Goal: Task Accomplishment & Management: Contribute content

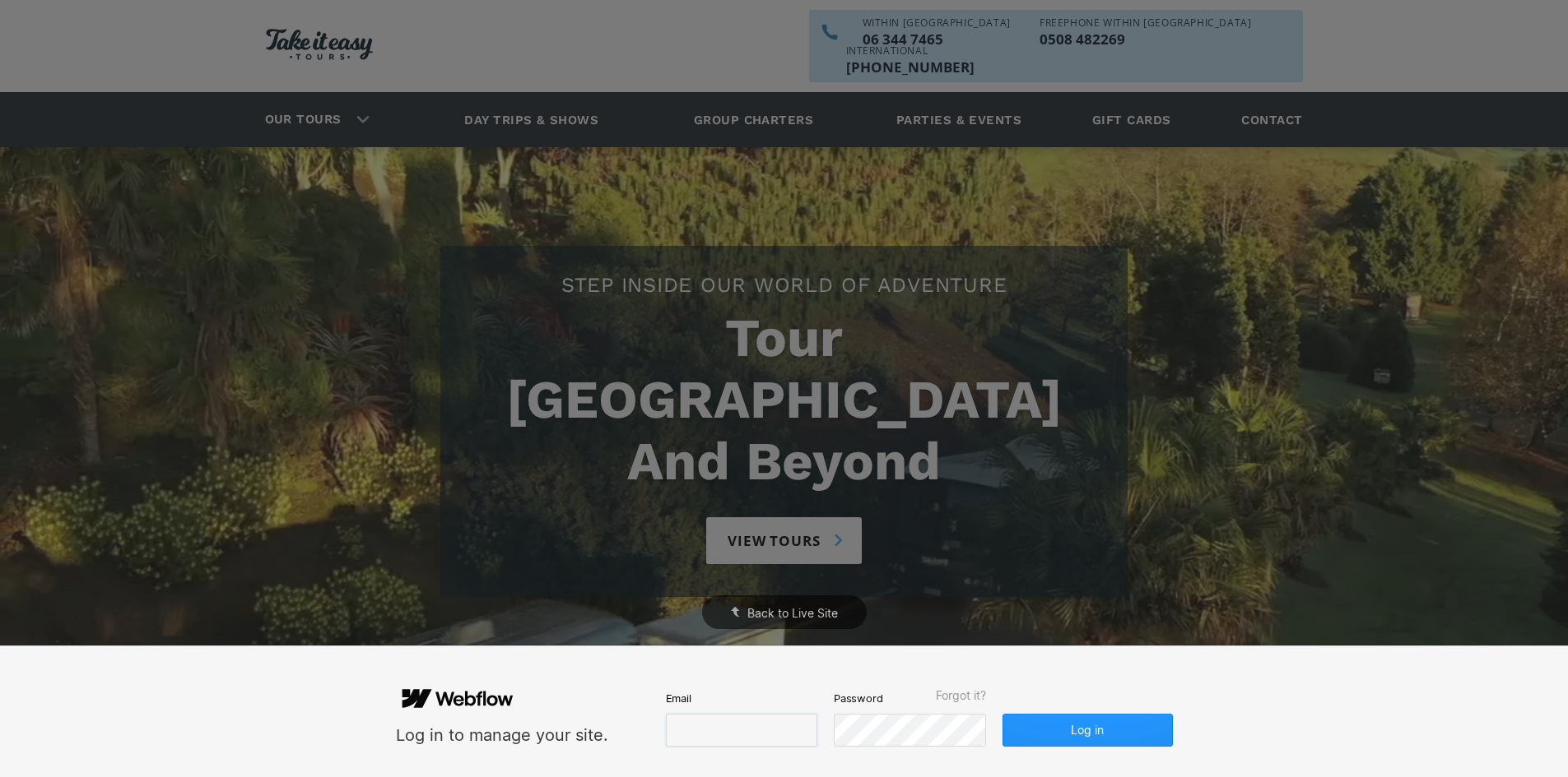
click at [704, 728] on input "email" at bounding box center [741, 730] width 151 height 33
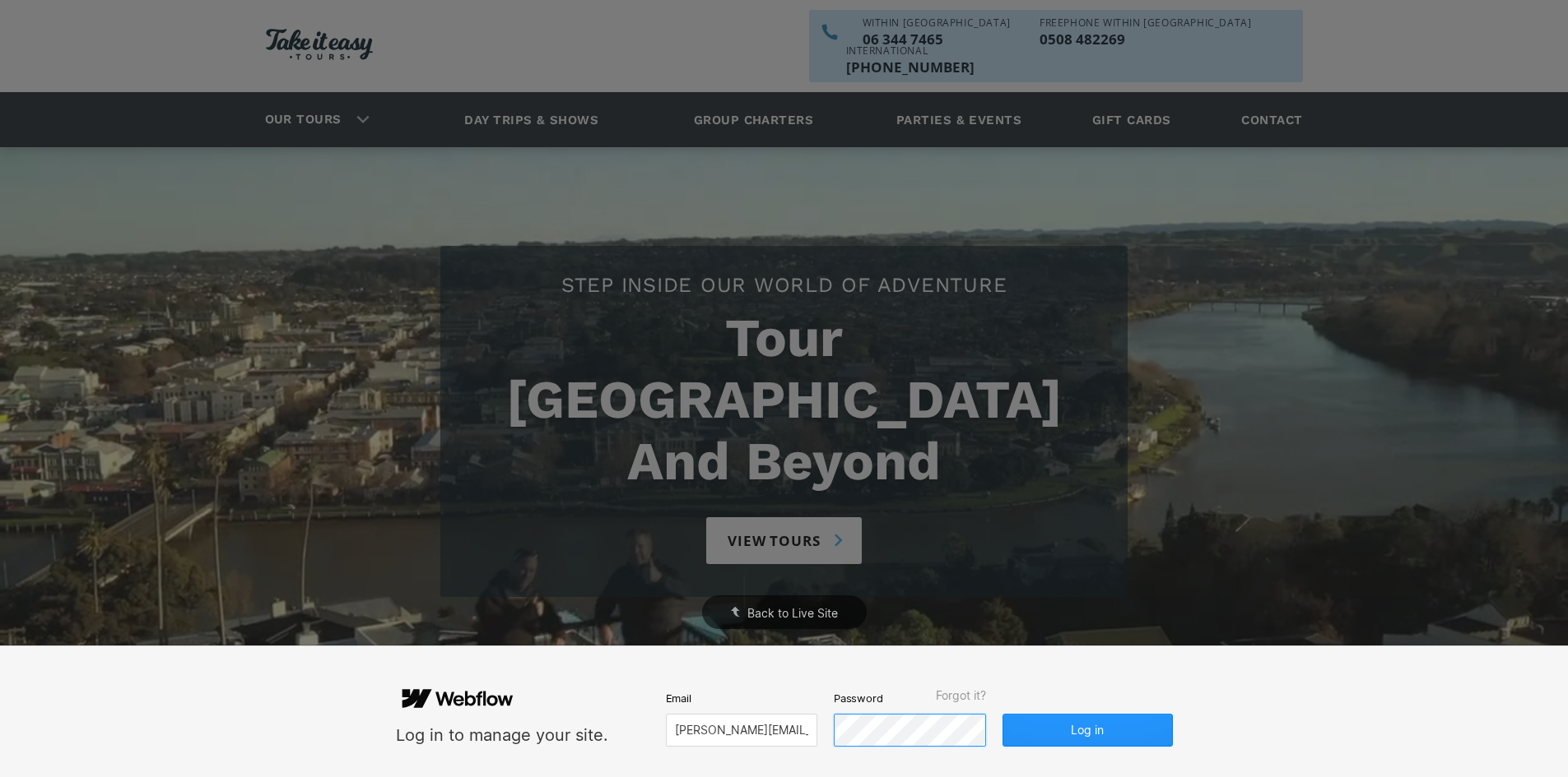
click at [1003, 714] on button "Log in" at bounding box center [1087, 730] width 169 height 33
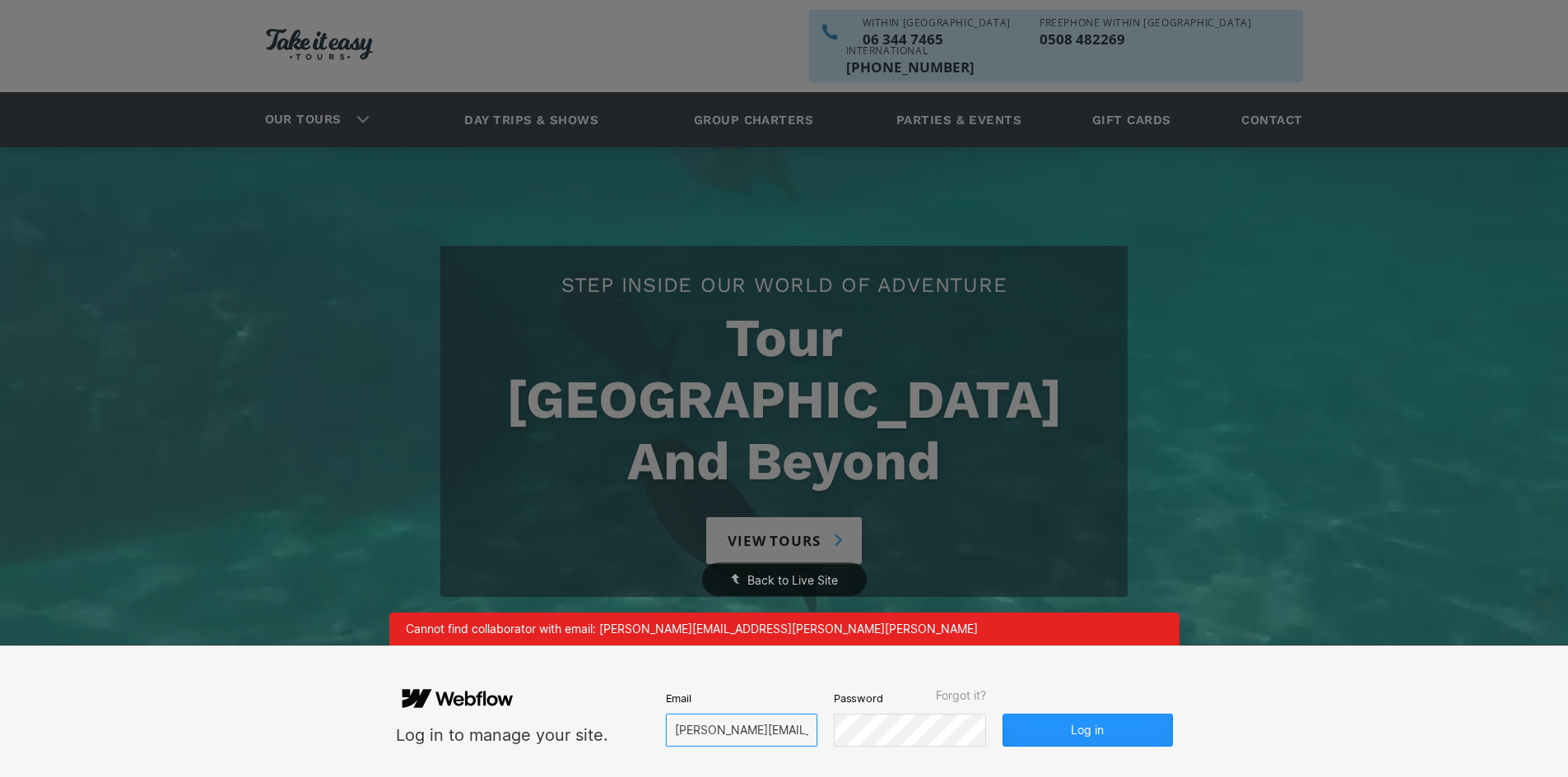
scroll to position [0, 45]
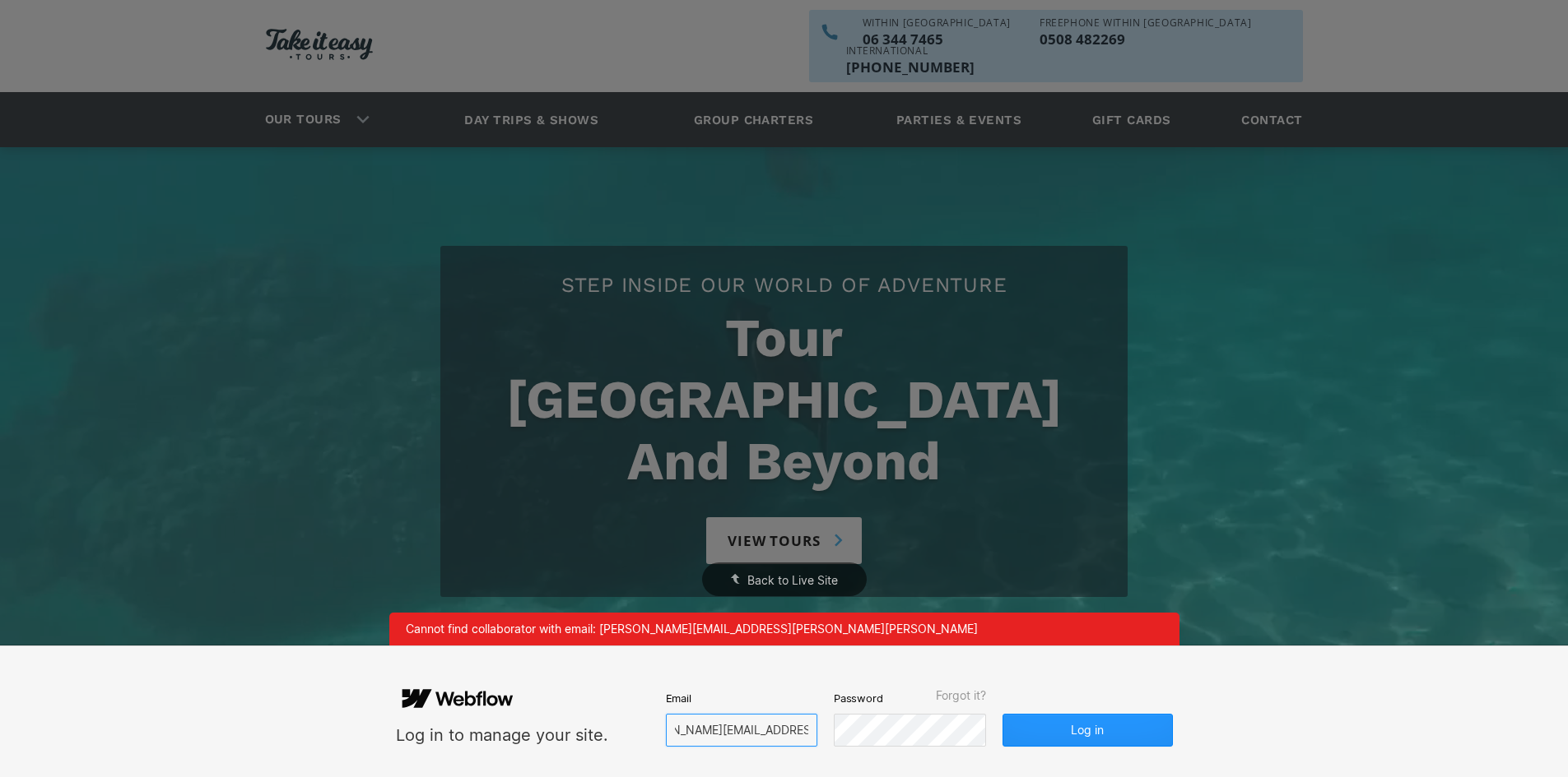
click at [835, 725] on form "Log in to manage your site. Email [PERSON_NAME][EMAIL_ADDRESS][PERSON_NAME][PER…" at bounding box center [784, 712] width 776 height 70
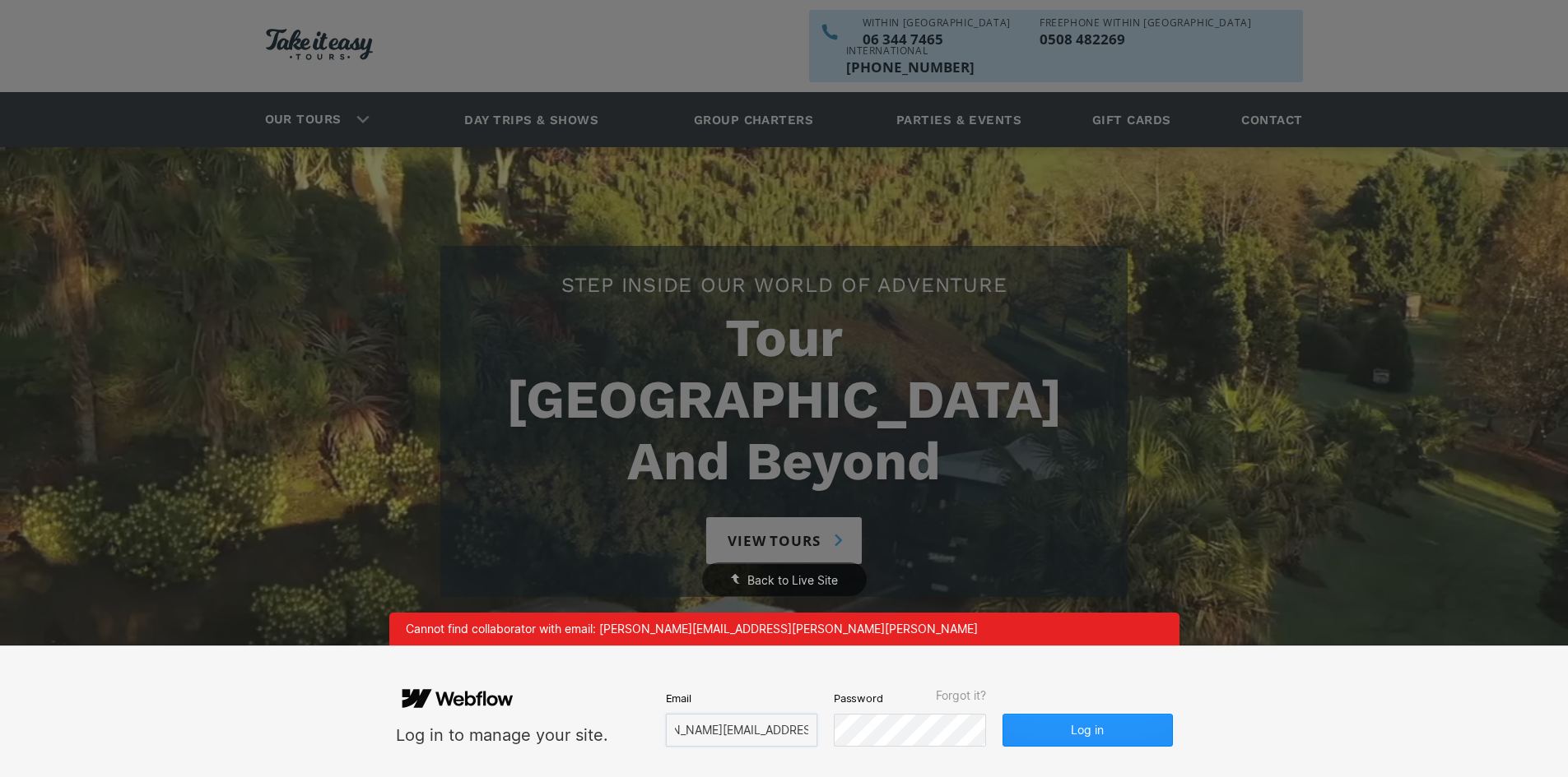
click at [731, 729] on input "[PERSON_NAME][EMAIL_ADDRESS][PERSON_NAME][PERSON_NAME]" at bounding box center [741, 730] width 151 height 33
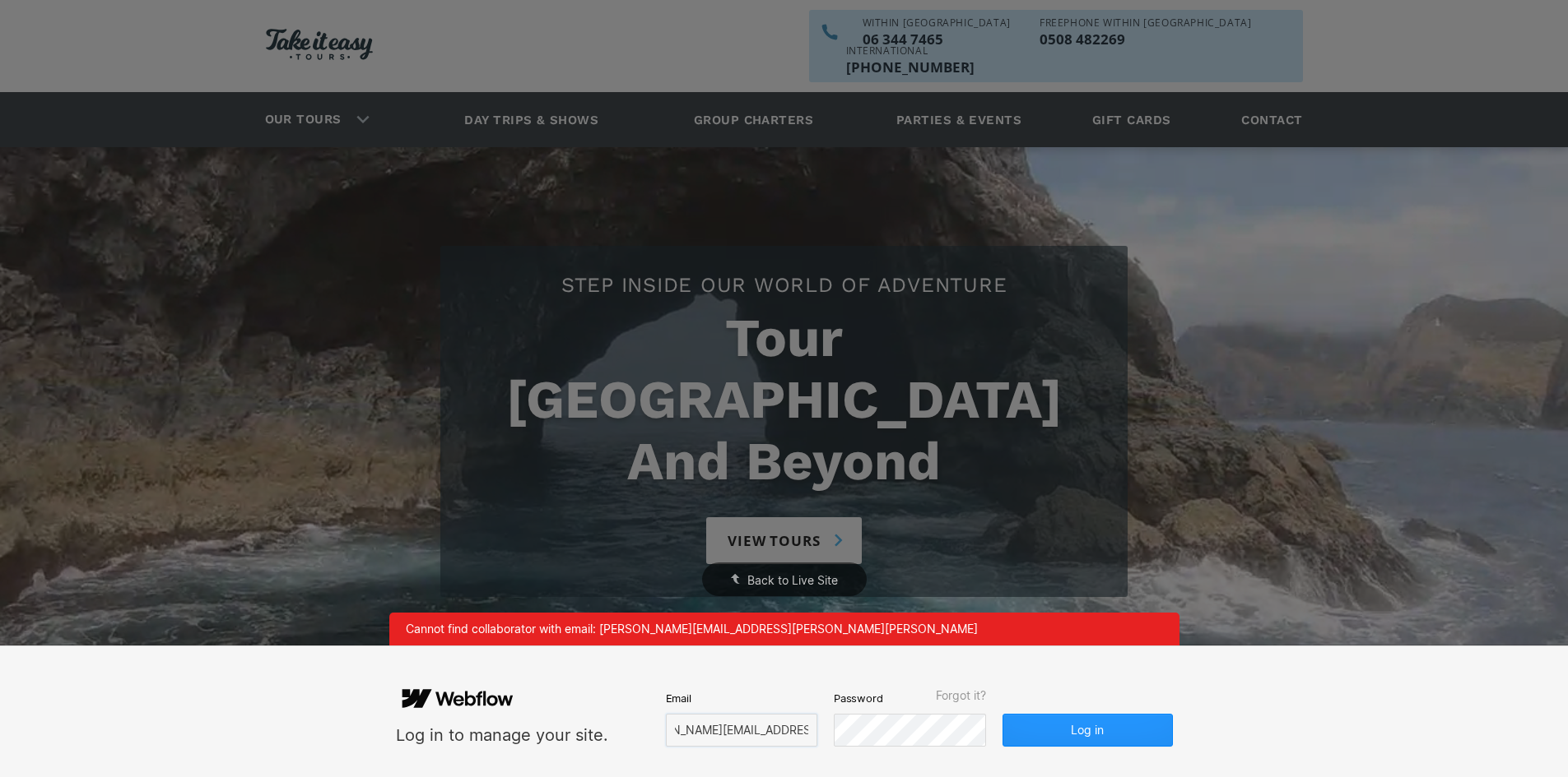
click at [756, 729] on input "[PERSON_NAME][EMAIL_ADDRESS][PERSON_NAME][PERSON_NAME]" at bounding box center [741, 730] width 151 height 33
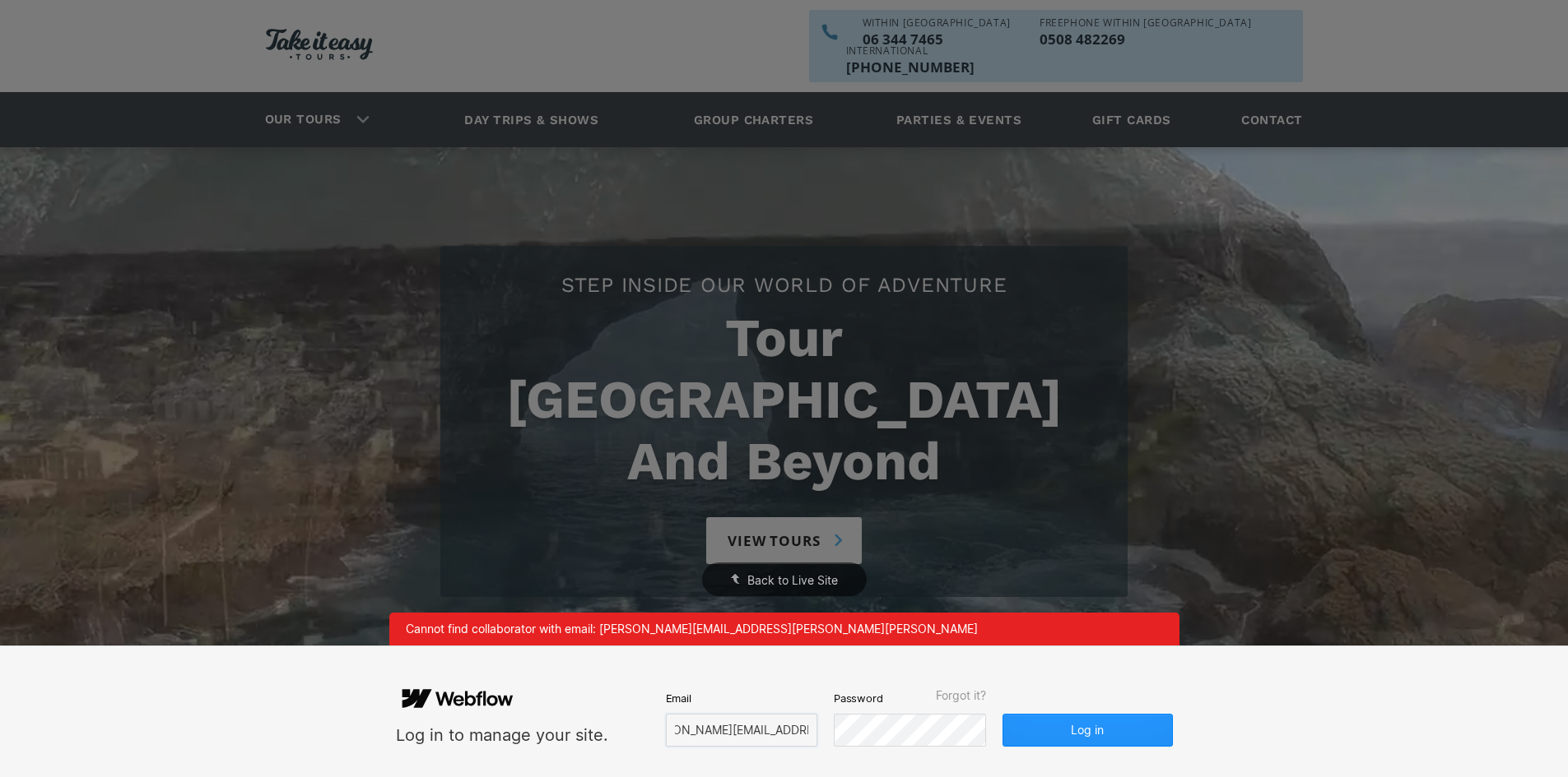
scroll to position [0, 42]
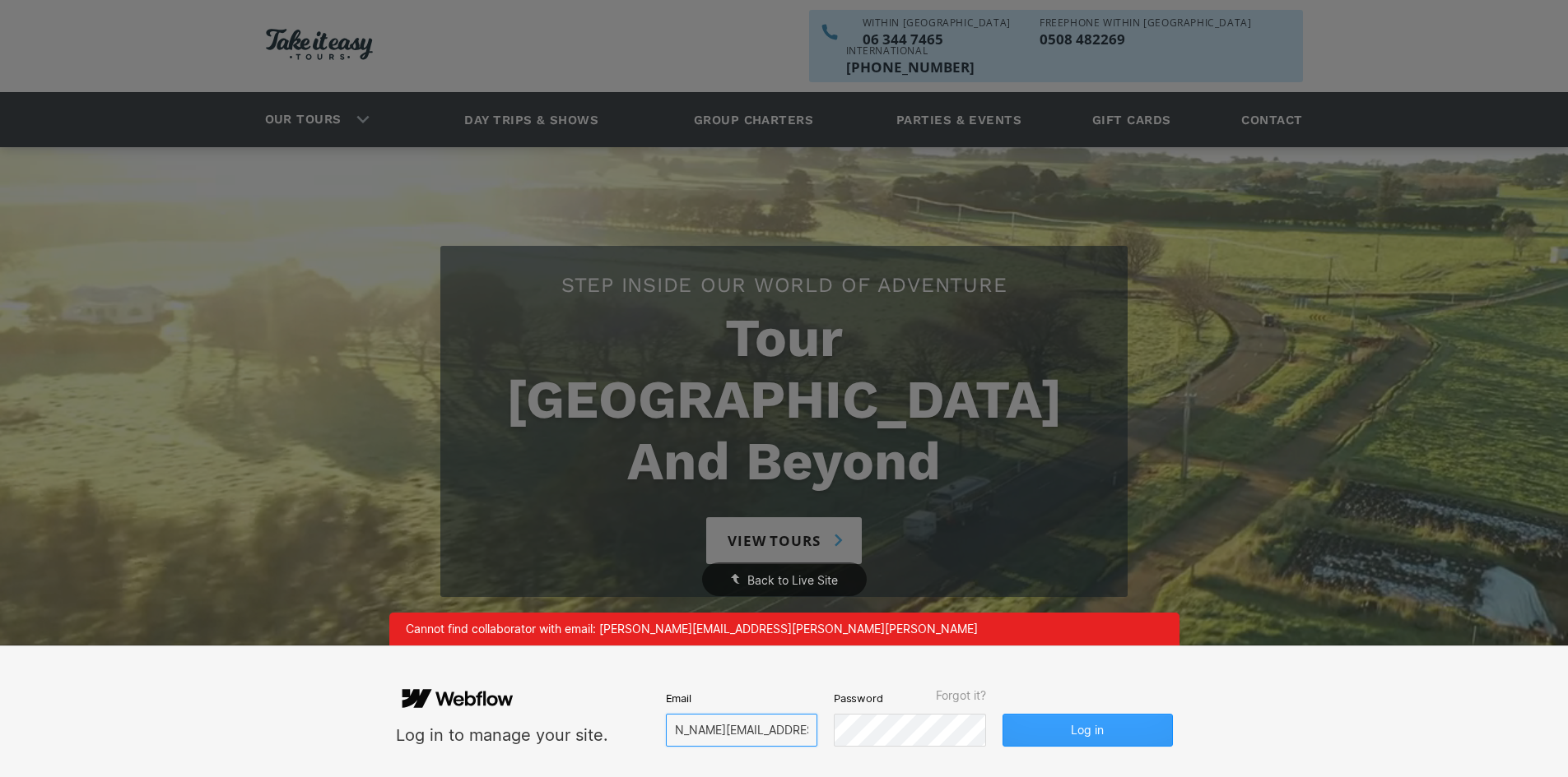
type input "[PERSON_NAME][EMAIL_ADDRESS][PERSON_NAME][DOMAIN_NAME]"
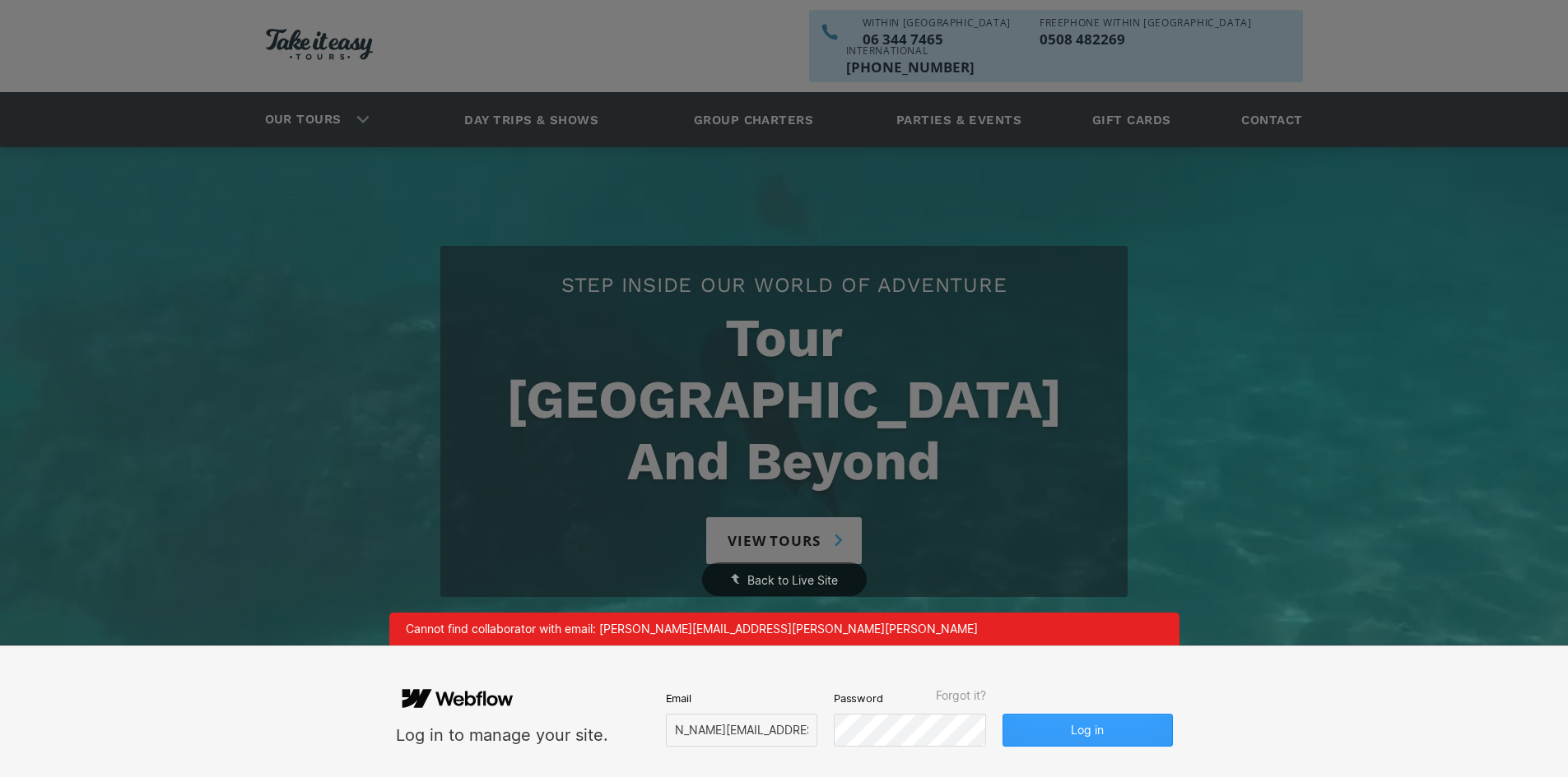
scroll to position [0, 0]
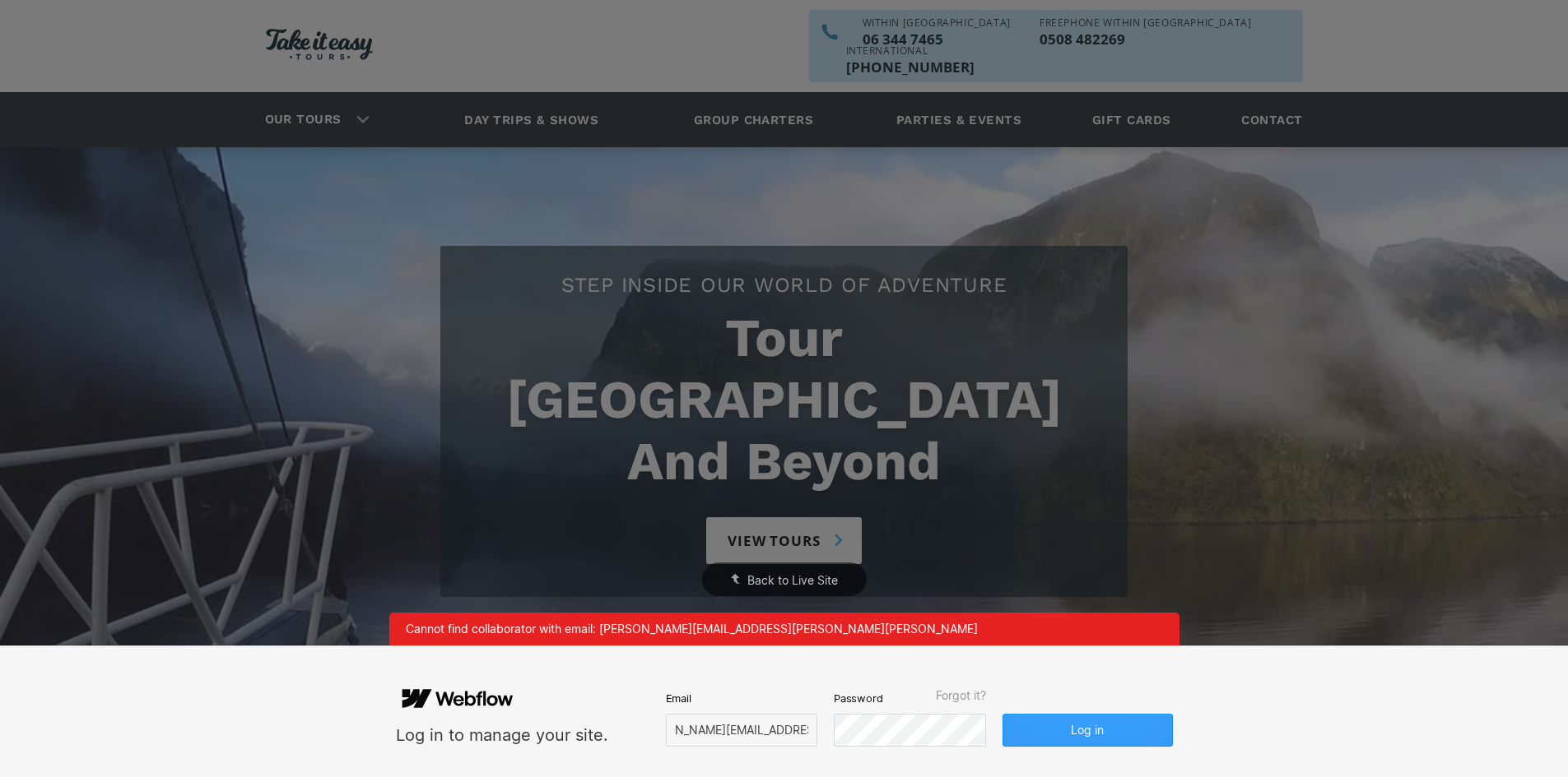
click at [1110, 730] on button "Log in" at bounding box center [1087, 730] width 169 height 33
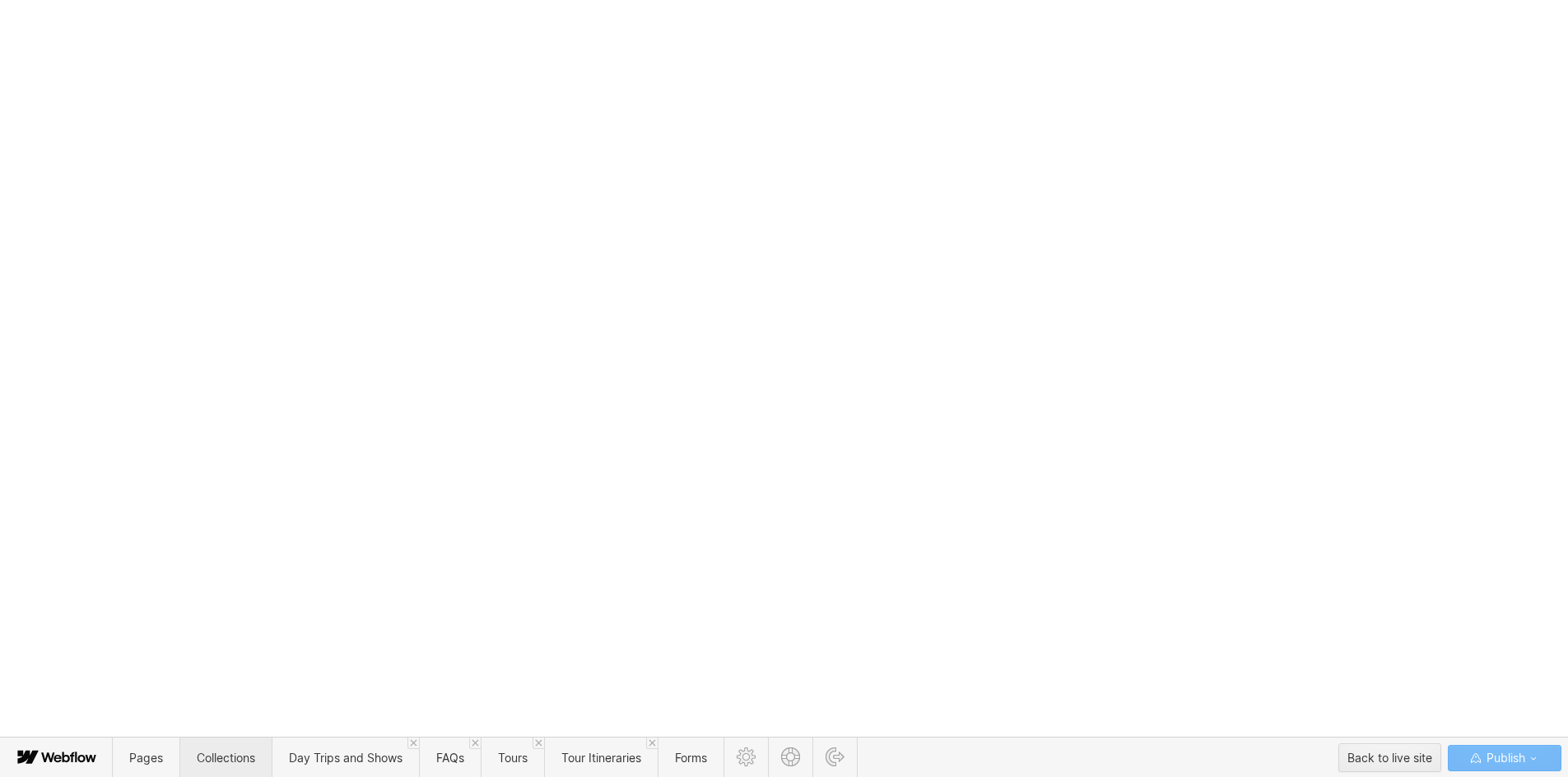
click at [245, 759] on span "Collections" at bounding box center [226, 758] width 58 height 14
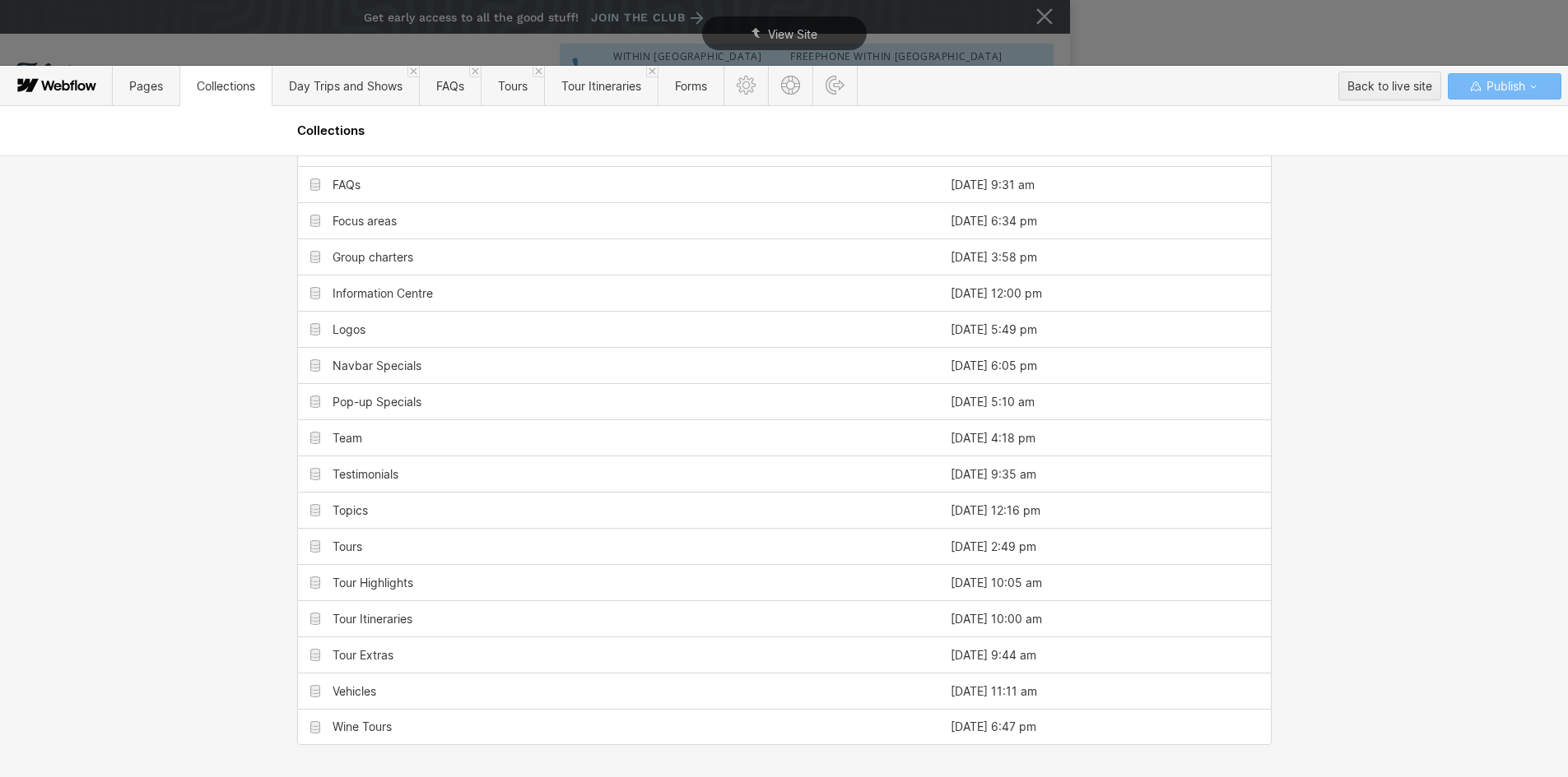
scroll to position [305, 0]
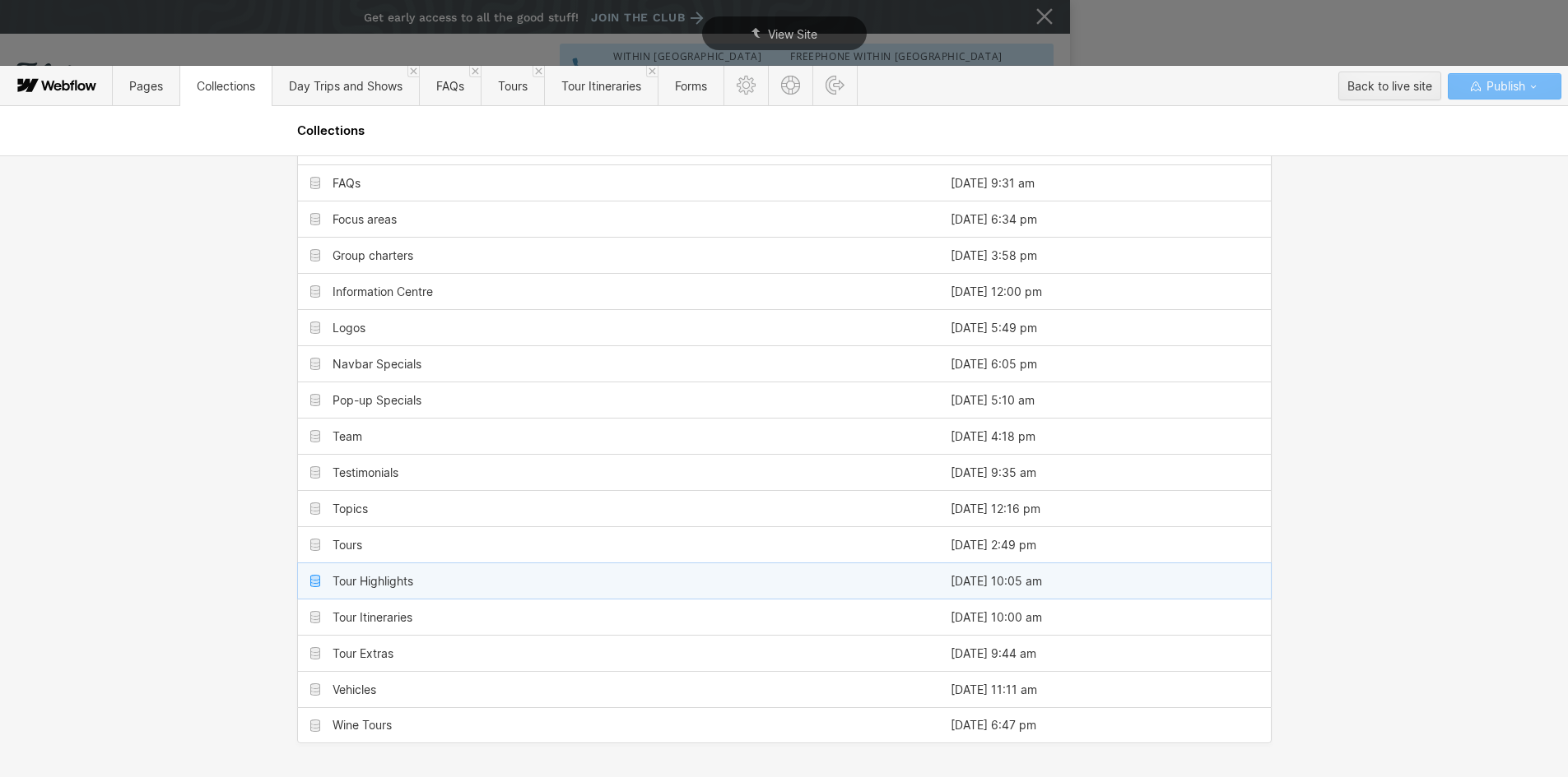
click at [377, 585] on div "Tour Highlights" at bounding box center [372, 582] width 81 height 13
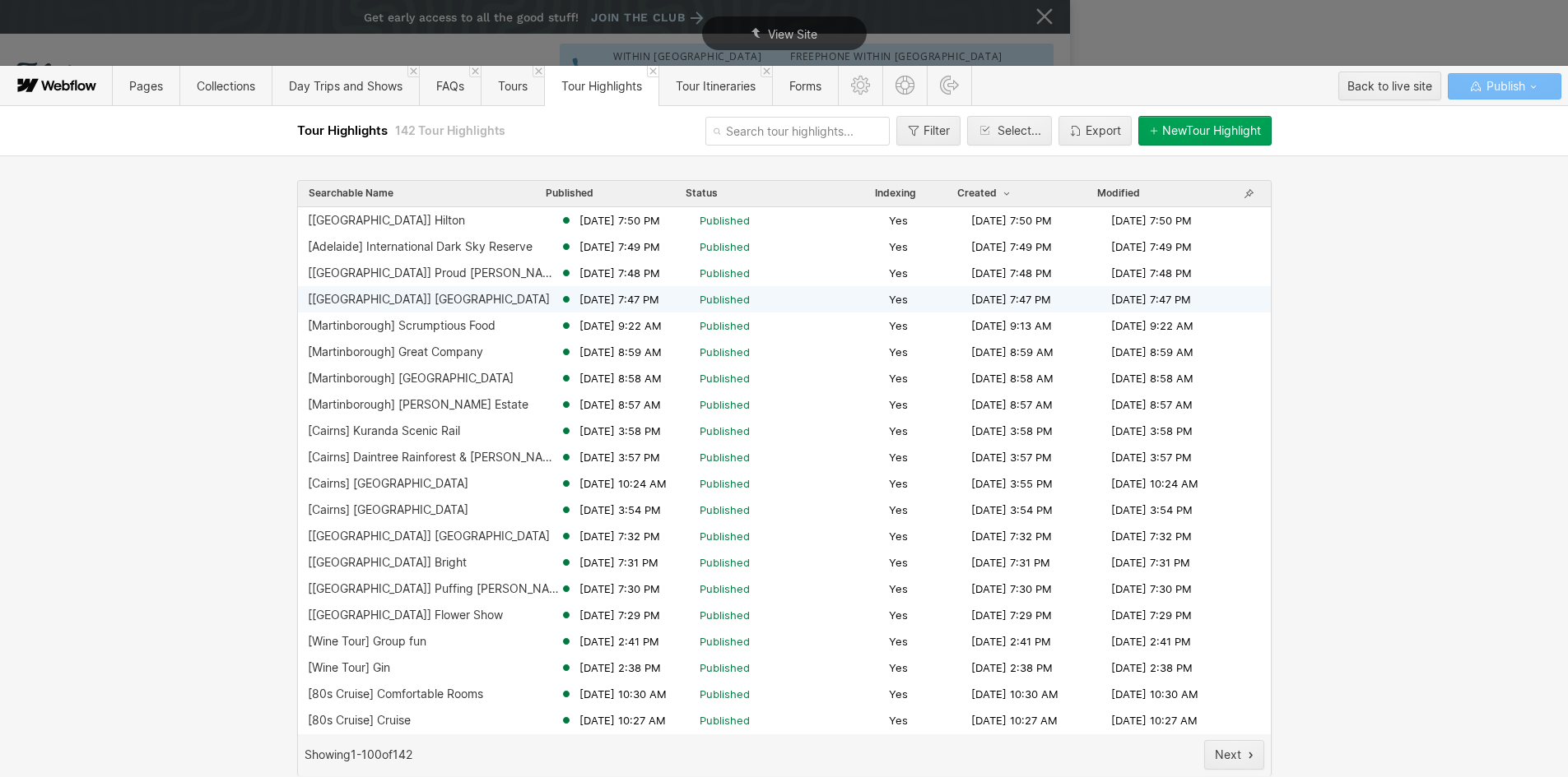
click at [407, 301] on div "[[GEOGRAPHIC_DATA]] [GEOGRAPHIC_DATA]" at bounding box center [429, 300] width 242 height 13
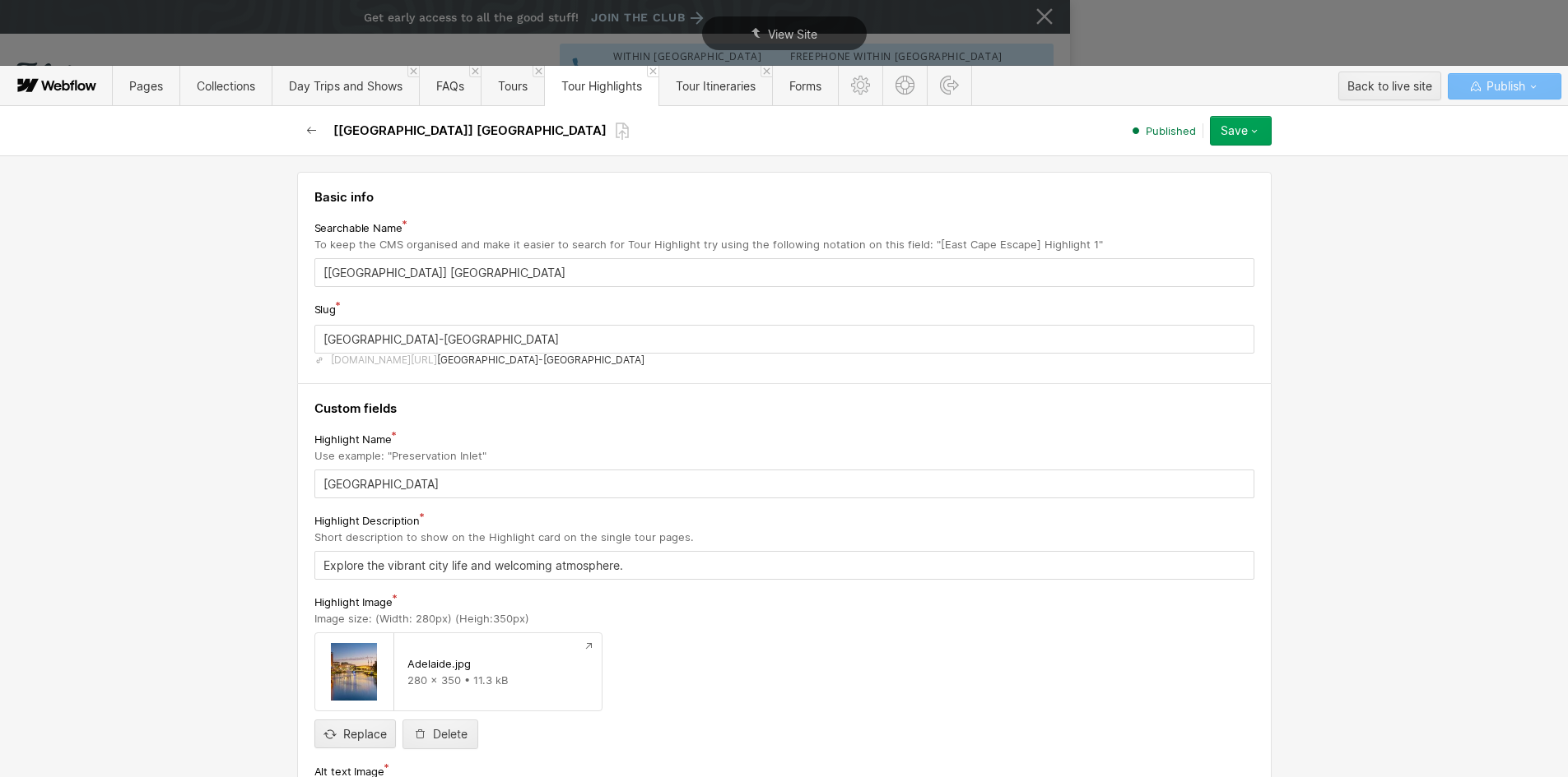
click at [307, 128] on icon "button" at bounding box center [312, 131] width 13 height 13
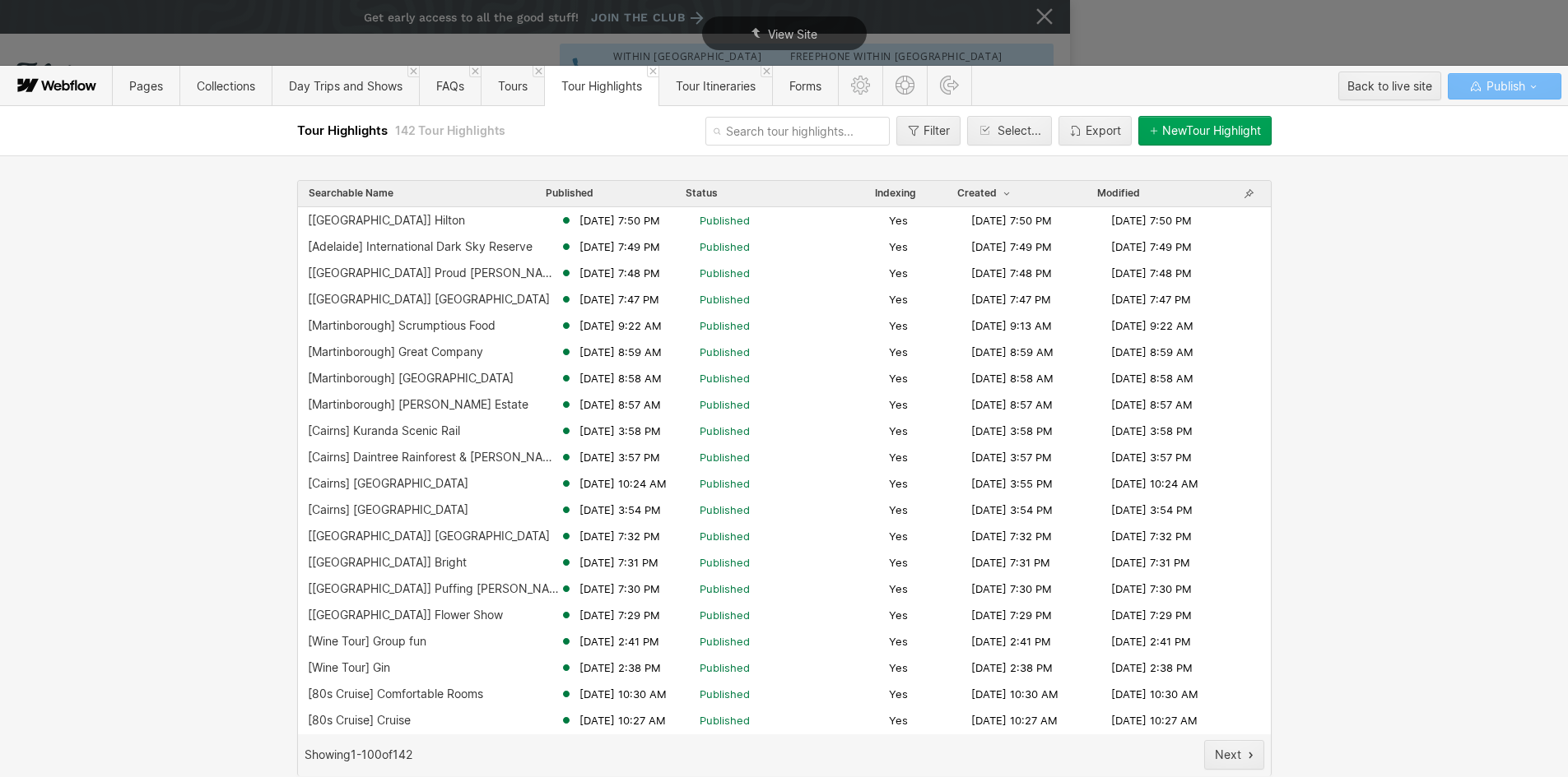
click at [1180, 134] on div "New Tour Highlight" at bounding box center [1211, 131] width 99 height 13
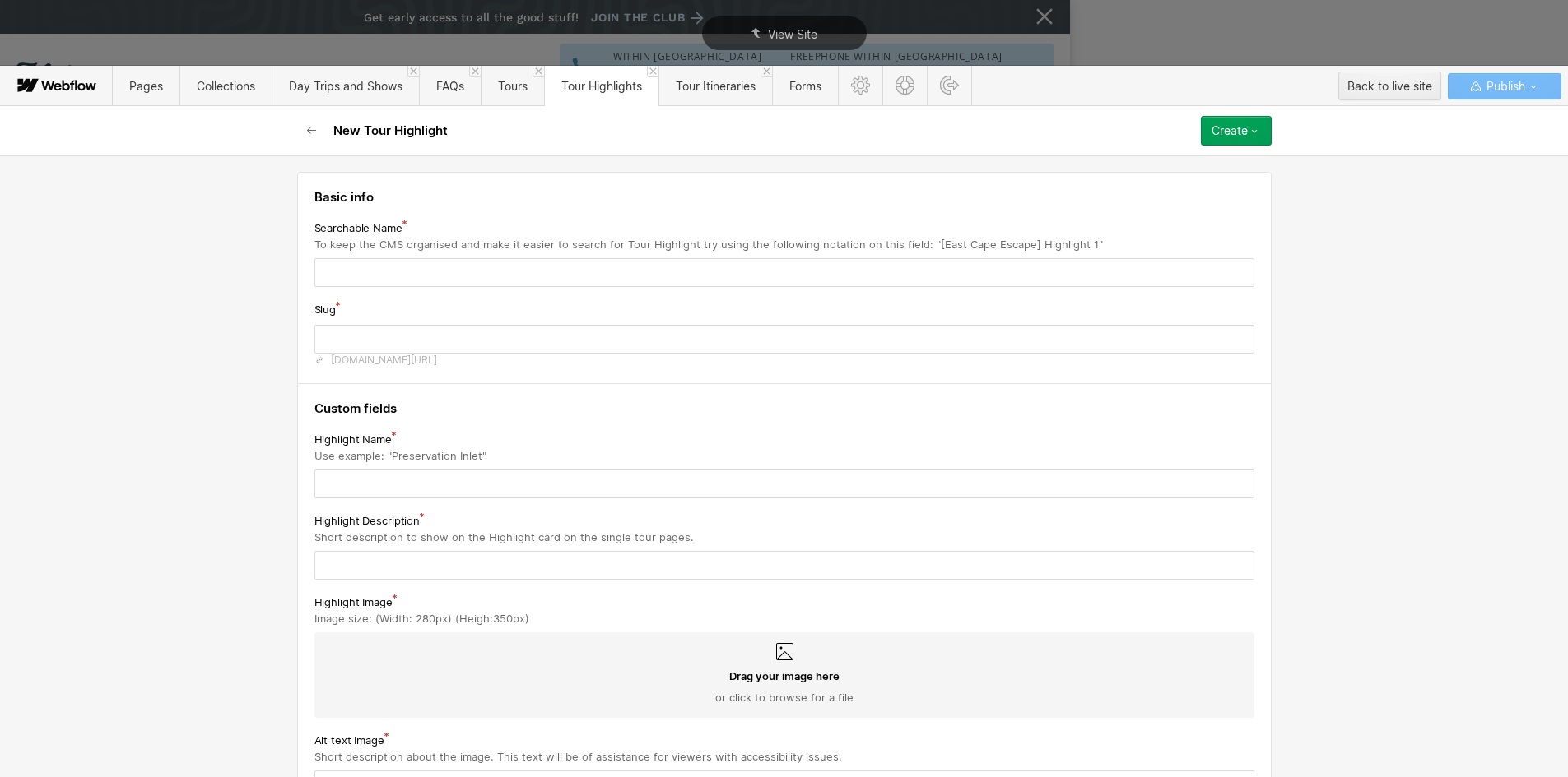
click at [1191, 126] on div "New Tour Highlight Create Save draft Publish now Queue to publish Schedule" at bounding box center [784, 130] width 988 height 49
click at [408, 268] on input "text" at bounding box center [785, 273] width 940 height 28
type input "[J"
type input "j"
type input "[Ja"
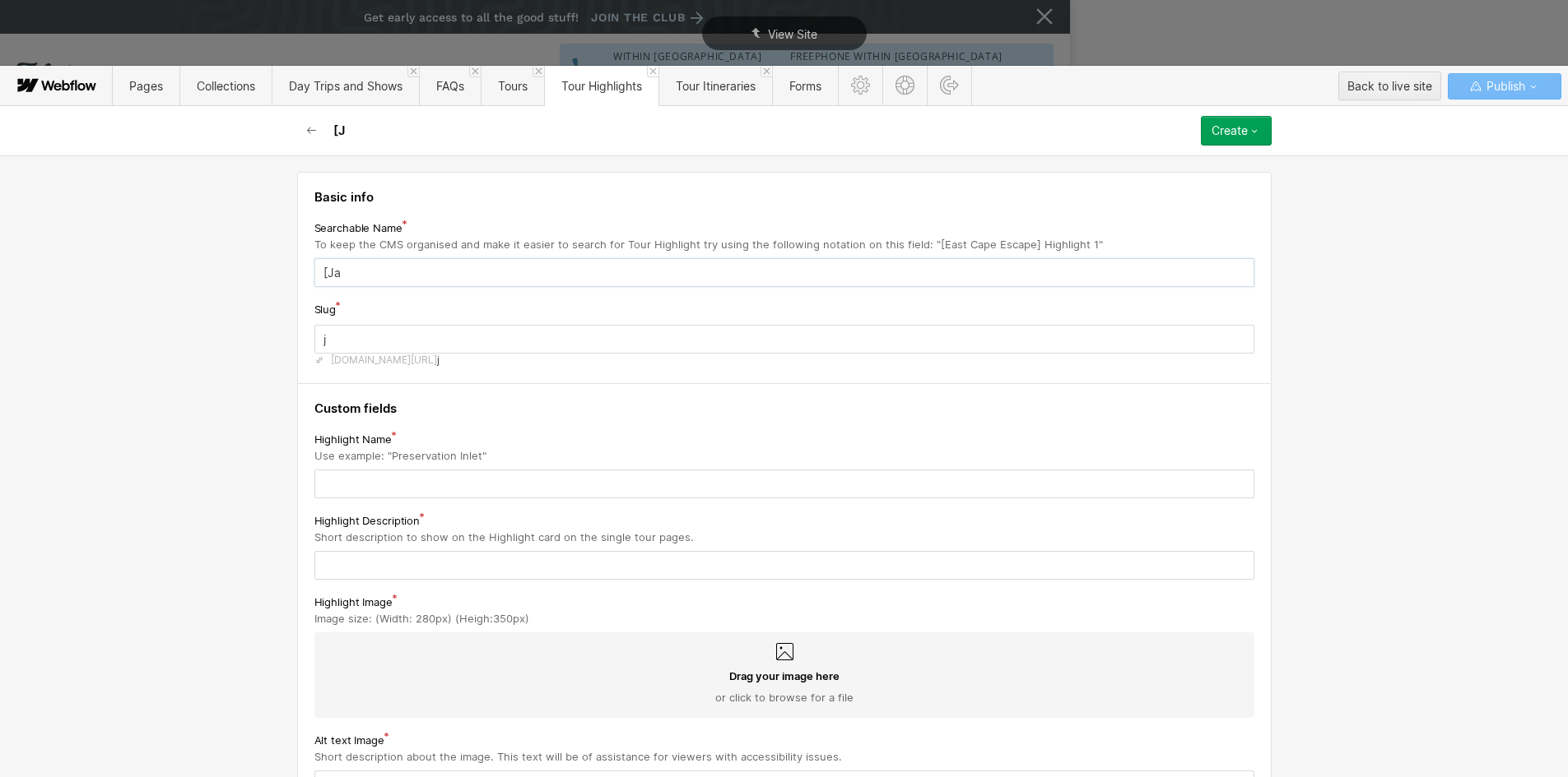
type input "ja"
type input "[Jap"
type input "jap"
type input "[Japa"
type input "japa"
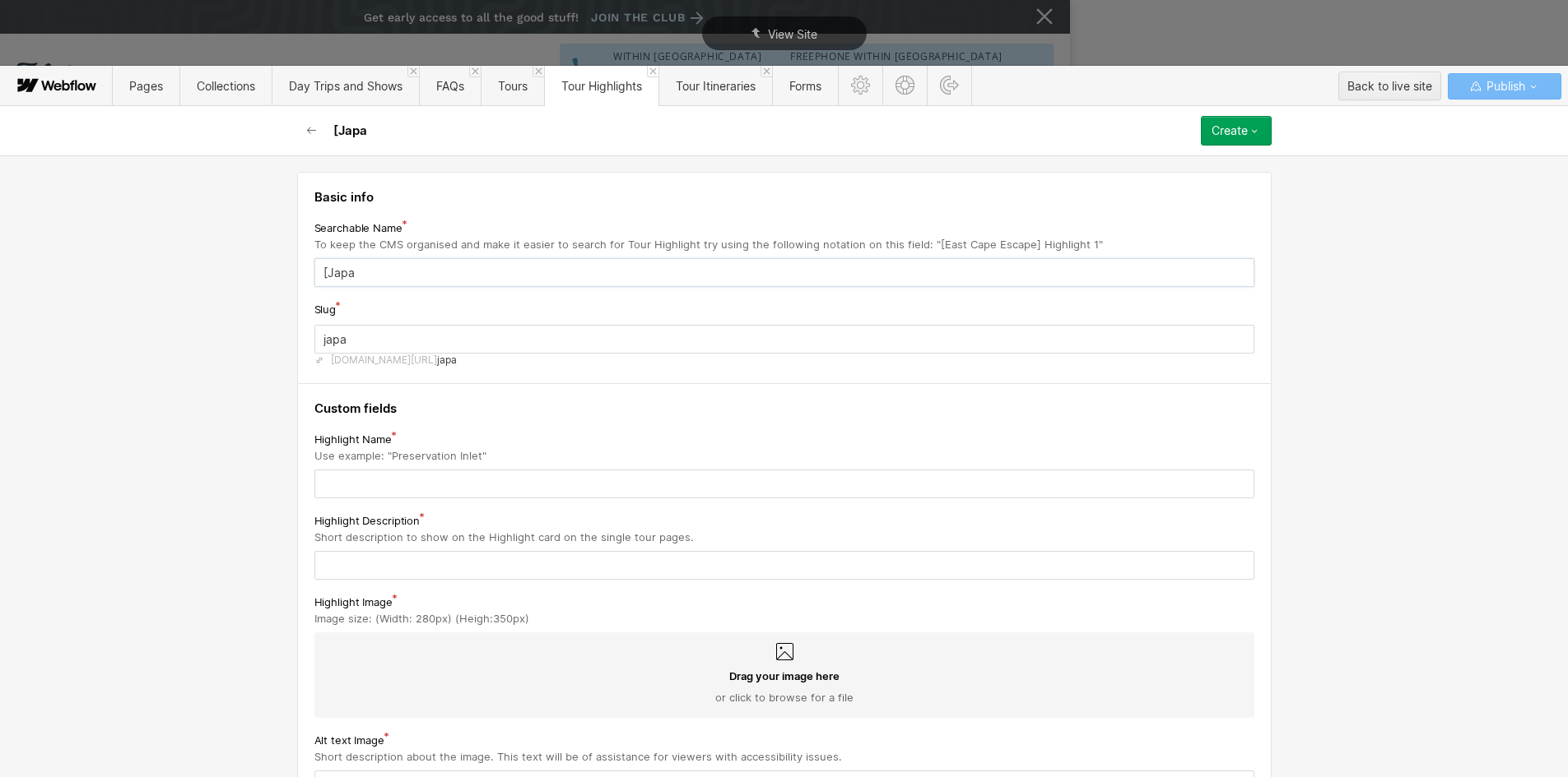
type input "[[GEOGRAPHIC_DATA]"
type input "[GEOGRAPHIC_DATA]"
click at [439, 666] on div "Drag your image here or click to browse for a file" at bounding box center [785, 675] width 940 height 86
click at [0, 0] on input "Drag your image here or click to browse for a file" at bounding box center [0, 0] width 0 height 0
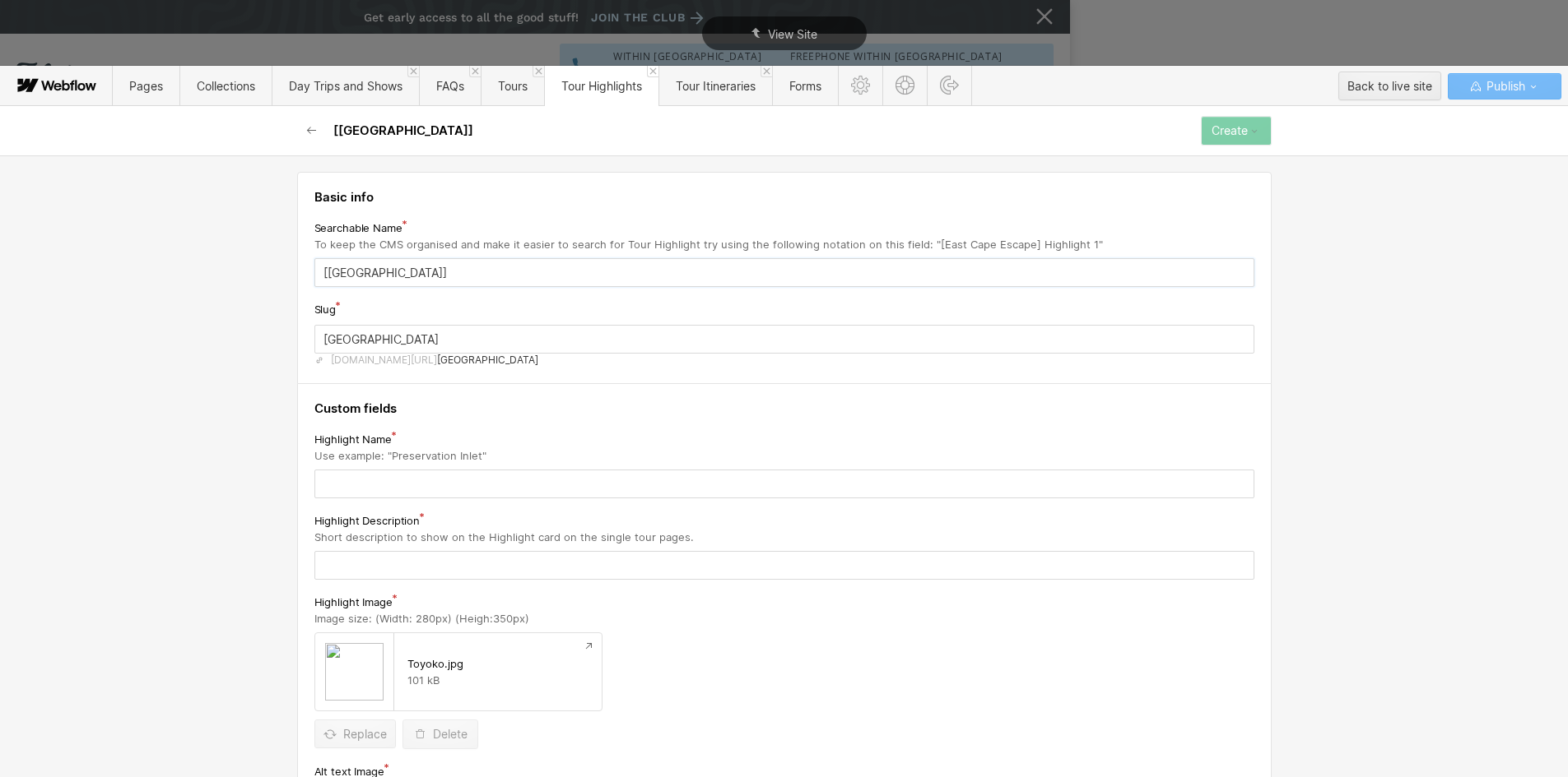
click at [384, 266] on input "[[GEOGRAPHIC_DATA]]" at bounding box center [785, 273] width 940 height 28
type input "[[GEOGRAPHIC_DATA]] T"
type input "japan-t"
type input "[[GEOGRAPHIC_DATA]] To"
type input "japan-to"
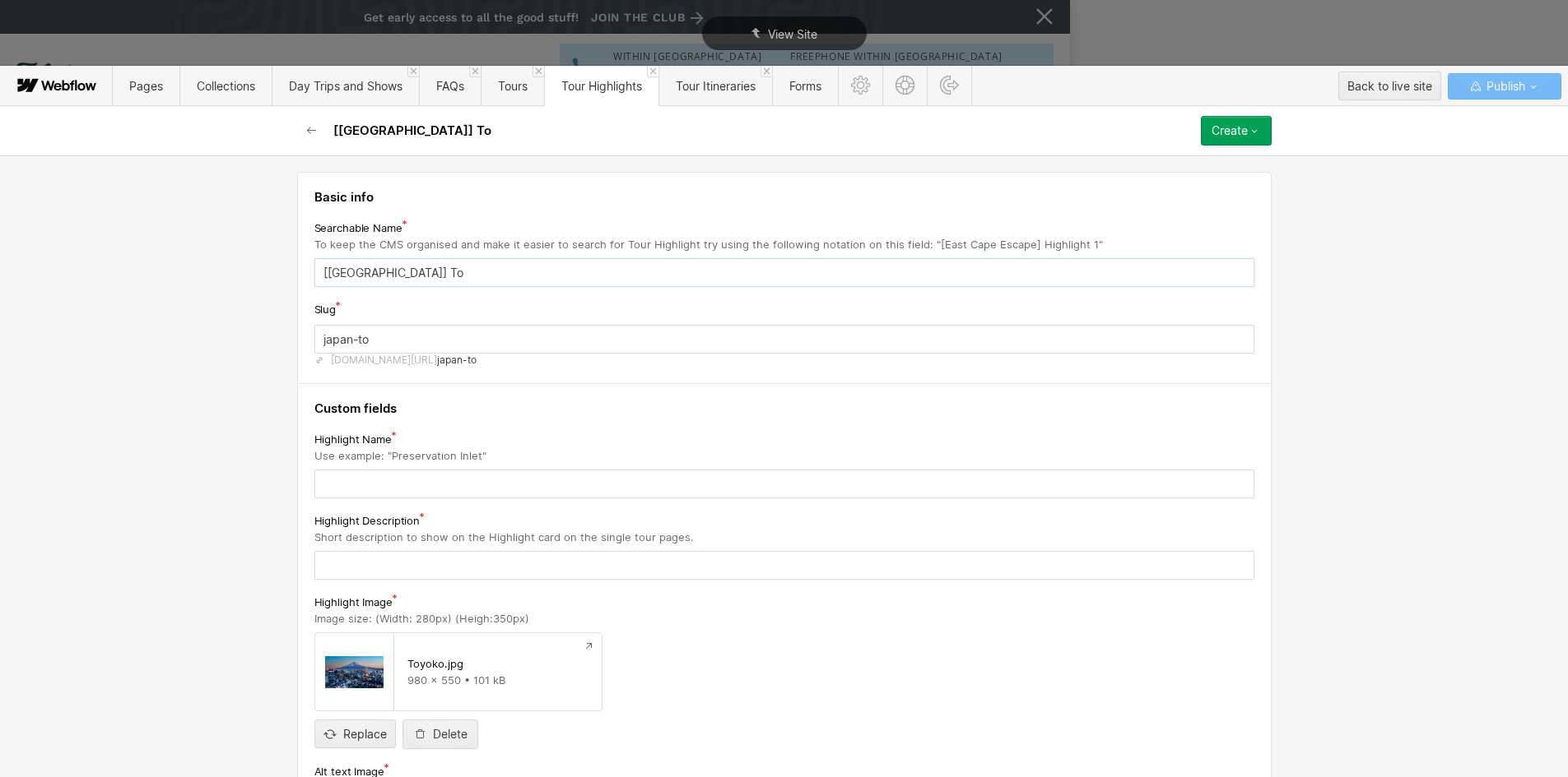
type input "[[GEOGRAPHIC_DATA]] Tok"
type input "japan-tok"
type input "[[GEOGRAPHIC_DATA]] Toko"
type input "japan-toko"
type input "[[GEOGRAPHIC_DATA]] Tokoyo"
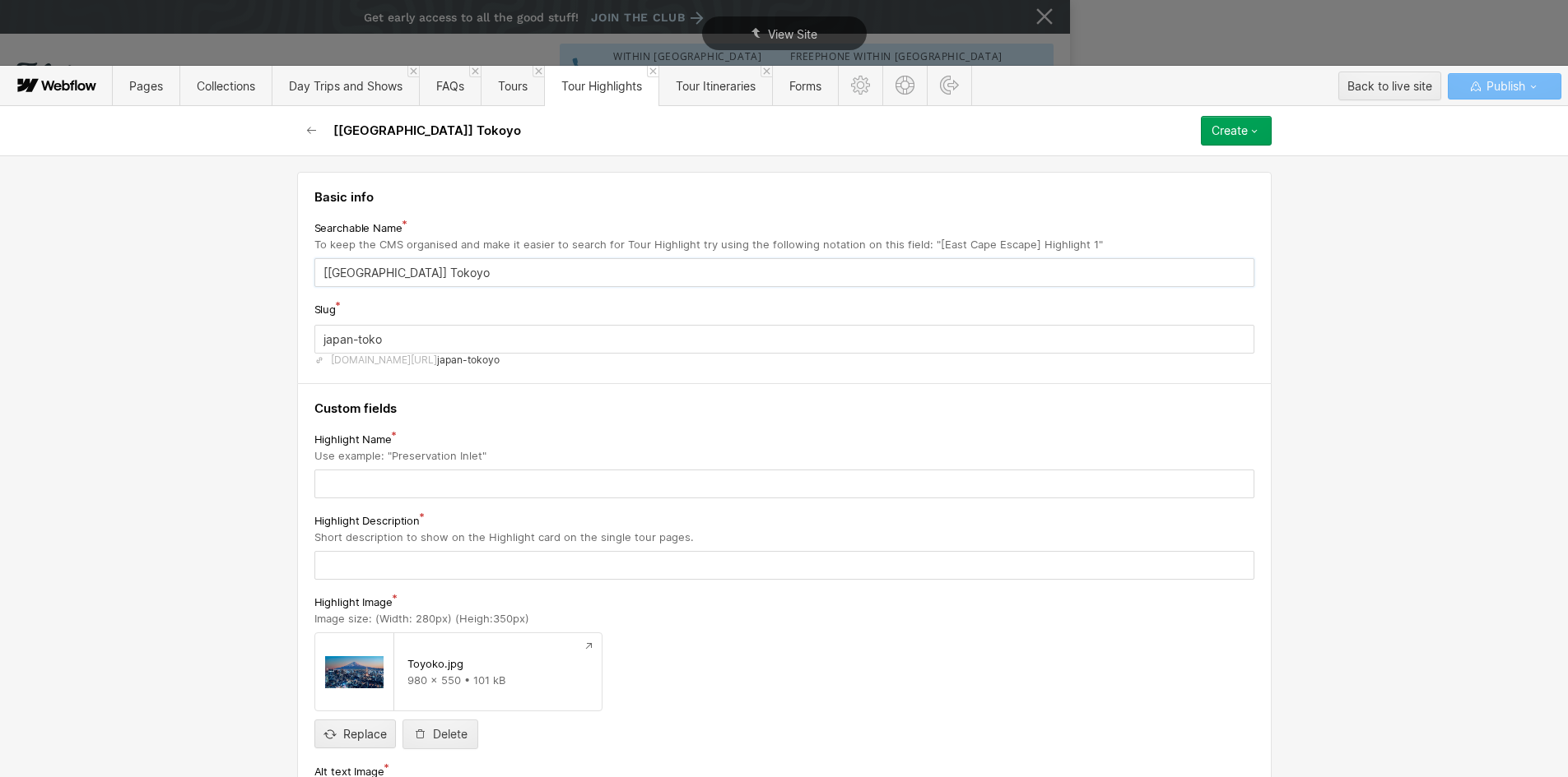
type input "japan-tokoyo"
type input "[[GEOGRAPHIC_DATA]] Tokoyo"
click at [345, 566] on input "text" at bounding box center [785, 565] width 940 height 28
paste input "[GEOGRAPHIC_DATA] is also the financial, cultural, and industrial center of [GE…"
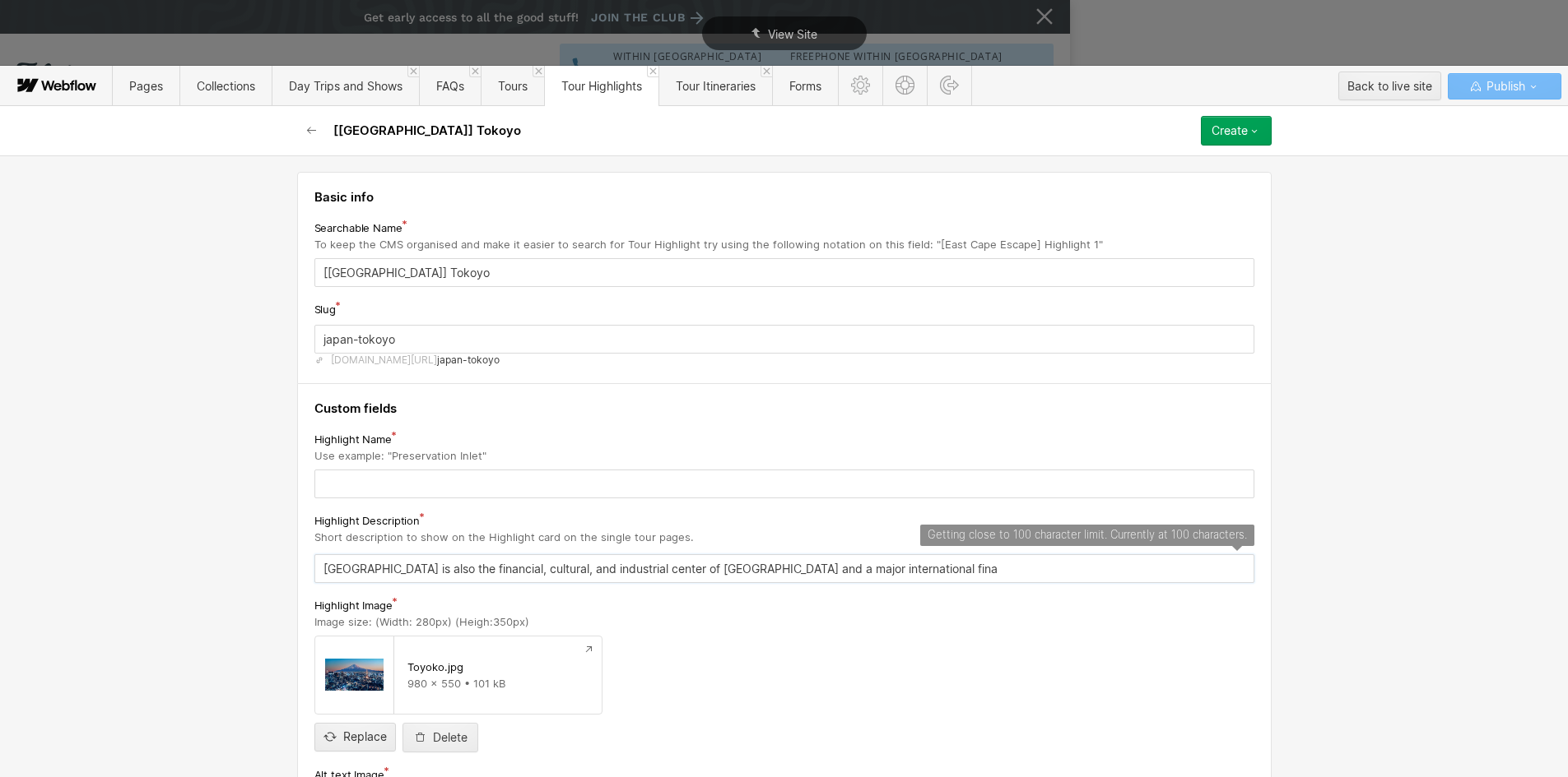
drag, startPoint x: 872, startPoint y: 573, endPoint x: 670, endPoint y: 576, distance: 202.0
click at [670, 576] on input "[GEOGRAPHIC_DATA] is also the financial, cultural, and industrial center of [GE…" at bounding box center [785, 568] width 940 height 28
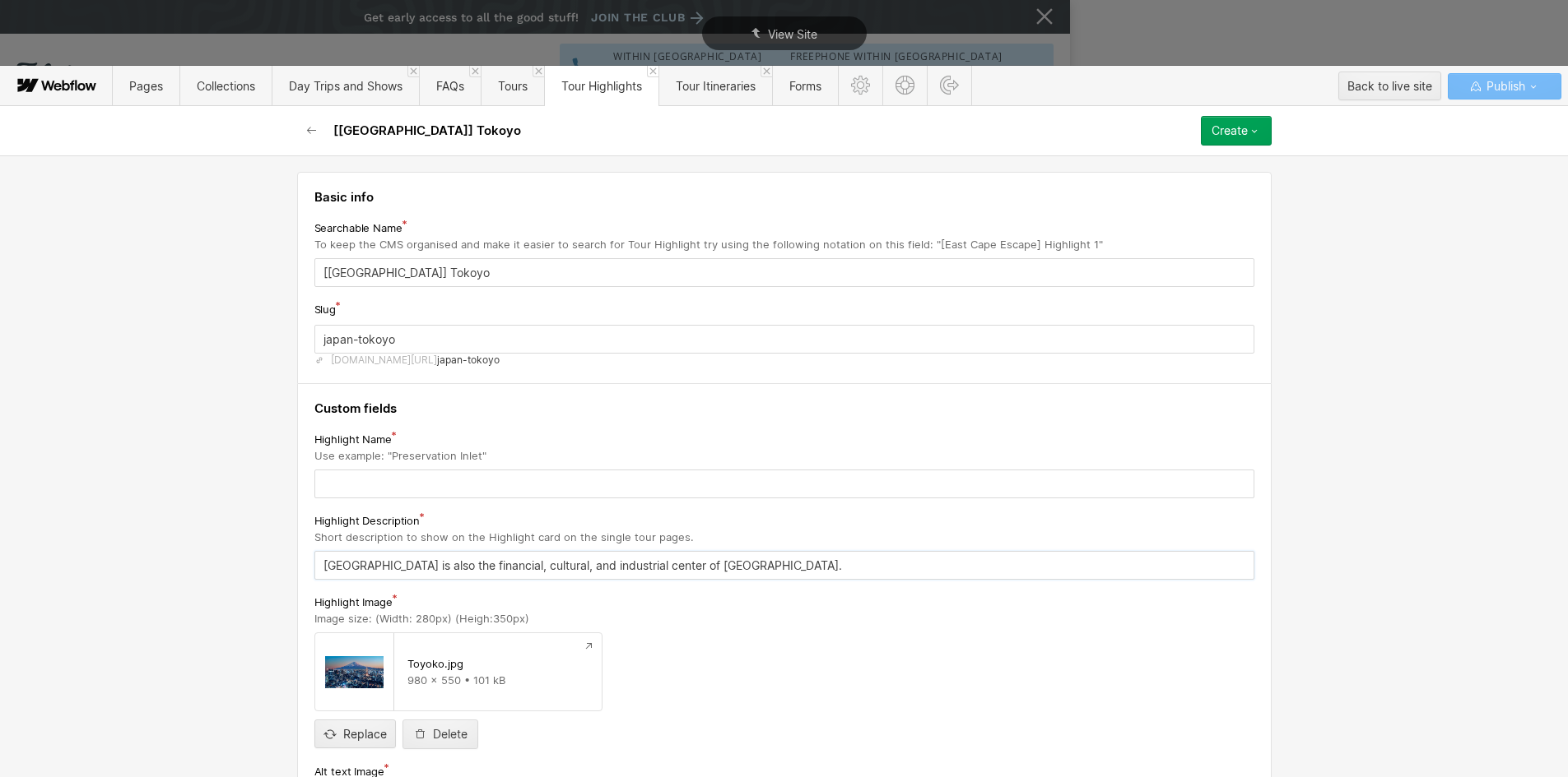
click at [321, 557] on input "[GEOGRAPHIC_DATA] is also the financial, cultural, and industrial center of [GE…" at bounding box center [785, 565] width 940 height 28
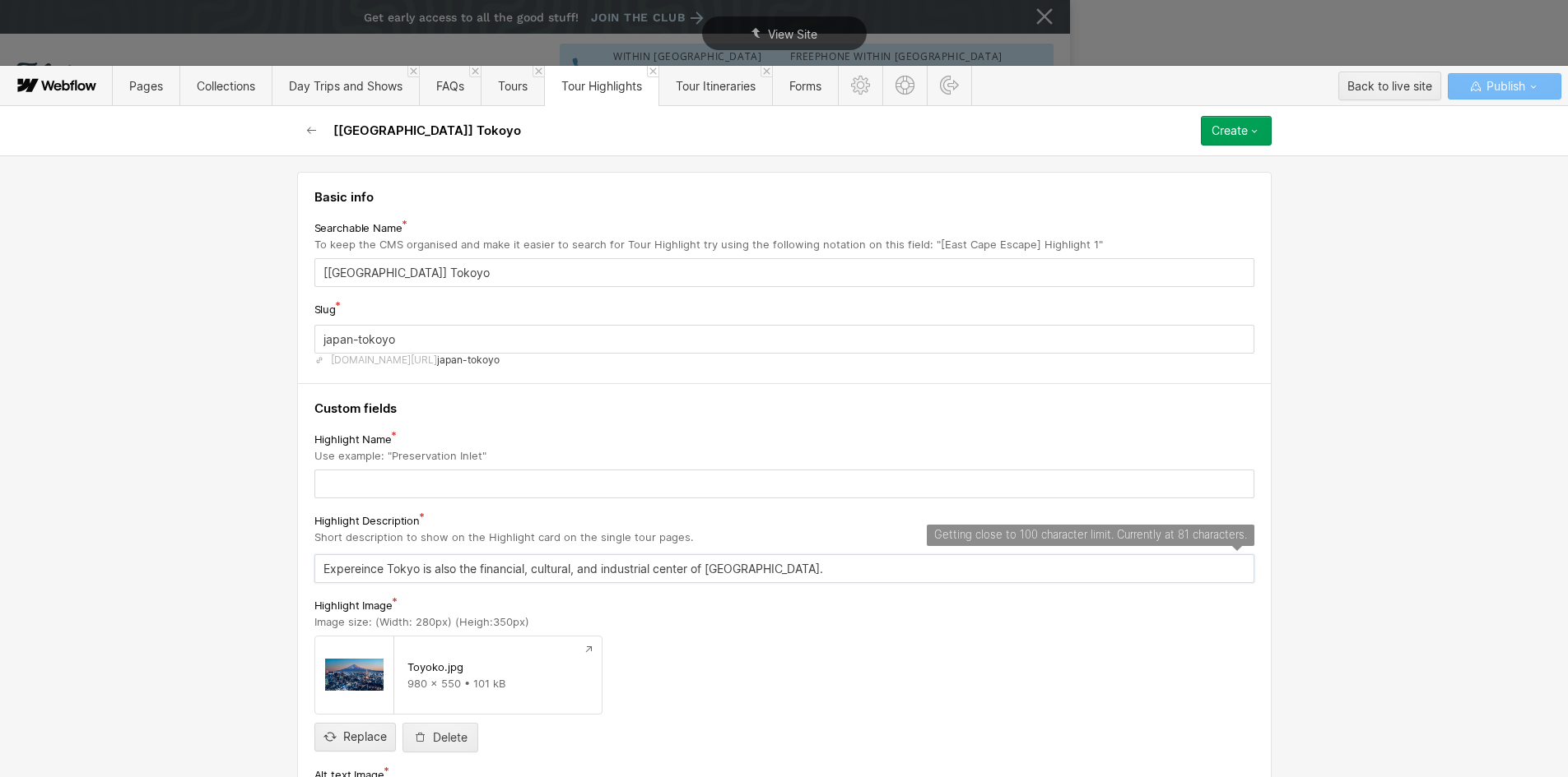
drag, startPoint x: 419, startPoint y: 570, endPoint x: 450, endPoint y: 568, distance: 31.1
click at [450, 568] on input "Expereince Tokyo is also the financial, cultural, and industrial center of [GEO…" at bounding box center [785, 568] width 940 height 28
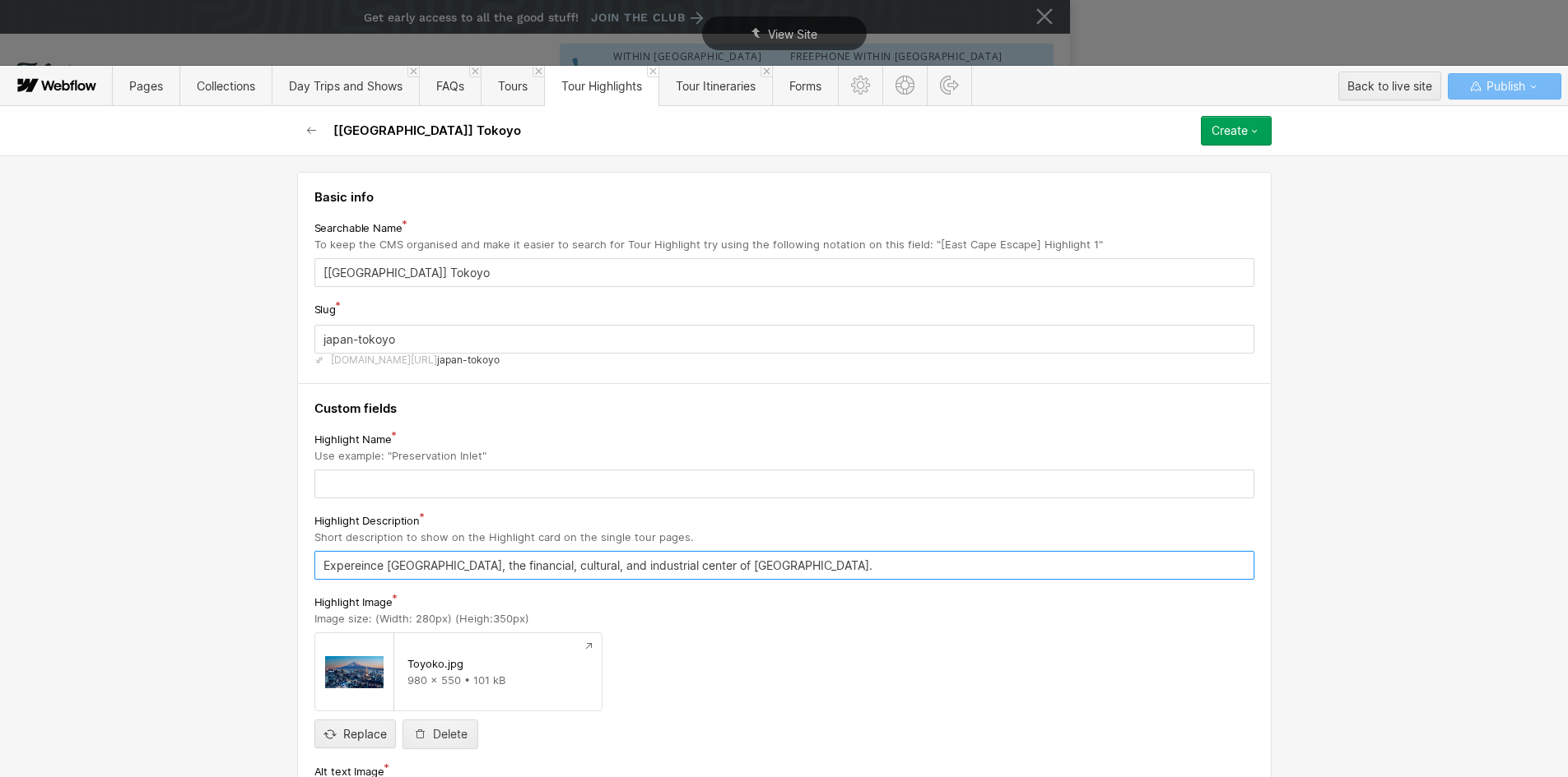
type input "Expereince [GEOGRAPHIC_DATA], the financial, cultural, and industrial center of…"
click at [378, 270] on input "[[GEOGRAPHIC_DATA]] Tokoyo" at bounding box center [785, 273] width 940 height 28
click at [368, 497] on input "text" at bounding box center [785, 484] width 940 height 28
paste input "Tokoyo"
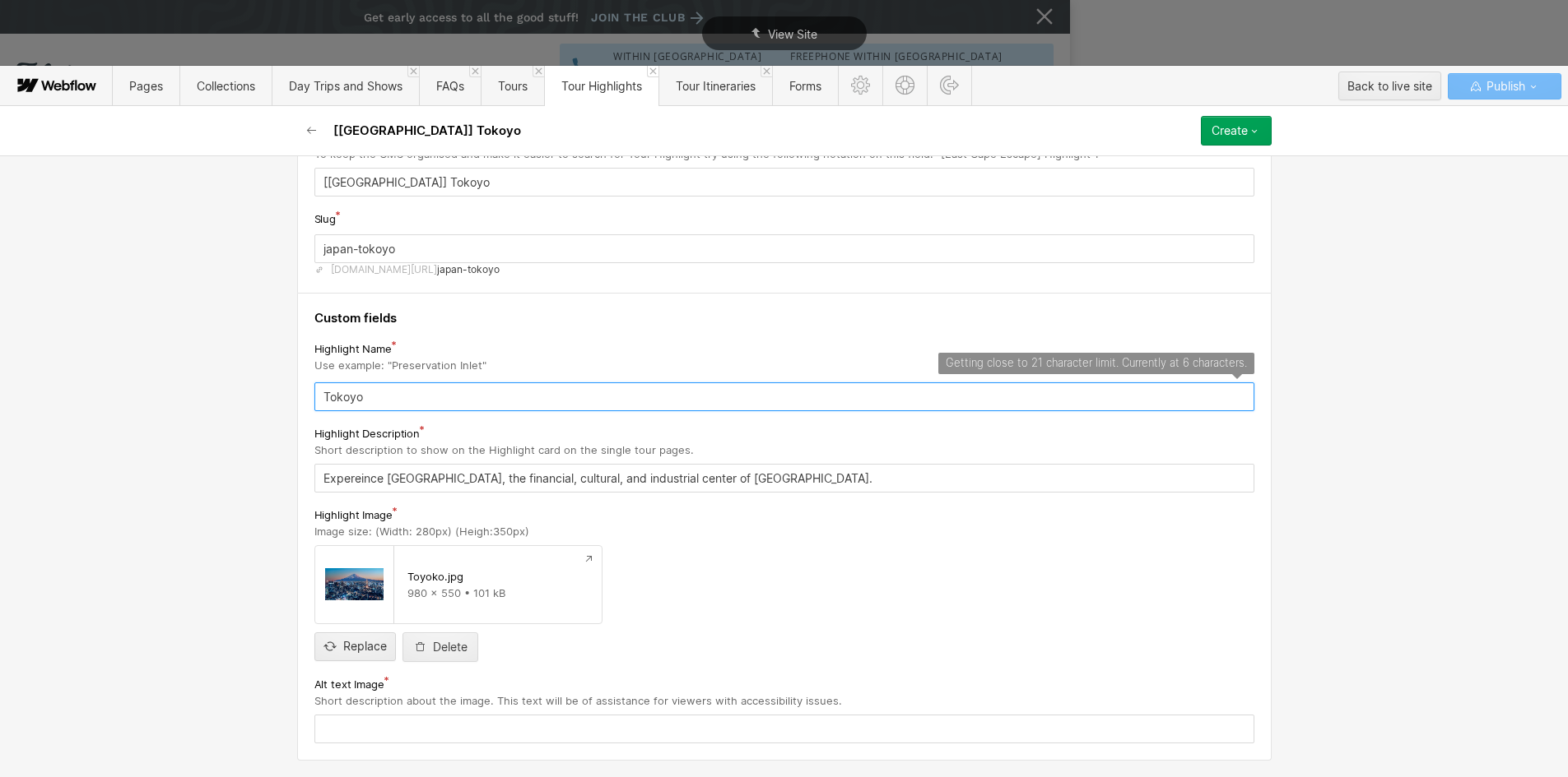
type input "Tokoyo"
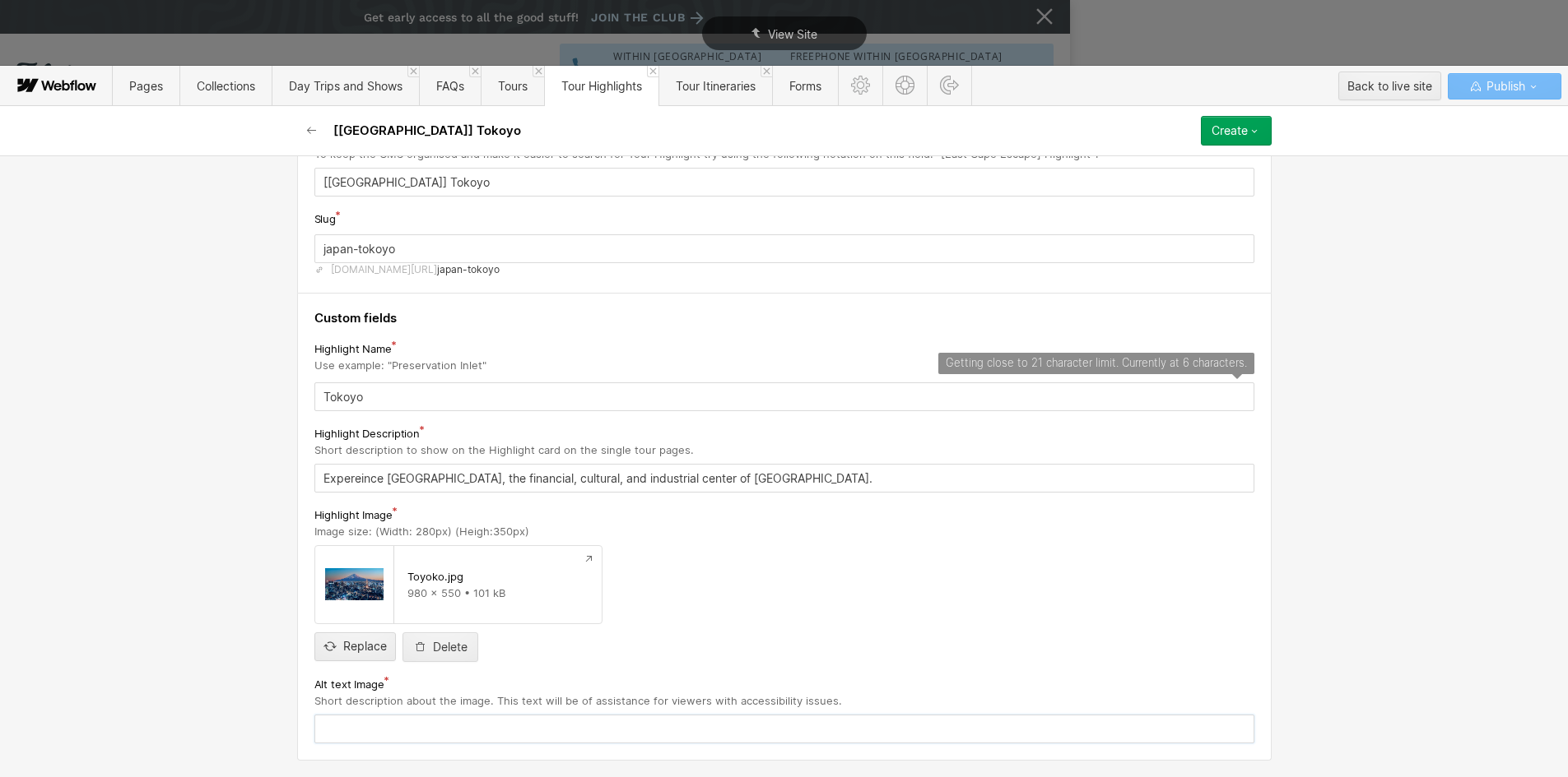
click at [372, 718] on input "text" at bounding box center [785, 729] width 940 height 28
paste input "Tokoyo"
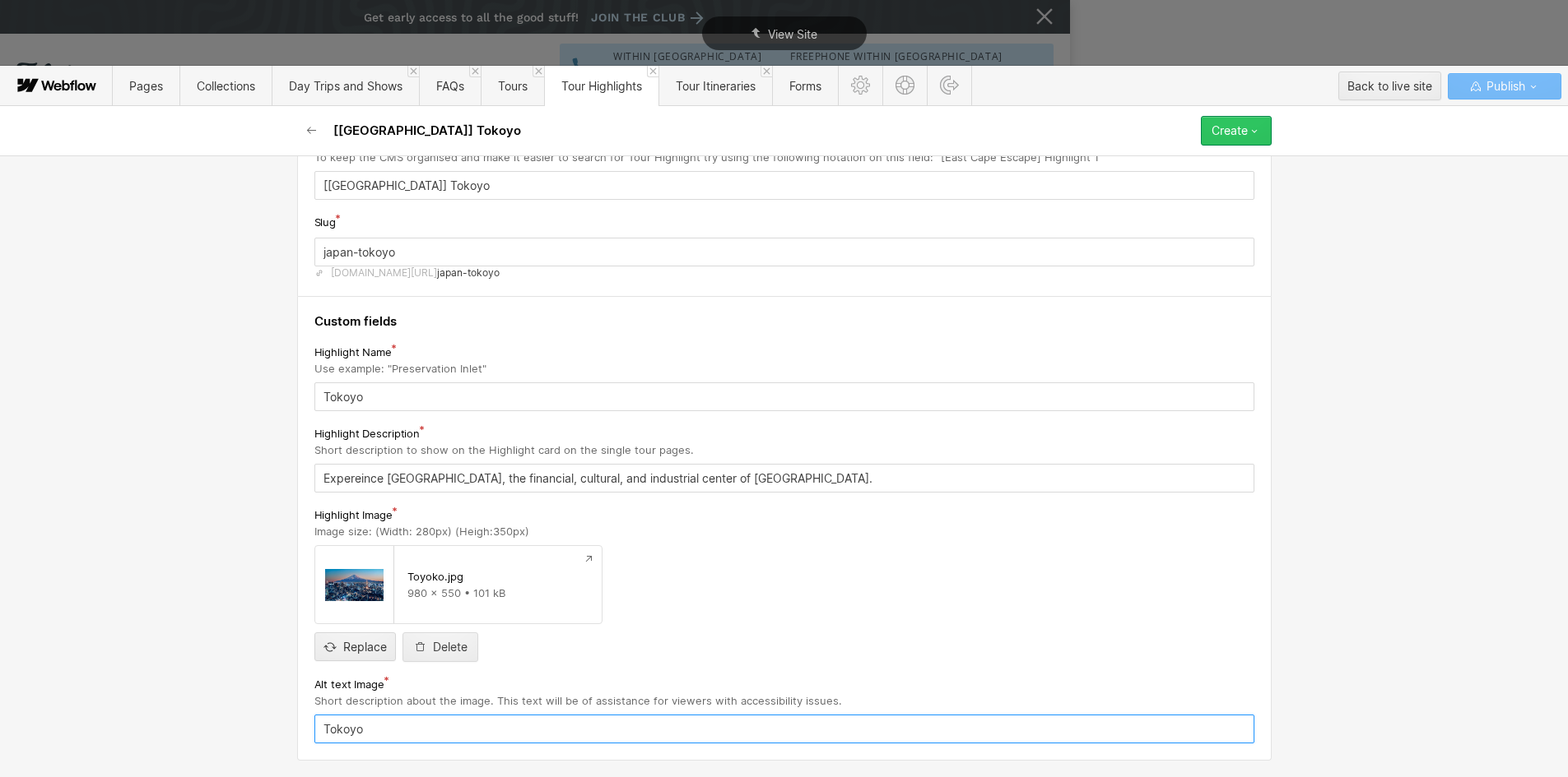
type input "Tokoyo"
click at [1262, 136] on button "Create" at bounding box center [1236, 130] width 71 height 29
click at [1160, 181] on span "Publish now" at bounding box center [1148, 186] width 56 height 16
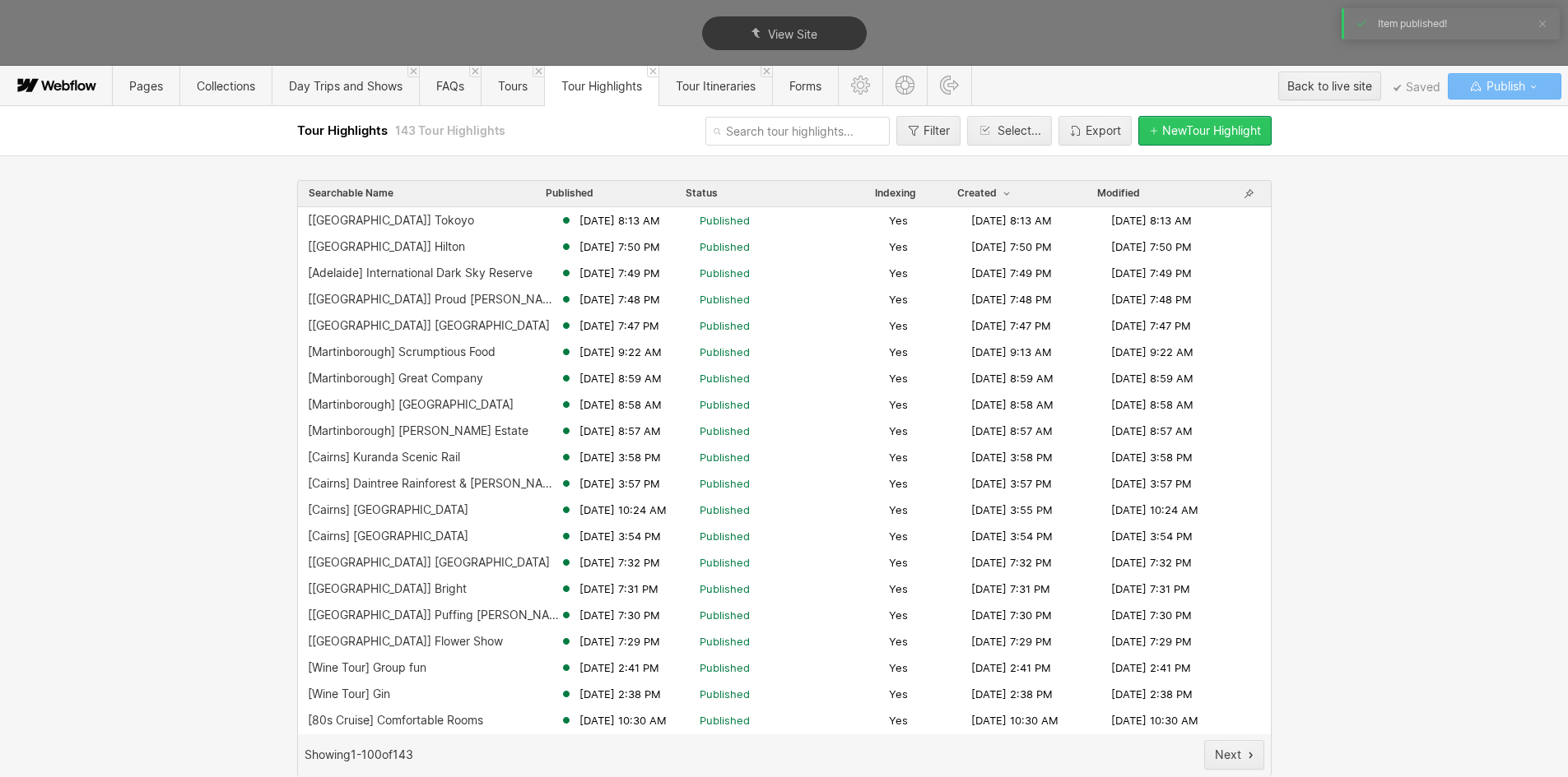
drag, startPoint x: 1167, startPoint y: 136, endPoint x: 1146, endPoint y: 134, distance: 21.1
click at [1167, 136] on div "New Tour Highlight" at bounding box center [1211, 131] width 99 height 13
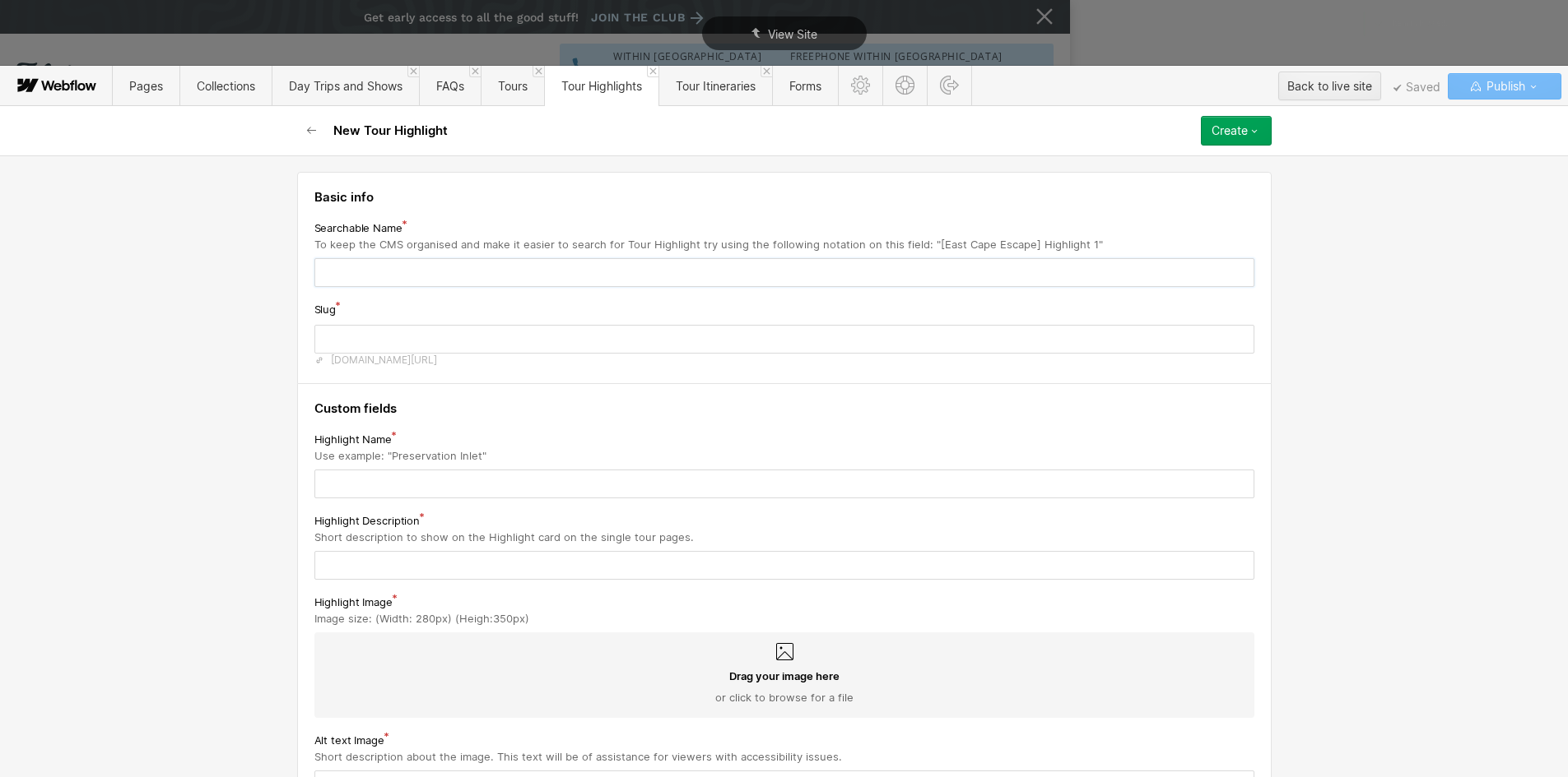
click at [340, 270] on input "text" at bounding box center [785, 273] width 940 height 28
type input "[J"
type input "j"
type input "[Ja"
type input "ja"
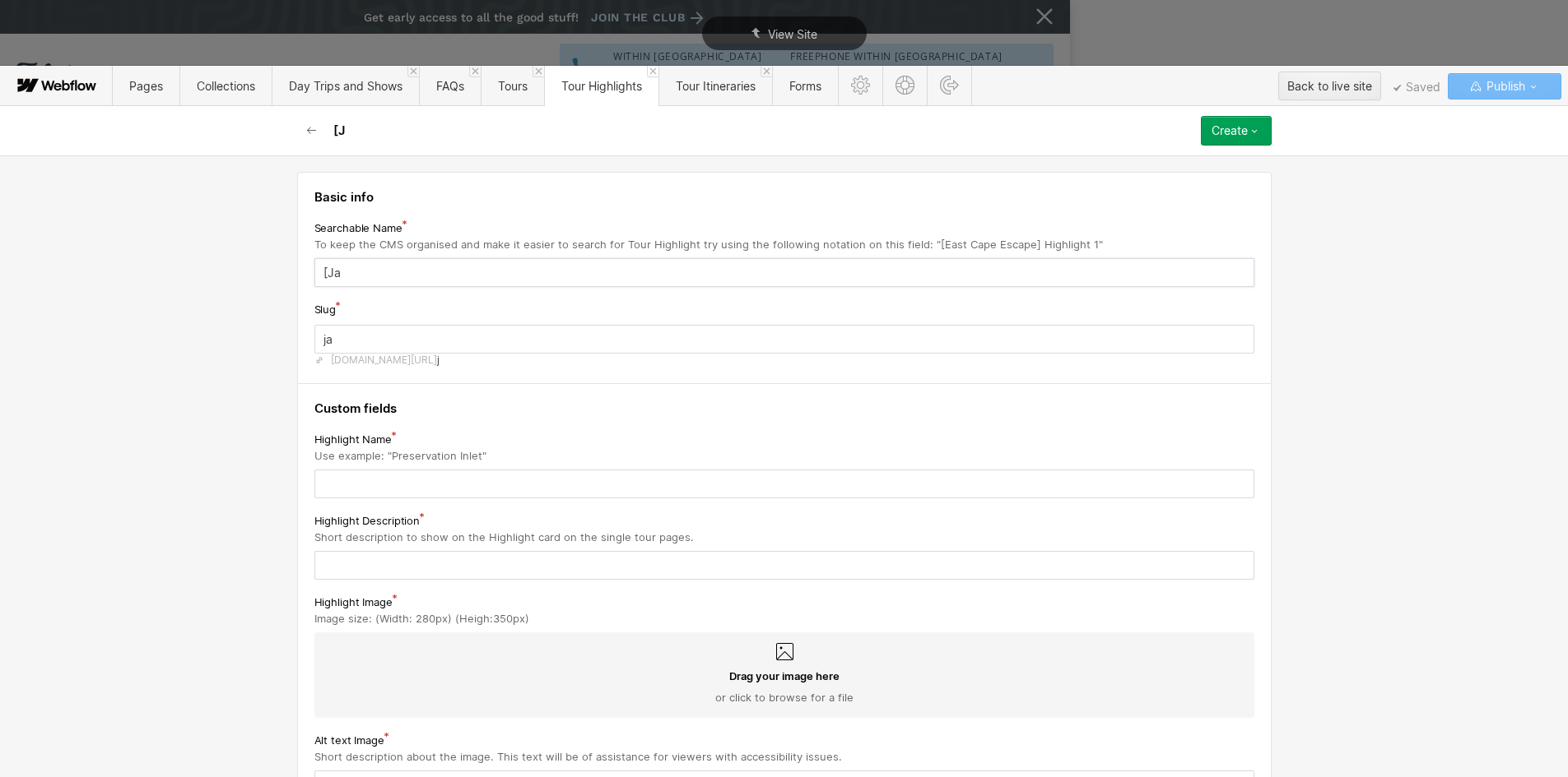
type input "[Jap"
type input "jap"
type input "[Japa"
type input "japa"
type input "[[GEOGRAPHIC_DATA]"
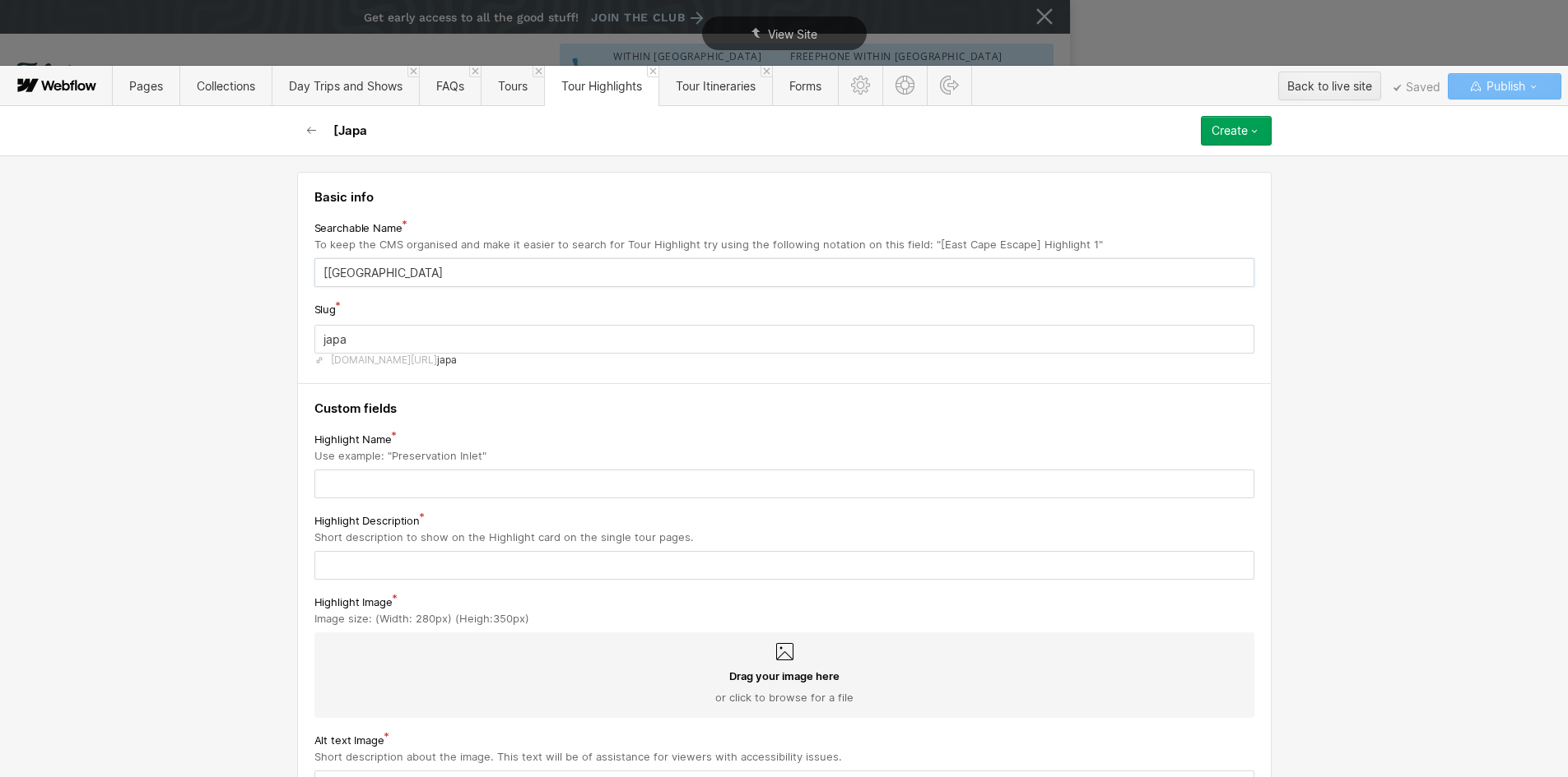
type input "[GEOGRAPHIC_DATA]"
click at [450, 660] on div "Drag your image here or click to browse for a file" at bounding box center [785, 675] width 940 height 86
click at [0, 0] on input "Drag your image here or click to browse for a file" at bounding box center [0, 0] width 0 height 0
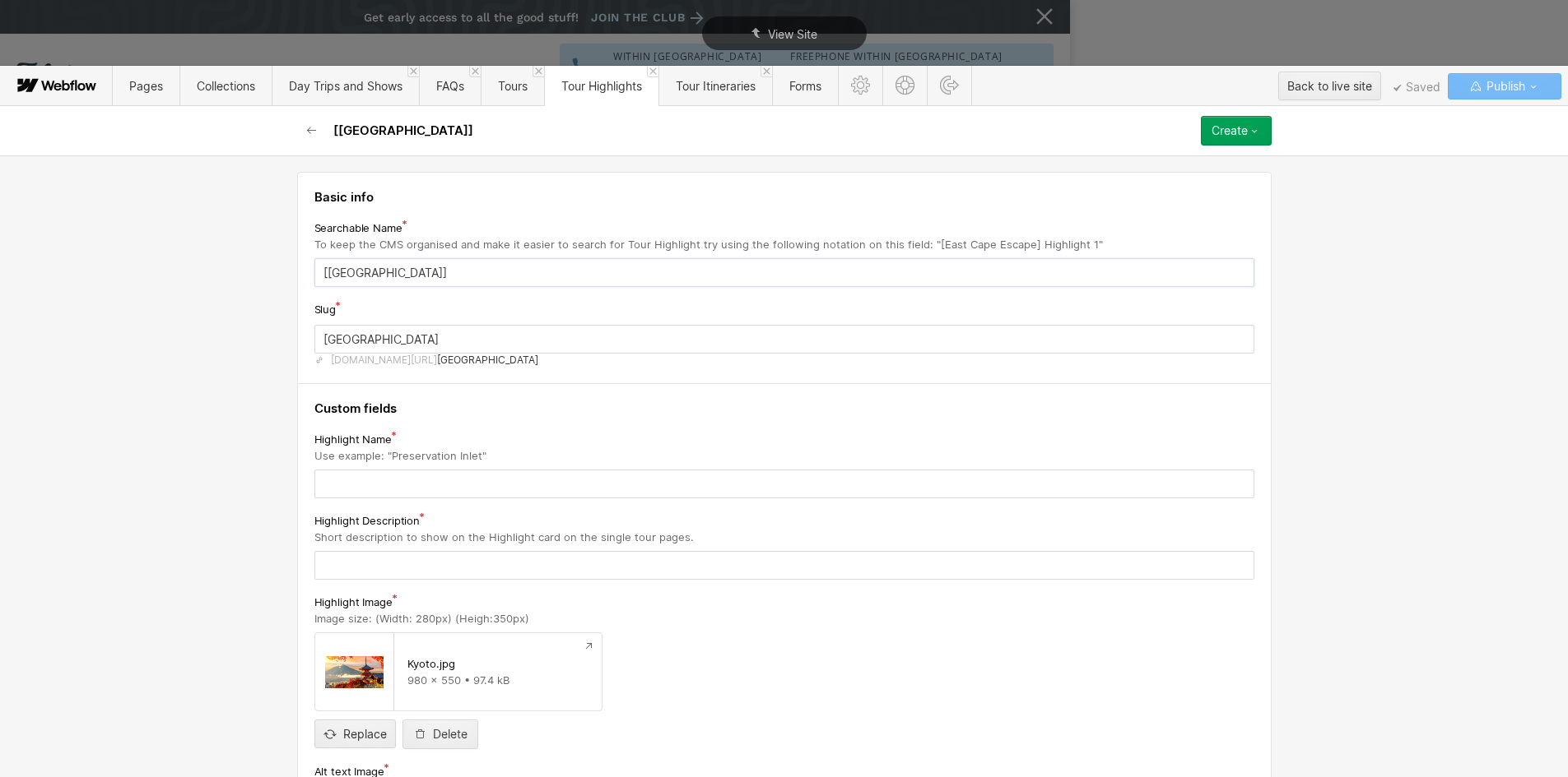
click at [388, 274] on input "[[GEOGRAPHIC_DATA]]" at bounding box center [785, 273] width 940 height 28
type input "[[GEOGRAPHIC_DATA]] J"
type input "japan-j"
type input "[[GEOGRAPHIC_DATA]] Ja"
type input "japan-ja"
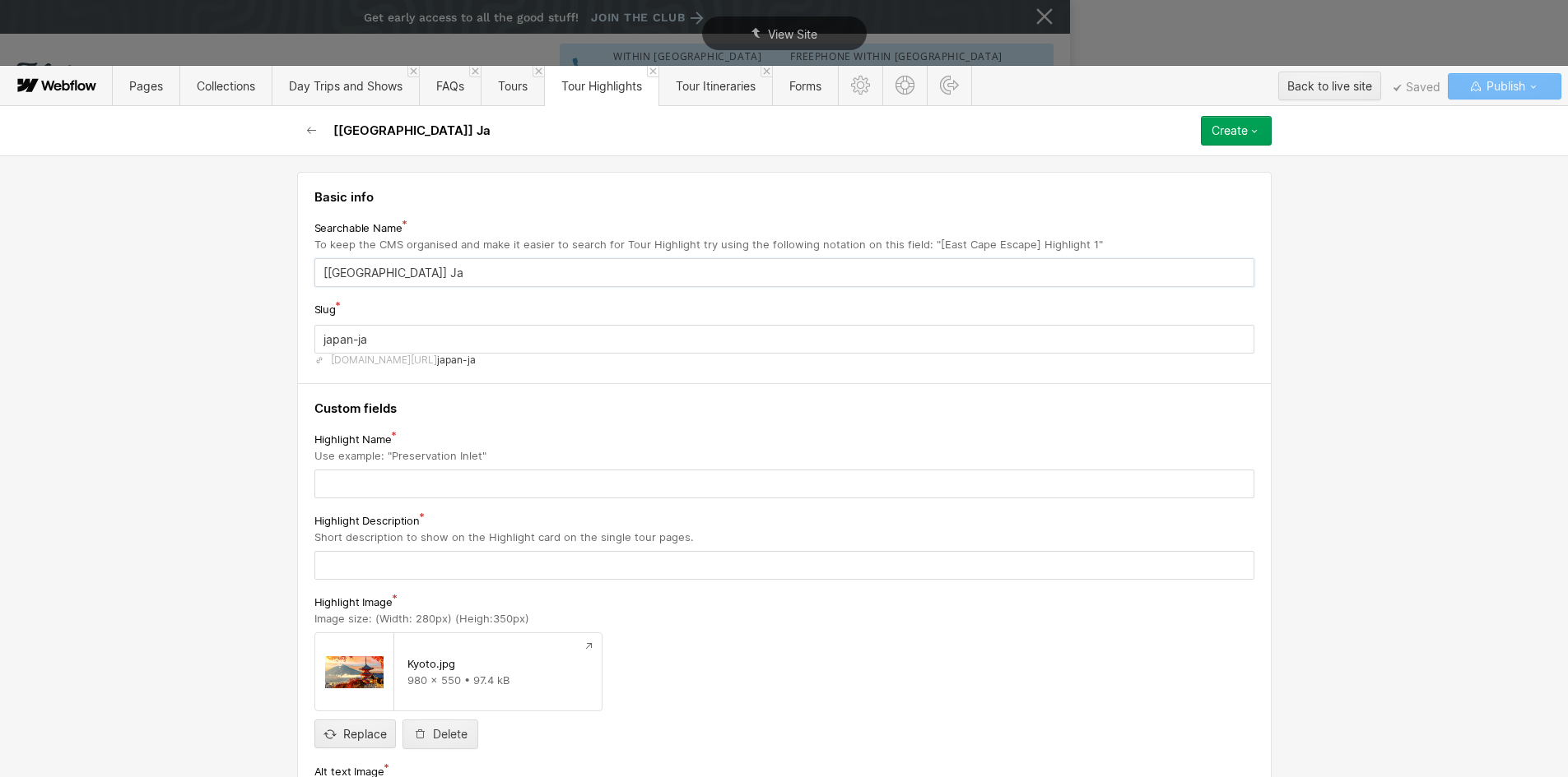
type input "[[GEOGRAPHIC_DATA]] Jap"
type input "japan-jap"
type input "[[GEOGRAPHIC_DATA]] Japa"
type input "japan-japa"
type input "[[GEOGRAPHIC_DATA]] [GEOGRAPHIC_DATA]"
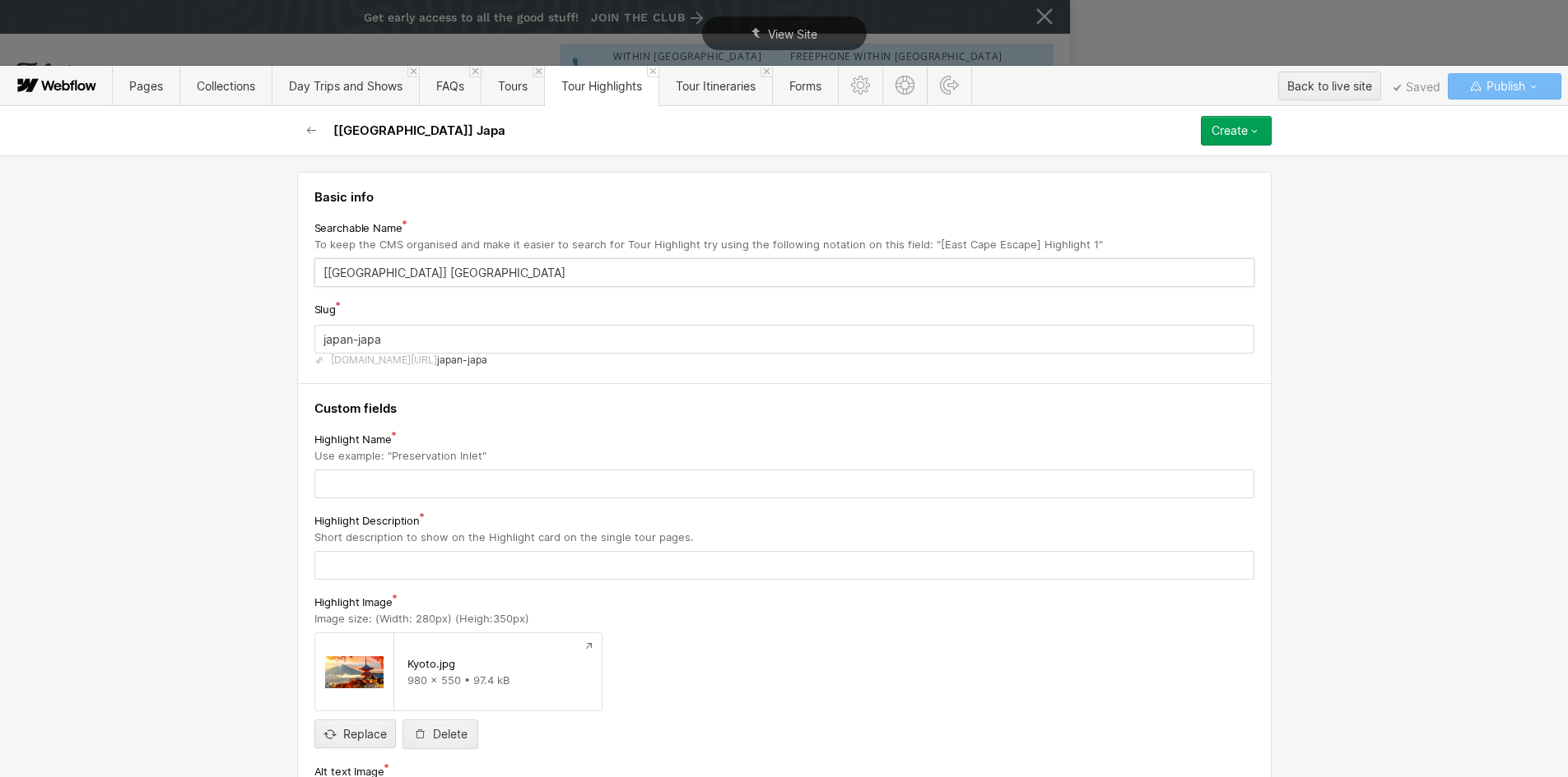
type input "[GEOGRAPHIC_DATA]-[GEOGRAPHIC_DATA]"
type input "[[GEOGRAPHIC_DATA]] [GEOGRAPHIC_DATA]"
type input "[GEOGRAPHIC_DATA]-[GEOGRAPHIC_DATA]"
type input "[[GEOGRAPHIC_DATA]] Japanes"
type input "[GEOGRAPHIC_DATA]-[GEOGRAPHIC_DATA]"
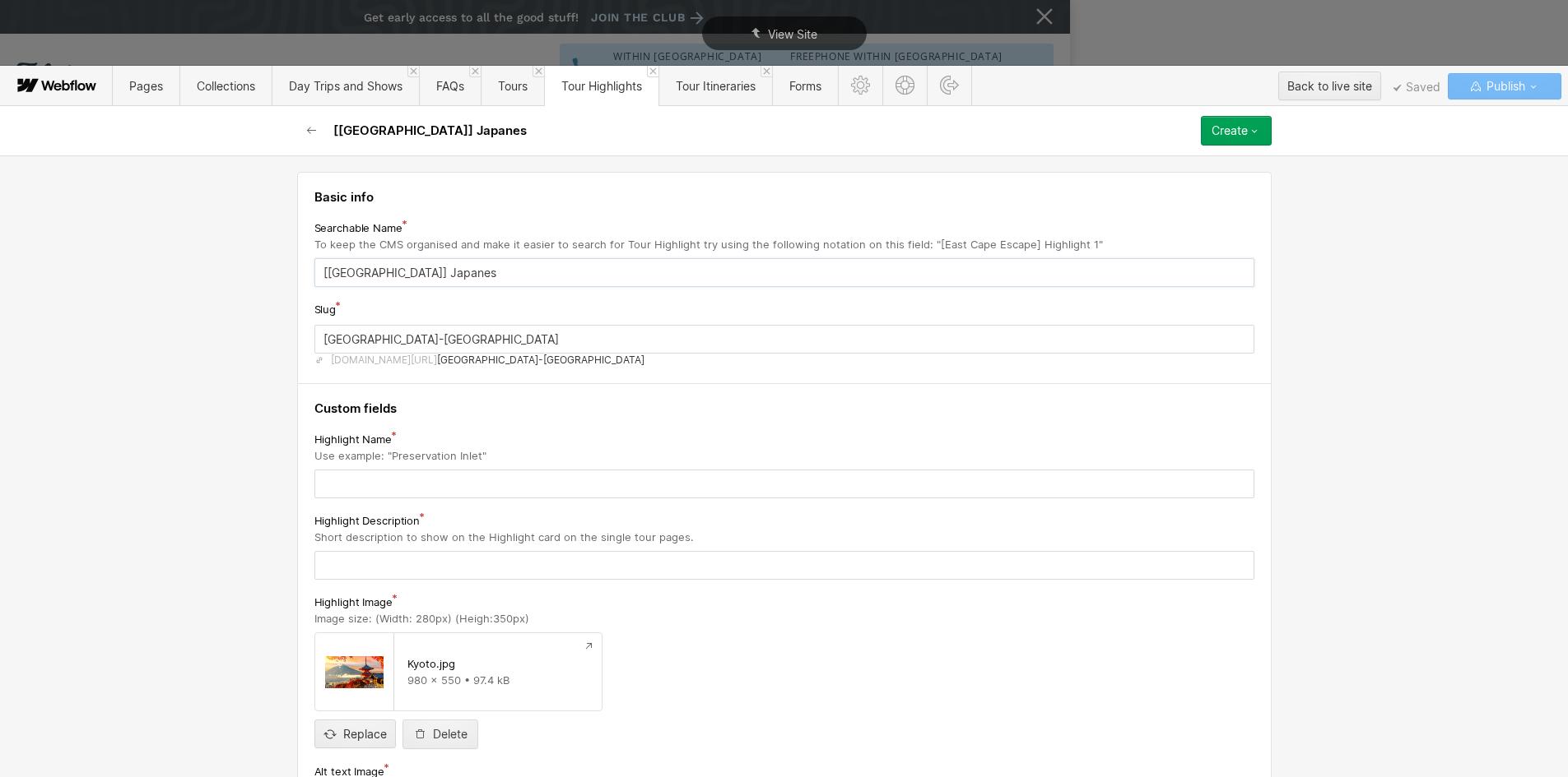
type input "[[GEOGRAPHIC_DATA]] Japanese"
type input "japan-japanese"
type input "[[GEOGRAPHIC_DATA]] Japanese A"
type input "japan-japanese-a"
type input "[[GEOGRAPHIC_DATA]] Japanese Al"
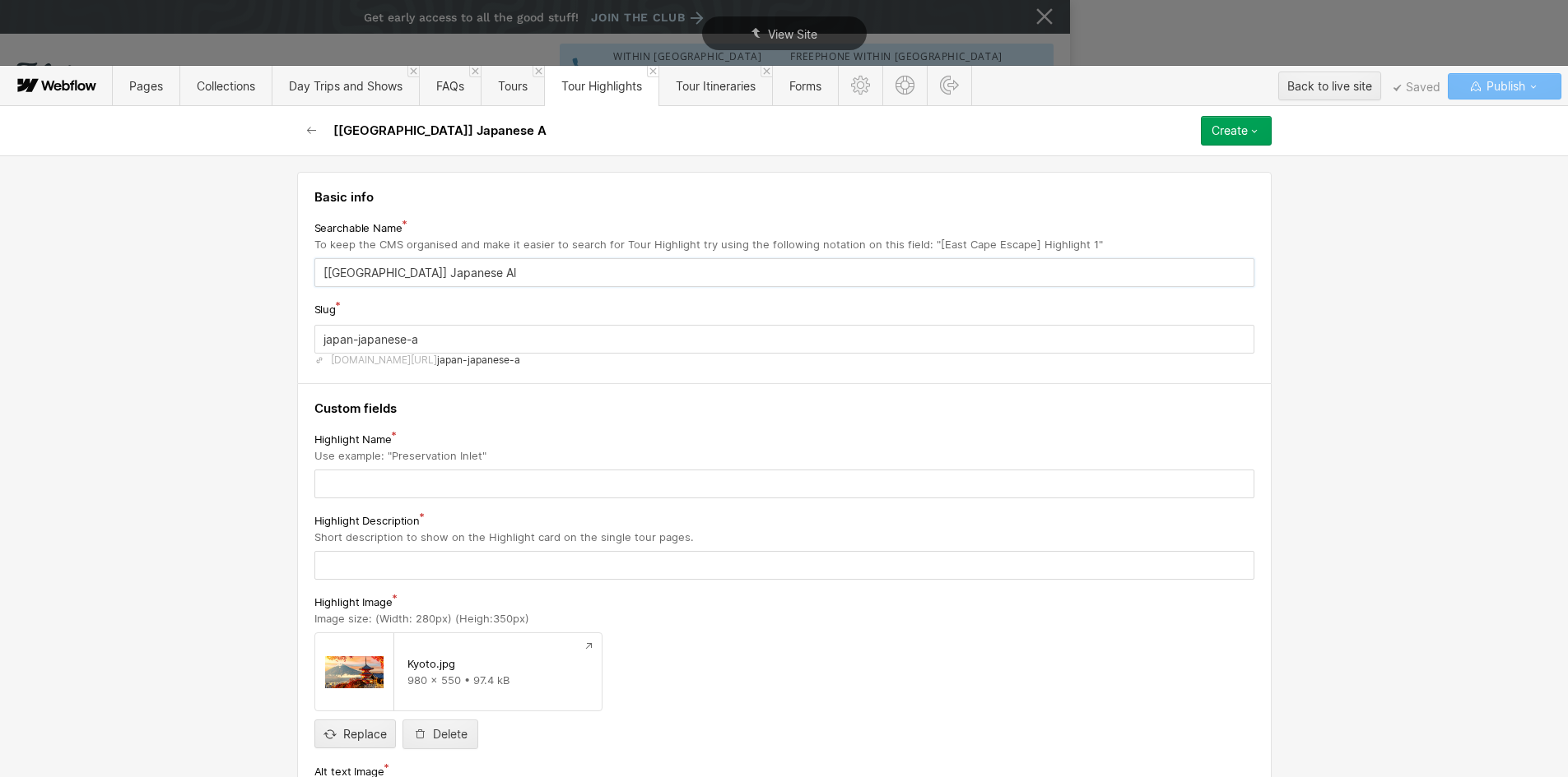
type input "japan-japanese-al"
type input "[[GEOGRAPHIC_DATA]] Japanese Alp"
type input "japan-japanese-alp"
type input "[[GEOGRAPHIC_DATA]] Japanese Alps"
type input "japan-japanese-[GEOGRAPHIC_DATA]"
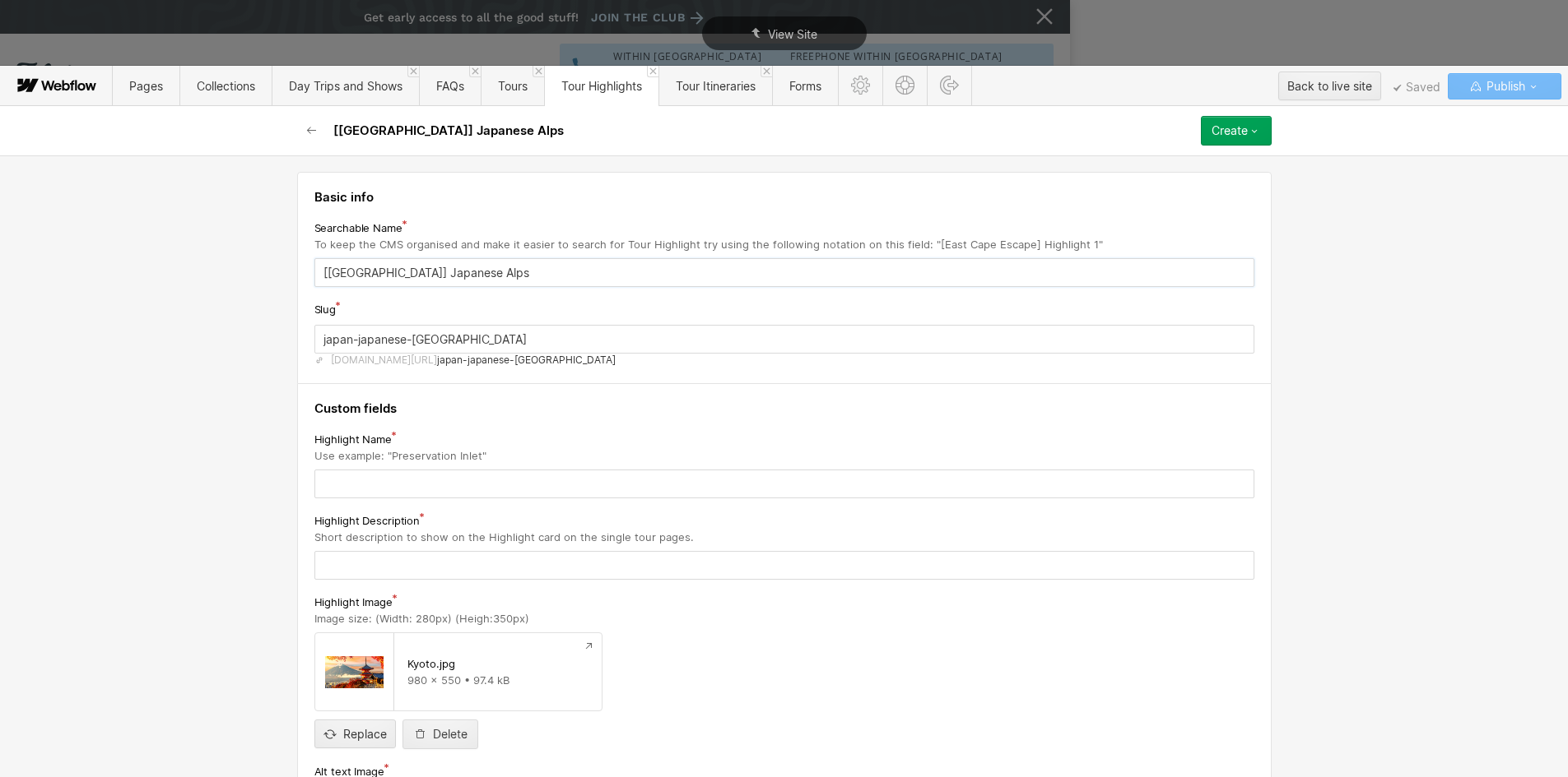
drag, startPoint x: 362, startPoint y: 273, endPoint x: 483, endPoint y: 267, distance: 121.1
click at [483, 267] on input "[[GEOGRAPHIC_DATA]] Japanese Alps" at bounding box center [785, 273] width 940 height 28
type input "[[GEOGRAPHIC_DATA]] Japanese Alps"
click at [316, 480] on input "text" at bounding box center [785, 484] width 940 height 28
paste input "Japanese Alps"
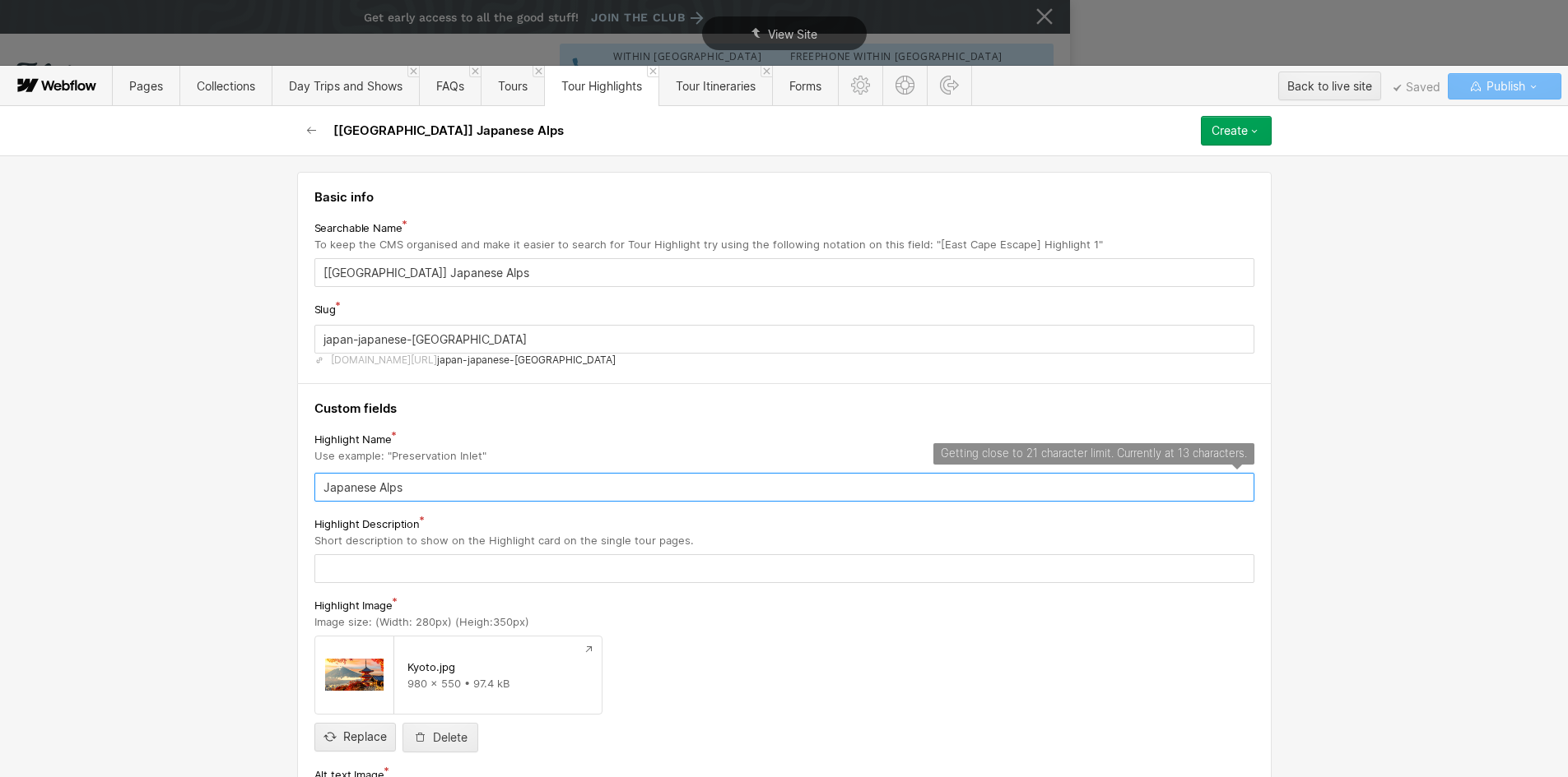
type input "Japanese Alps"
click at [391, 569] on input "text" at bounding box center [785, 568] width 940 height 28
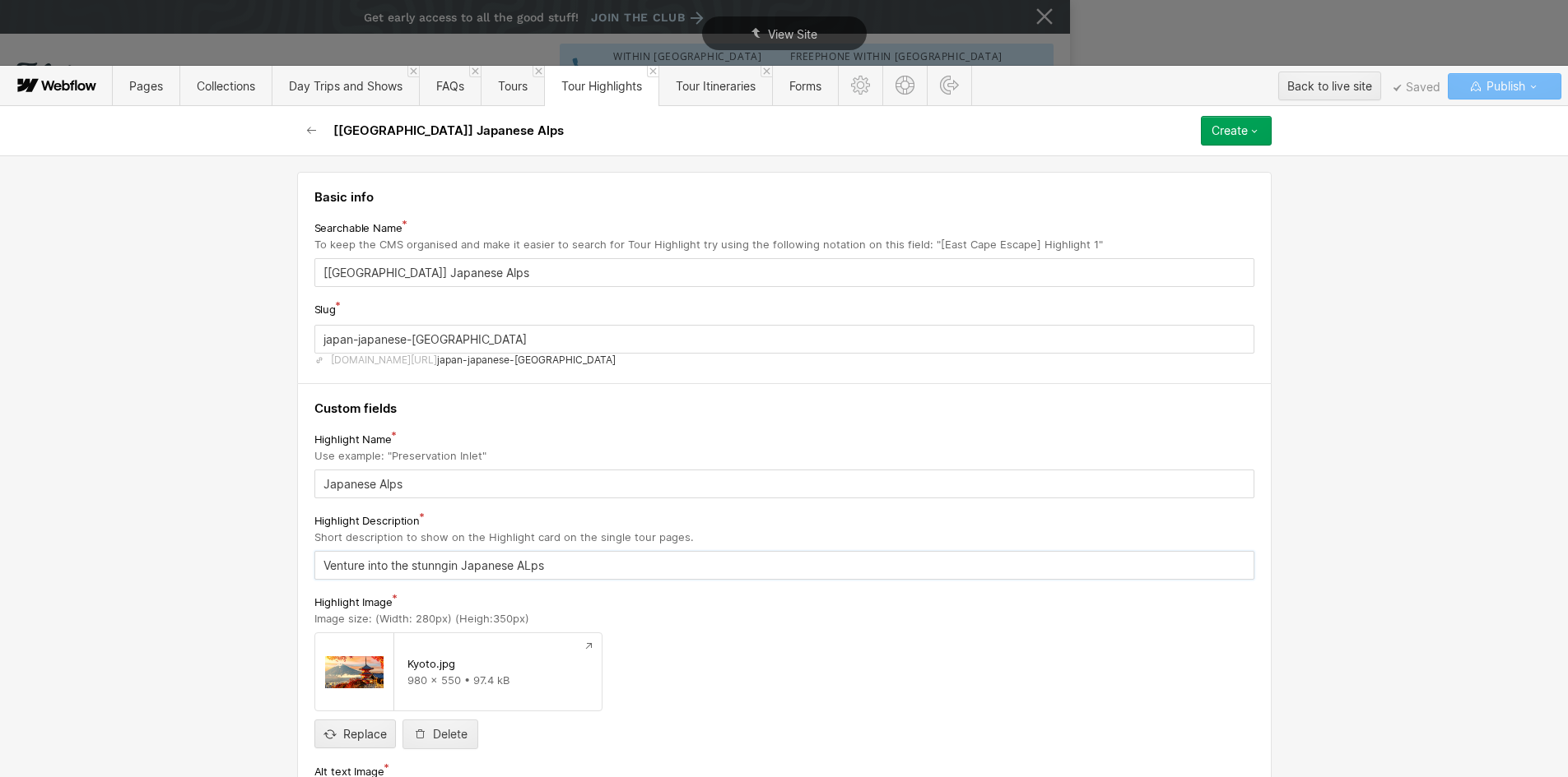
click at [444, 563] on input "Venture into the stunngin Japanese ALps" at bounding box center [785, 565] width 940 height 28
type input "Venture into the stunning Japanese Alps"
click at [639, 414] on h4 "Custom fields" at bounding box center [785, 409] width 940 height 17
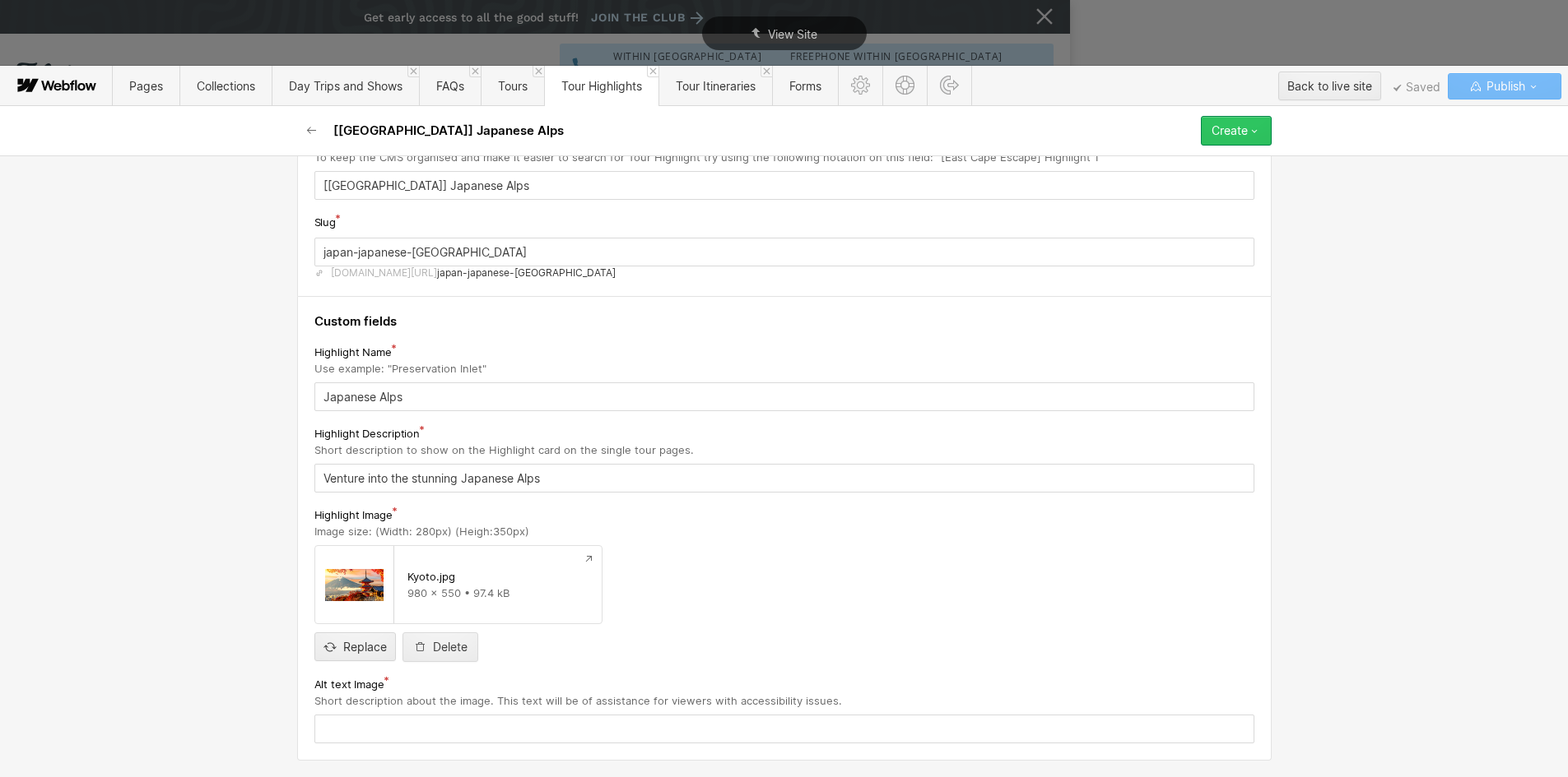
click at [1261, 134] on button "Create" at bounding box center [1236, 130] width 71 height 29
drag, startPoint x: 1175, startPoint y: 179, endPoint x: 448, endPoint y: 216, distance: 727.9
click at [471, 244] on div "[[GEOGRAPHIC_DATA]] Japanese Alps Create Save draft Publish now Queue to publis…" at bounding box center [784, 441] width 1568 height 671
drag, startPoint x: 443, startPoint y: 189, endPoint x: 364, endPoint y: 184, distance: 79.2
click at [364, 184] on input "[[GEOGRAPHIC_DATA]] Japanese Alps" at bounding box center [785, 185] width 940 height 28
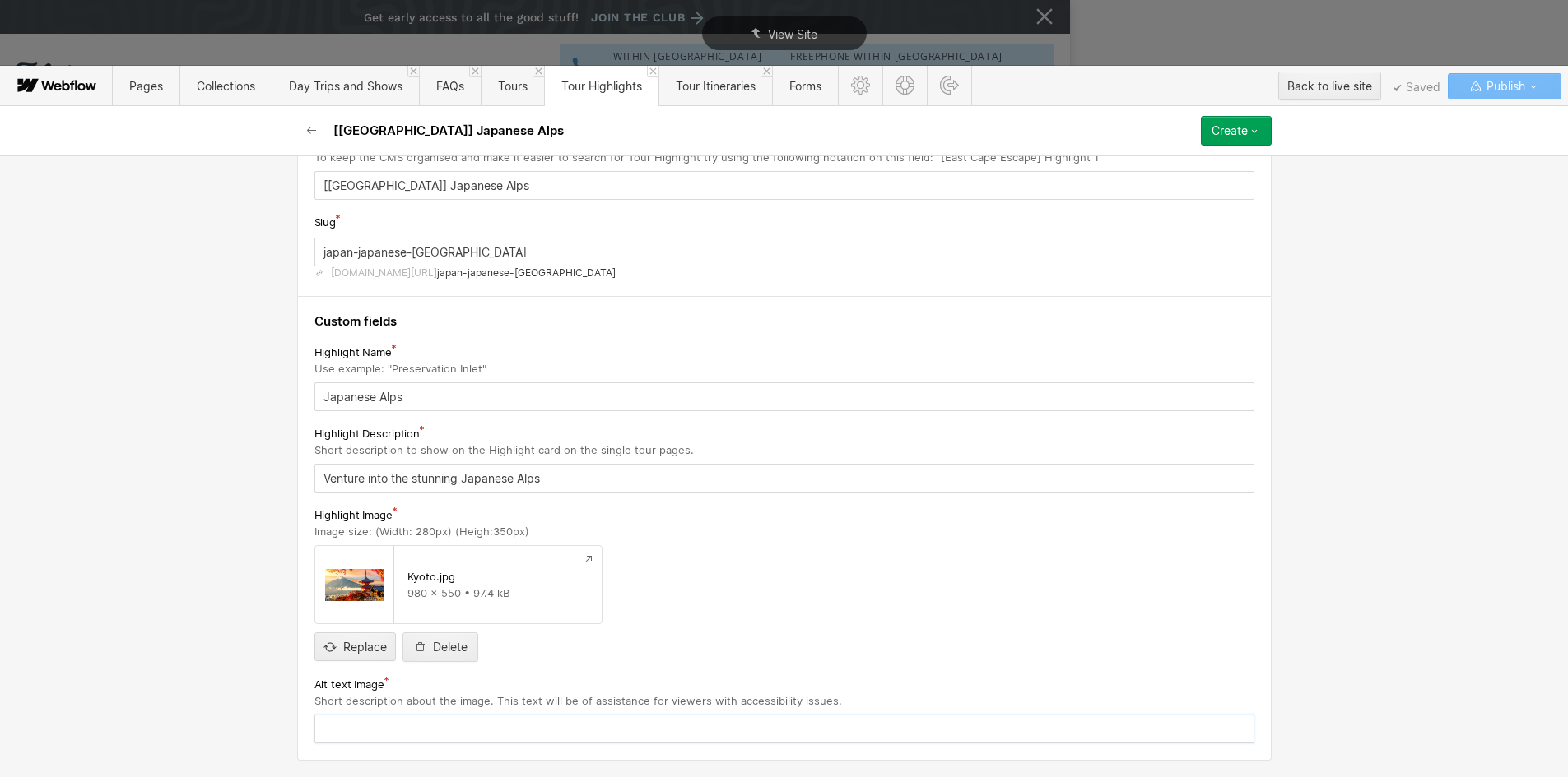
click at [334, 716] on input "text" at bounding box center [785, 729] width 940 height 28
paste input "Japanese Alps"
type input "Japanese Alps"
click at [1253, 141] on button "Create" at bounding box center [1236, 130] width 71 height 29
click at [1165, 187] on span "Publish now" at bounding box center [1148, 186] width 56 height 16
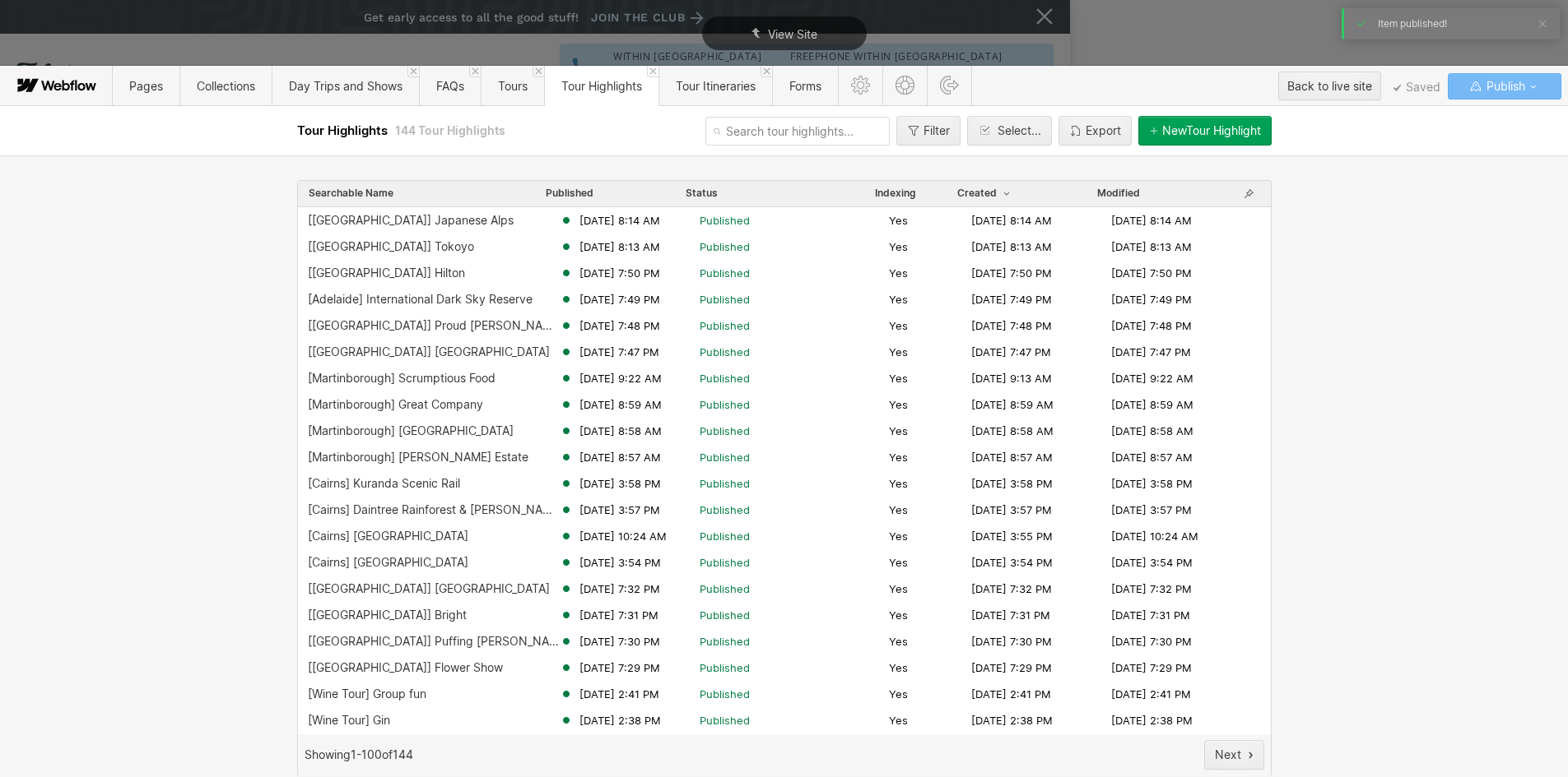
click at [1197, 133] on div "New Tour Highlight" at bounding box center [1211, 131] width 99 height 13
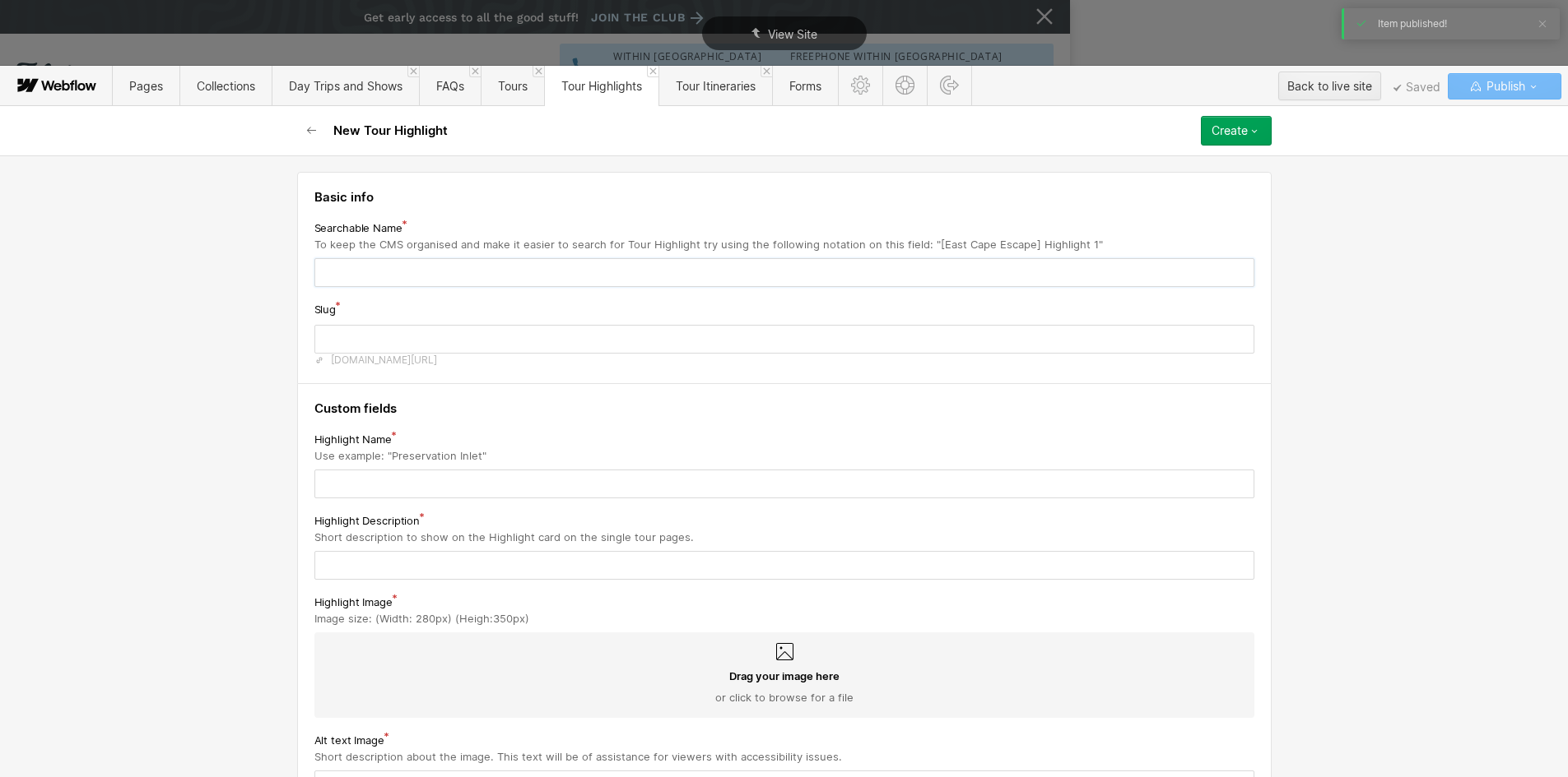
click at [362, 271] on input "text" at bounding box center [785, 273] width 940 height 28
type input "[J"
type input "j"
type input "[Ja"
type input "ja"
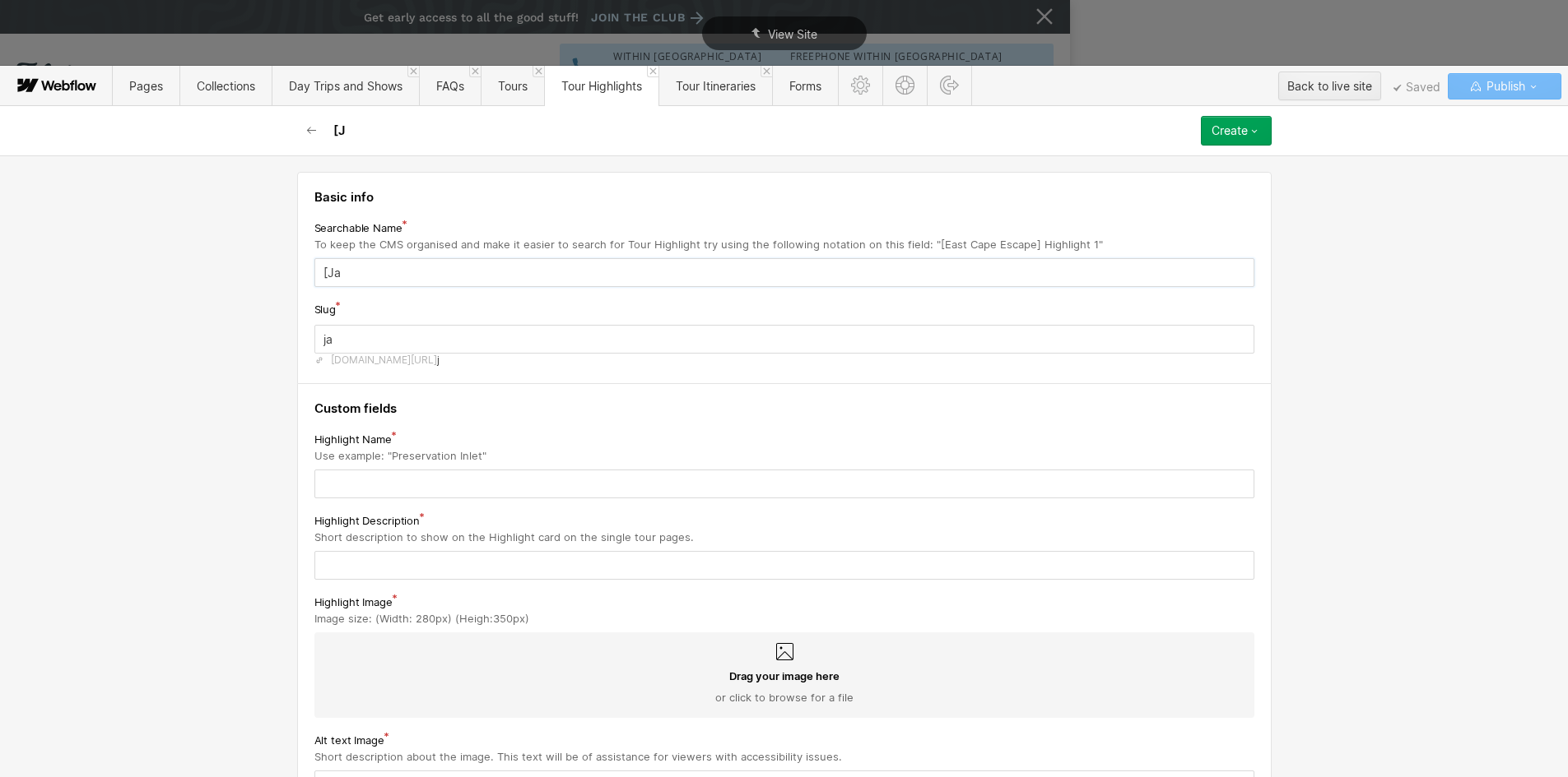
type input "[Jap"
type input "jap"
type input "[Japa"
type input "japa"
type input "[[GEOGRAPHIC_DATA]"
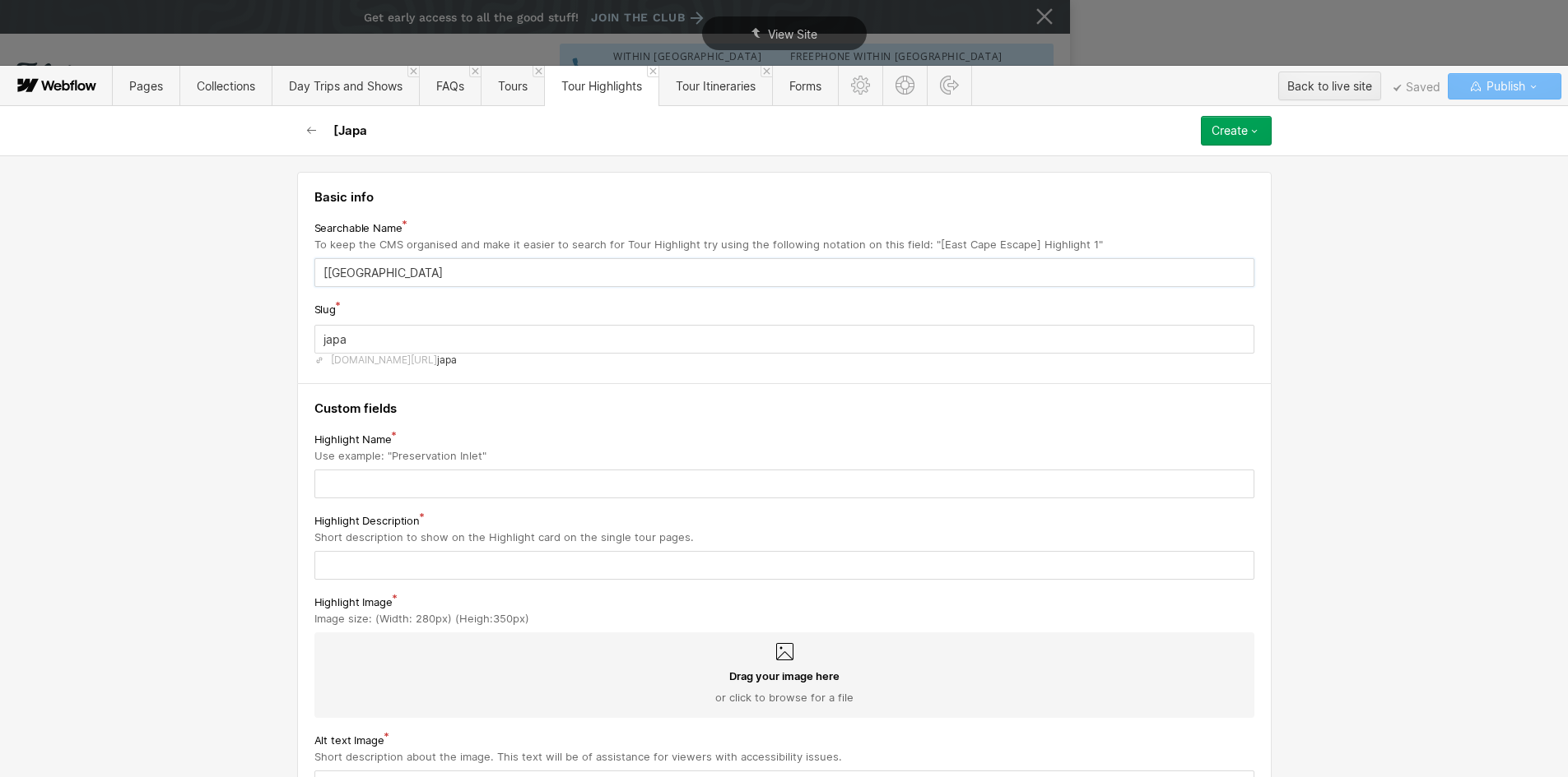
type input "[GEOGRAPHIC_DATA]"
type input "[[GEOGRAPHIC_DATA]] S"
type input "japan-s"
type input "[[GEOGRAPHIC_DATA]] Su"
type input "japan-su"
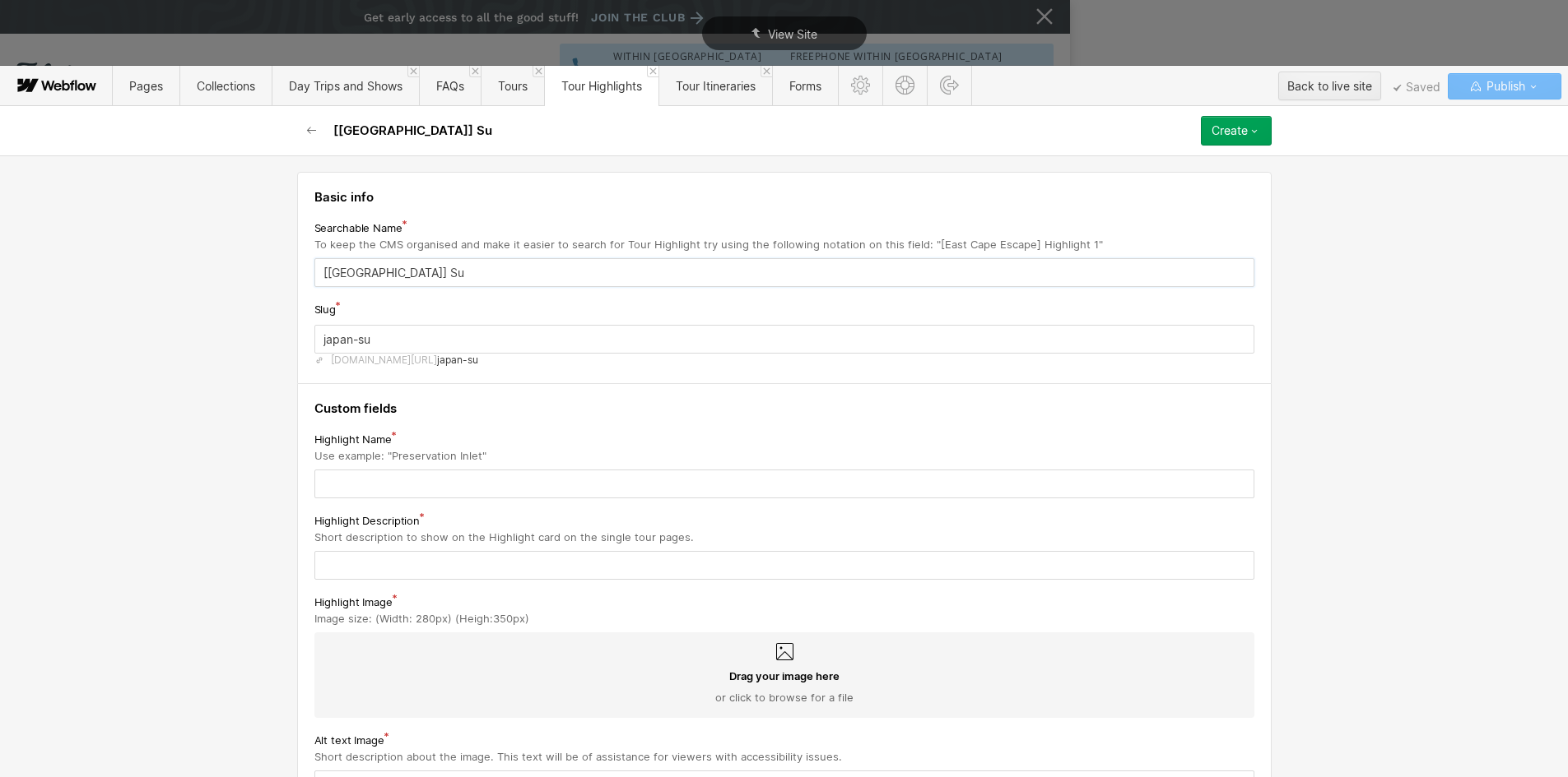
type input "[[GEOGRAPHIC_DATA]] Sum"
type input "japan-sum"
type input "[[GEOGRAPHIC_DATA]] Sume"
type input "japan-sume"
click at [426, 276] on input "[[GEOGRAPHIC_DATA]] Sume" at bounding box center [785, 273] width 940 height 28
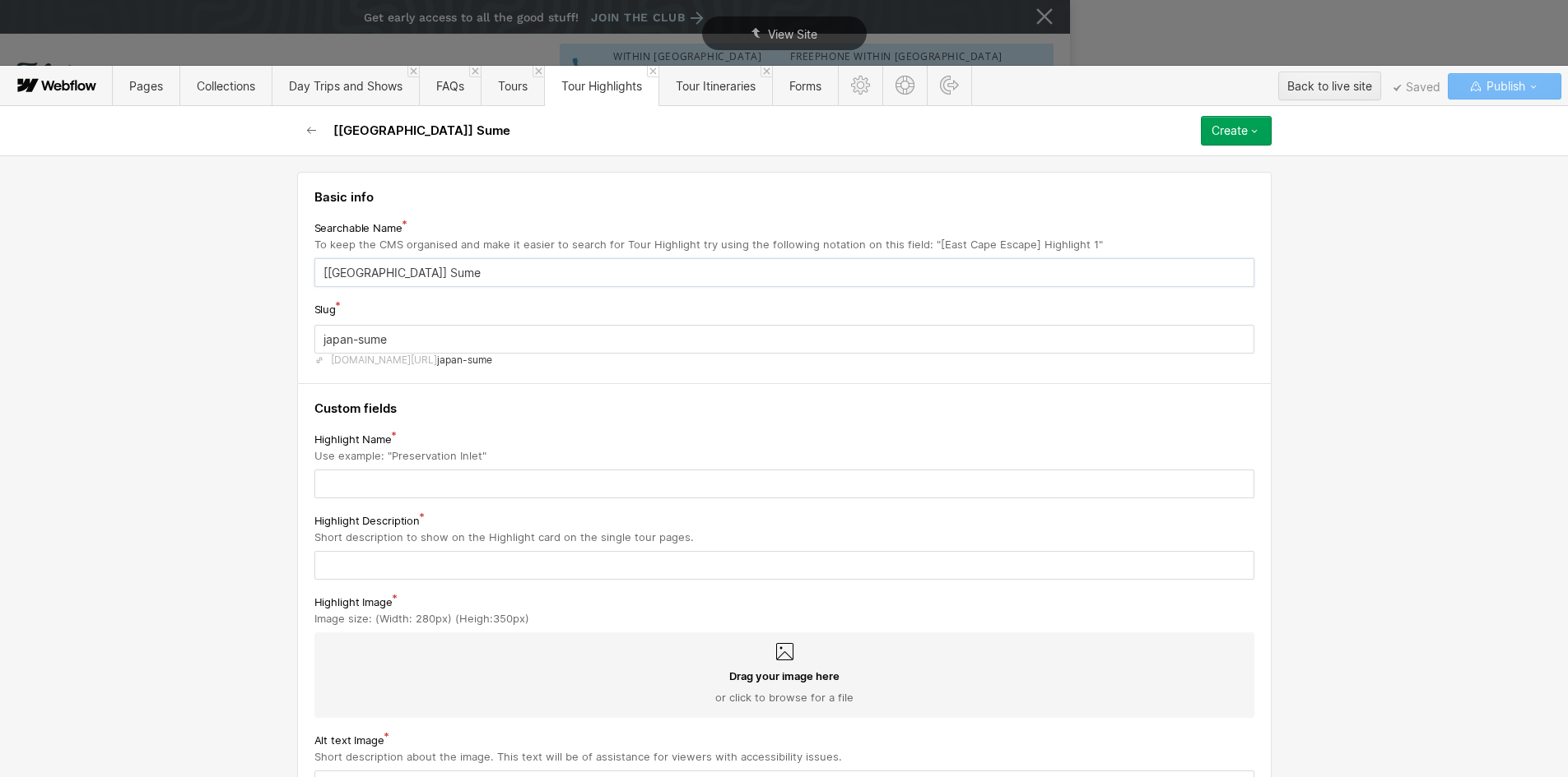
type input "[[GEOGRAPHIC_DATA]] Sum"
type input "japan-sum"
type input "[[GEOGRAPHIC_DATA]] Sumo"
type input "japan-sumo"
type input "[[GEOGRAPHIC_DATA]] Sumo W"
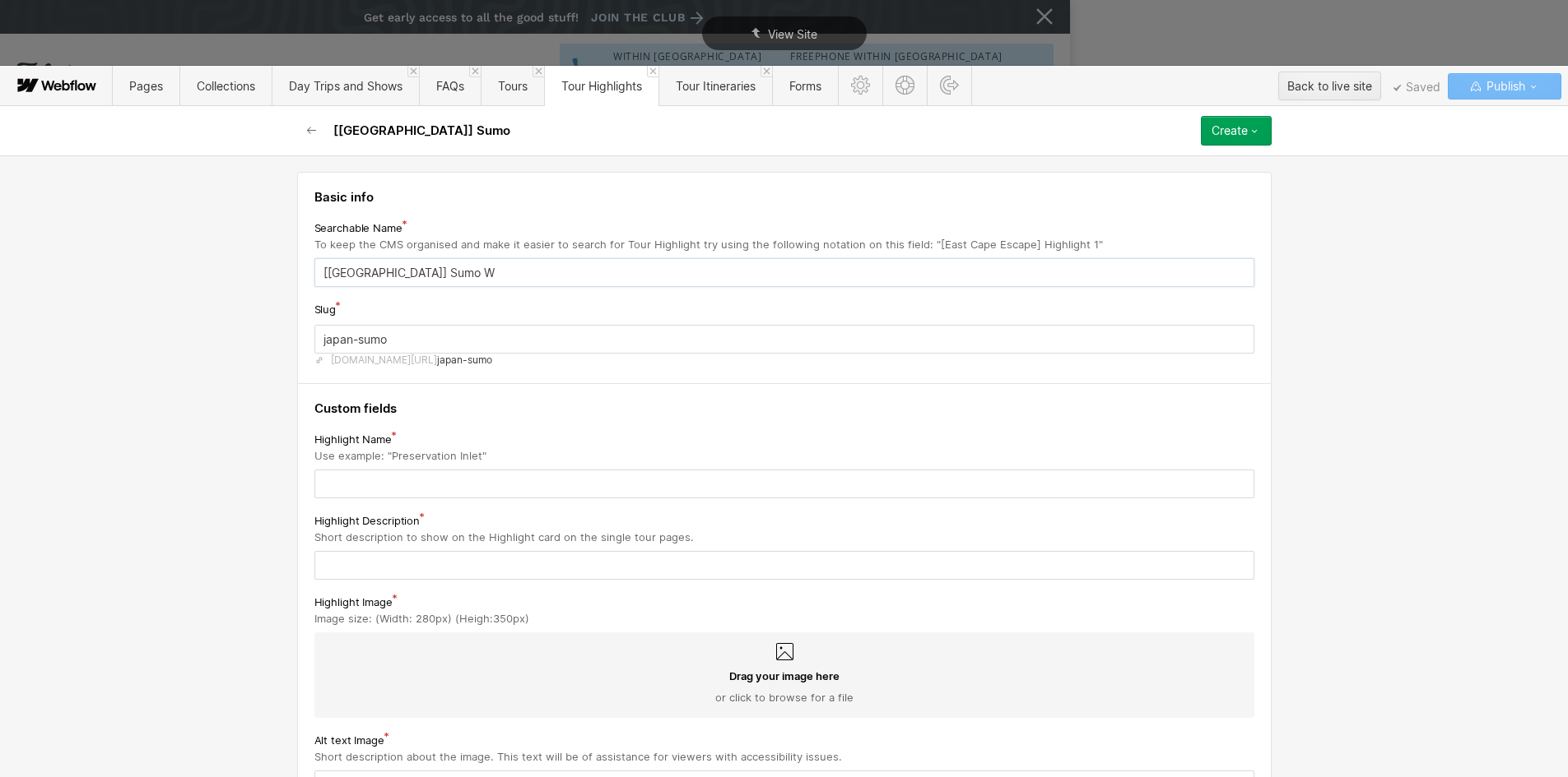
type input "japan-sumo-w"
type input "[[GEOGRAPHIC_DATA]] [PERSON_NAME]"
type input "japan-sumo-wr"
type input "[[GEOGRAPHIC_DATA]] Sumo Wre"
type input "japan-sumo-wre"
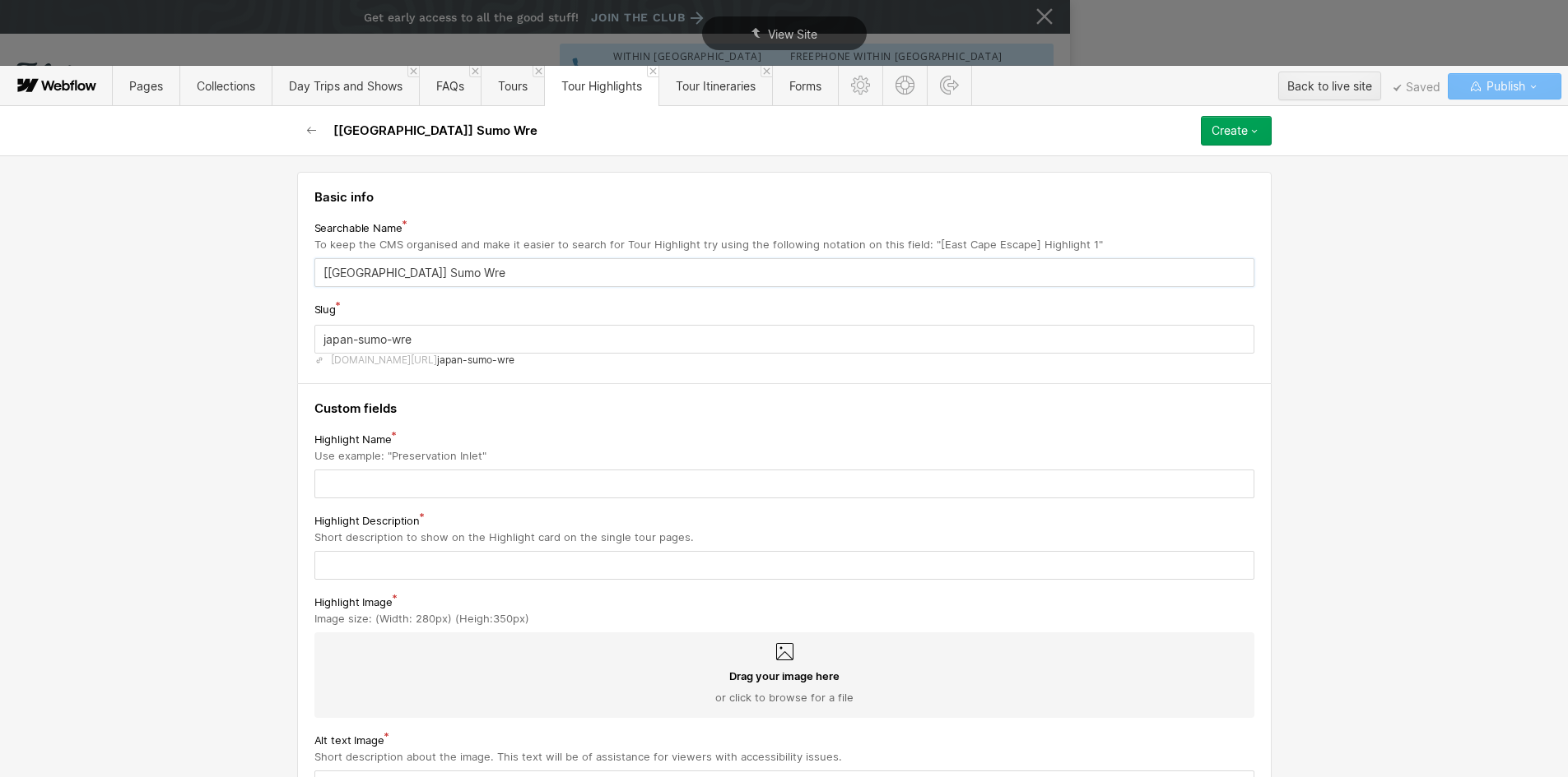
type input "[[GEOGRAPHIC_DATA]] [PERSON_NAME]"
type input "japan-sumo-wres"
type input "[[GEOGRAPHIC_DATA]] Sumo Wrest"
type input "japan-sumo-wrest"
type input "[[GEOGRAPHIC_DATA]] [PERSON_NAME]"
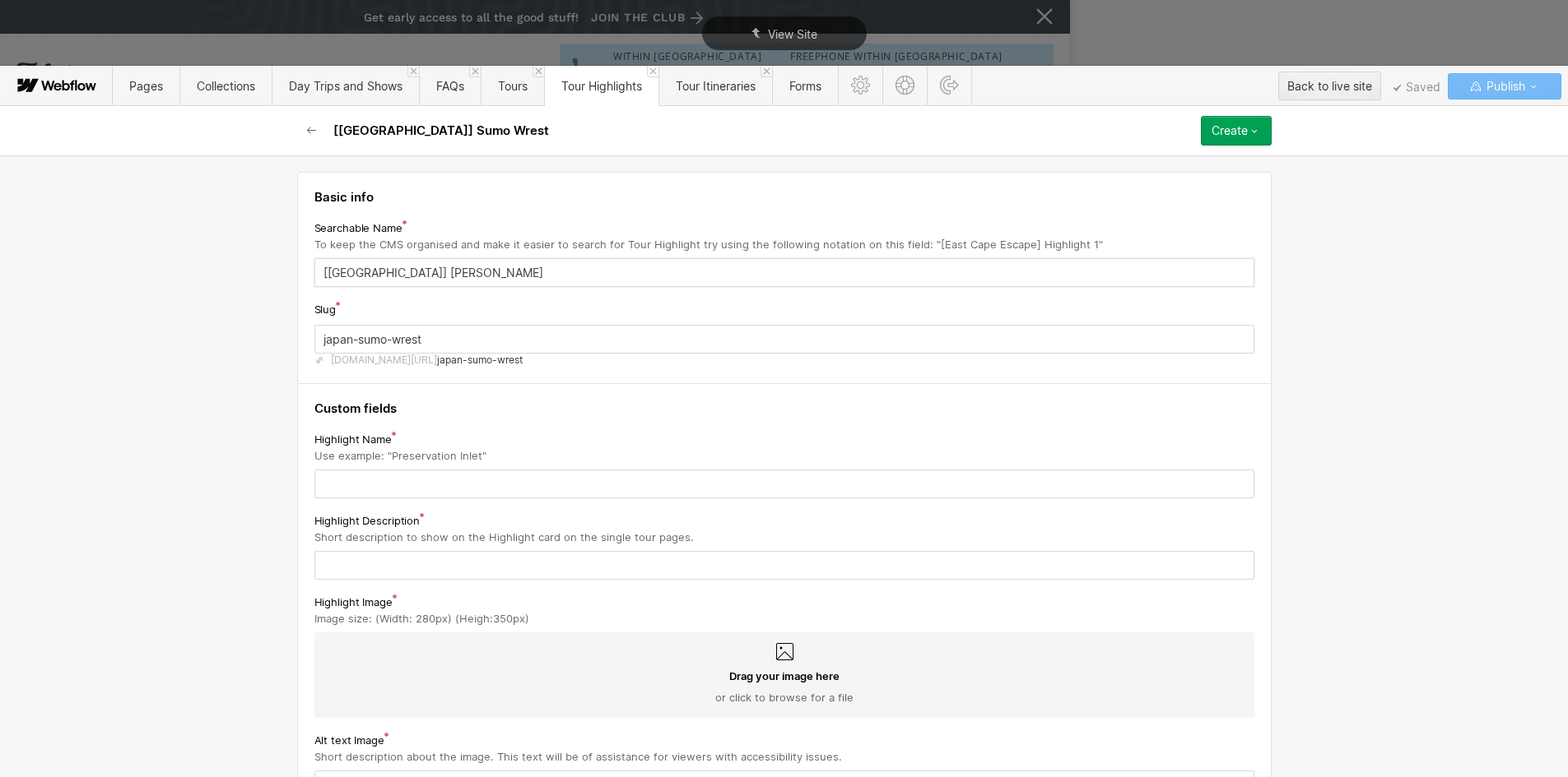
type input "japan-sumo-wrestl"
type input "[[GEOGRAPHIC_DATA]] [PERSON_NAME]"
type input "japan-sumo-wrestli"
type input "[[GEOGRAPHIC_DATA]] [PERSON_NAME]"
type input "japan-sumo-wrestlin"
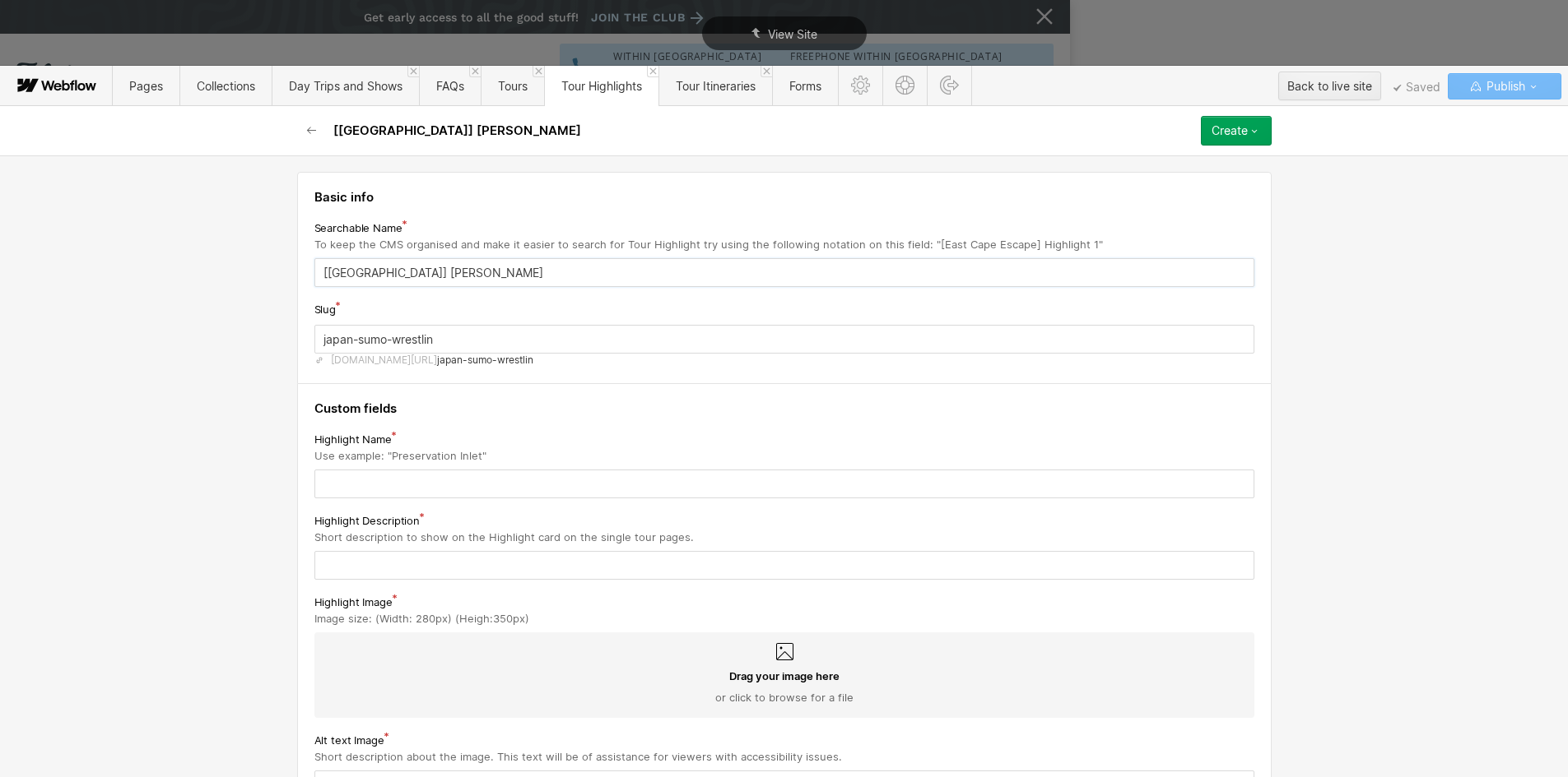
type input "[[GEOGRAPHIC_DATA]] Sumo Wrestling"
type input "japan-sumo-wrestling"
drag, startPoint x: 455, startPoint y: 270, endPoint x: 363, endPoint y: 263, distance: 92.3
click at [363, 263] on input "[[GEOGRAPHIC_DATA]] Sumo Wrestling" at bounding box center [785, 273] width 940 height 28
type input "[[GEOGRAPHIC_DATA]] Sumo Wrestling"
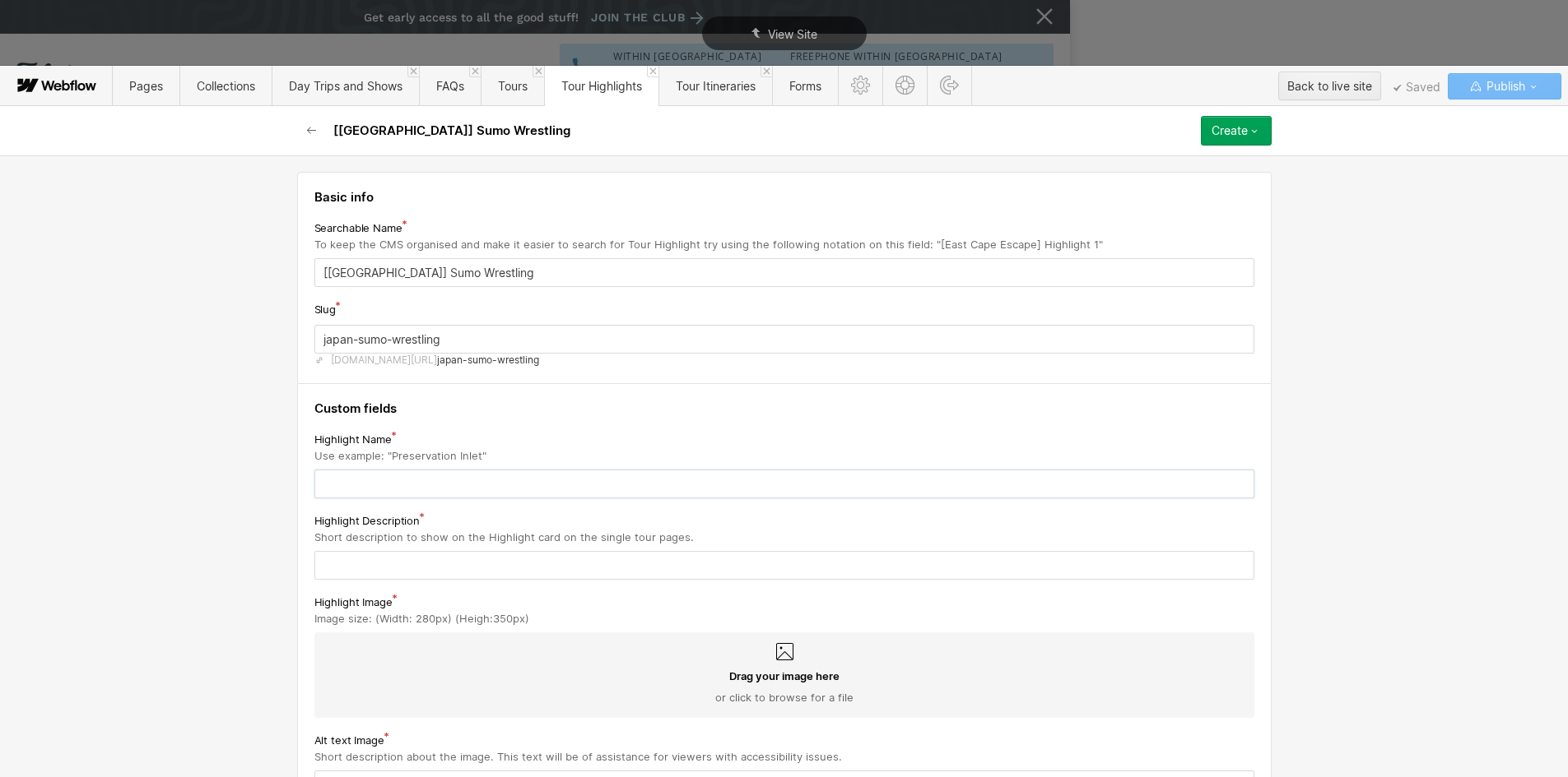
click at [341, 488] on input "text" at bounding box center [785, 484] width 940 height 28
paste input "Sumo Wrestling"
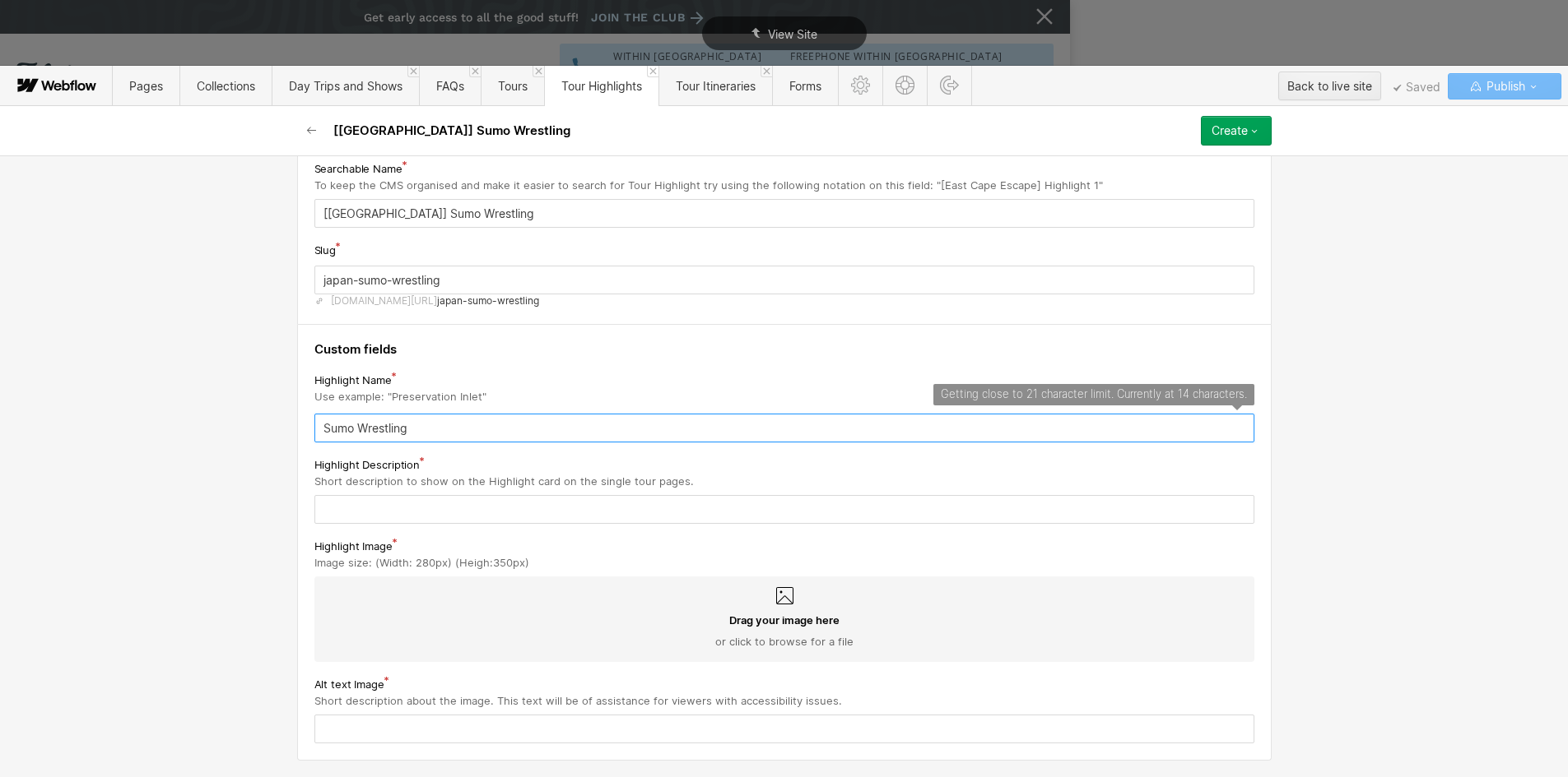
type input "Sumo Wrestling"
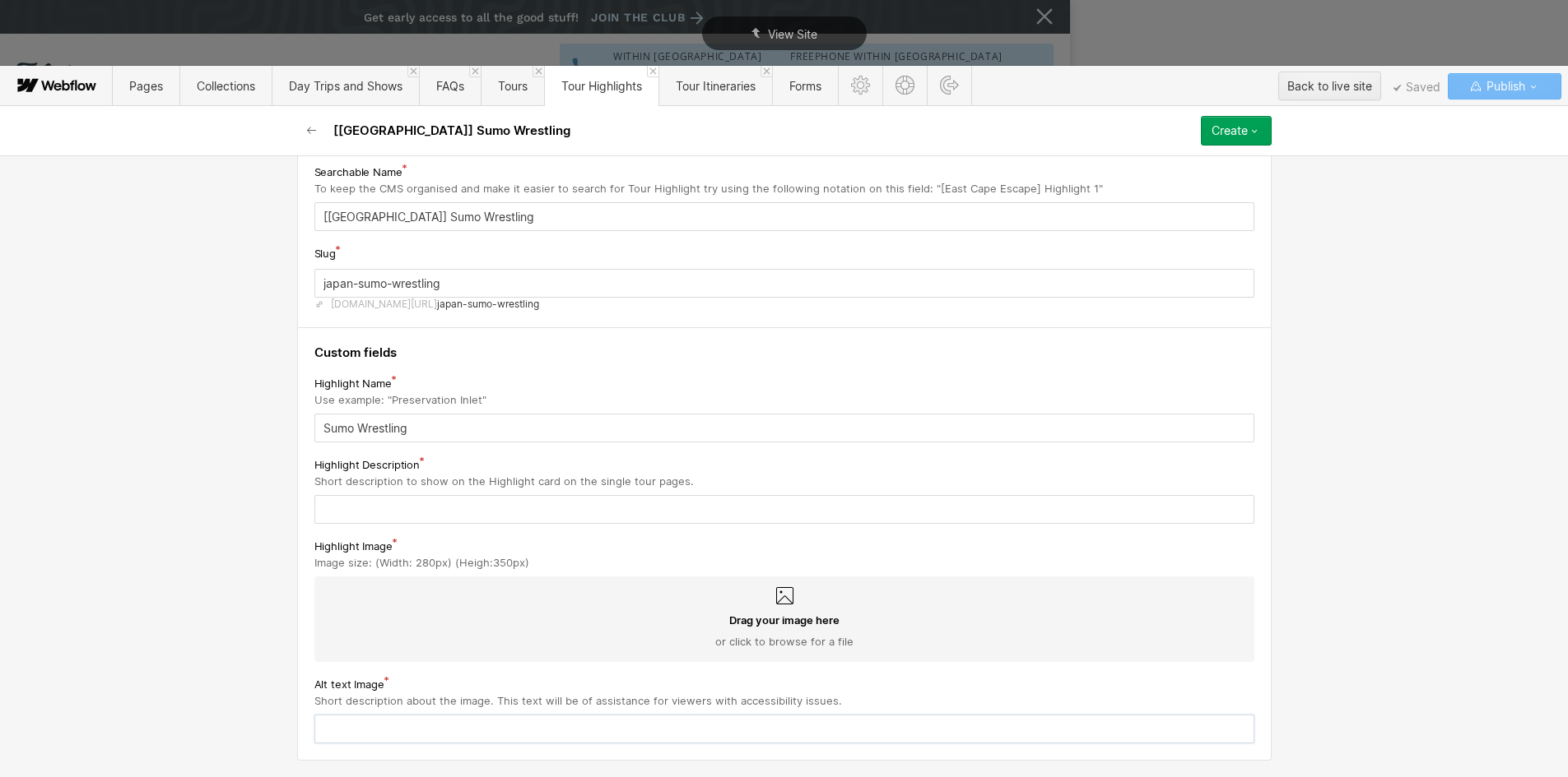
click at [325, 725] on input "text" at bounding box center [785, 729] width 940 height 28
paste input "Sumo Wrestling"
type input "Sumo Wrestling"
click at [348, 493] on div "Highlight Description Short description to show on the Highlight card on the si…" at bounding box center [785, 490] width 940 height 68
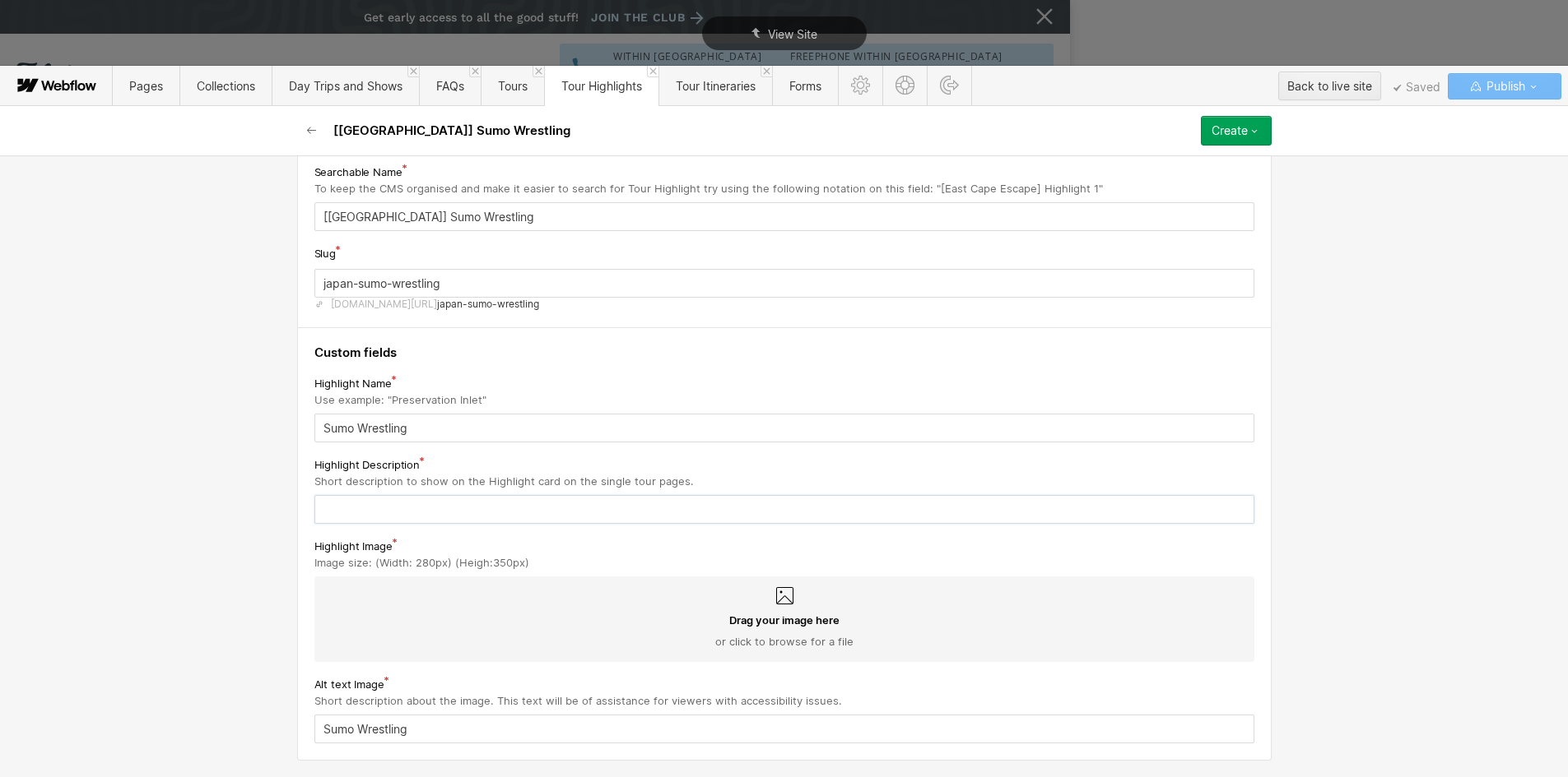
click at [343, 511] on input "text" at bounding box center [785, 509] width 940 height 28
click at [540, 616] on div "Drag your image here or click to browse for a file" at bounding box center [784, 630] width 913 height 36
click at [0, 0] on input "Drag your image here or click to browse for a file" at bounding box center [0, 0] width 0 height 0
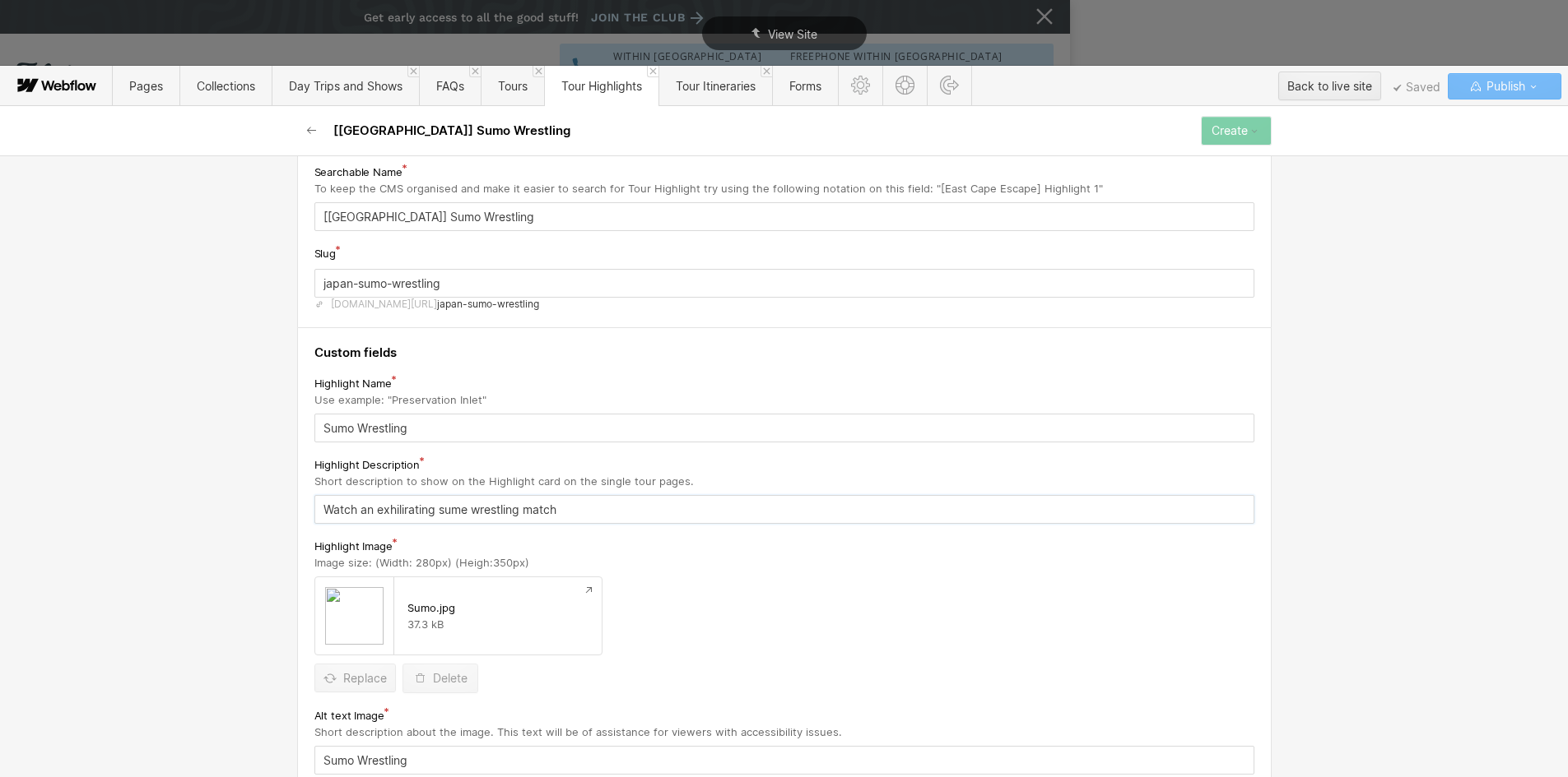
click at [463, 512] on input "Watch an exhilirating sume wrestling match" at bounding box center [785, 509] width 940 height 28
type input "Watch an exhilirating sumo wrestling match"
click at [1266, 131] on button "Create" at bounding box center [1236, 130] width 71 height 29
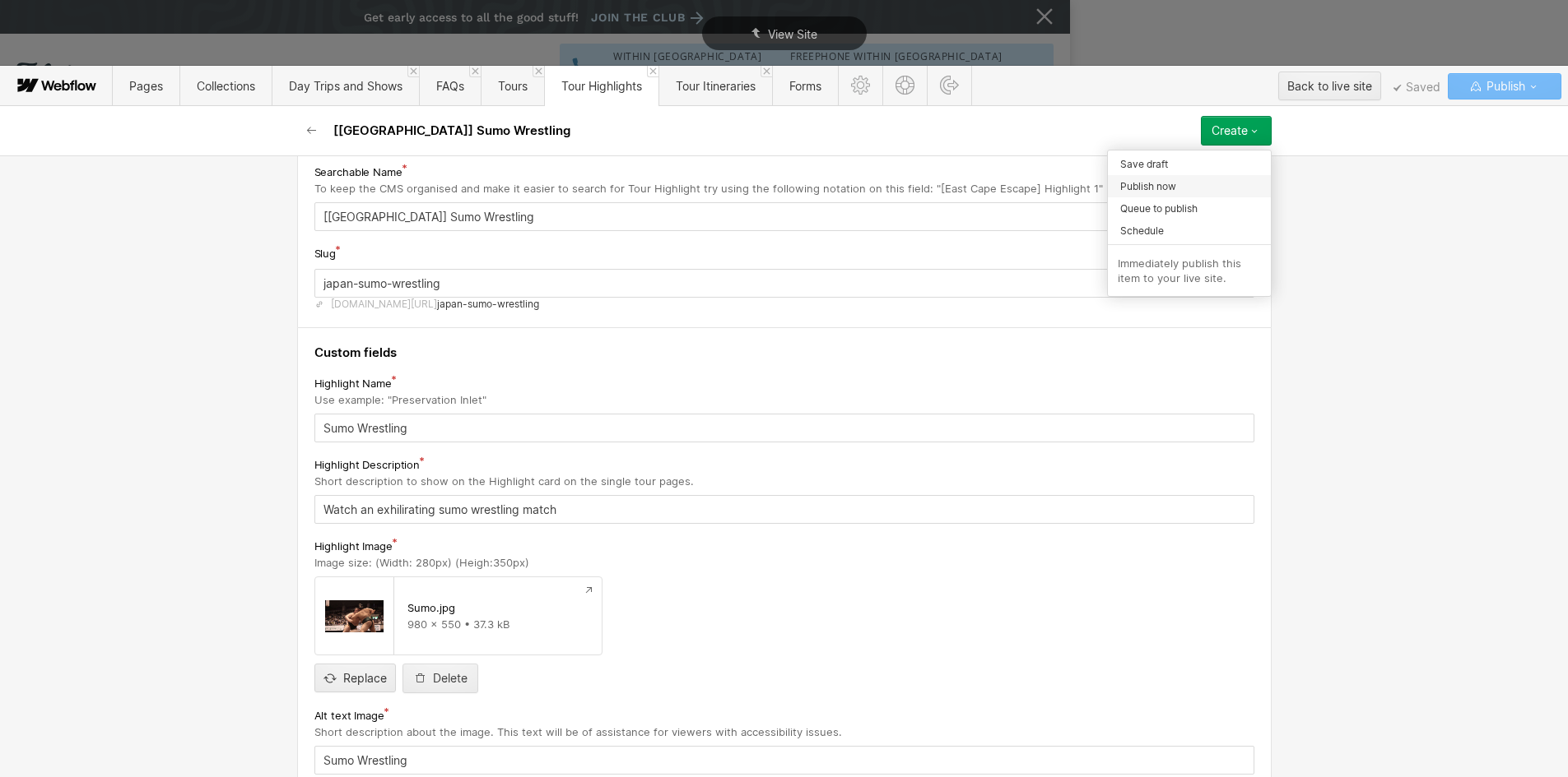
click at [1186, 184] on div "Publish now" at bounding box center [1189, 186] width 163 height 23
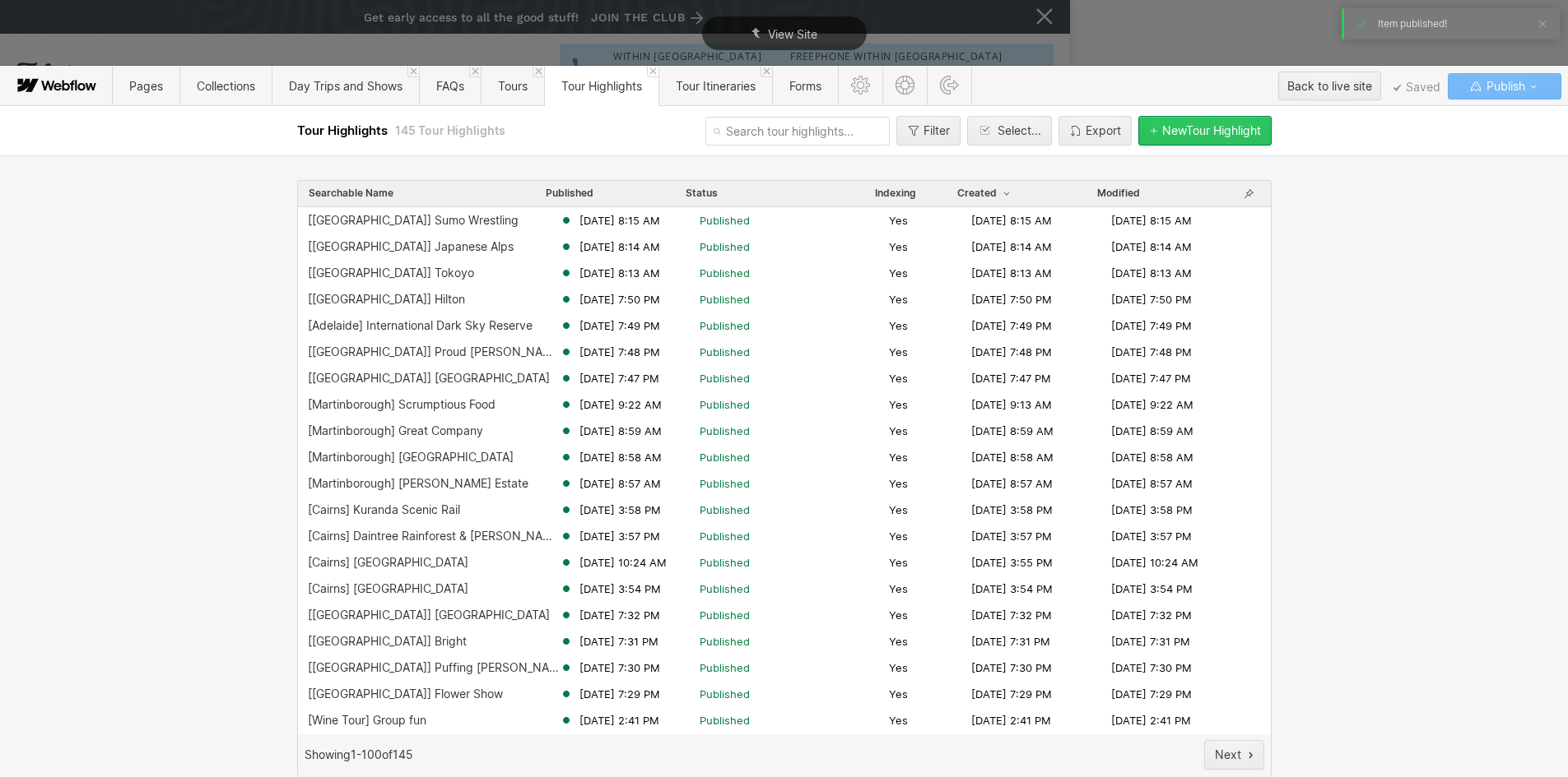
click at [1180, 130] on div "New Tour Highlight" at bounding box center [1211, 131] width 99 height 13
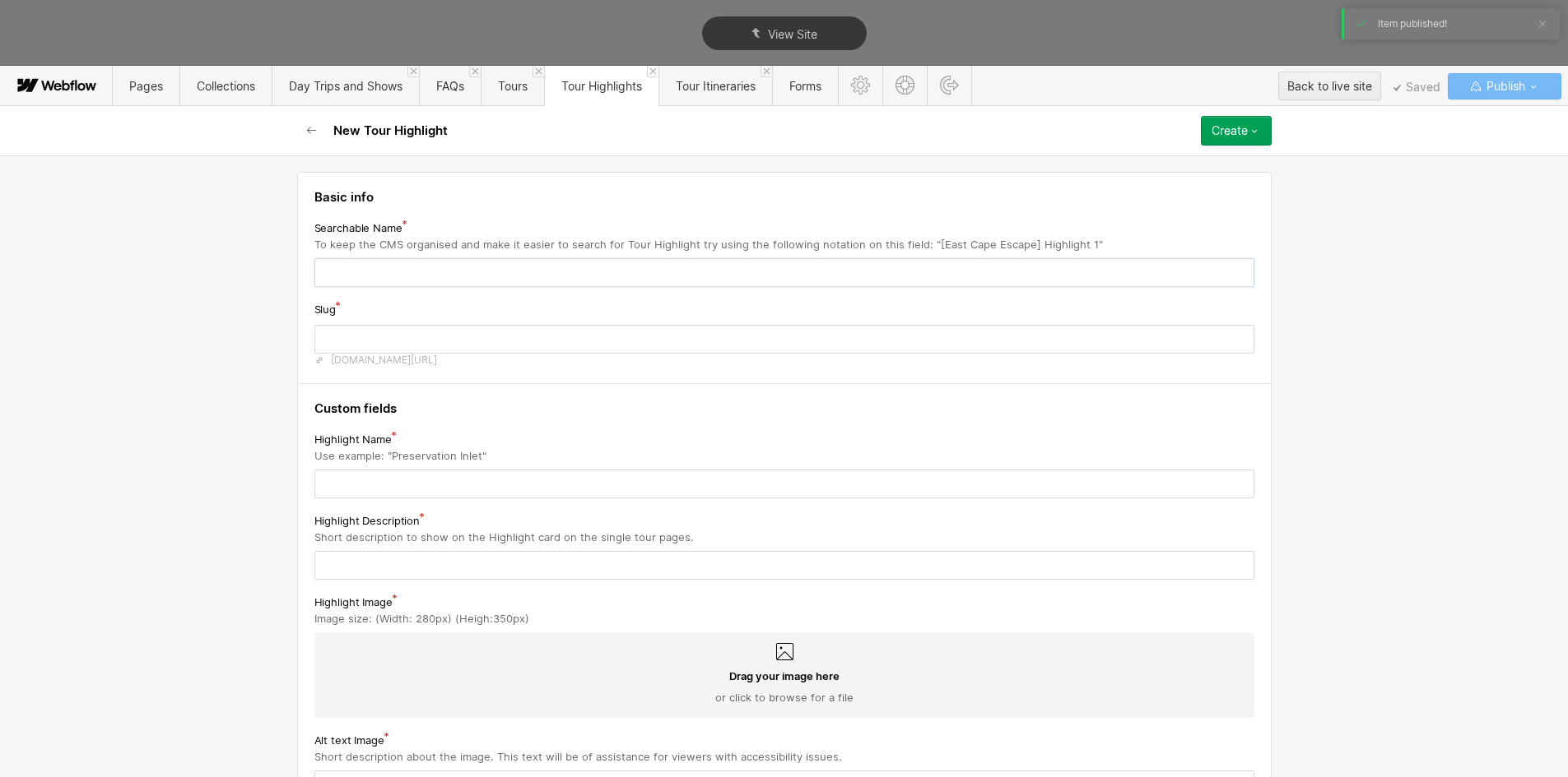
click at [445, 273] on input "text" at bounding box center [785, 273] width 940 height 28
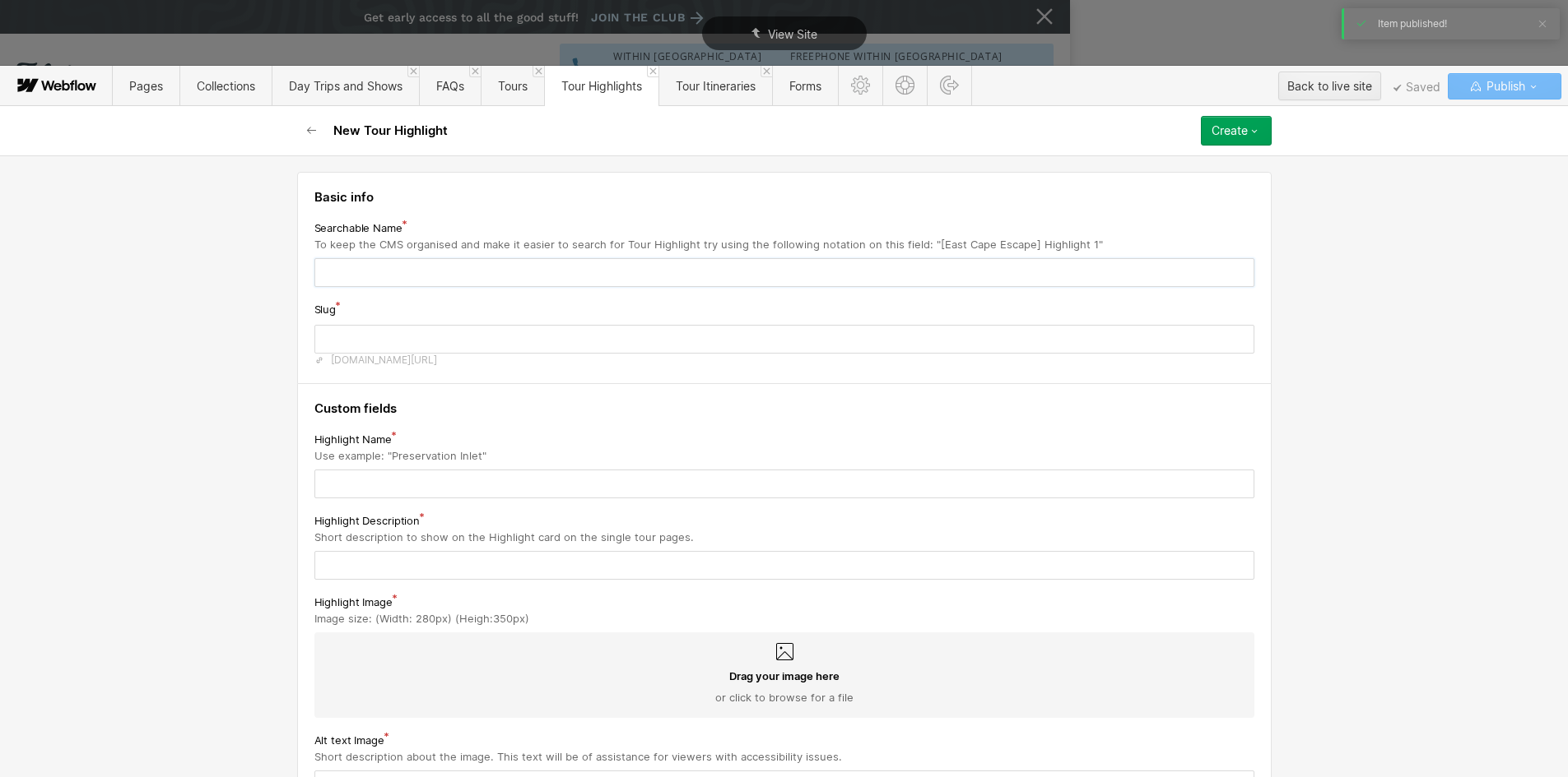
type input "9"
type input "9J"
type input "9j"
type input "9Ja"
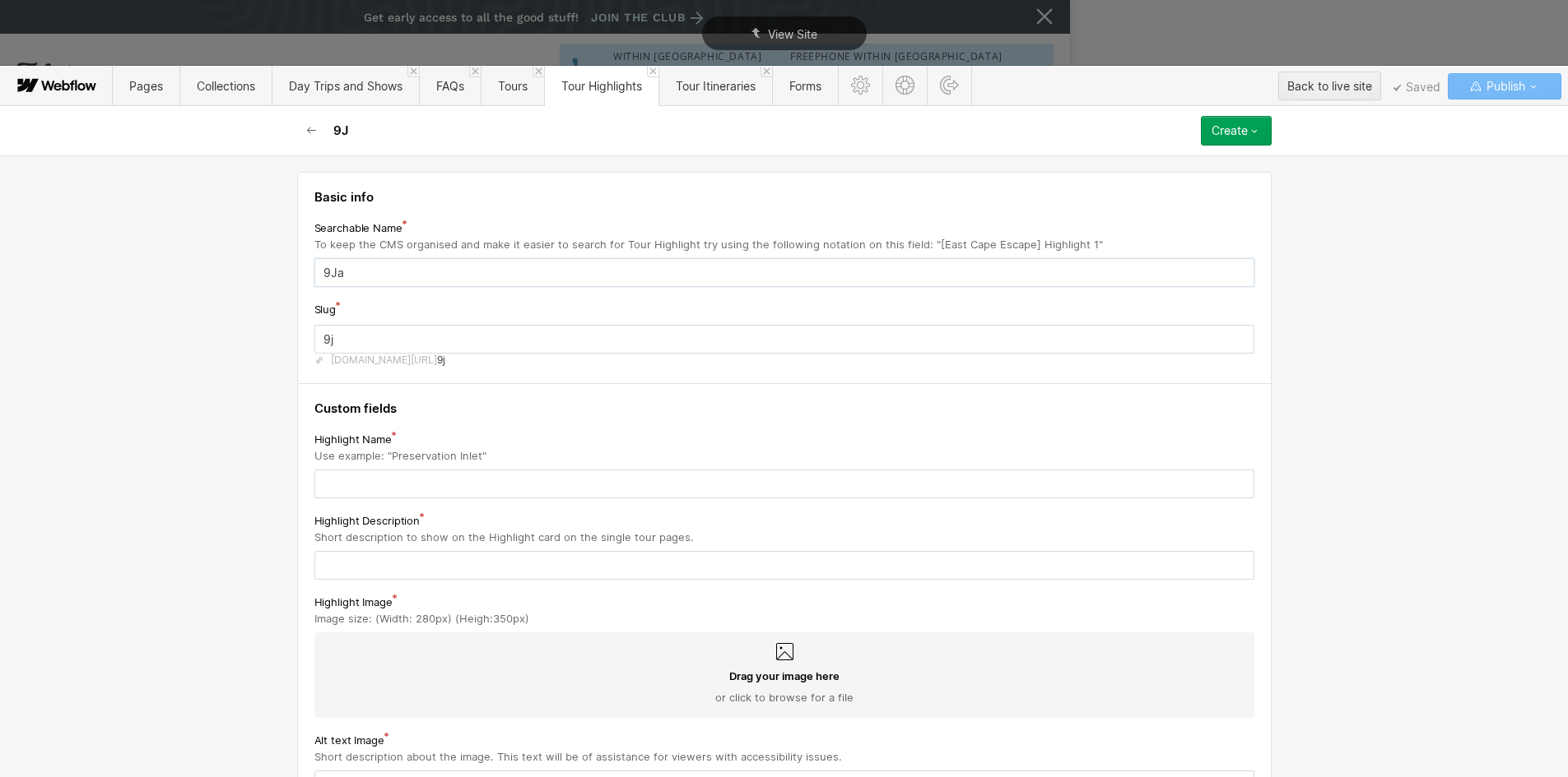
type input "9ja"
type input "9Jap"
type input "9jap"
type input "9Japa"
type input "9japa"
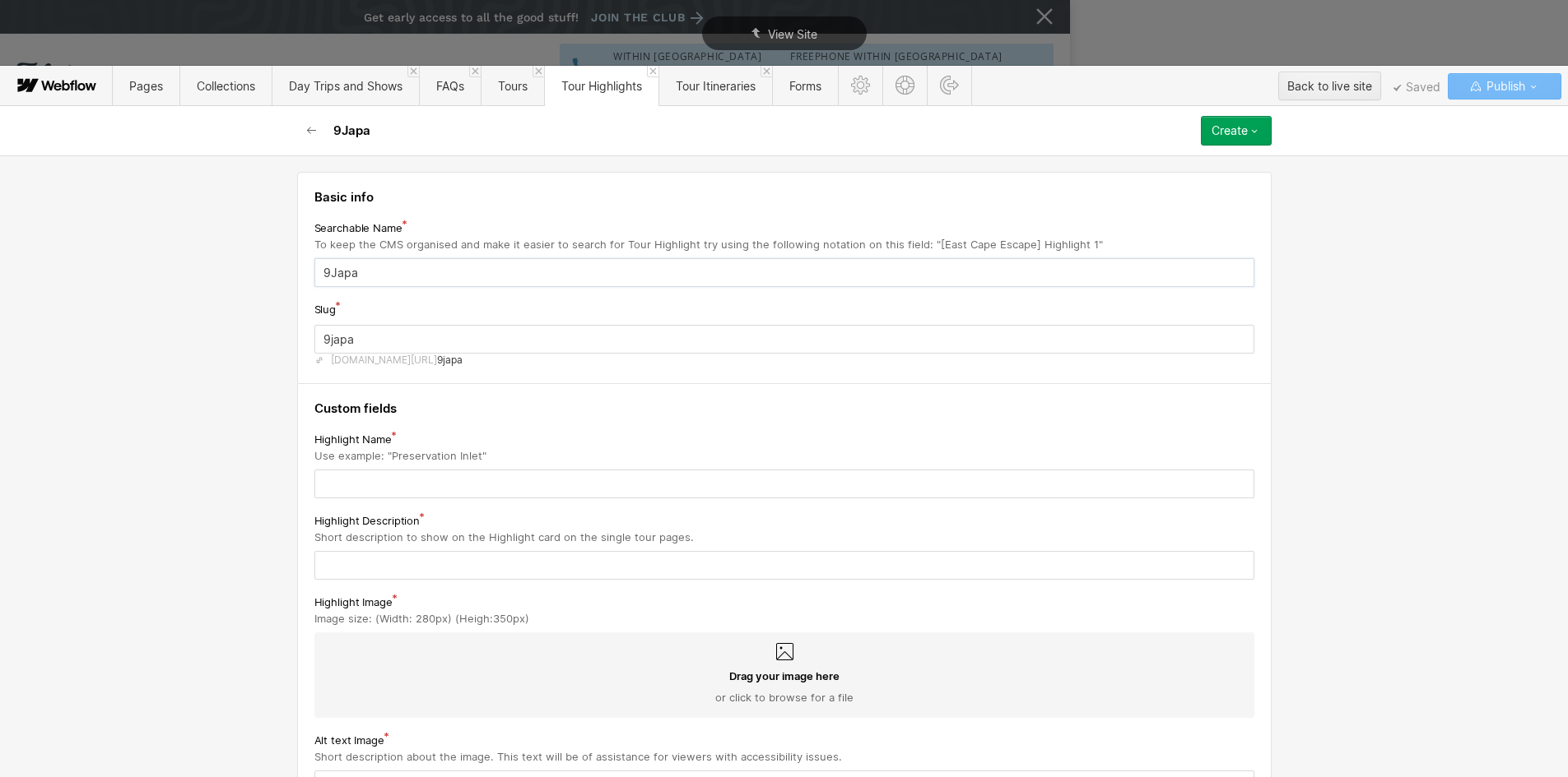
type input "9Japan"
type input "9japan"
click at [323, 272] on input "9Japan" at bounding box center [785, 273] width 940 height 28
type input "[GEOGRAPHIC_DATA]"
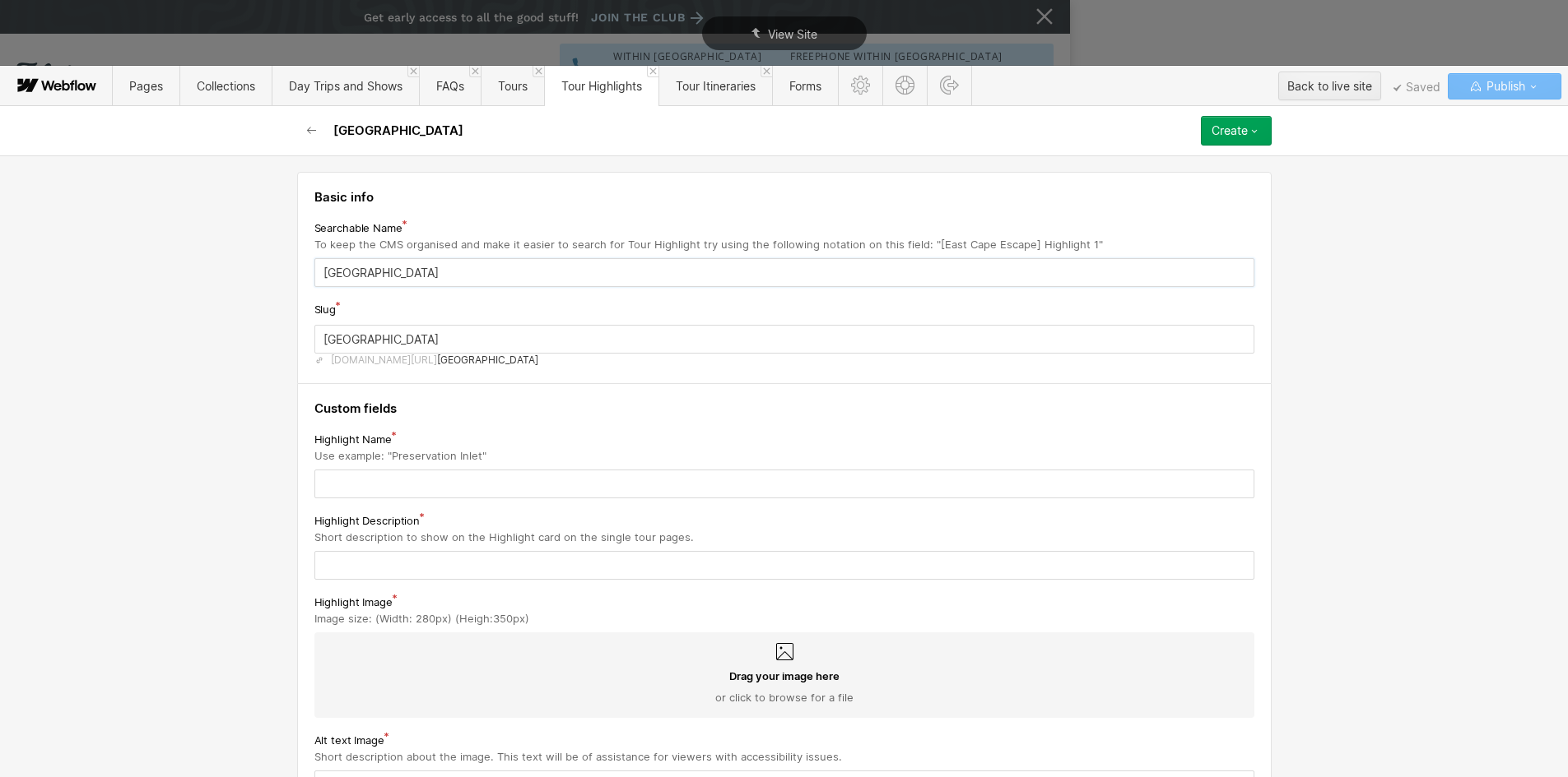
click at [381, 270] on input "[GEOGRAPHIC_DATA]" at bounding box center [785, 273] width 940 height 28
type input "[GEOGRAPHIC_DATA] ["
click at [414, 694] on div "Drag your image here or click to browse for a file" at bounding box center [784, 686] width 913 height 36
click at [0, 0] on input "Drag your image here or click to browse for a file" at bounding box center [0, 0] width 0 height 0
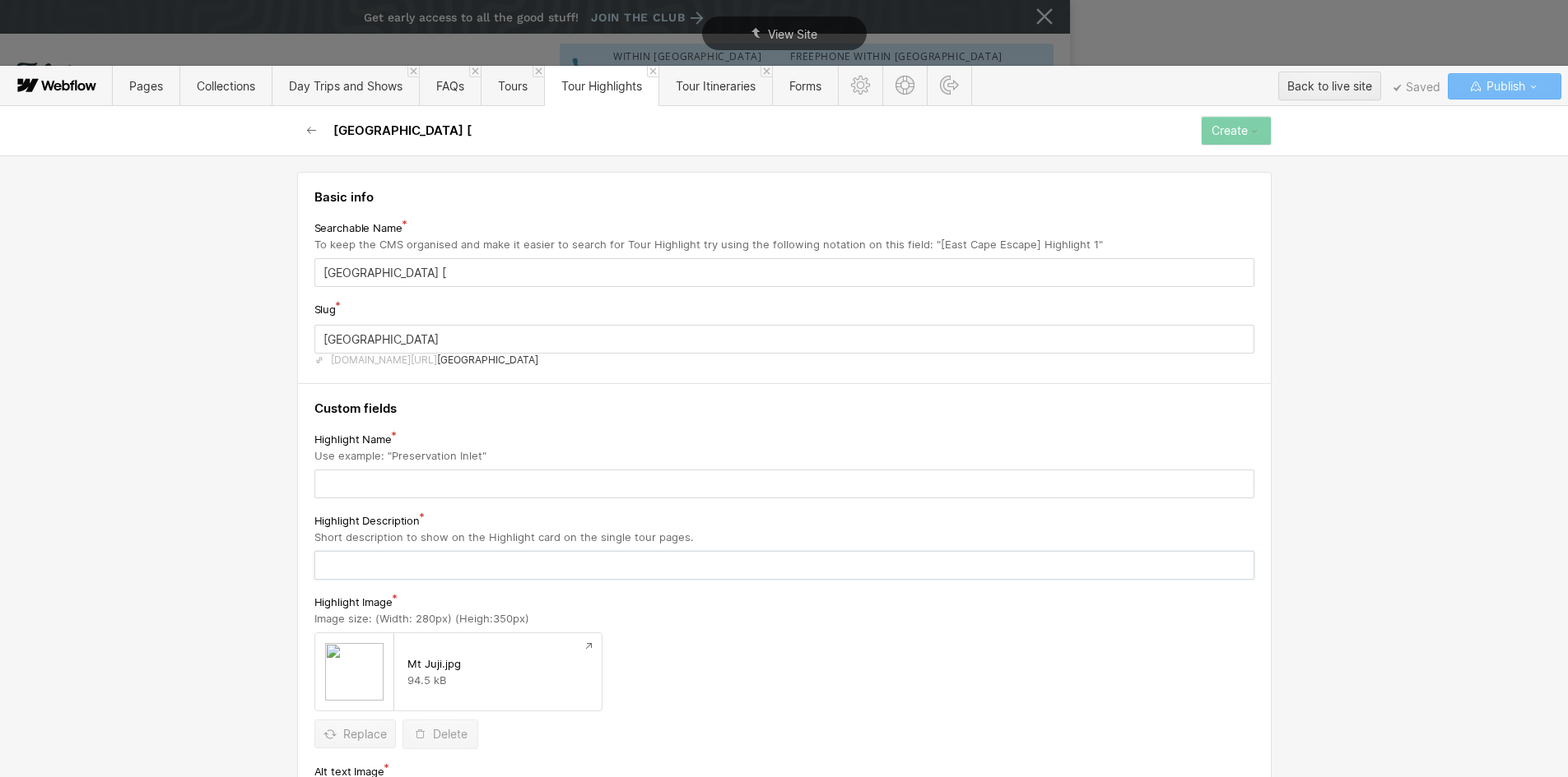
click at [370, 571] on input "text" at bounding box center [785, 565] width 940 height 28
click at [362, 491] on input "text" at bounding box center [785, 484] width 940 height 28
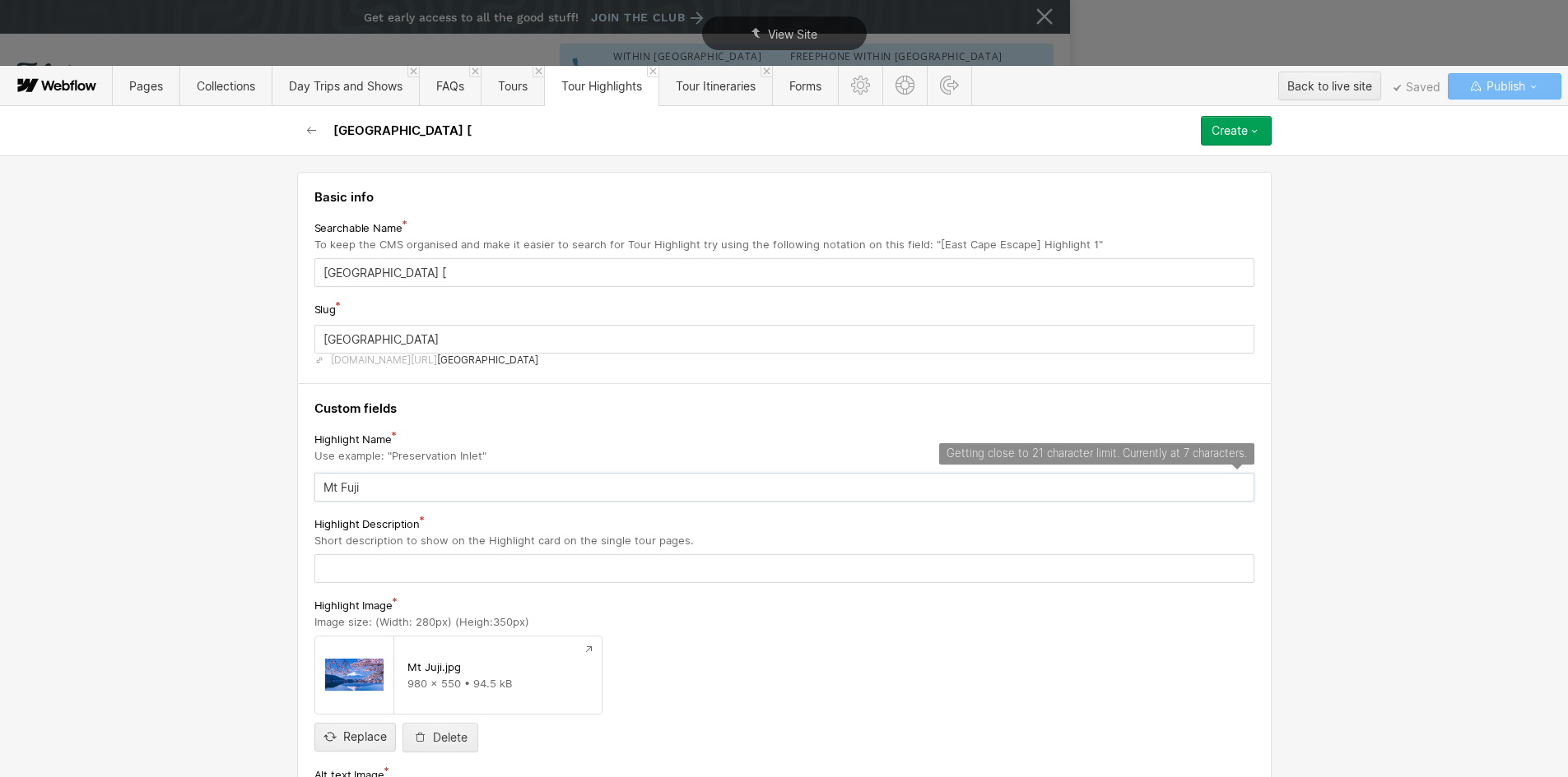
click at [362, 491] on input "Mt Fuji" at bounding box center [785, 487] width 940 height 28
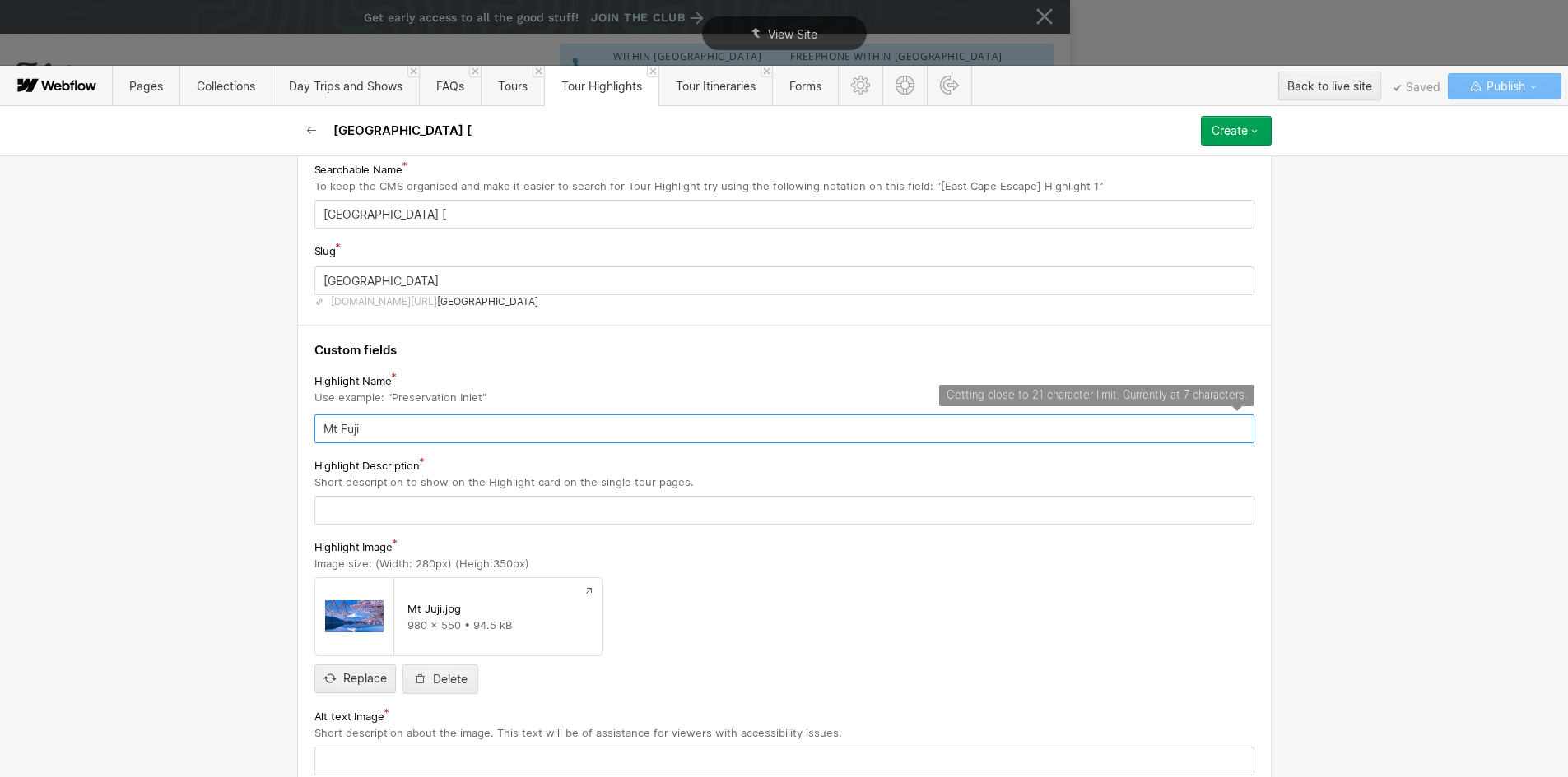
scroll to position [90, 0]
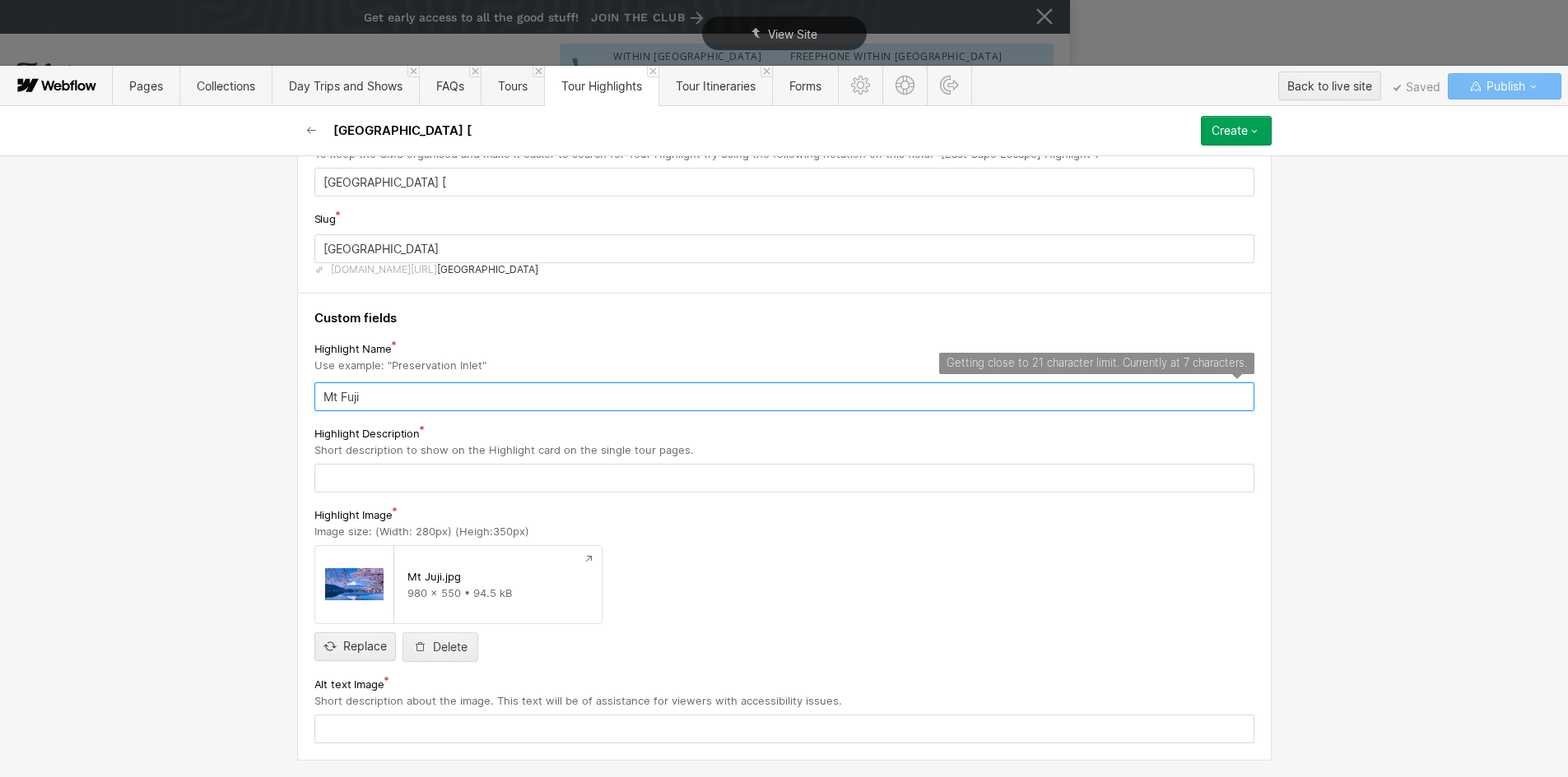
type input "Mt Fuji"
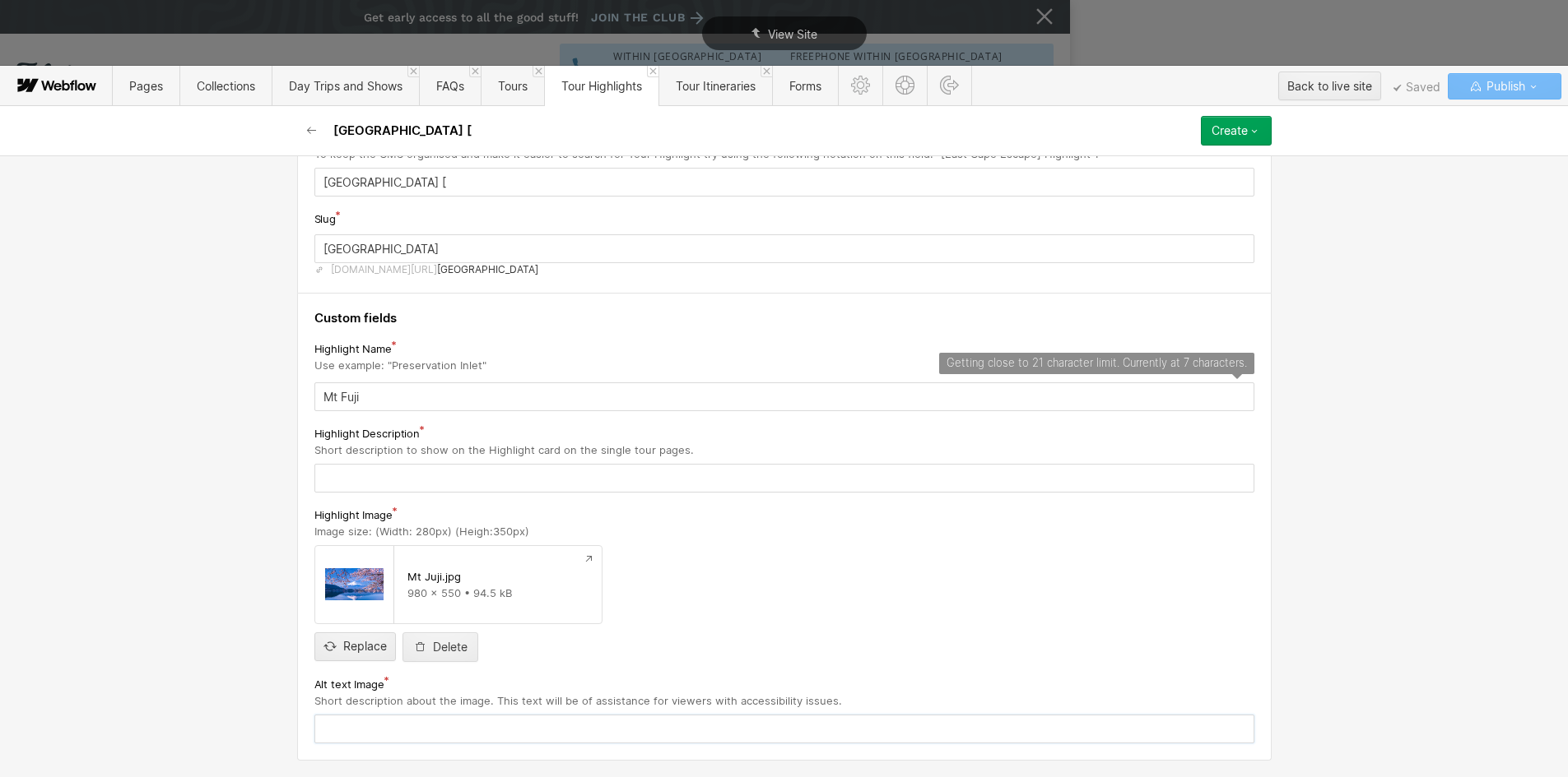
click at [365, 718] on input "text" at bounding box center [785, 729] width 940 height 28
paste input "Mt Fuji"
type input "Mt Fuji"
click at [349, 488] on input "text" at bounding box center [785, 478] width 940 height 28
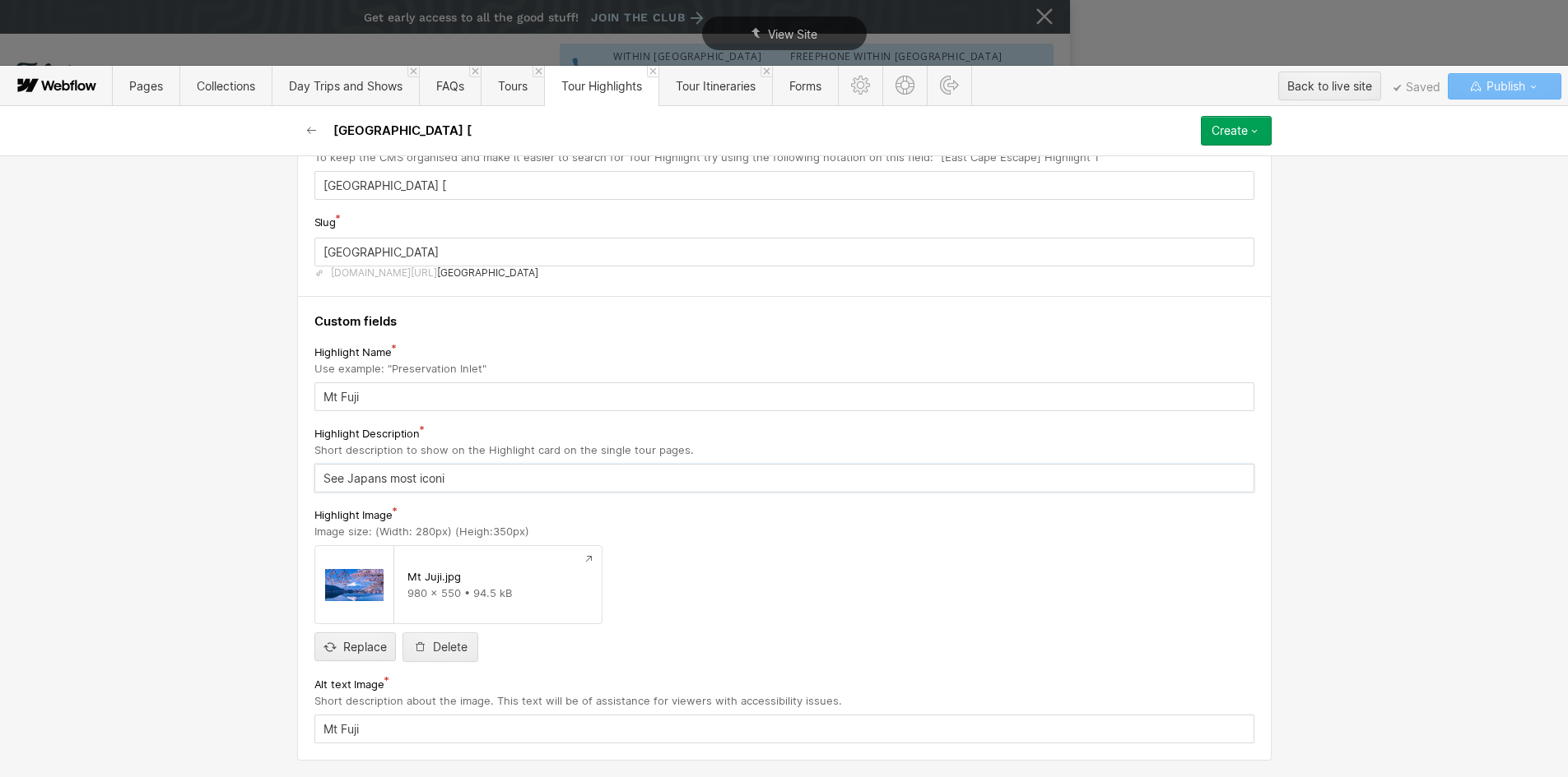
click at [442, 479] on input "See Japans most iconi" at bounding box center [785, 478] width 940 height 28
click at [440, 479] on input "See Japans most iconi" at bounding box center [785, 478] width 940 height 28
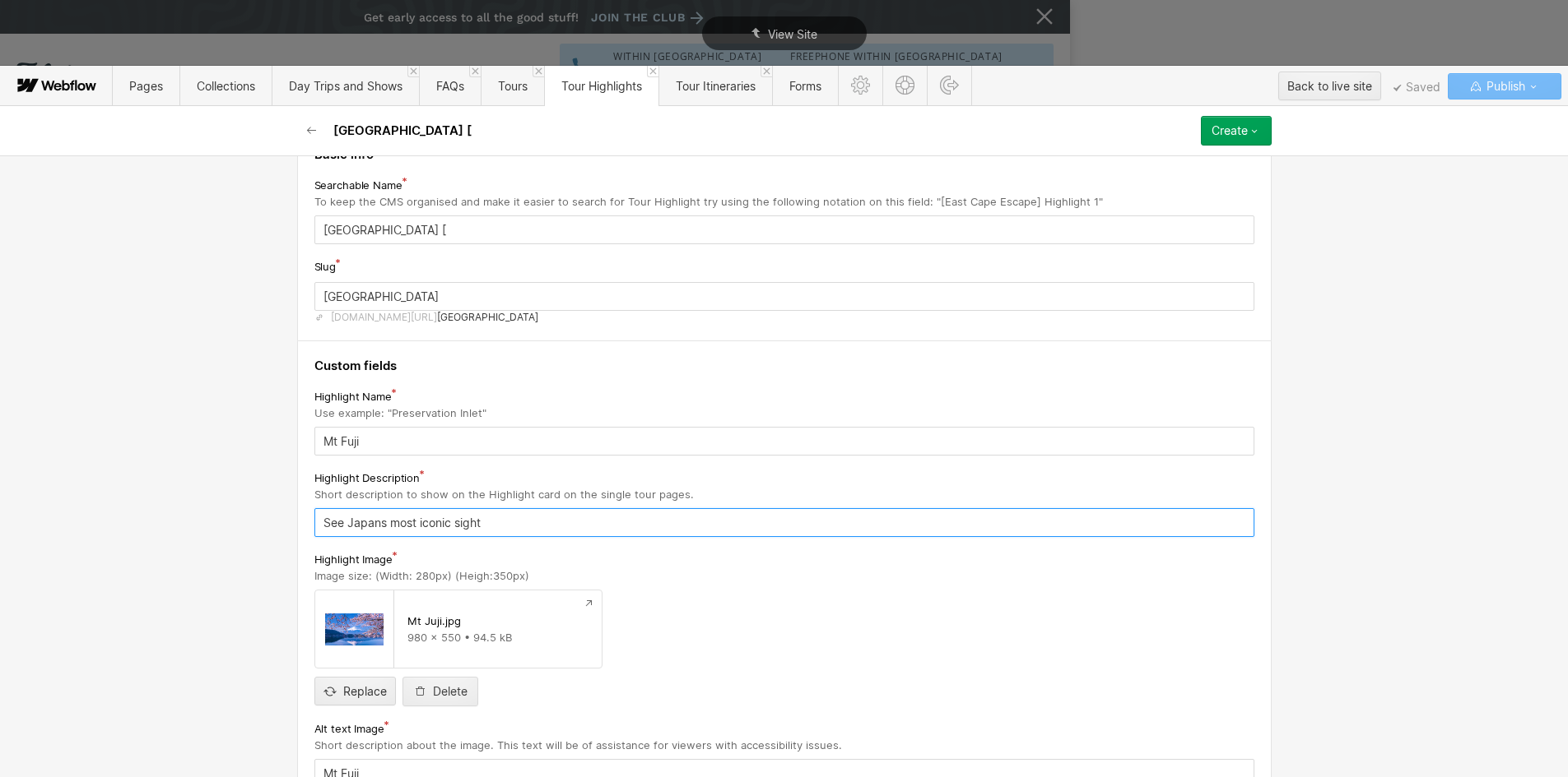
scroll to position [5, 0]
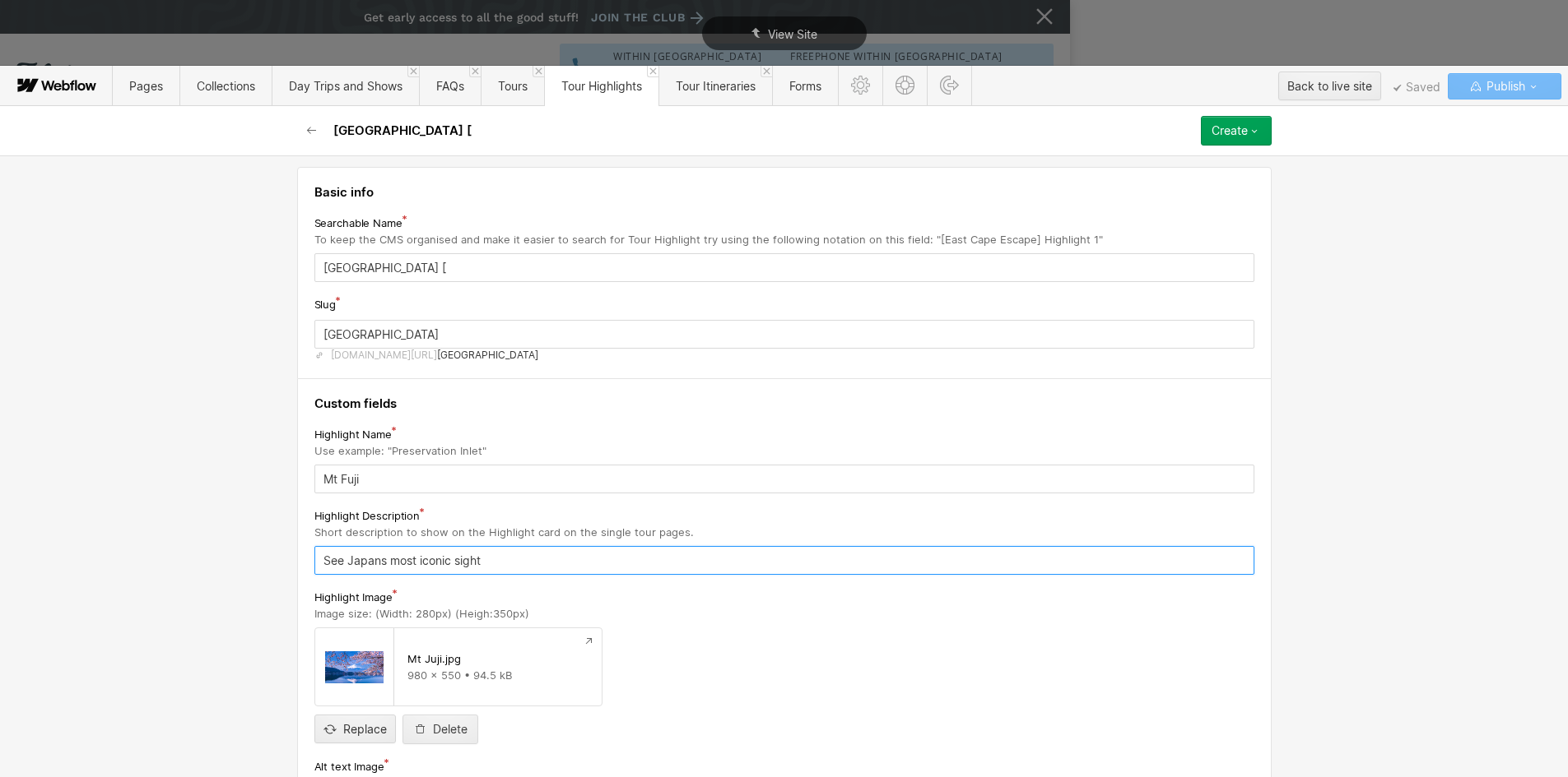
type input "See Japans most iconic sight"
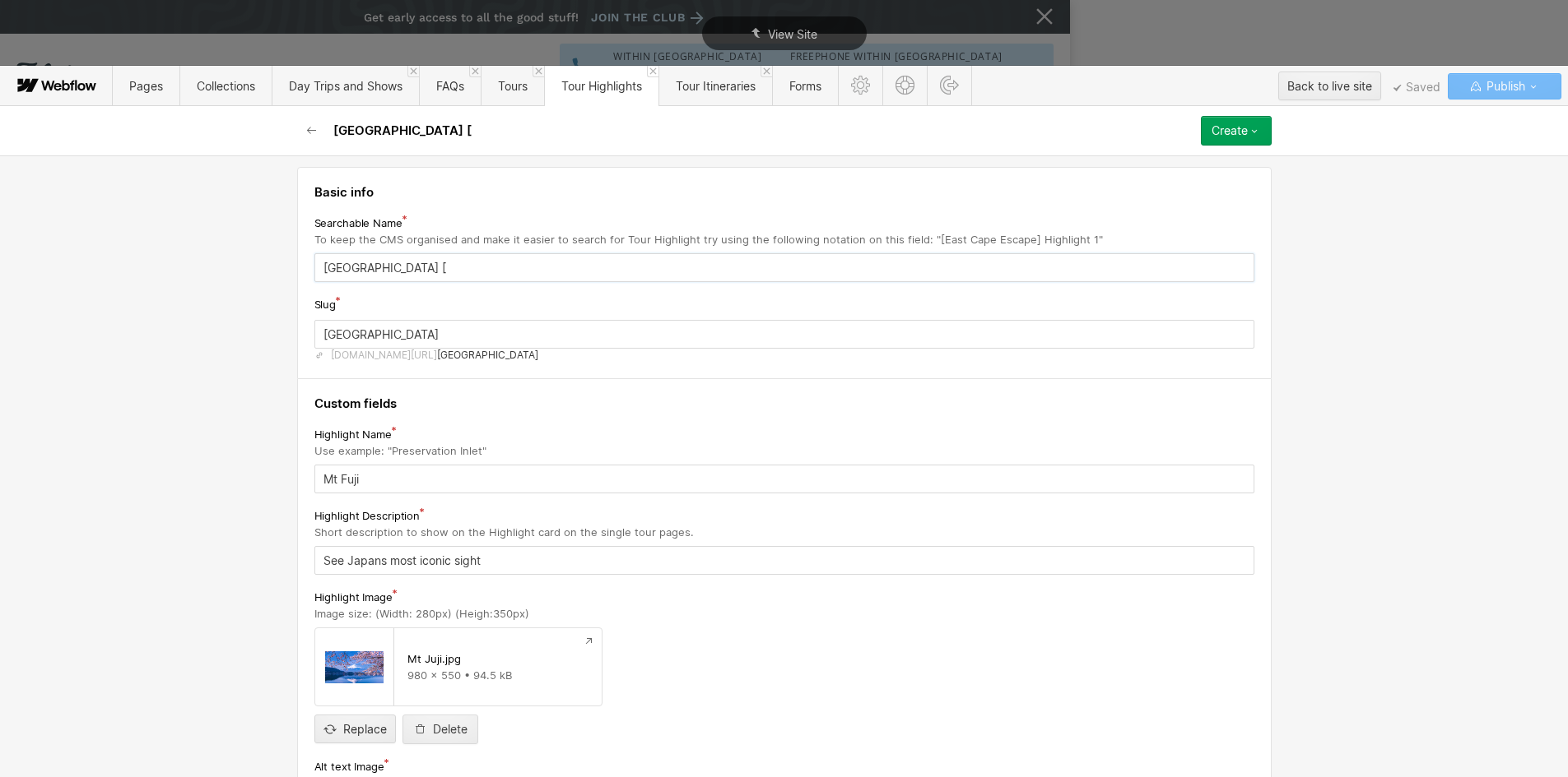
click at [372, 270] on input "[GEOGRAPHIC_DATA] [" at bounding box center [785, 268] width 940 height 28
type input "Japan [M"
type input "japan-m"
type input "[GEOGRAPHIC_DATA] [Mt"
type input "japan-mt"
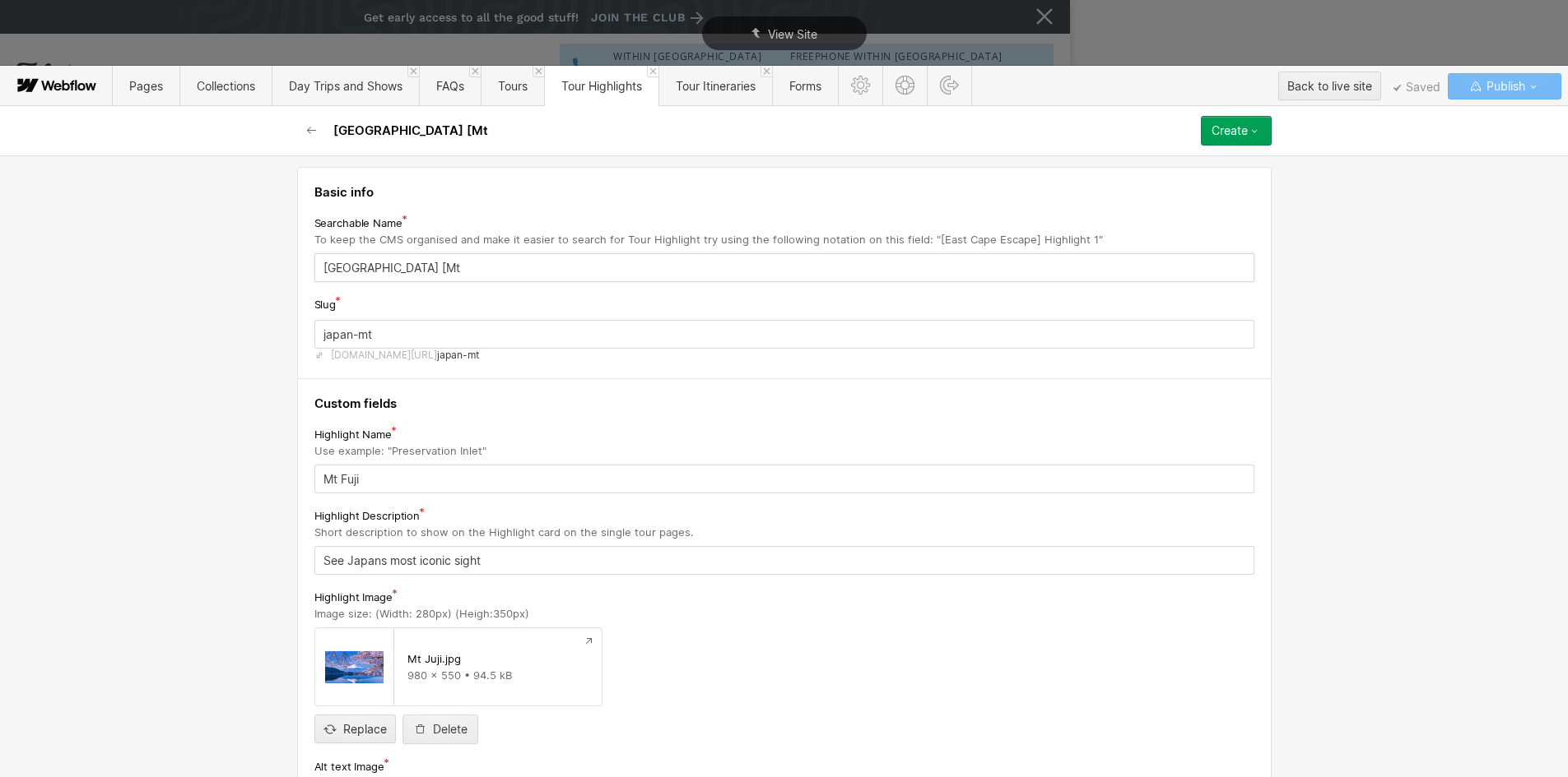
type input "[GEOGRAPHIC_DATA] [Mt F"
type input "japan-mt-f"
type input "[GEOGRAPHIC_DATA] [Mt Fu"
type input "japan-mt-fu"
type input "[GEOGRAPHIC_DATA] [Mt Fuj"
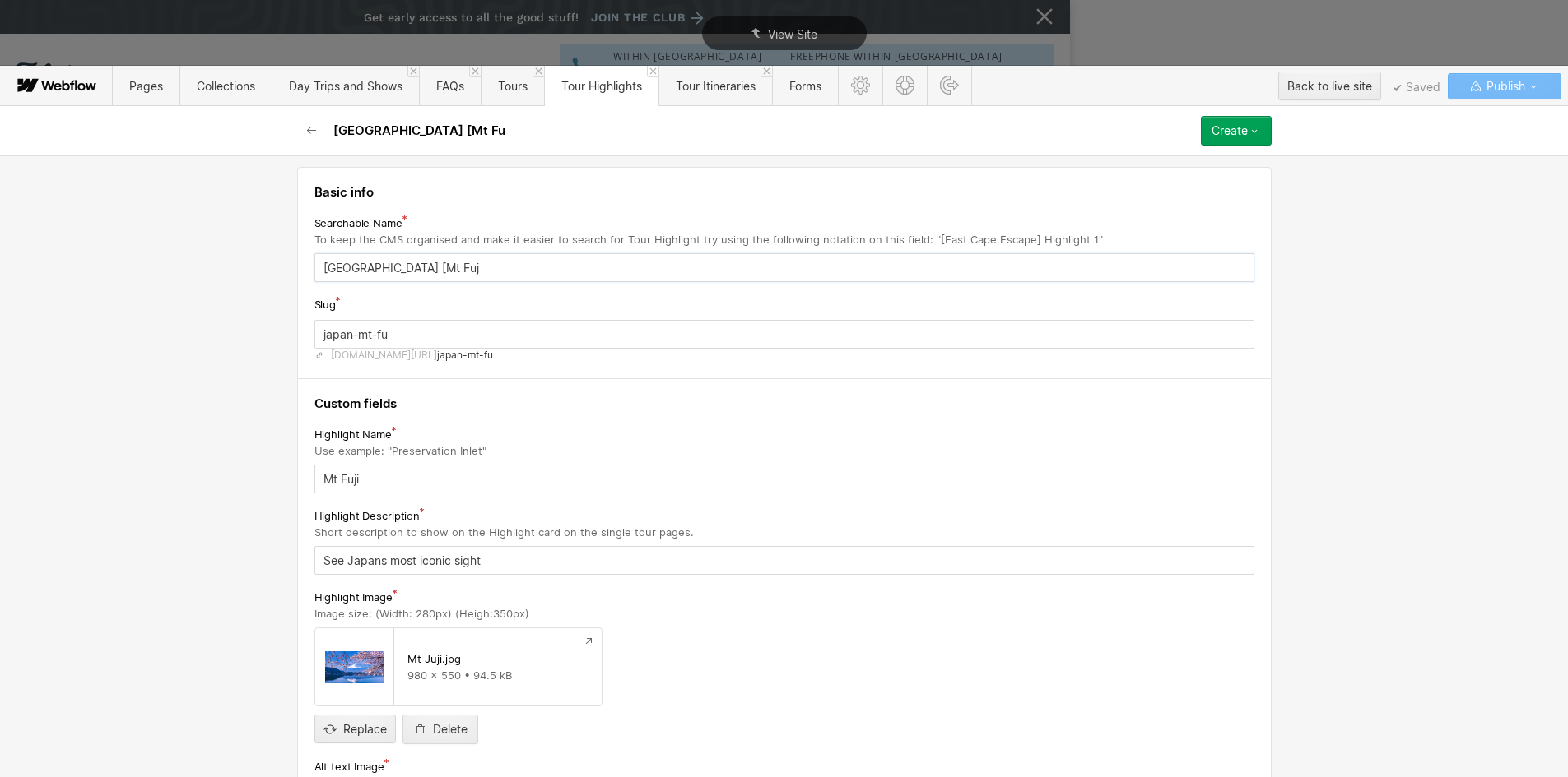
type input "japan-mt-fuj"
type input "[GEOGRAPHIC_DATA] [[GEOGRAPHIC_DATA]"
type input "japan-mt-[GEOGRAPHIC_DATA]"
type input "[[GEOGRAPHIC_DATA]] [GEOGRAPHIC_DATA]"
click at [1266, 133] on button "Create" at bounding box center [1236, 130] width 71 height 29
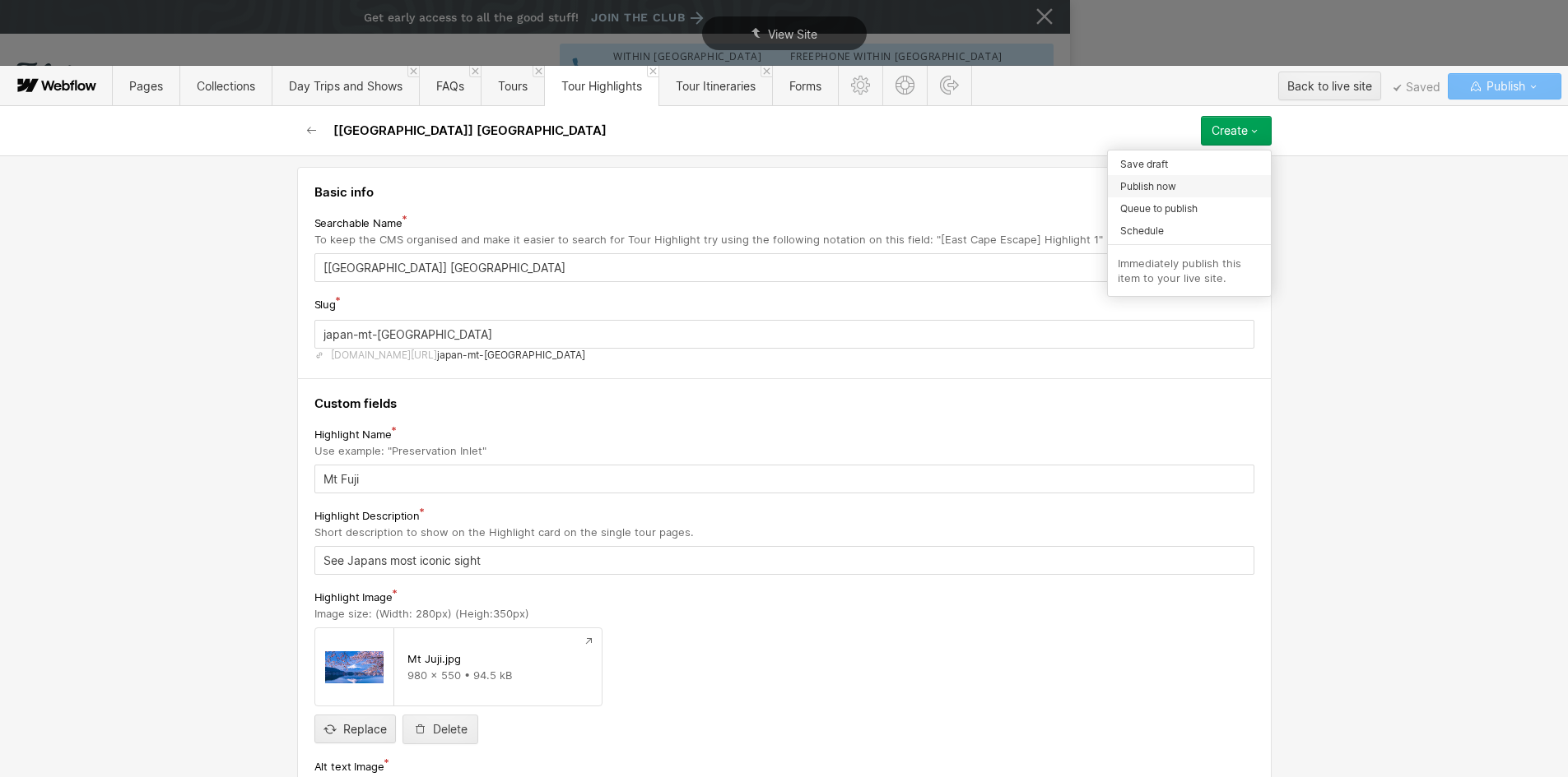
click at [1179, 190] on div "Publish now" at bounding box center [1189, 186] width 163 height 23
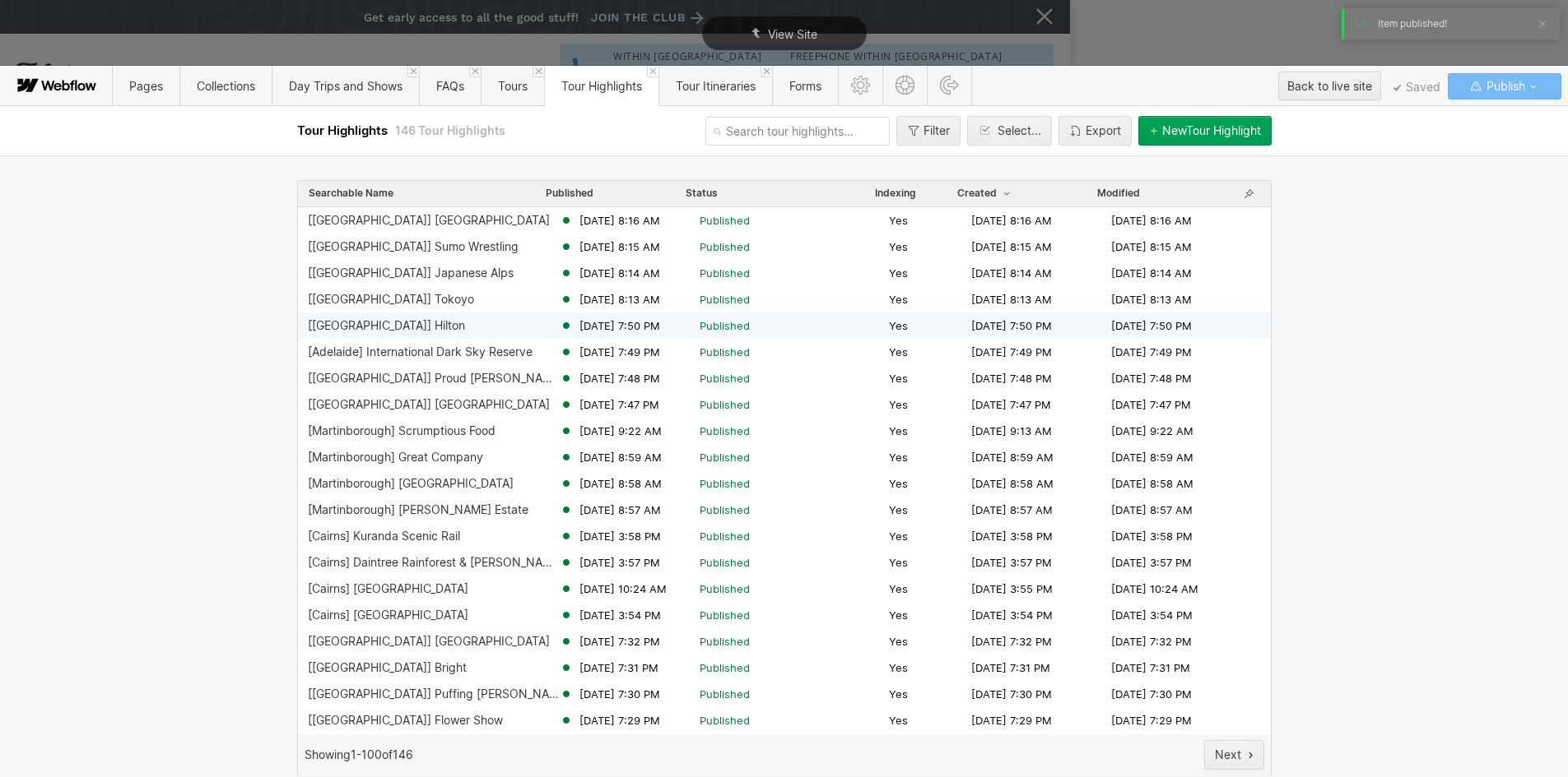
click at [365, 328] on div "[[GEOGRAPHIC_DATA]] Hilton" at bounding box center [387, 325] width 157 height 13
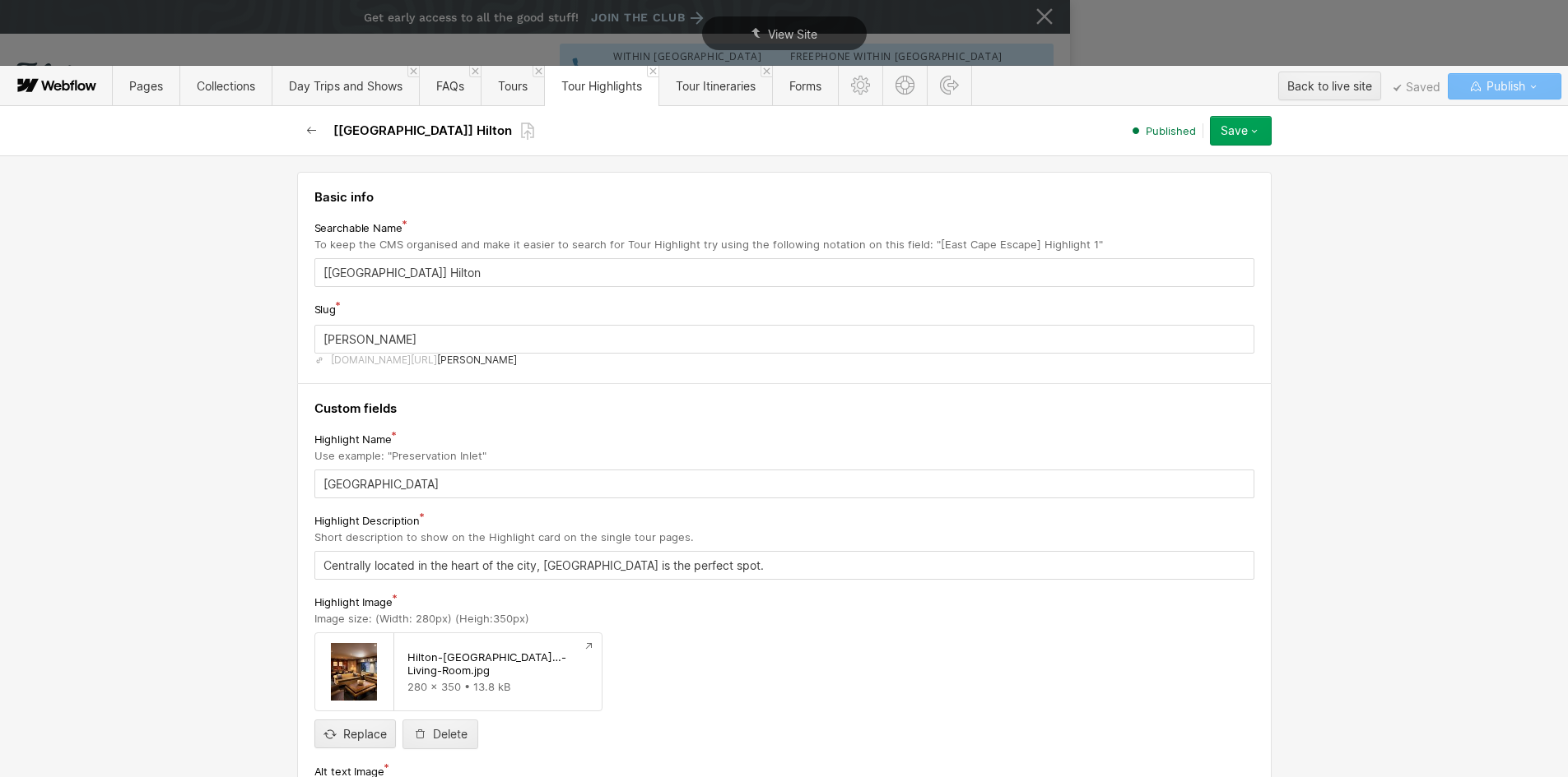
click at [311, 129] on icon "button" at bounding box center [312, 131] width 13 height 13
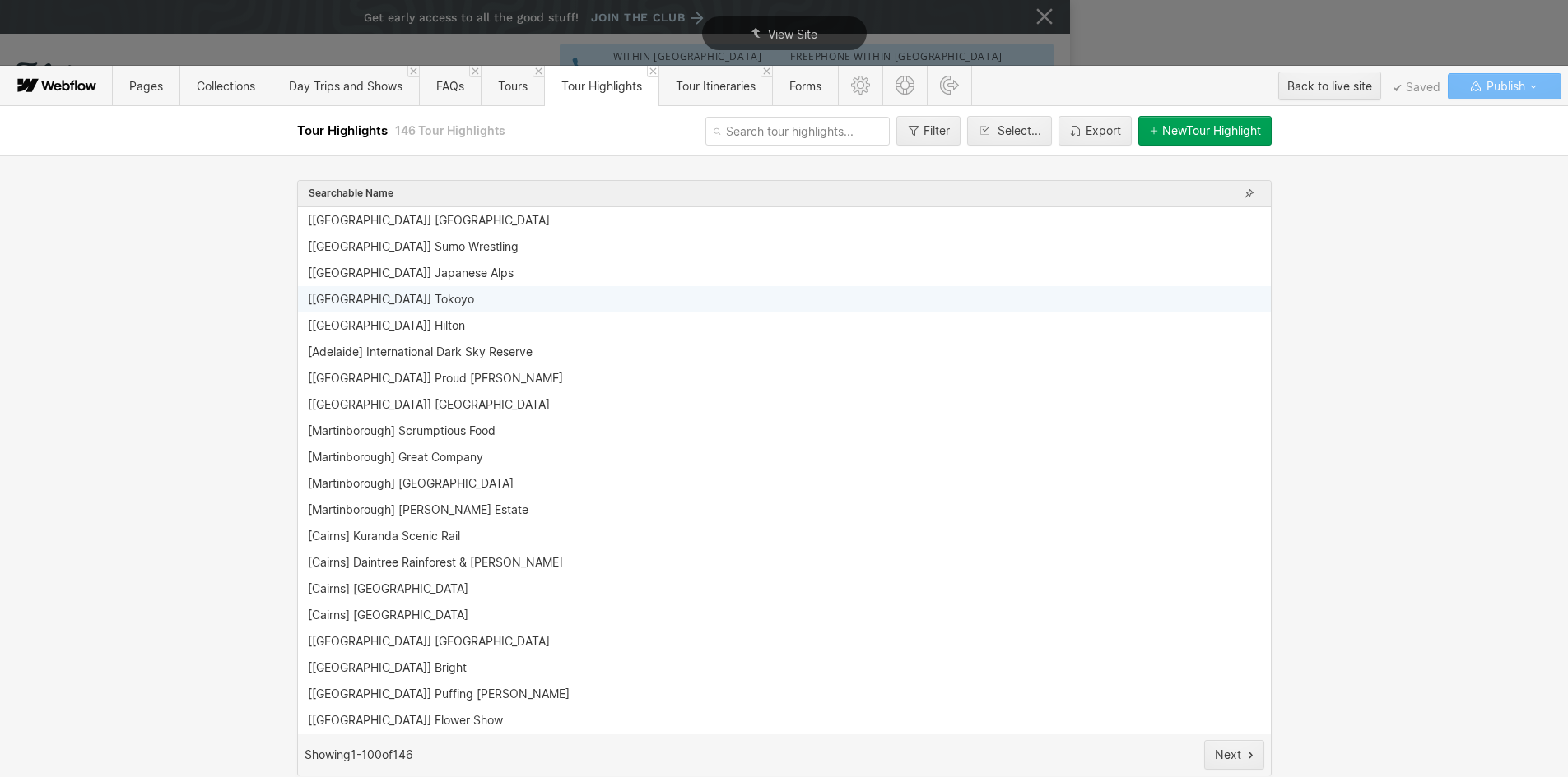
click at [393, 301] on div "[[GEOGRAPHIC_DATA]] Tokoyo" at bounding box center [780, 300] width 943 height 13
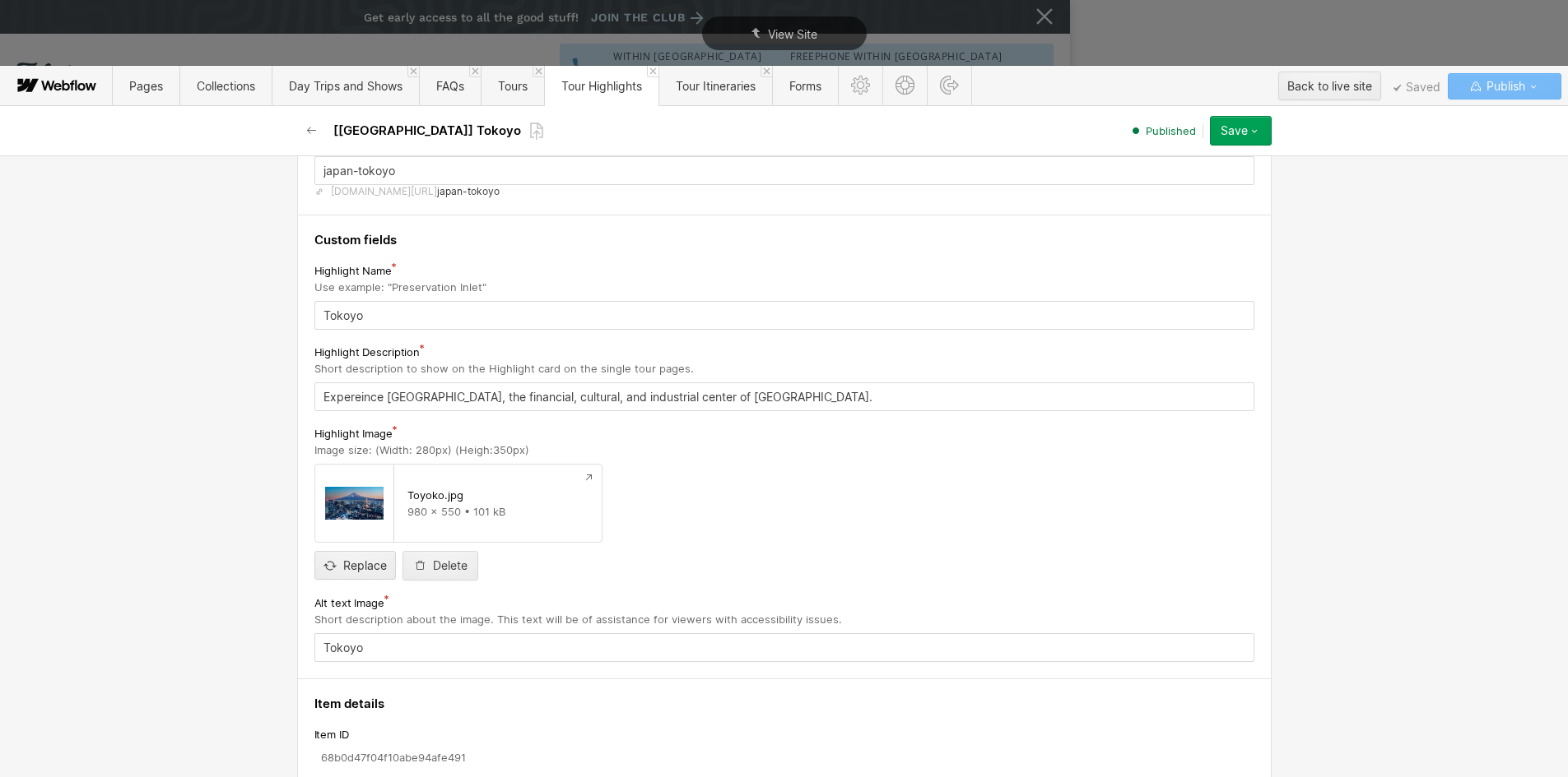
scroll to position [416, 0]
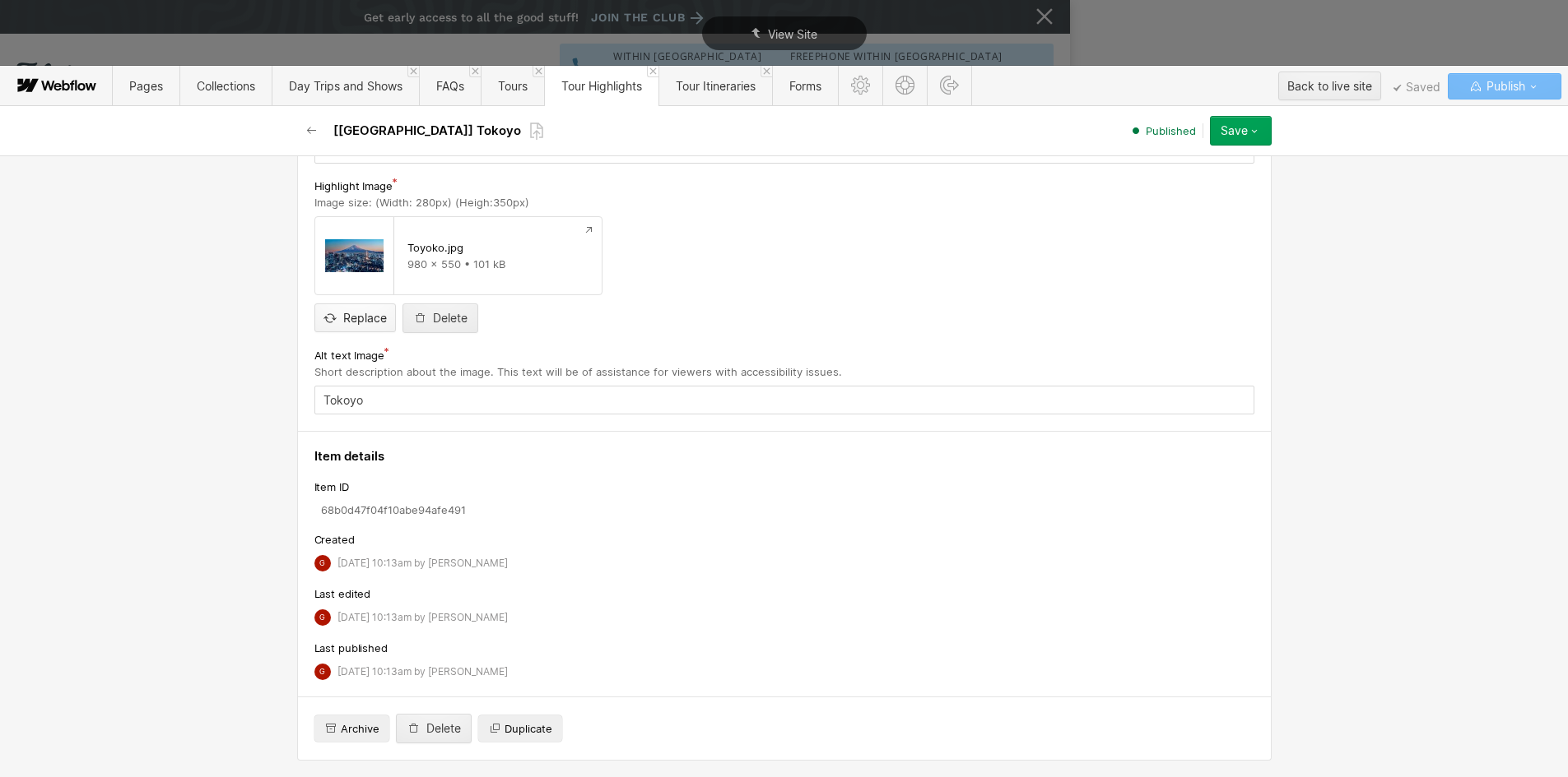
click at [339, 309] on input "file" at bounding box center [356, 304] width 80 height 54
type input "C:\fakepath\Tokoyo nSmall.jpg"
click at [1269, 133] on button "Save" at bounding box center [1241, 130] width 62 height 29
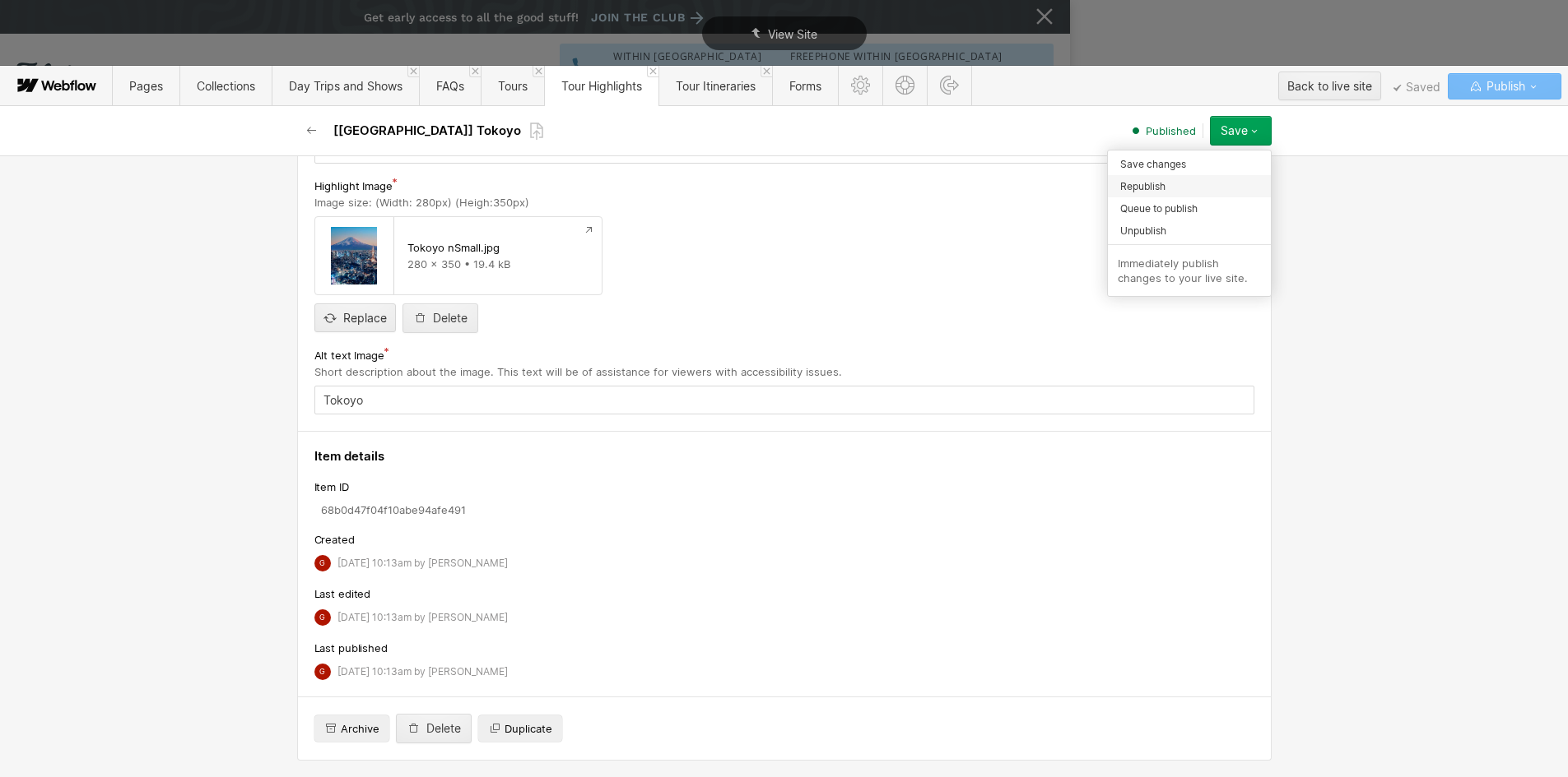
click at [1156, 187] on span "Republish" at bounding box center [1143, 186] width 45 height 16
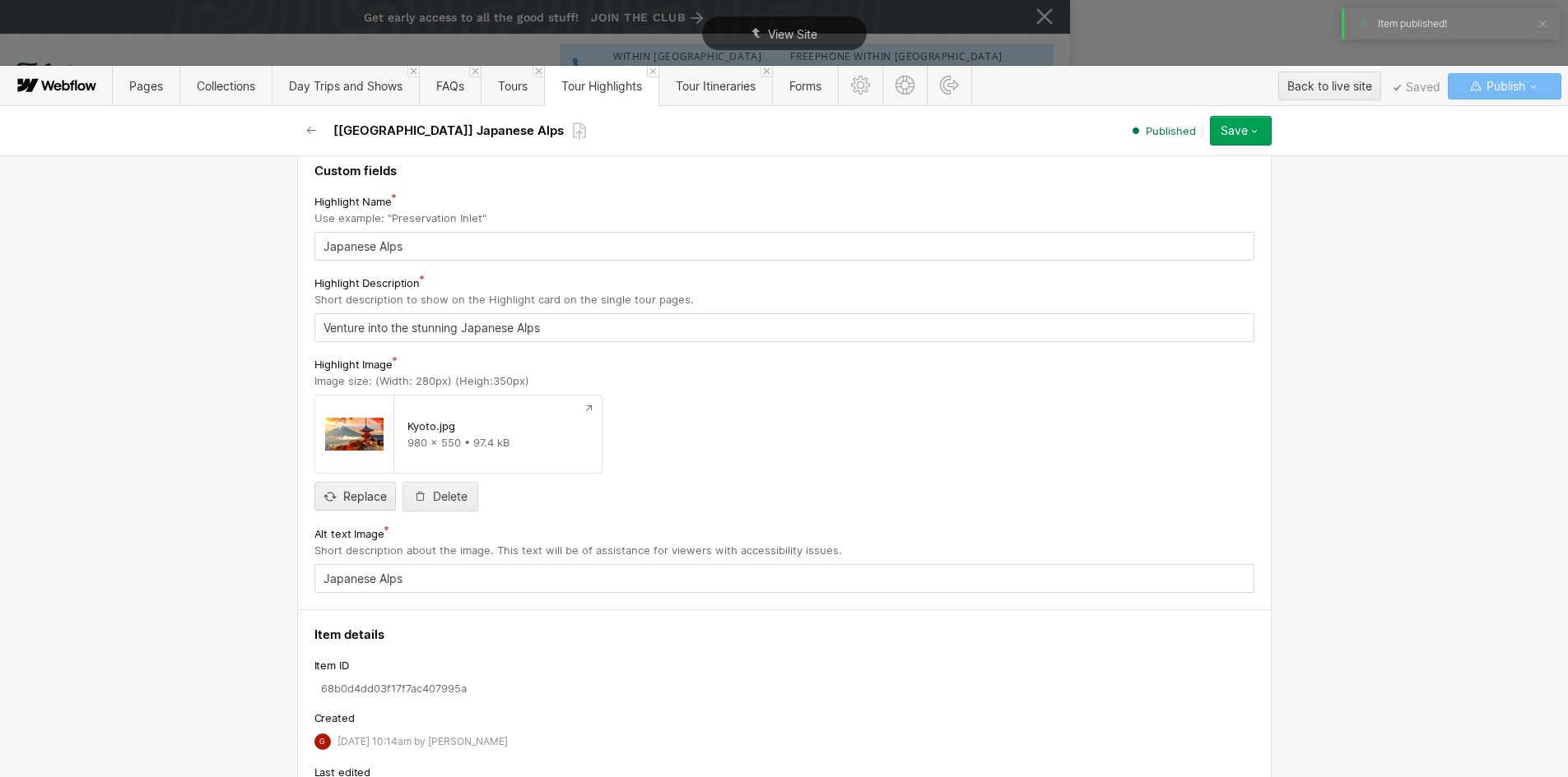
scroll to position [247, 0]
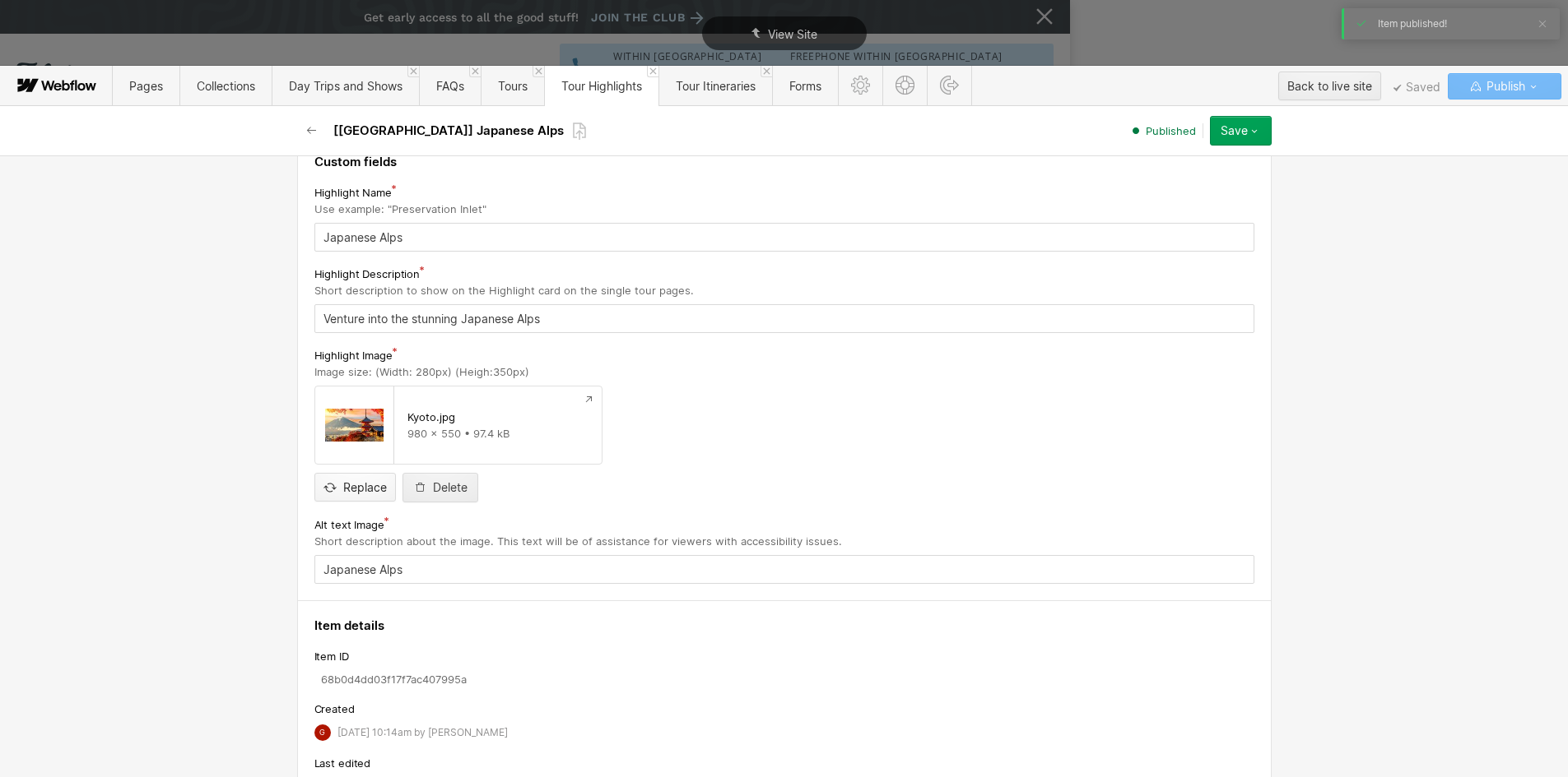
click at [348, 489] on input "file" at bounding box center [356, 473] width 80 height 54
type input "C:\fakepath\Alps Small.jpg"
click at [1262, 135] on button "Save" at bounding box center [1241, 130] width 62 height 29
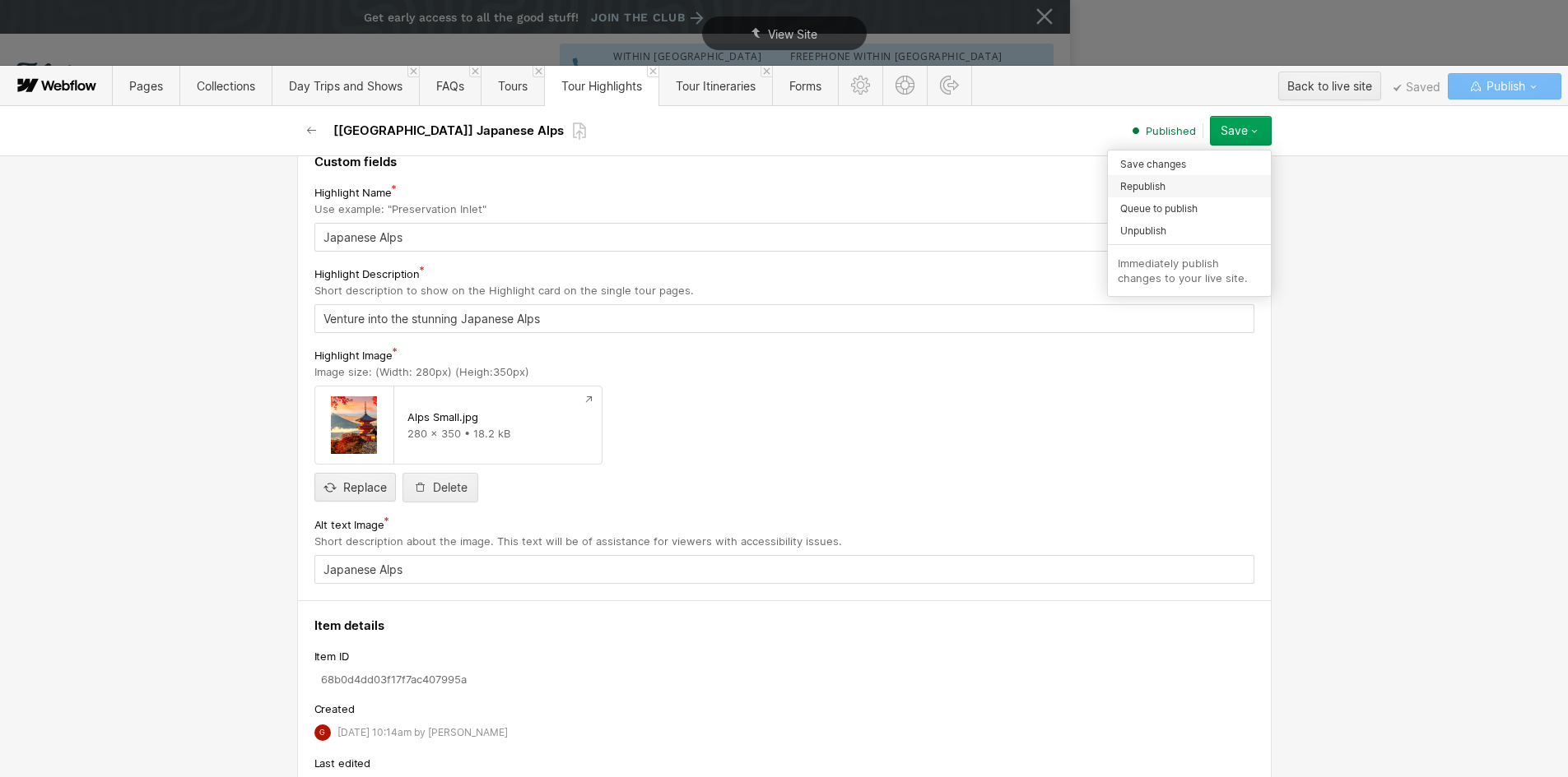
click at [1188, 190] on div "Republish" at bounding box center [1189, 186] width 163 height 23
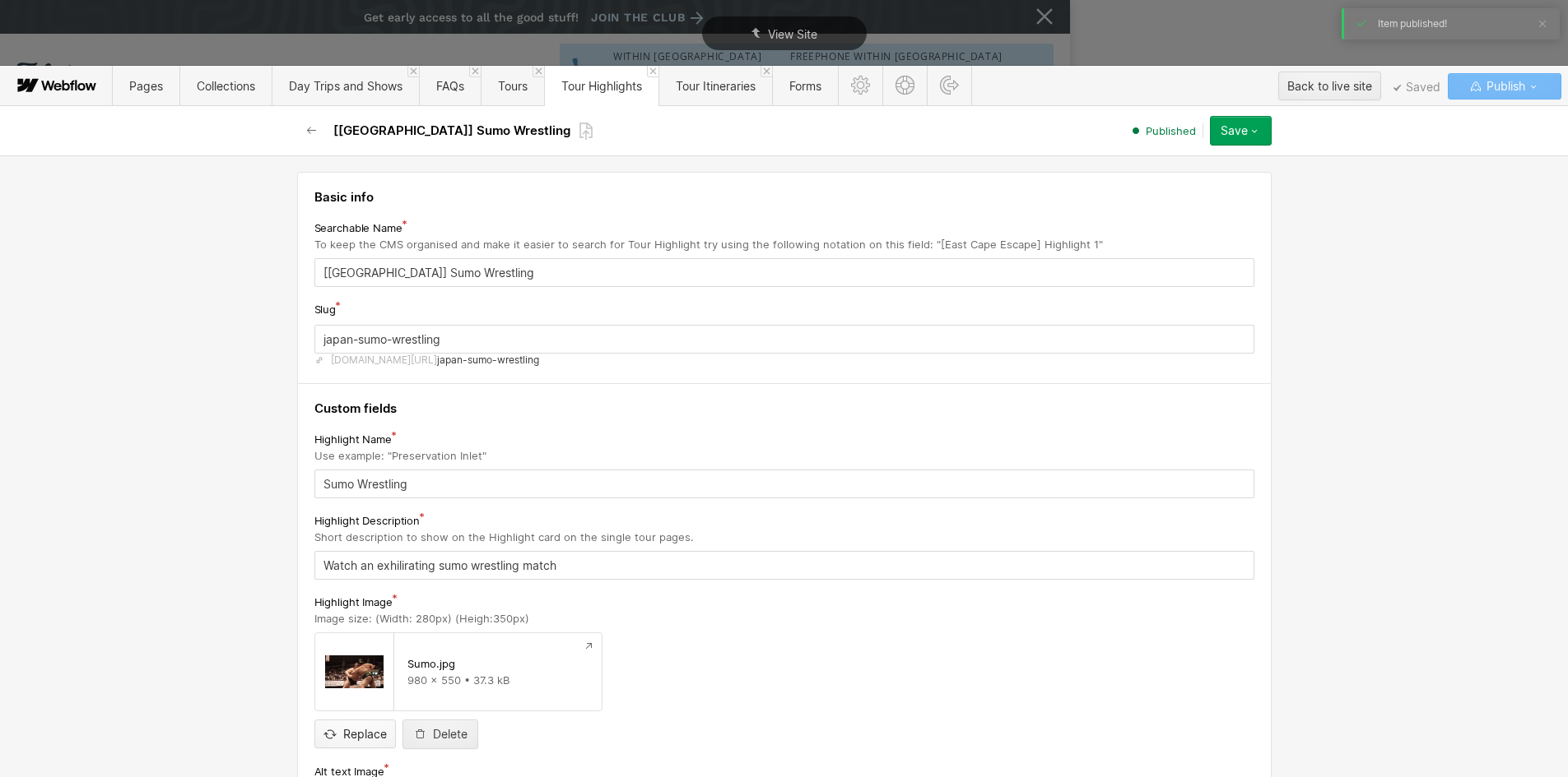
click at [351, 737] on input "file" at bounding box center [356, 720] width 80 height 54
type input "C:\fakepath\Sumo Small.jpg"
click at [1262, 131] on button "Save" at bounding box center [1241, 130] width 62 height 29
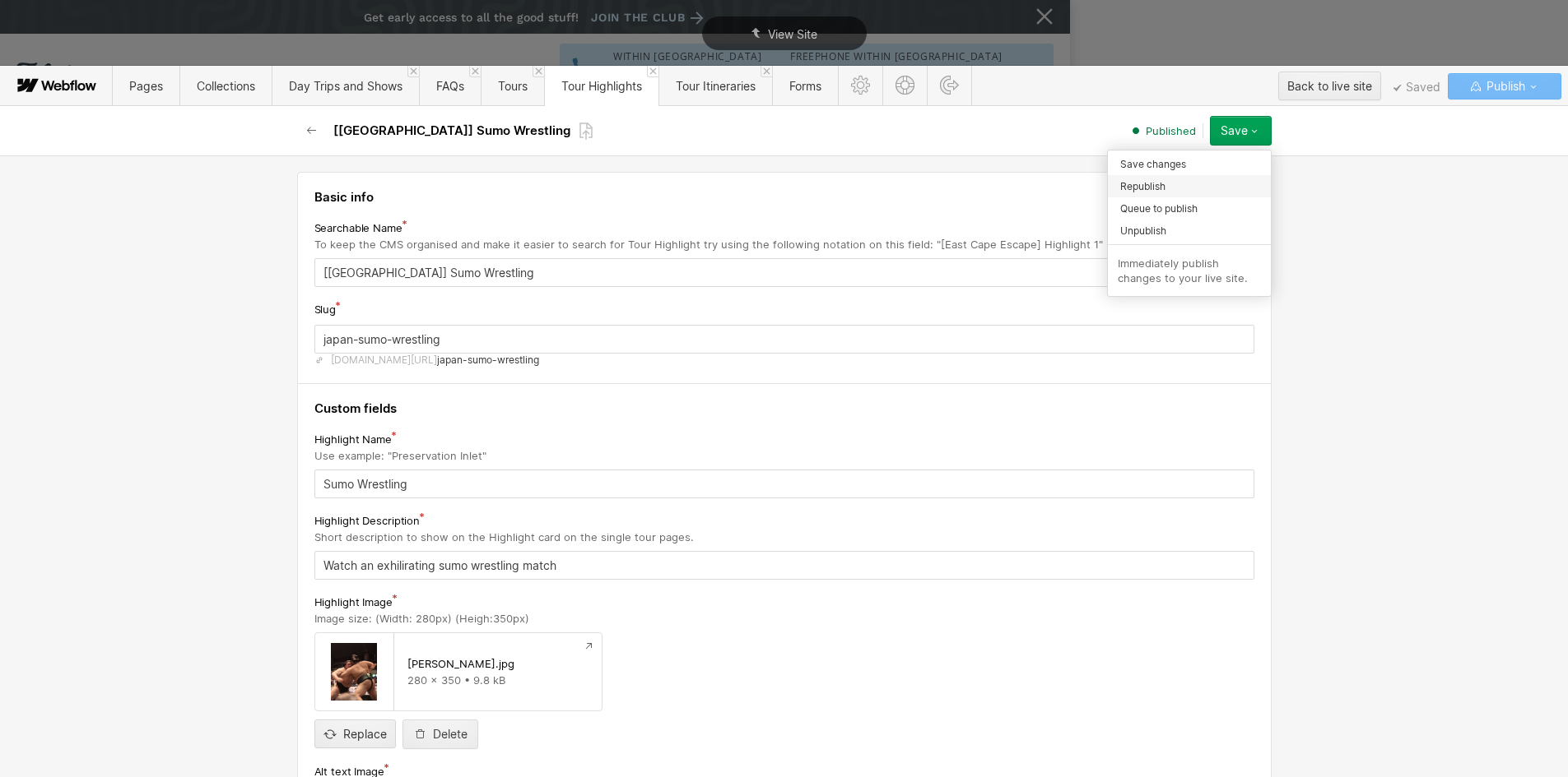
click at [1174, 184] on div "Republish" at bounding box center [1189, 186] width 163 height 23
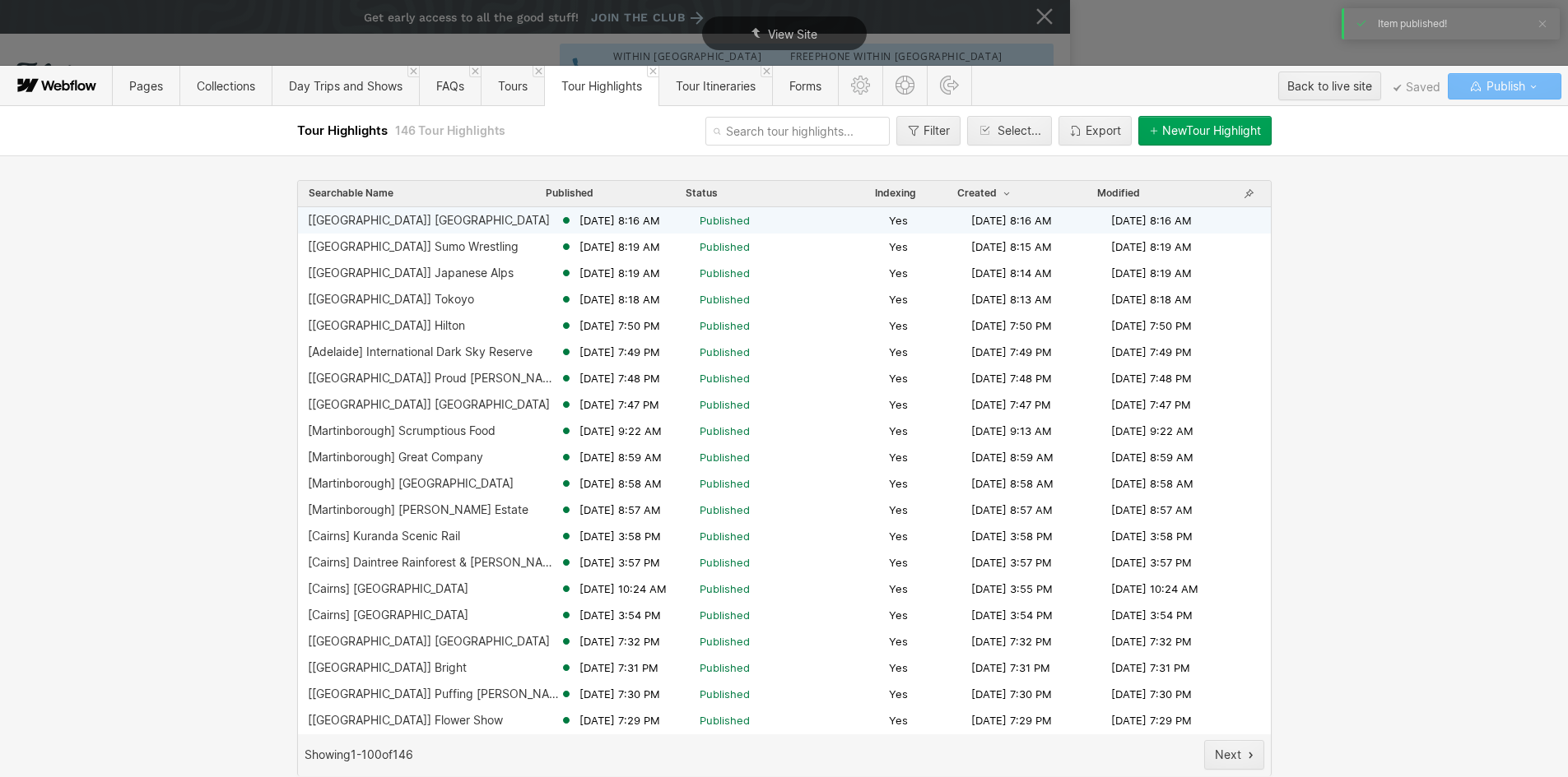
click at [392, 224] on div "[[GEOGRAPHIC_DATA]] [GEOGRAPHIC_DATA]" at bounding box center [434, 220] width 252 height 13
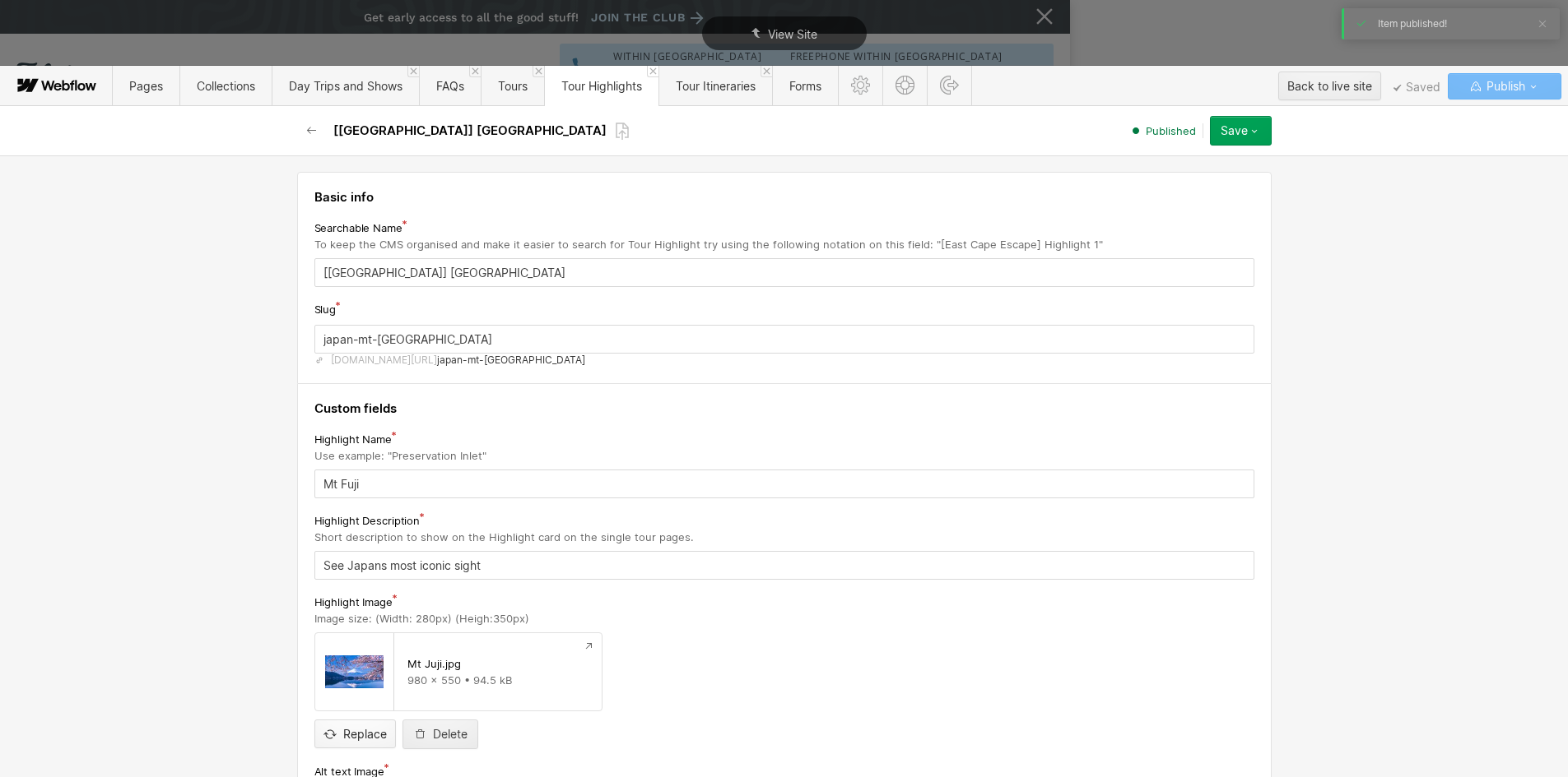
click at [367, 738] on input "file" at bounding box center [356, 720] width 80 height 54
type input "C:\fakepath\MT Fuji Small.jpg"
click at [1261, 134] on button "Save" at bounding box center [1241, 130] width 62 height 29
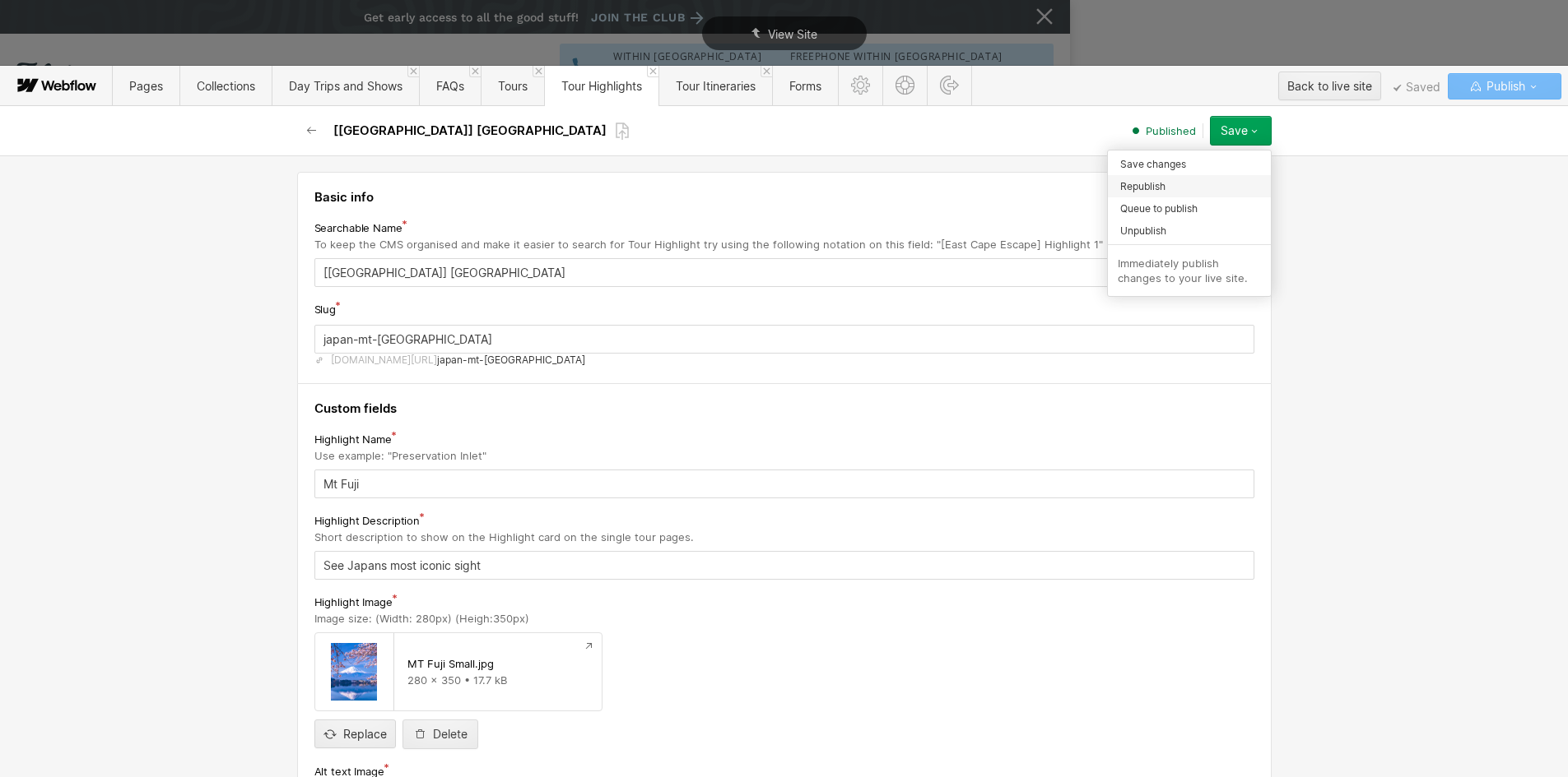
click at [1180, 182] on div "Republish" at bounding box center [1189, 186] width 163 height 23
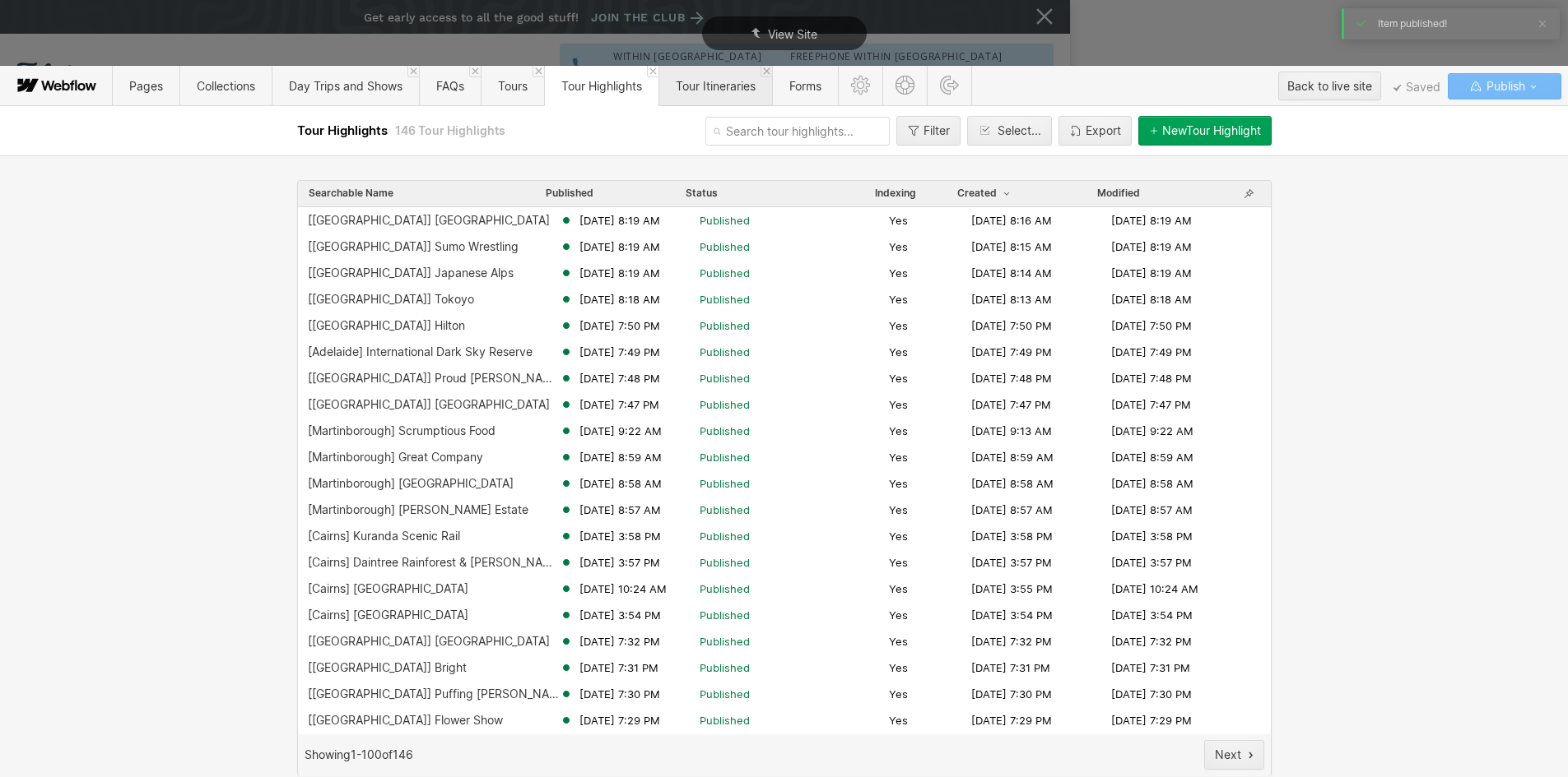
click at [702, 80] on span "Tour Itineraries" at bounding box center [716, 86] width 80 height 14
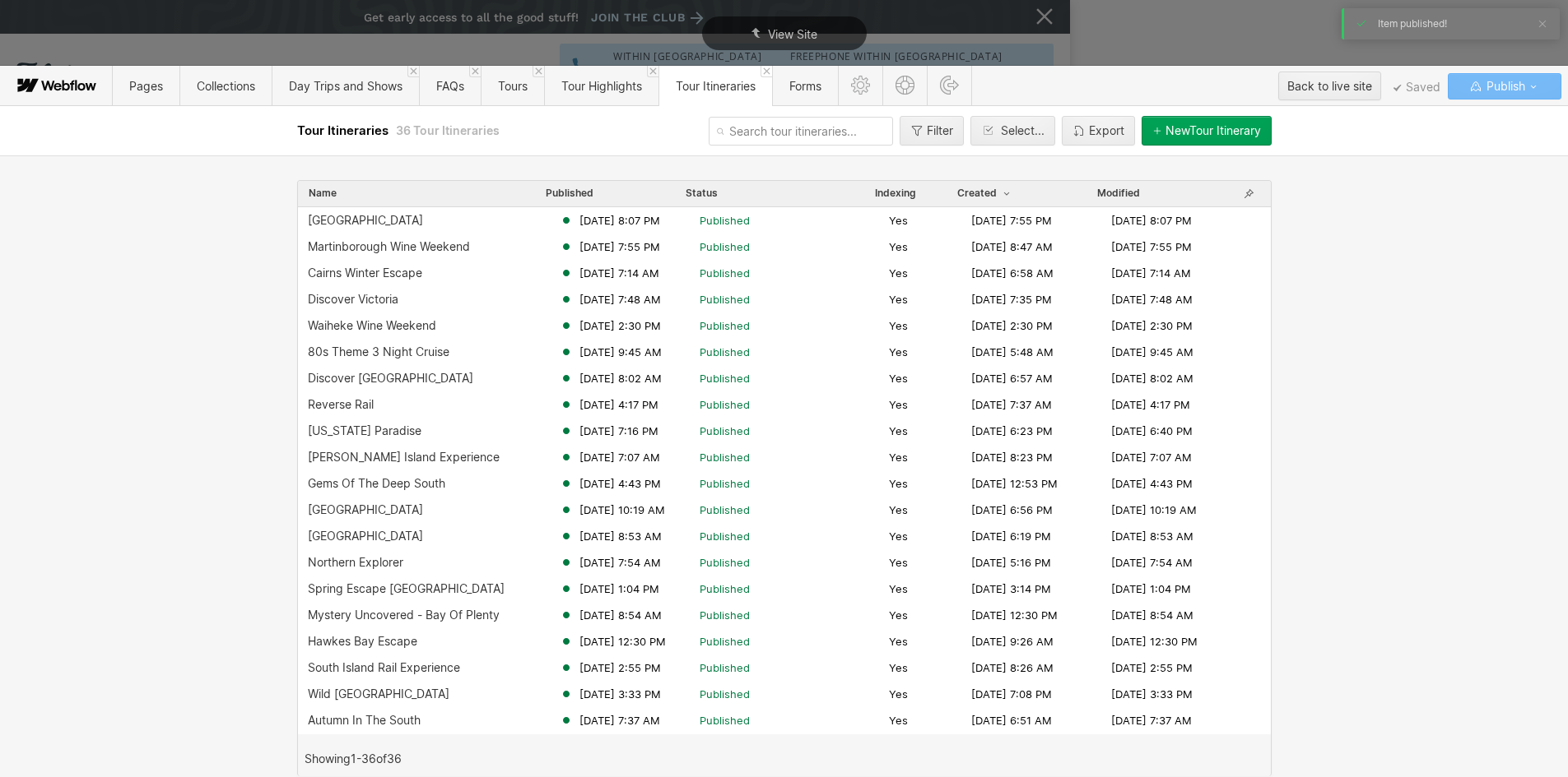
click at [1166, 124] on button "New Tour Itinerary" at bounding box center [1206, 130] width 130 height 29
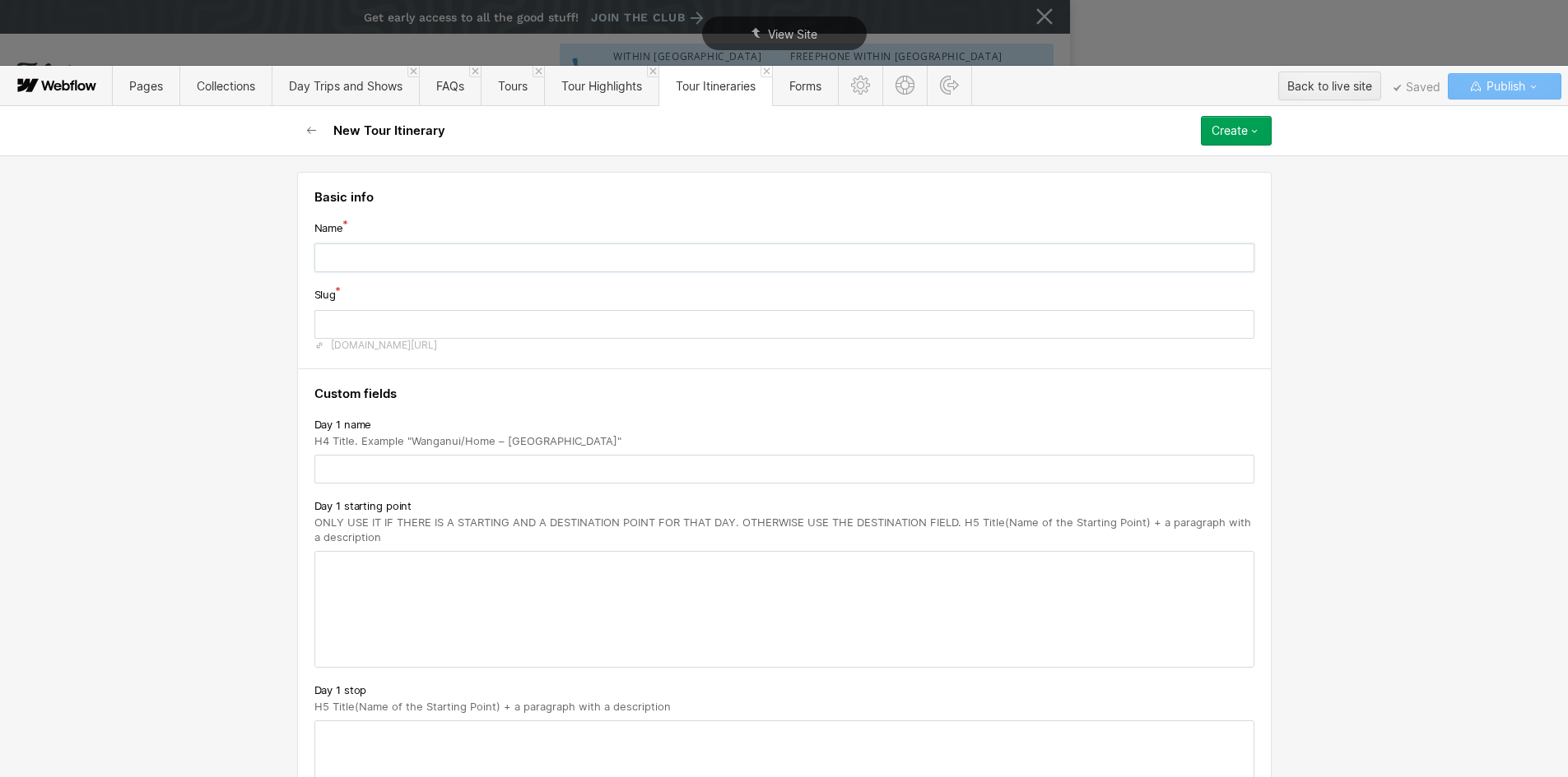
click at [386, 257] on input "text" at bounding box center [785, 258] width 940 height 28
type input "J"
type input "j"
type input "[PERSON_NAME]"
type input "ja"
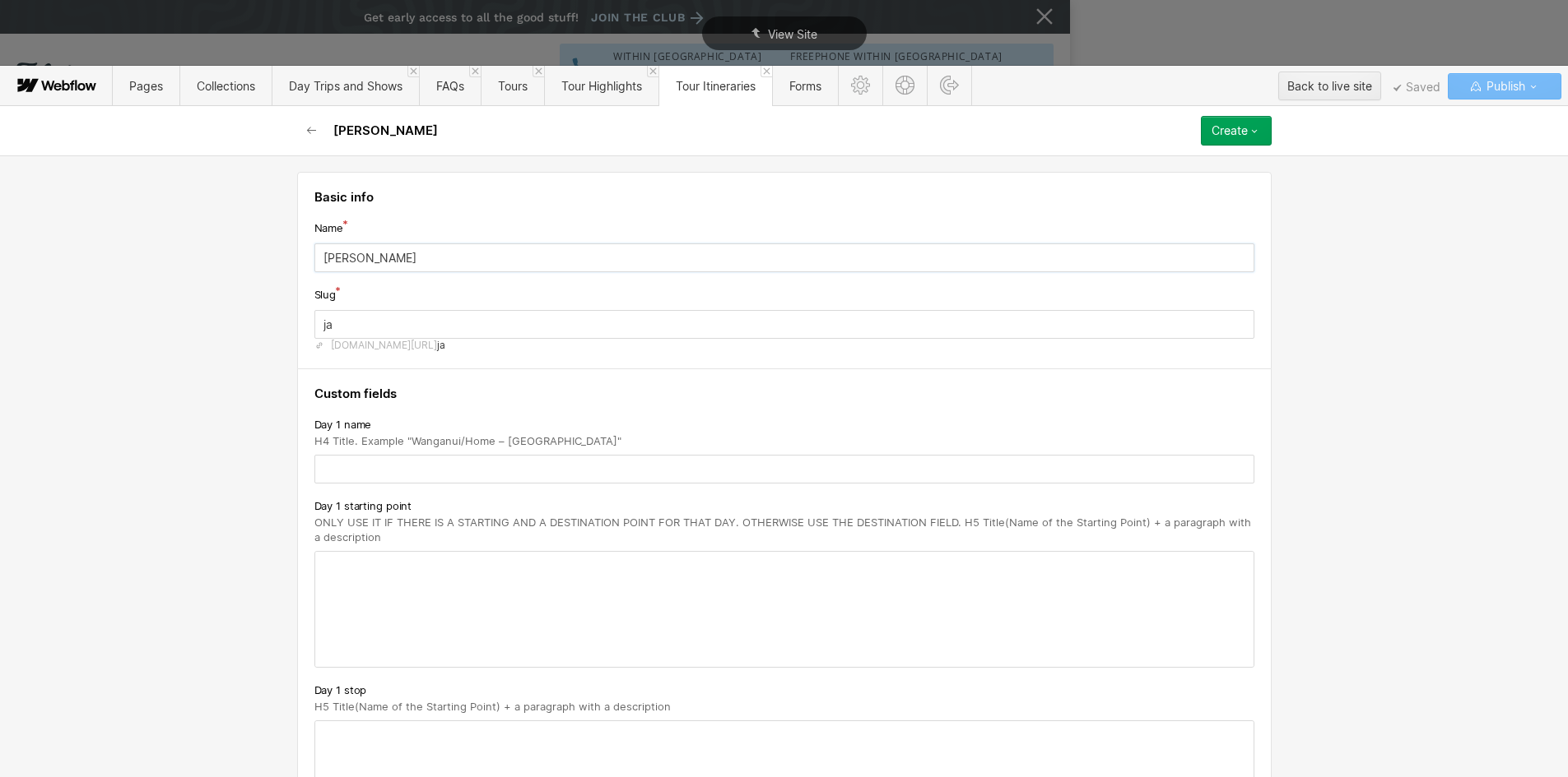
type input "Jap"
type input "jap"
type input "[GEOGRAPHIC_DATA]"
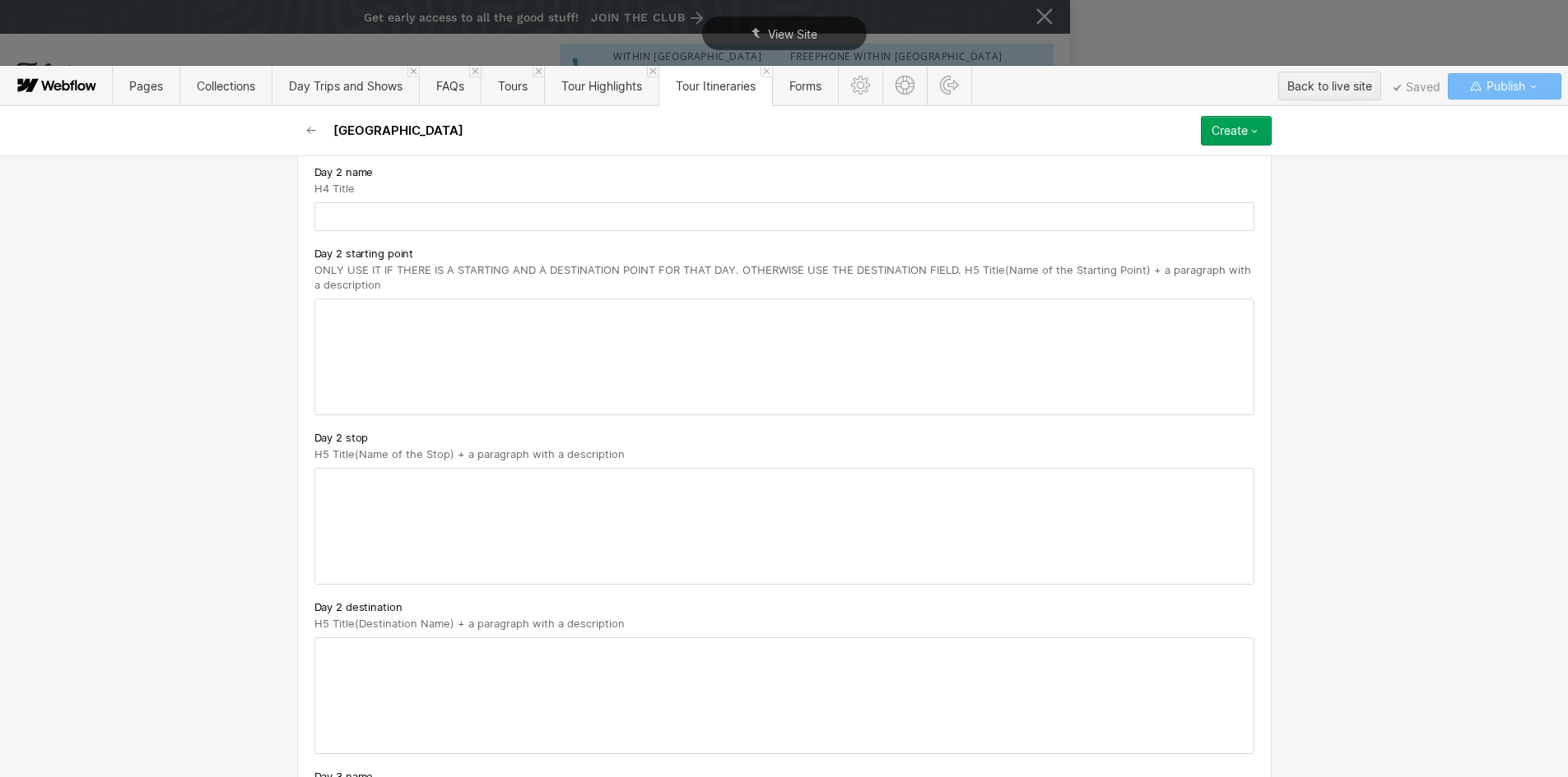
scroll to position [0, 0]
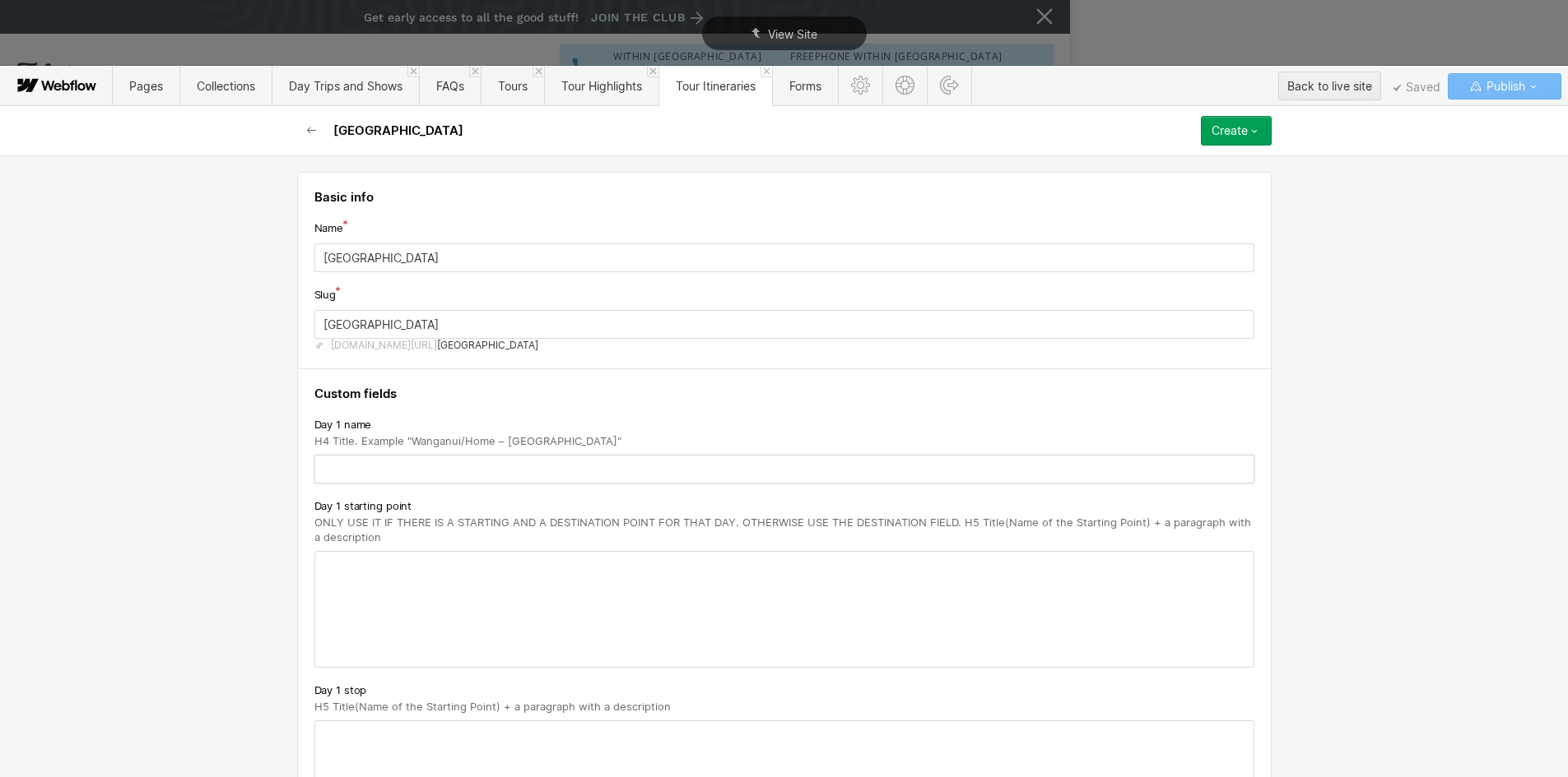
click at [368, 465] on input "text" at bounding box center [785, 469] width 940 height 28
paste input "Home - [GEOGRAPHIC_DATA]"
type input "Home - [GEOGRAPHIC_DATA]"
click at [397, 574] on div at bounding box center [785, 609] width 938 height 115
click at [373, 563] on p "‍" at bounding box center [784, 565] width 922 height 13
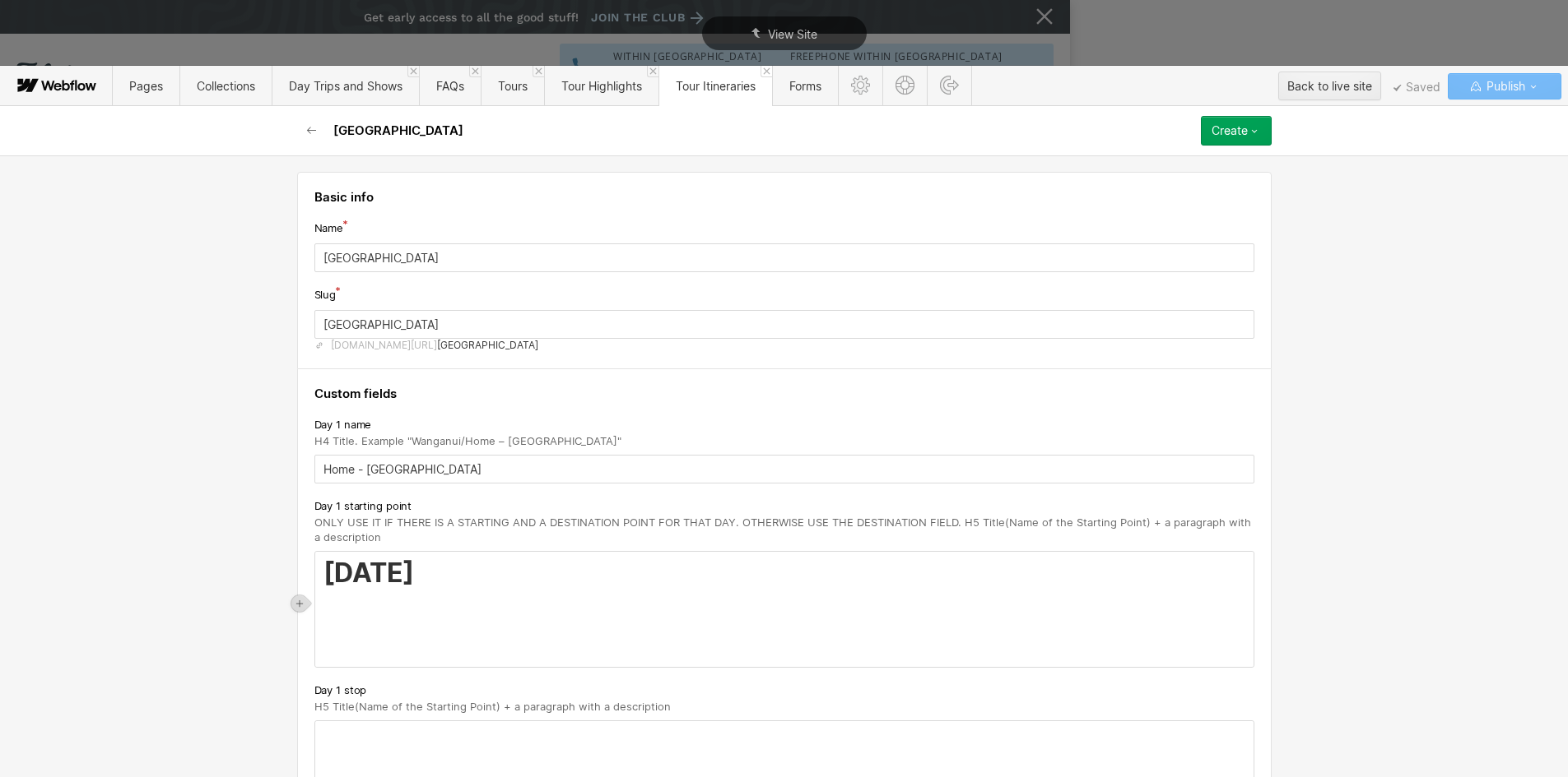
click at [368, 573] on strong "[DATE]" at bounding box center [368, 573] width 90 height 32
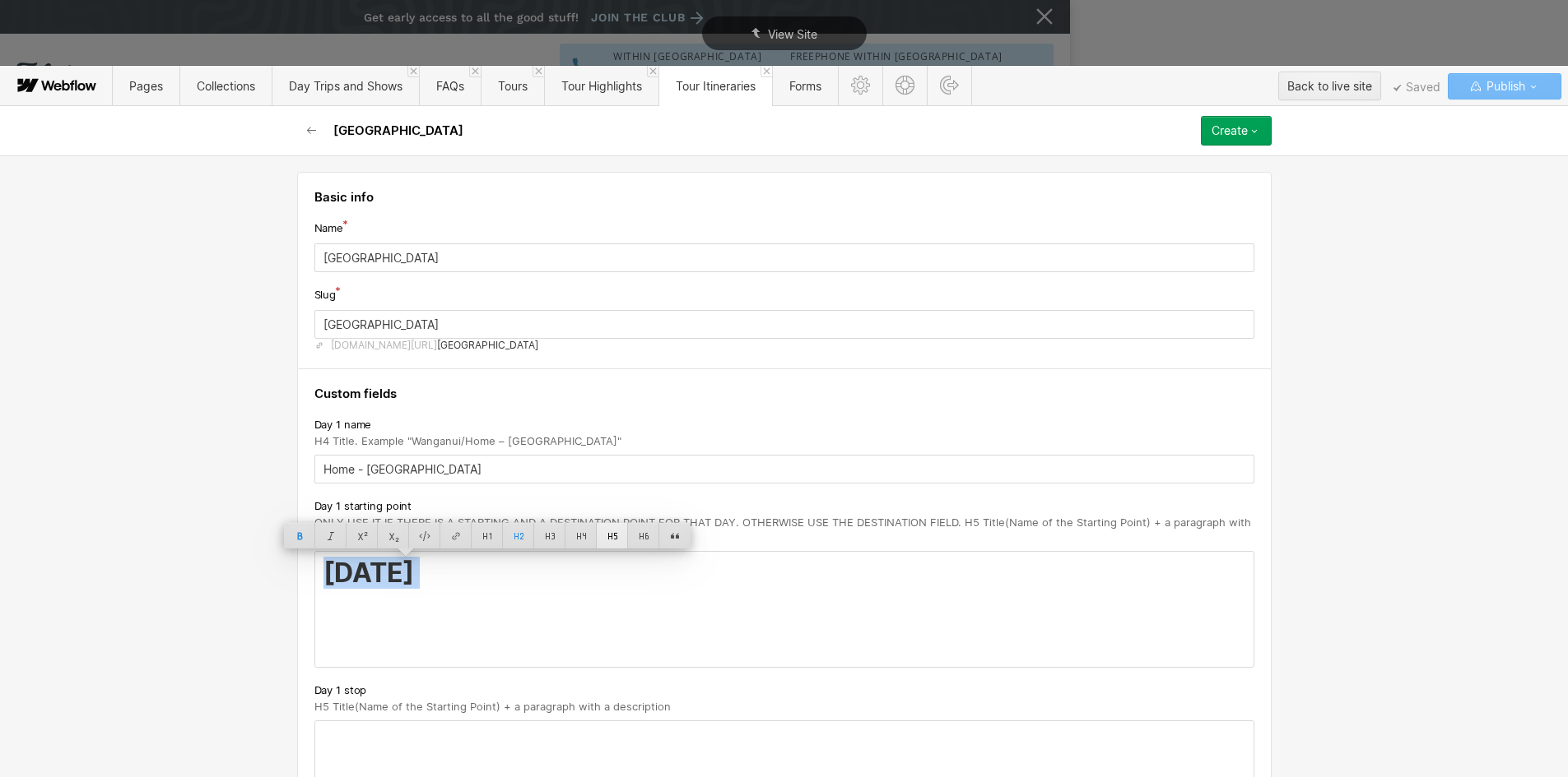
click at [609, 535] on div at bounding box center [612, 536] width 31 height 26
click at [484, 608] on div "[DATE] ‍" at bounding box center [785, 609] width 938 height 115
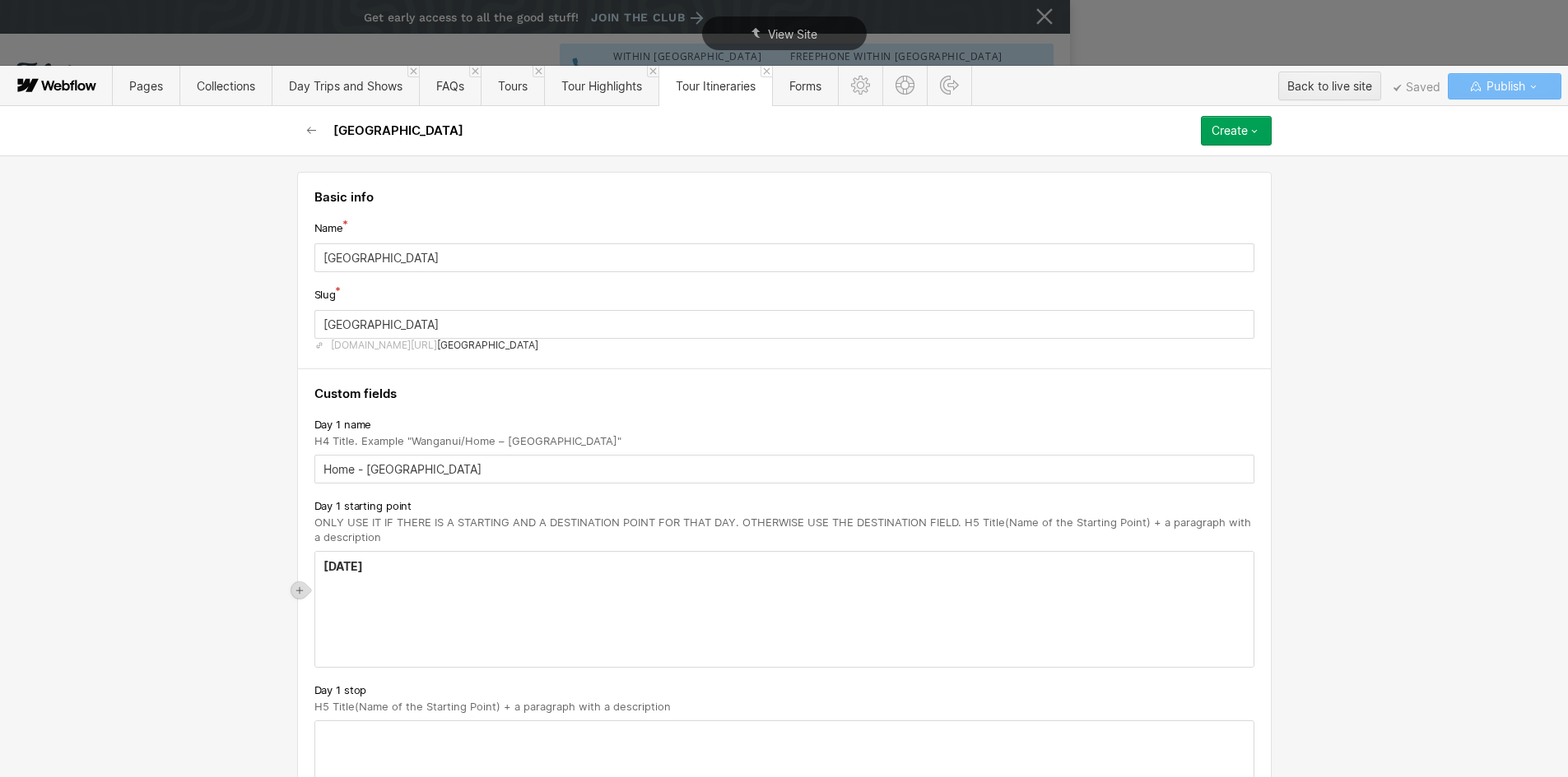
drag, startPoint x: 316, startPoint y: 613, endPoint x: 328, endPoint y: 604, distance: 15.0
click at [316, 613] on div "[DATE] ‍" at bounding box center [785, 609] width 938 height 115
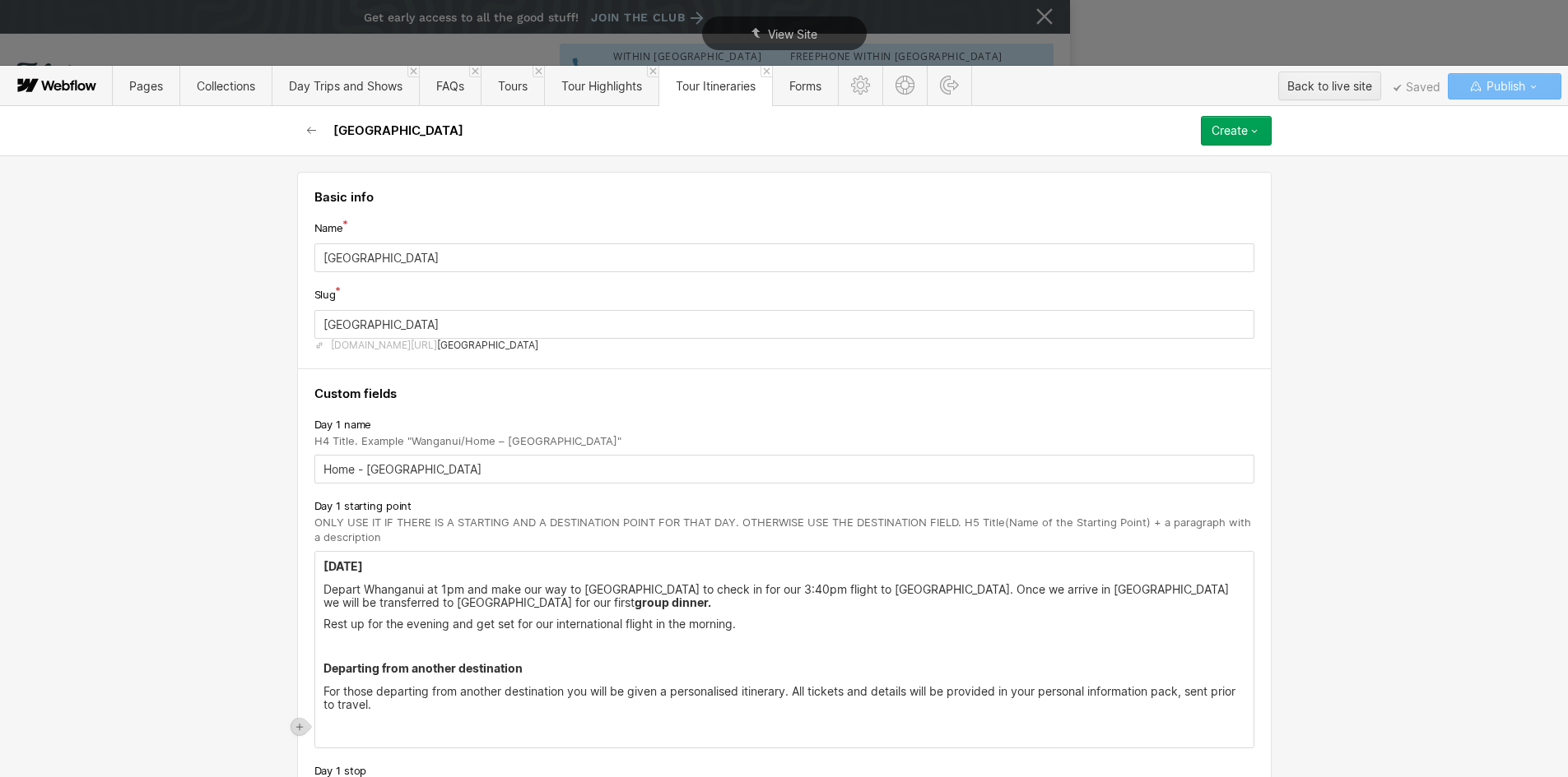
click at [392, 656] on div "[DATE] Depart [GEOGRAPHIC_DATA] at 1pm and make our way to [GEOGRAPHIC_DATA] to…" at bounding box center [785, 649] width 938 height 196
click at [345, 640] on p "‍" at bounding box center [784, 646] width 922 height 13
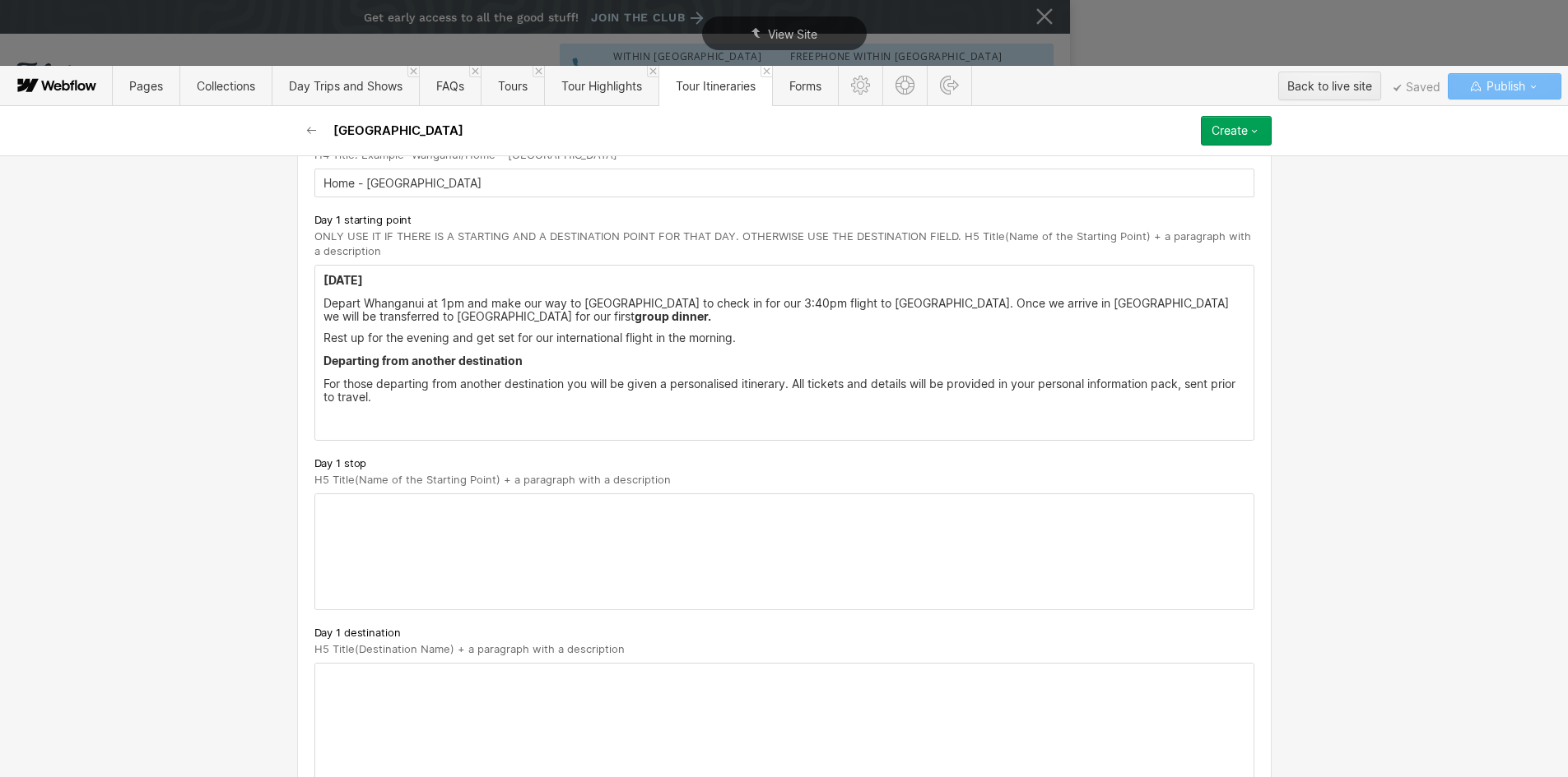
scroll to position [329, 0]
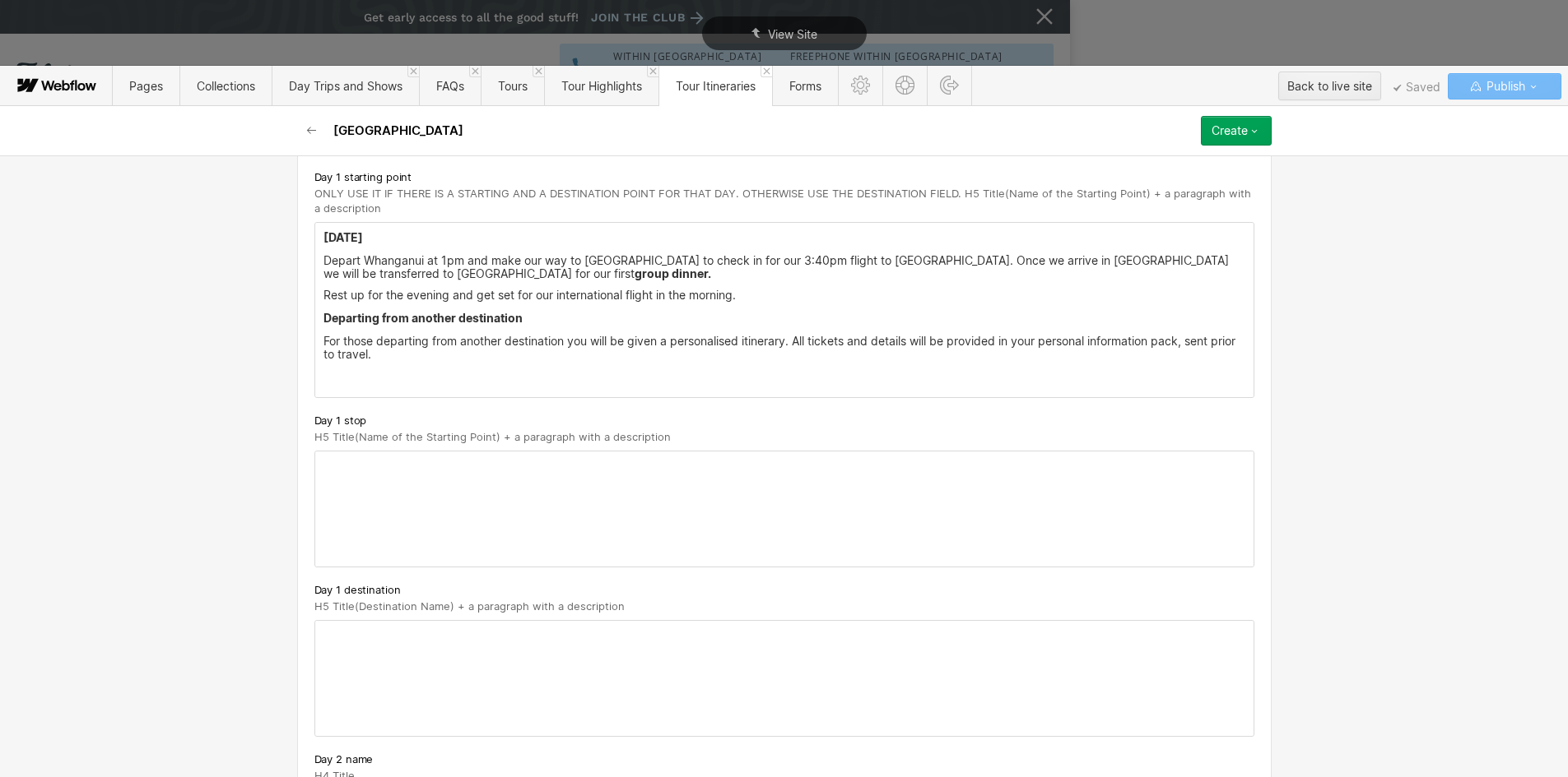
click at [353, 486] on div at bounding box center [785, 509] width 938 height 115
drag, startPoint x: 967, startPoint y: 257, endPoint x: 1146, endPoint y: 325, distance: 191.5
click at [1146, 325] on div "[DATE] Depart [GEOGRAPHIC_DATA] at 1pm and make our way to [GEOGRAPHIC_DATA] to…" at bounding box center [785, 310] width 938 height 174
click at [1014, 295] on p "Rest up for the evening and get set for our international flight in the morning." at bounding box center [784, 295] width 922 height 13
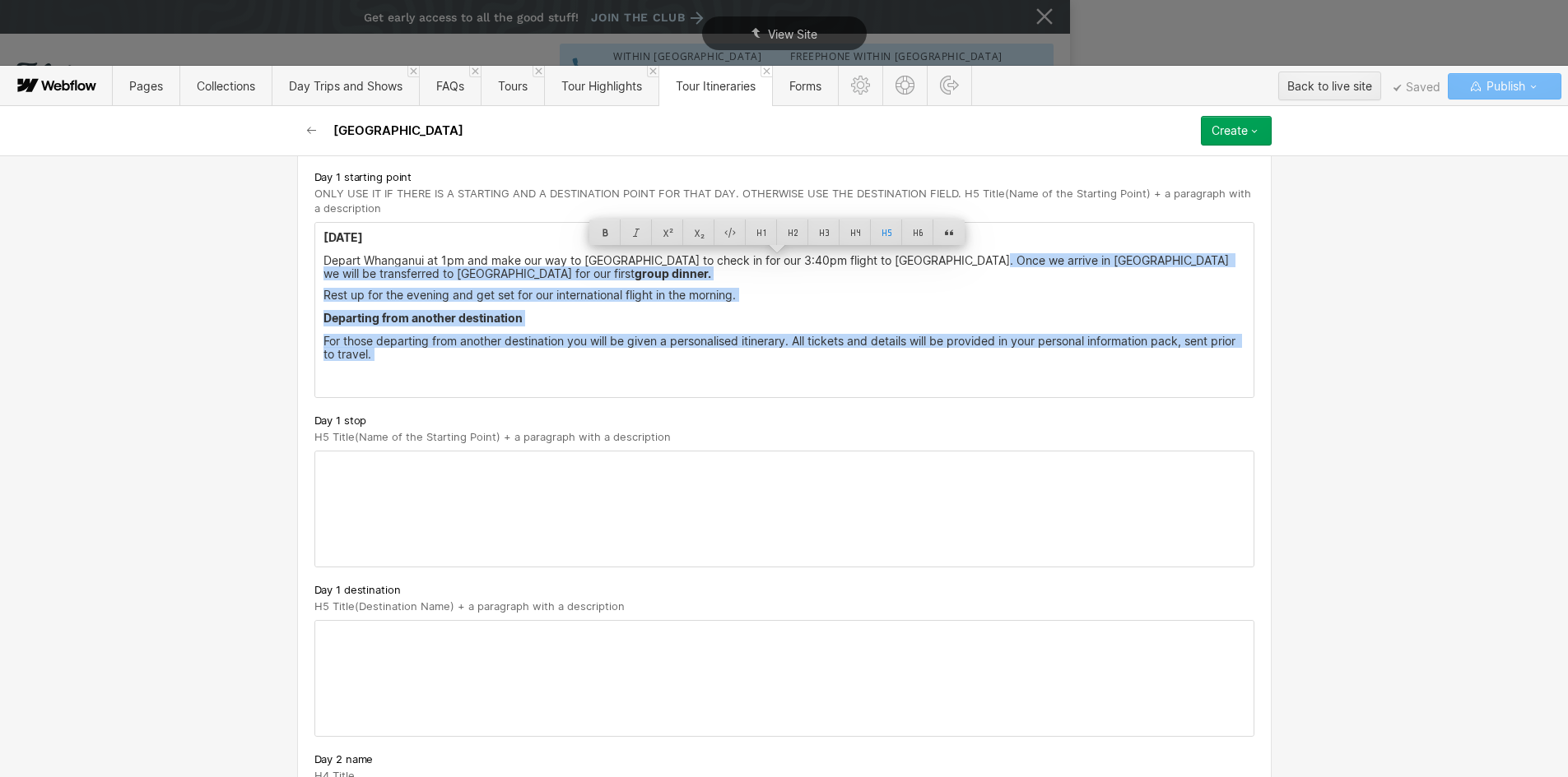
drag, startPoint x: 1011, startPoint y: 327, endPoint x: 1018, endPoint y: 366, distance: 39.6
click at [1018, 366] on div "[DATE] Depart [GEOGRAPHIC_DATA] at 1pm and make our way to [GEOGRAPHIC_DATA] to…" at bounding box center [785, 310] width 938 height 174
copy div "Once we arrive in [GEOGRAPHIC_DATA] we will be transferred to [GEOGRAPHIC_DATA]…"
click at [362, 649] on div at bounding box center [785, 679] width 938 height 115
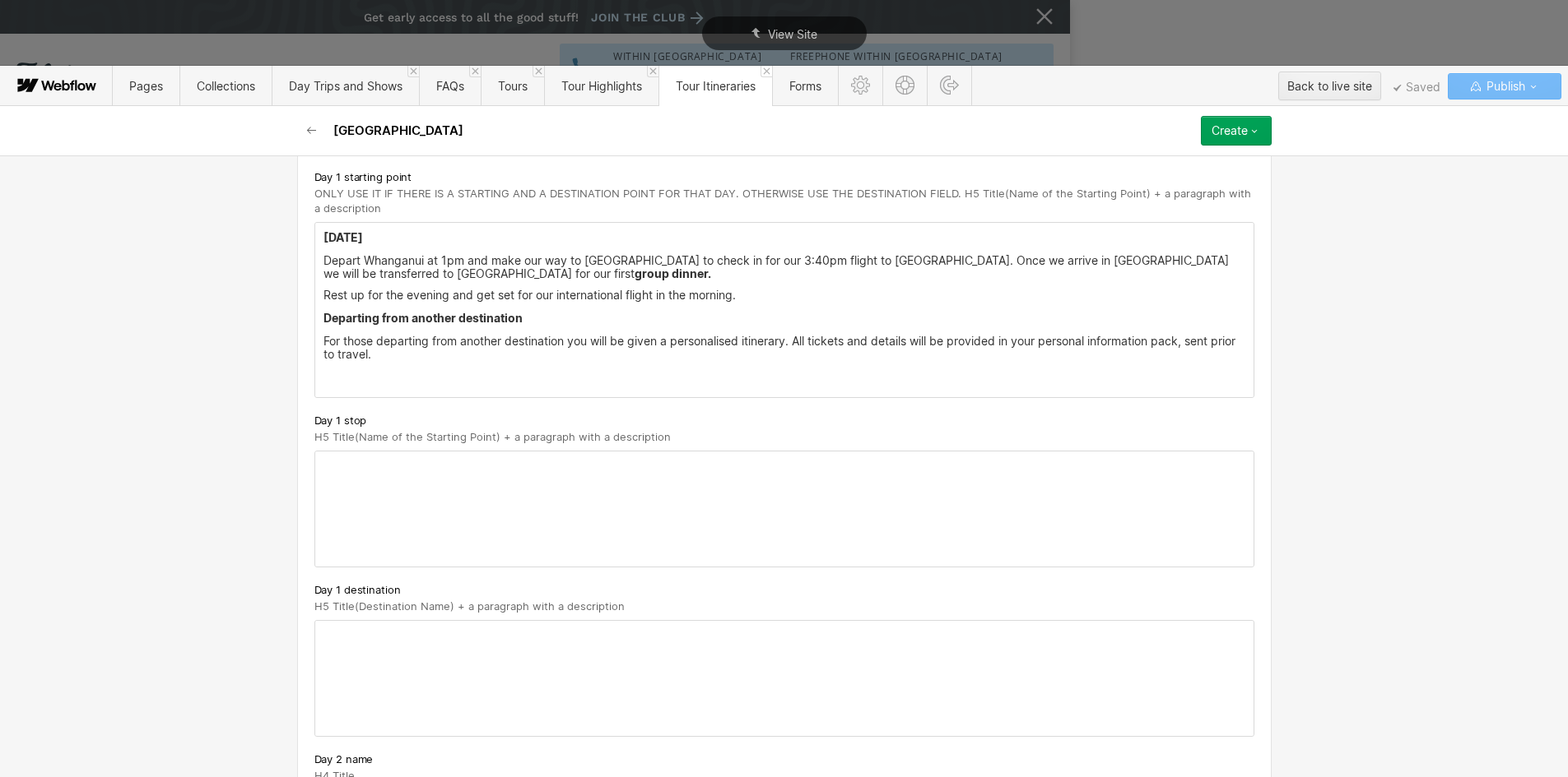
click at [362, 649] on div at bounding box center [785, 679] width 938 height 115
paste div
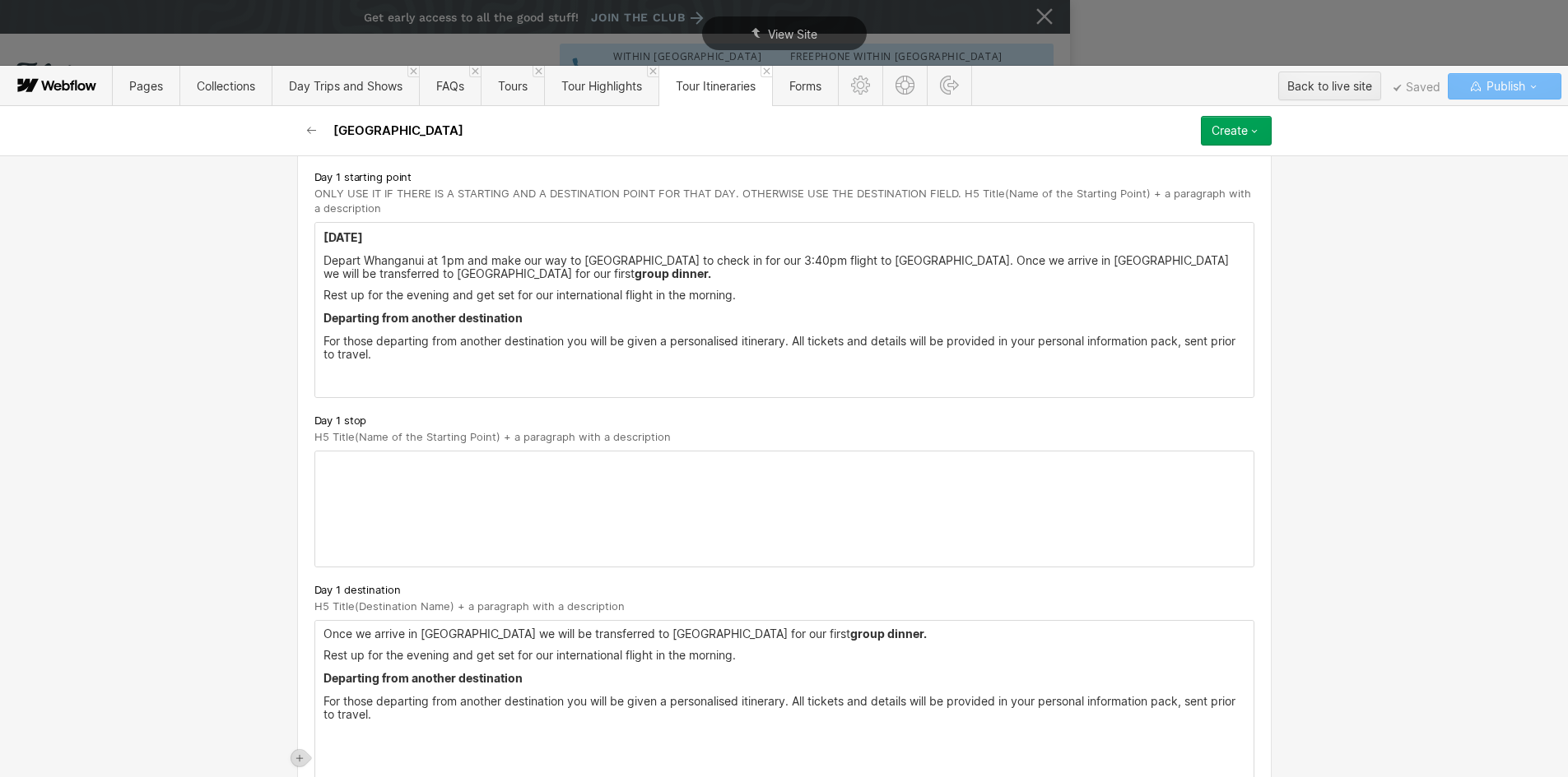
click at [323, 634] on p "Once we arrive in [GEOGRAPHIC_DATA] we will be transferred to [GEOGRAPHIC_DATA]…" at bounding box center [784, 634] width 922 height 13
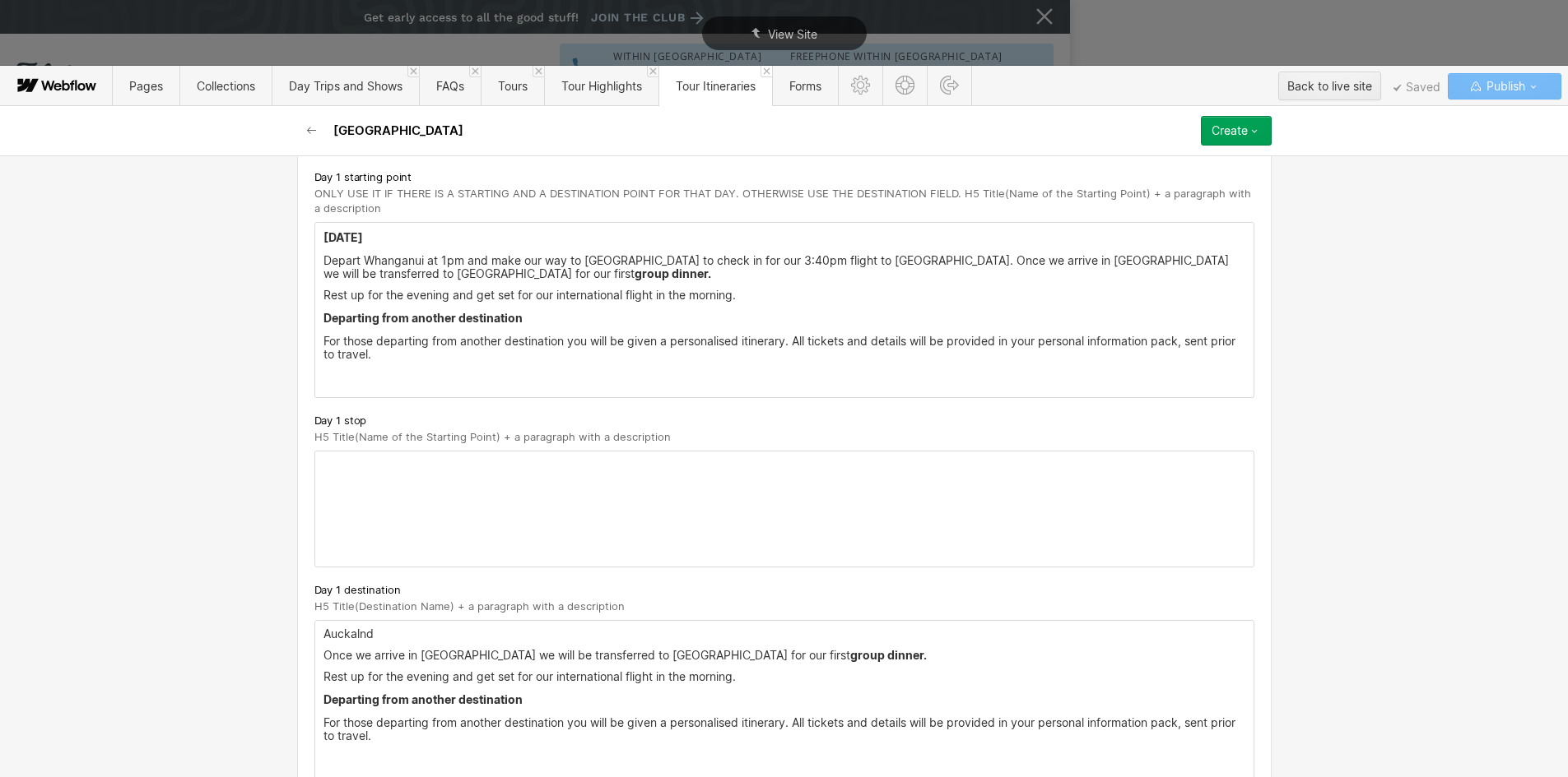
click at [352, 635] on p "Auckalnd" at bounding box center [784, 634] width 922 height 13
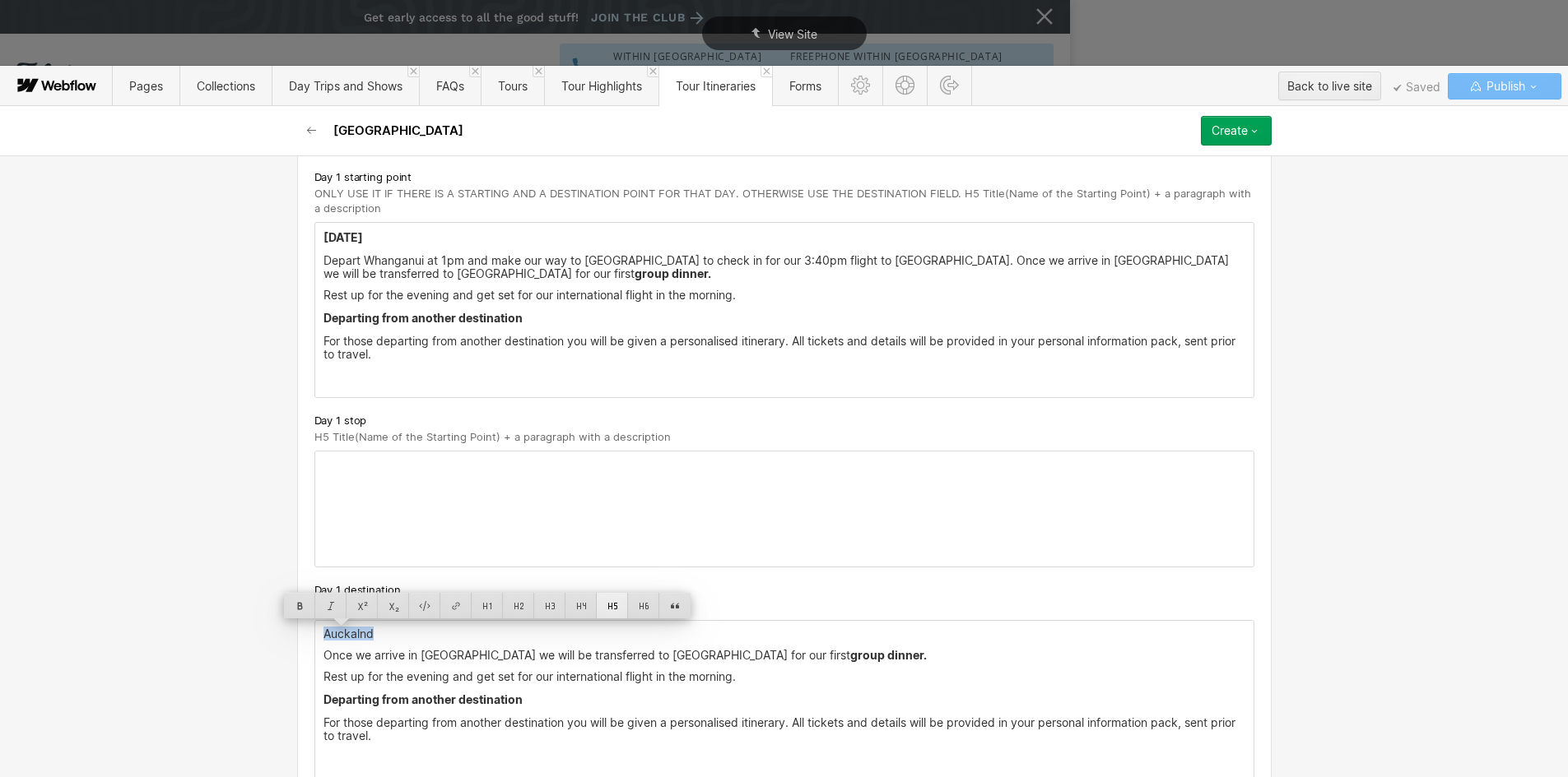
drag, startPoint x: 579, startPoint y: 601, endPoint x: 609, endPoint y: 603, distance: 30.1
click at [609, 603] on div at bounding box center [487, 606] width 407 height 26
click at [609, 603] on div at bounding box center [612, 608] width 31 height 26
click at [609, 603] on div at bounding box center [612, 606] width 31 height 26
click at [658, 479] on div at bounding box center [785, 509] width 938 height 115
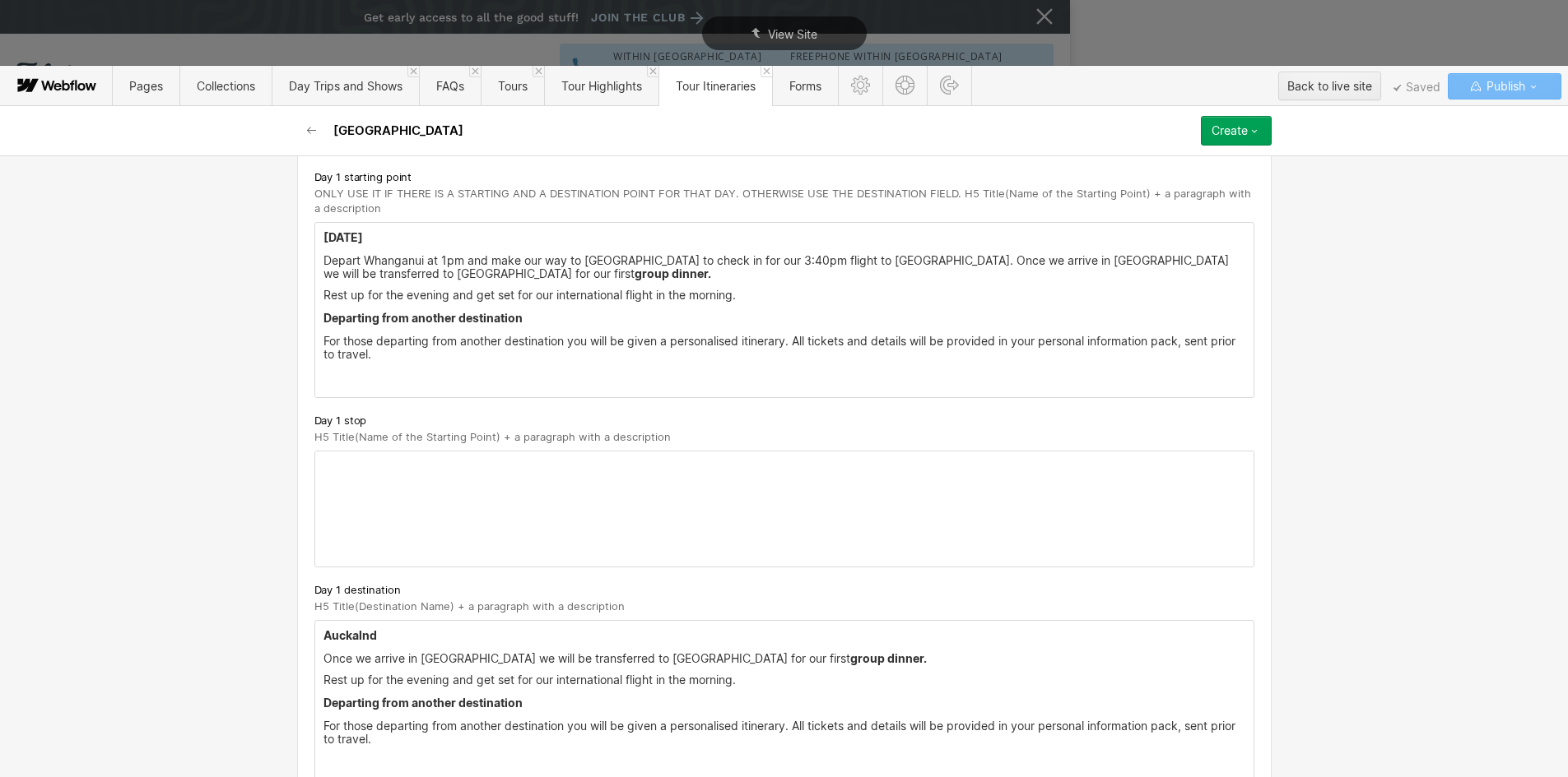
click at [969, 256] on p "Depart Whanganui at 1pm and make our way to [GEOGRAPHIC_DATA] to check in for o…" at bounding box center [784, 268] width 922 height 27
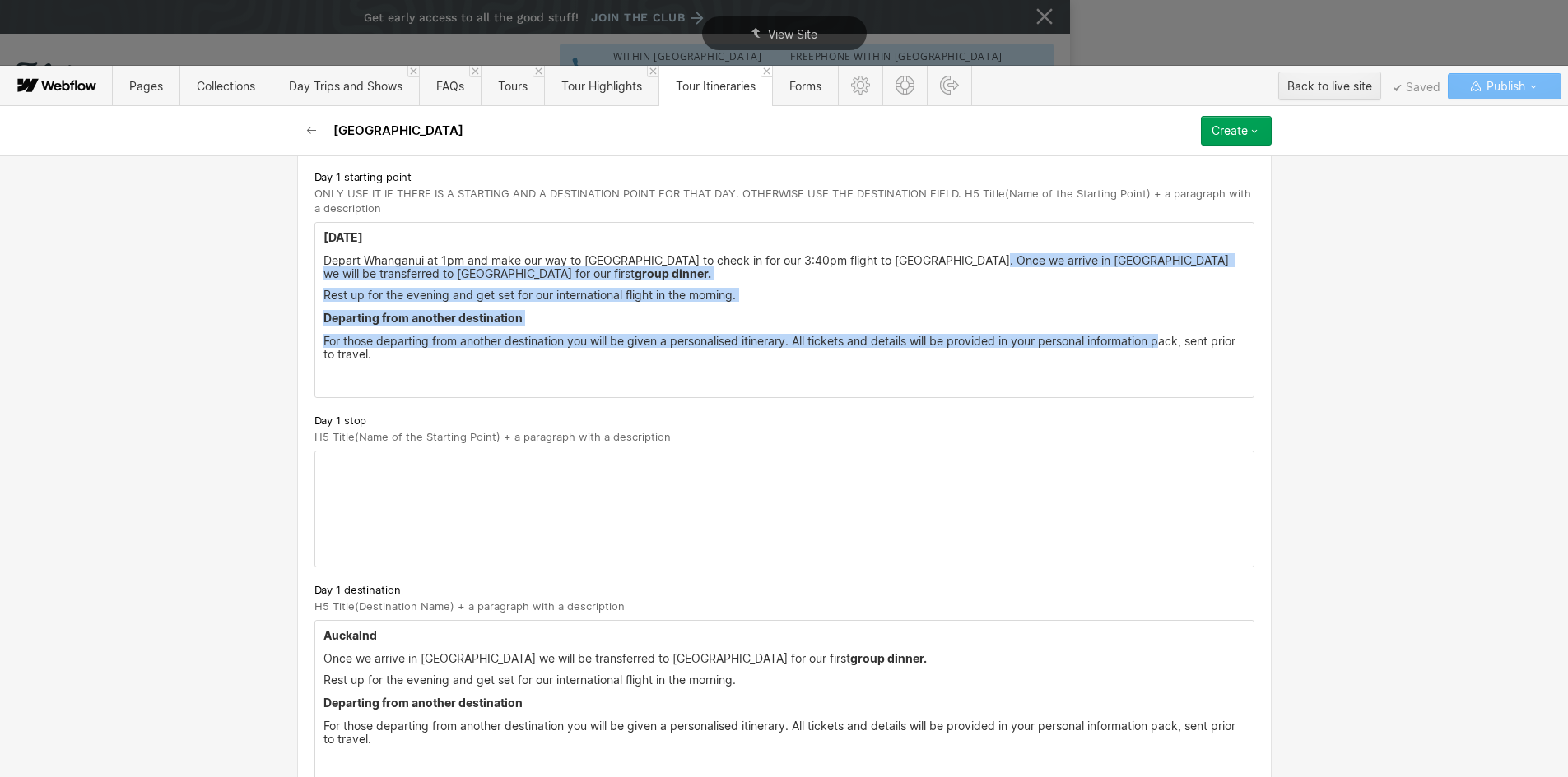
drag, startPoint x: 964, startPoint y: 260, endPoint x: 1163, endPoint y: 362, distance: 223.6
click at [1163, 362] on div "[DATE] Depart [GEOGRAPHIC_DATA] at 1pm and make our way to [GEOGRAPHIC_DATA] to…" at bounding box center [785, 310] width 938 height 174
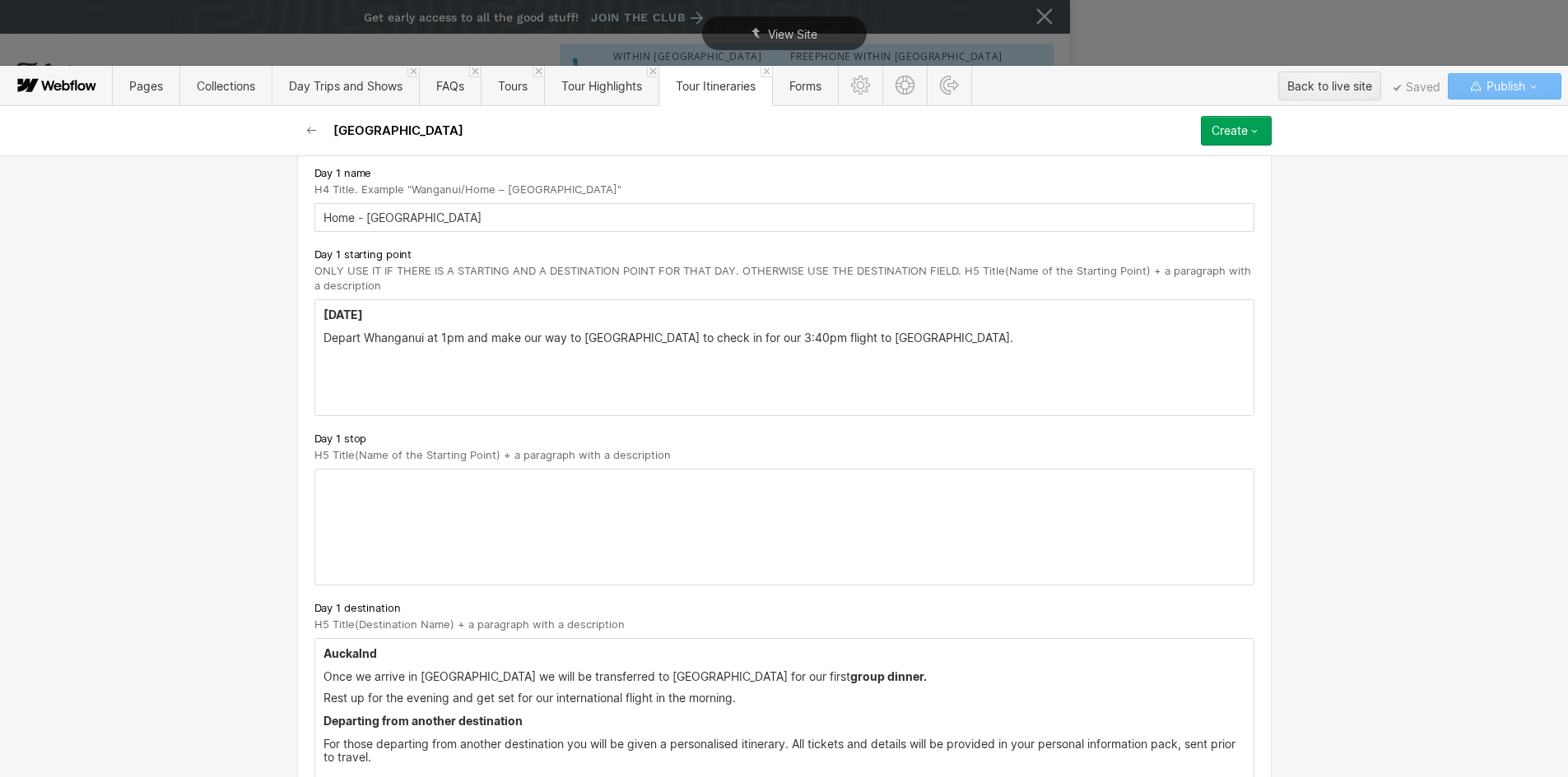
scroll to position [247, 0]
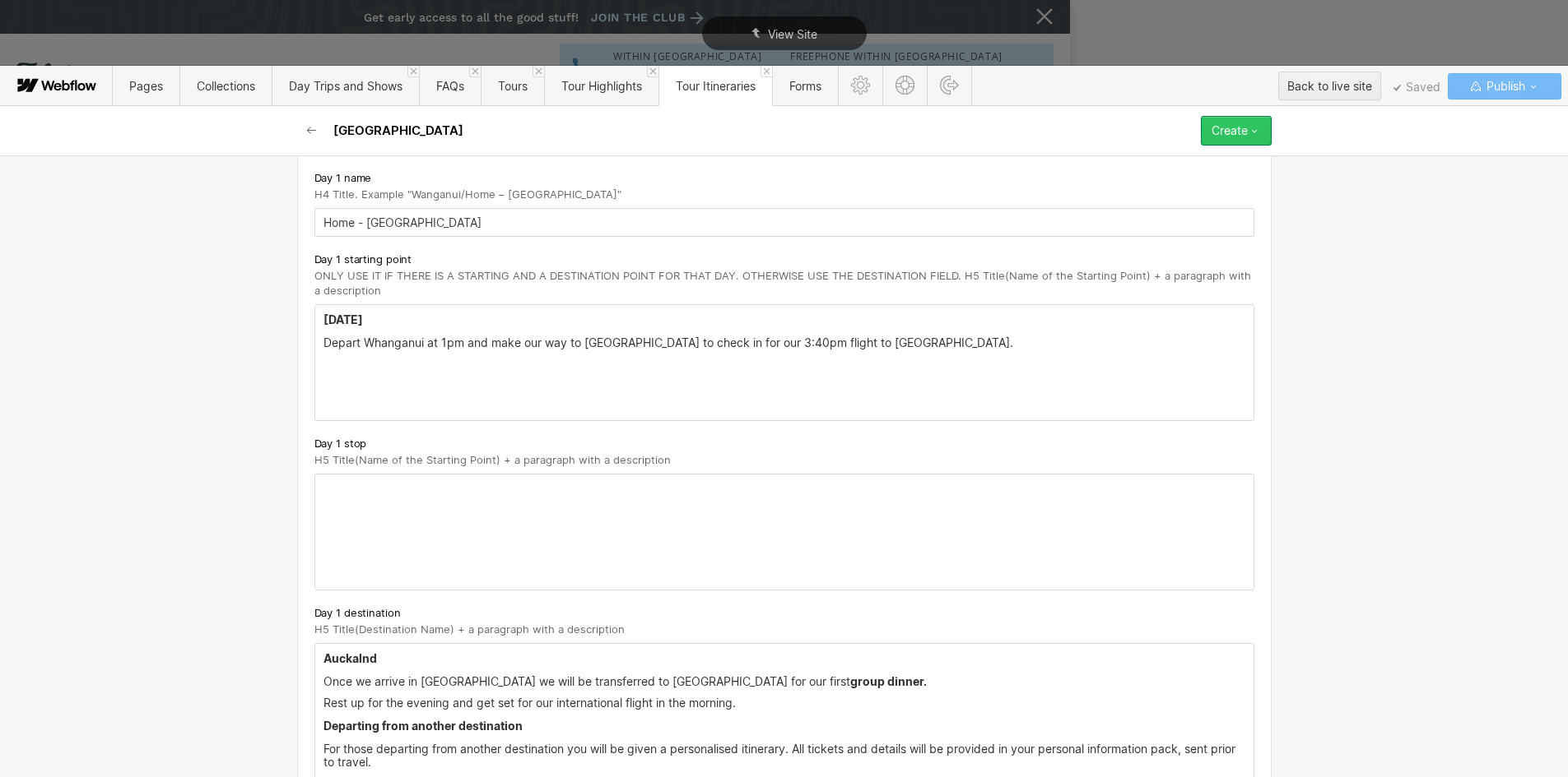
click at [1260, 125] on icon "button" at bounding box center [1254, 131] width 13 height 13
click at [1183, 182] on div "Publish now" at bounding box center [1189, 186] width 163 height 23
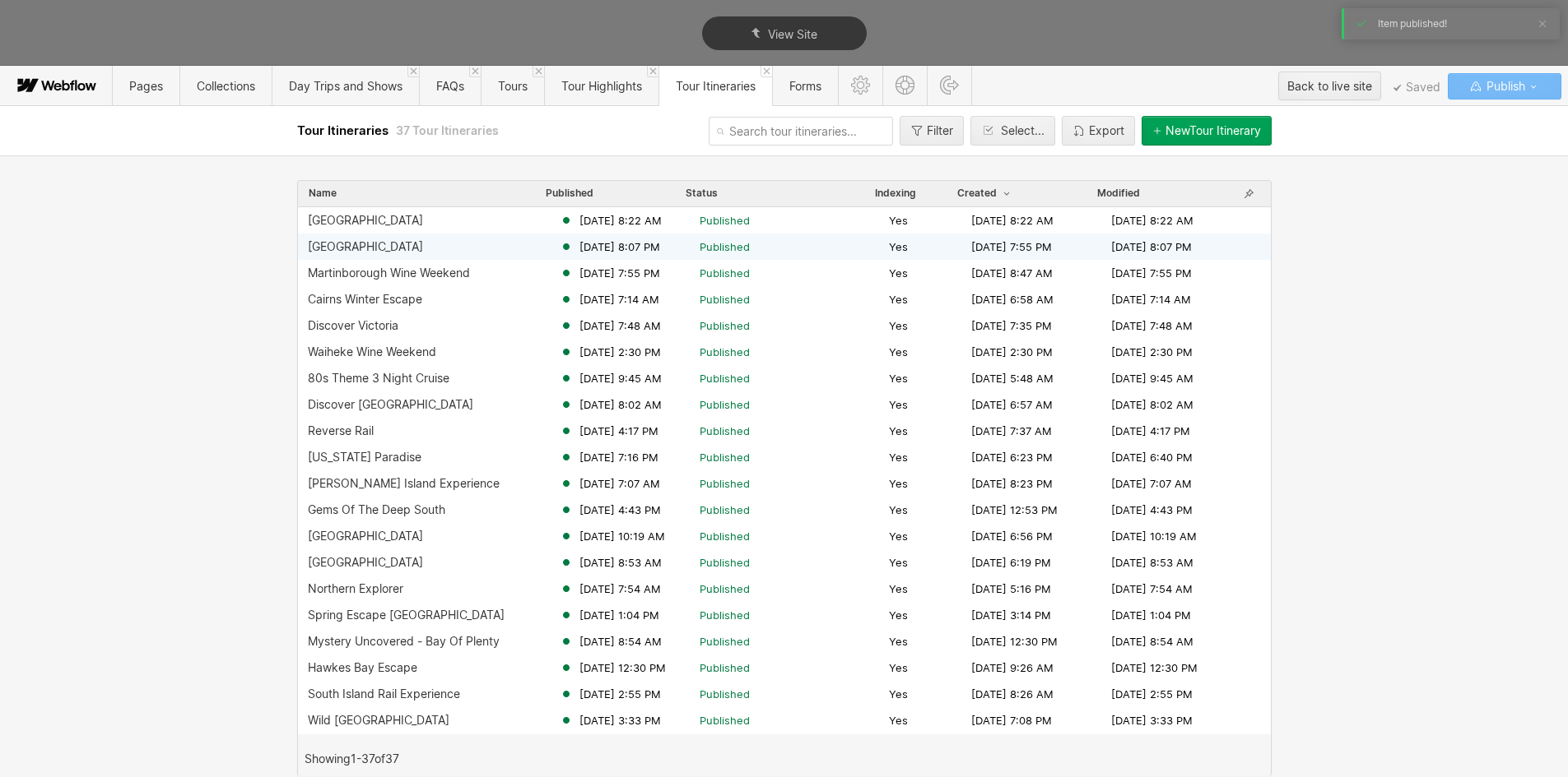
click at [331, 250] on div "[GEOGRAPHIC_DATA]" at bounding box center [366, 247] width 115 height 13
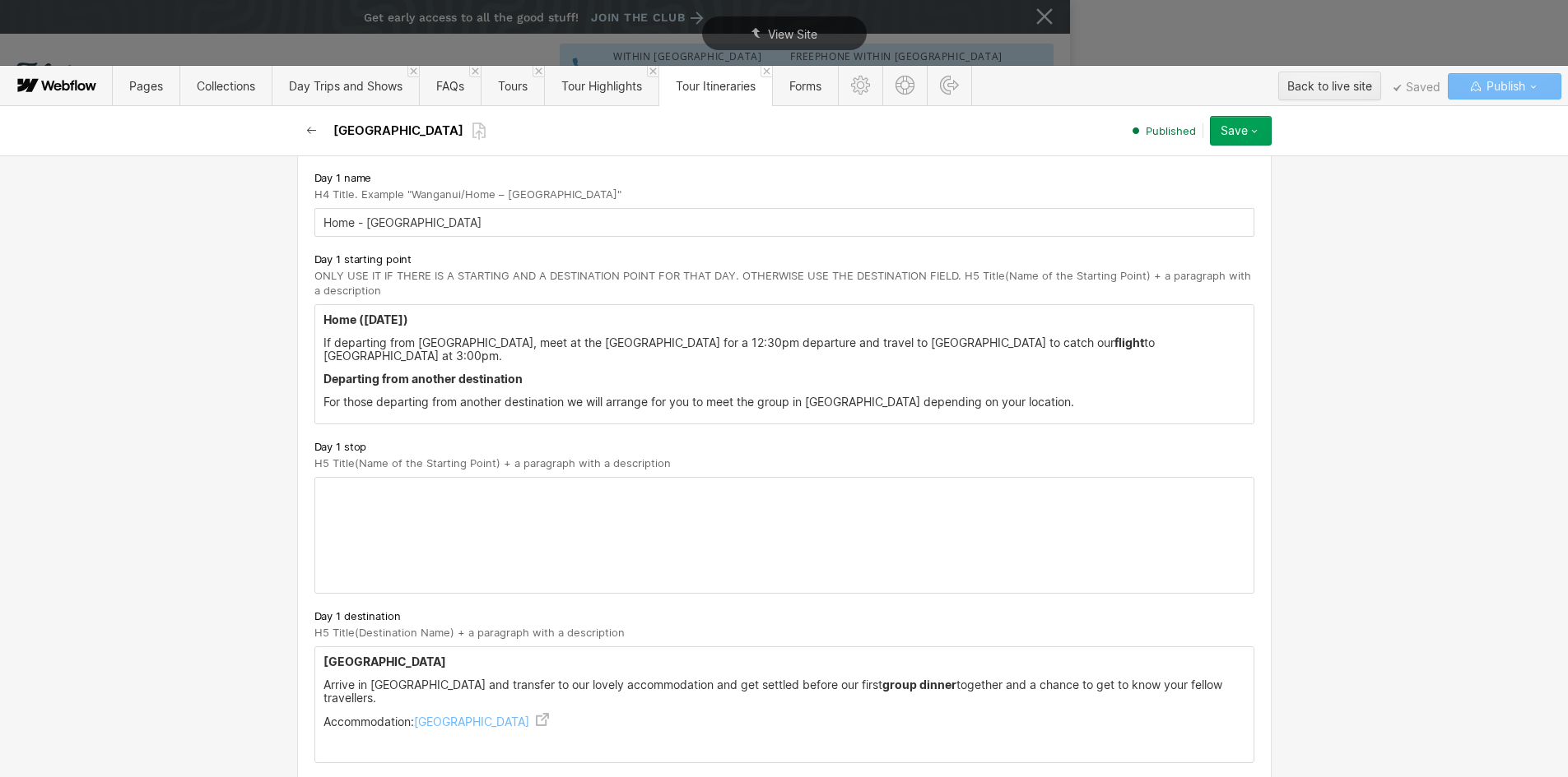
click at [312, 133] on icon "button" at bounding box center [312, 131] width 13 height 13
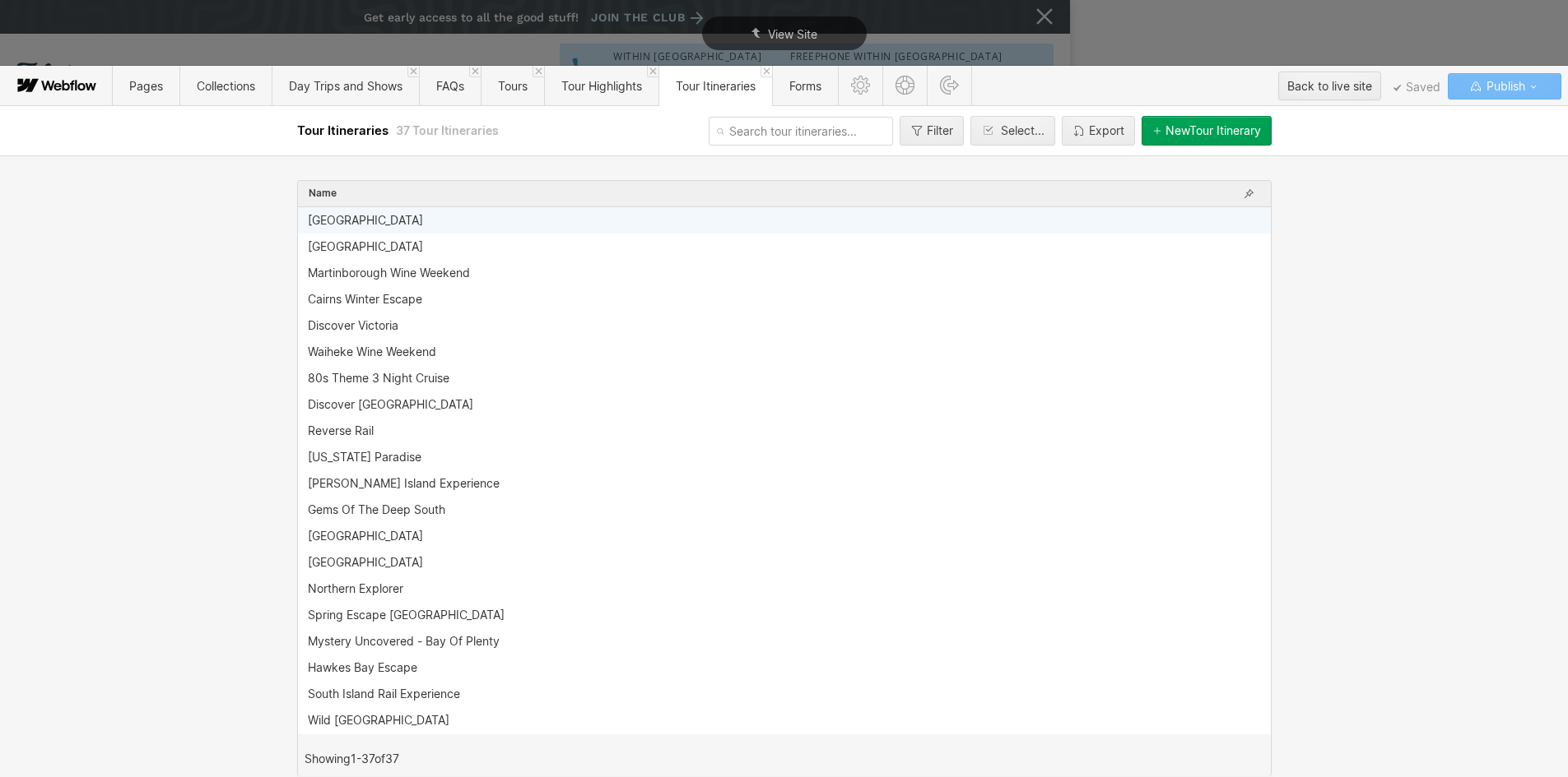
click at [335, 225] on div "[GEOGRAPHIC_DATA]" at bounding box center [366, 220] width 115 height 13
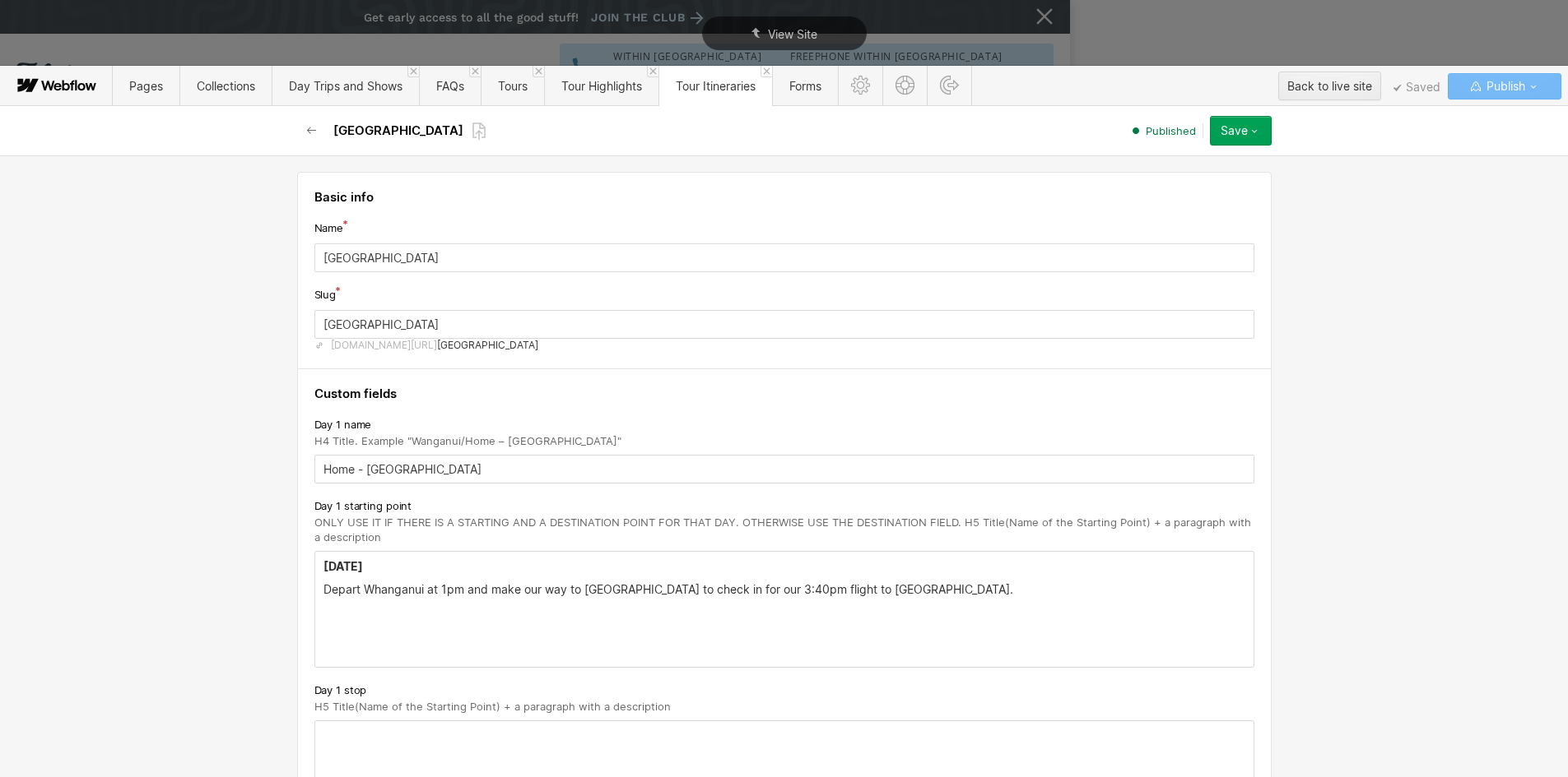
click at [323, 568] on strong "[DATE]" at bounding box center [342, 566] width 39 height 14
click at [479, 563] on h5 "Home ([DATE]" at bounding box center [784, 567] width 922 height 17
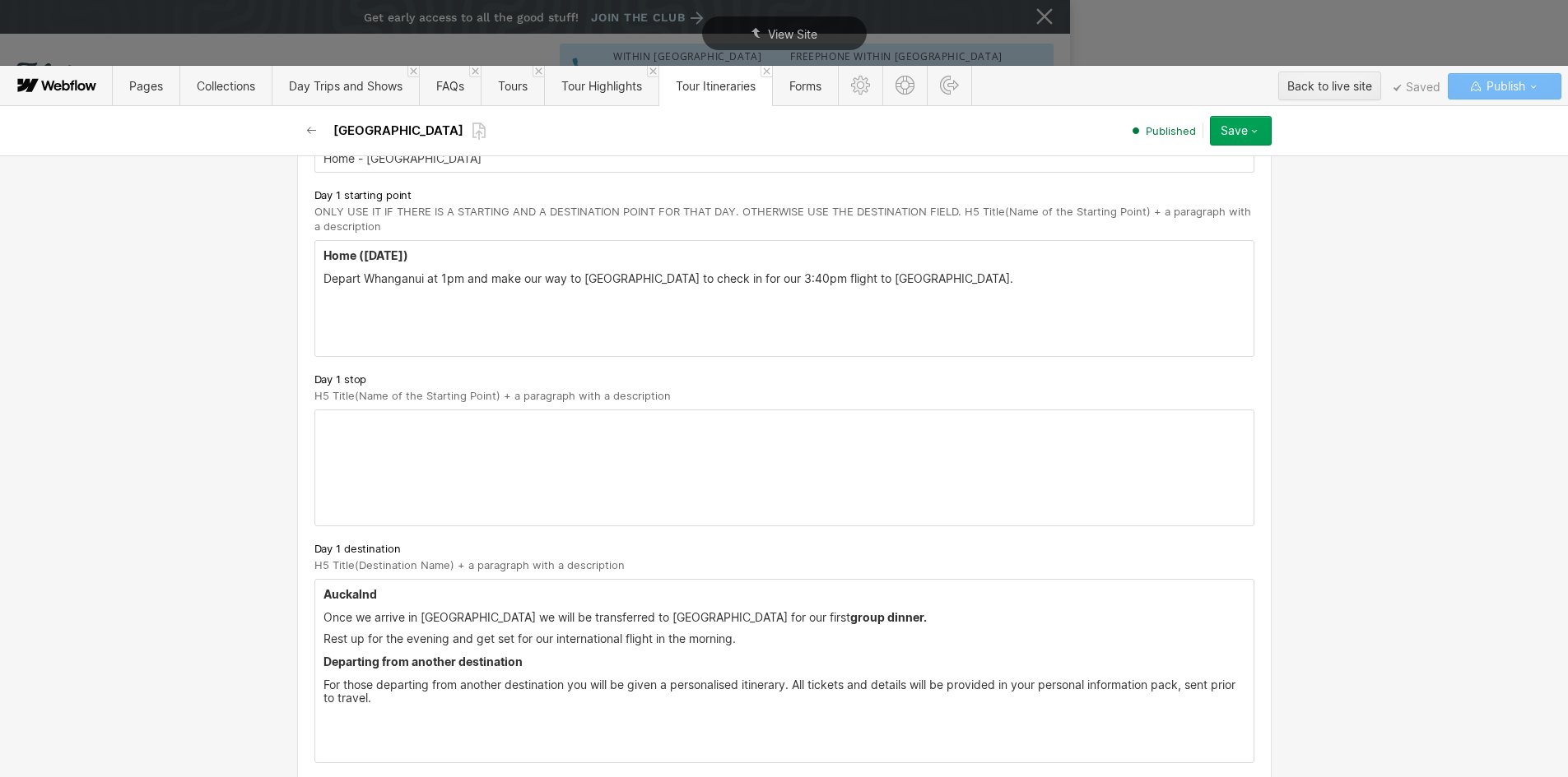
scroll to position [329, 0]
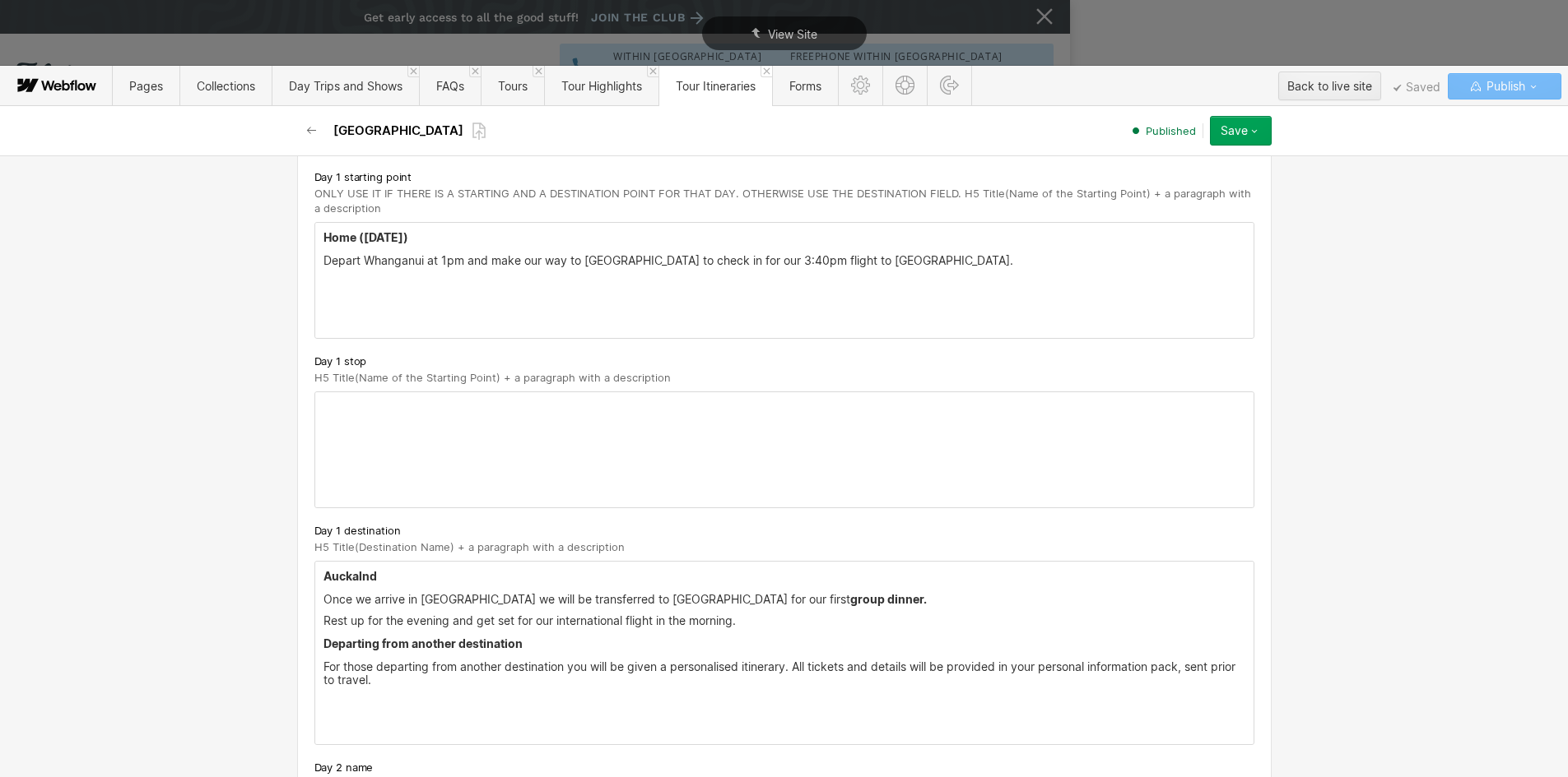
click at [351, 577] on h5 "Auckalnd" at bounding box center [784, 577] width 922 height 17
click at [346, 577] on h5 "Auckalnd" at bounding box center [784, 577] width 922 height 17
click at [351, 577] on h5 "Auckalnd" at bounding box center [784, 577] width 922 height 17
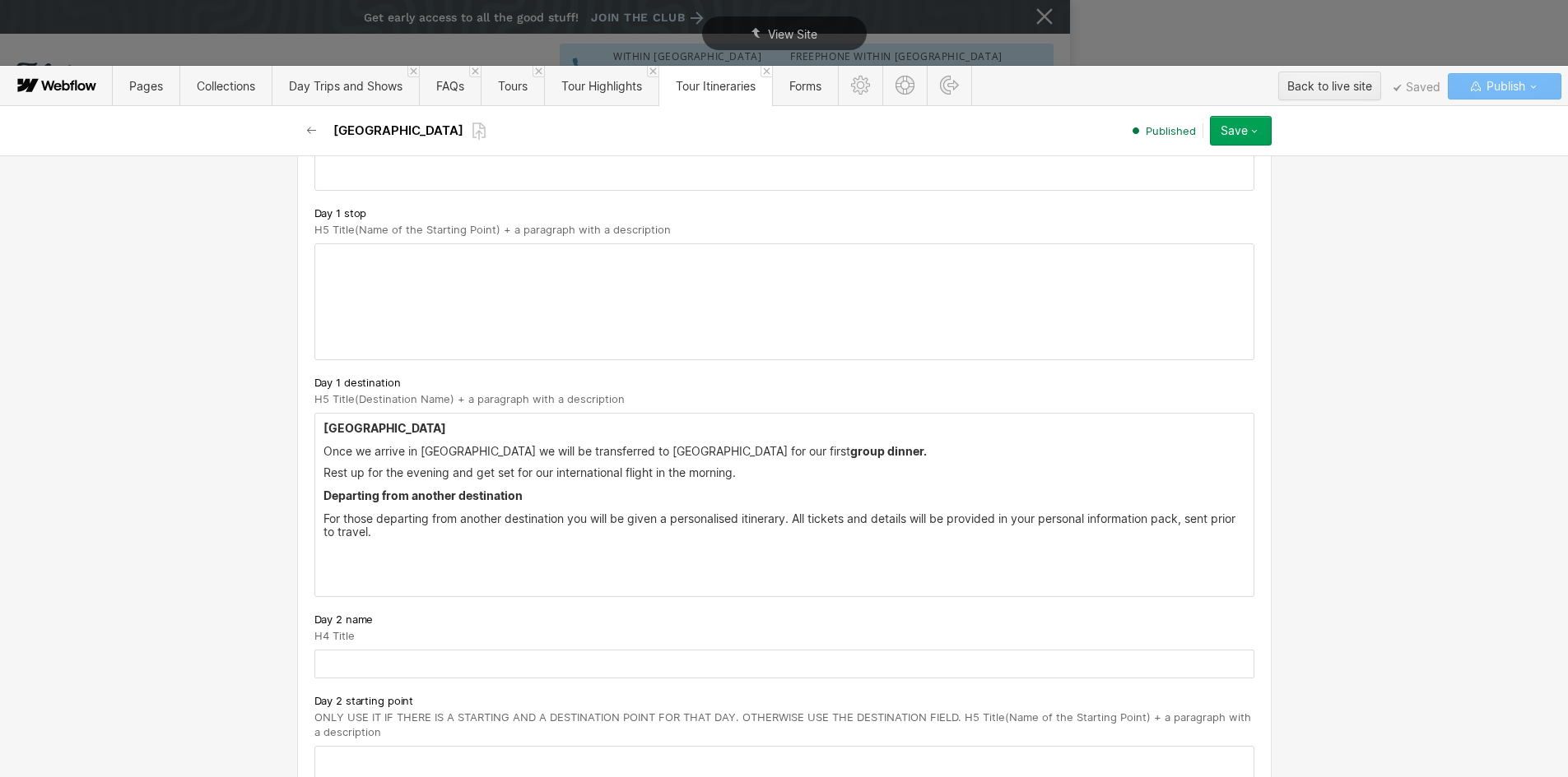
scroll to position [493, 0]
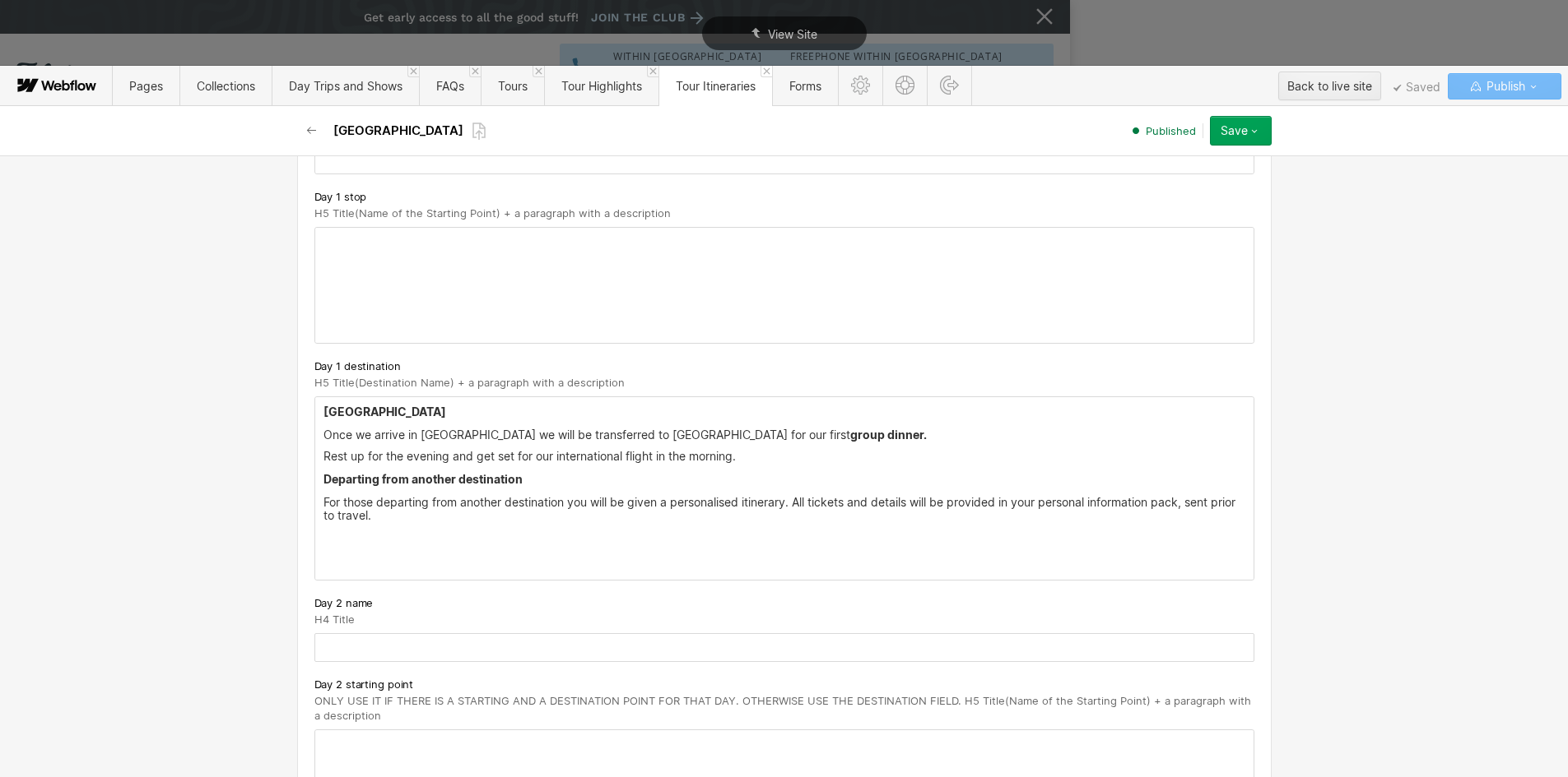
click at [352, 543] on p "‍" at bounding box center [784, 537] width 922 height 13
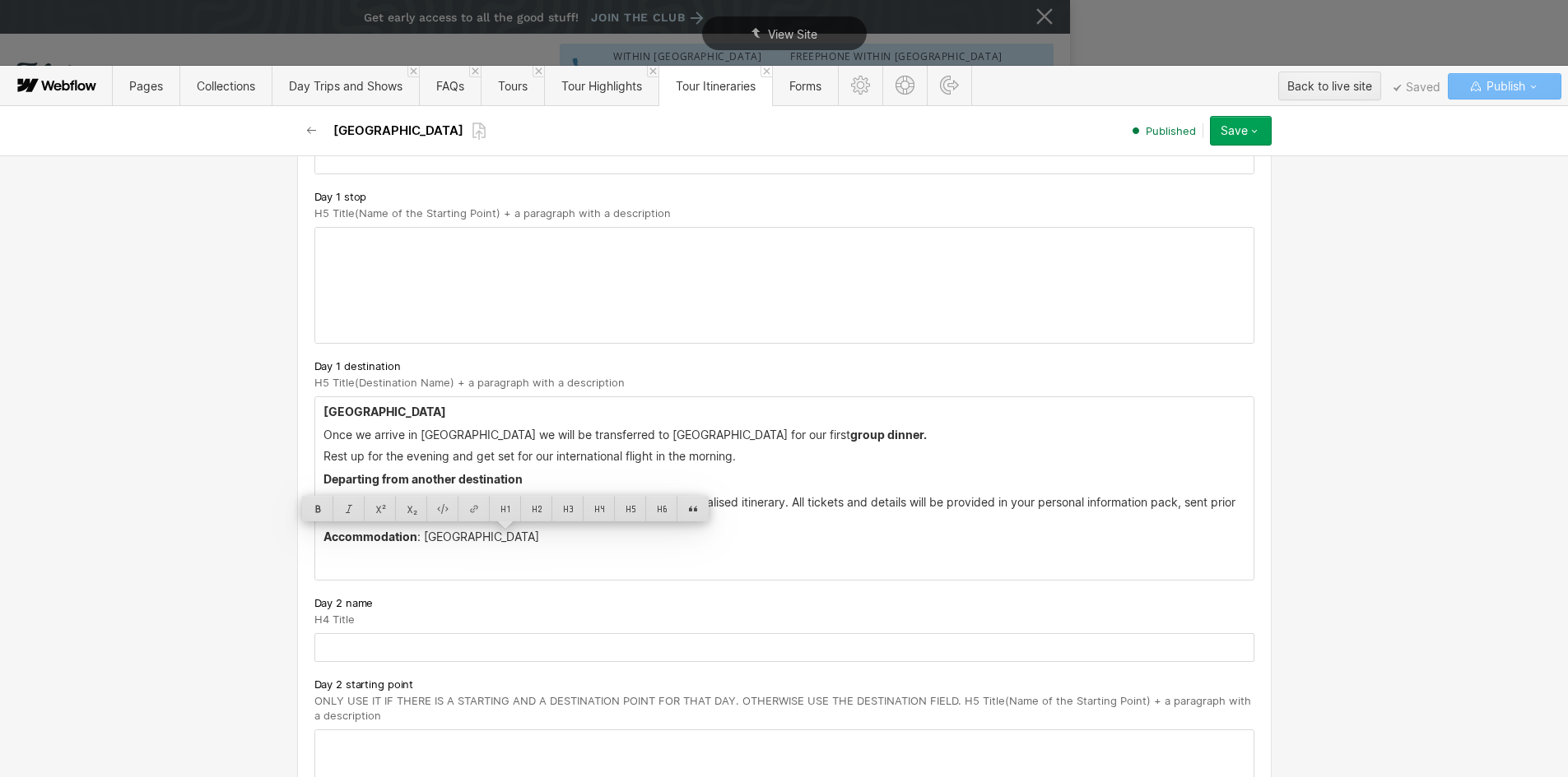
drag, startPoint x: 617, startPoint y: 533, endPoint x: 420, endPoint y: 534, distance: 197.0
click at [420, 534] on p "Accommodation : [GEOGRAPHIC_DATA]" at bounding box center [784, 537] width 922 height 13
copy p "[GEOGRAPHIC_DATA]"
click at [479, 507] on div at bounding box center [473, 508] width 31 height 26
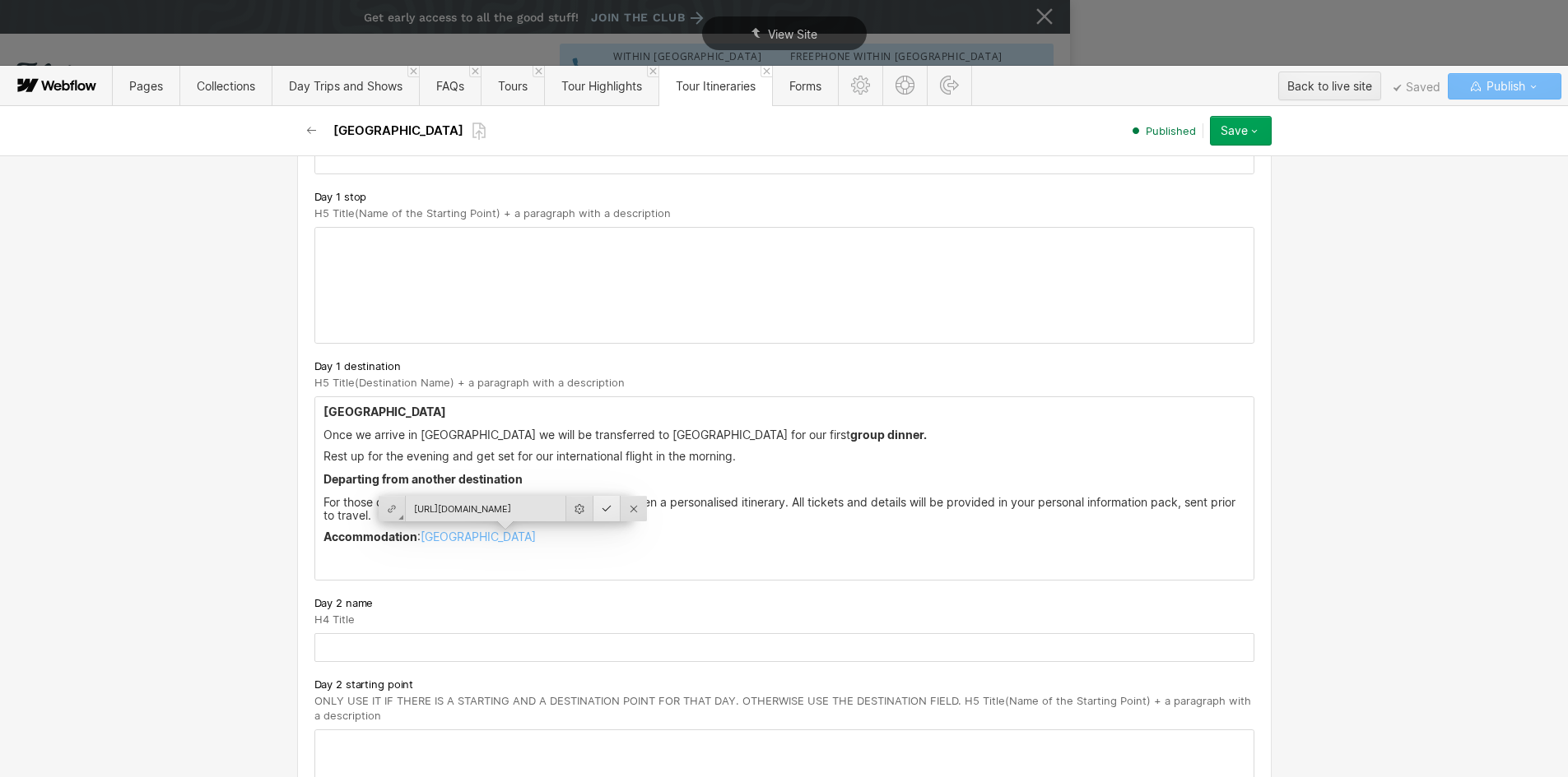
type input "[URL][DOMAIN_NAME]"
click at [594, 507] on div at bounding box center [607, 508] width 28 height 26
click at [635, 569] on div "Auckland Once we arrive in [GEOGRAPHIC_DATA] we will be transferred to [GEOGRAP…" at bounding box center [785, 490] width 938 height 185
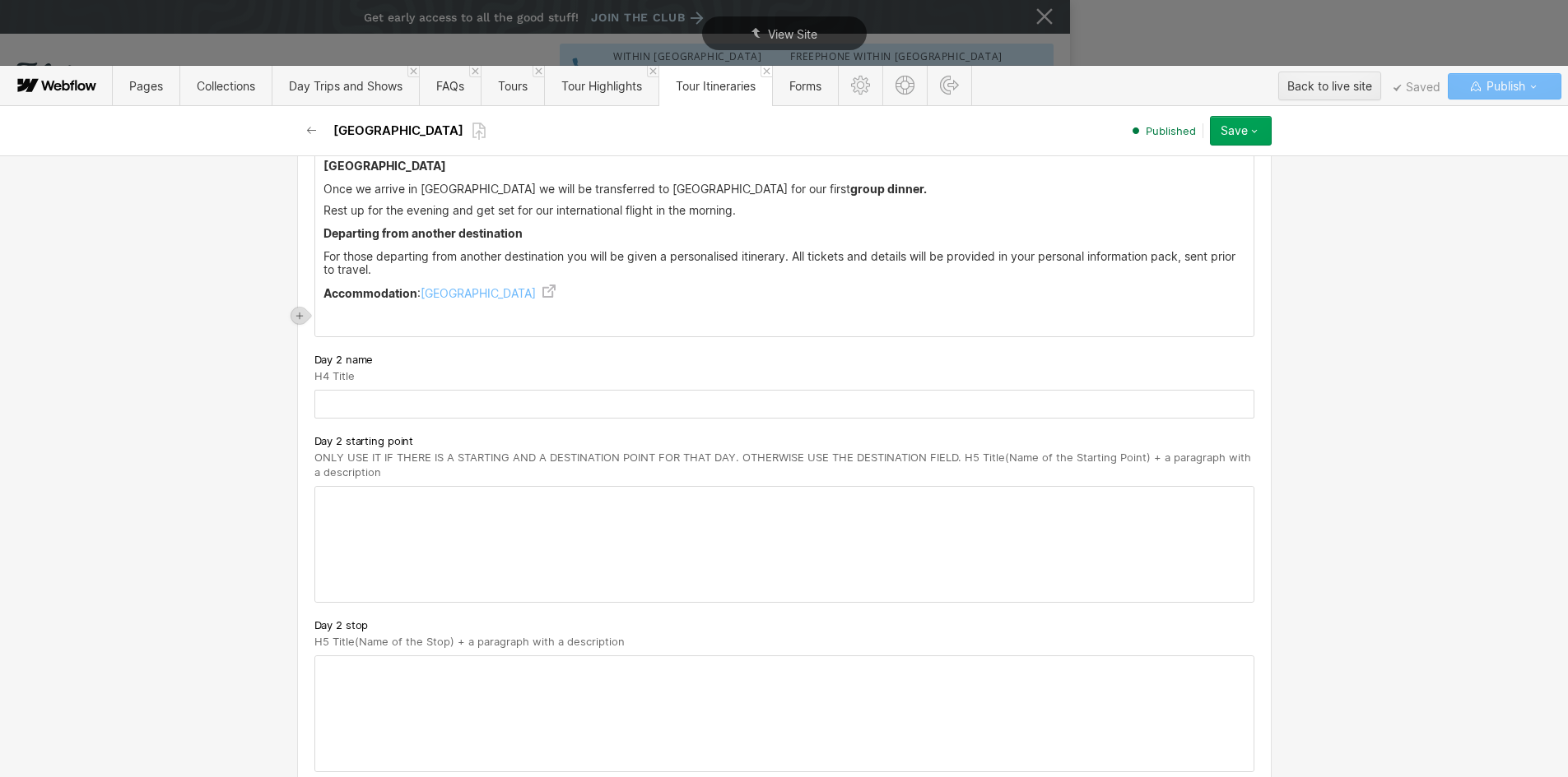
scroll to position [740, 0]
click at [352, 406] on input "text" at bounding box center [785, 403] width 940 height 28
paste input "[GEOGRAPHIC_DATA] - [GEOGRAPHIC_DATA]"
type input "[GEOGRAPHIC_DATA] - [GEOGRAPHIC_DATA]"
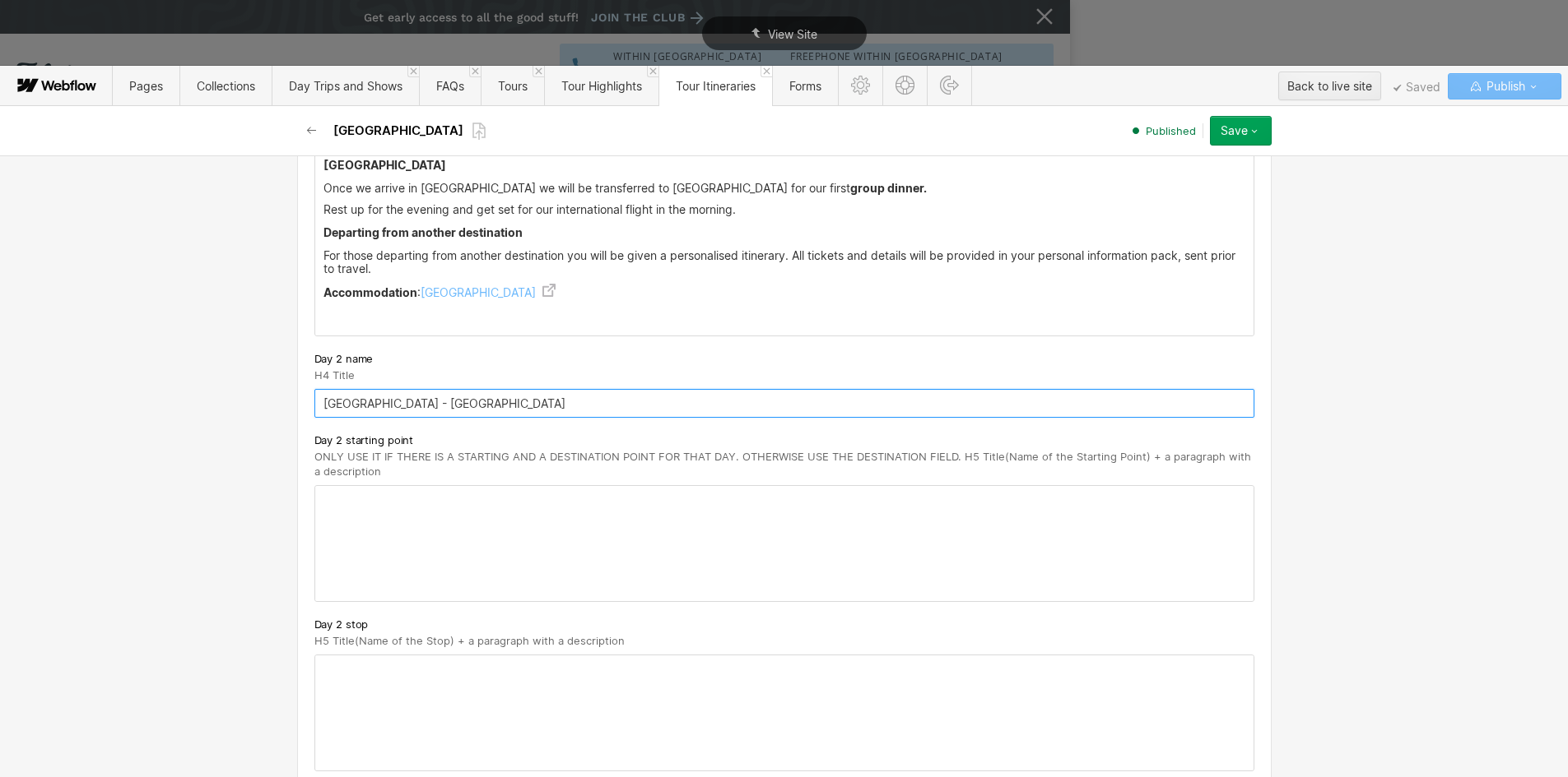
click at [321, 503] on div at bounding box center [785, 544] width 938 height 115
click at [323, 497] on strong "[DATE]" at bounding box center [342, 498] width 39 height 14
click at [509, 493] on p "Auckalnd ([DATE]" at bounding box center [784, 499] width 922 height 13
click at [429, 497] on strong "Auckalnd ([DATE])" at bounding box center [376, 498] width 105 height 14
click at [434, 530] on div "Auckalnd ([DATE]) ‍" at bounding box center [785, 544] width 938 height 115
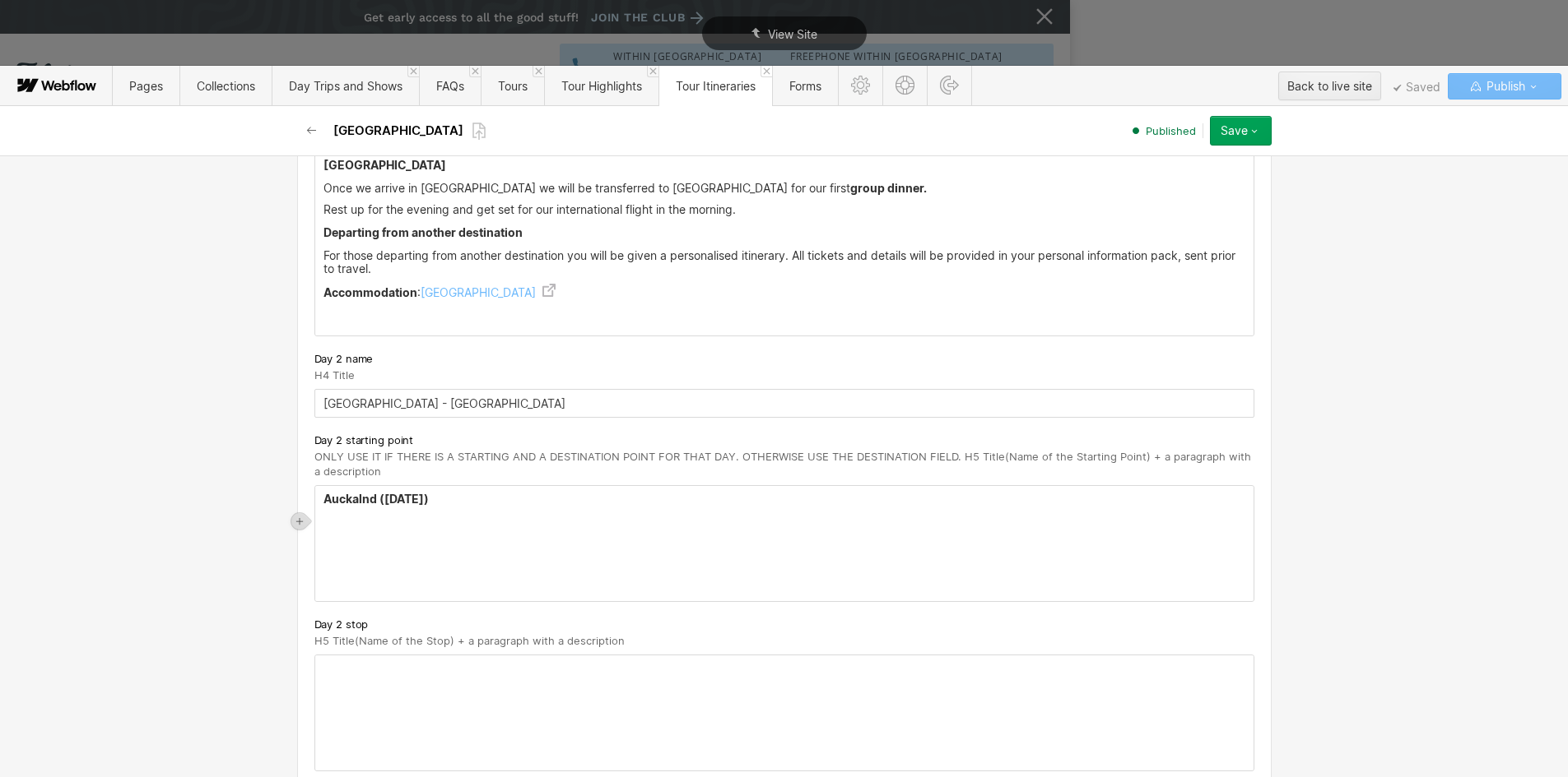
click at [352, 488] on div "Auckalnd ([DATE]) ‍" at bounding box center [785, 544] width 938 height 115
click at [483, 511] on div "[GEOGRAPHIC_DATA] ([DATE]) ‍" at bounding box center [785, 544] width 938 height 115
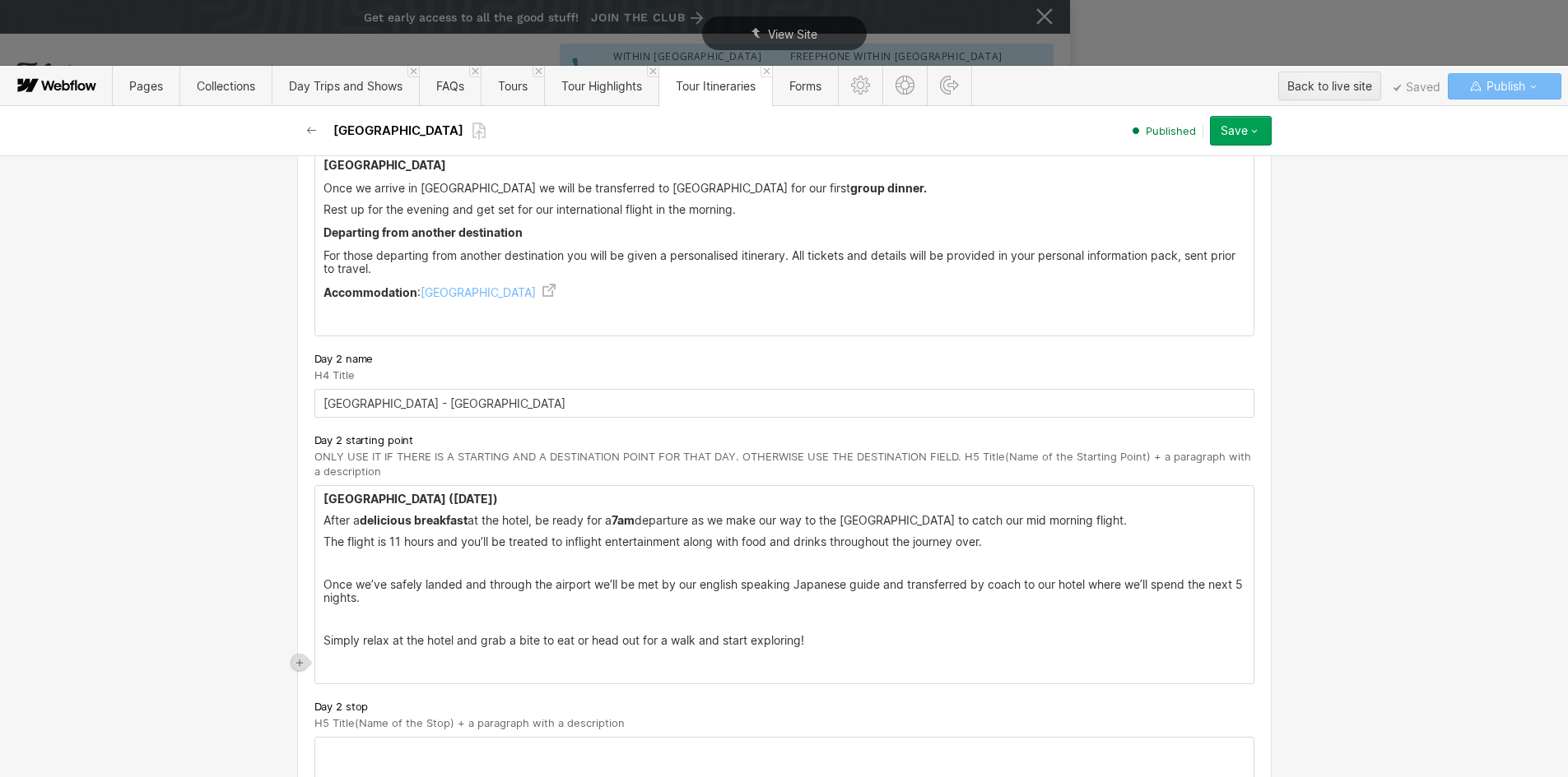
click at [316, 542] on div "[GEOGRAPHIC_DATA] ([DATE]) After a delicious breakfast at the hotel, be ready f…" at bounding box center [785, 585] width 938 height 198
click at [650, 638] on p "Simply relax at the hotel and grab a bite to eat or head out for a walk and sta…" at bounding box center [784, 641] width 922 height 13
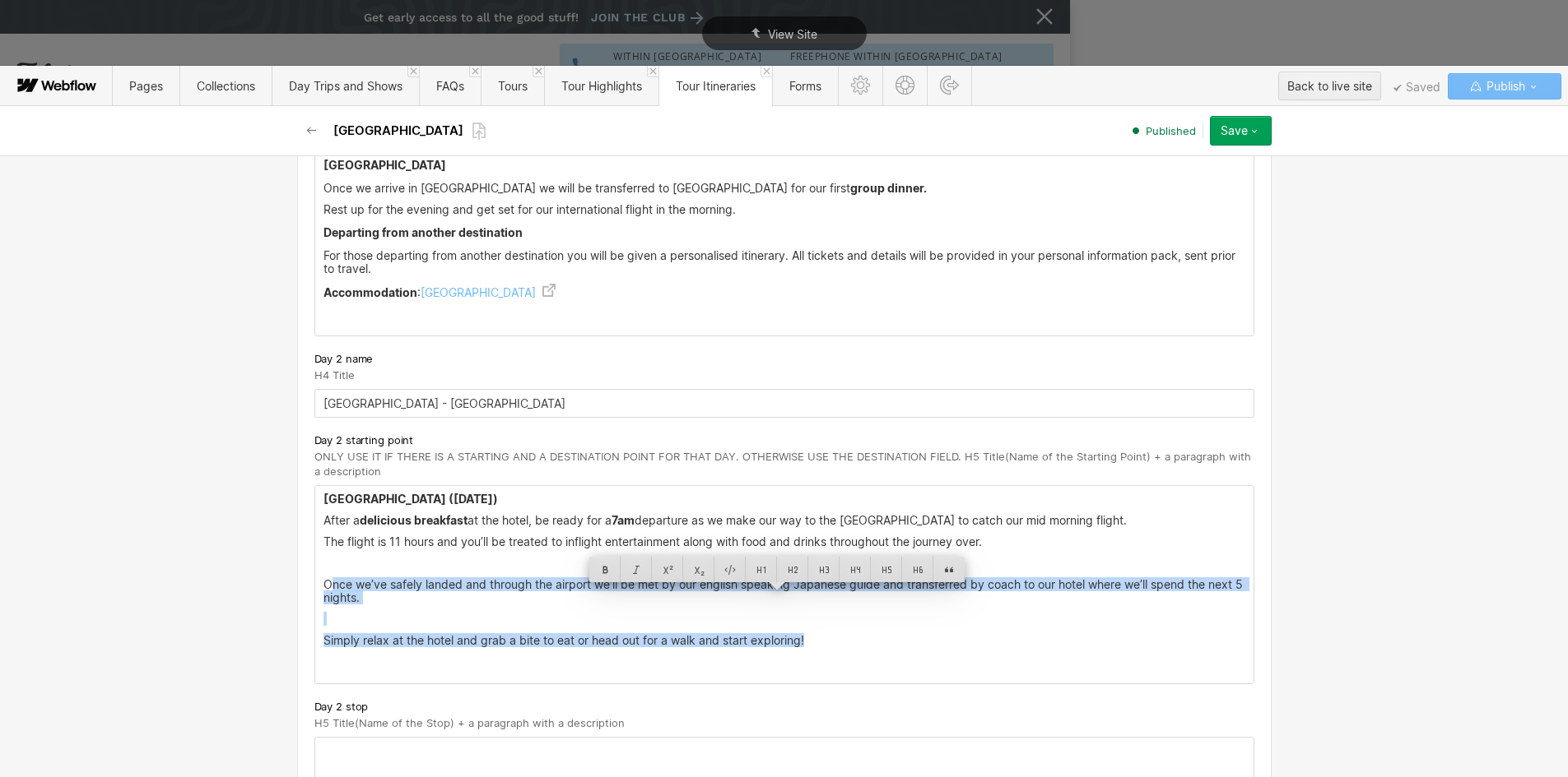
copy div "nce we’ve safely landed and through the airport we’ll be met by our english spe…"
drag, startPoint x: 814, startPoint y: 643, endPoint x: 314, endPoint y: 586, distance: 503.2
click at [316, 586] on div "[GEOGRAPHIC_DATA] ([DATE]) After a delicious breakfast at the hotel, be ready f…" at bounding box center [785, 585] width 938 height 198
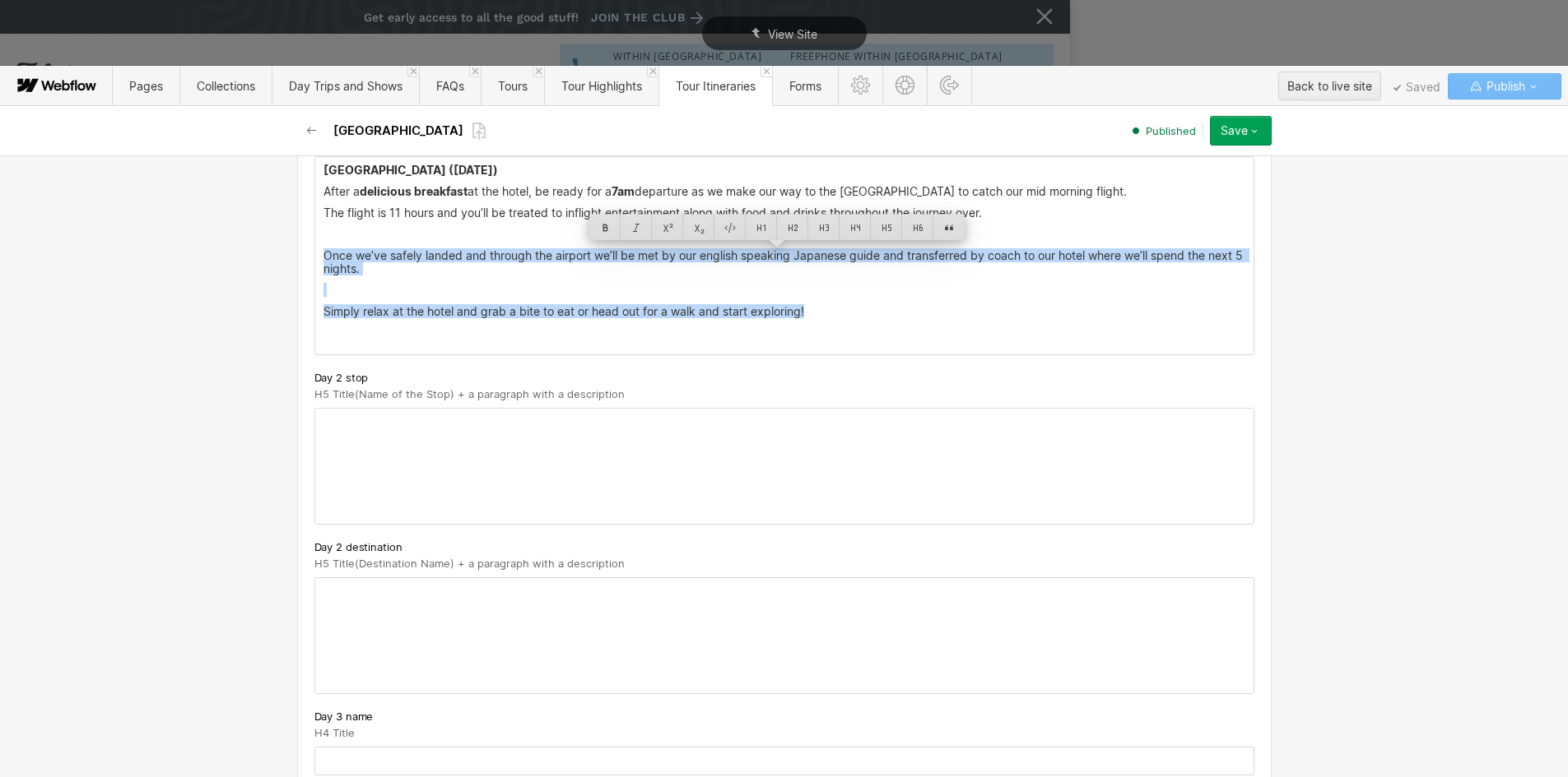
click at [331, 596] on div at bounding box center [785, 636] width 938 height 115
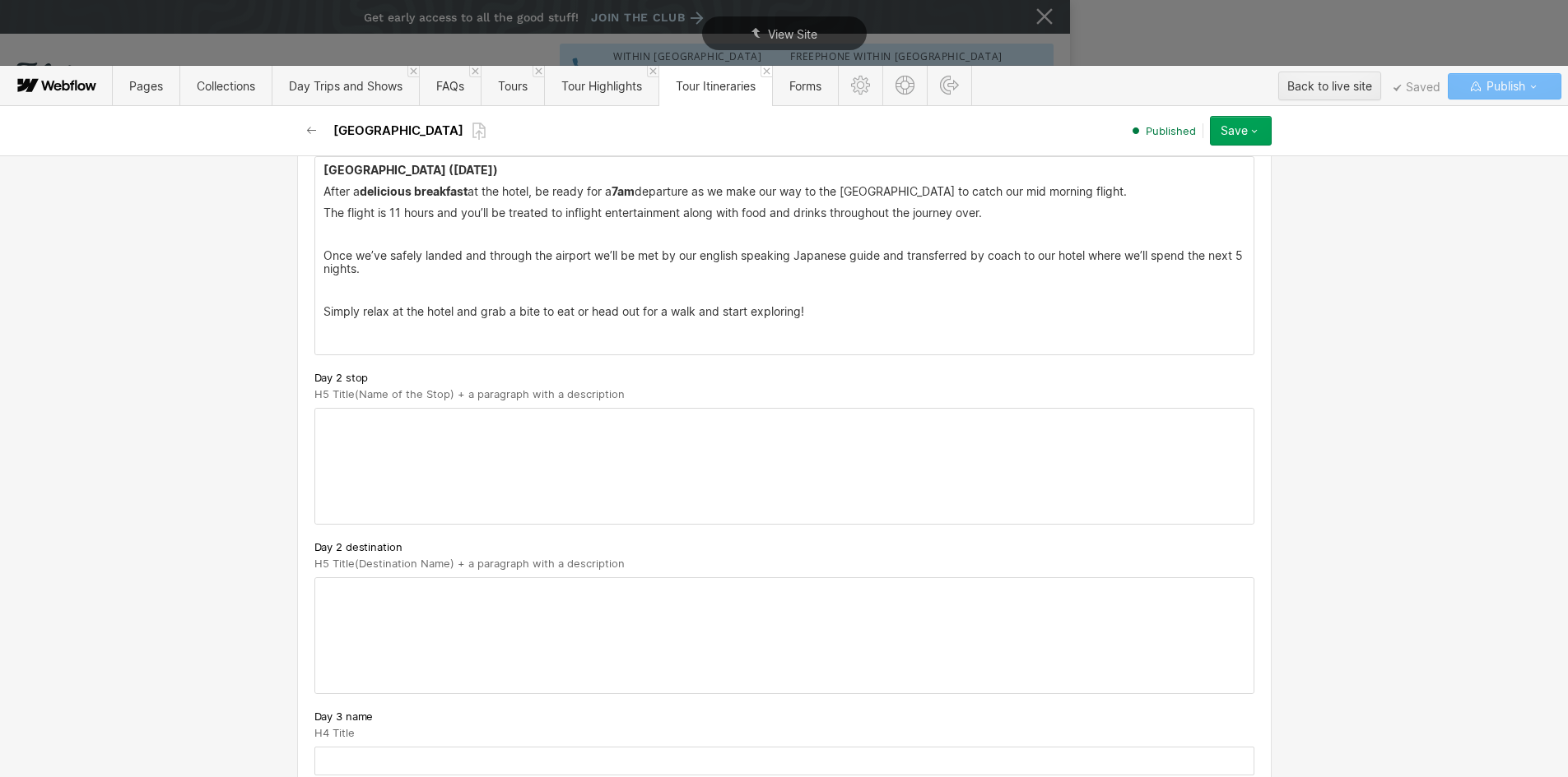
click at [331, 596] on div at bounding box center [785, 636] width 938 height 115
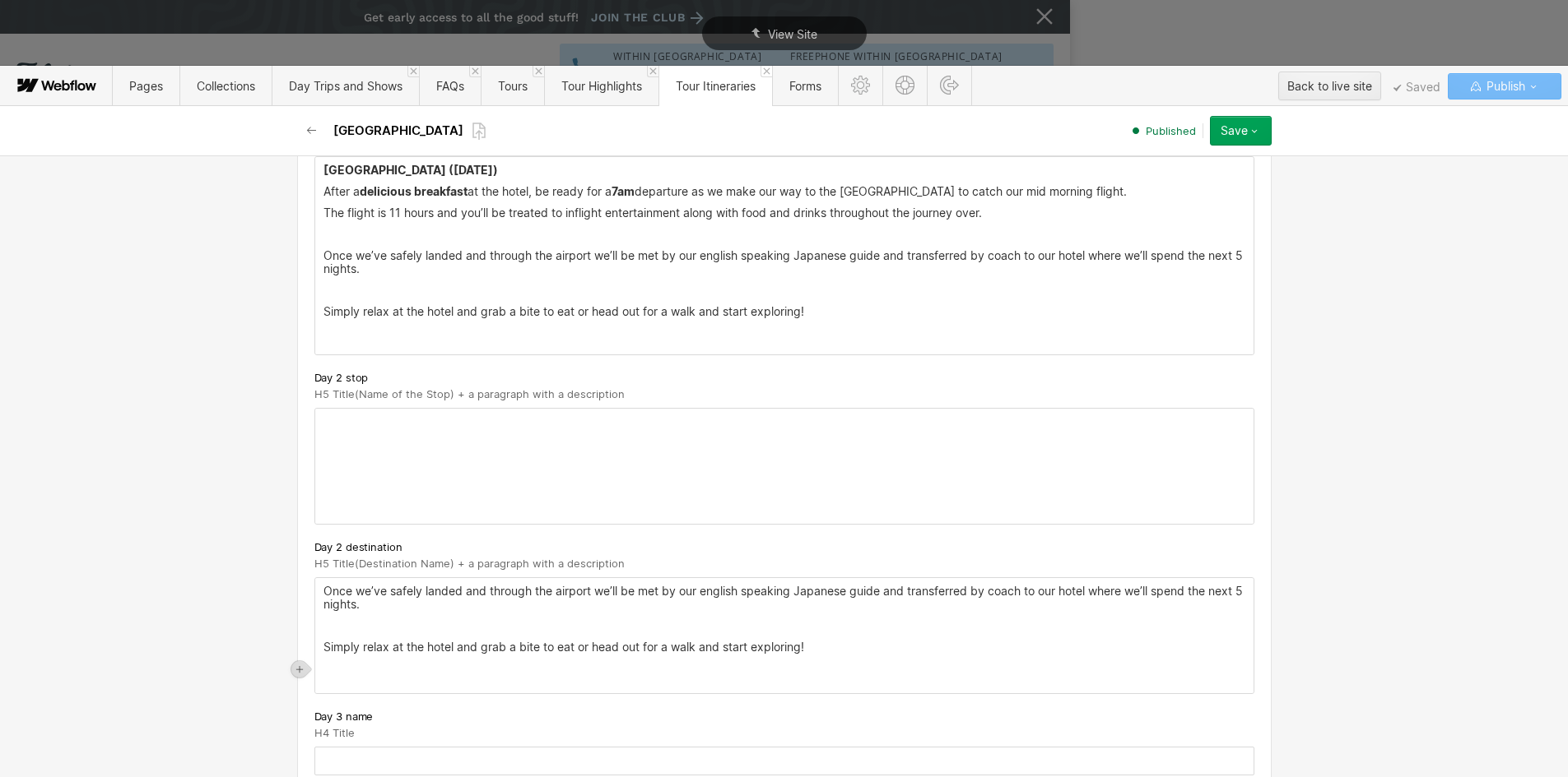
click at [324, 627] on p "‍" at bounding box center [784, 626] width 922 height 13
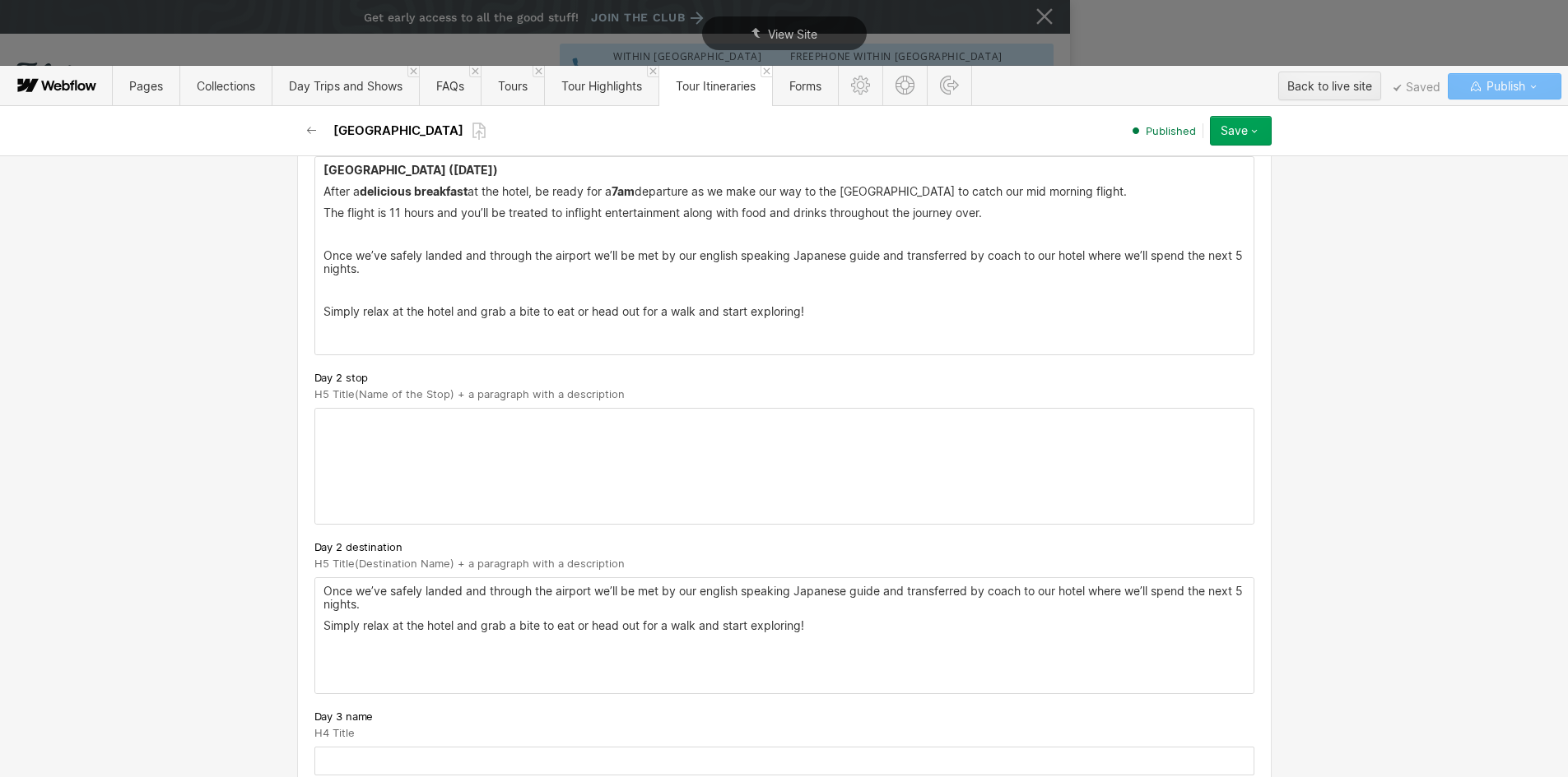
drag, startPoint x: 816, startPoint y: 315, endPoint x: 356, endPoint y: 265, distance: 462.7
click at [362, 265] on div "[GEOGRAPHIC_DATA] ([DATE]) After a delicious breakfast at the hotel, be ready f…" at bounding box center [785, 255] width 938 height 198
drag, startPoint x: 318, startPoint y: 252, endPoint x: 822, endPoint y: 313, distance: 507.7
click at [822, 313] on div "[GEOGRAPHIC_DATA] ([DATE]) After a delicious breakfast at the hotel, be ready f…" at bounding box center [785, 255] width 938 height 198
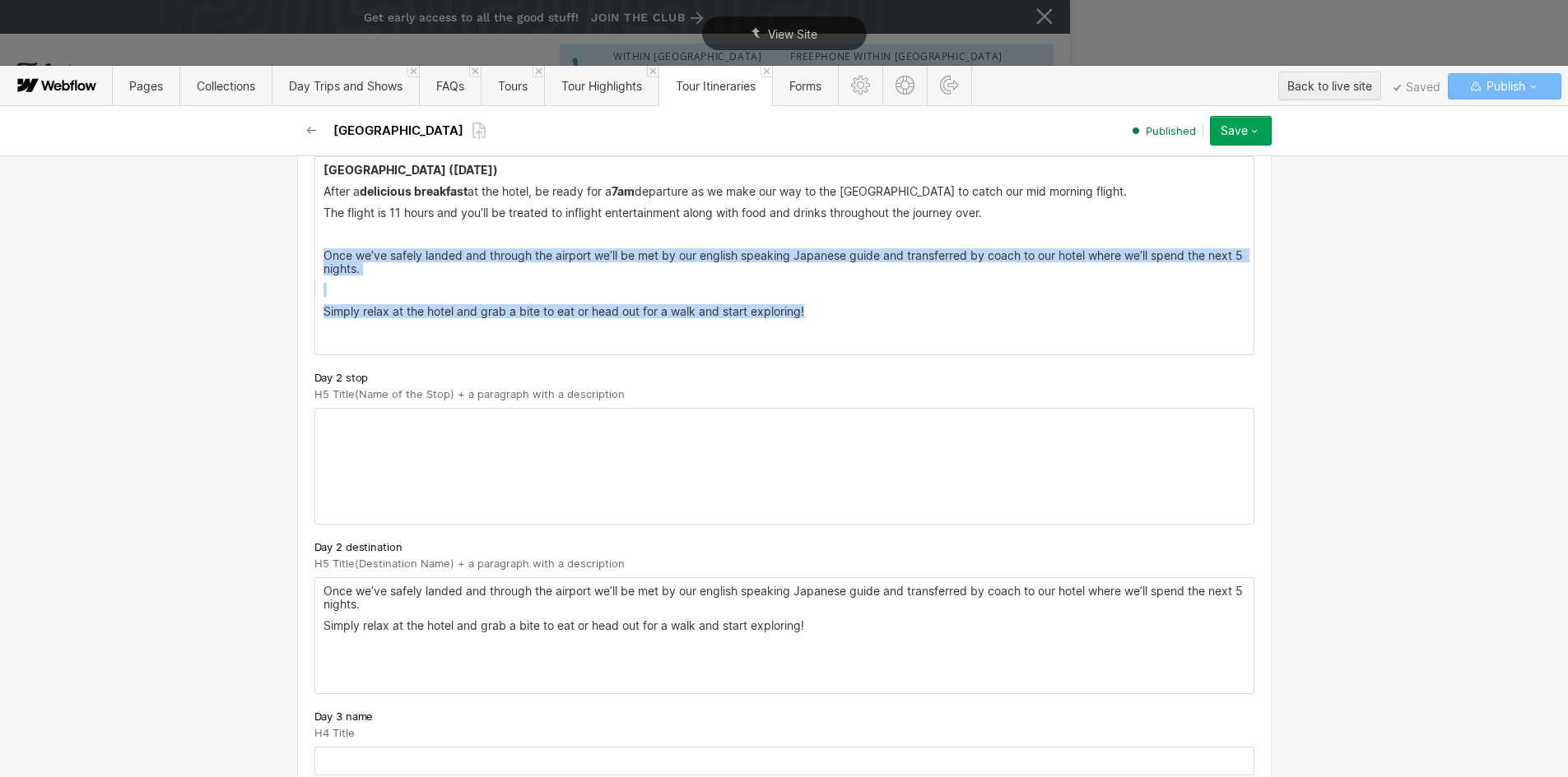
drag, startPoint x: 822, startPoint y: 313, endPoint x: 307, endPoint y: 252, distance: 518.6
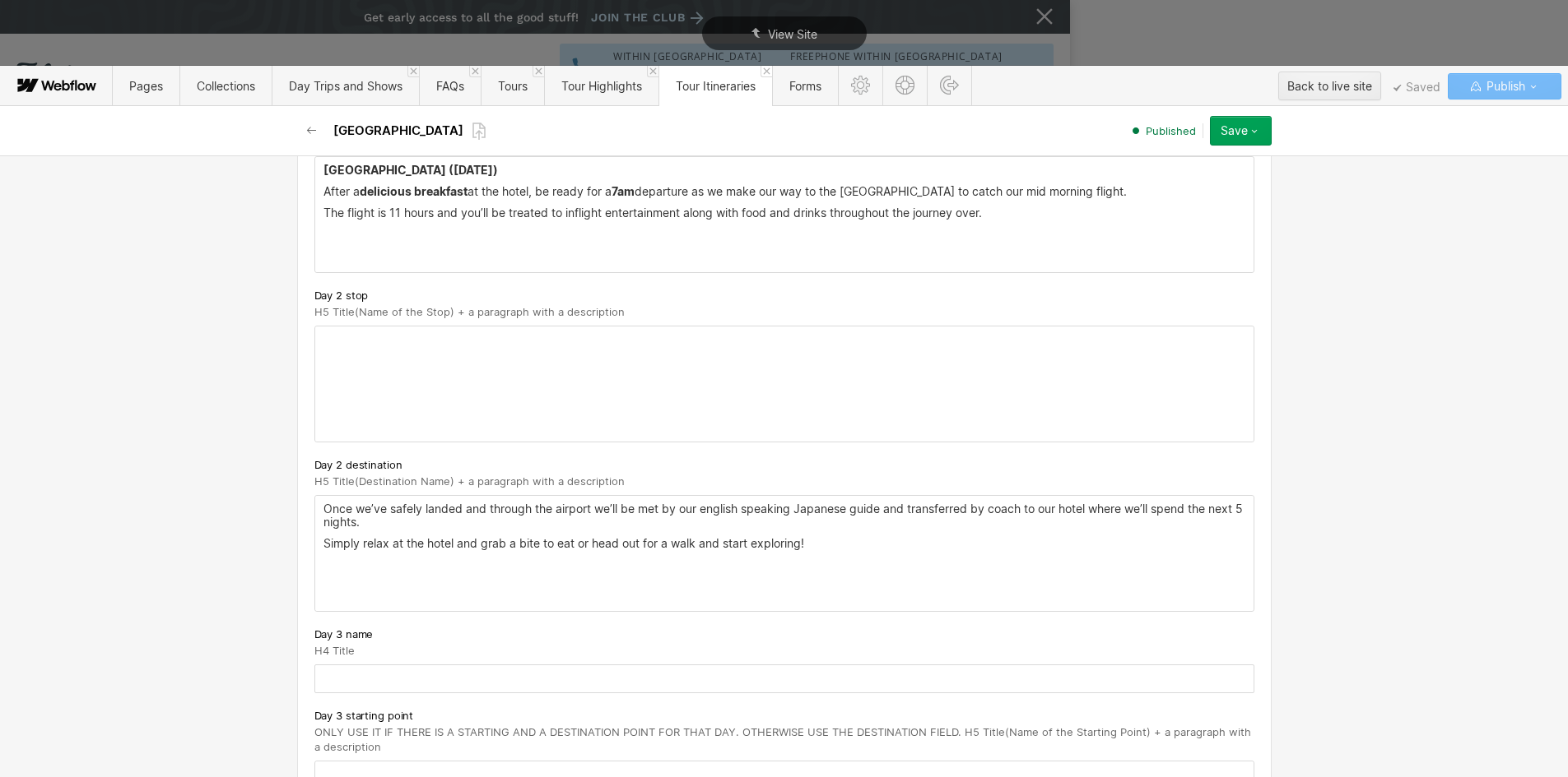
click at [341, 255] on div "[GEOGRAPHIC_DATA] ([DATE]) After a delicious breakfast at the hotel, be ready f…" at bounding box center [785, 214] width 938 height 115
click at [341, 255] on div "[GEOGRAPHIC_DATA] ([DATE]) After a delicious breakfast at the hotel, be ready f…" at bounding box center [785, 214] width 938 height 115
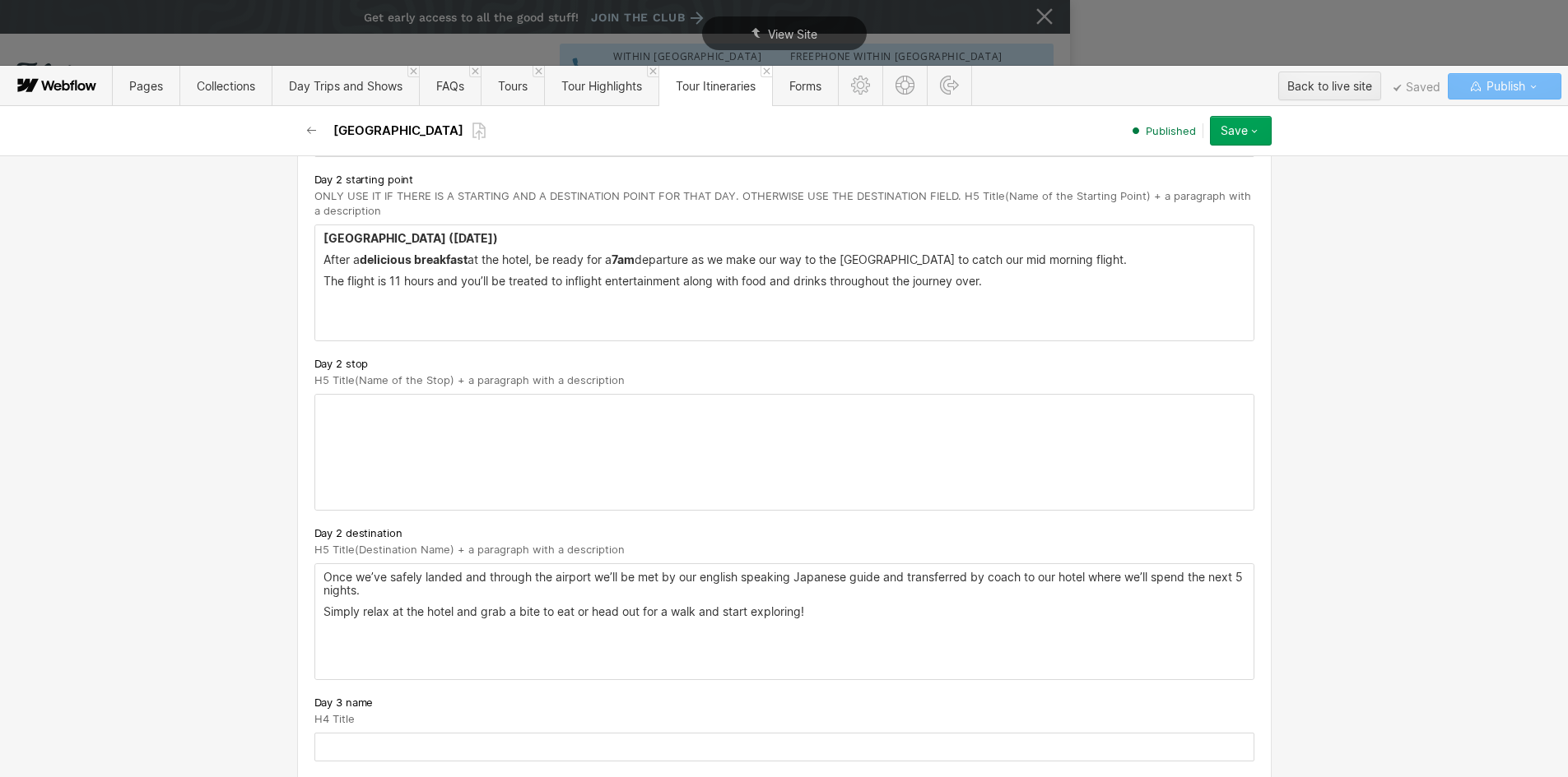
scroll to position [905, 0]
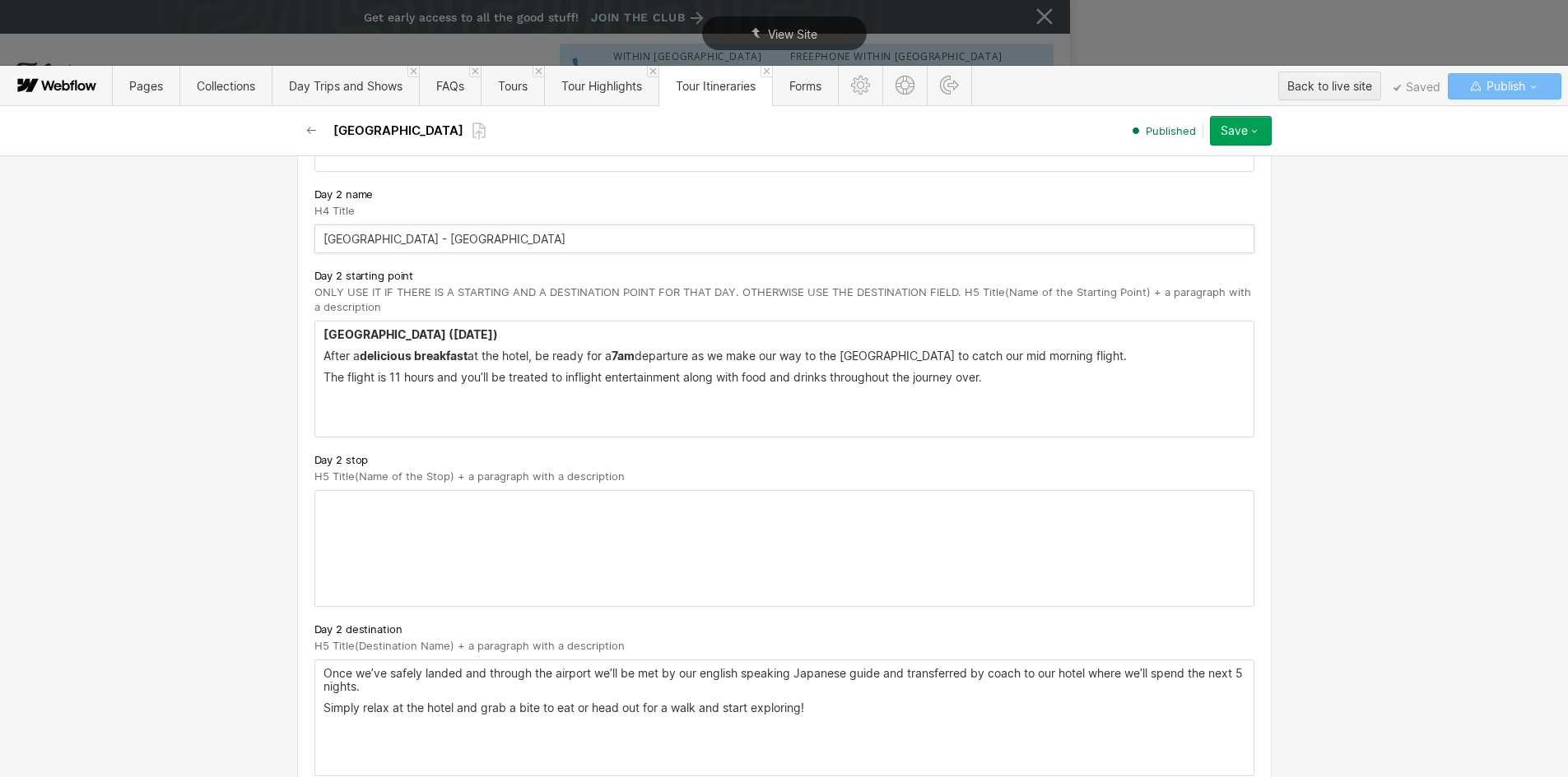
click at [392, 239] on input "[GEOGRAPHIC_DATA] - [GEOGRAPHIC_DATA]" at bounding box center [785, 239] width 940 height 28
click at [323, 668] on p "Once we’ve safely landed and through the airport we’ll be met by our english sp…" at bounding box center [784, 680] width 922 height 27
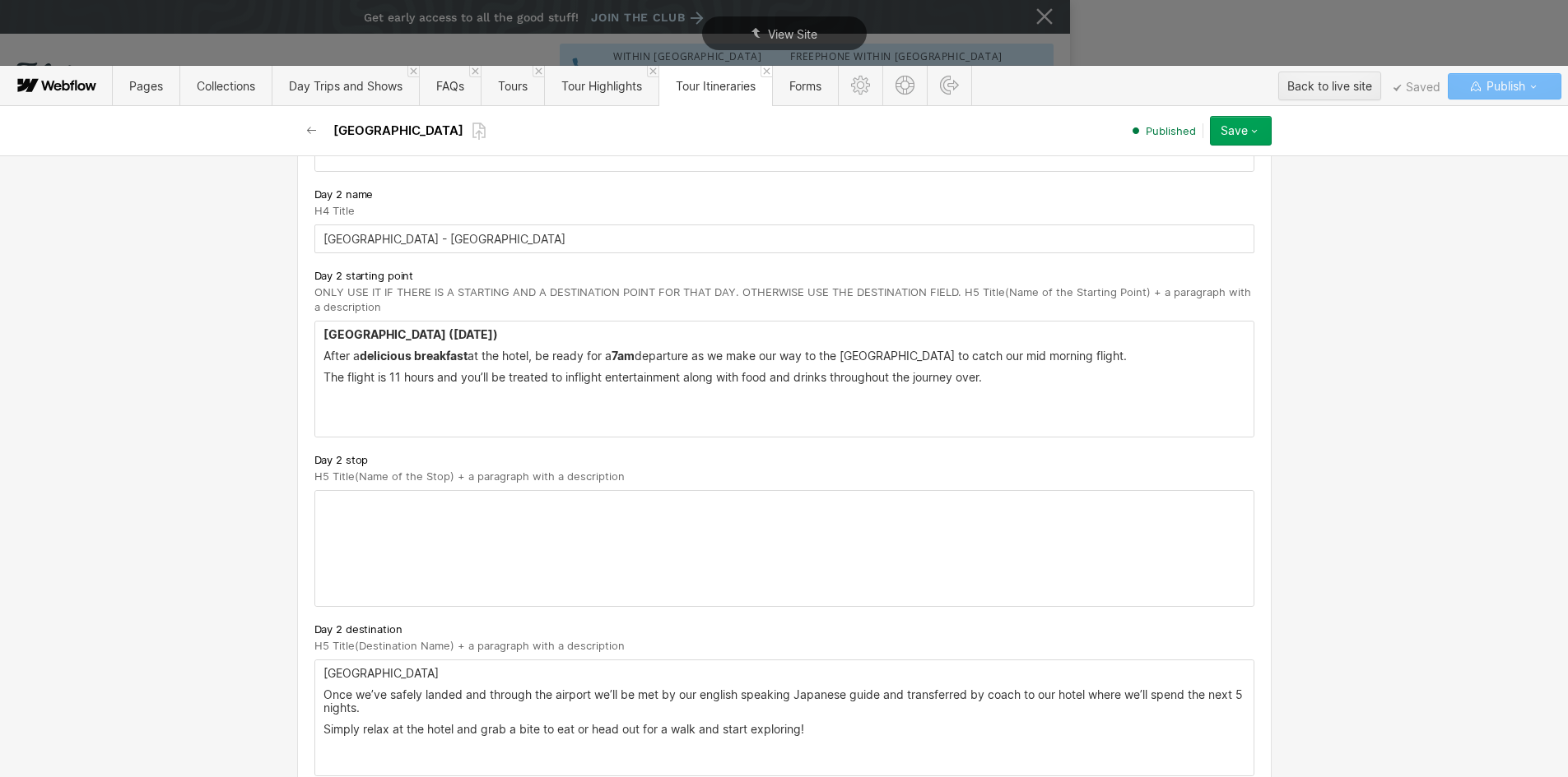
click at [331, 674] on p "[GEOGRAPHIC_DATA]" at bounding box center [784, 674] width 922 height 13
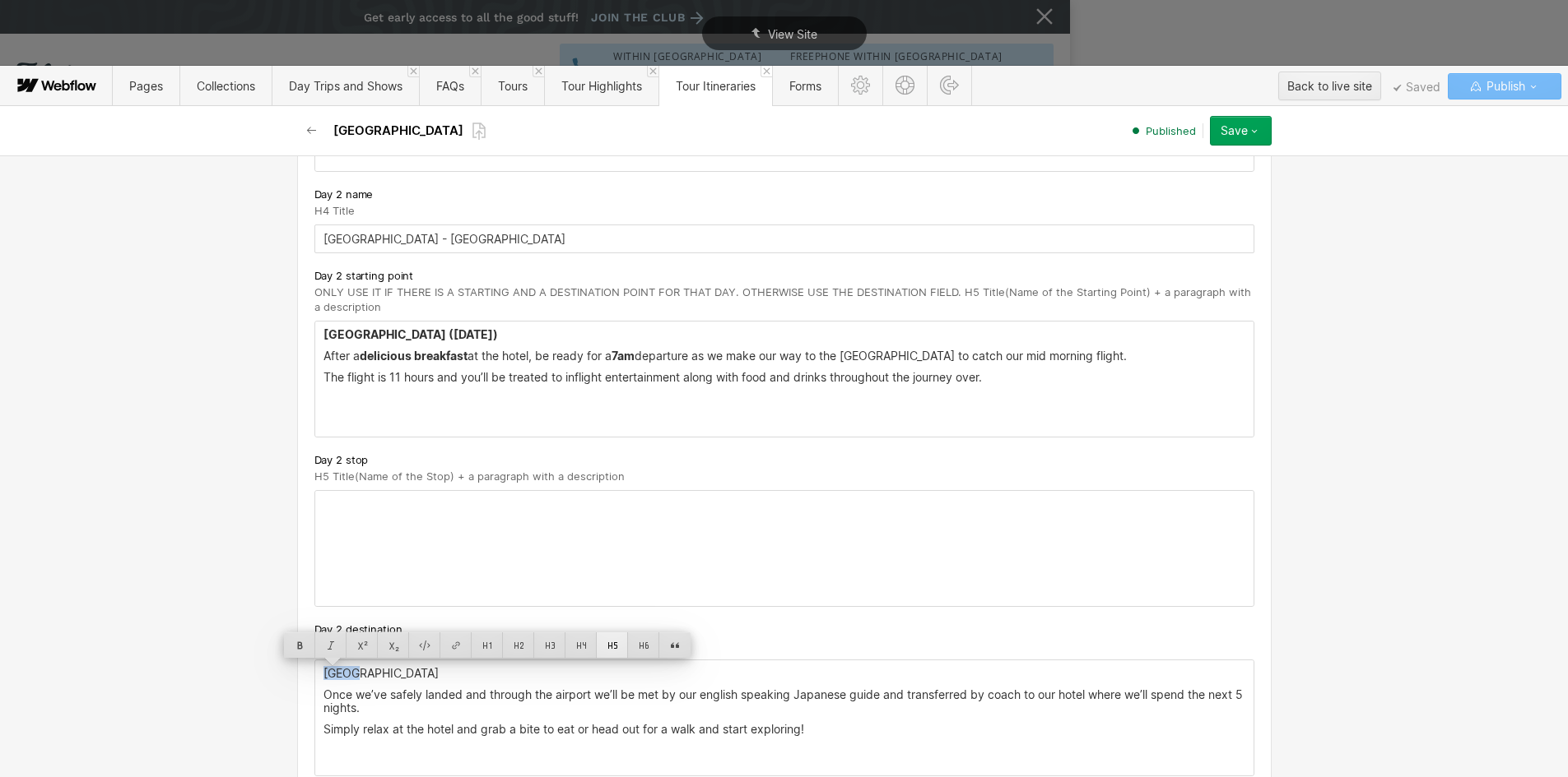
click at [605, 642] on div at bounding box center [612, 645] width 31 height 26
click at [582, 565] on div at bounding box center [785, 548] width 938 height 115
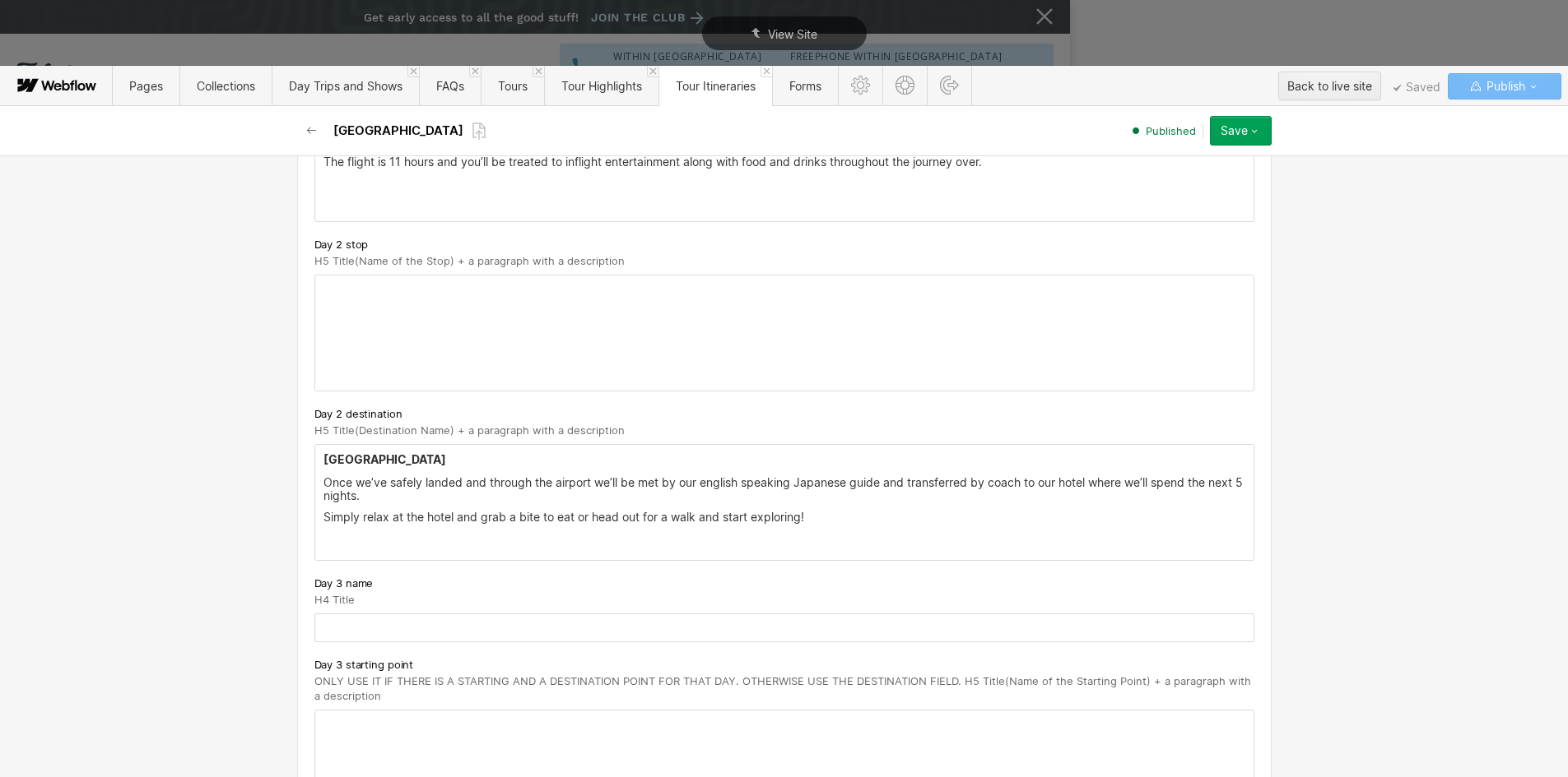
scroll to position [1152, 0]
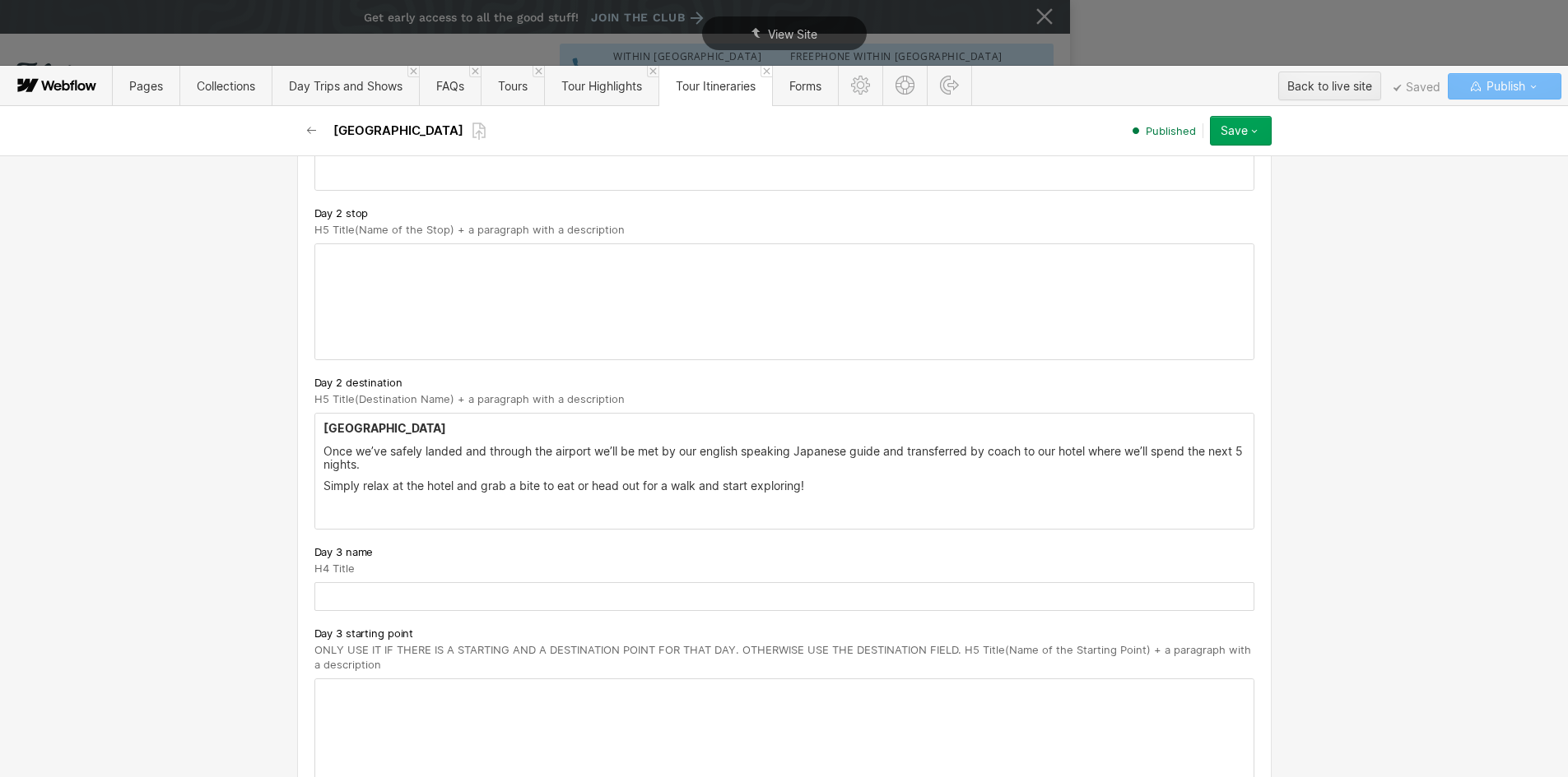
click at [340, 506] on p "‍" at bounding box center [784, 507] width 922 height 13
click at [343, 513] on p "‍" at bounding box center [784, 507] width 922 height 13
click at [547, 512] on p "Accommodation : [GEOGRAPHIC_DATA]" at bounding box center [784, 507] width 922 height 13
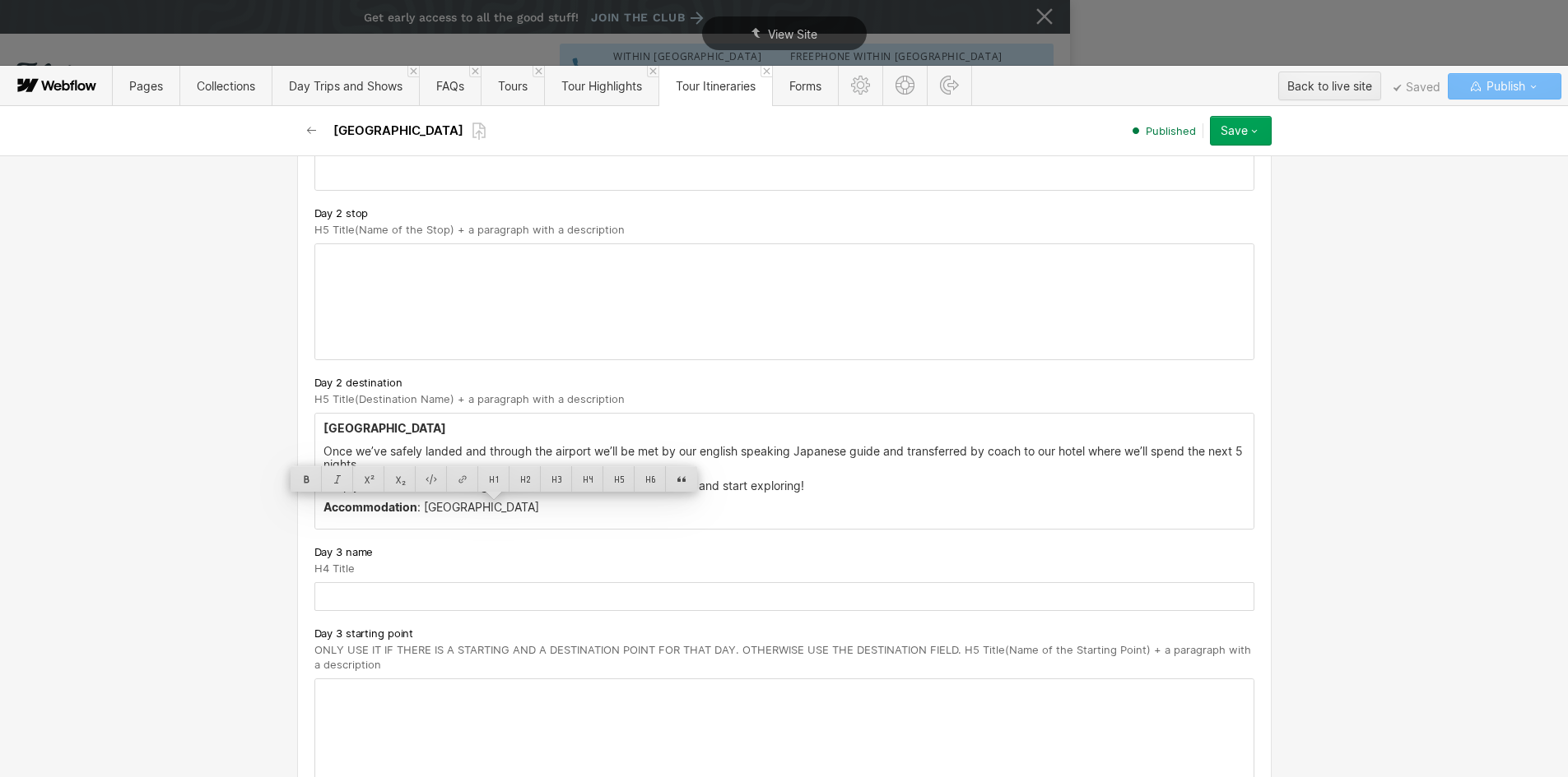
drag, startPoint x: 558, startPoint y: 509, endPoint x: 419, endPoint y: 507, distance: 139.0
click at [419, 507] on p "Accommodation : [GEOGRAPHIC_DATA]" at bounding box center [784, 507] width 922 height 13
click at [453, 486] on div at bounding box center [455, 479] width 31 height 26
type input "[URL][DOMAIN_NAME]"
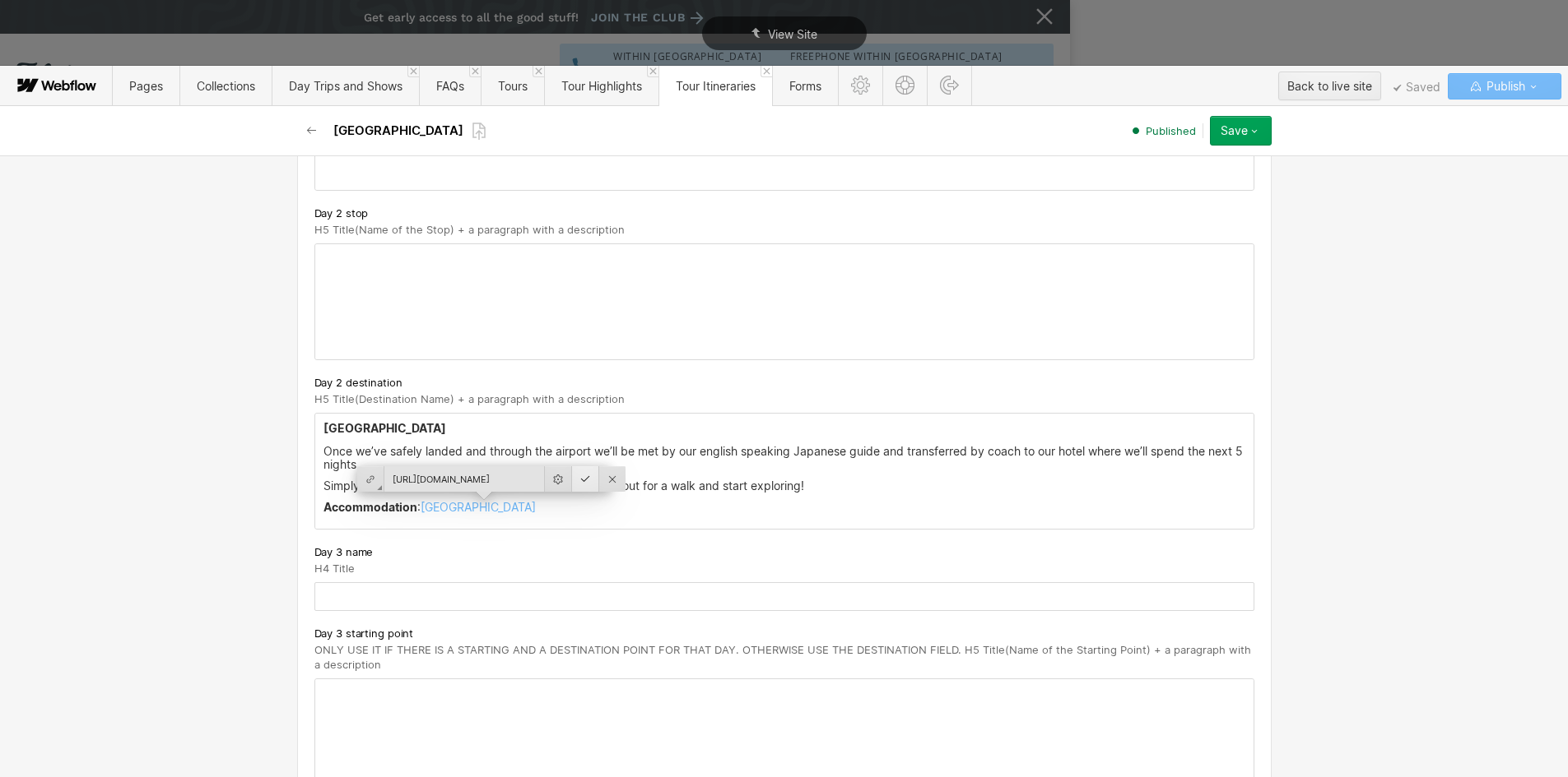
click at [572, 482] on div at bounding box center [585, 479] width 28 height 26
click at [615, 526] on div "Tokyo Once we’ve safely landed and through the airport we’ll be met by our engl…" at bounding box center [785, 472] width 938 height 118
drag, startPoint x: 638, startPoint y: 478, endPoint x: 615, endPoint y: 578, distance: 102.6
click at [640, 478] on div at bounding box center [654, 482] width 28 height 26
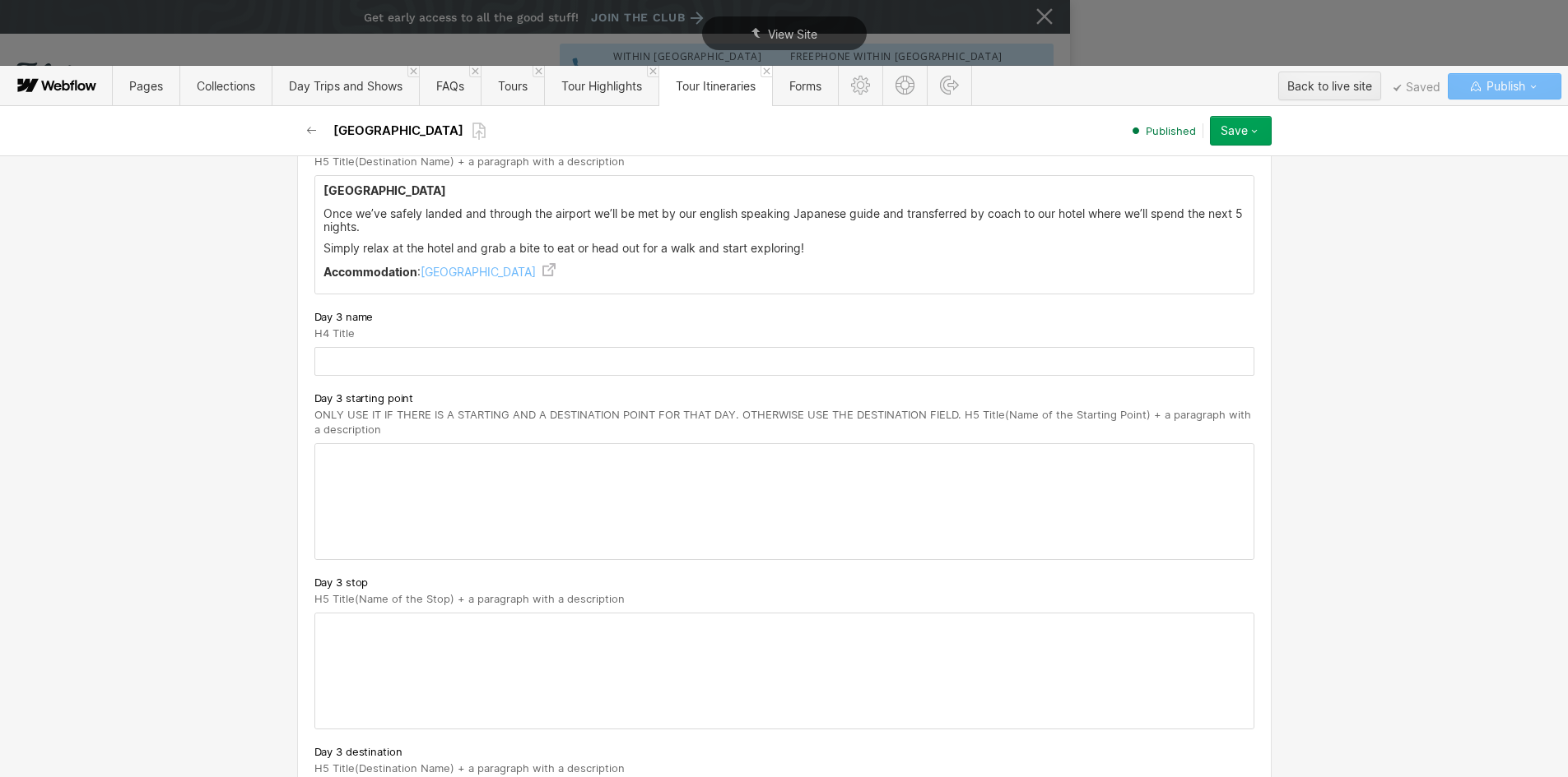
scroll to position [1399, 0]
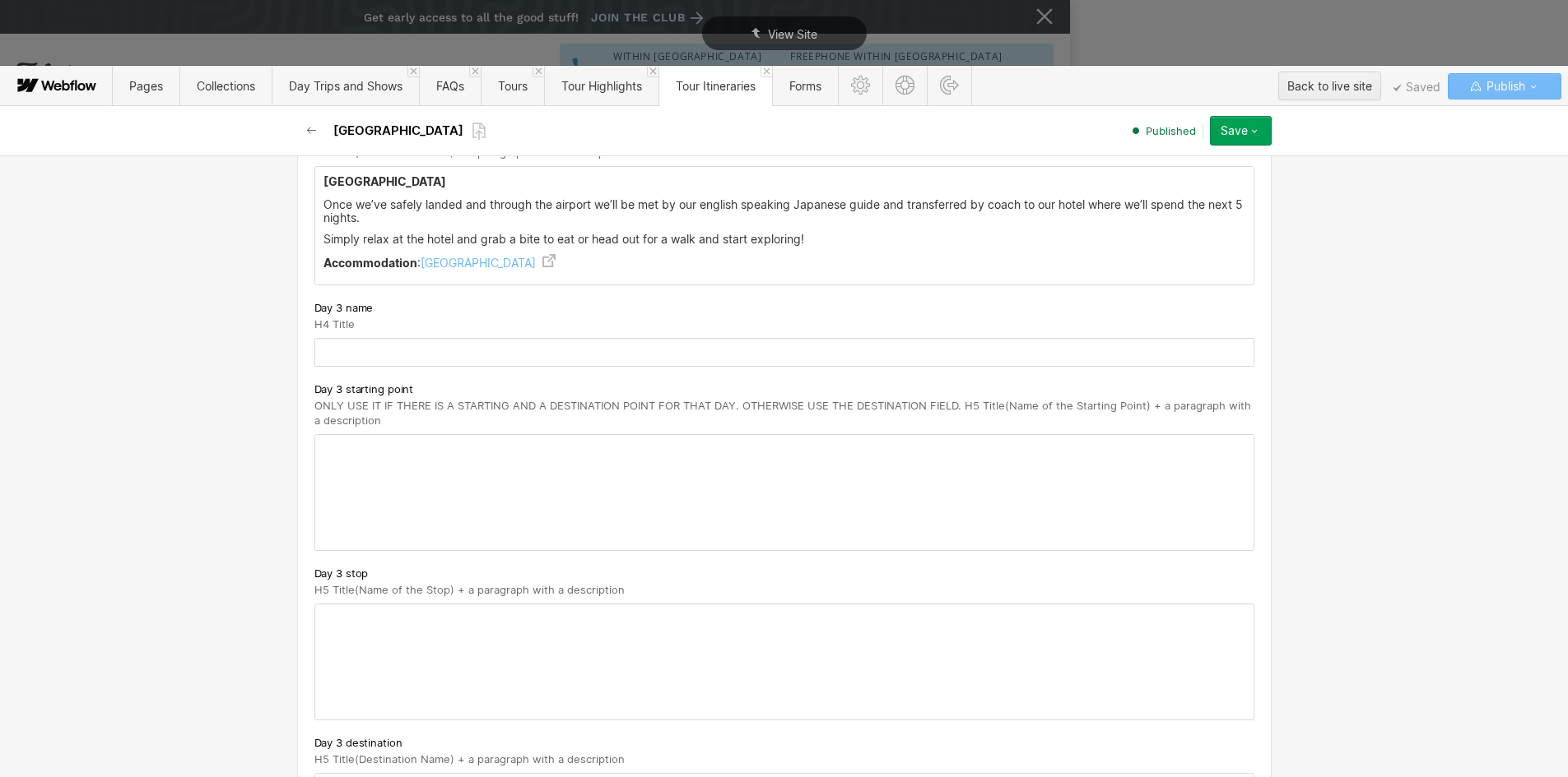
click at [362, 352] on input "text" at bounding box center [785, 352] width 940 height 28
click at [329, 181] on h5 "[GEOGRAPHIC_DATA]" at bounding box center [784, 182] width 922 height 17
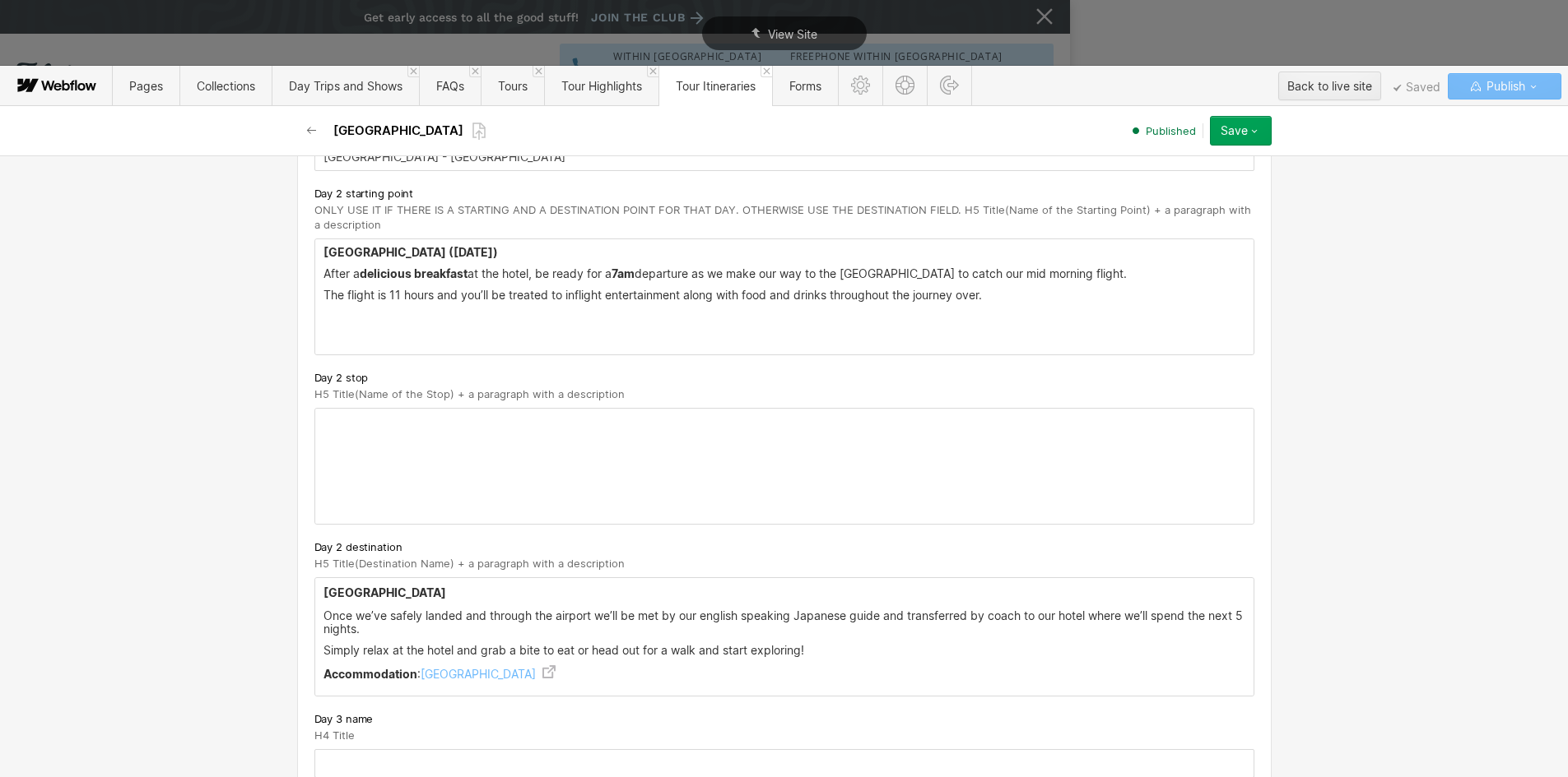
scroll to position [905, 0]
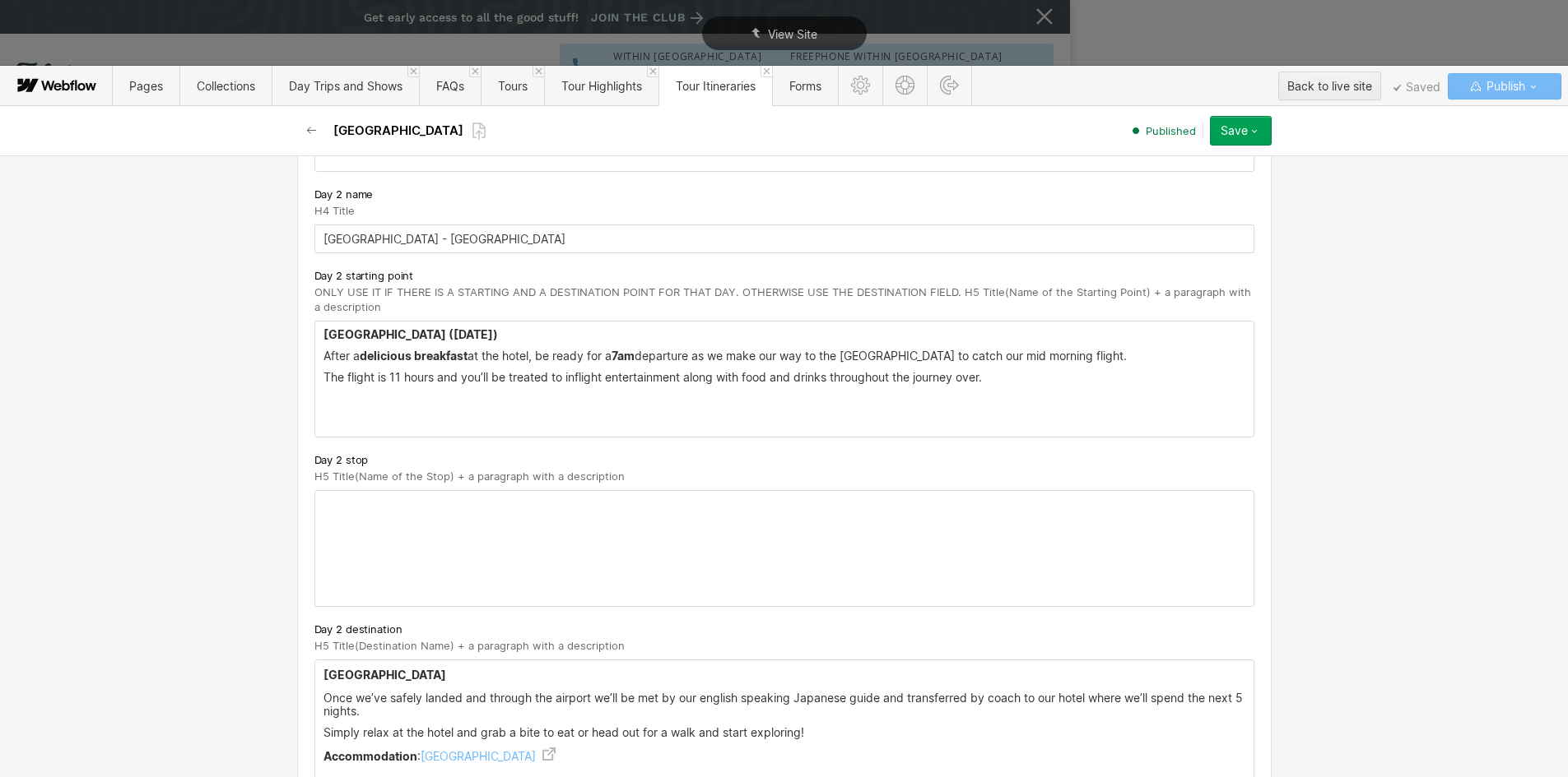
click at [387, 242] on input "[GEOGRAPHIC_DATA] - [GEOGRAPHIC_DATA]" at bounding box center [785, 239] width 940 height 28
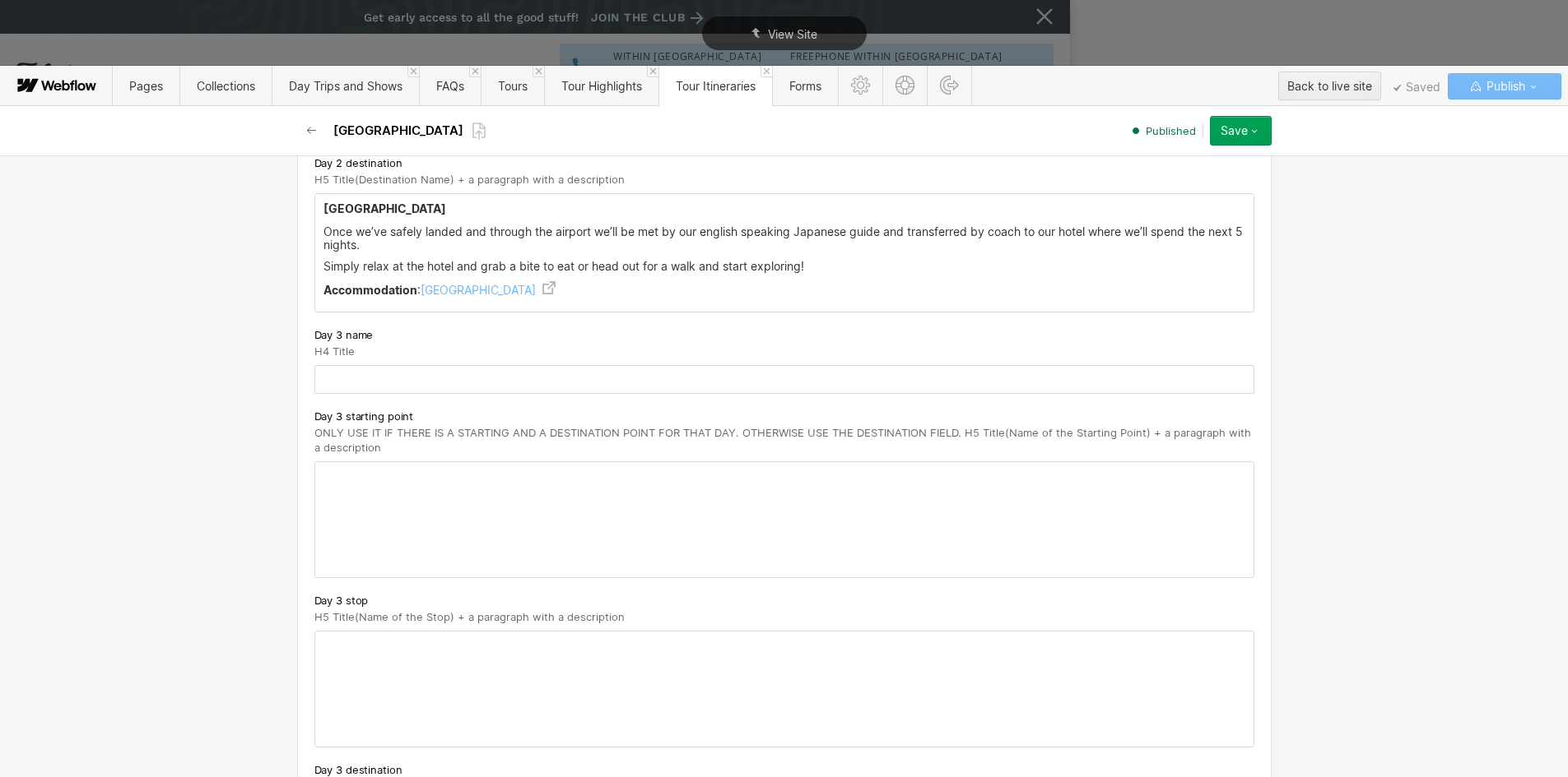
scroll to position [1399, 0]
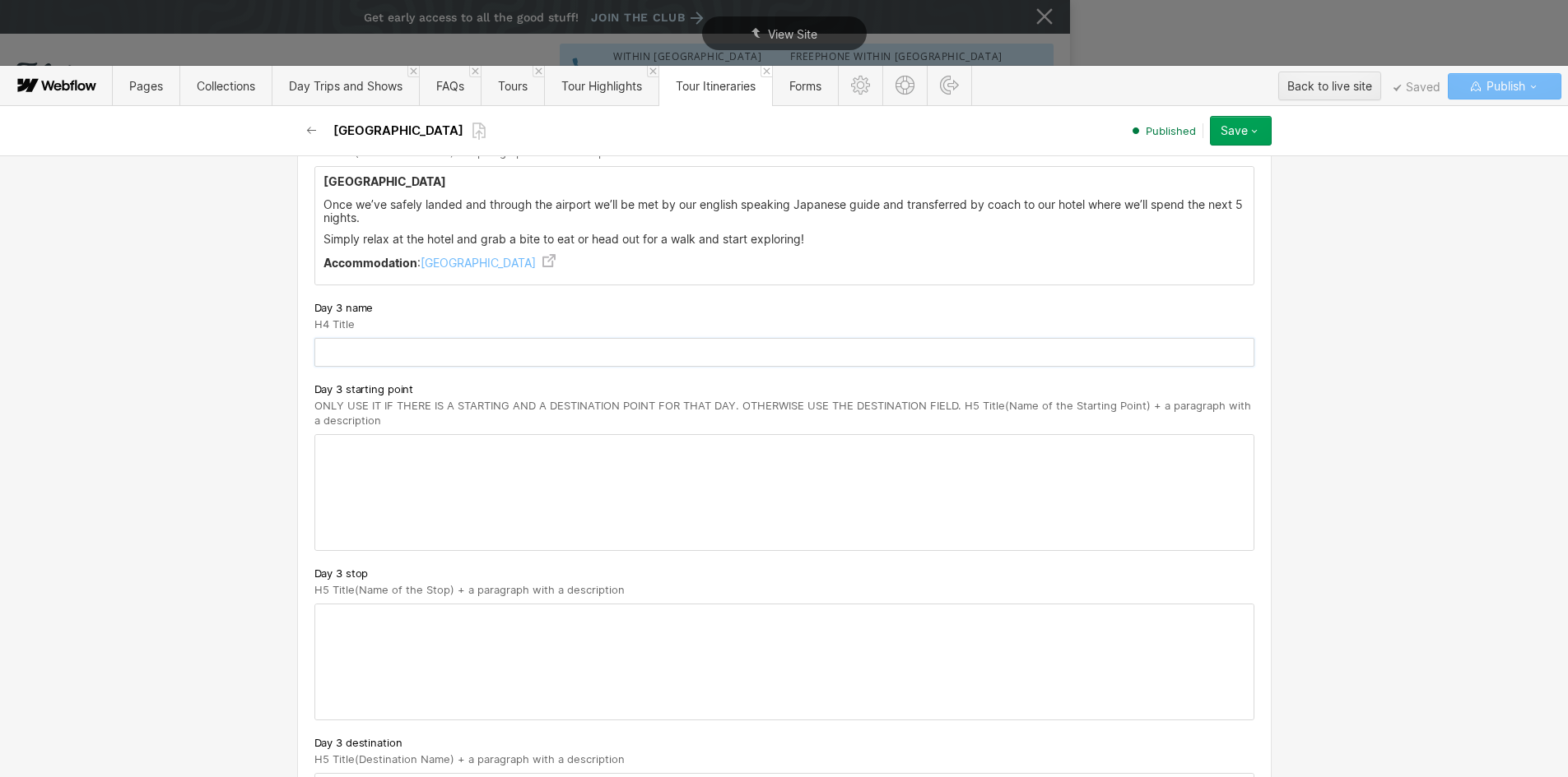
click at [342, 347] on input "text" at bounding box center [785, 352] width 940 height 28
paste input "[GEOGRAPHIC_DATA]"
type input "[GEOGRAPHIC_DATA]"
click at [377, 476] on div at bounding box center [785, 492] width 938 height 115
click at [352, 462] on div "‍" at bounding box center [785, 492] width 938 height 115
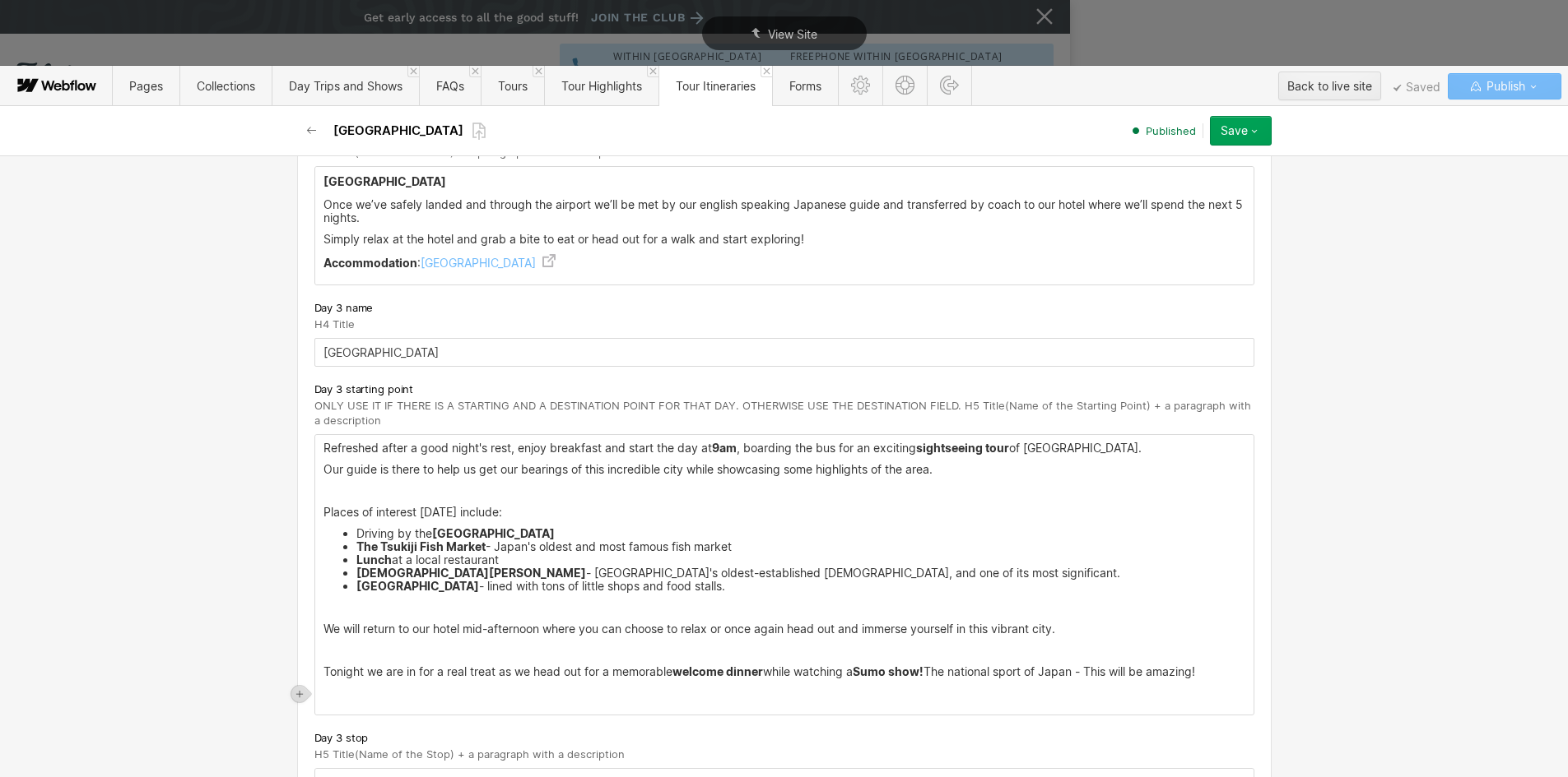
click at [323, 443] on p "Refreshed after a good night's rest, enjoy breakfast and start the day at 9am ,…" at bounding box center [784, 448] width 922 height 13
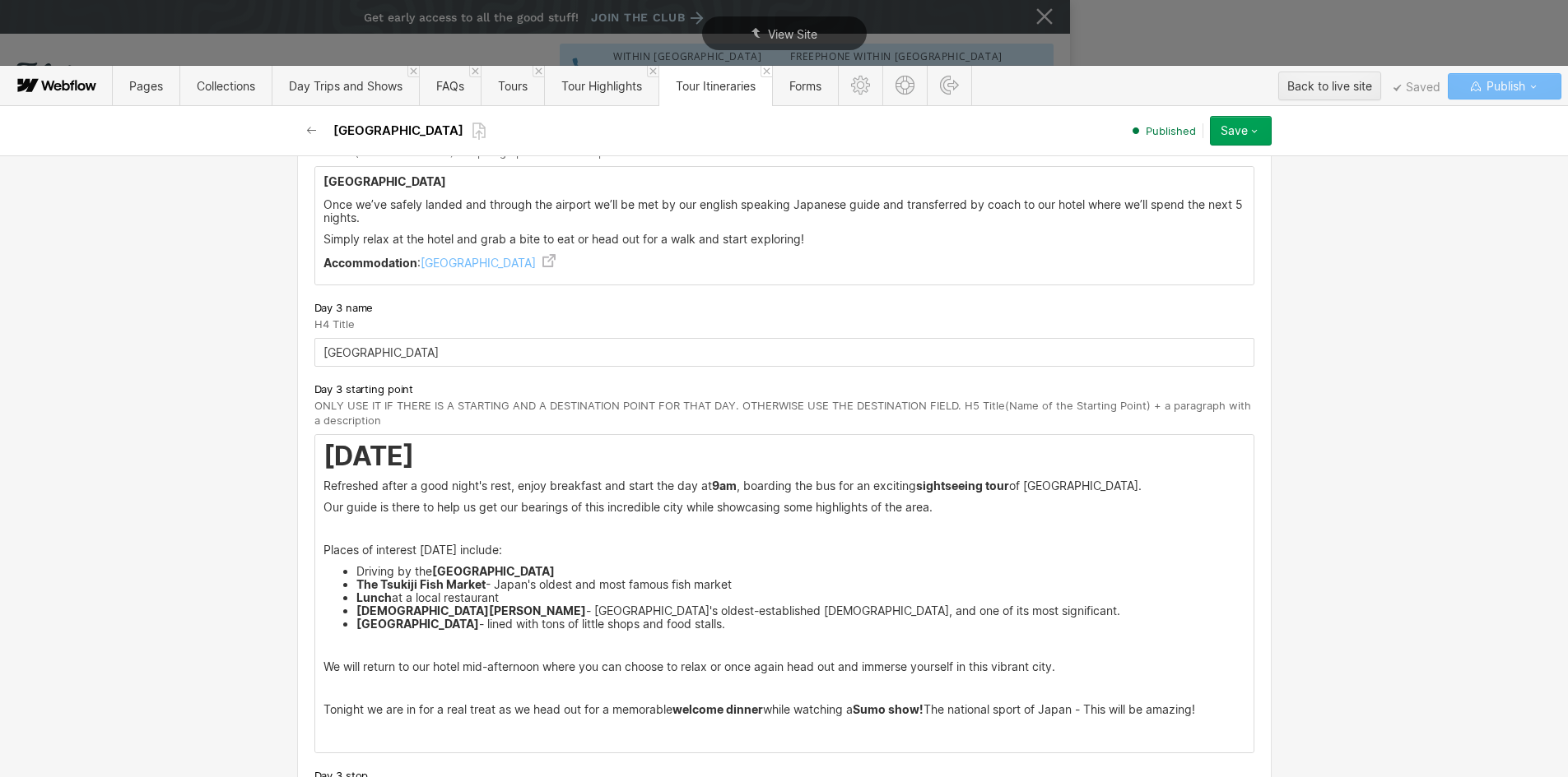
click at [323, 448] on strong "[DATE]" at bounding box center [368, 456] width 90 height 32
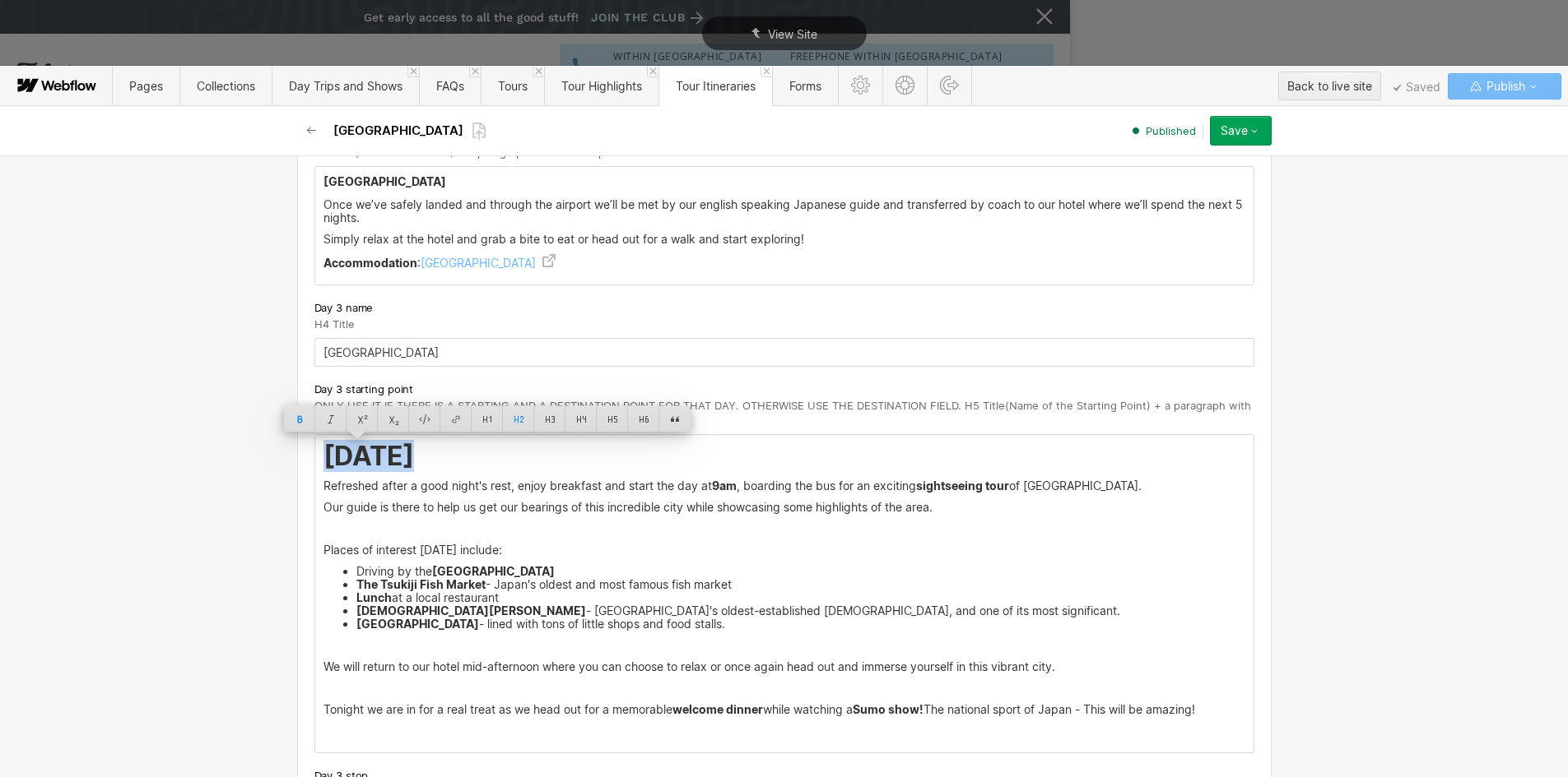
click at [323, 449] on strong "[DATE]" at bounding box center [368, 456] width 90 height 32
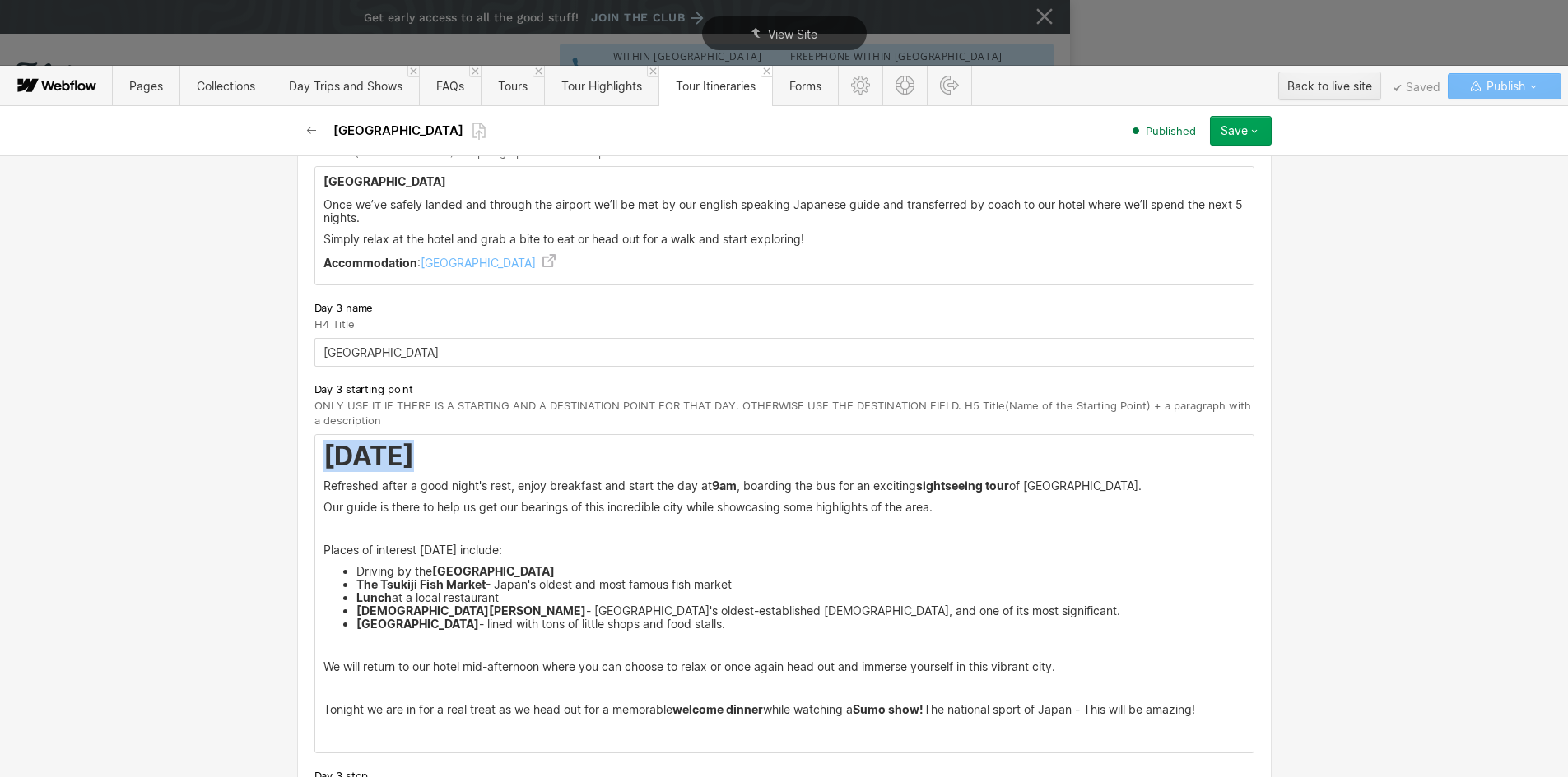
click at [323, 449] on strong "[DATE]" at bounding box center [368, 456] width 90 height 32
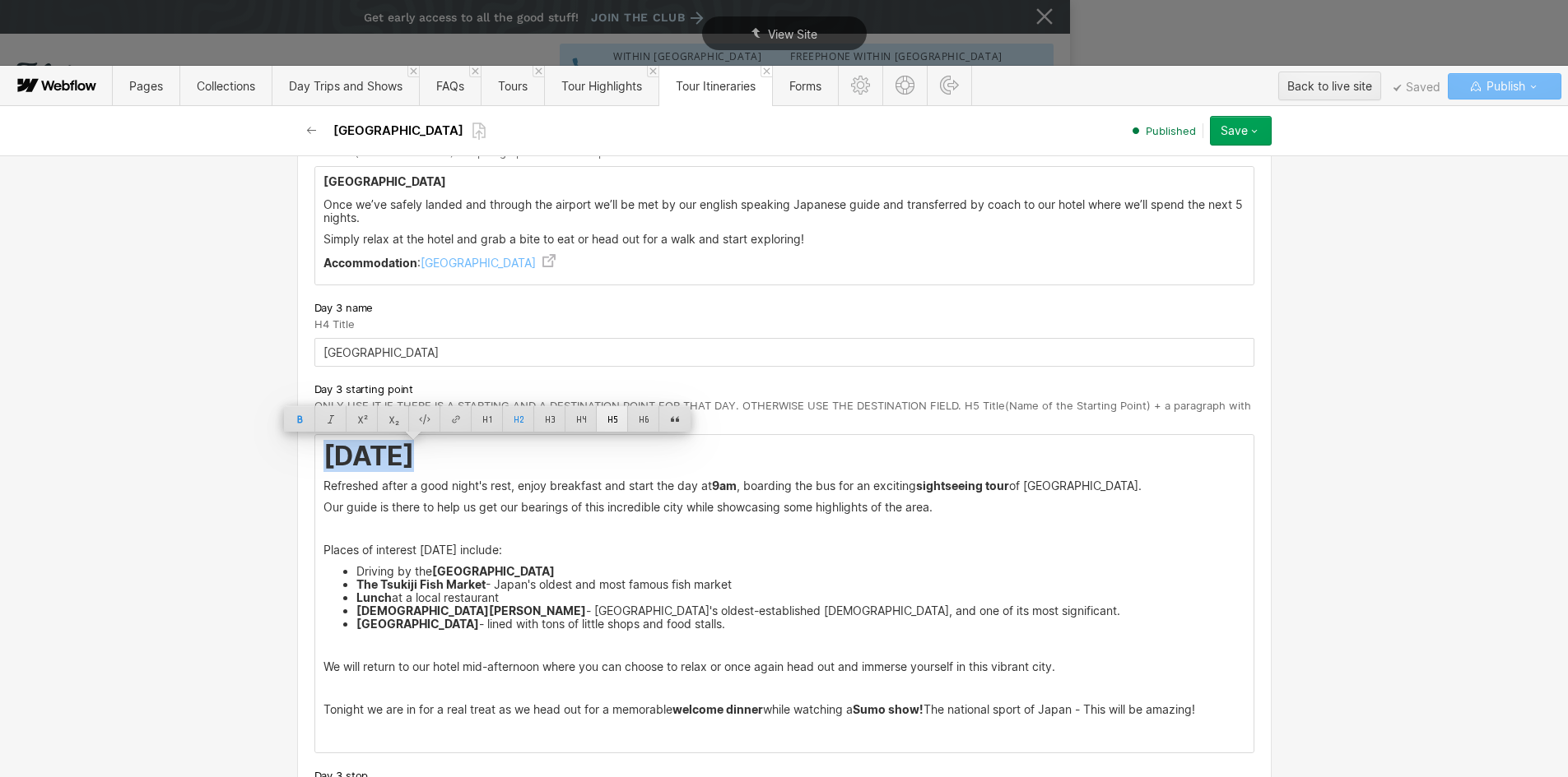
click at [607, 418] on div at bounding box center [612, 419] width 31 height 26
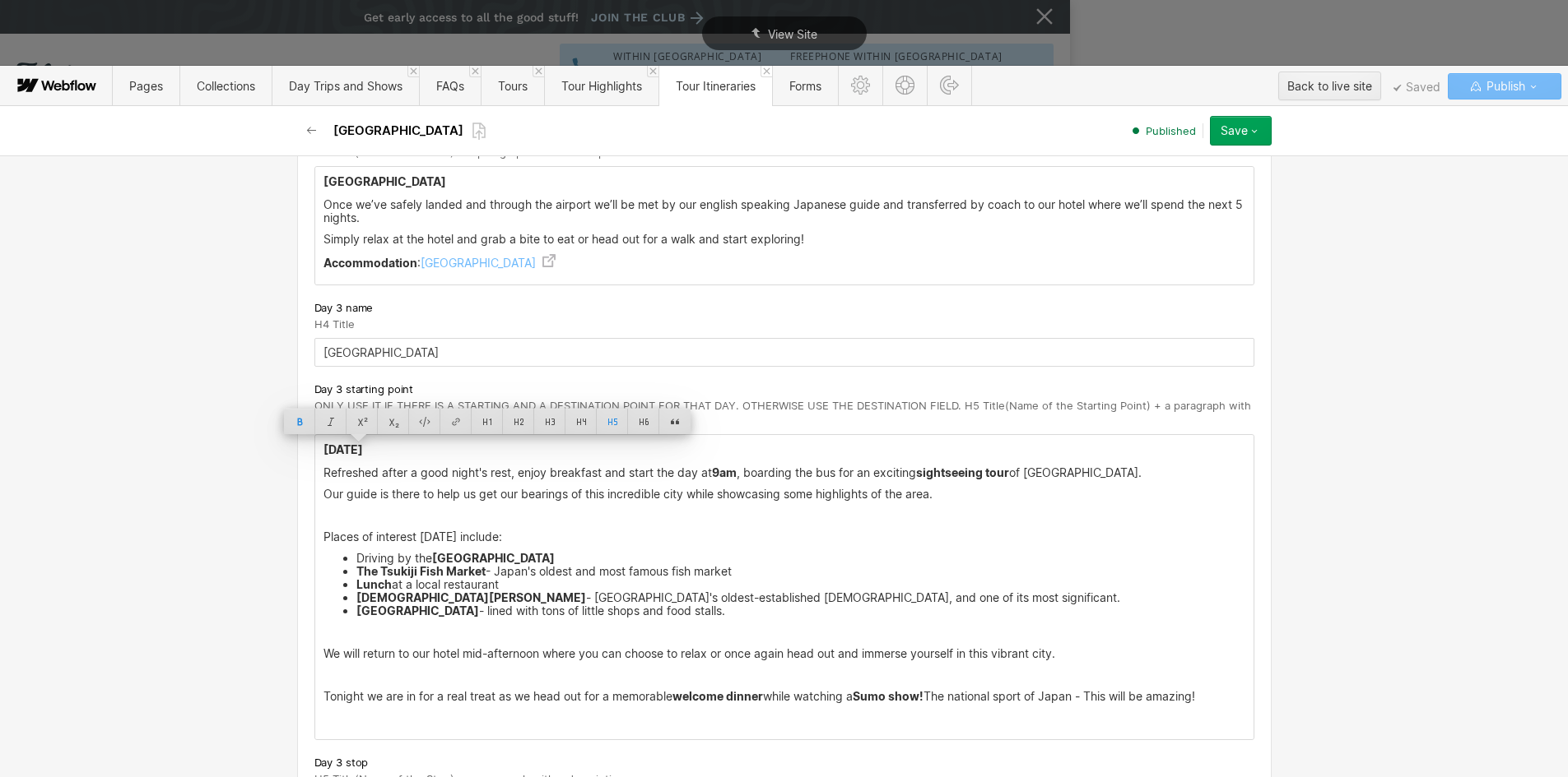
click at [349, 451] on strong "[DATE]" at bounding box center [342, 449] width 39 height 14
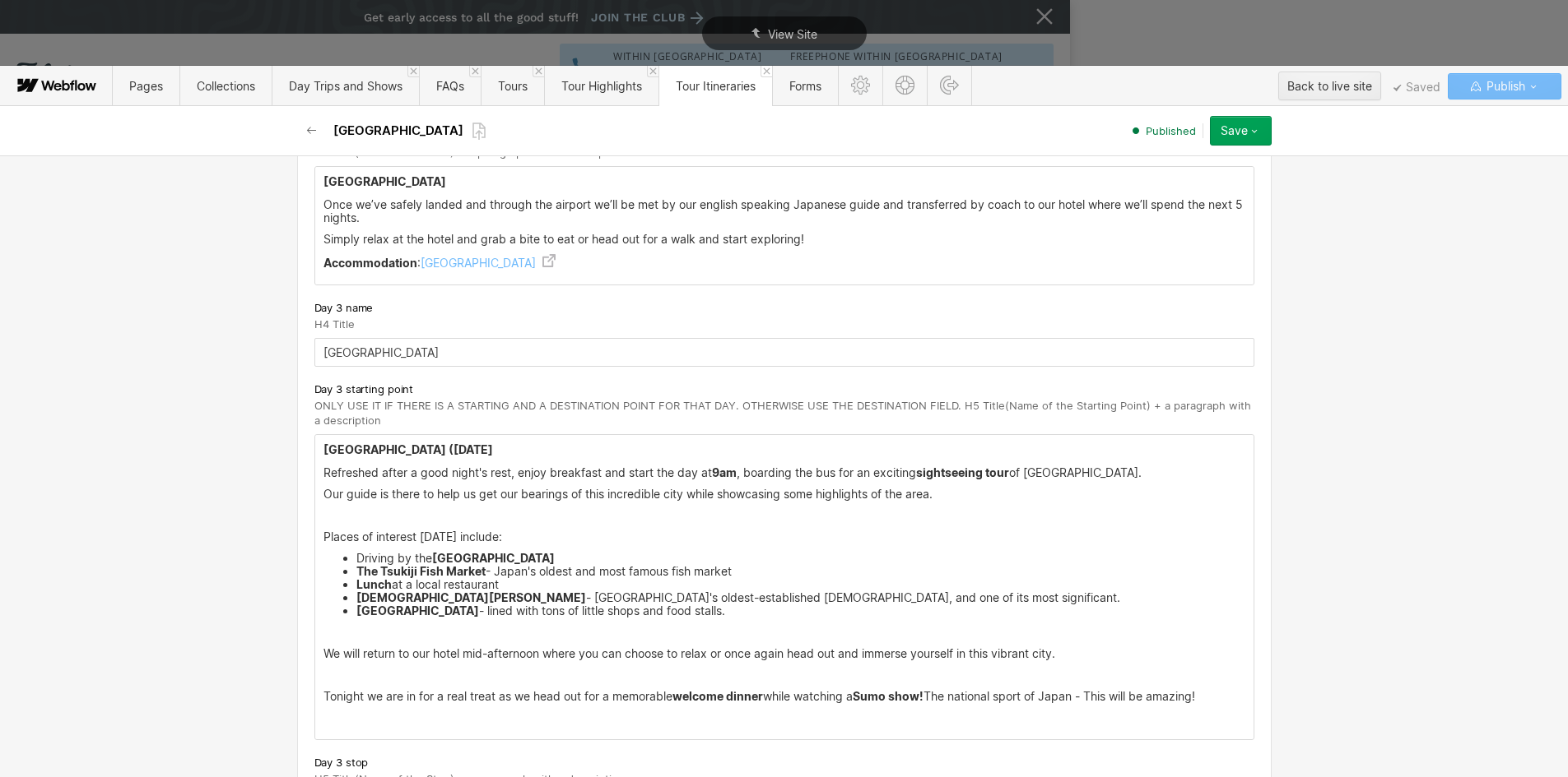
click at [477, 452] on h5 "[GEOGRAPHIC_DATA] ([DATE]" at bounding box center [784, 450] width 922 height 17
click at [377, 517] on p "‍" at bounding box center [784, 516] width 922 height 13
click at [316, 493] on div "[GEOGRAPHIC_DATA] ([DATE]) Refreshed after a good night's rest, enjoy breakfast…" at bounding box center [785, 587] width 938 height 305
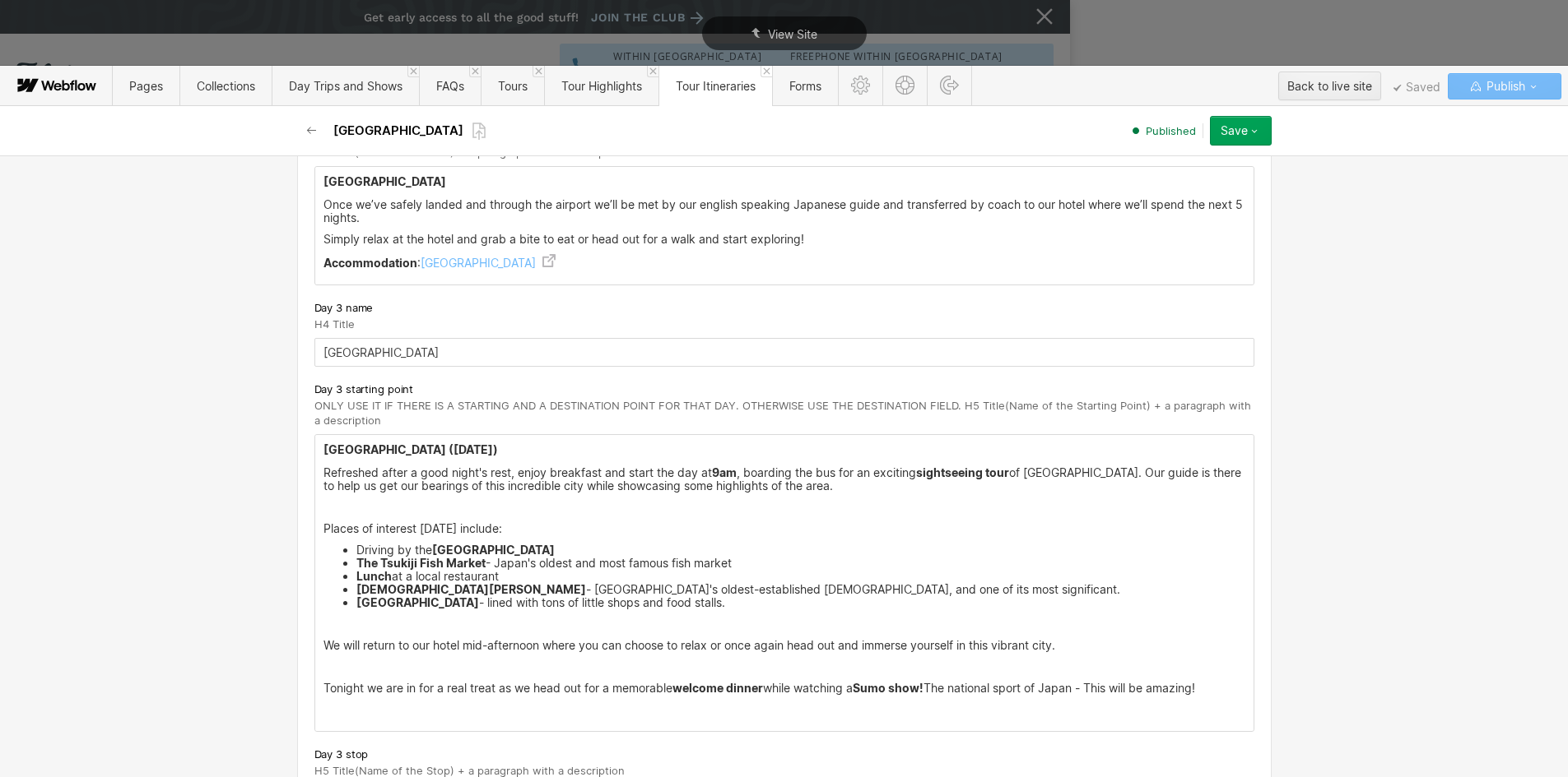
click at [352, 512] on p "‍" at bounding box center [784, 507] width 922 height 13
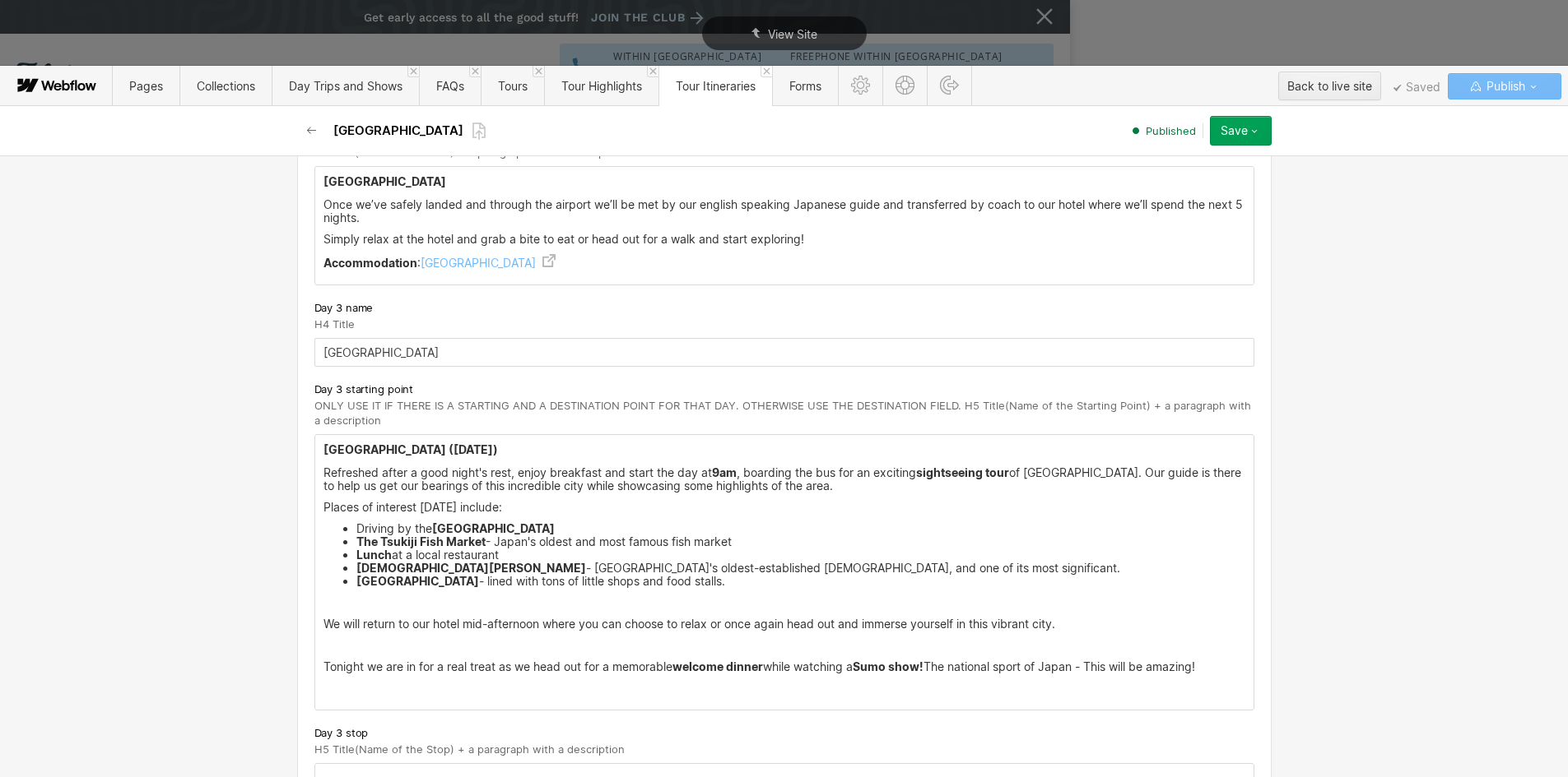
click at [346, 605] on p "‍" at bounding box center [784, 603] width 922 height 13
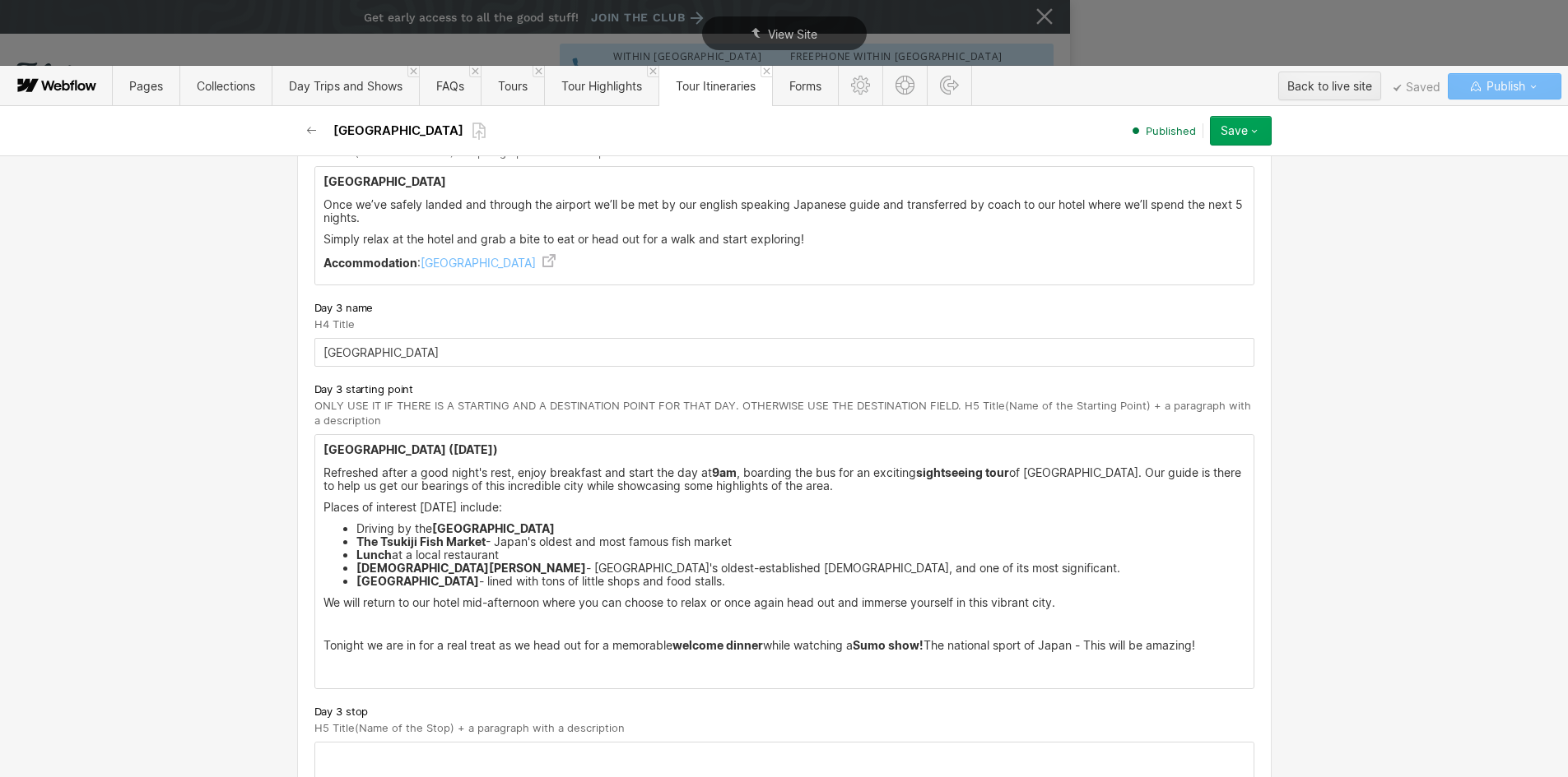
click at [339, 624] on p "‍" at bounding box center [784, 624] width 922 height 13
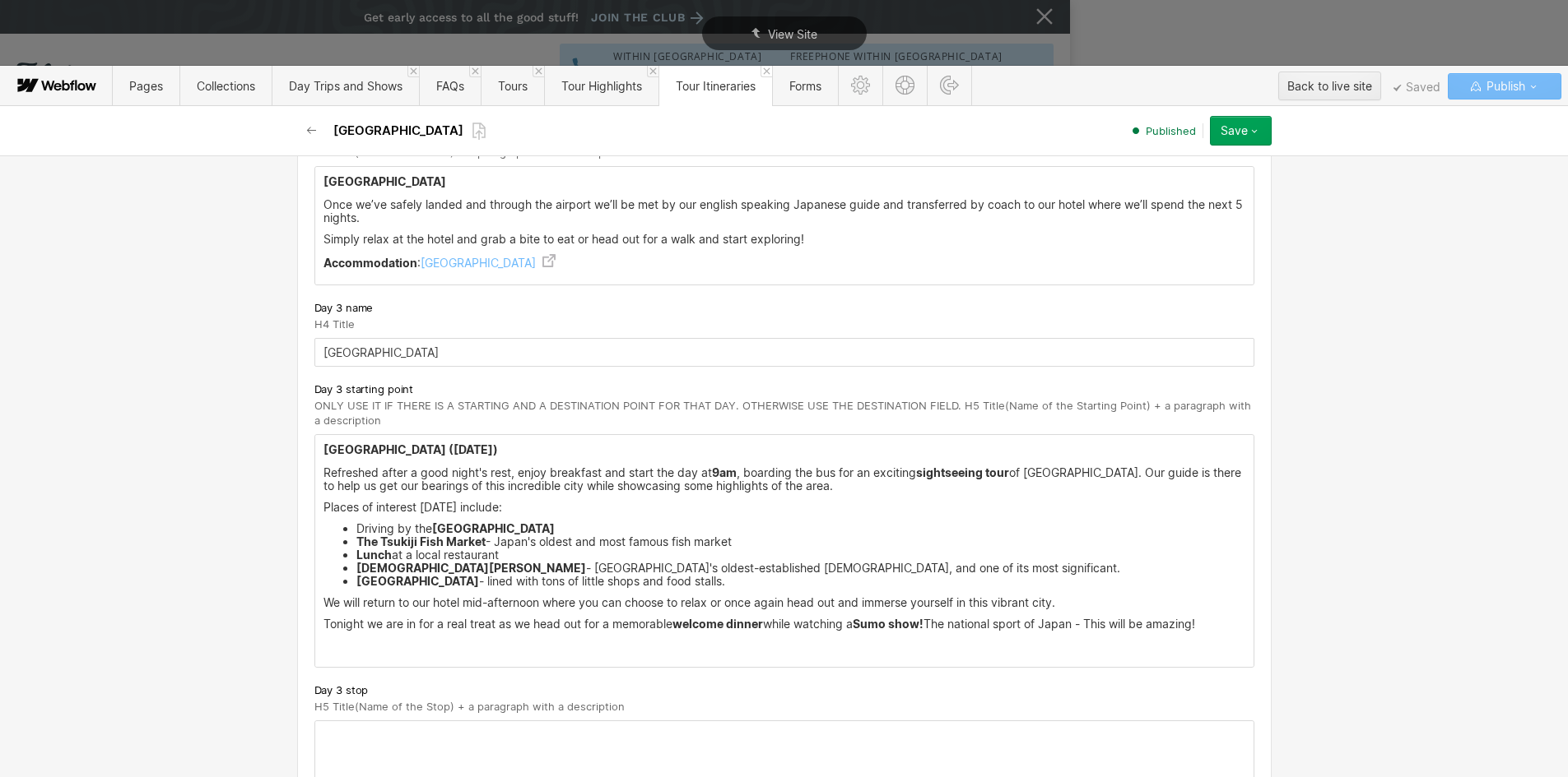
click at [399, 654] on div "[GEOGRAPHIC_DATA] ([DATE]) Refreshed after a good night's rest, enjoy breakfast…" at bounding box center [785, 551] width 938 height 232
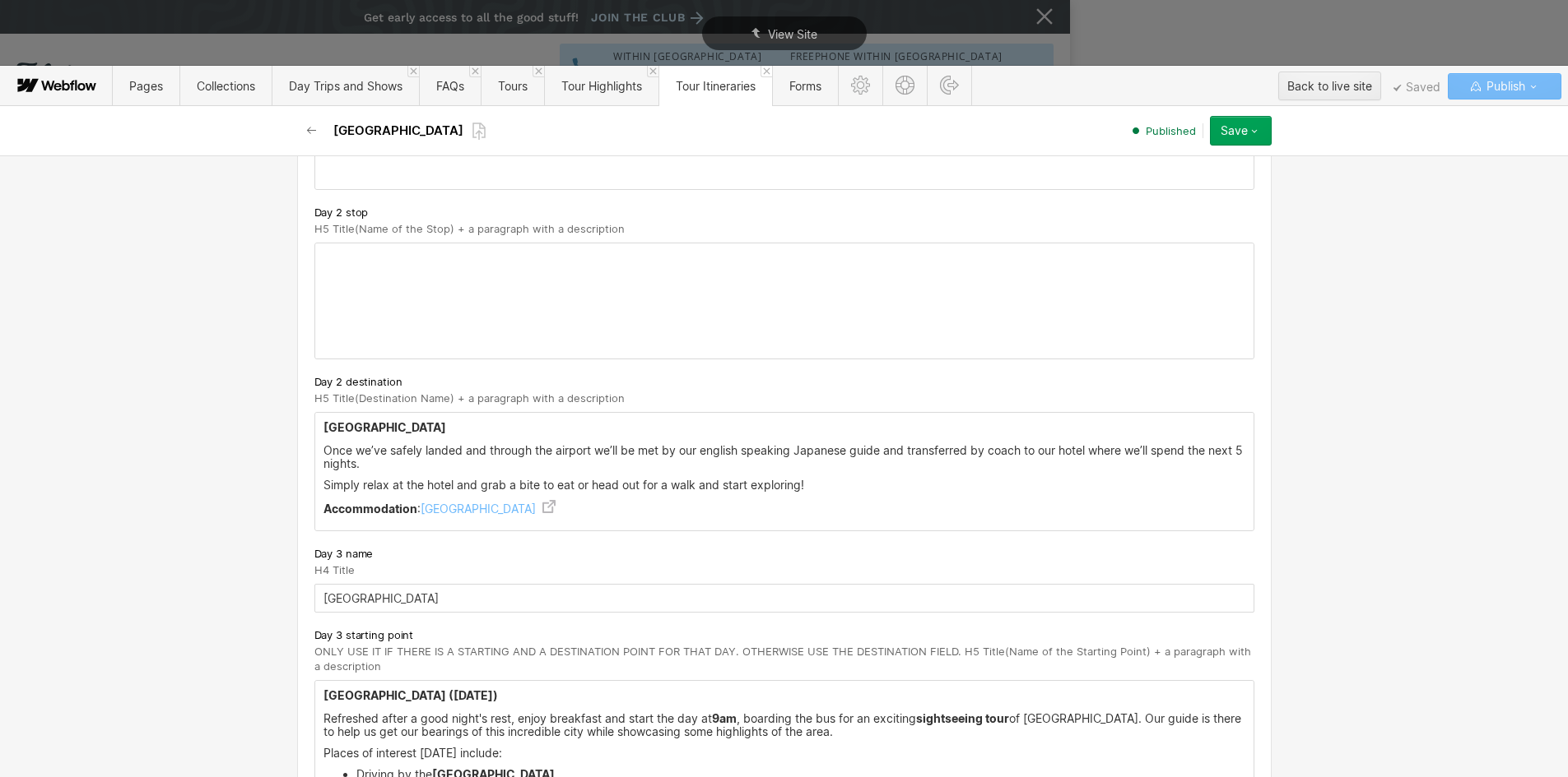
scroll to position [1152, 0]
click at [369, 514] on strong "Accommodation" at bounding box center [370, 509] width 94 height 14
click at [370, 515] on strong "Accommodation" at bounding box center [370, 509] width 94 height 14
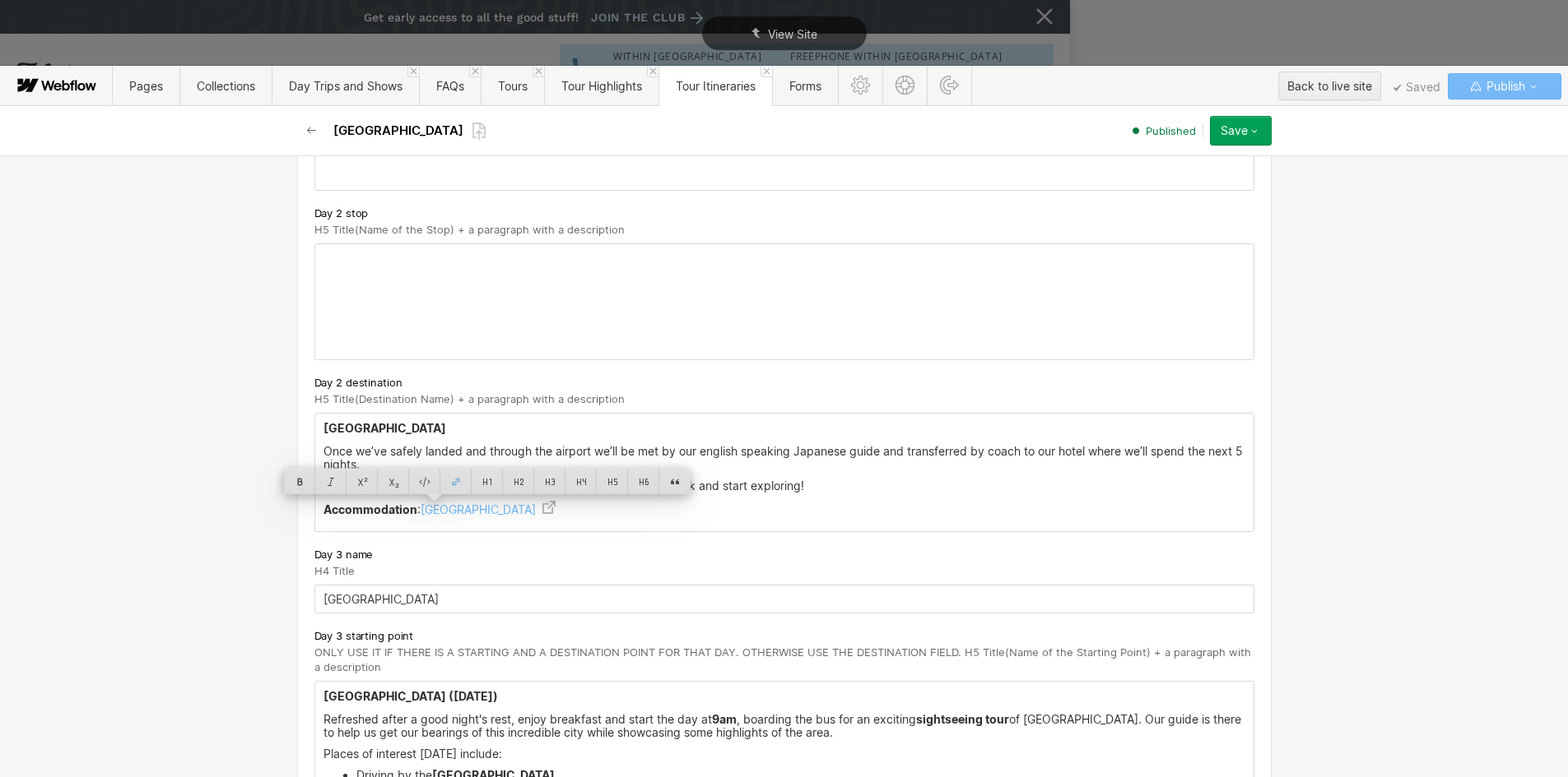
copy p "Accommodation : [GEOGRAPHIC_DATA]"
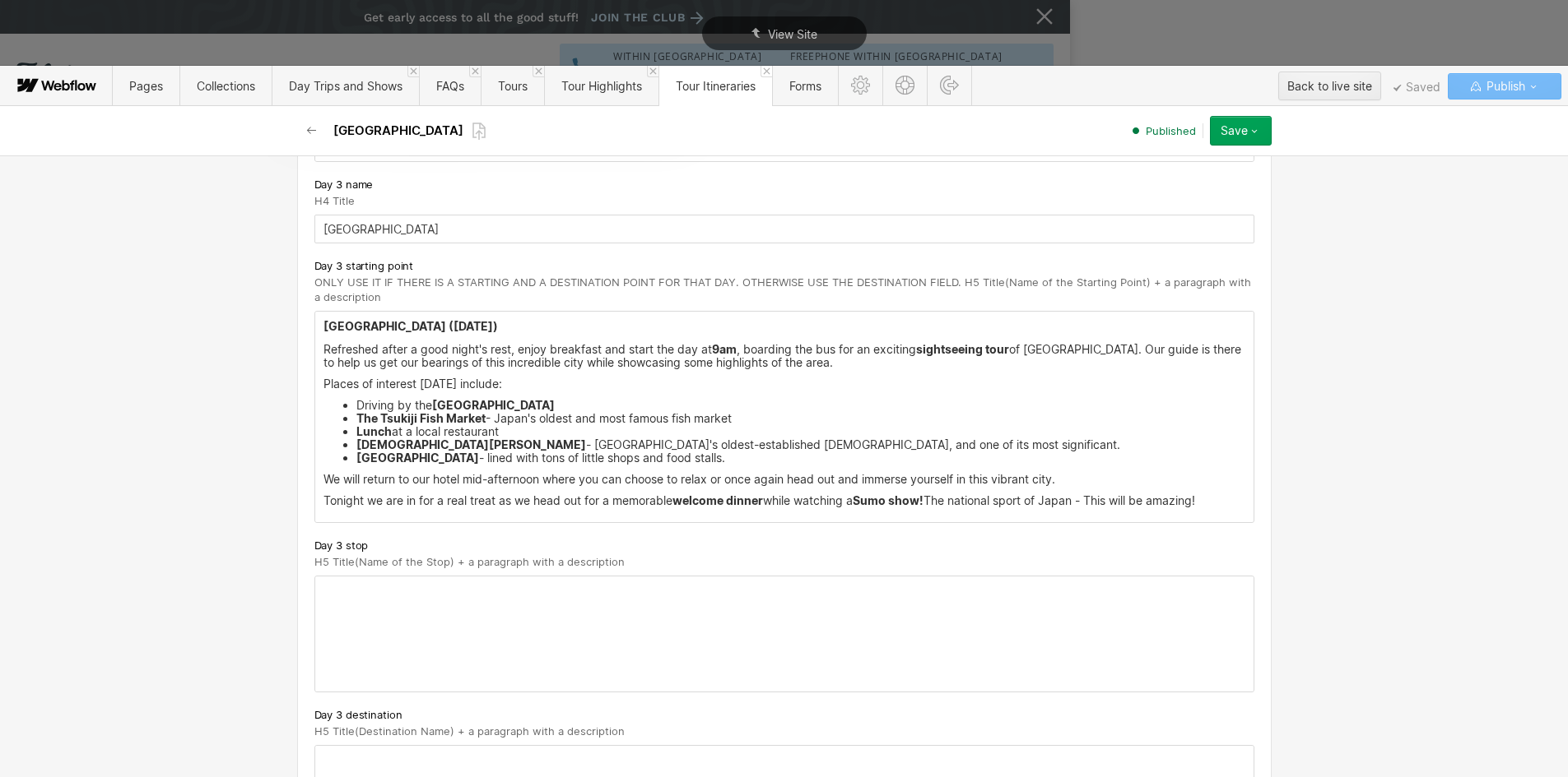
scroll to position [1563, 0]
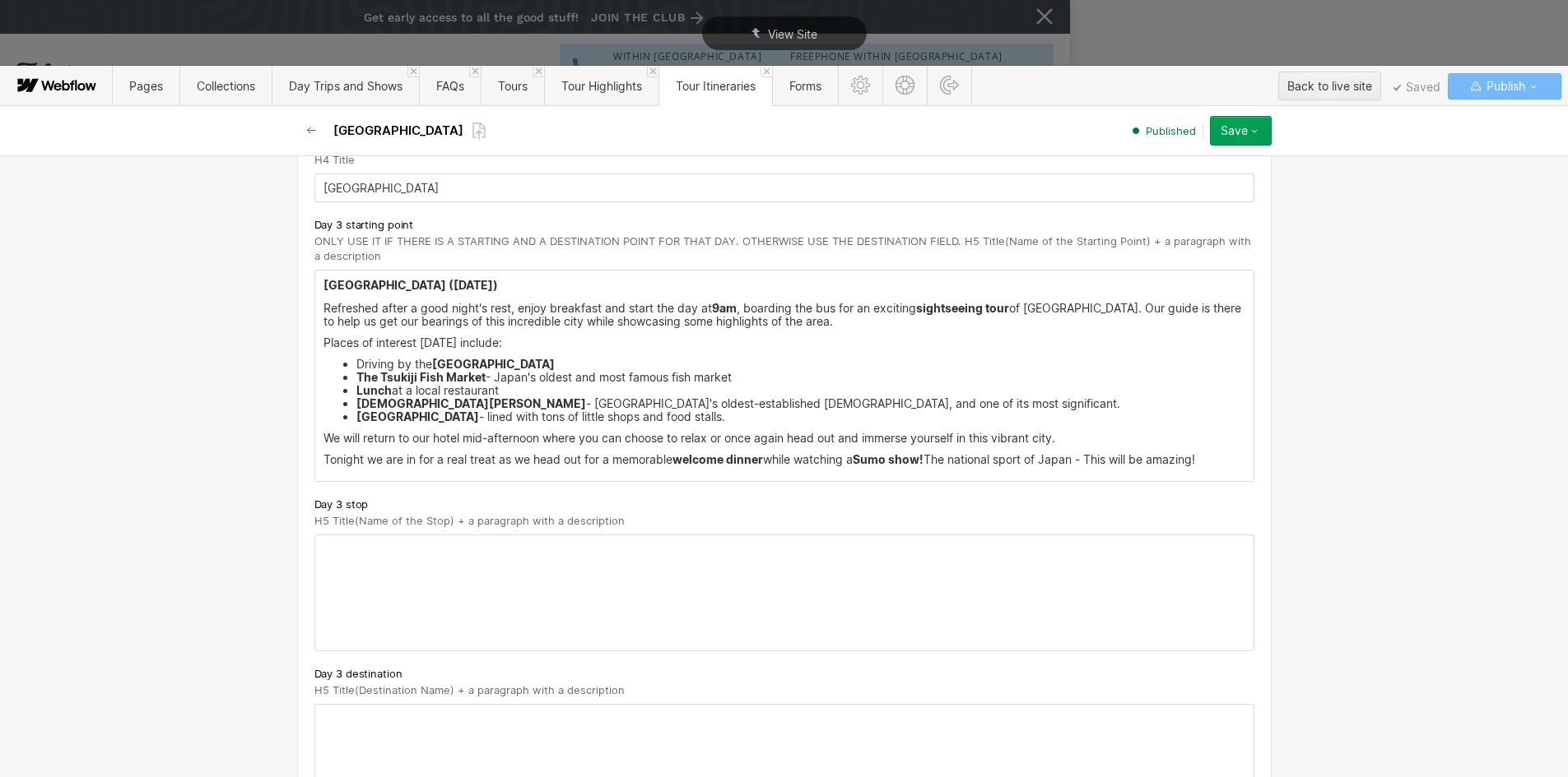
click at [1210, 466] on p "Tonight we are in for a real treat as we head out for a memorable welcome dinne…" at bounding box center [784, 460] width 922 height 13
click at [1211, 459] on p "Tonight we are in for a real treat as we head out for a memorable welcome dinne…" at bounding box center [784, 460] width 922 height 13
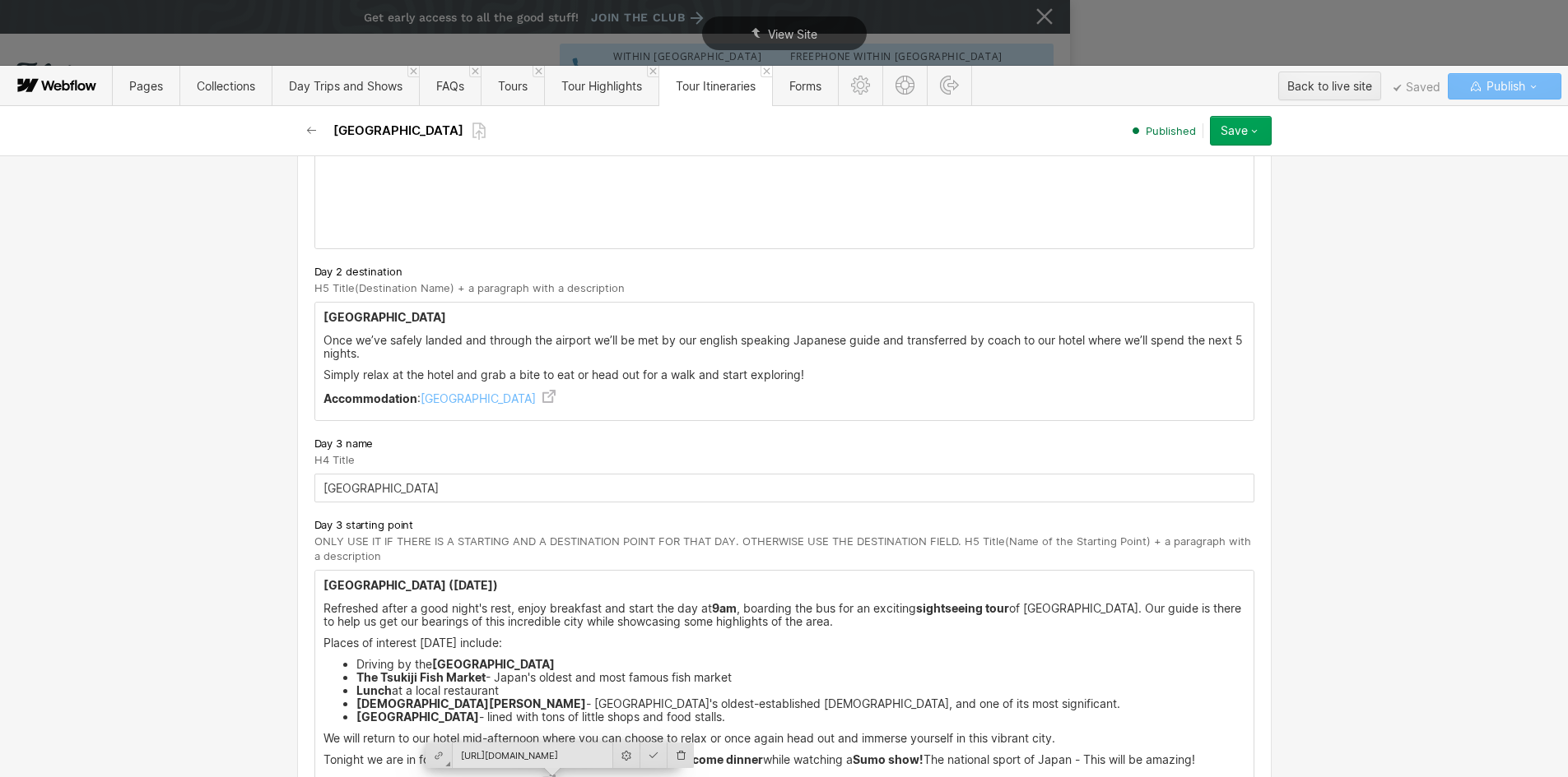
scroll to position [1234, 0]
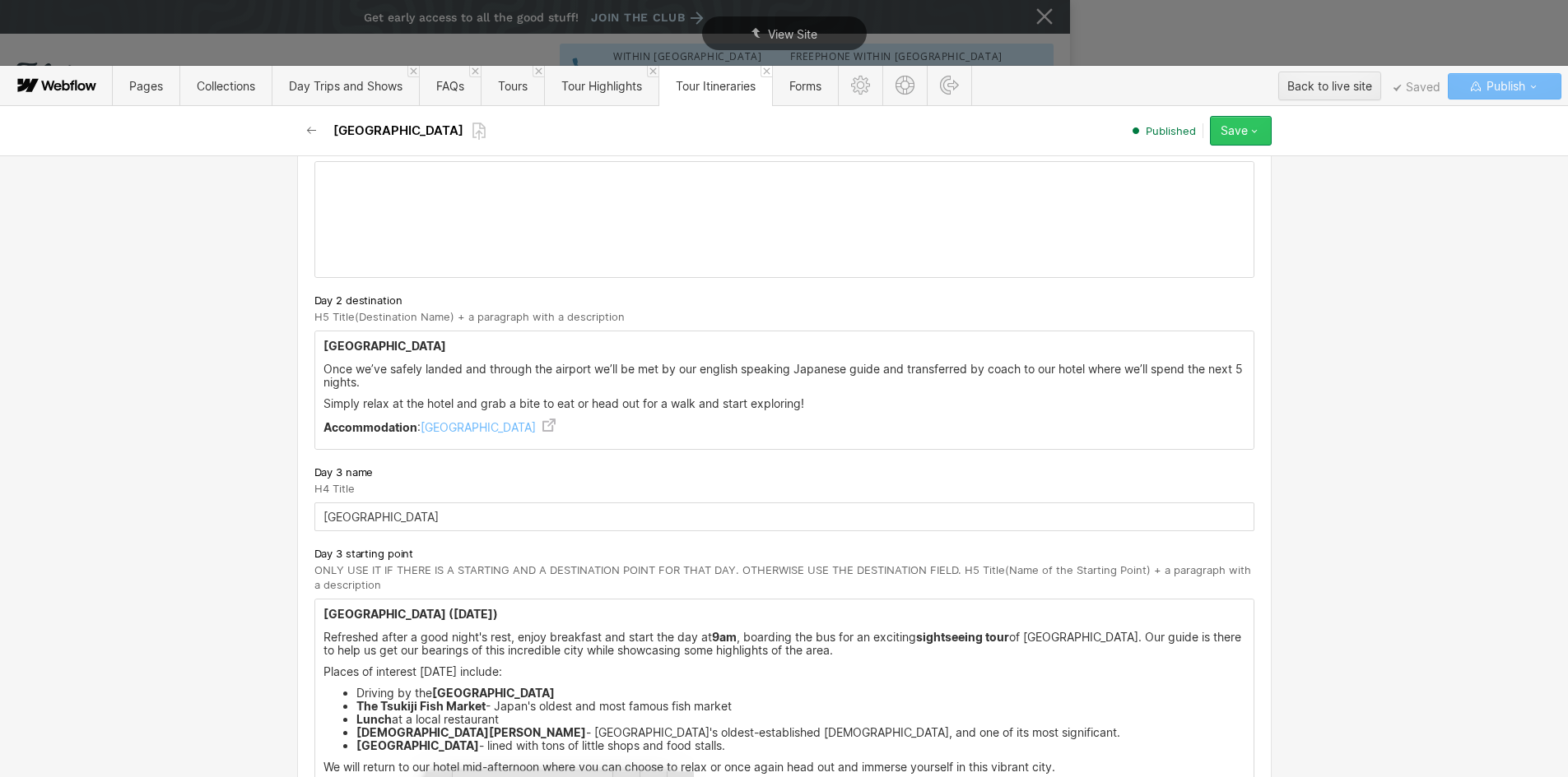
click at [1268, 138] on button "Save" at bounding box center [1241, 130] width 62 height 29
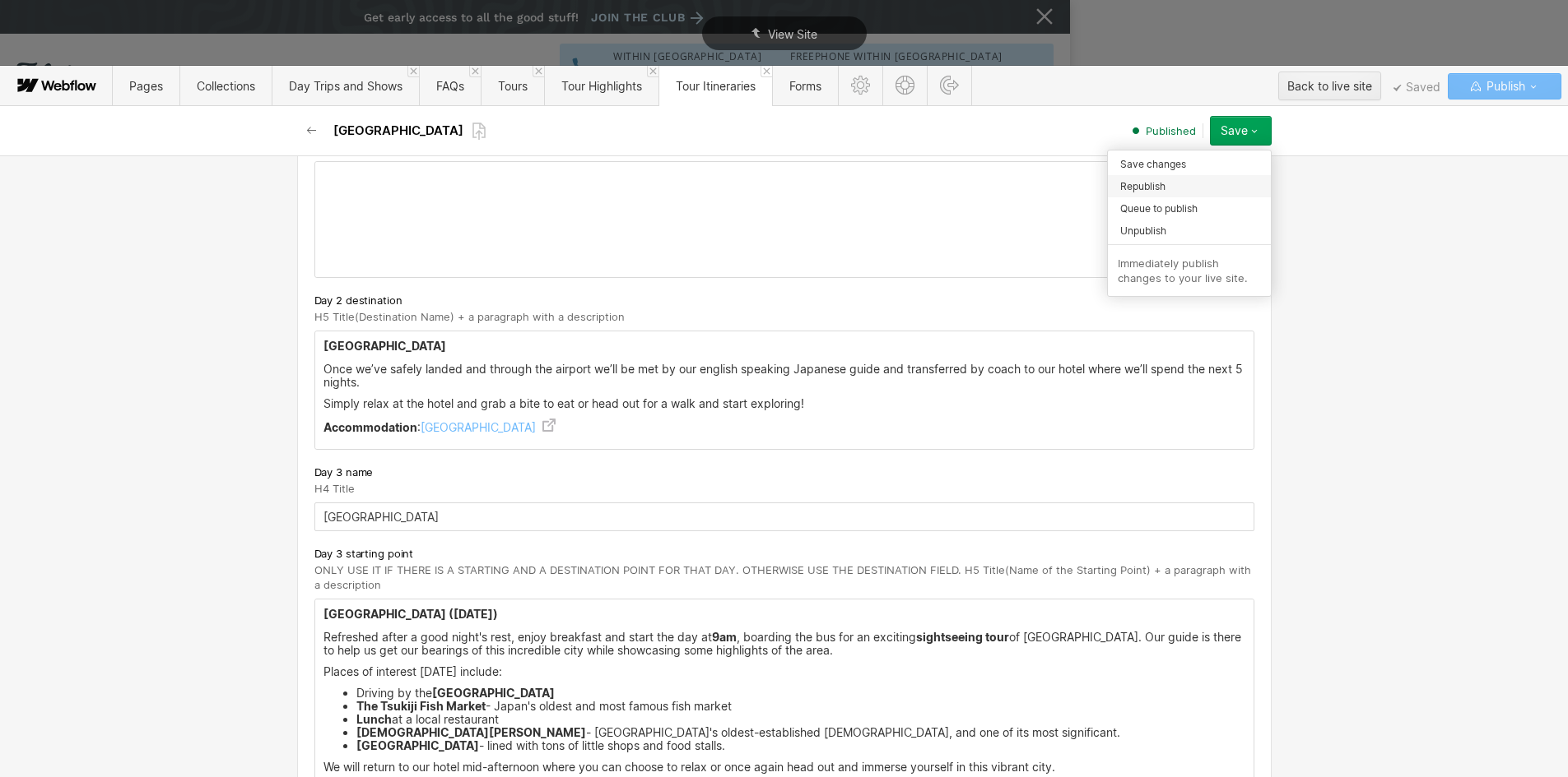
click at [1175, 183] on div "Republish" at bounding box center [1189, 186] width 163 height 23
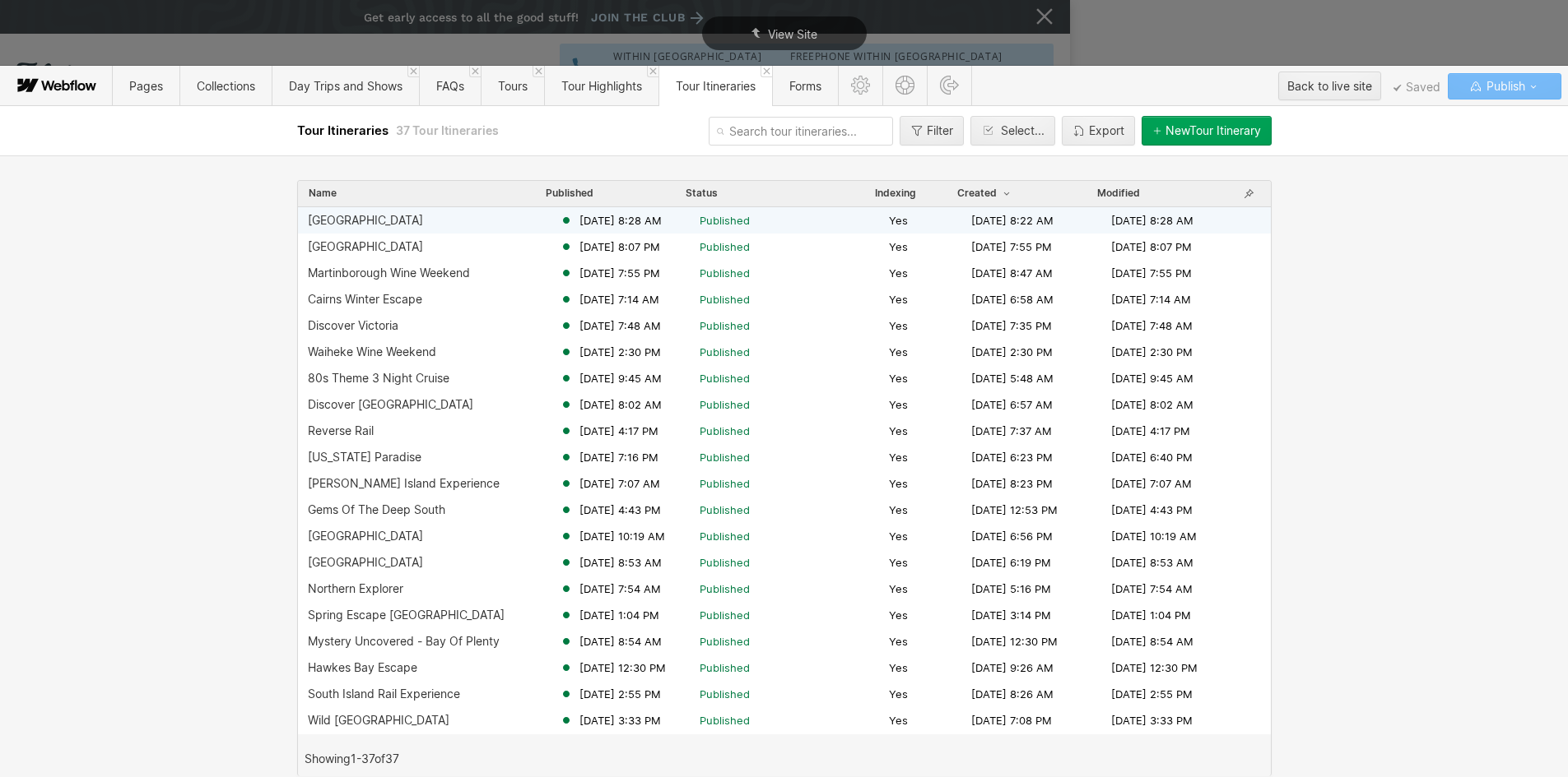
click at [372, 226] on div "[GEOGRAPHIC_DATA]" at bounding box center [434, 220] width 252 height 13
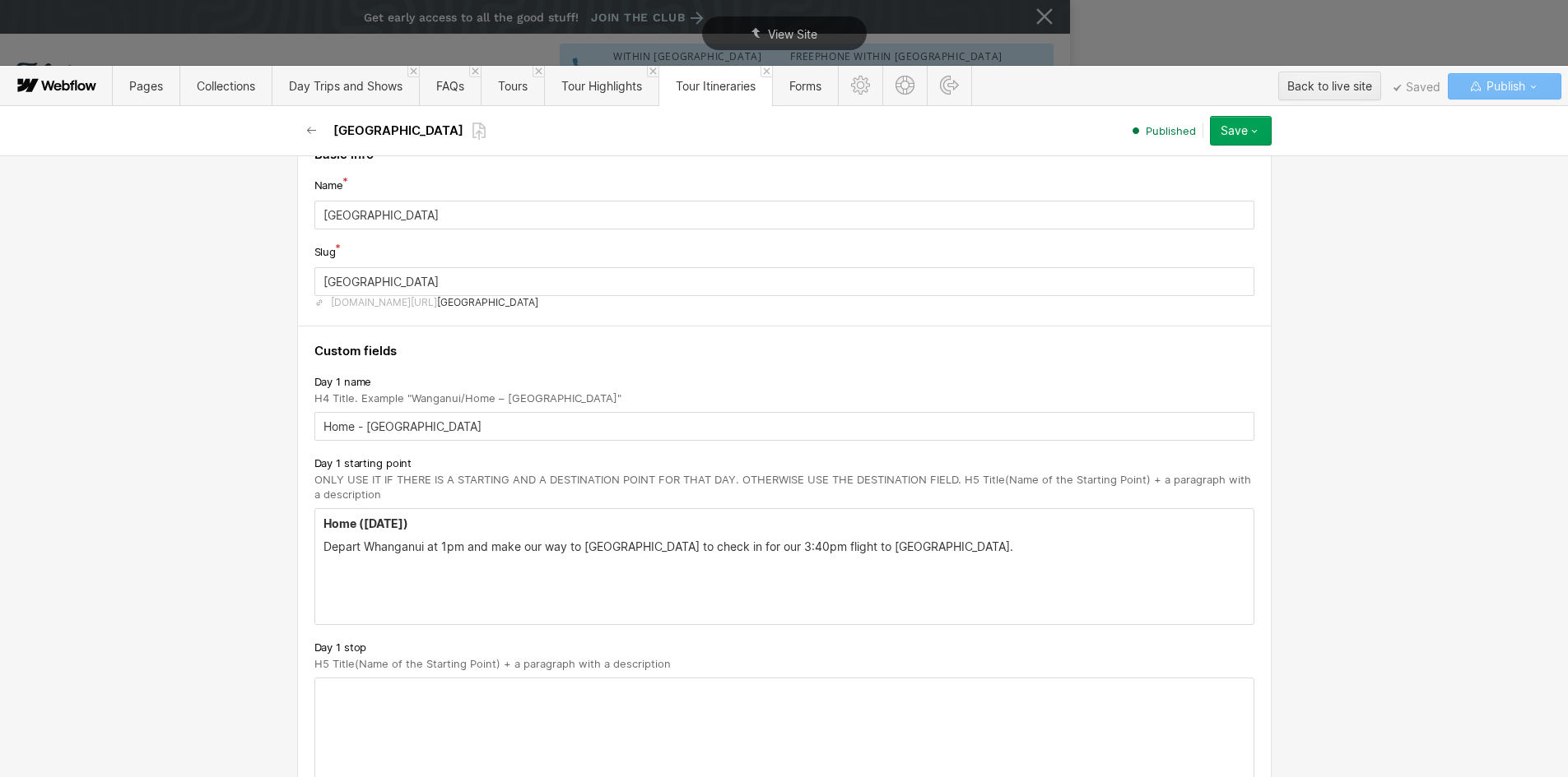
scroll to position [164, 0]
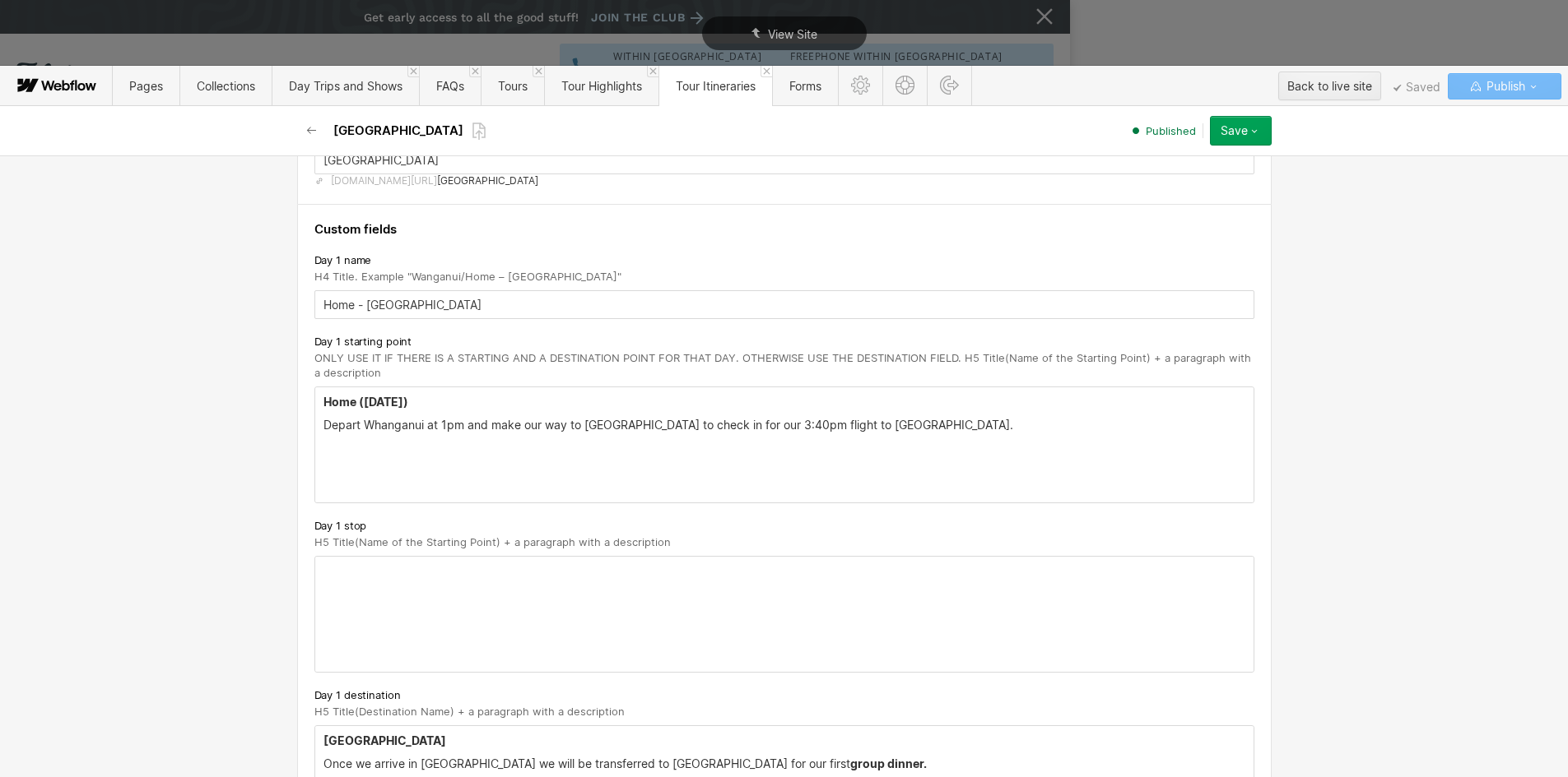
click at [382, 401] on strong "Home ([DATE])" at bounding box center [366, 401] width 85 height 14
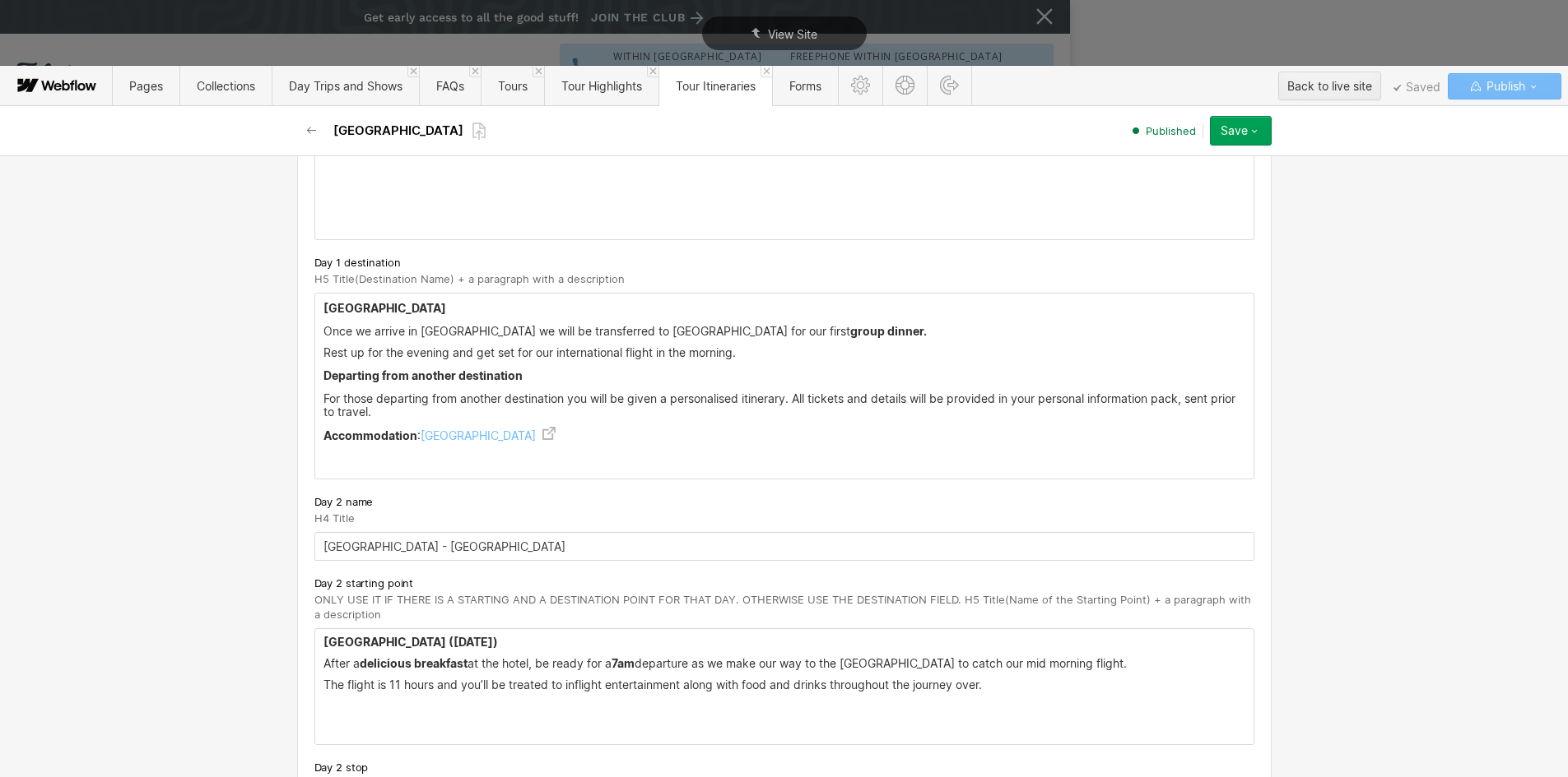
scroll to position [658, 0]
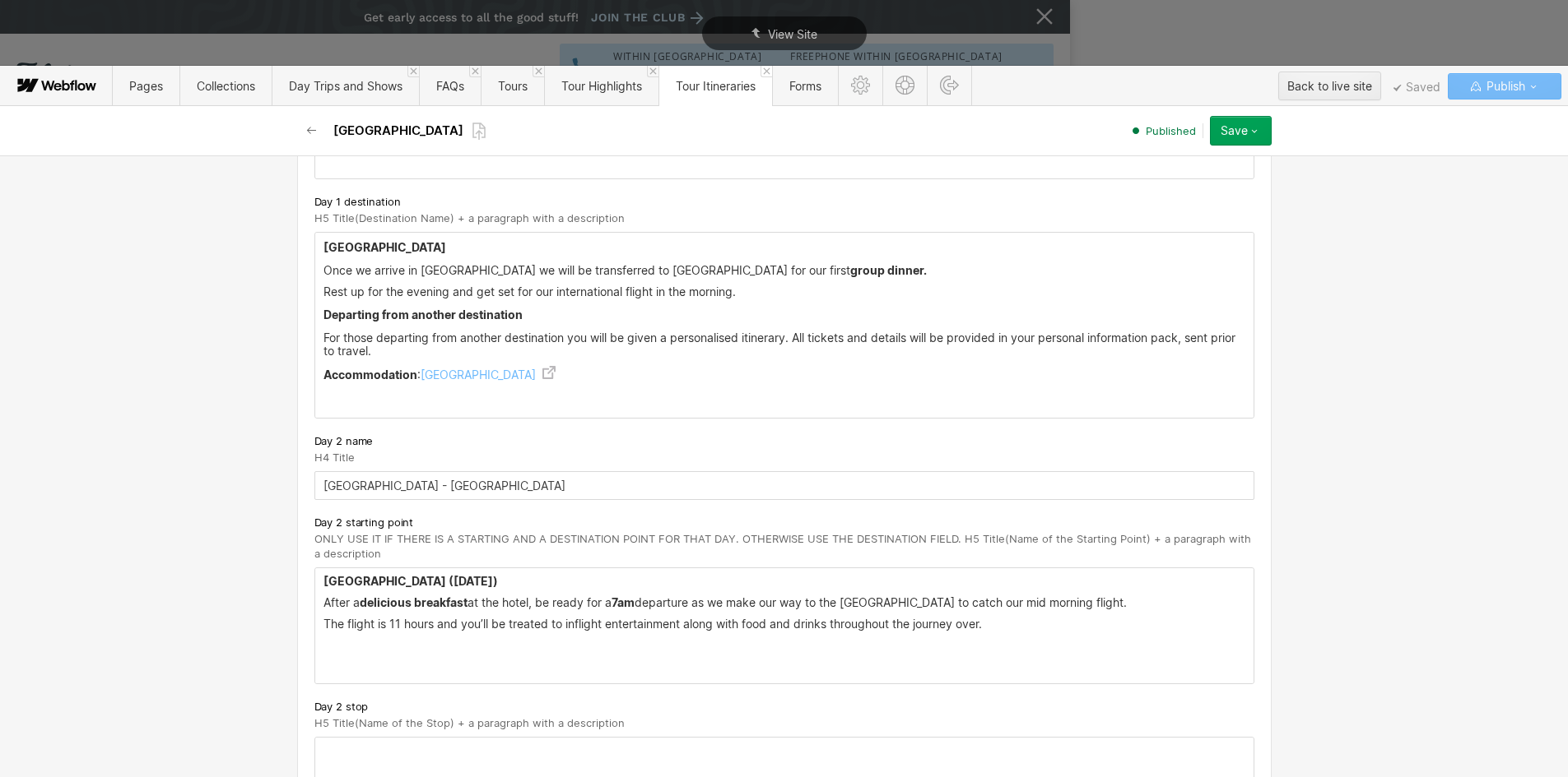
click at [402, 580] on strong "[GEOGRAPHIC_DATA] ([DATE])" at bounding box center [410, 581] width 175 height 14
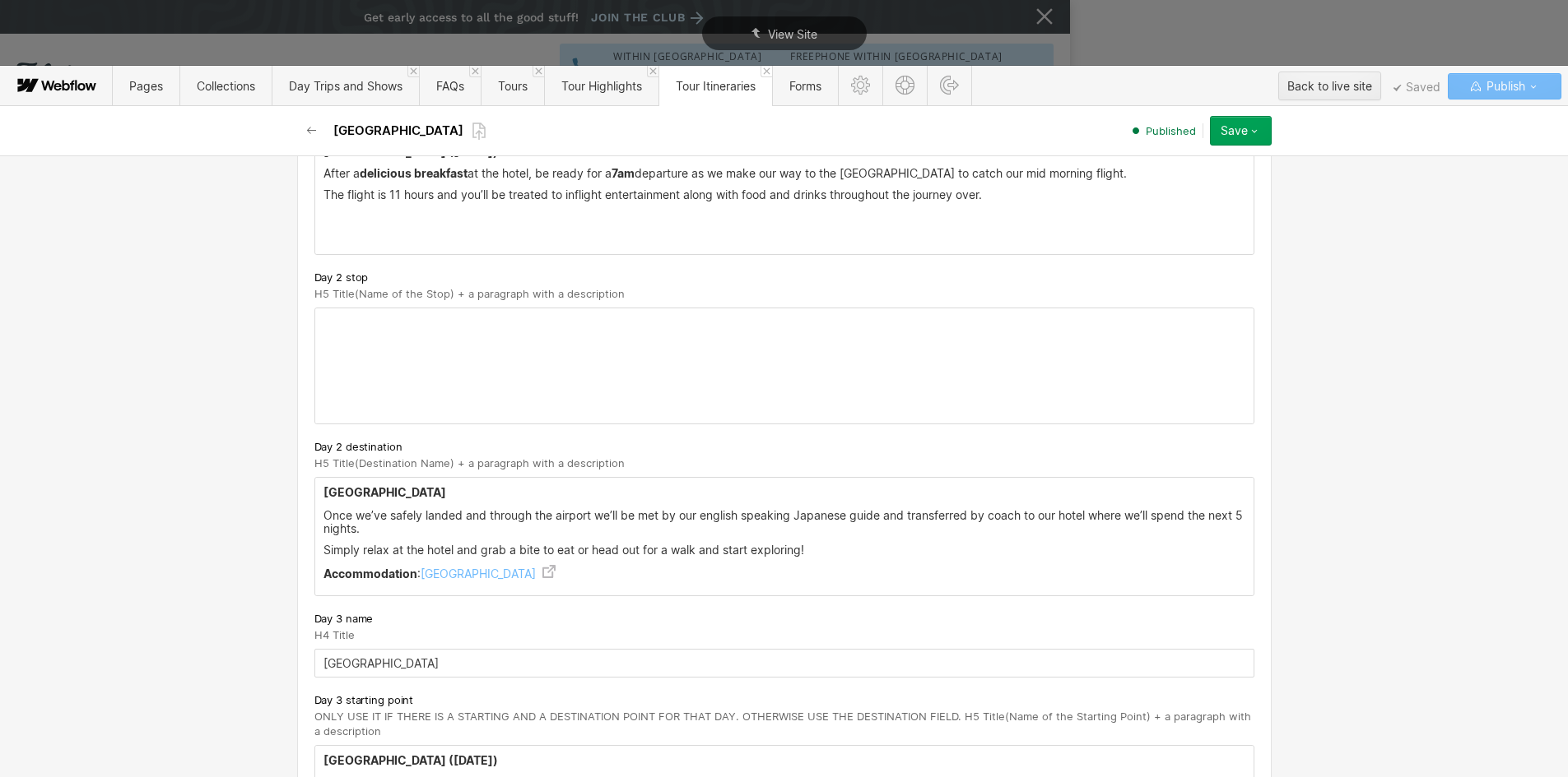
scroll to position [1316, 0]
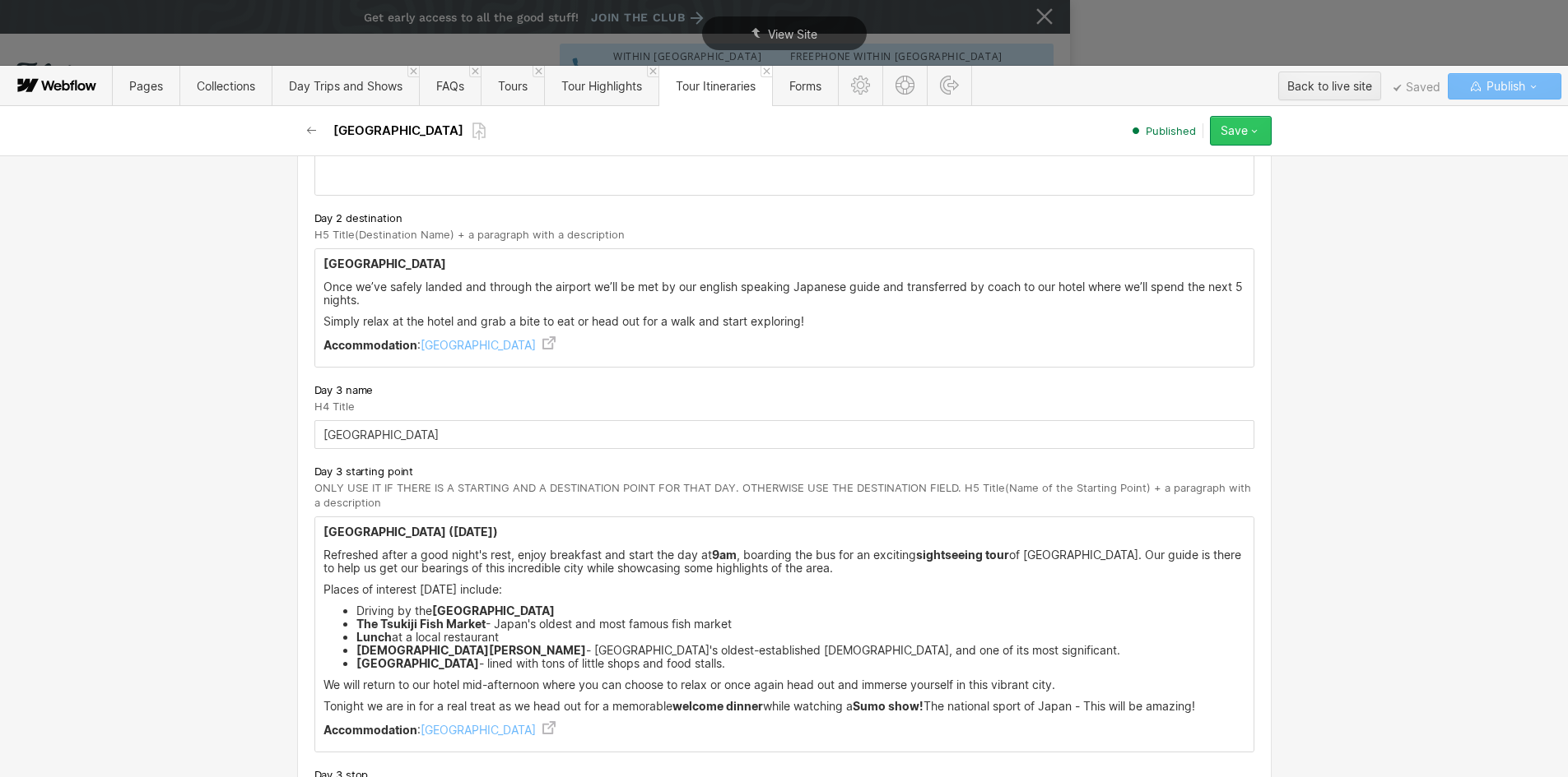
click at [1257, 133] on icon "button" at bounding box center [1254, 131] width 13 height 13
click at [1171, 186] on div "Republish" at bounding box center [1189, 186] width 163 height 23
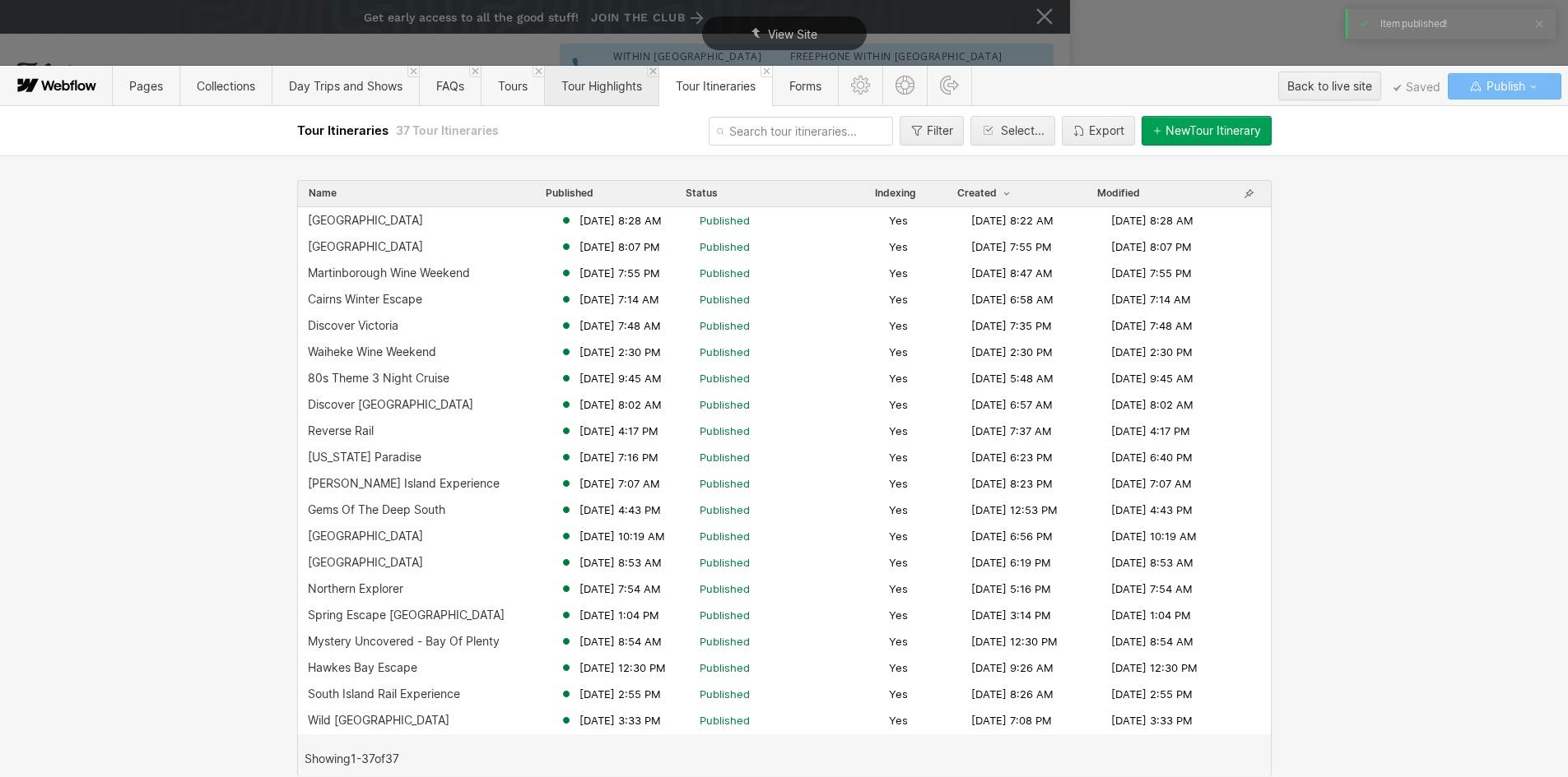
click at [598, 78] on span "Tour Highlights" at bounding box center [601, 86] width 114 height 40
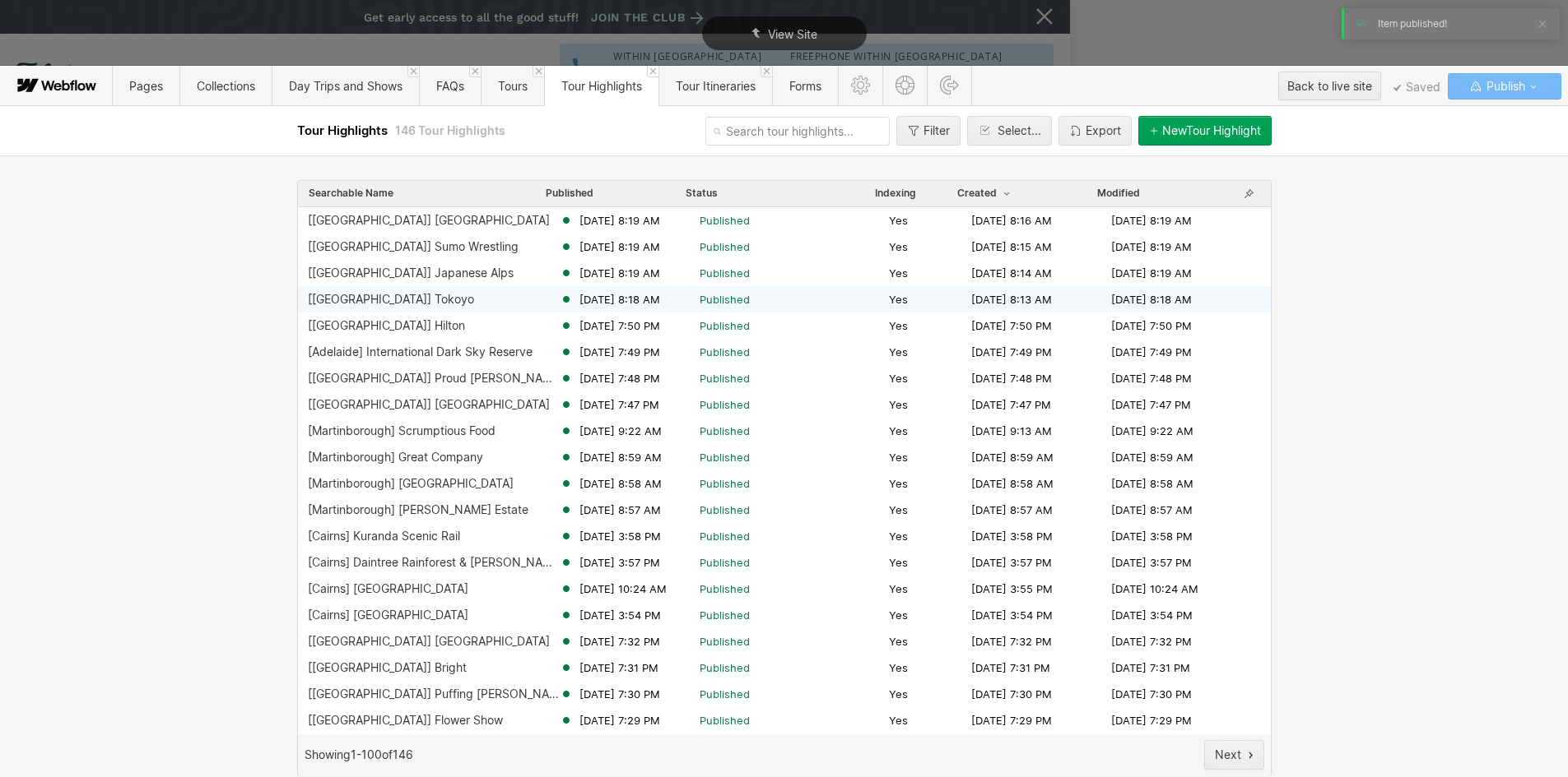
click at [377, 299] on div "[[GEOGRAPHIC_DATA]] Tokoyo" at bounding box center [391, 300] width 166 height 13
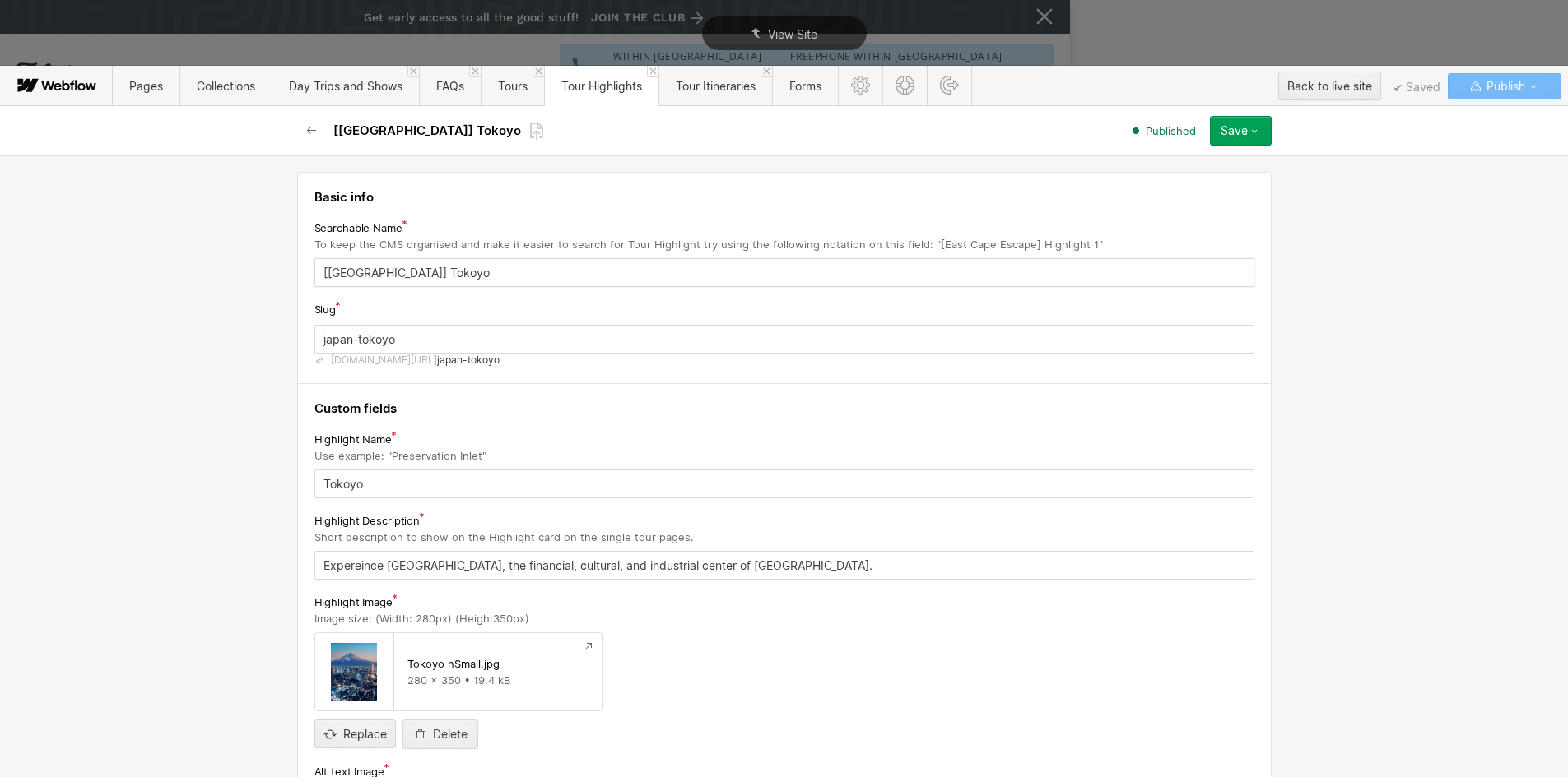
click at [385, 268] on input "[[GEOGRAPHIC_DATA]] Tokoyo" at bounding box center [785, 273] width 940 height 28
type input "[[GEOGRAPHIC_DATA]] [GEOGRAPHIC_DATA]"
click at [375, 336] on input "japan-tokoyo" at bounding box center [785, 339] width 940 height 28
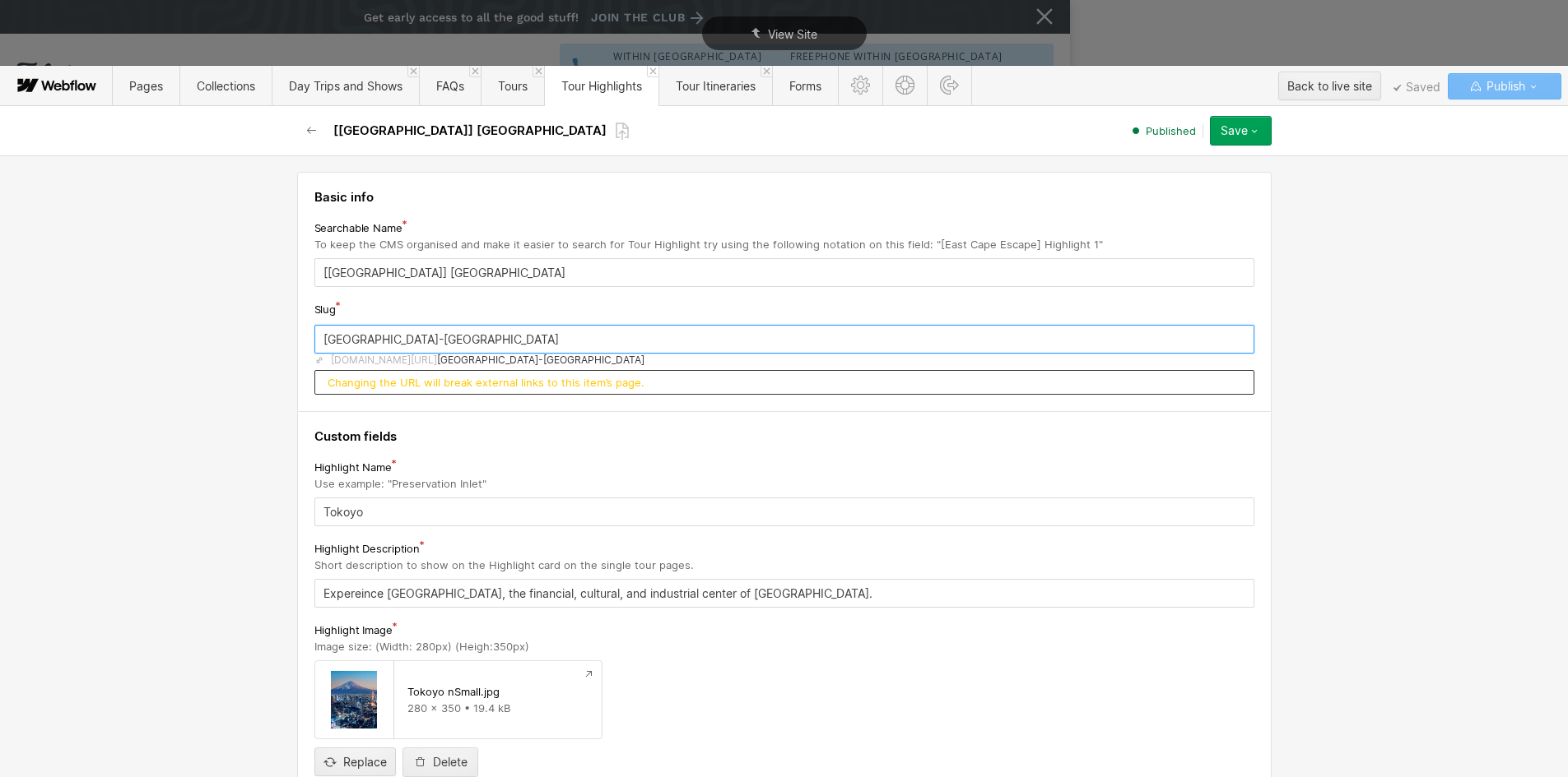
type input "[GEOGRAPHIC_DATA]-[GEOGRAPHIC_DATA]"
click at [345, 517] on input "Tokoyo" at bounding box center [785, 512] width 940 height 28
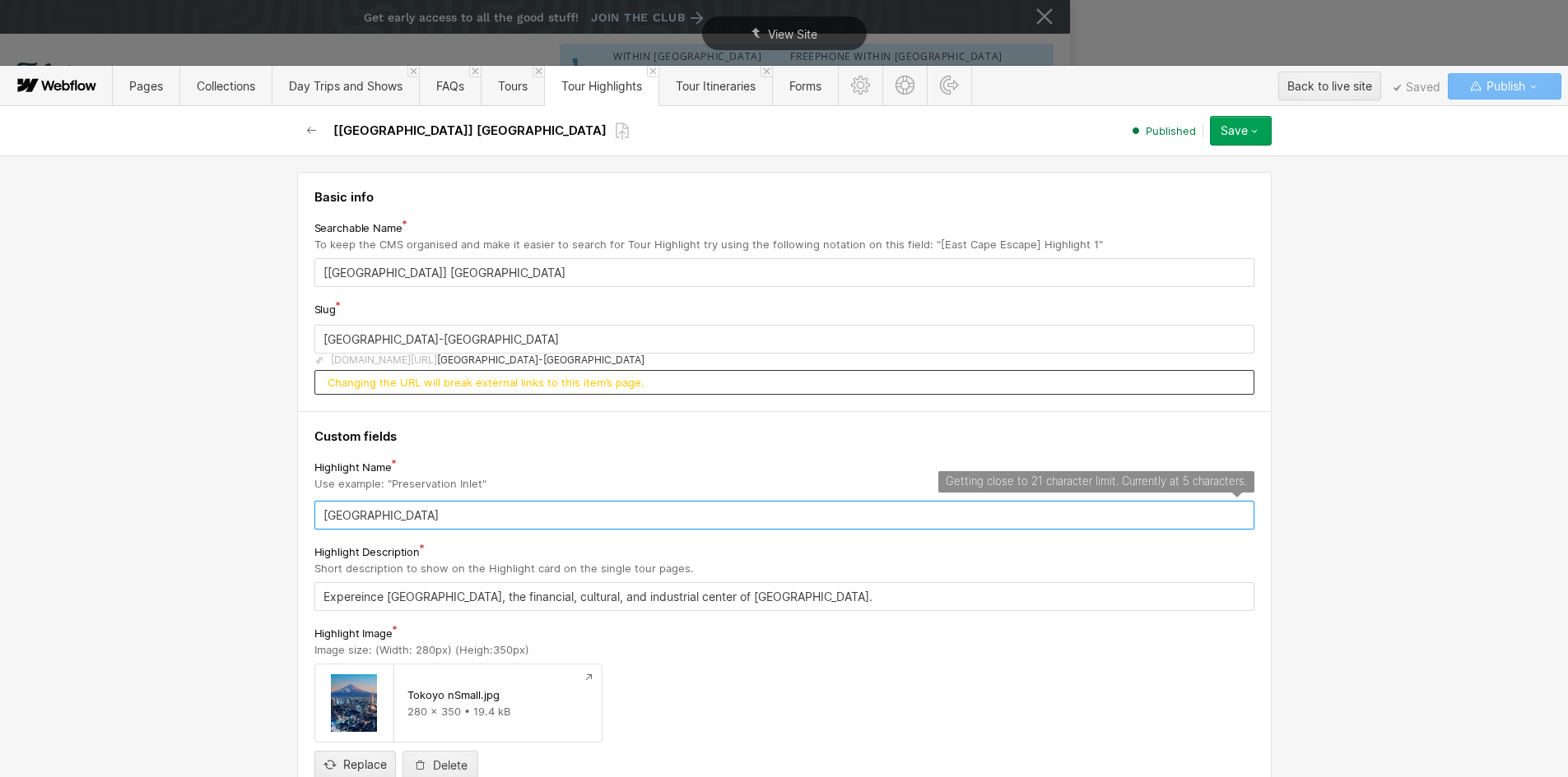
type input "[GEOGRAPHIC_DATA]"
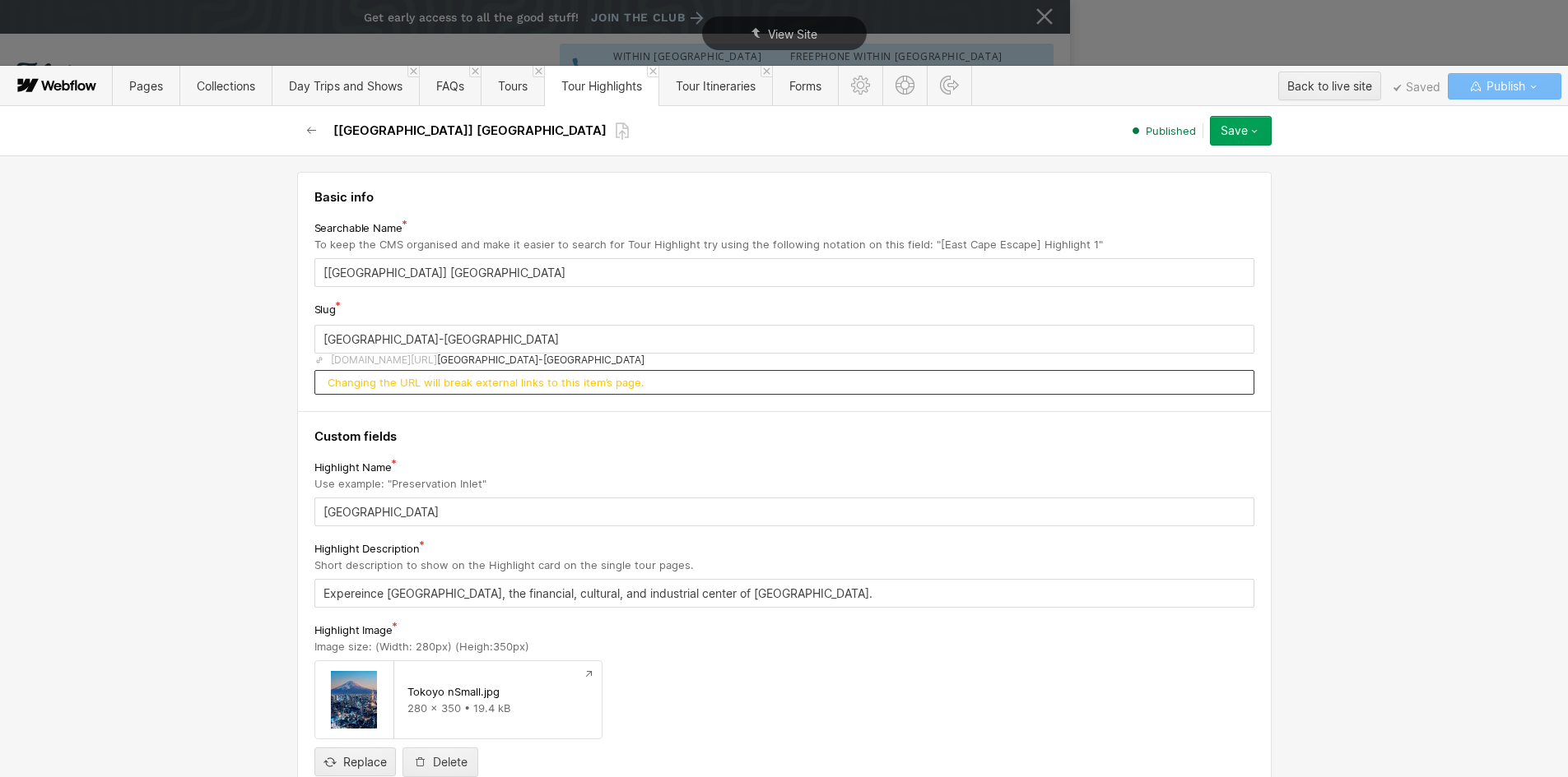
click at [593, 451] on div "Custom fields Highlight Name Use example: "Preservation Inlet" Tokyo Highlight …" at bounding box center [784, 644] width 974 height 464
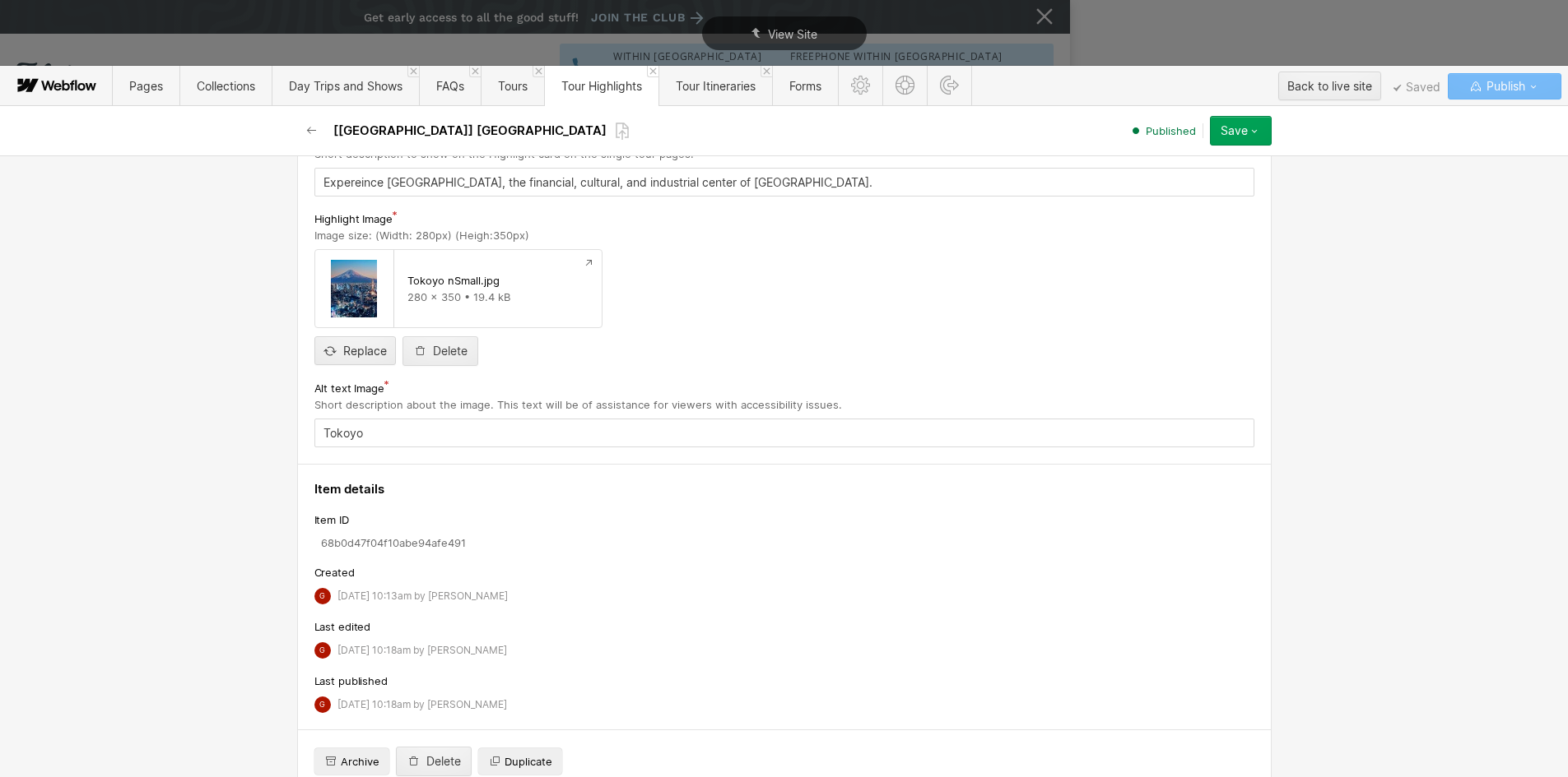
scroll to position [444, 0]
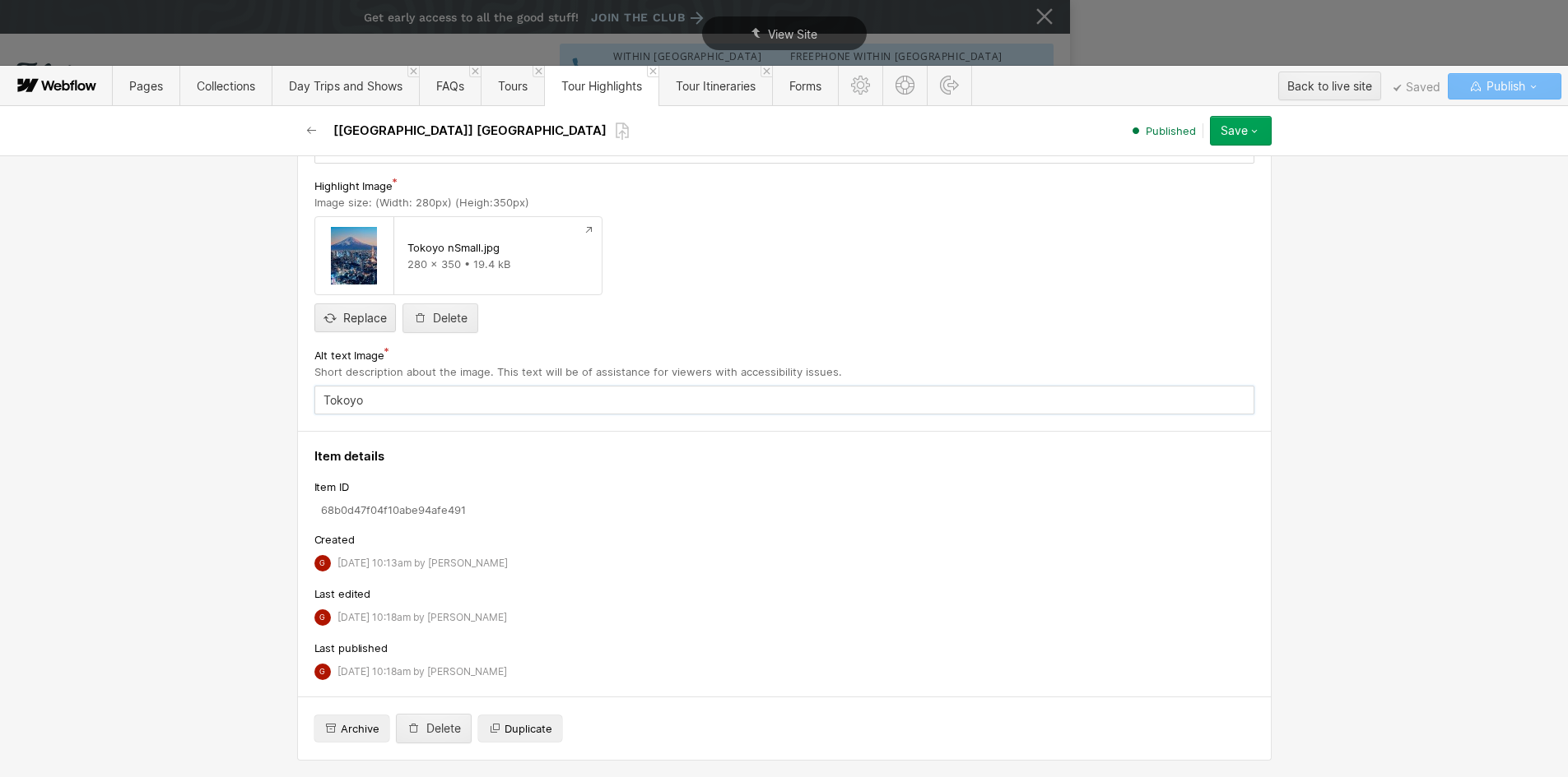
click at [341, 401] on input "Tokoyo" at bounding box center [785, 400] width 940 height 28
type input "[GEOGRAPHIC_DATA]"
click at [1261, 136] on button "Save" at bounding box center [1241, 130] width 62 height 29
click at [1179, 184] on div "Republish" at bounding box center [1189, 186] width 163 height 23
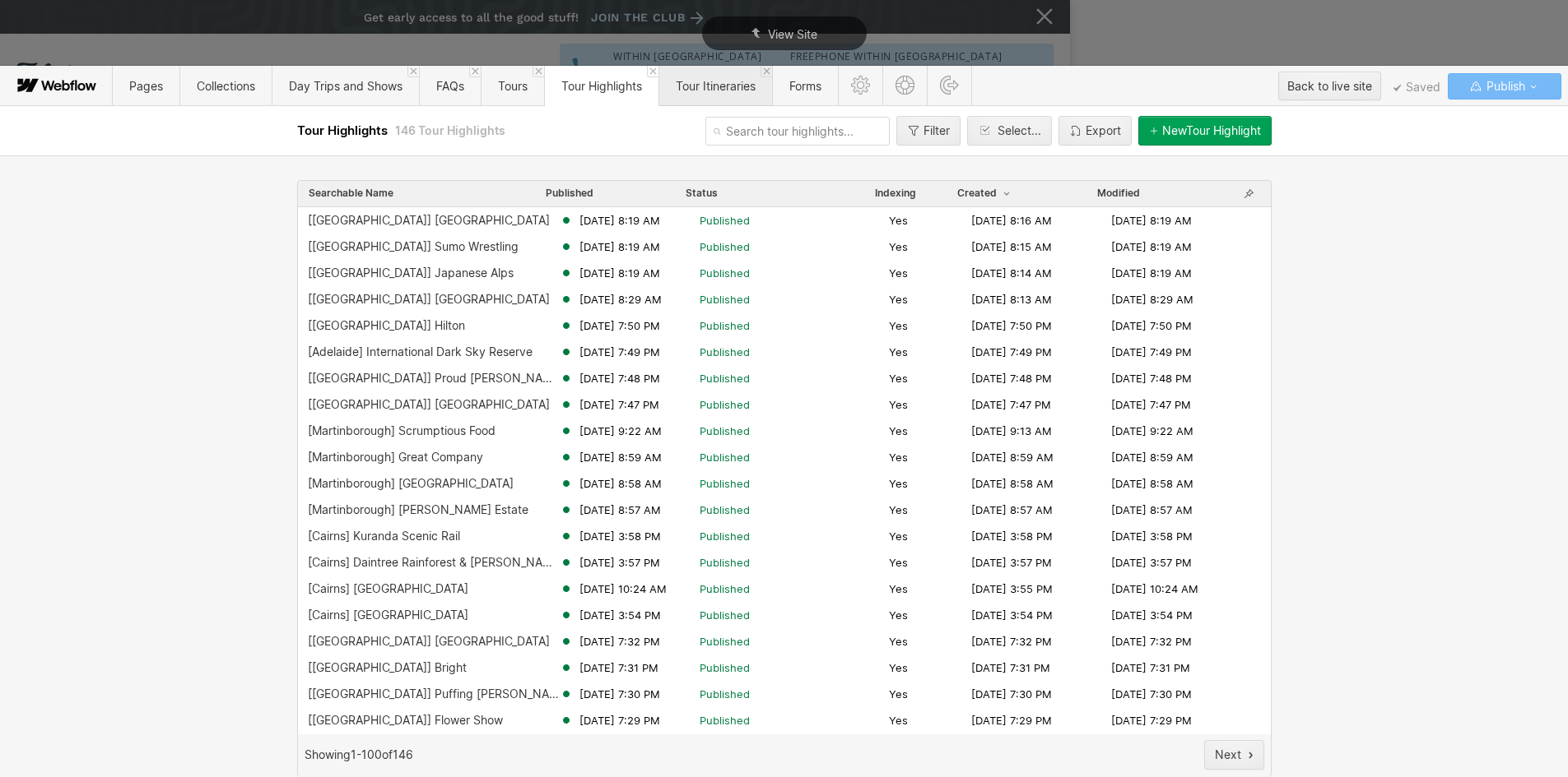
click at [714, 83] on span "Tour Itineraries" at bounding box center [716, 86] width 80 height 14
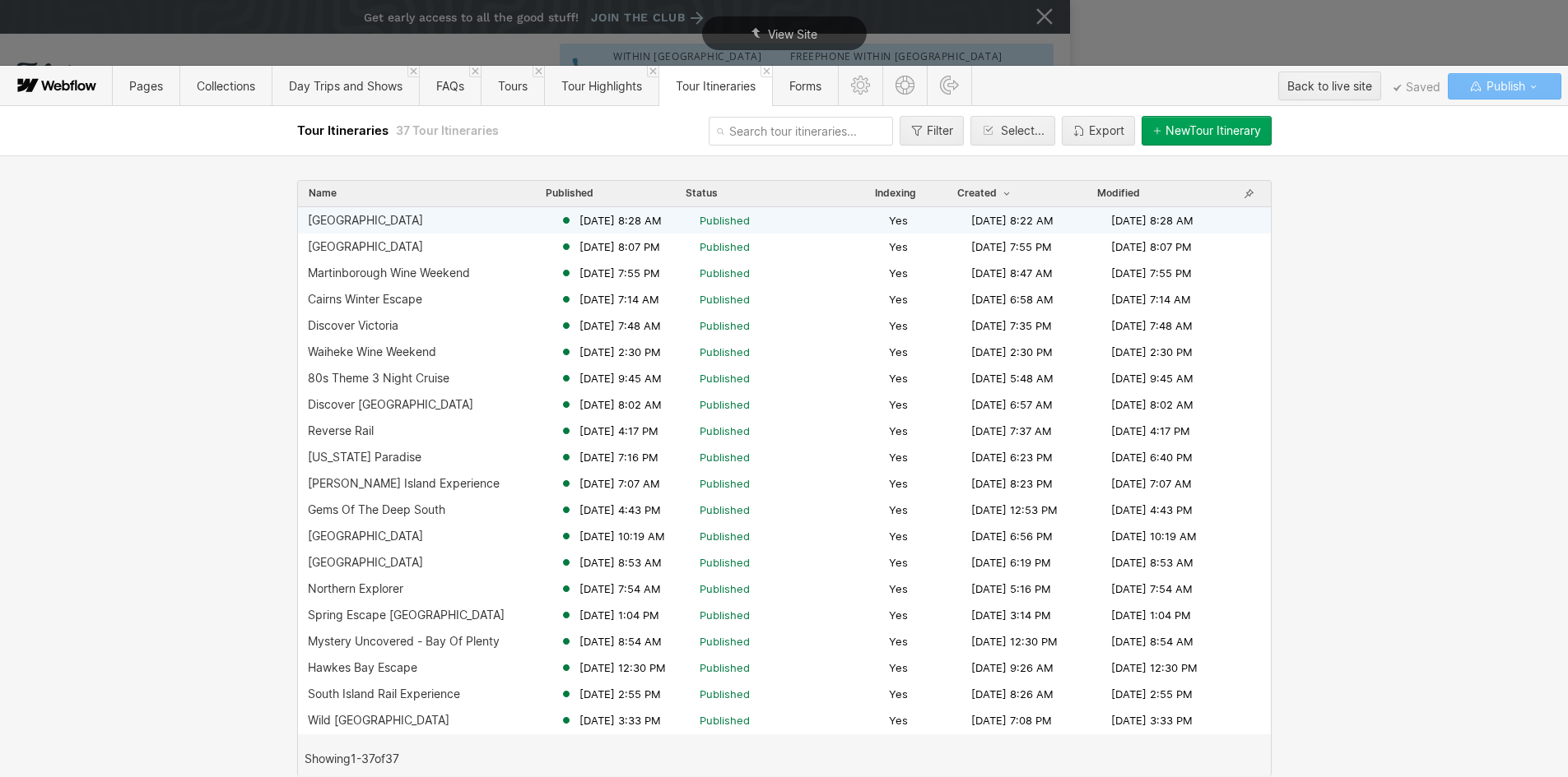
click at [356, 214] on div "[GEOGRAPHIC_DATA]" at bounding box center [434, 220] width 252 height 13
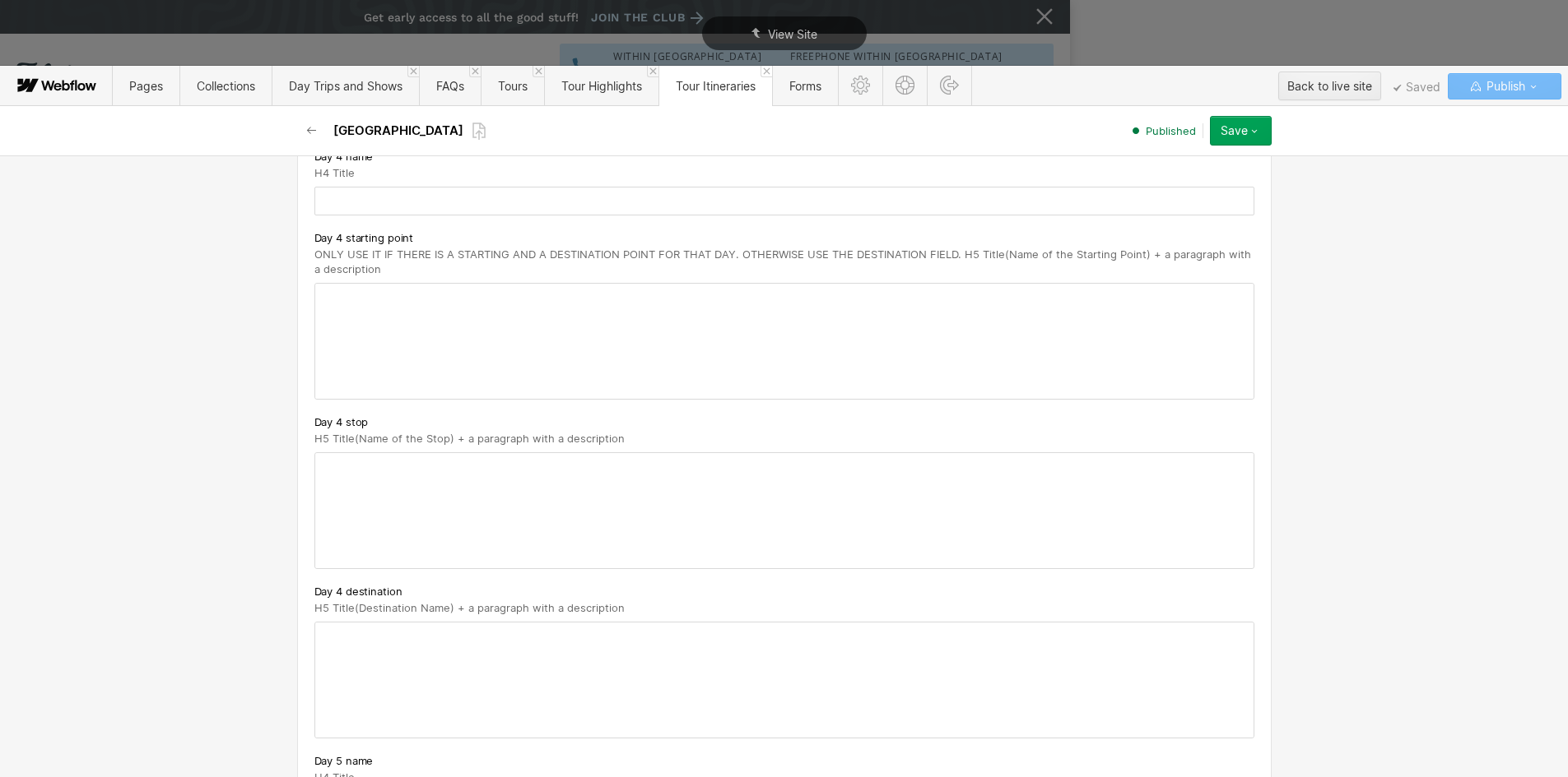
scroll to position [2221, 0]
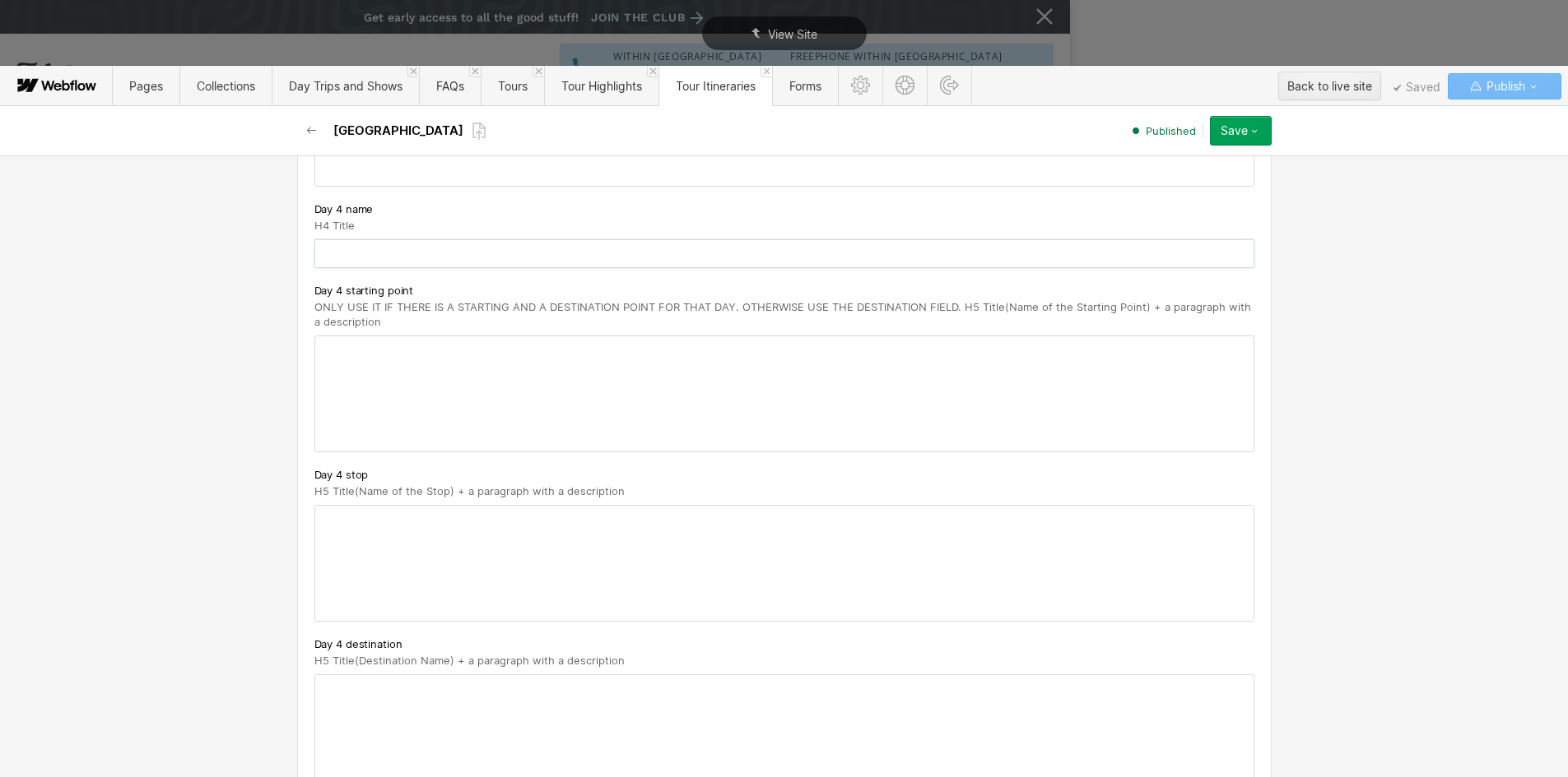
click at [342, 240] on input "text" at bounding box center [785, 254] width 940 height 28
paste input "Tokyo - [GEOGRAPHIC_DATA]"
type input "Tokyo - [GEOGRAPHIC_DATA]"
click at [322, 341] on div at bounding box center [785, 394] width 938 height 115
click at [350, 361] on strong "Tokyo - [GEOGRAPHIC_DATA]" at bounding box center [514, 357] width 382 height 32
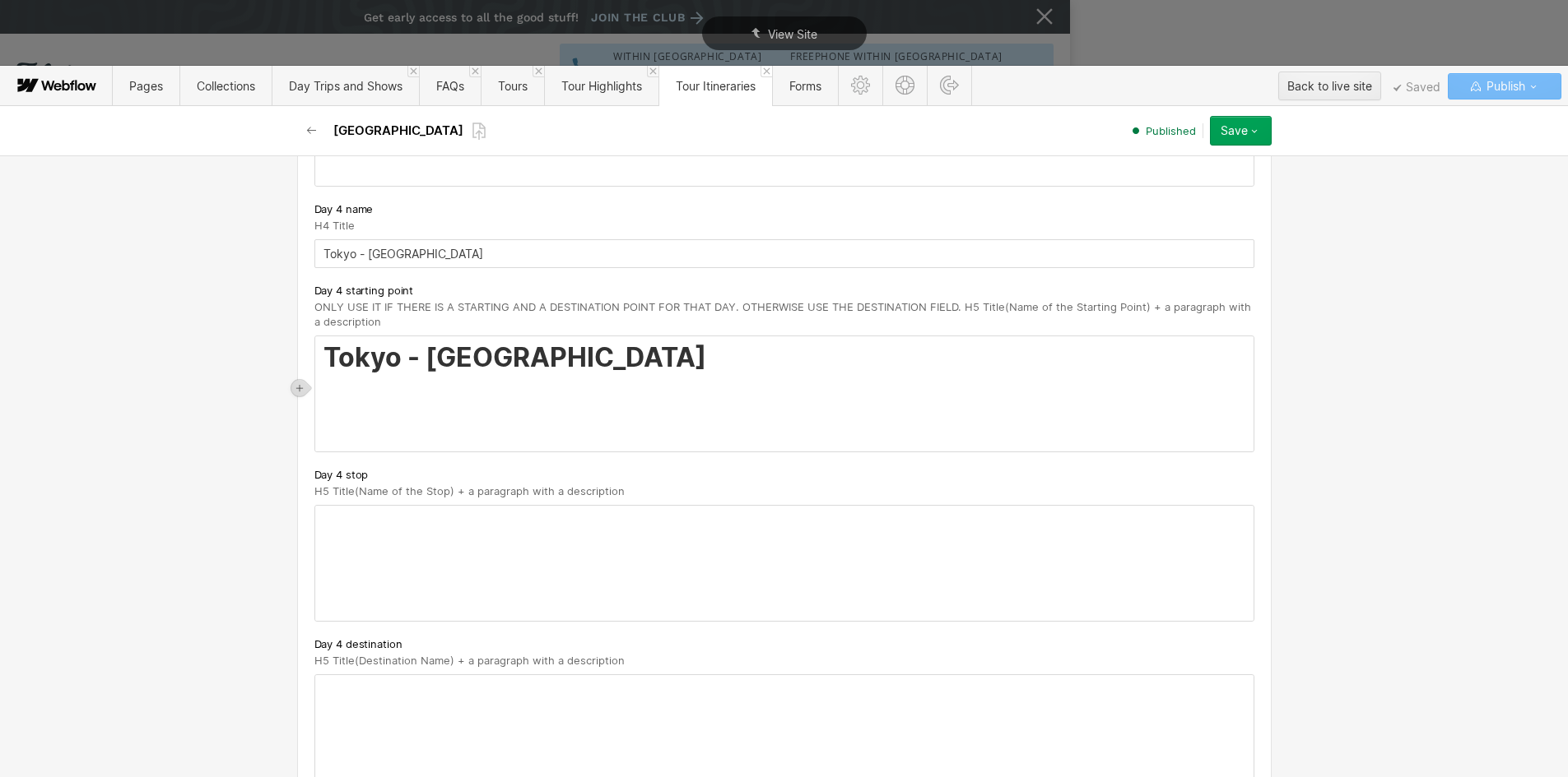
click at [350, 361] on strong "Tokyo - [GEOGRAPHIC_DATA]" at bounding box center [514, 357] width 382 height 32
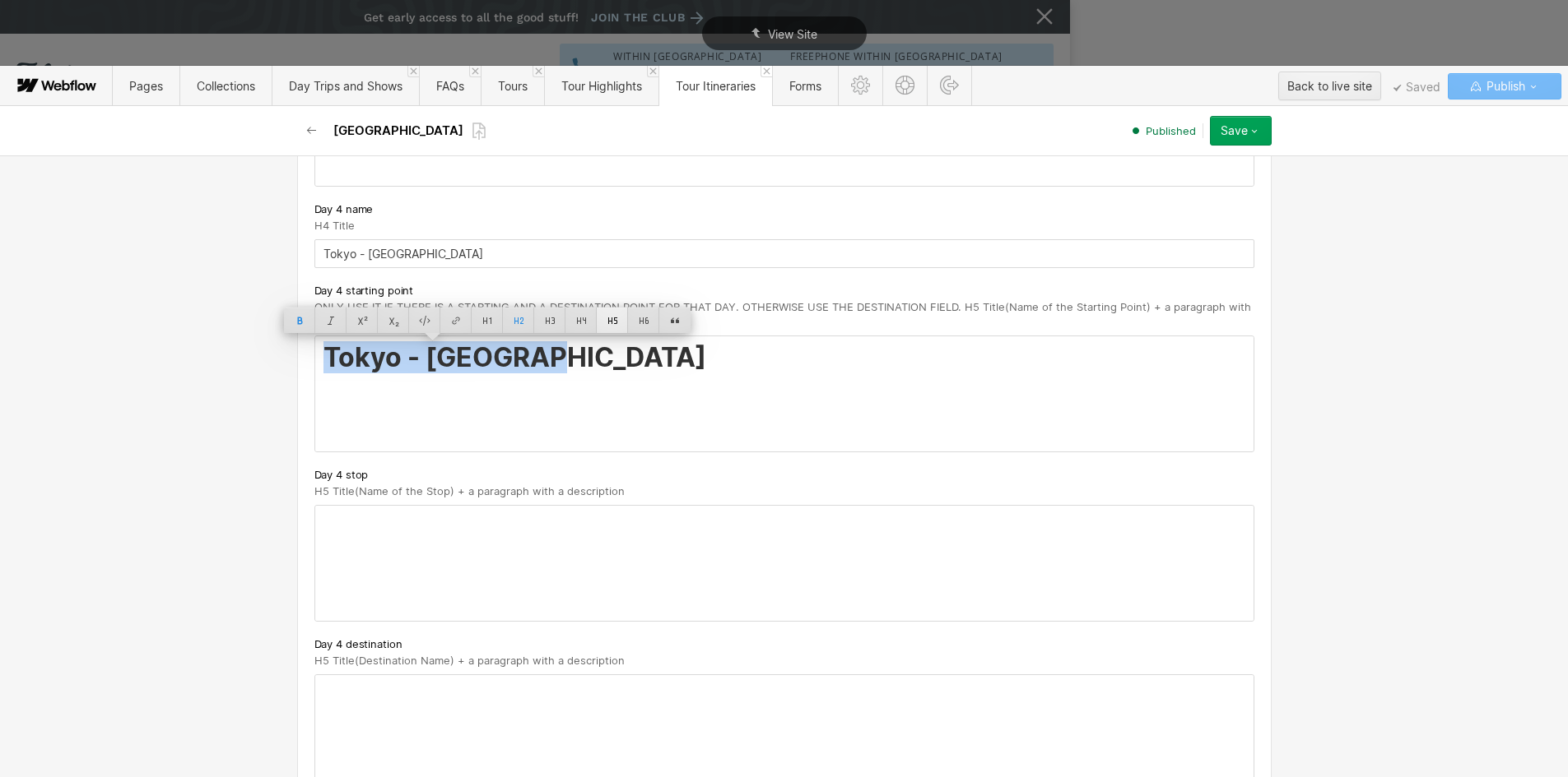
click at [604, 316] on div at bounding box center [612, 320] width 31 height 26
click at [357, 351] on strong "Tokyo - [GEOGRAPHIC_DATA]" at bounding box center [407, 351] width 168 height 14
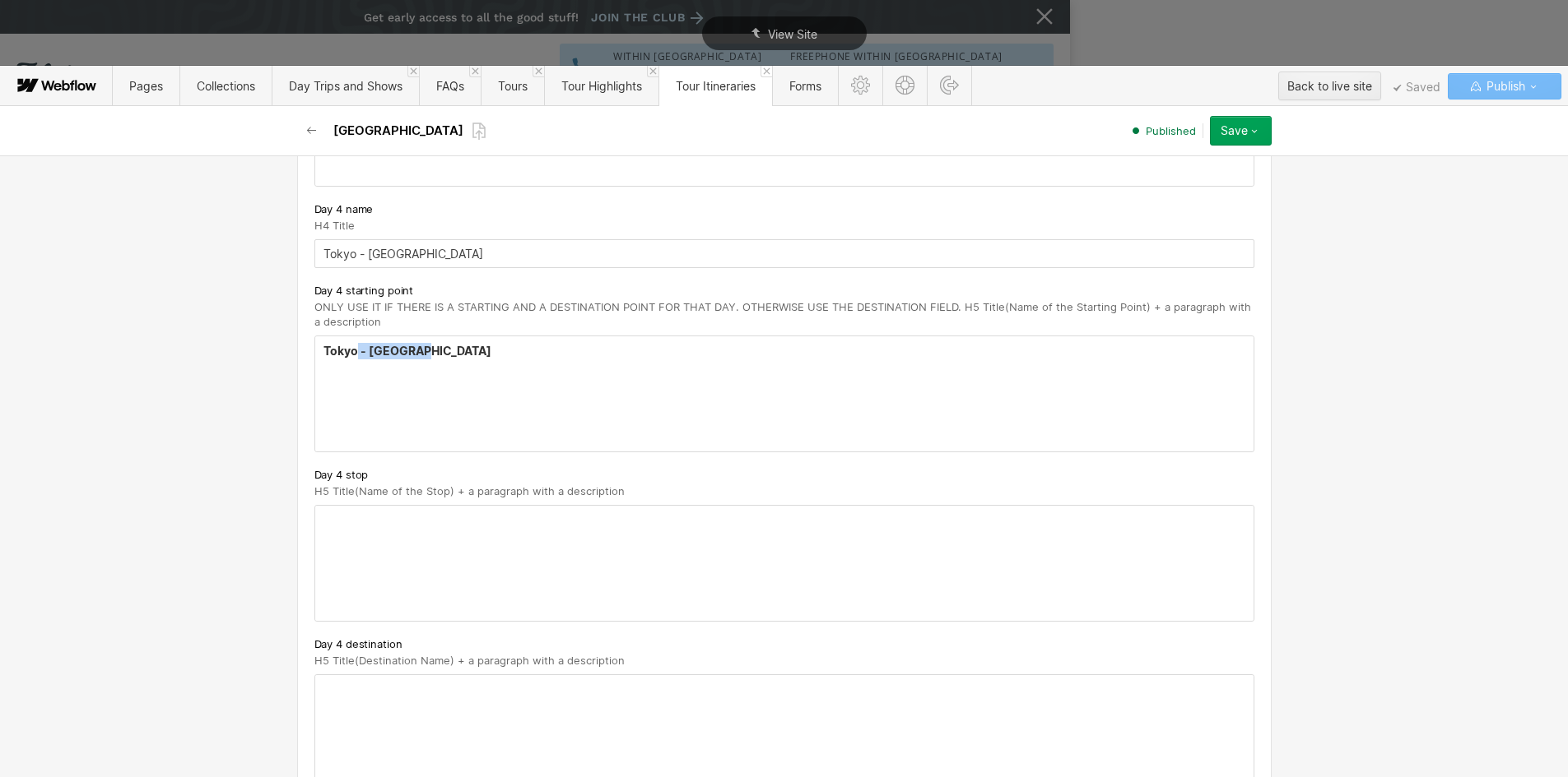
drag, startPoint x: 352, startPoint y: 351, endPoint x: 474, endPoint y: 351, distance: 122.0
click at [474, 351] on h5 "Tokyo - [GEOGRAPHIC_DATA]" at bounding box center [784, 351] width 922 height 17
click at [367, 351] on h5 "[GEOGRAPHIC_DATA]" at bounding box center [784, 351] width 922 height 17
click at [390, 524] on div at bounding box center [785, 563] width 938 height 115
click at [409, 373] on p "‍" at bounding box center [784, 375] width 922 height 13
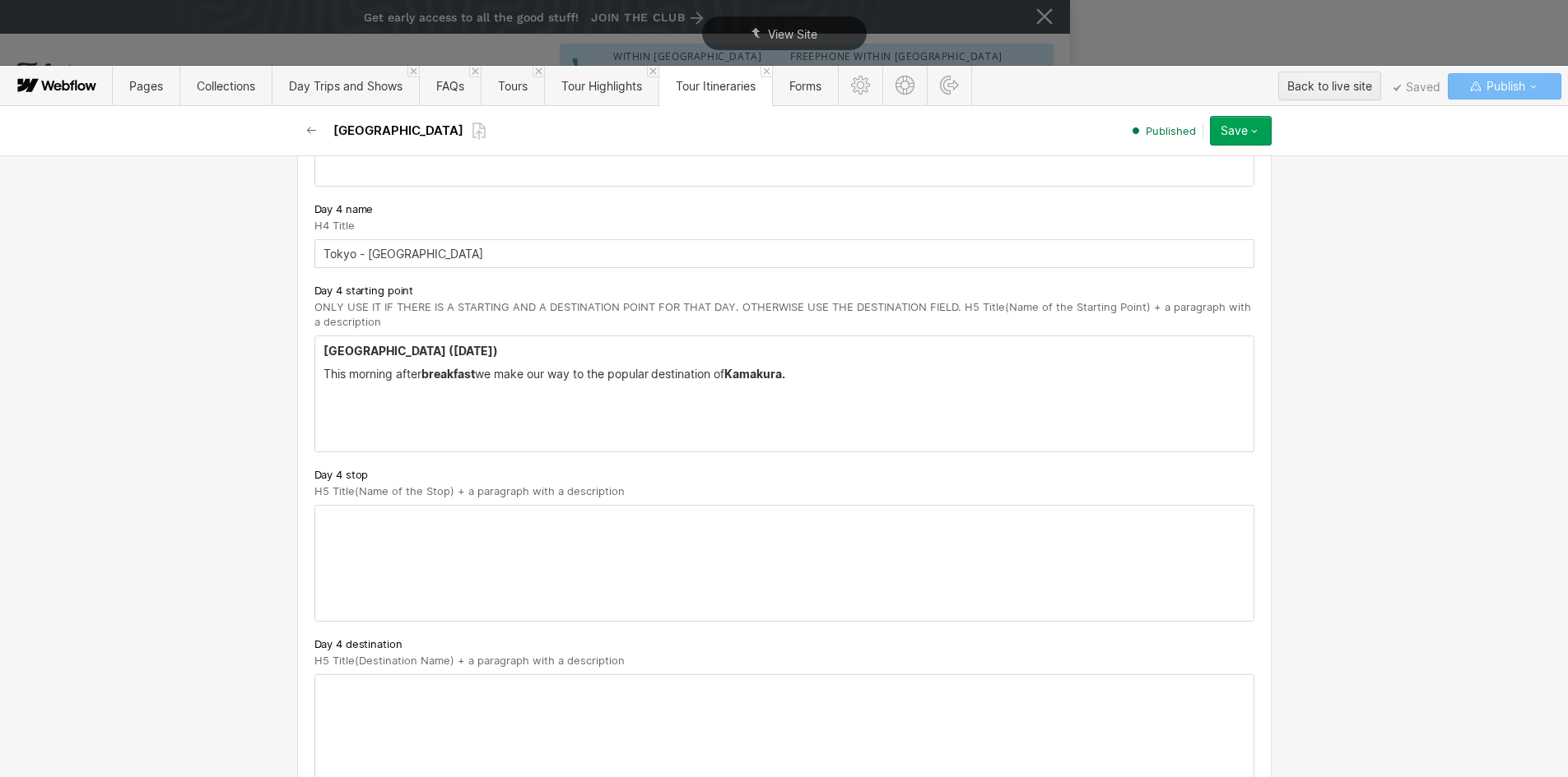
click at [385, 250] on input "Tokyo - [GEOGRAPHIC_DATA]" at bounding box center [785, 254] width 940 height 28
click at [337, 527] on div at bounding box center [785, 563] width 938 height 115
click at [358, 513] on p "Kamakura" at bounding box center [784, 519] width 922 height 13
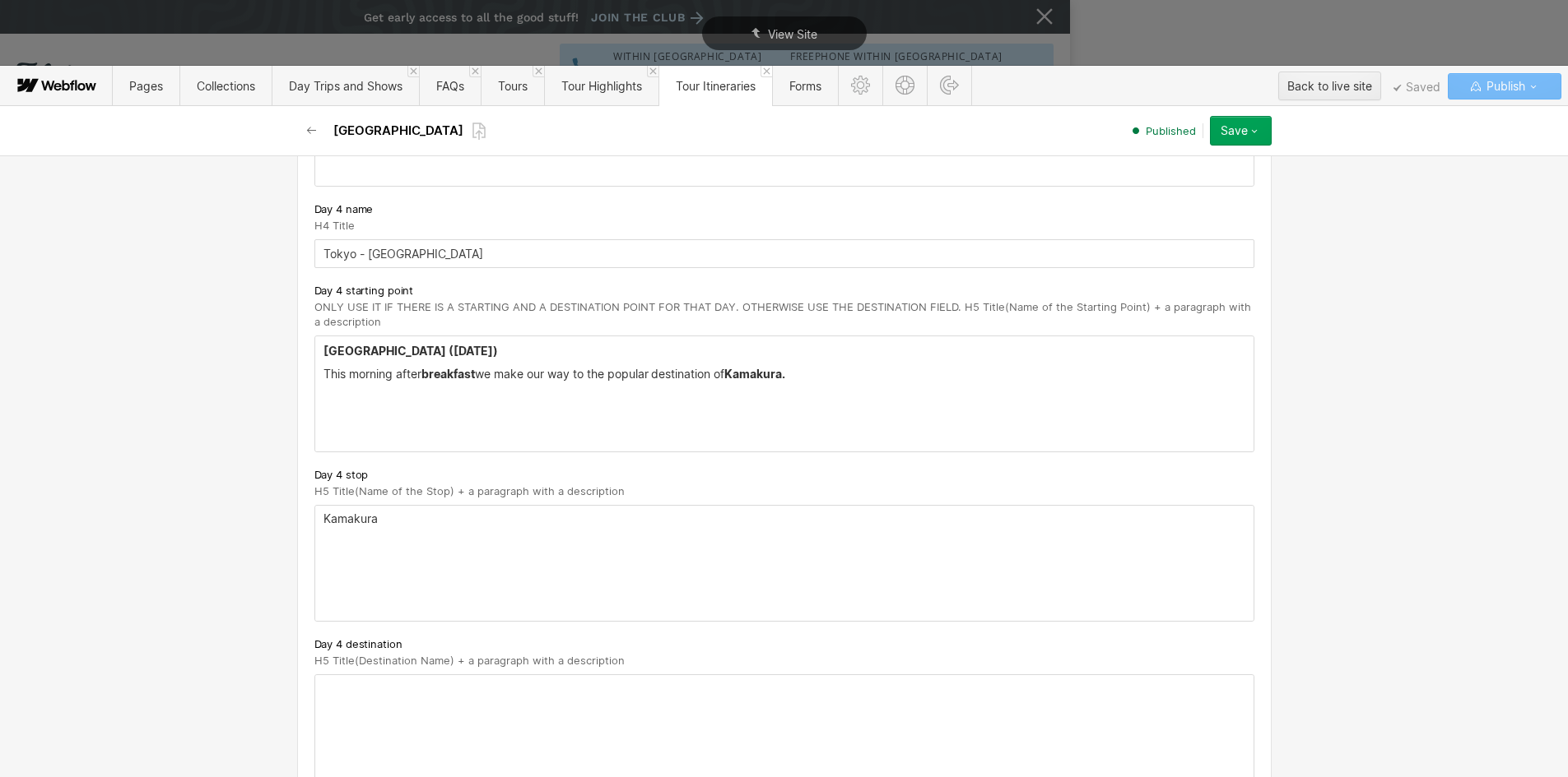
click at [358, 513] on p "Kamakura" at bounding box center [784, 519] width 922 height 13
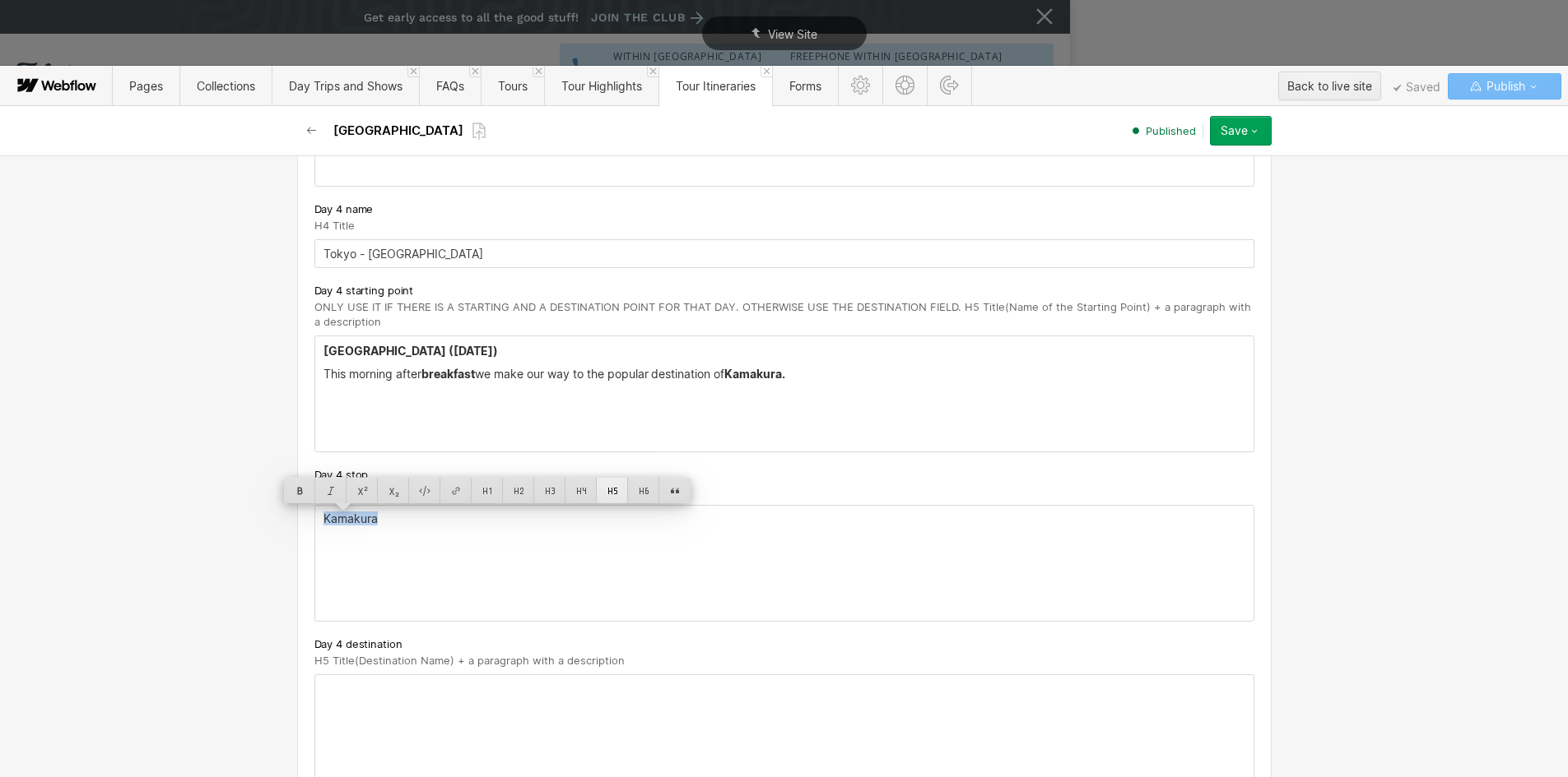
click at [604, 490] on div at bounding box center [612, 491] width 31 height 26
click at [338, 563] on div "Kamakura ‍" at bounding box center [785, 563] width 938 height 115
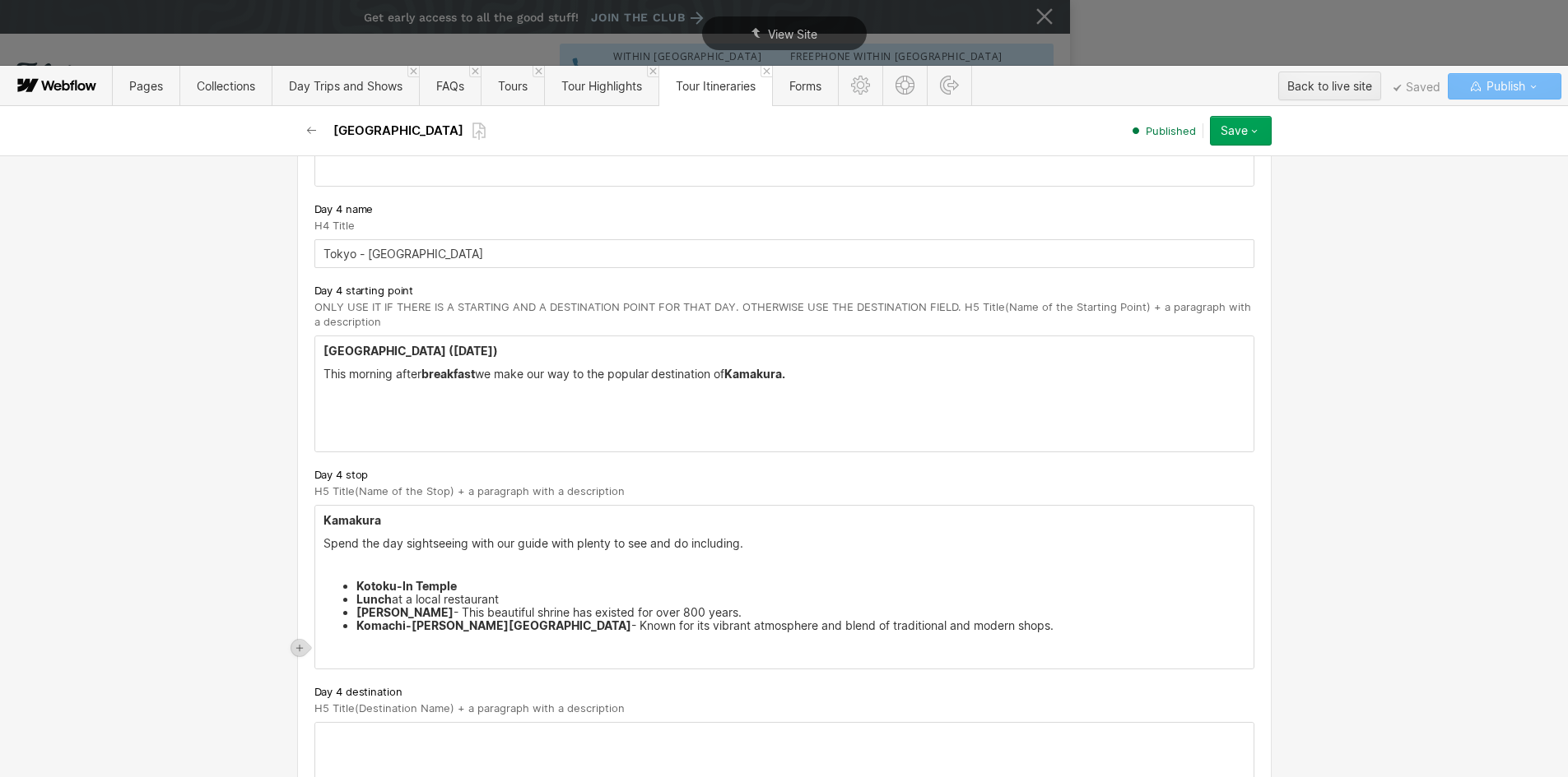
click at [335, 561] on p "‍" at bounding box center [784, 565] width 922 height 13
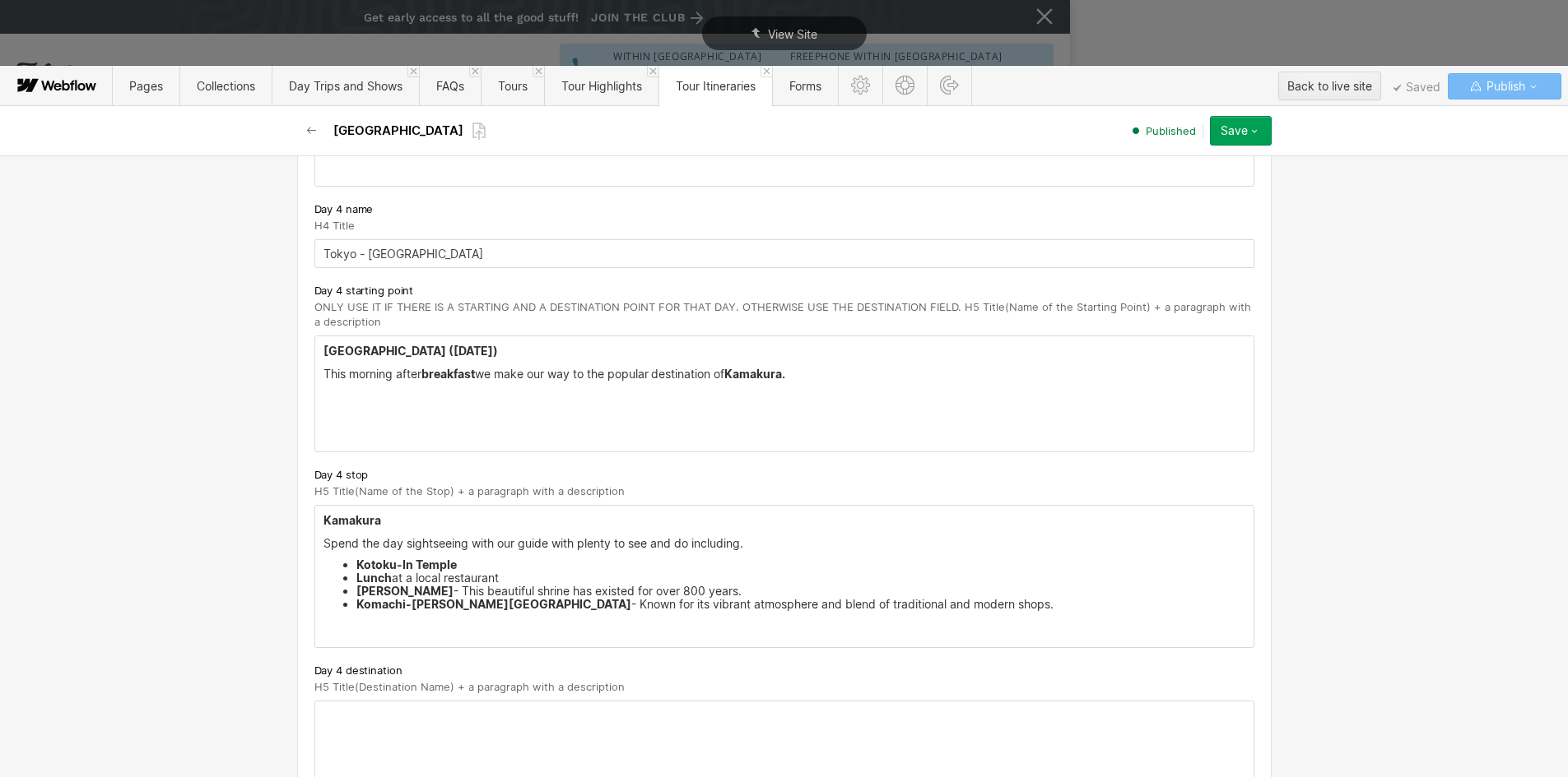
click at [332, 347] on strong "[GEOGRAPHIC_DATA] ([DATE])" at bounding box center [410, 351] width 175 height 14
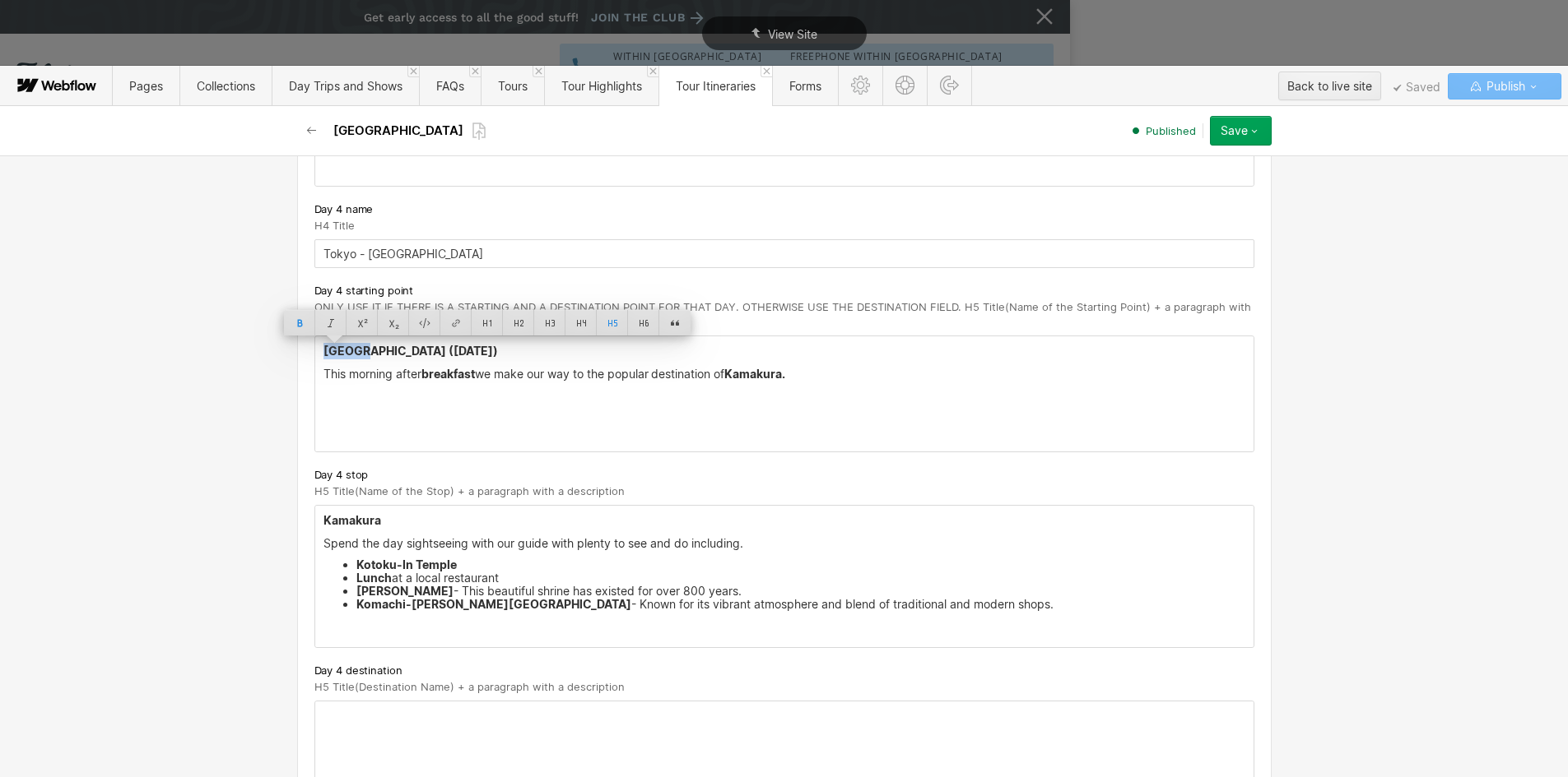
copy strong "[GEOGRAPHIC_DATA]"
click at [334, 724] on div at bounding box center [785, 759] width 938 height 115
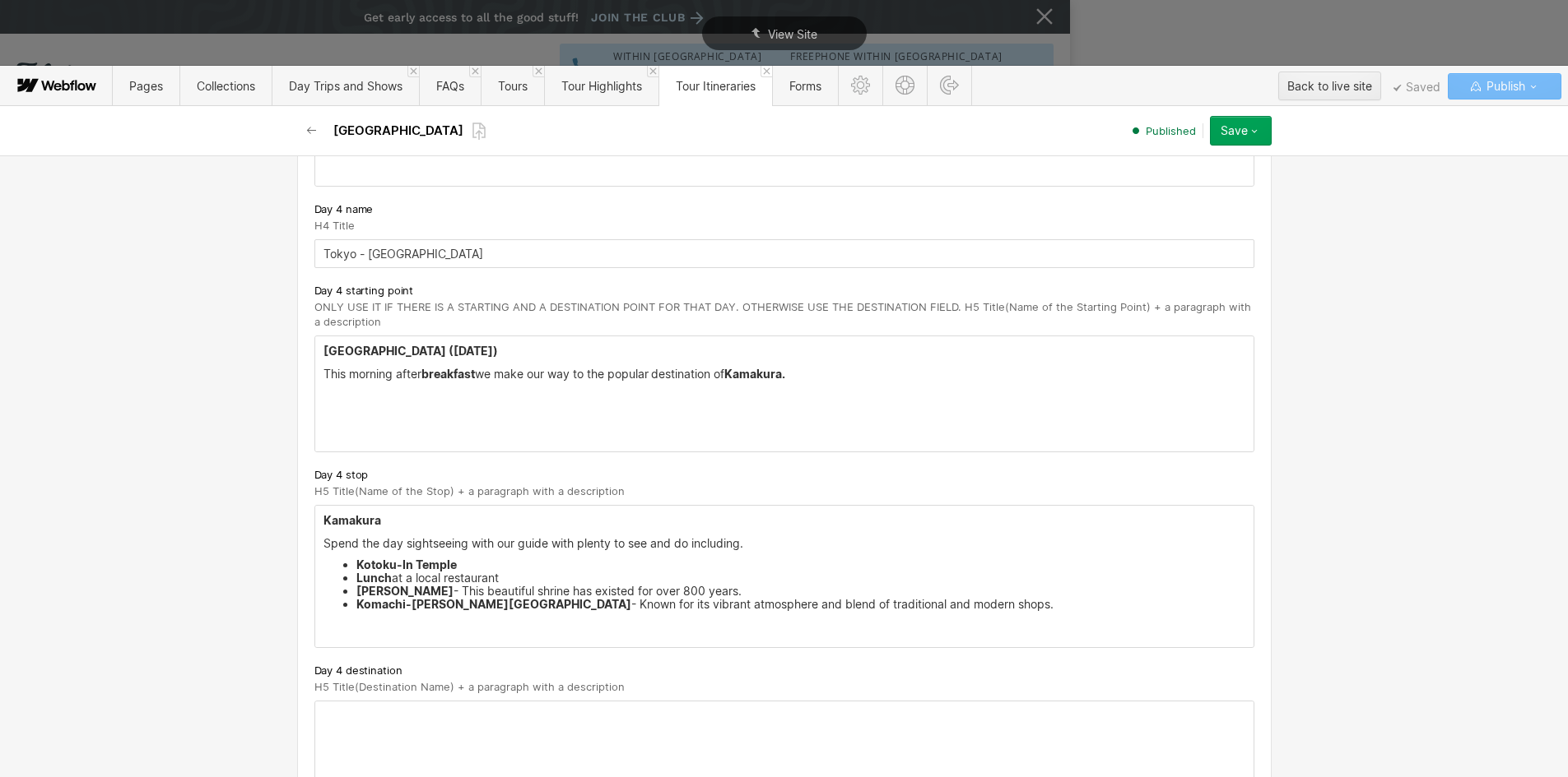
click at [334, 724] on div at bounding box center [785, 759] width 938 height 115
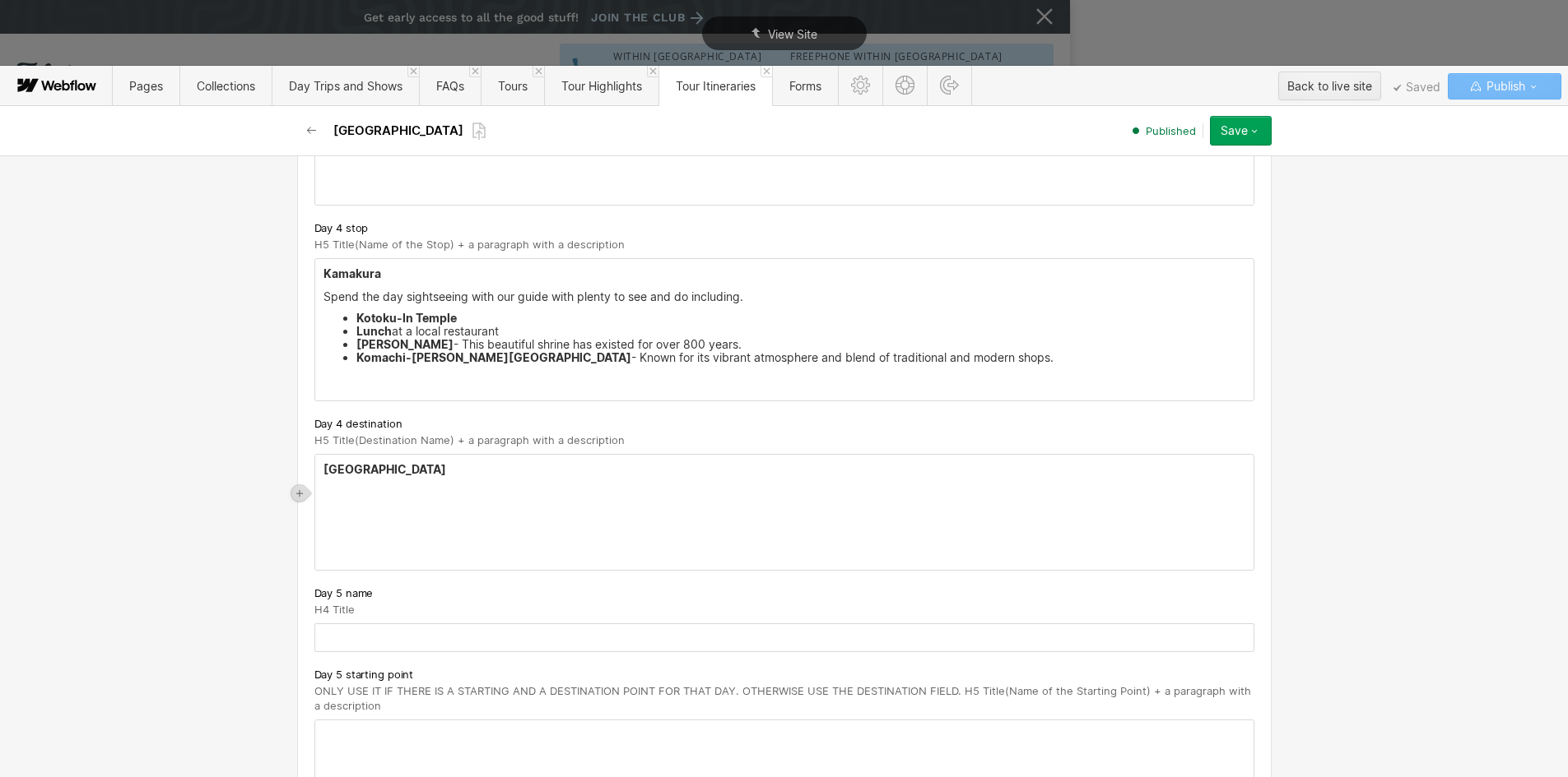
click at [383, 465] on h5 "[GEOGRAPHIC_DATA]" at bounding box center [784, 470] width 922 height 17
click at [377, 542] on div "Tokyo We return to the hotel where the evening is yours to stroll the safe stre…" at bounding box center [785, 512] width 938 height 115
click at [351, 527] on p "‍" at bounding box center [784, 527] width 922 height 13
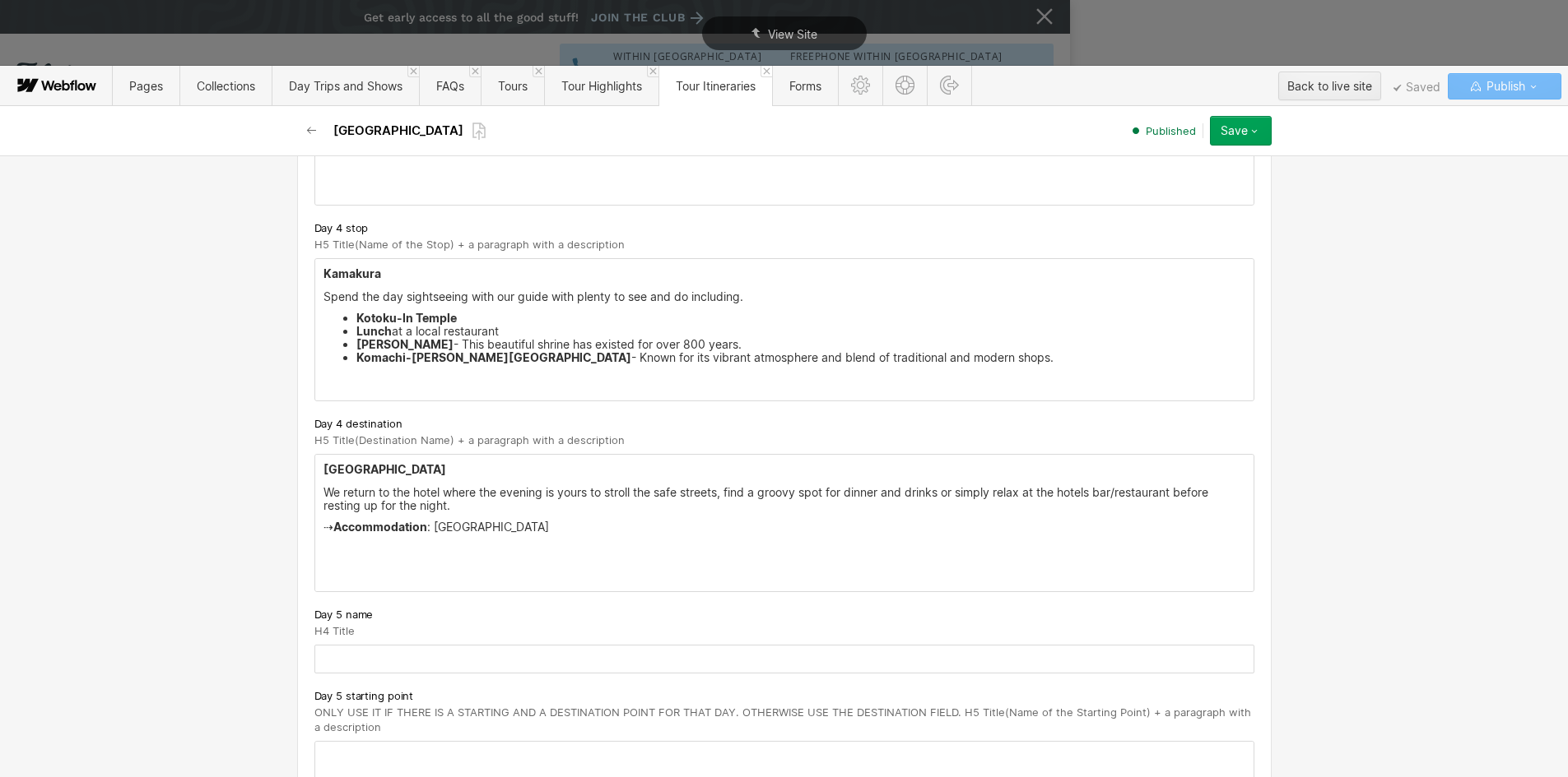
drag, startPoint x: 332, startPoint y: 528, endPoint x: 300, endPoint y: 528, distance: 32.0
click at [556, 530] on p "Accommodation : [GEOGRAPHIC_DATA]" at bounding box center [784, 527] width 922 height 13
drag, startPoint x: 556, startPoint y: 530, endPoint x: 509, endPoint y: 567, distance: 59.8
click at [419, 523] on p "Accommodation : [GEOGRAPHIC_DATA]" at bounding box center [784, 527] width 922 height 13
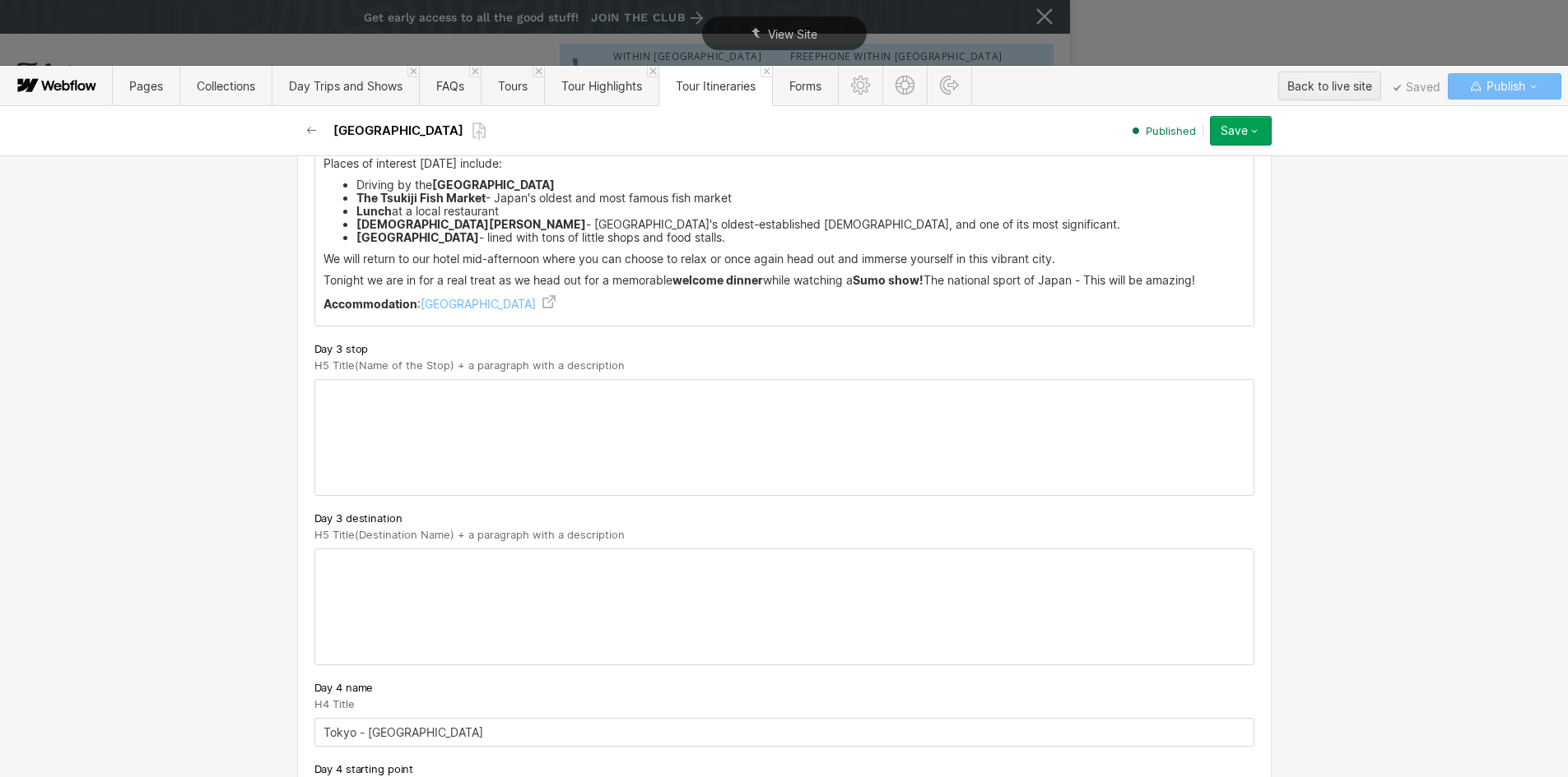
scroll to position [1728, 0]
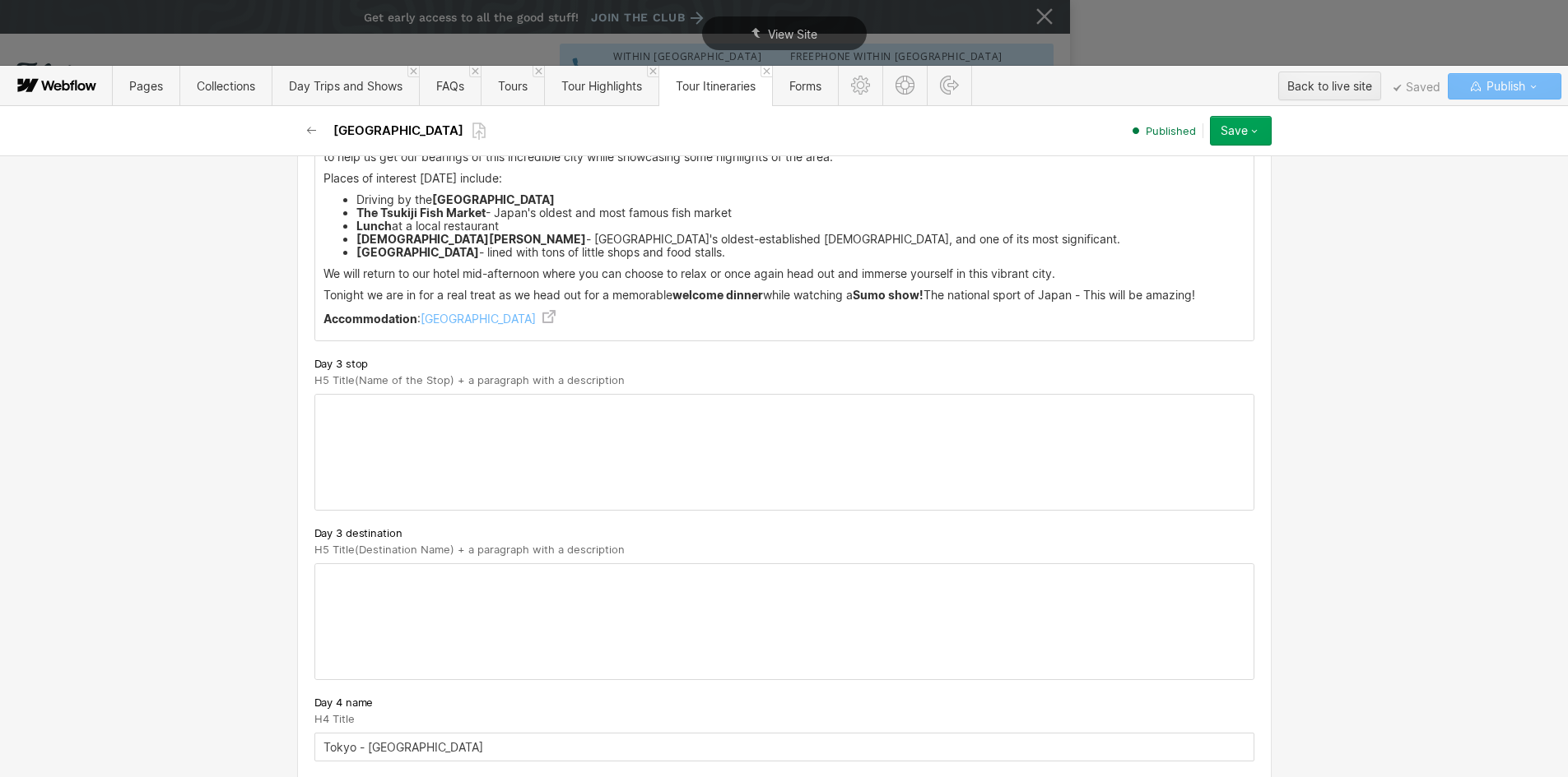
click at [380, 309] on div "[GEOGRAPHIC_DATA] ([DATE]) Refreshed after a good night's rest, enjoy breakfast…" at bounding box center [785, 223] width 938 height 235
click at [380, 316] on strong "Accommodation" at bounding box center [370, 319] width 94 height 14
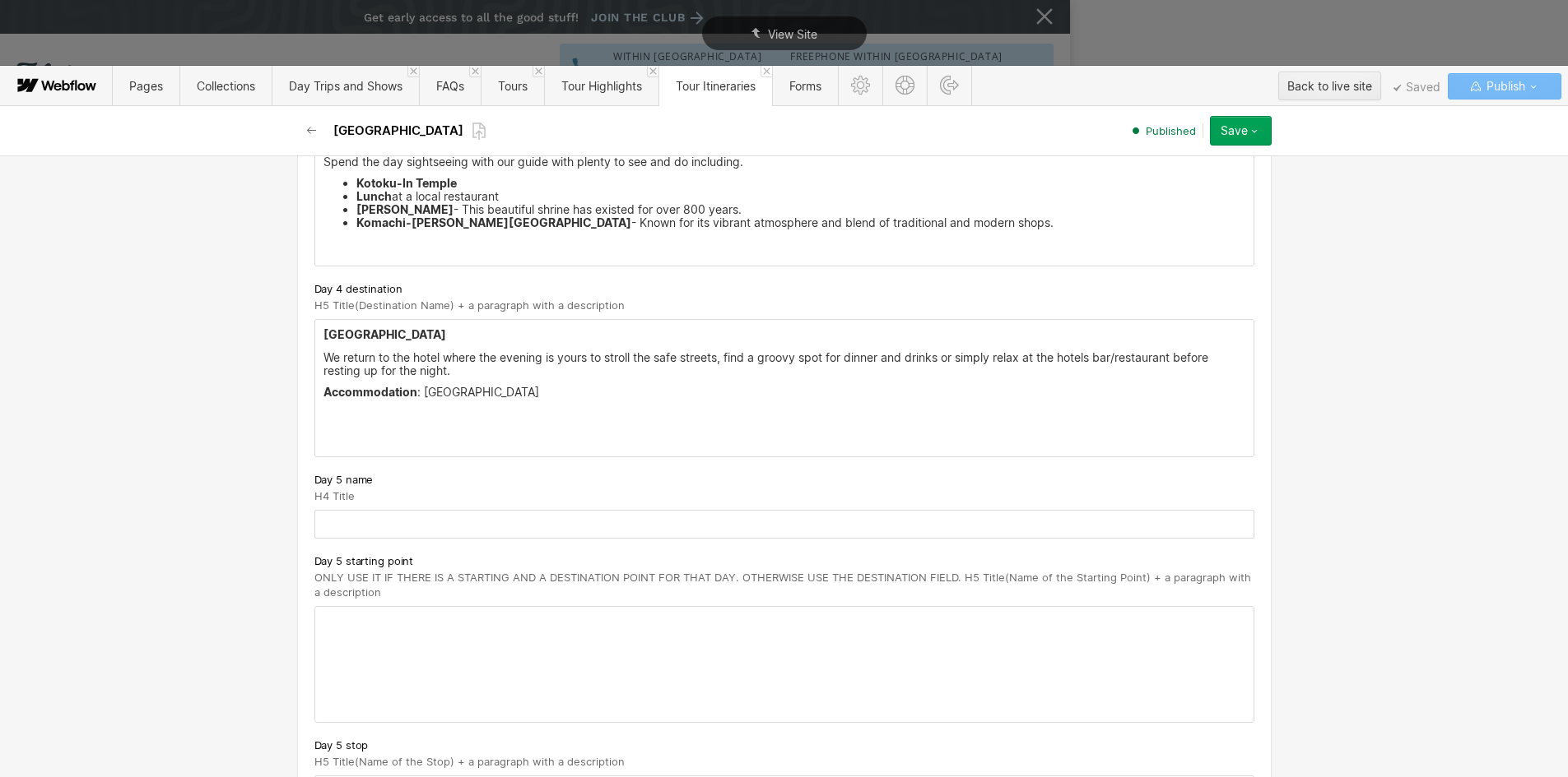
scroll to position [2632, 0]
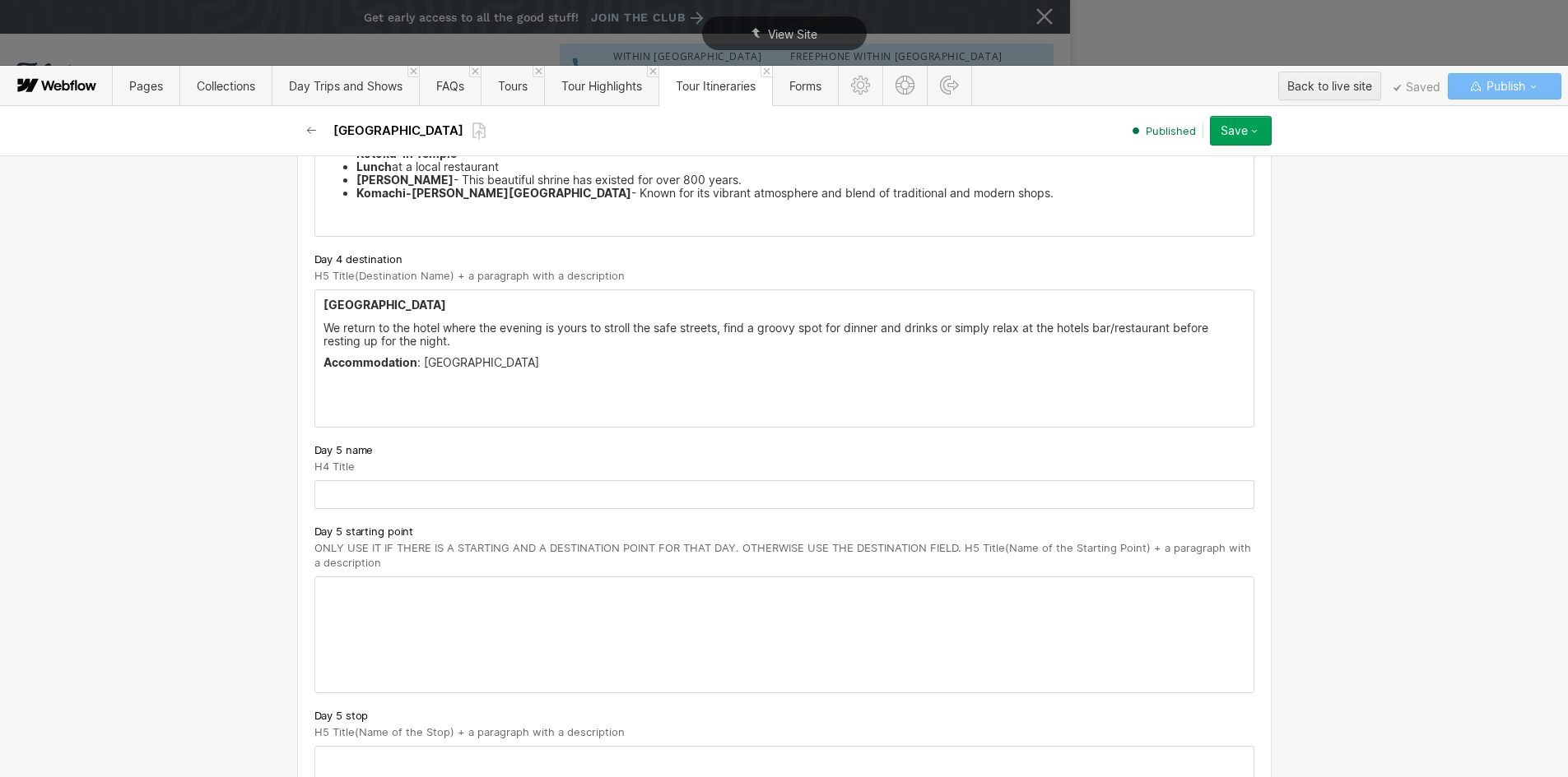
click at [367, 362] on strong "Accommodation" at bounding box center [370, 362] width 94 height 14
click at [559, 410] on p "‍" at bounding box center [784, 408] width 922 height 13
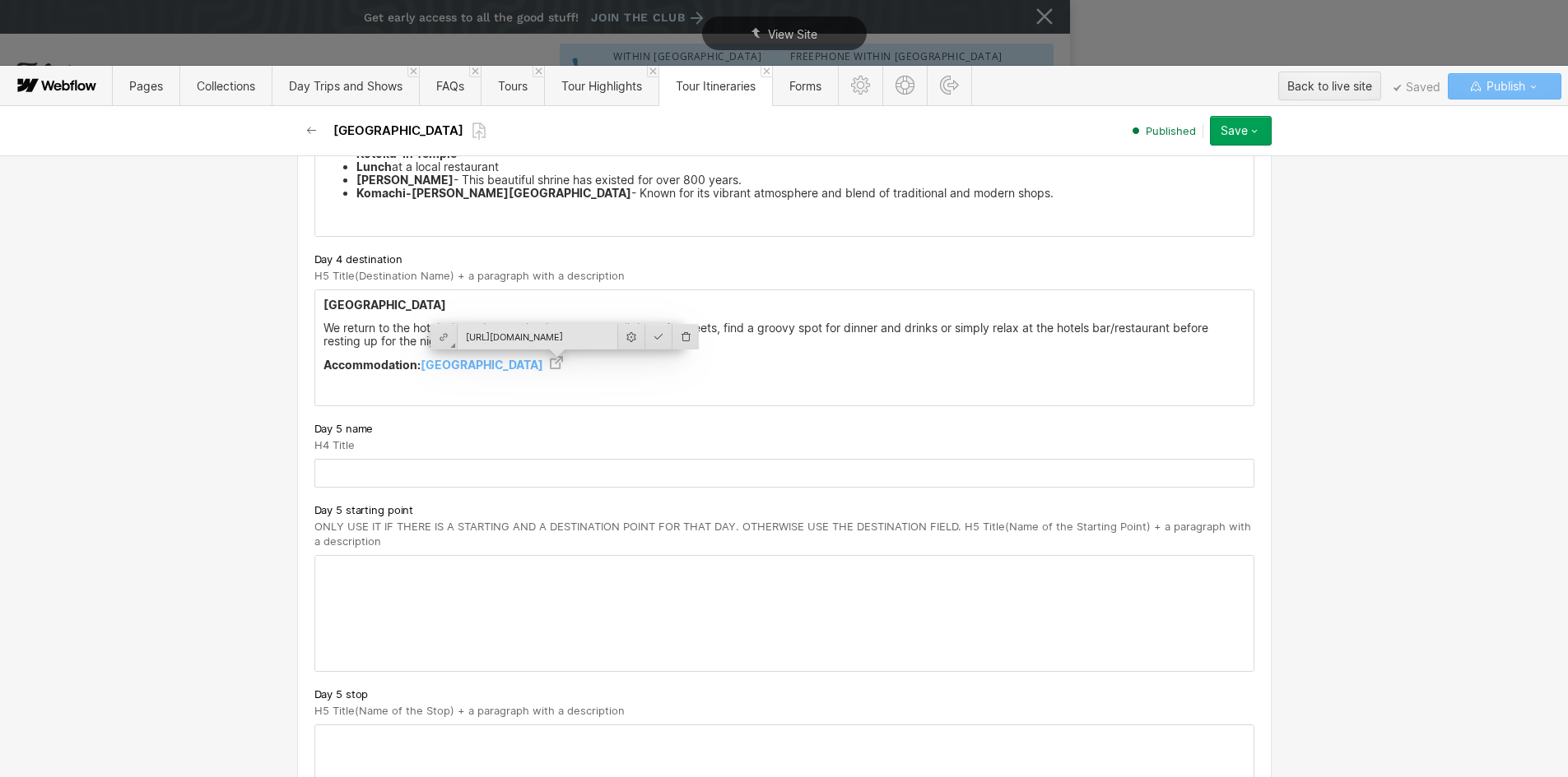
click at [778, 256] on div "Day 4 destination" at bounding box center [785, 260] width 940 height 18
click at [351, 480] on input "text" at bounding box center [785, 473] width 940 height 28
paste input "Tokyo - Nikko"
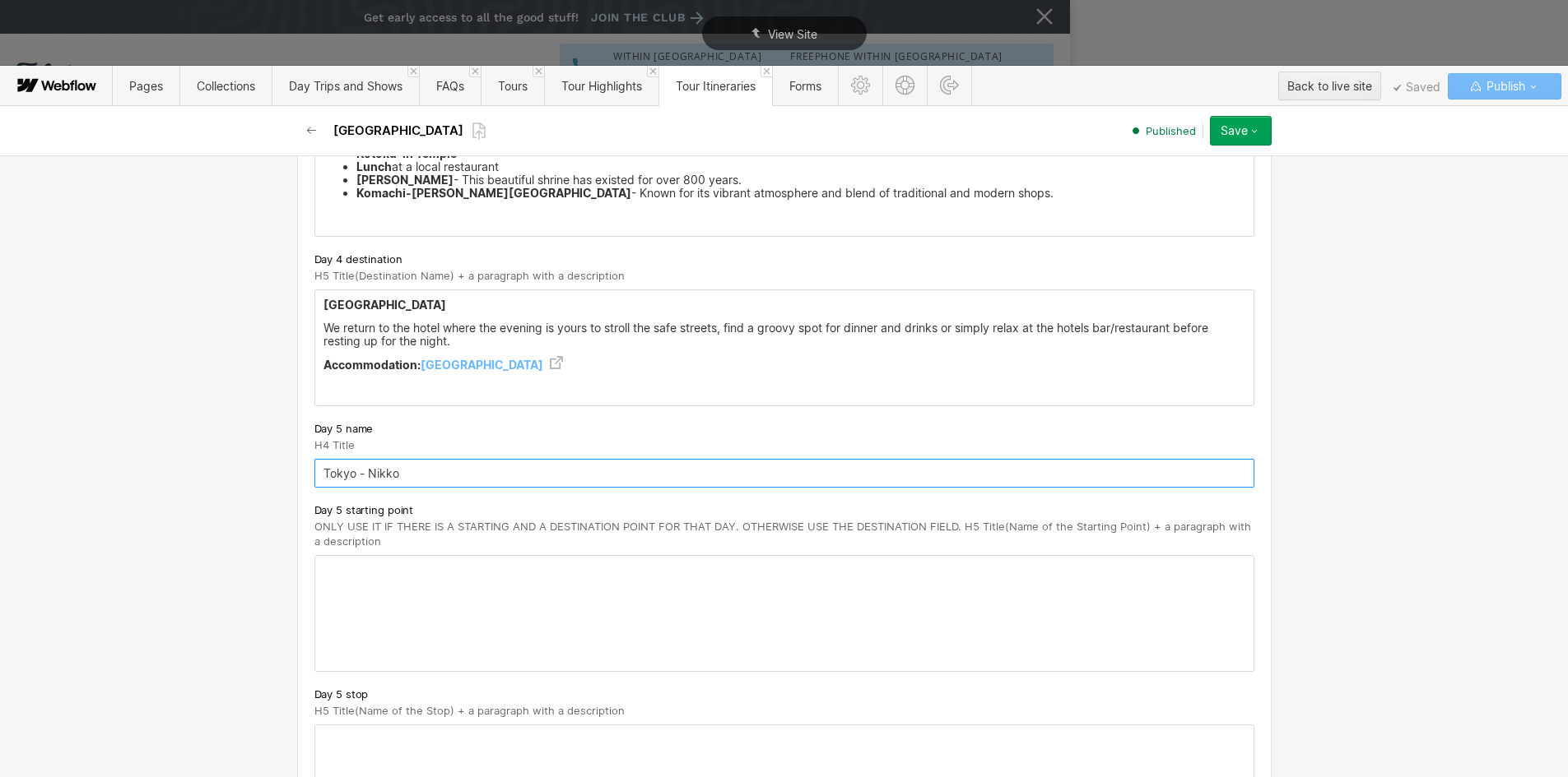
type input "Tokyo - Nikko"
click at [323, 311] on strong "[GEOGRAPHIC_DATA]" at bounding box center [384, 305] width 123 height 14
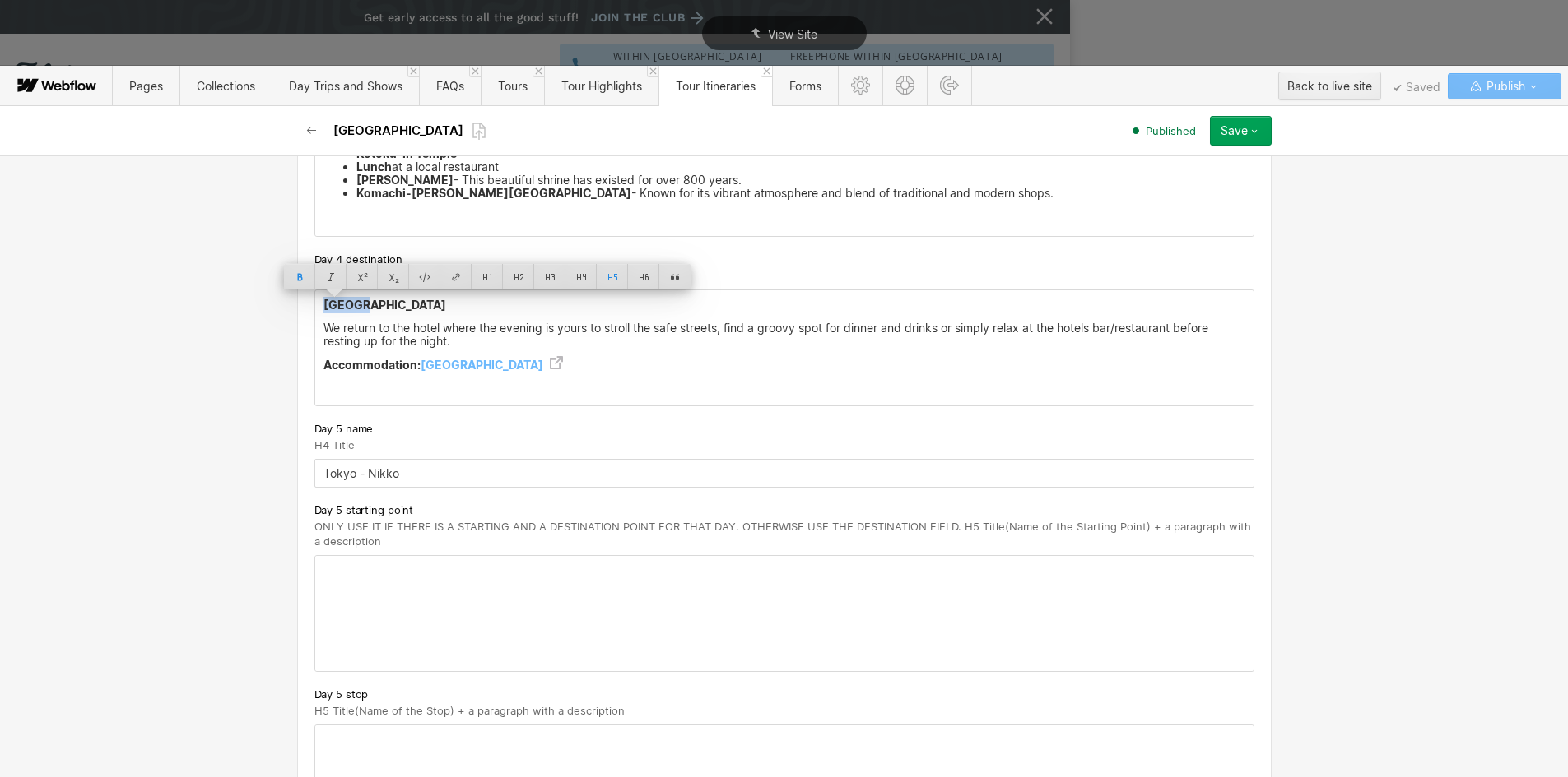
copy strong "[GEOGRAPHIC_DATA]"
click at [364, 566] on div at bounding box center [785, 613] width 938 height 115
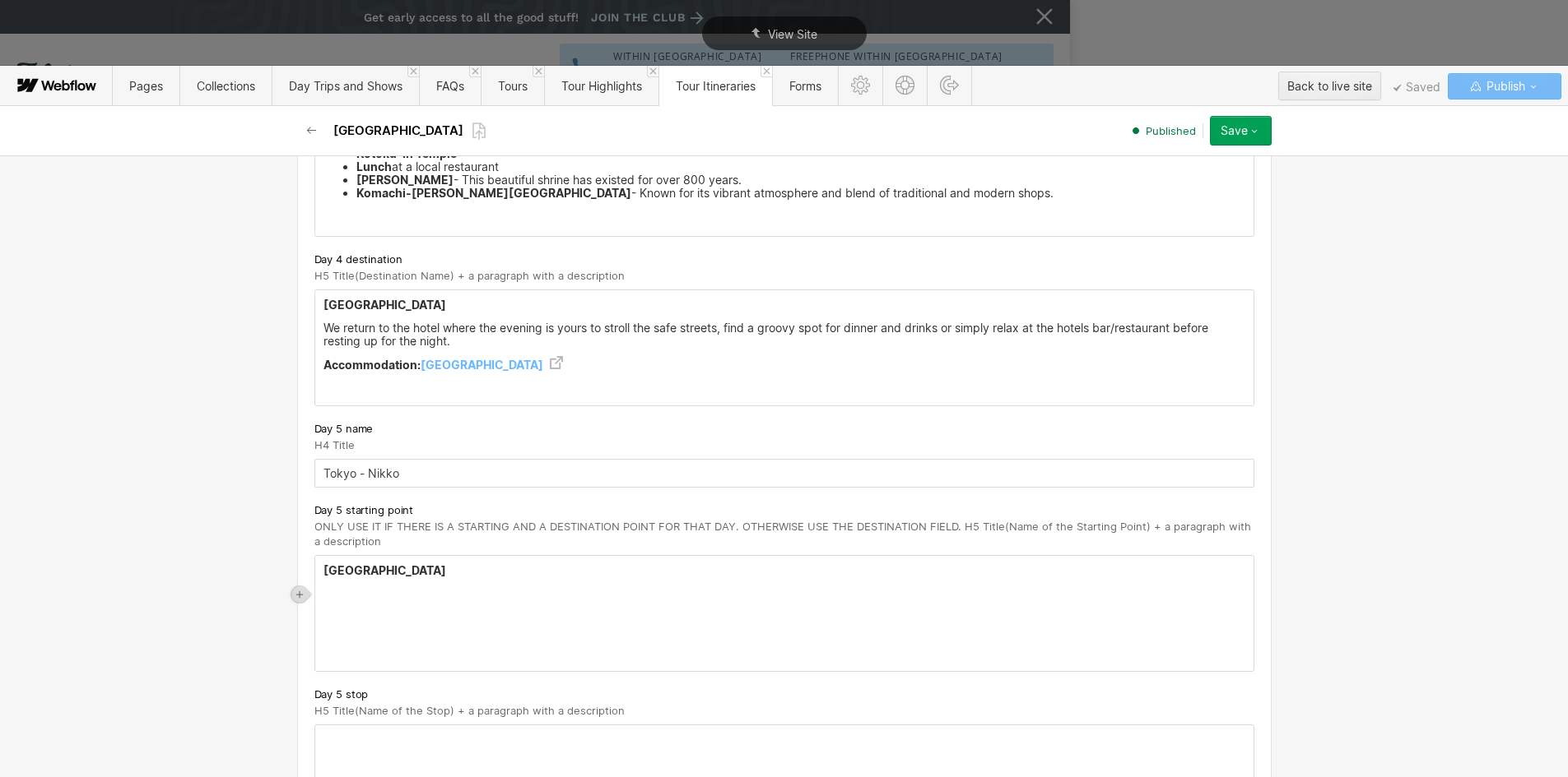
click at [375, 572] on h5 "[GEOGRAPHIC_DATA]" at bounding box center [784, 571] width 922 height 17
click at [357, 610] on div "[GEOGRAPHIC_DATA] ([DATE]) ‍" at bounding box center [785, 613] width 938 height 115
click at [321, 739] on div at bounding box center [785, 783] width 938 height 115
click at [336, 739] on strong "Nikko" at bounding box center [339, 738] width 32 height 14
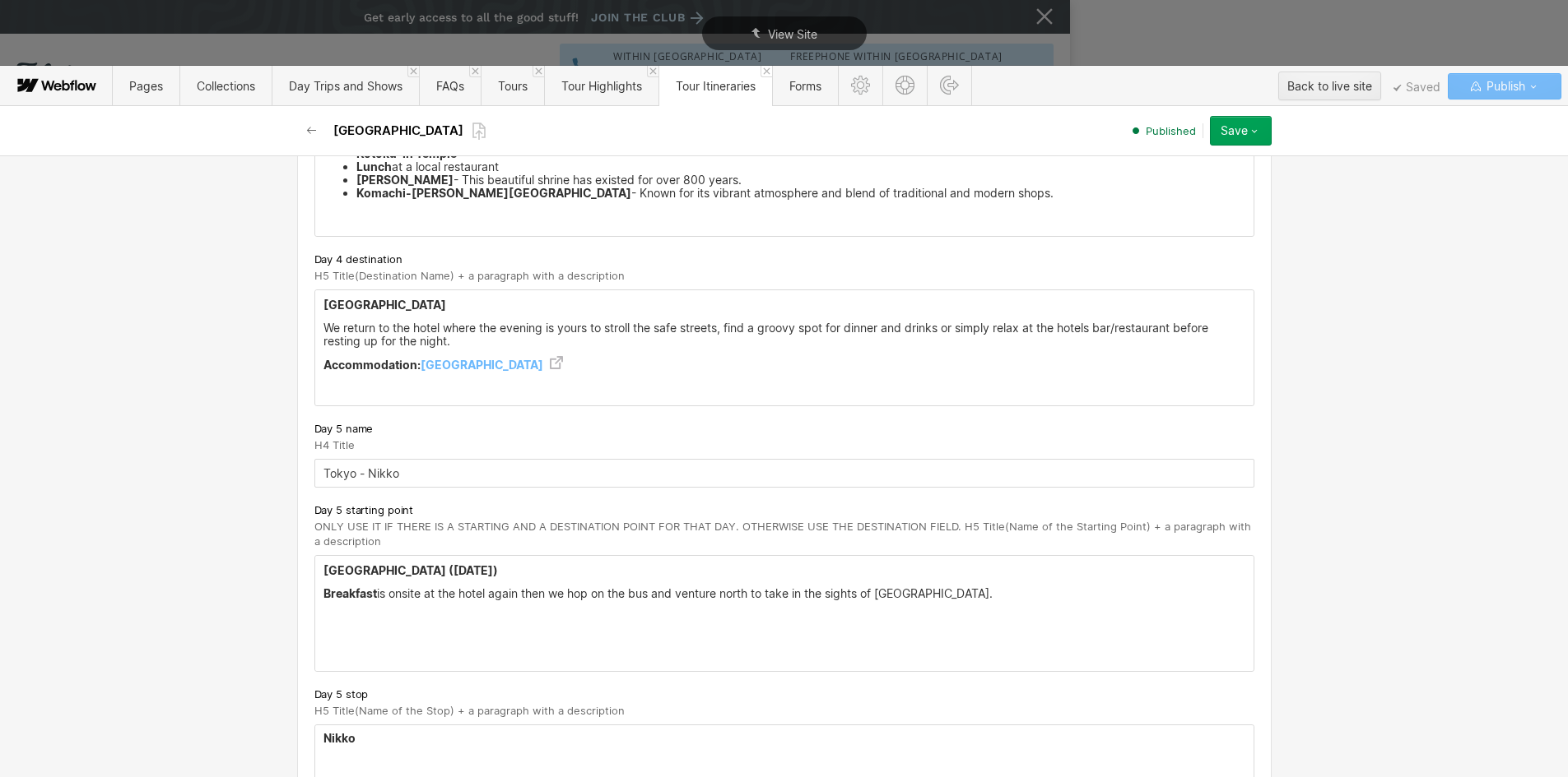
click at [336, 739] on strong "Nikko" at bounding box center [339, 738] width 32 height 14
click at [331, 738] on strong "Nikko" at bounding box center [339, 738] width 32 height 14
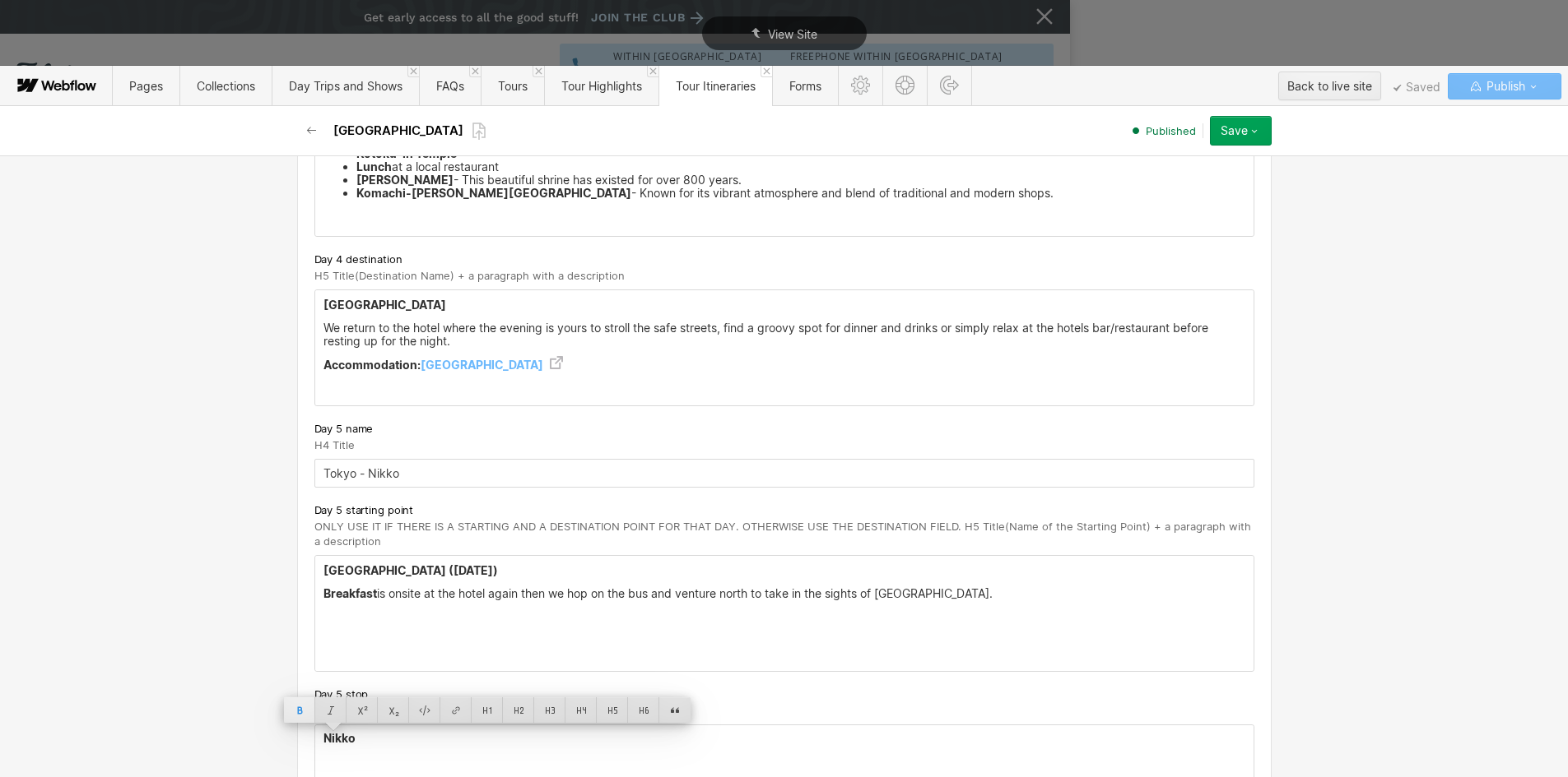
click at [296, 710] on div at bounding box center [299, 710] width 31 height 26
click at [609, 714] on div at bounding box center [612, 710] width 31 height 26
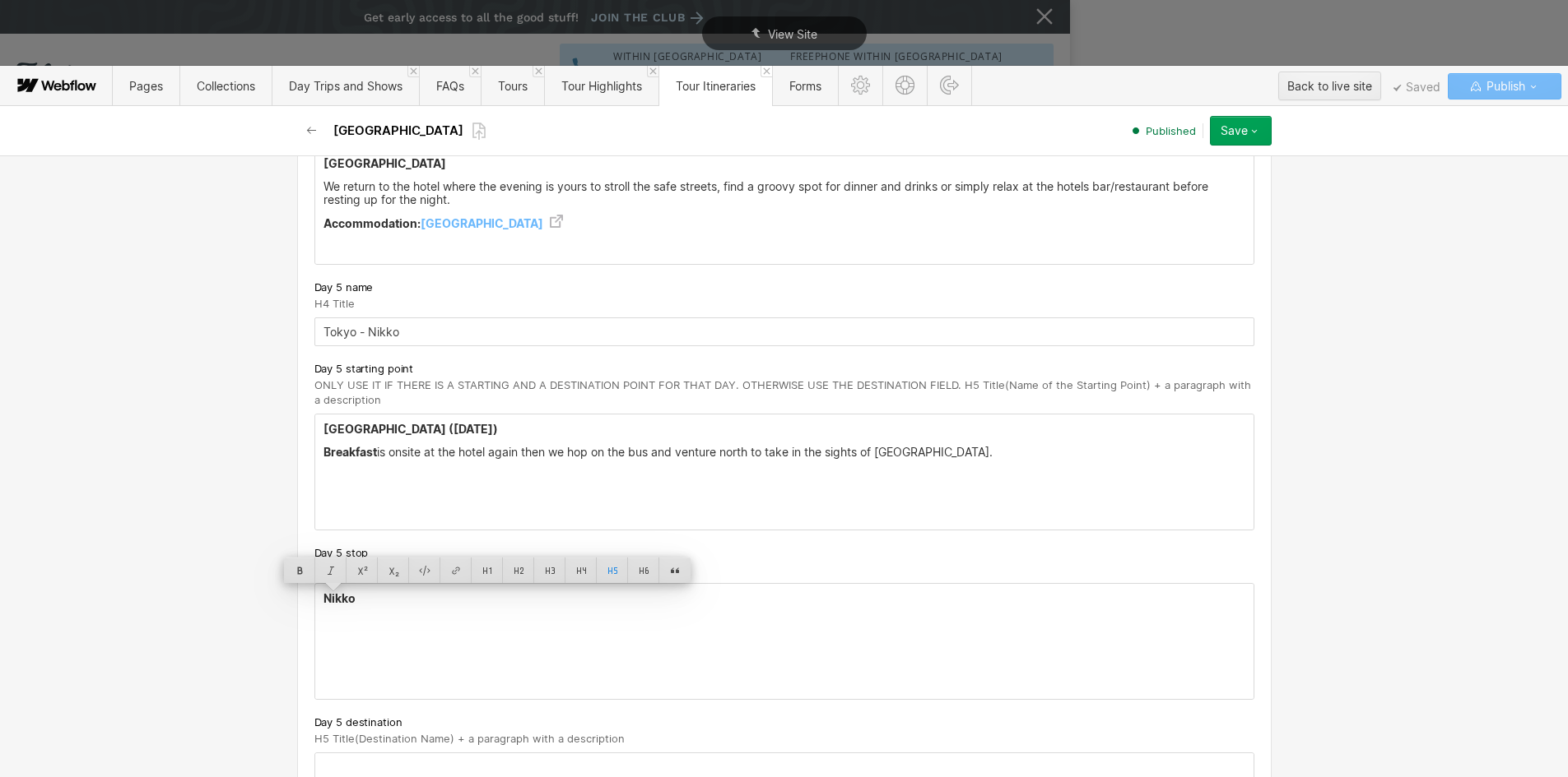
scroll to position [2797, 0]
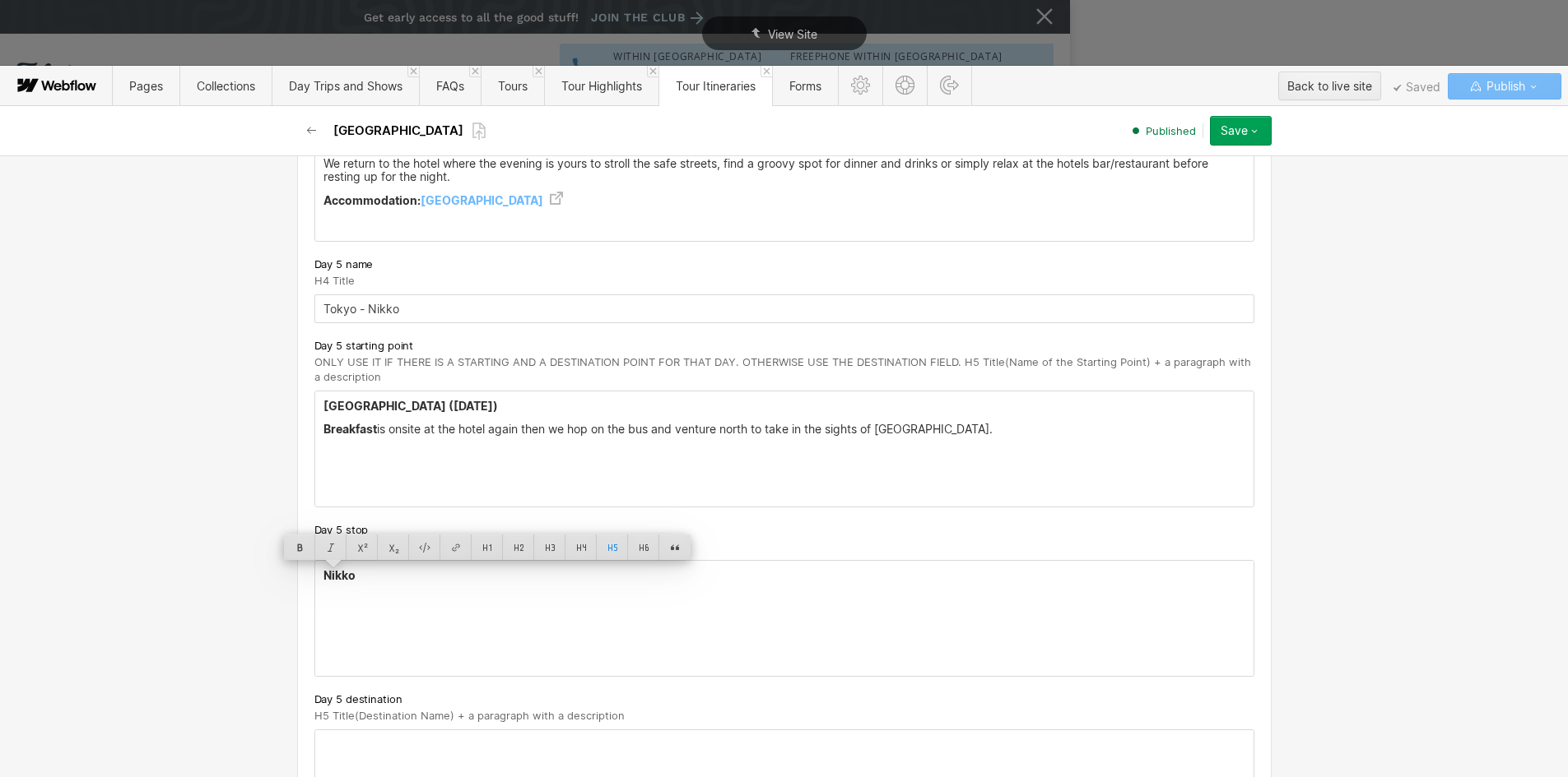
click at [352, 598] on div "Nikko" at bounding box center [785, 618] width 938 height 115
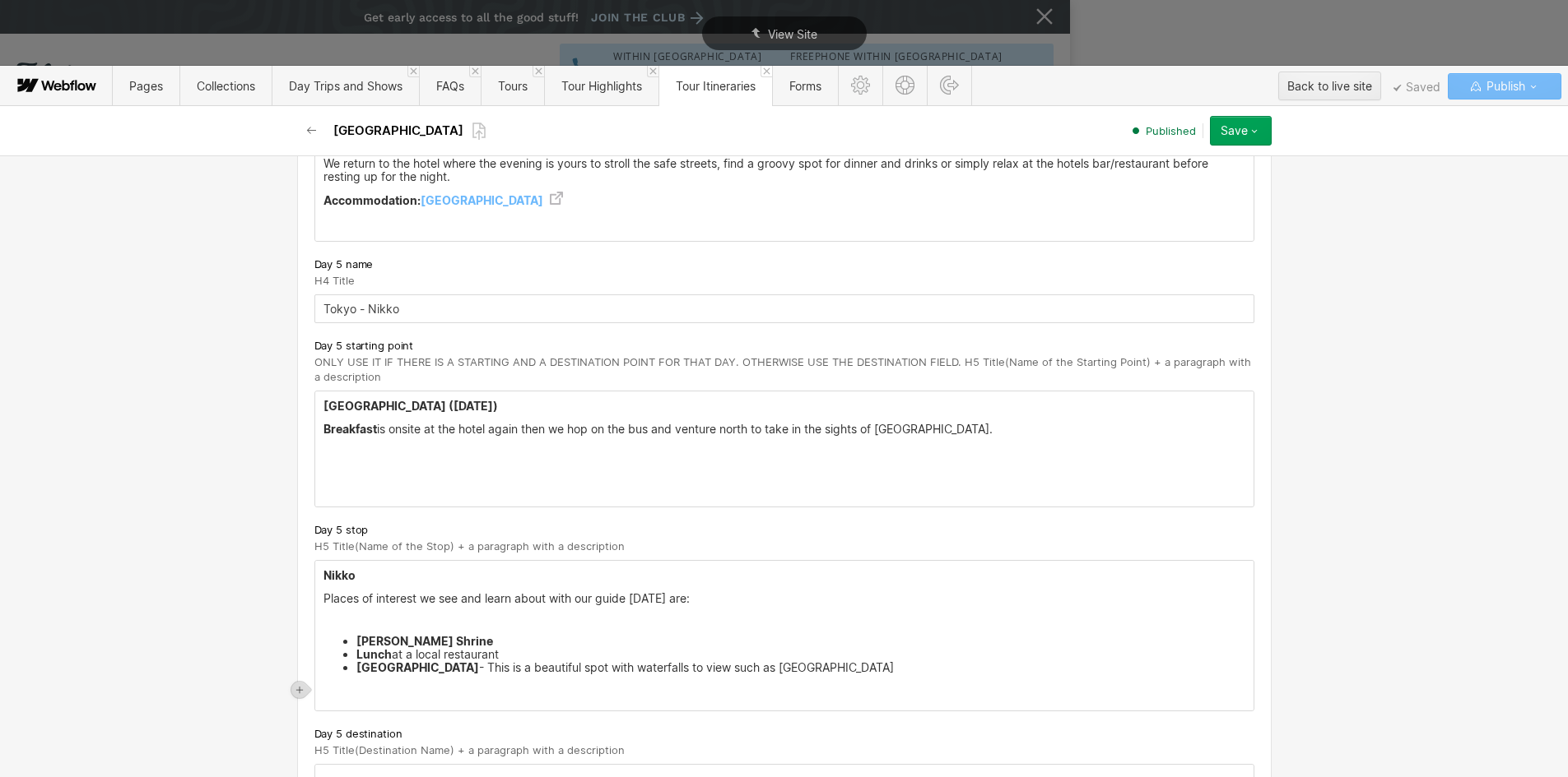
click at [350, 623] on p "‍" at bounding box center [784, 620] width 922 height 13
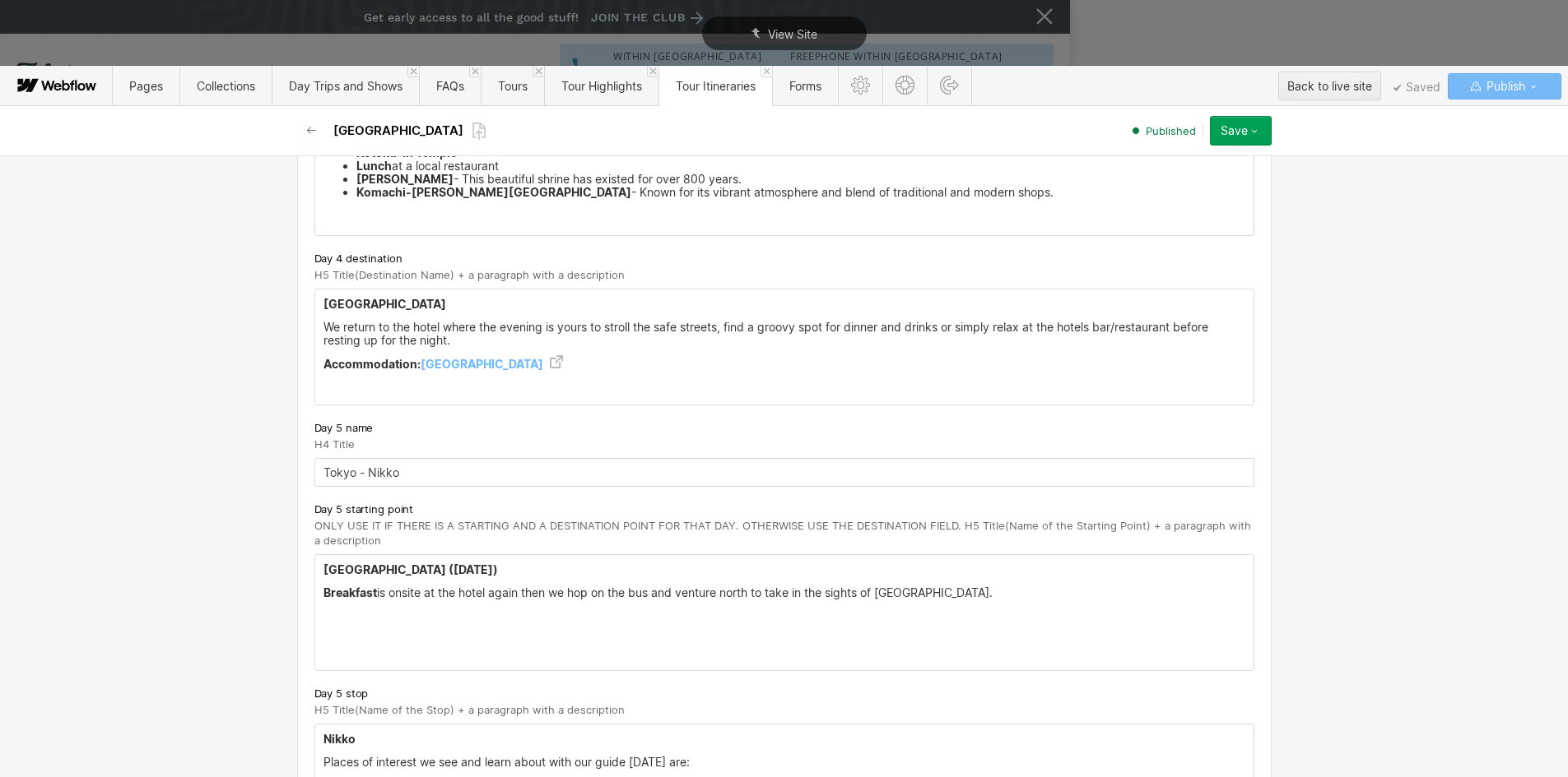
scroll to position [2632, 0]
click at [635, 344] on p "We return to the hotel where the evening is yours to stroll the safe streets, f…" at bounding box center [784, 335] width 922 height 27
drag, startPoint x: 628, startPoint y: 369, endPoint x: 296, endPoint y: 336, distance: 333.6
click at [316, 320] on div "Tokyo We return to the hotel where the evening is yours to stroll the safe stre…" at bounding box center [785, 348] width 938 height 115
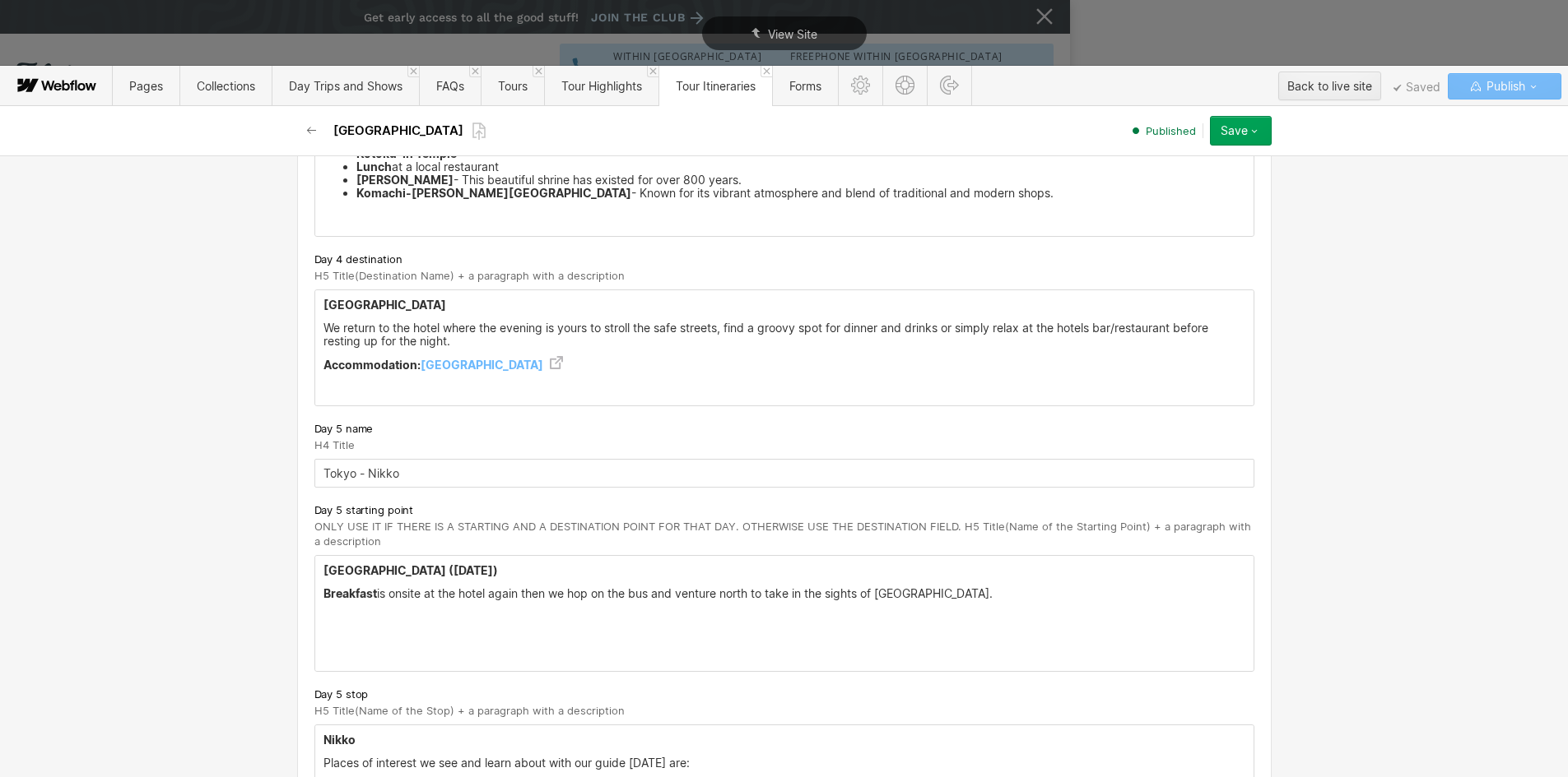
click at [316, 320] on div "Tokyo We return to the hotel where the evening is yours to stroll the safe stre…" at bounding box center [785, 348] width 938 height 115
drag, startPoint x: 312, startPoint y: 305, endPoint x: 621, endPoint y: 368, distance: 315.4
click at [621, 368] on div "Tokyo We return to the hotel where the evening is yours to stroll the safe stre…" at bounding box center [785, 348] width 938 height 115
copy div "Tokyo We return to the hotel where the evening is yours to stroll the safe stre…"
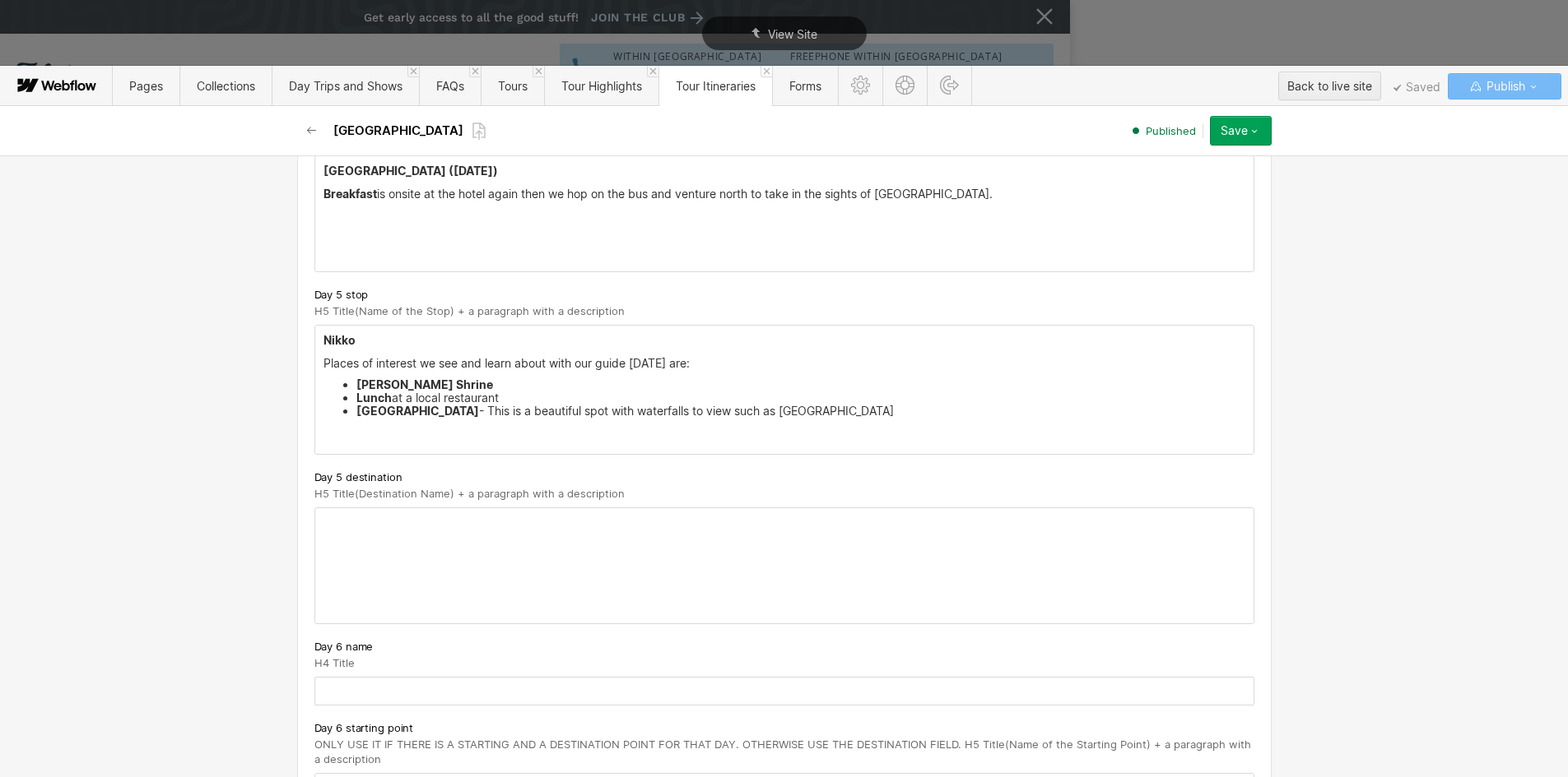
scroll to position [3126, 0]
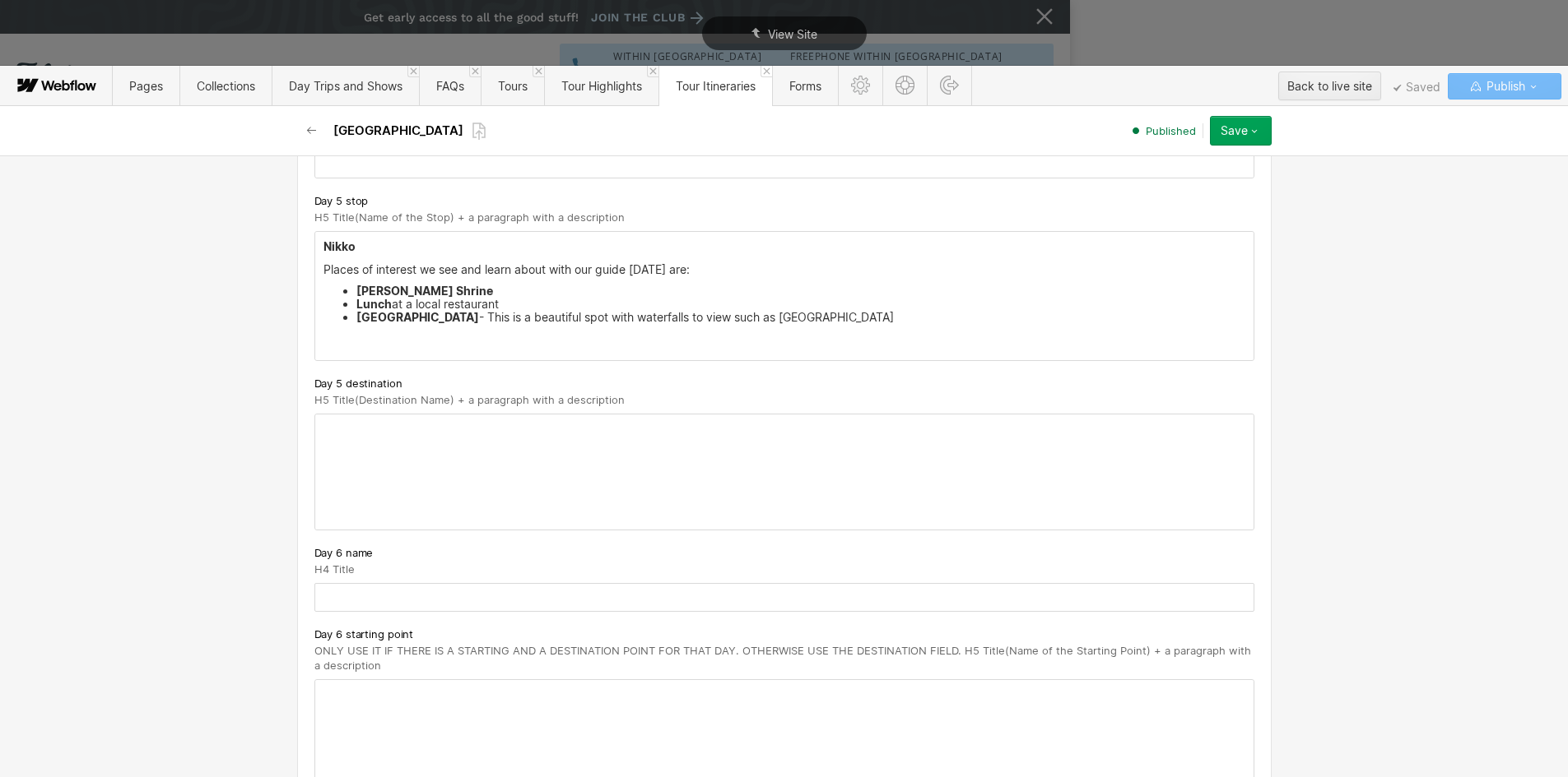
click at [345, 439] on div at bounding box center [785, 472] width 938 height 115
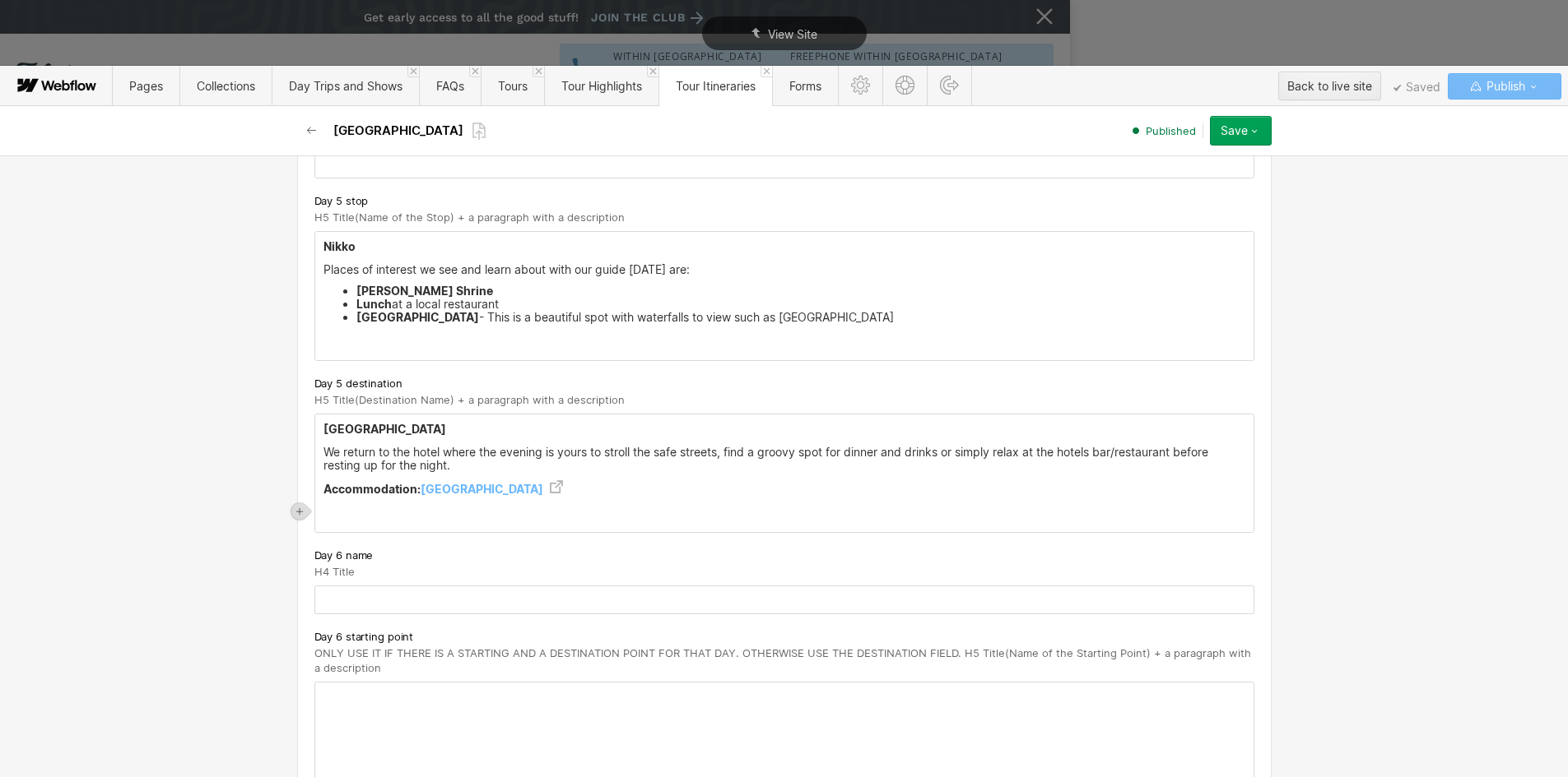
click at [322, 526] on div "Tokyo We return to the hotel where the evening is yours to stroll the safe stre…" at bounding box center [785, 473] width 938 height 118
click at [323, 433] on strong "[GEOGRAPHIC_DATA]" at bounding box center [384, 429] width 123 height 14
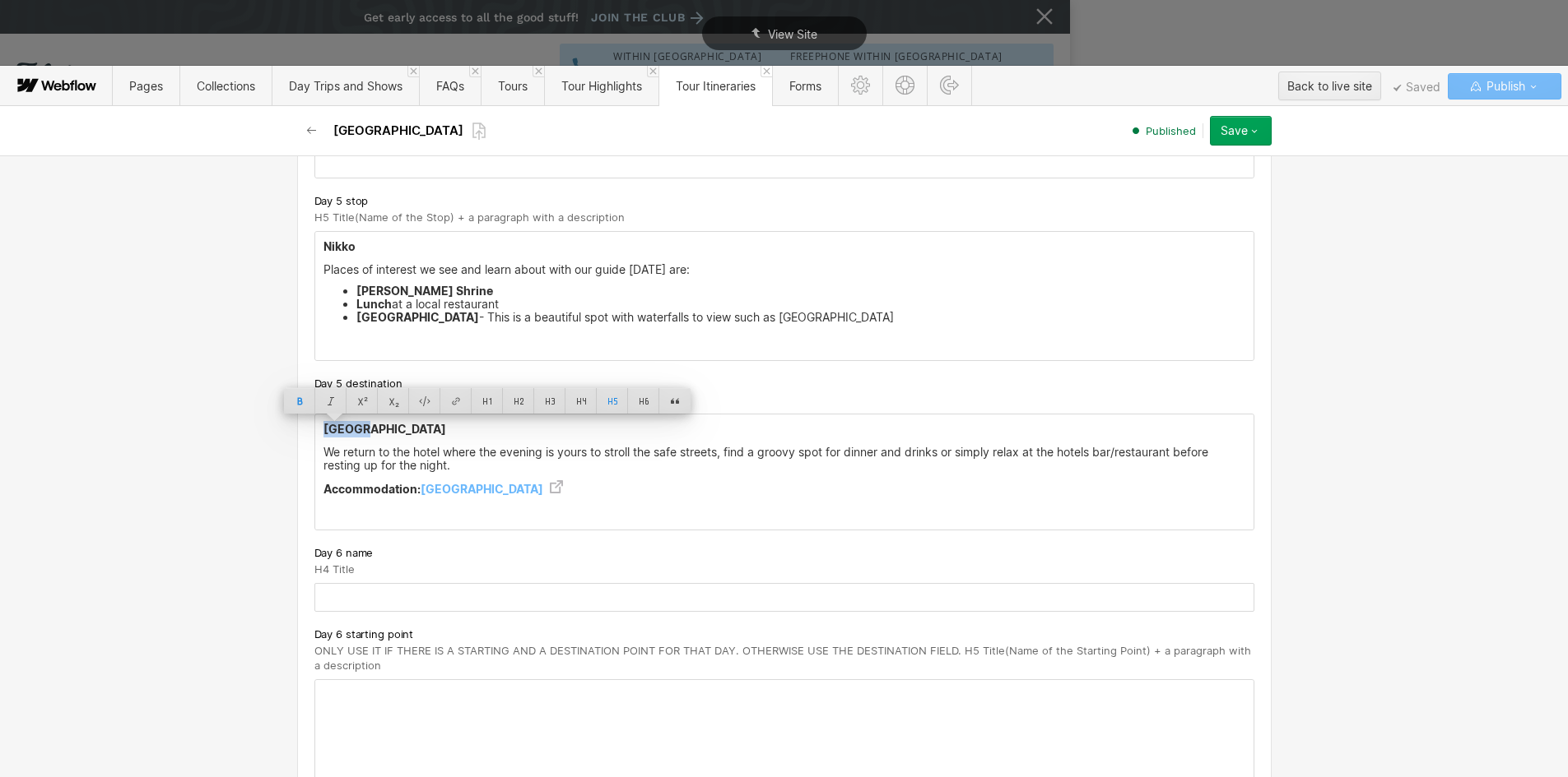
copy strong "[GEOGRAPHIC_DATA]"
click at [331, 599] on input "text" at bounding box center [785, 598] width 940 height 28
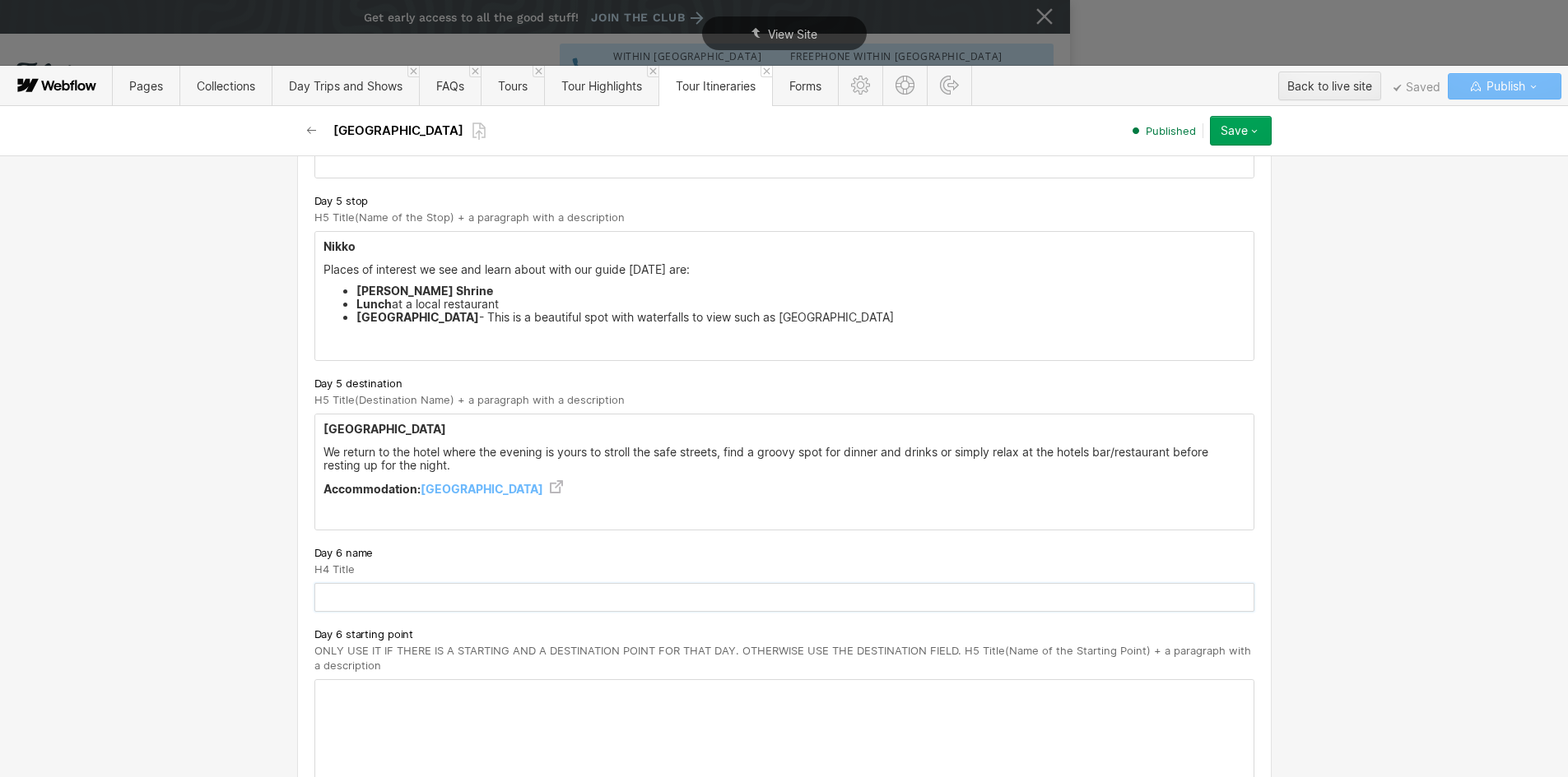
click at [331, 599] on input "text" at bounding box center [785, 598] width 940 height 28
paste input "[GEOGRAPHIC_DATA]"
click at [326, 602] on input "[GEOGRAPHIC_DATA]" at bounding box center [785, 598] width 940 height 28
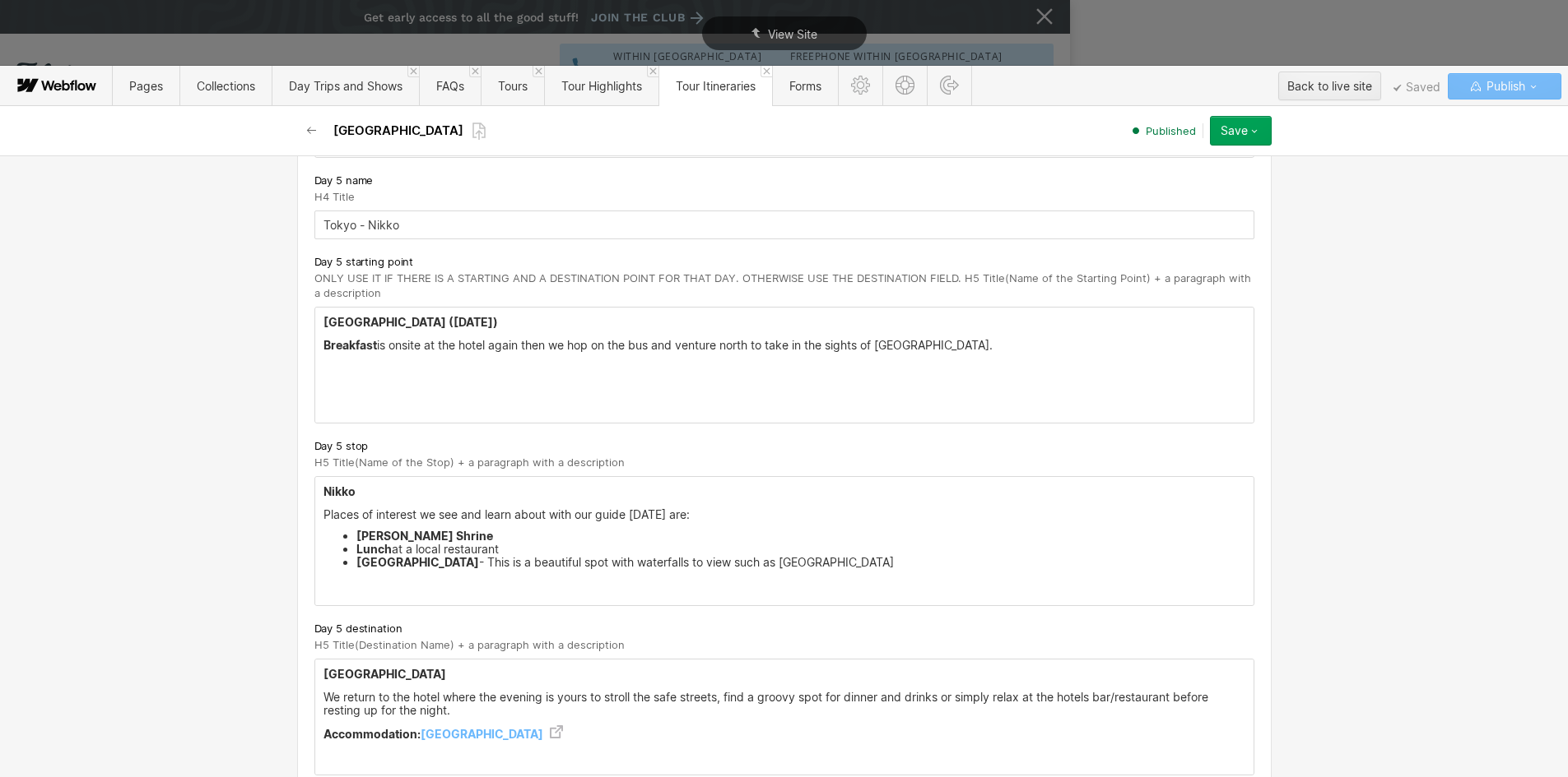
scroll to position [2879, 0]
type input "[GEOGRAPHIC_DATA]"
click at [346, 325] on strong "[GEOGRAPHIC_DATA] ([DATE])" at bounding box center [410, 323] width 175 height 14
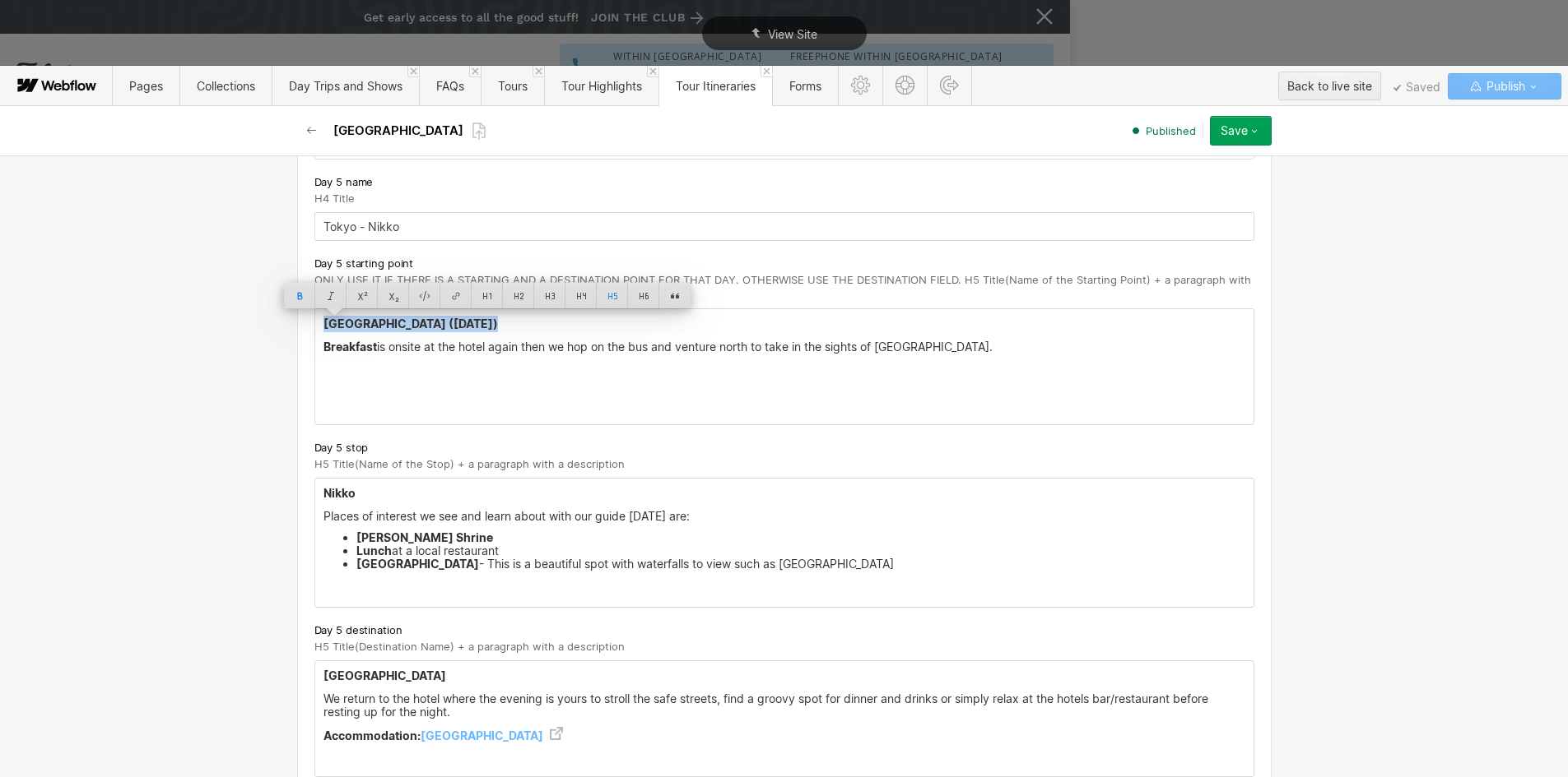
click at [346, 325] on strong "[GEOGRAPHIC_DATA] ([DATE])" at bounding box center [410, 323] width 175 height 14
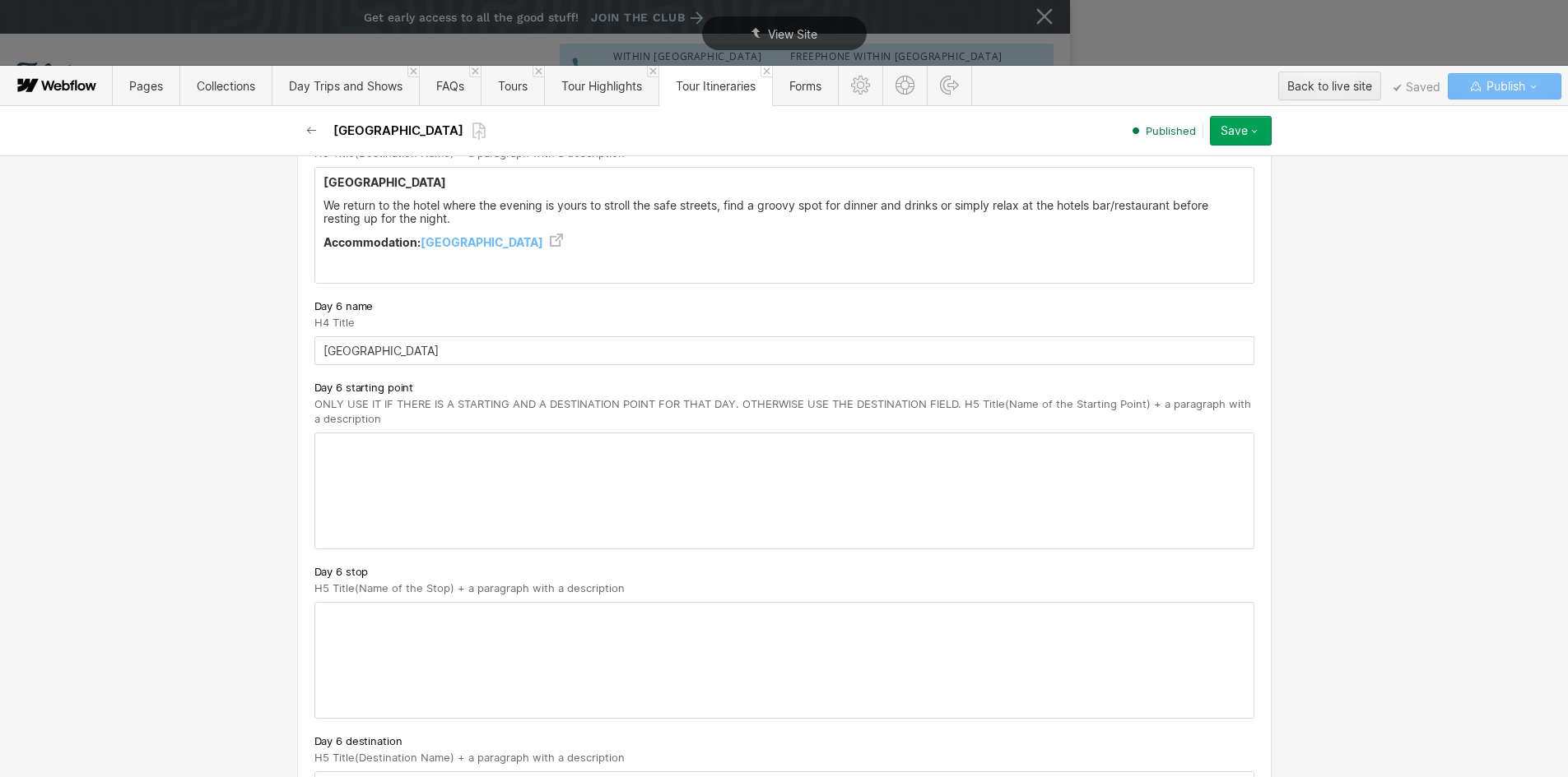
click at [318, 455] on div at bounding box center [785, 491] width 938 height 115
click at [317, 454] on div at bounding box center [785, 491] width 938 height 115
paste div
click at [373, 442] on strong "[GEOGRAPHIC_DATA] ([DATE])" at bounding box center [410, 447] width 175 height 14
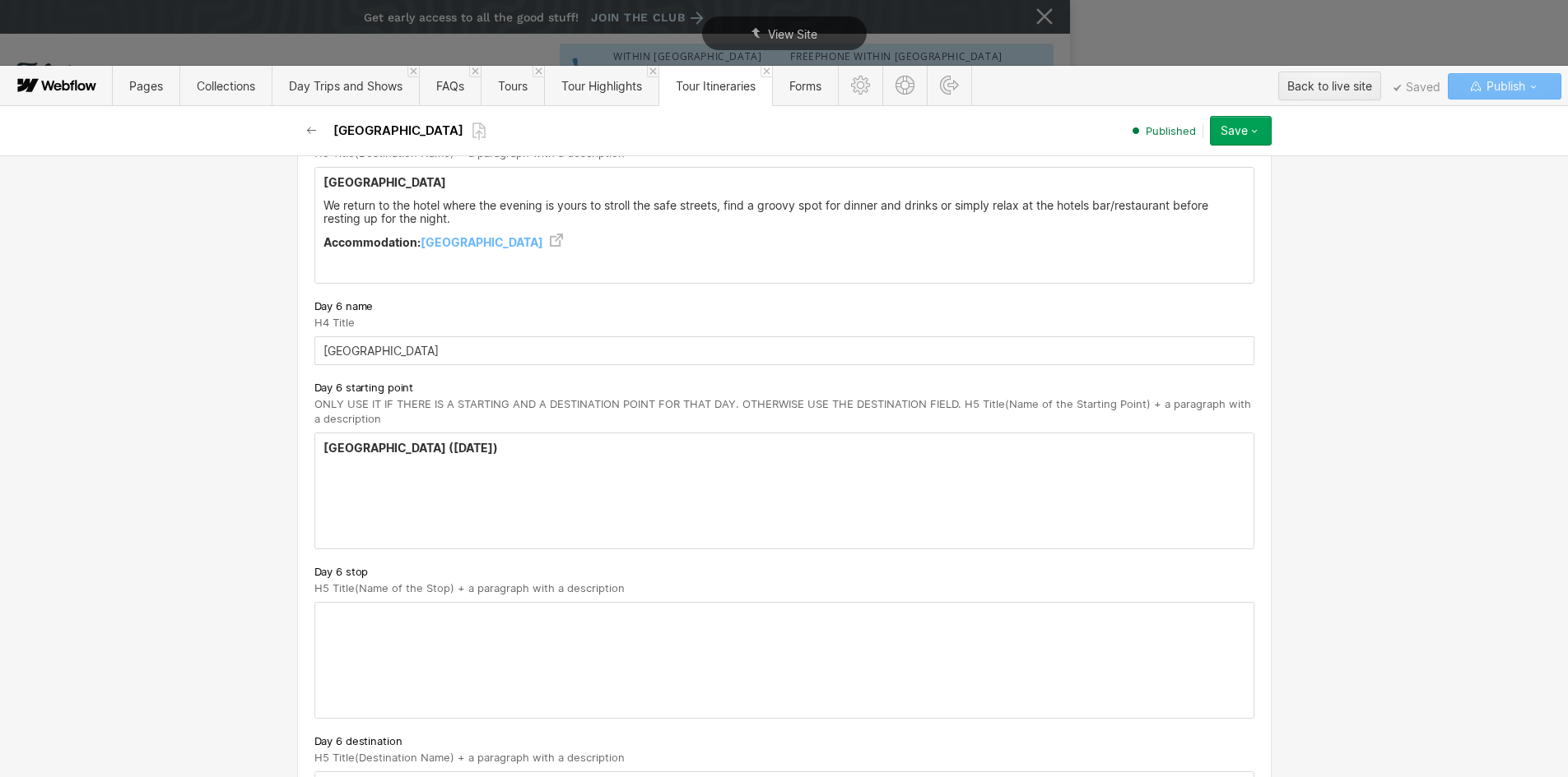
click at [398, 504] on div "[GEOGRAPHIC_DATA] ([DATE]) ‍" at bounding box center [785, 491] width 938 height 115
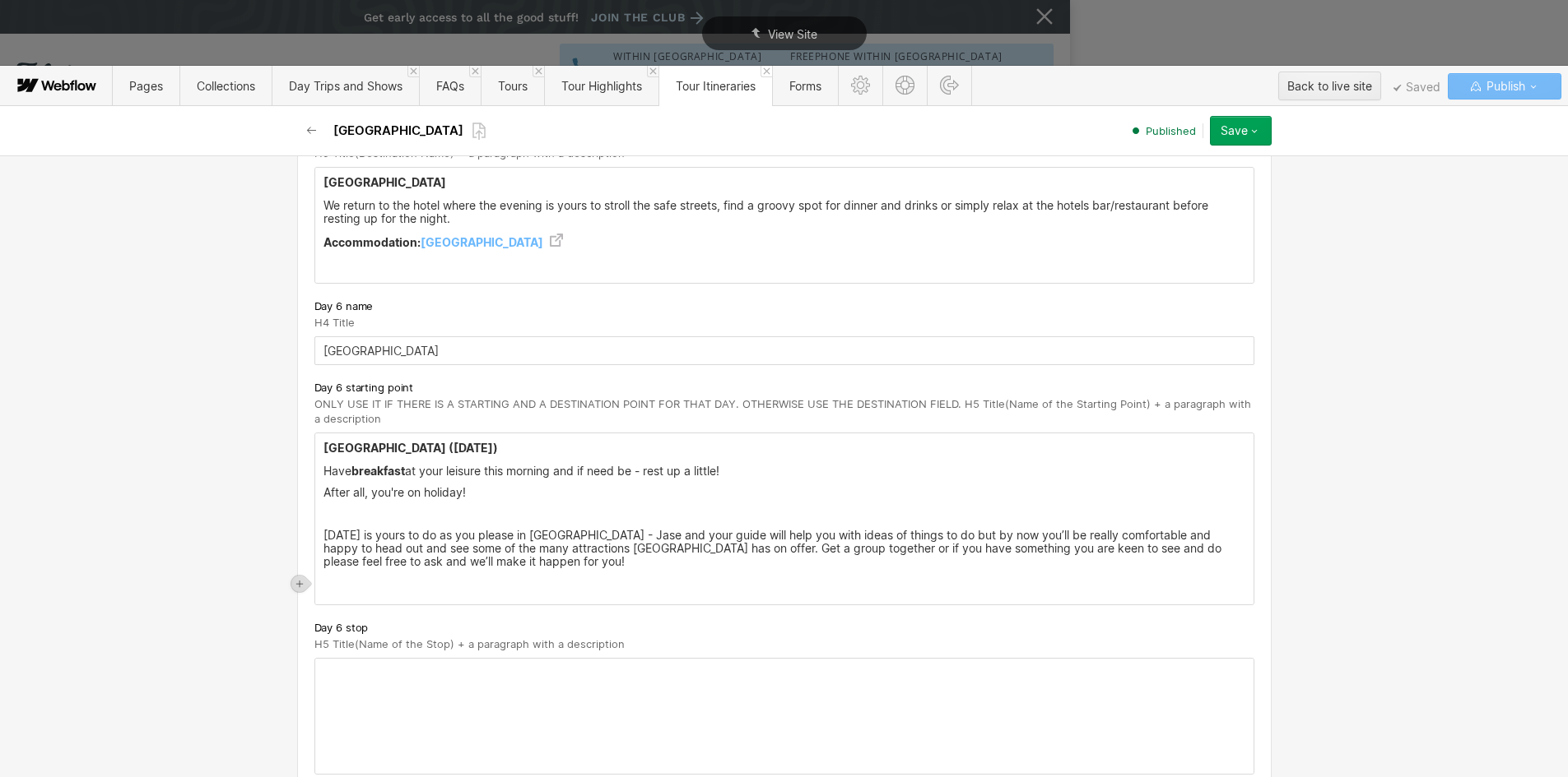
click at [316, 496] on div "[GEOGRAPHIC_DATA] ([DATE]) Have breakfast at your leisure this morning and if n…" at bounding box center [785, 518] width 938 height 171
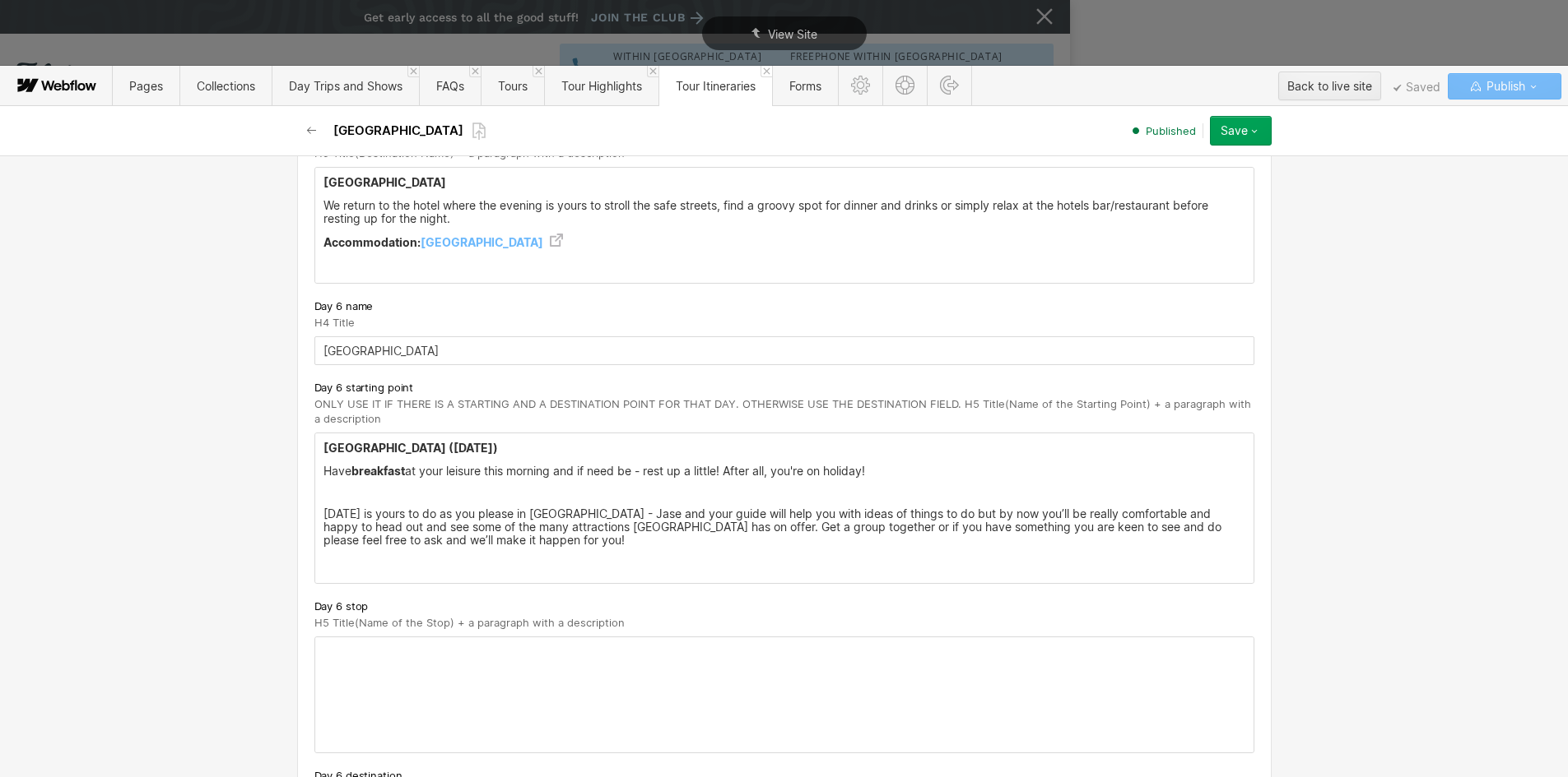
click at [356, 495] on p "‍" at bounding box center [784, 493] width 922 height 13
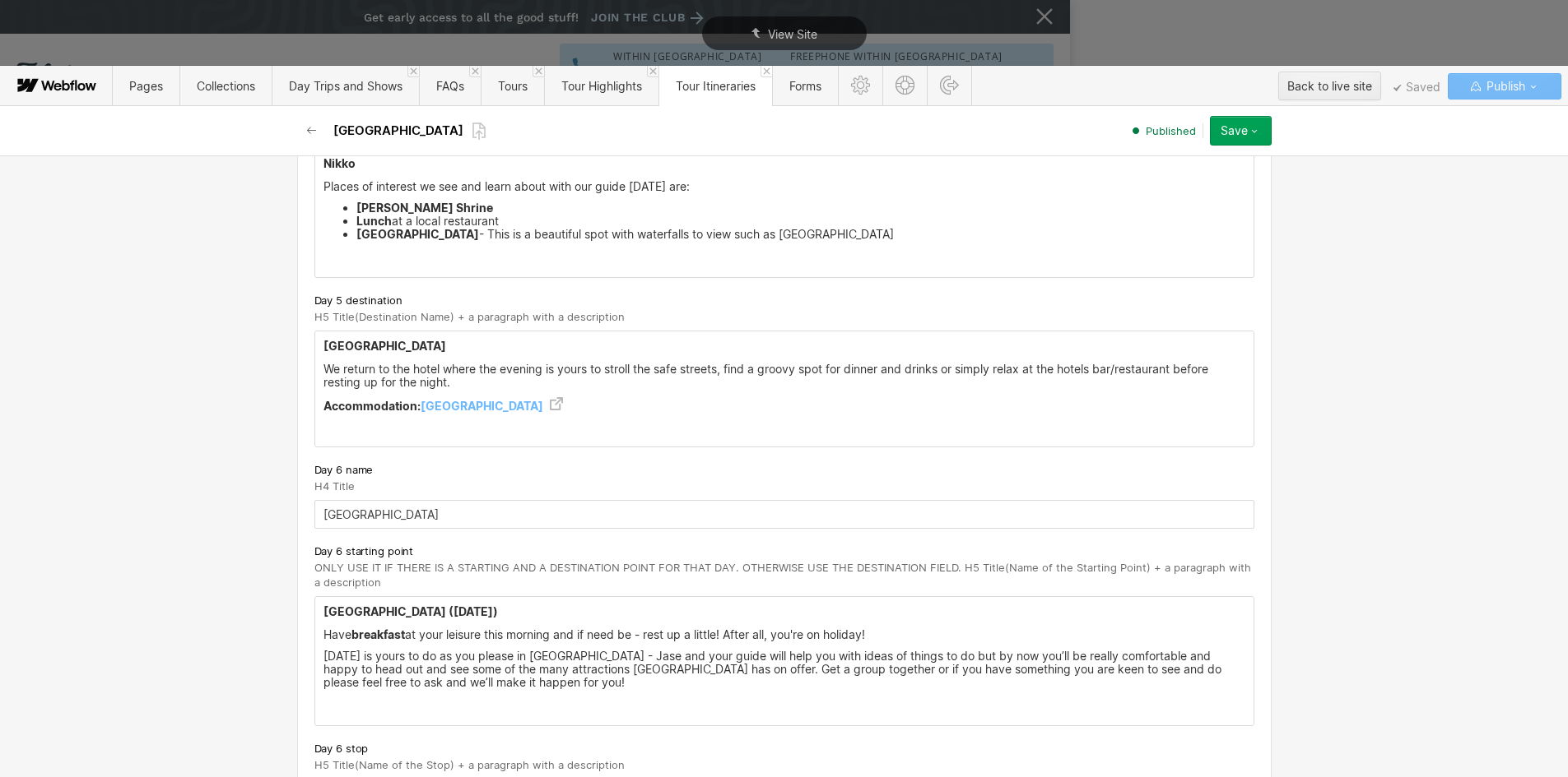
scroll to position [3208, 0]
click at [382, 398] on p "Accommodation: [GEOGRAPHIC_DATA]" at bounding box center [784, 406] width 922 height 16
copy p "Accommodation: [GEOGRAPHIC_DATA]"
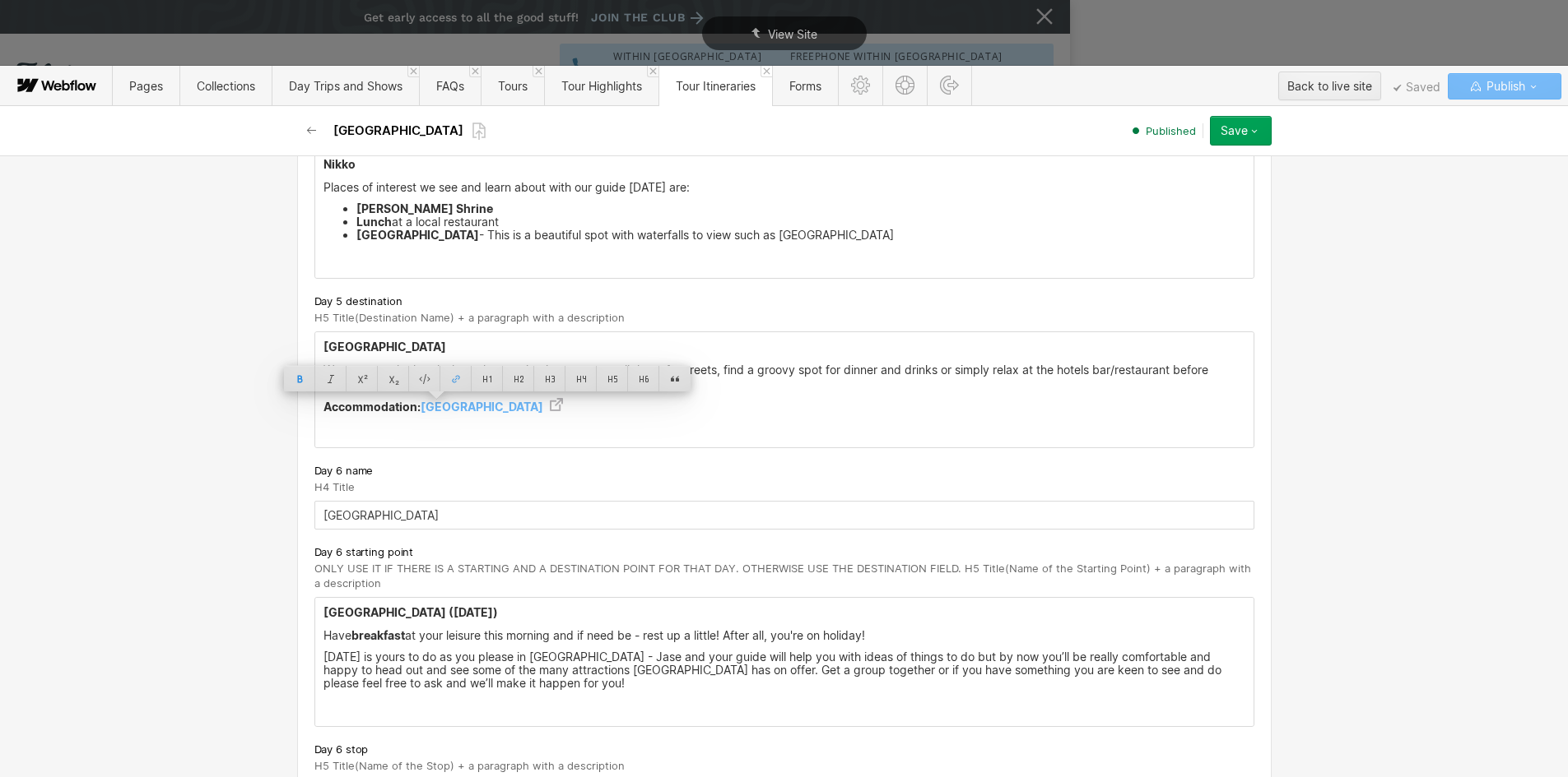
click at [470, 690] on p "[DATE] is yours to do as you please in [GEOGRAPHIC_DATA] - Jase and your guide …" at bounding box center [784, 670] width 922 height 39
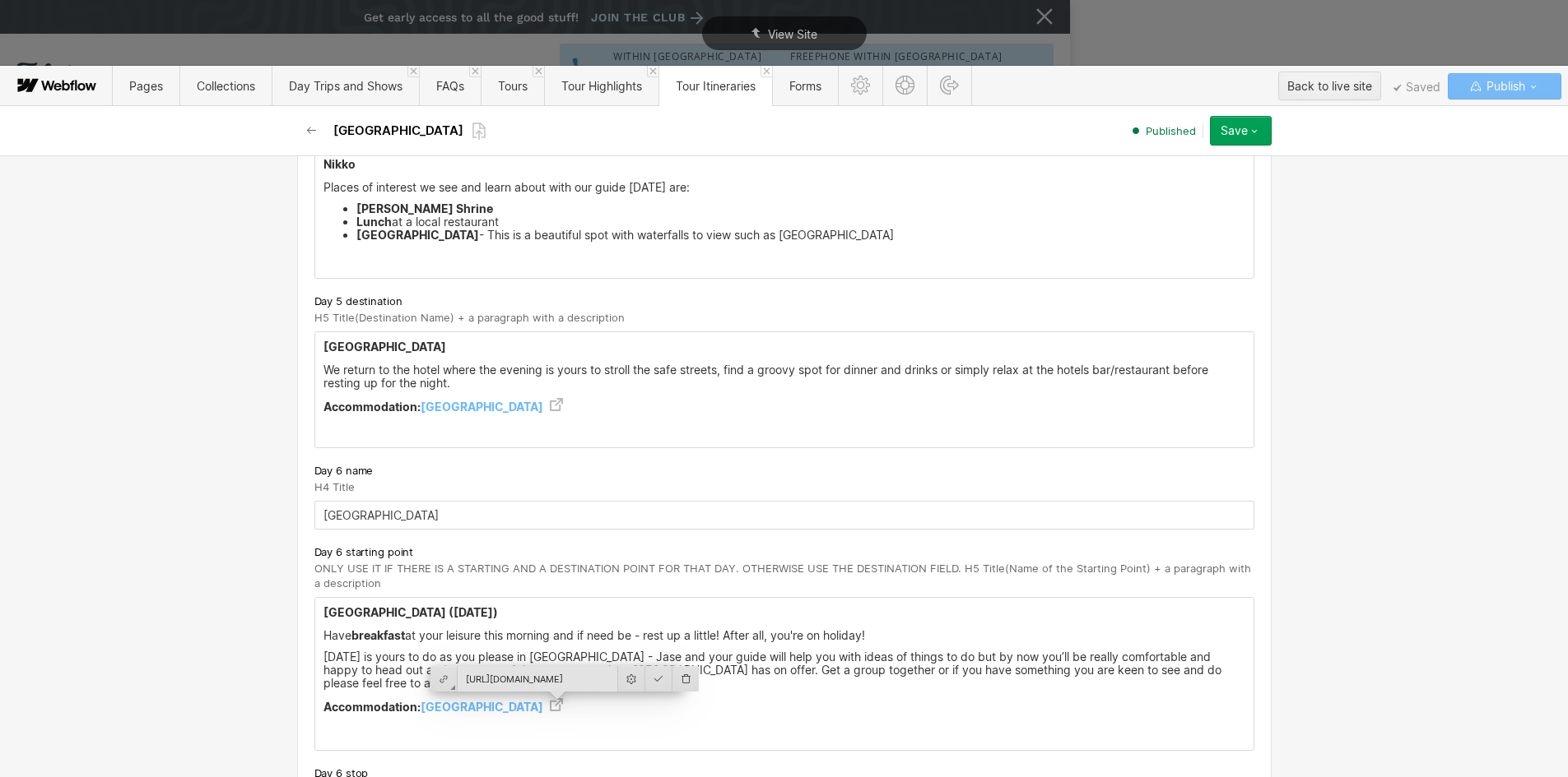
click at [431, 735] on p "‍" at bounding box center [784, 729] width 922 height 13
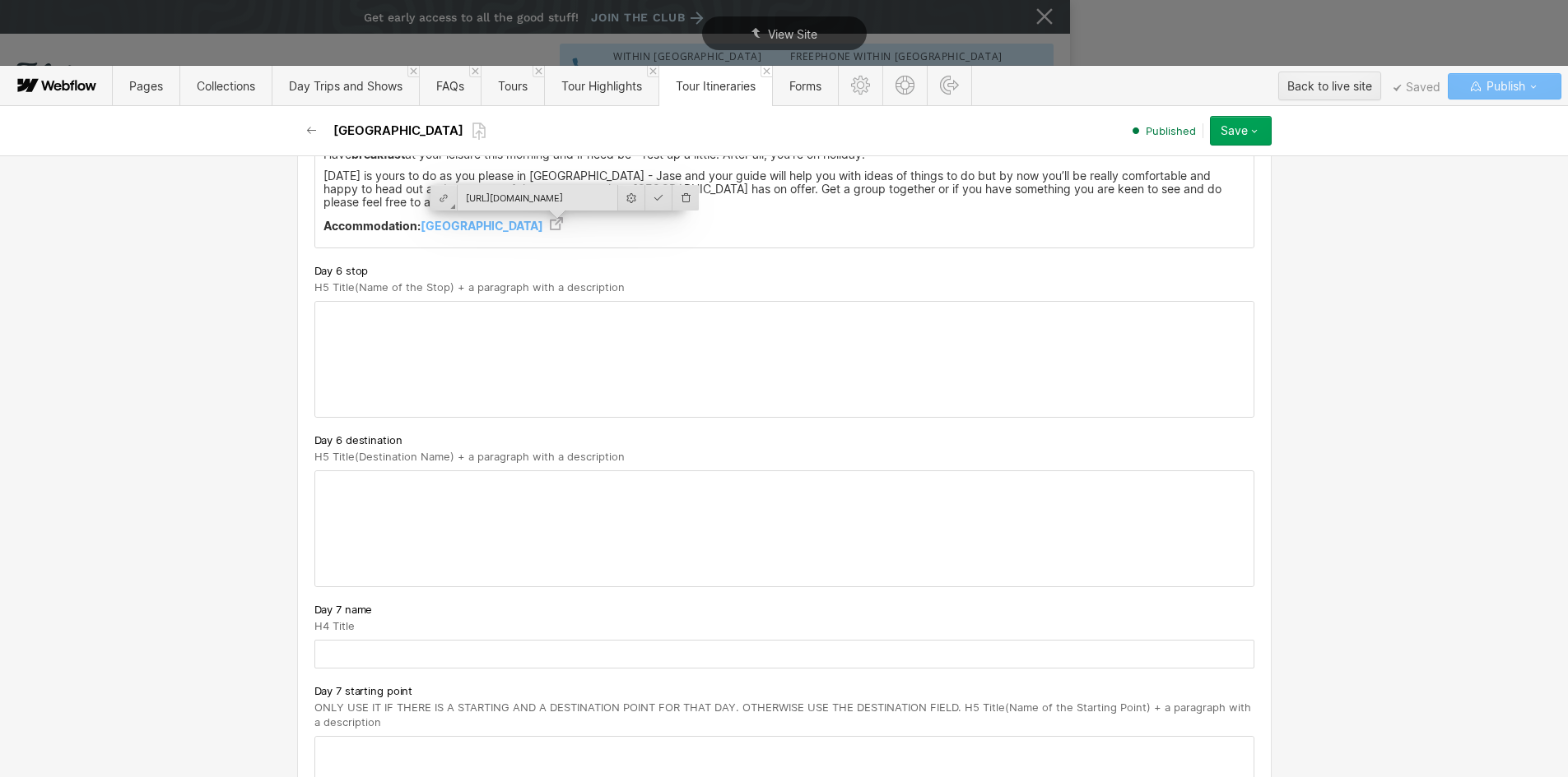
scroll to position [3784, 0]
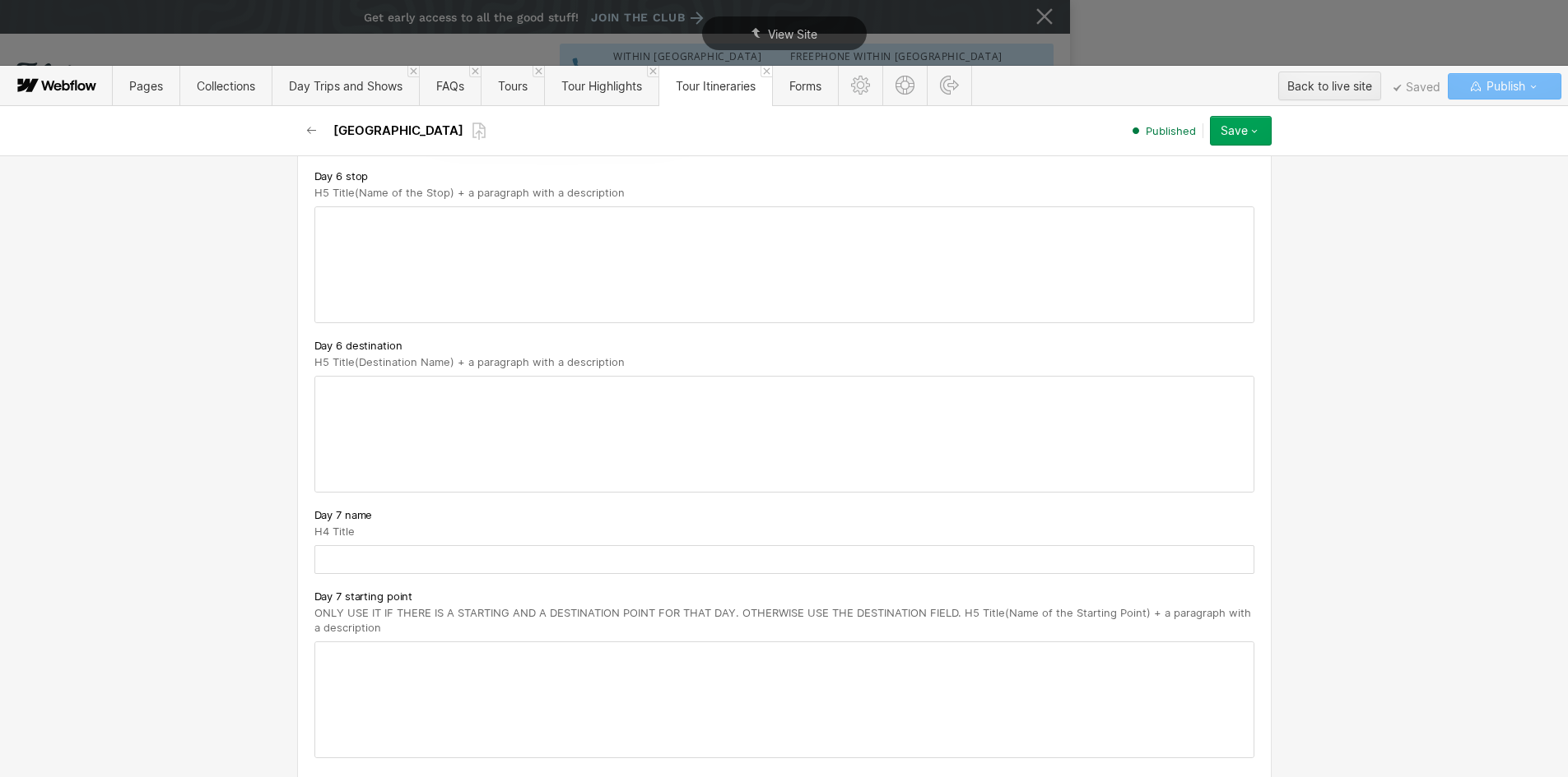
click at [324, 561] on input "text" at bounding box center [785, 560] width 940 height 28
click at [324, 561] on input "text" at bounding box center [785, 558] width 940 height 28
paste input "[GEOGRAPHIC_DATA] - Hakone"
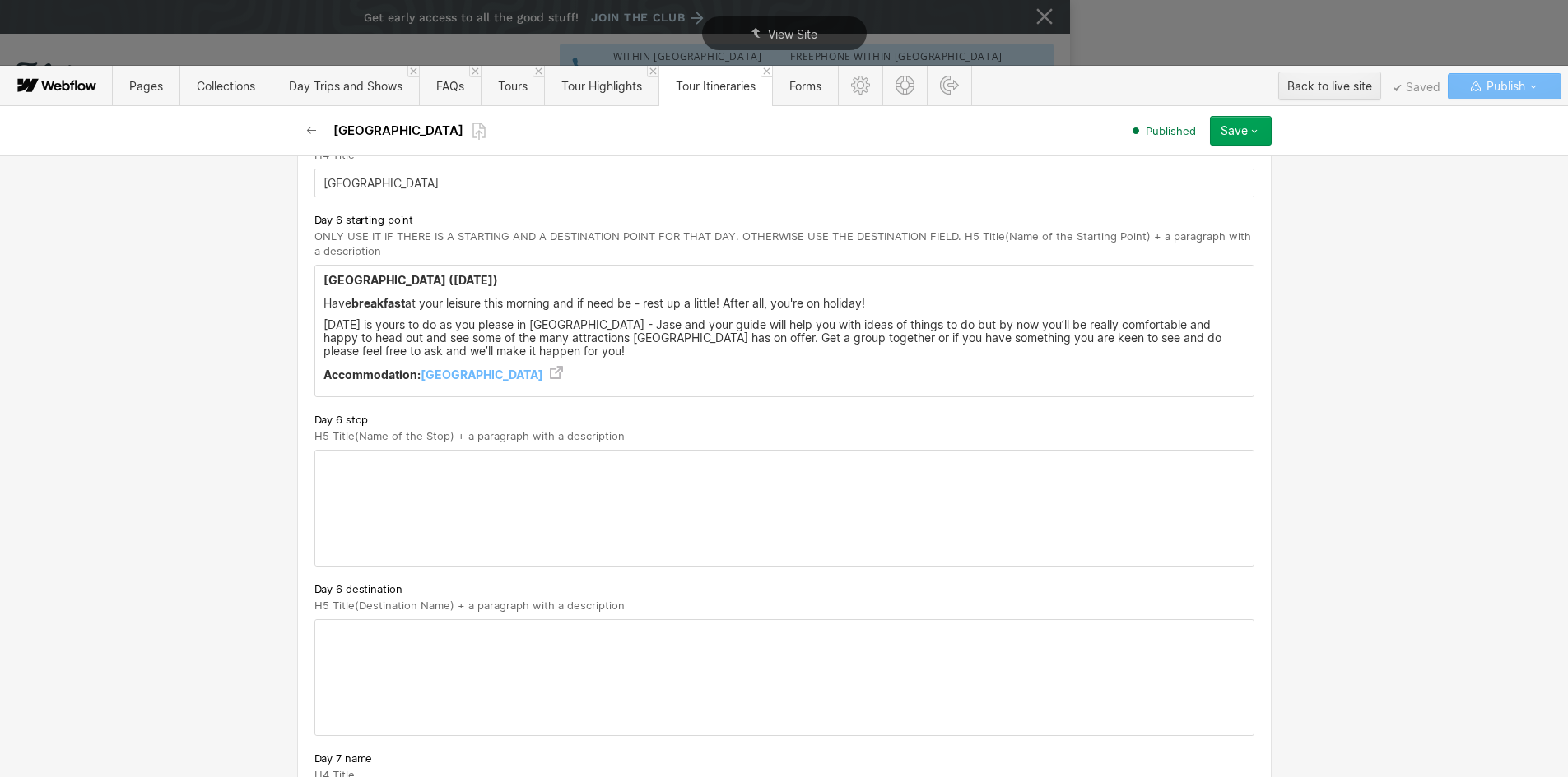
scroll to position [3293, 0]
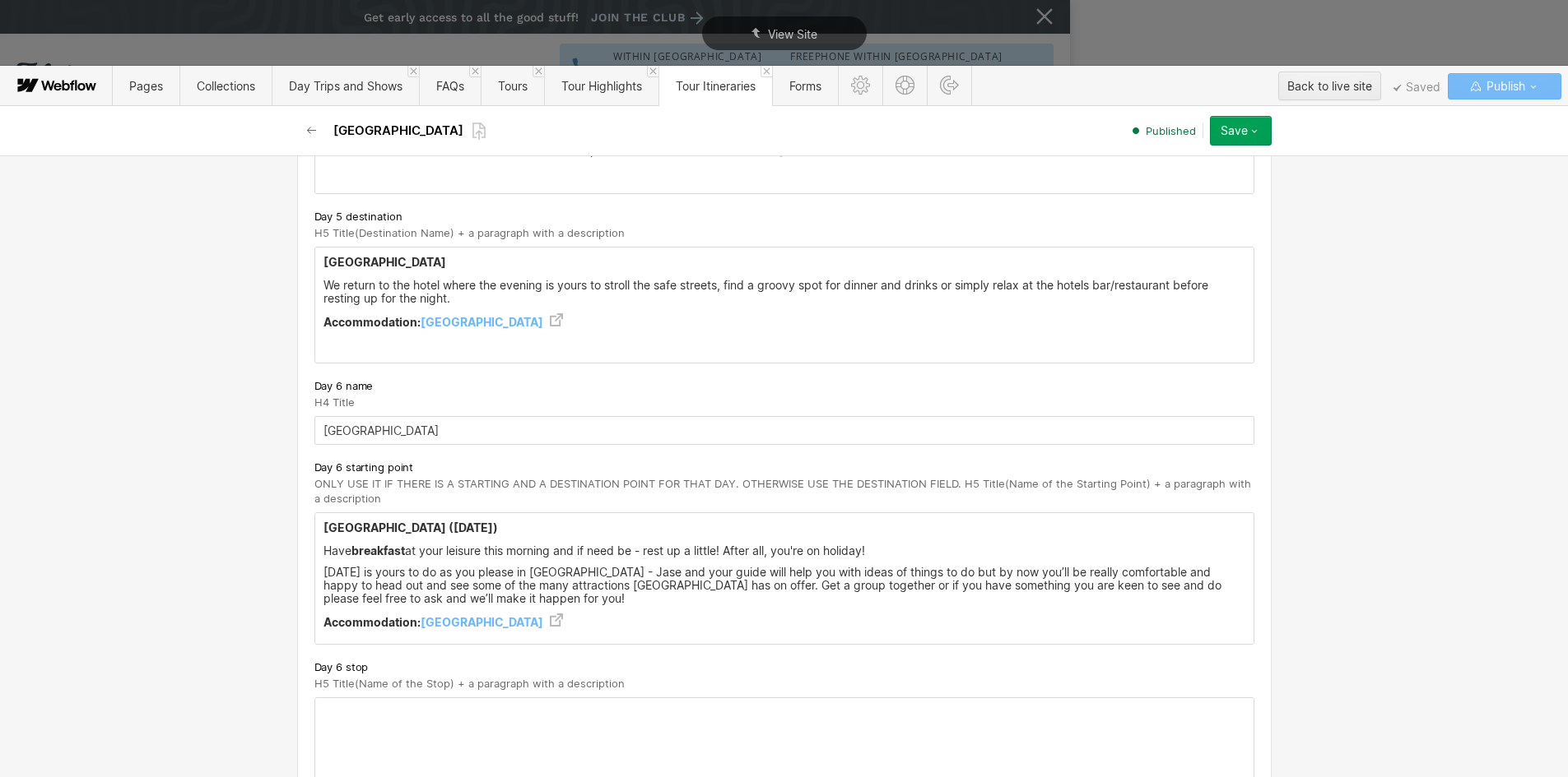
type input "[GEOGRAPHIC_DATA] - Hakone"
click at [333, 521] on strong "[GEOGRAPHIC_DATA] ([DATE])" at bounding box center [410, 527] width 175 height 14
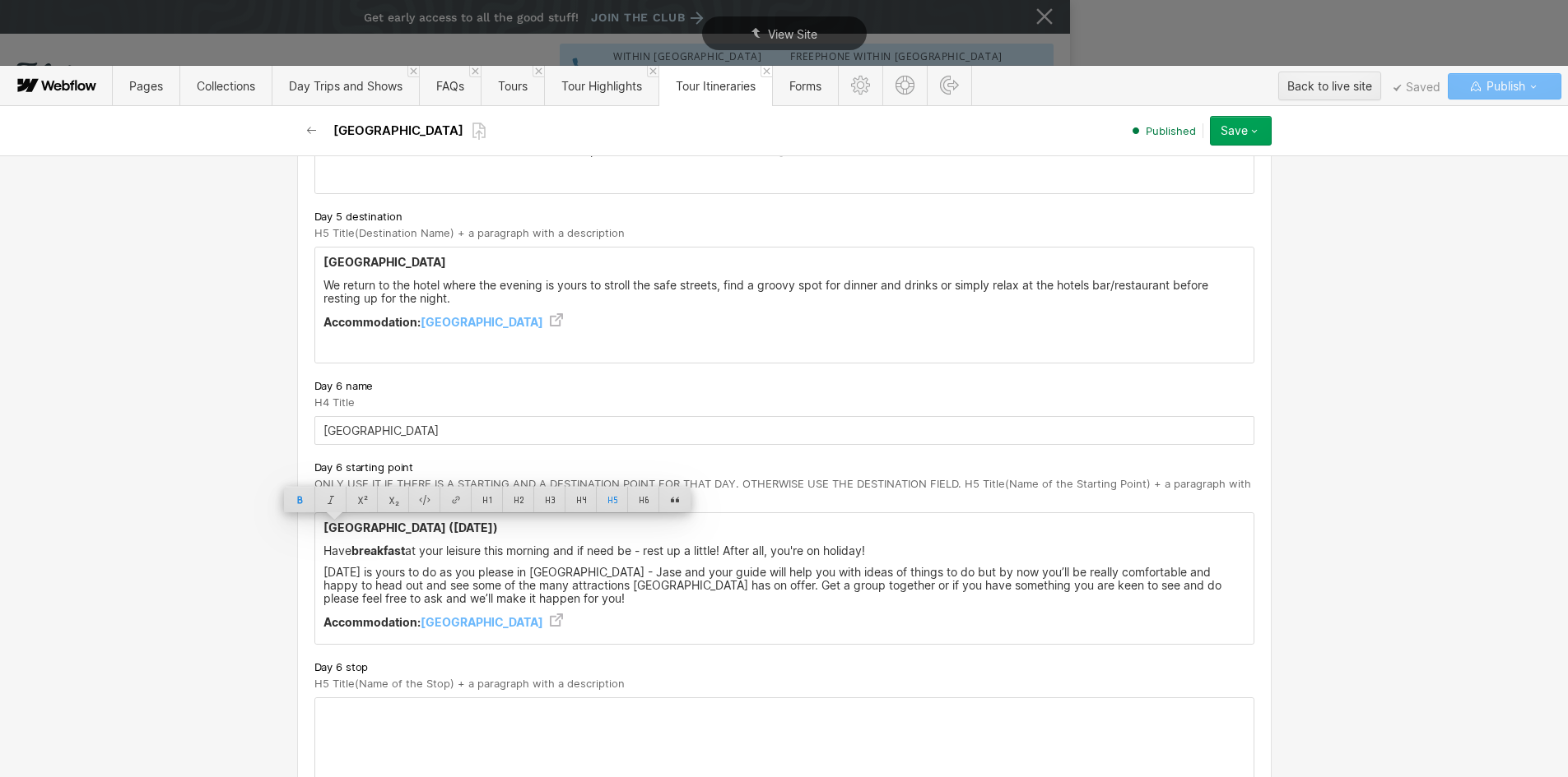
click at [333, 521] on strong "[GEOGRAPHIC_DATA] ([DATE])" at bounding box center [410, 527] width 175 height 14
copy strong "[GEOGRAPHIC_DATA] ([DATE])"
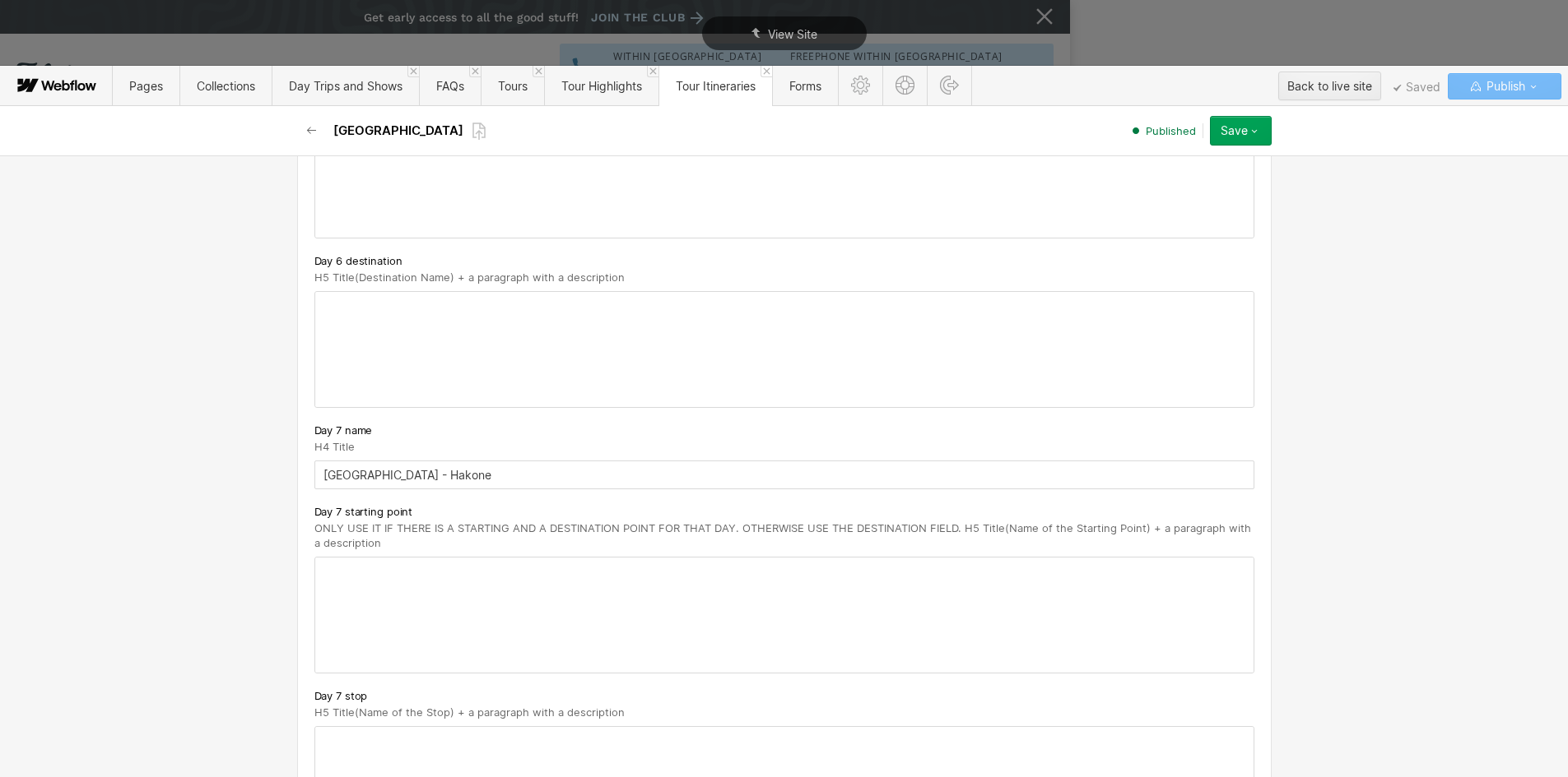
click at [328, 574] on div at bounding box center [785, 615] width 938 height 115
paste div
click at [385, 578] on strong "[GEOGRAPHIC_DATA] ([DATE])" at bounding box center [410, 572] width 175 height 14
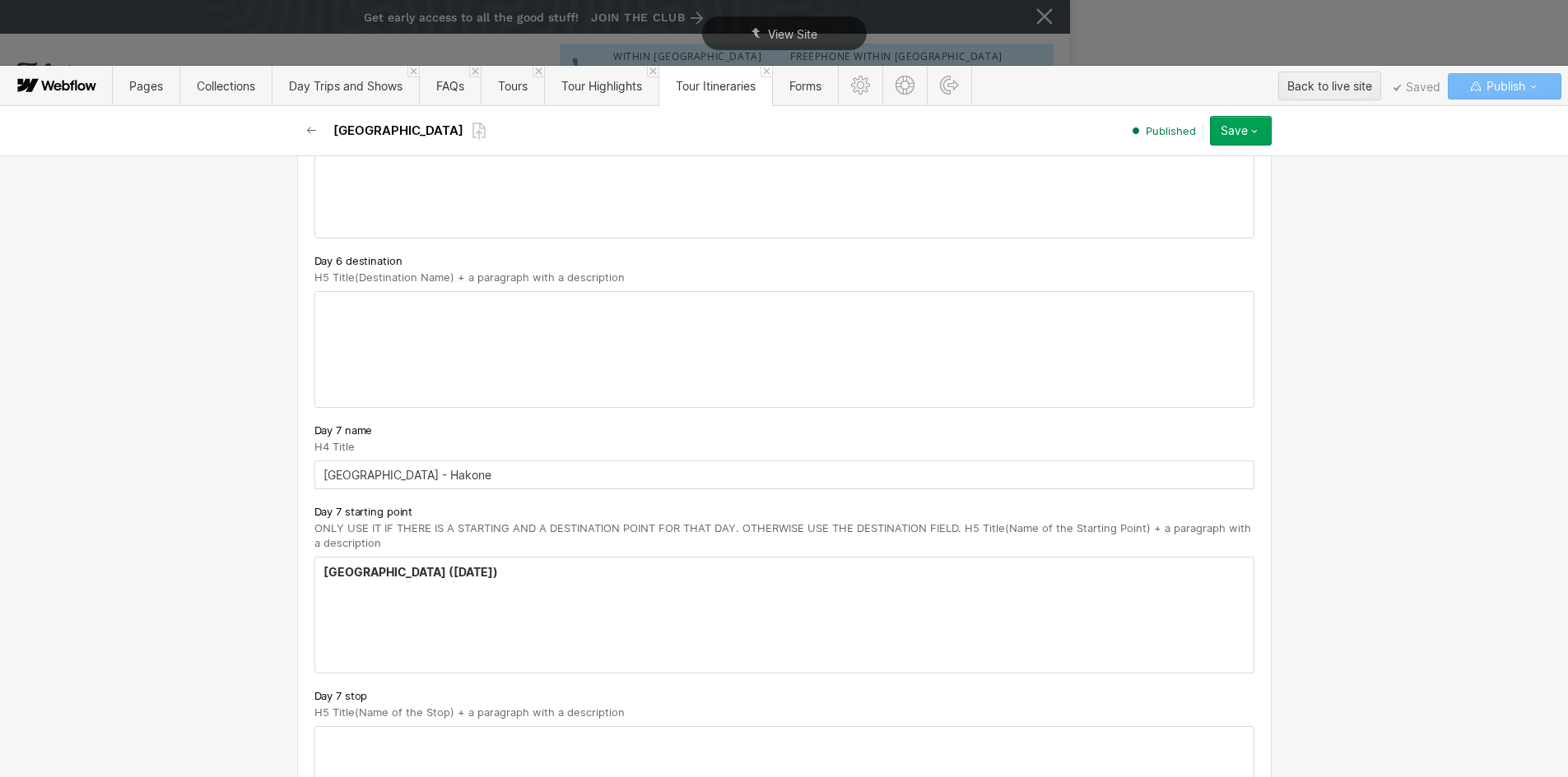
click at [334, 611] on div "[GEOGRAPHIC_DATA] ([DATE]) ‍" at bounding box center [785, 615] width 938 height 115
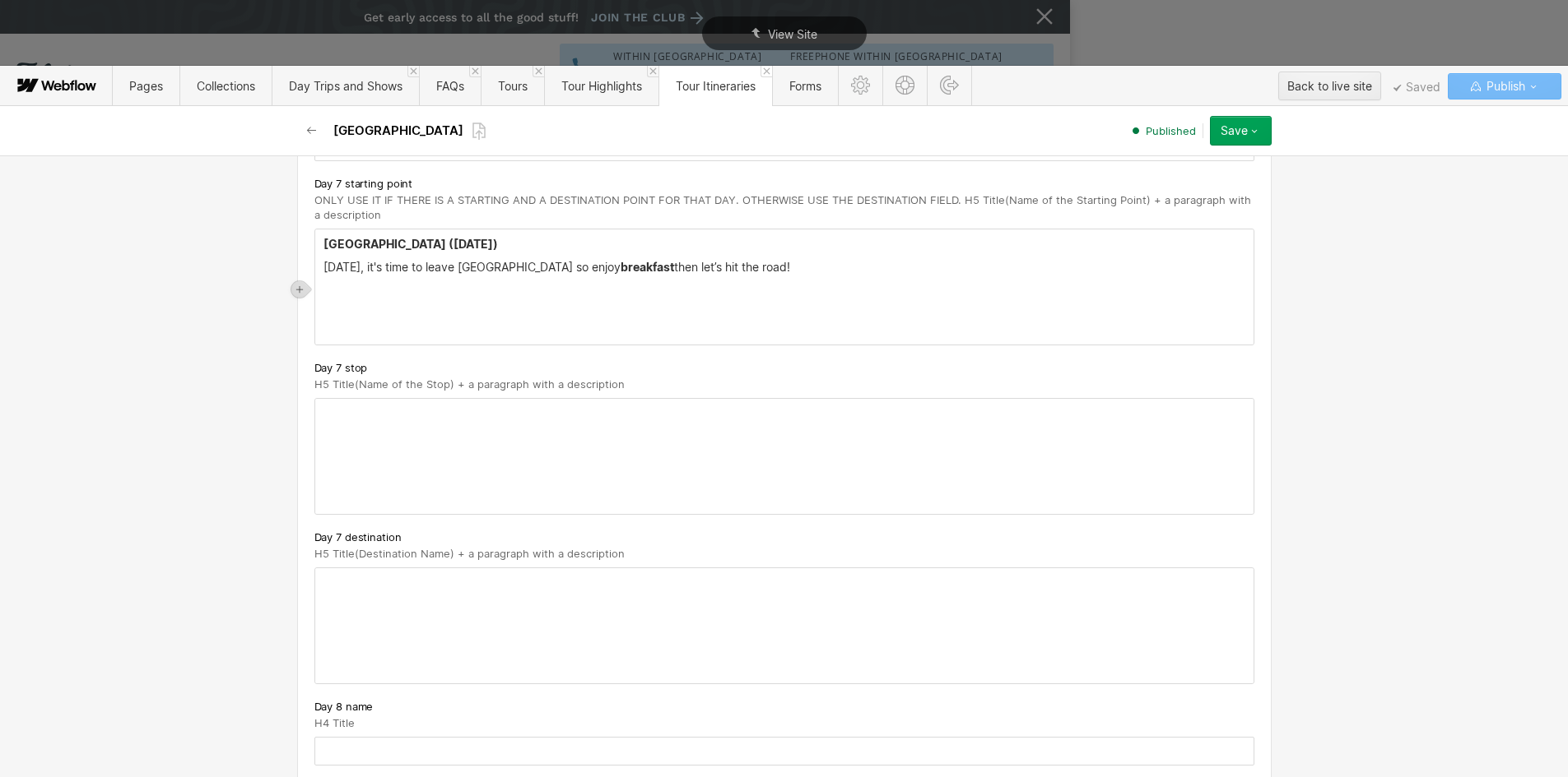
scroll to position [4198, 0]
click at [332, 417] on div at bounding box center [785, 456] width 938 height 115
click at [331, 412] on strong "Owakudani" at bounding box center [355, 411] width 64 height 14
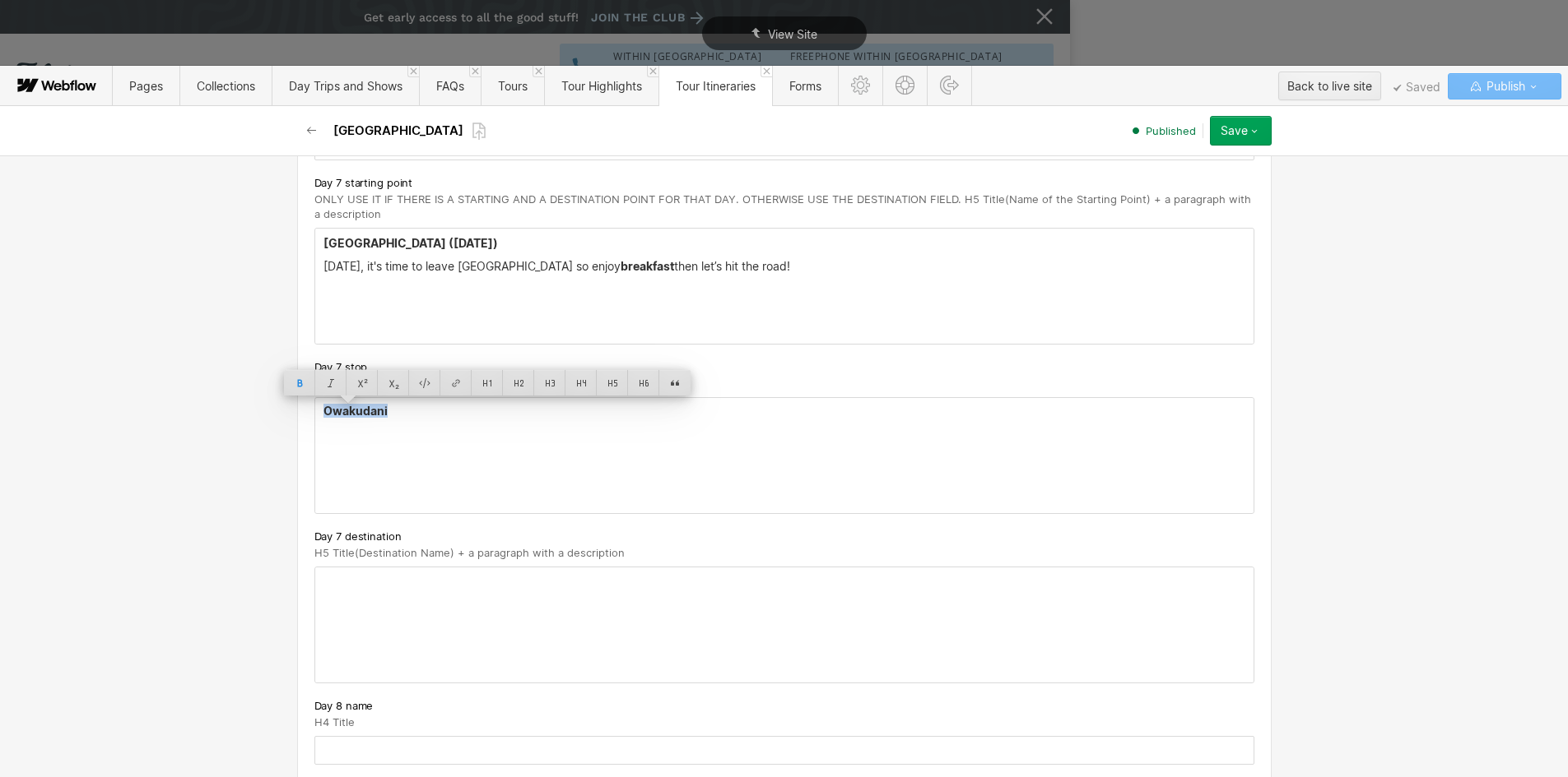
click at [331, 412] on strong "Owakudani" at bounding box center [355, 411] width 64 height 14
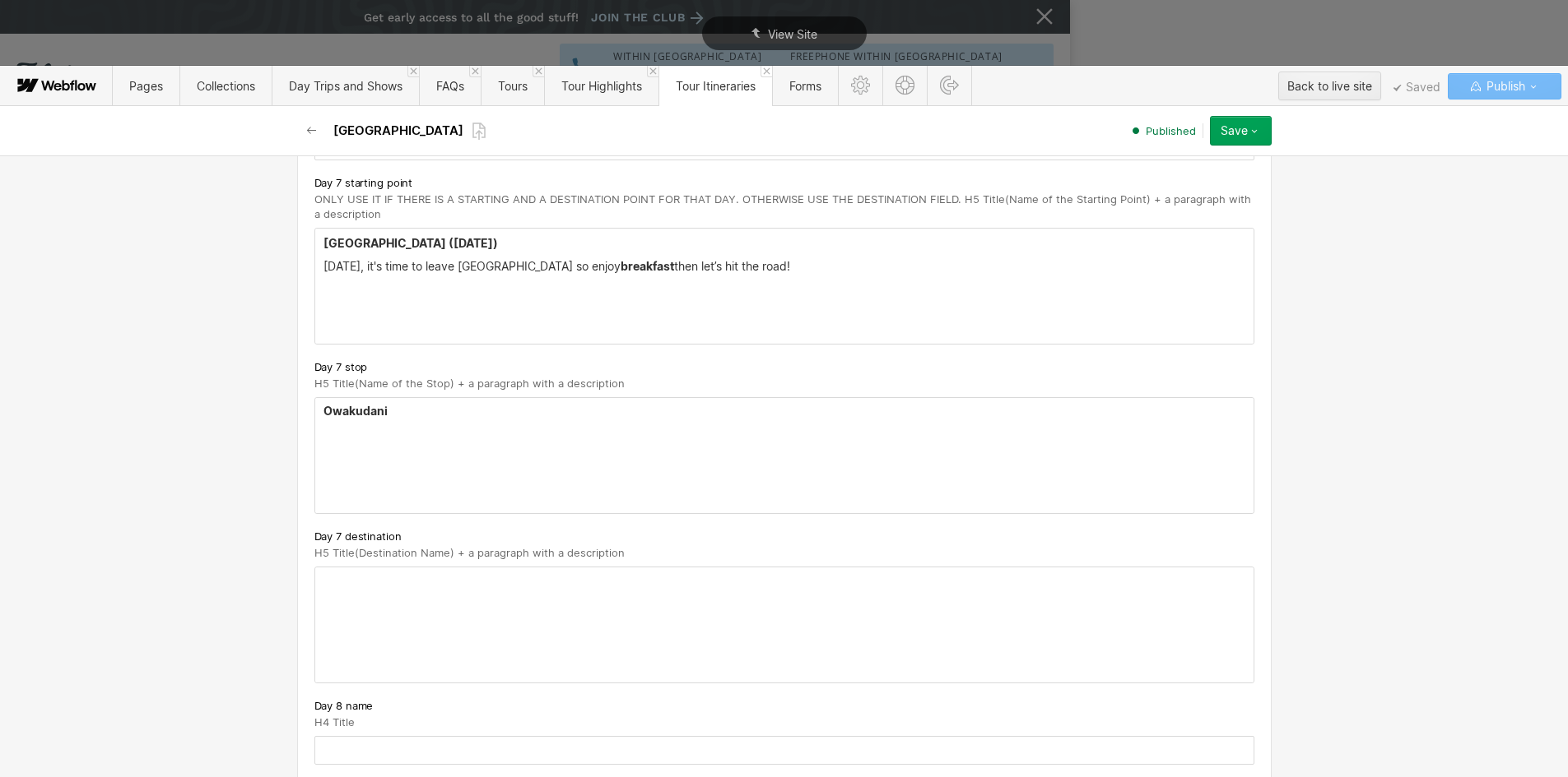
click at [347, 416] on strong "Owakudani" at bounding box center [355, 411] width 64 height 14
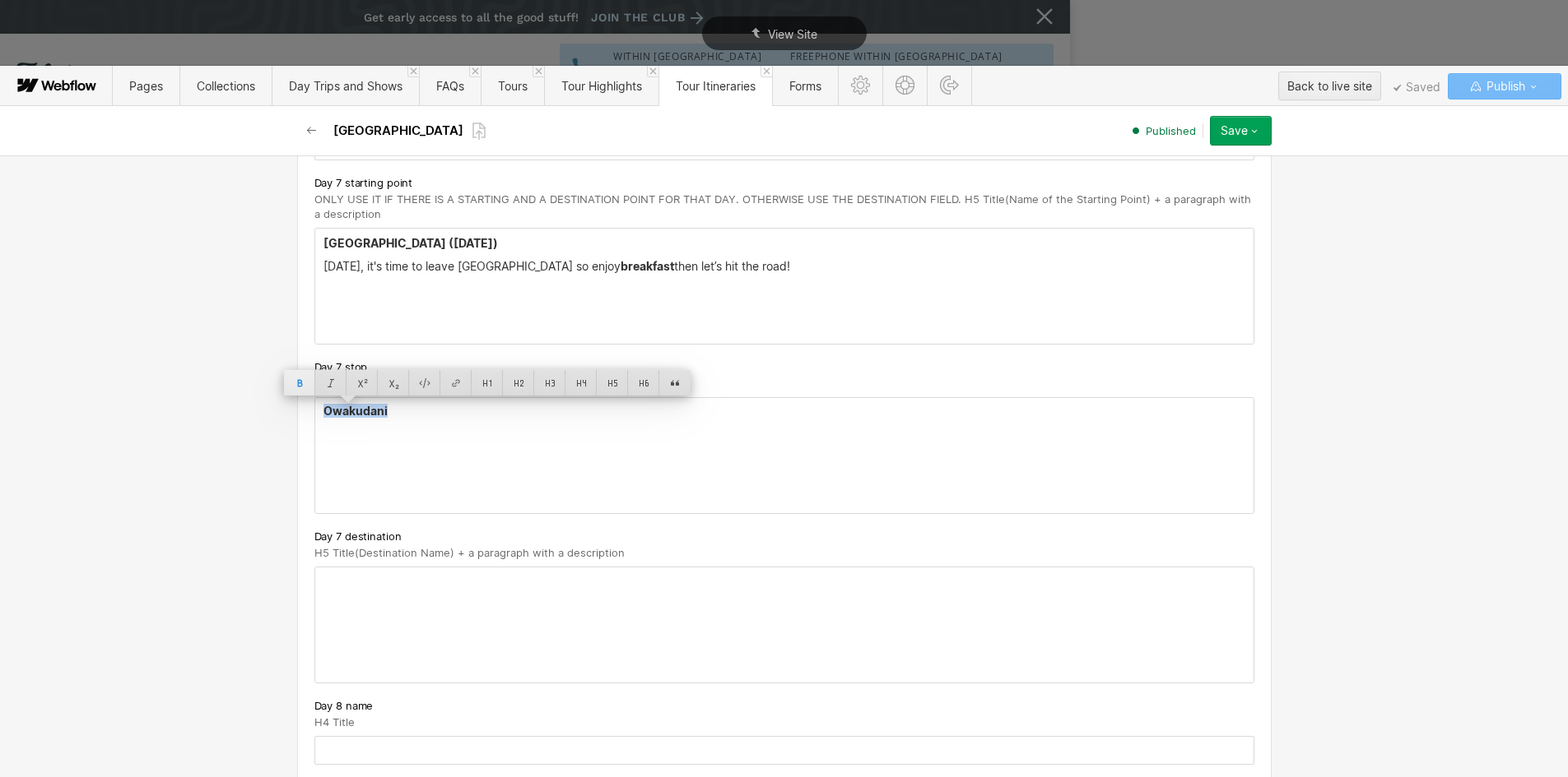
click at [297, 387] on div at bounding box center [299, 383] width 31 height 26
click at [608, 384] on div at bounding box center [612, 383] width 31 height 26
click at [438, 406] on h5 "Owakudani" at bounding box center [784, 413] width 922 height 17
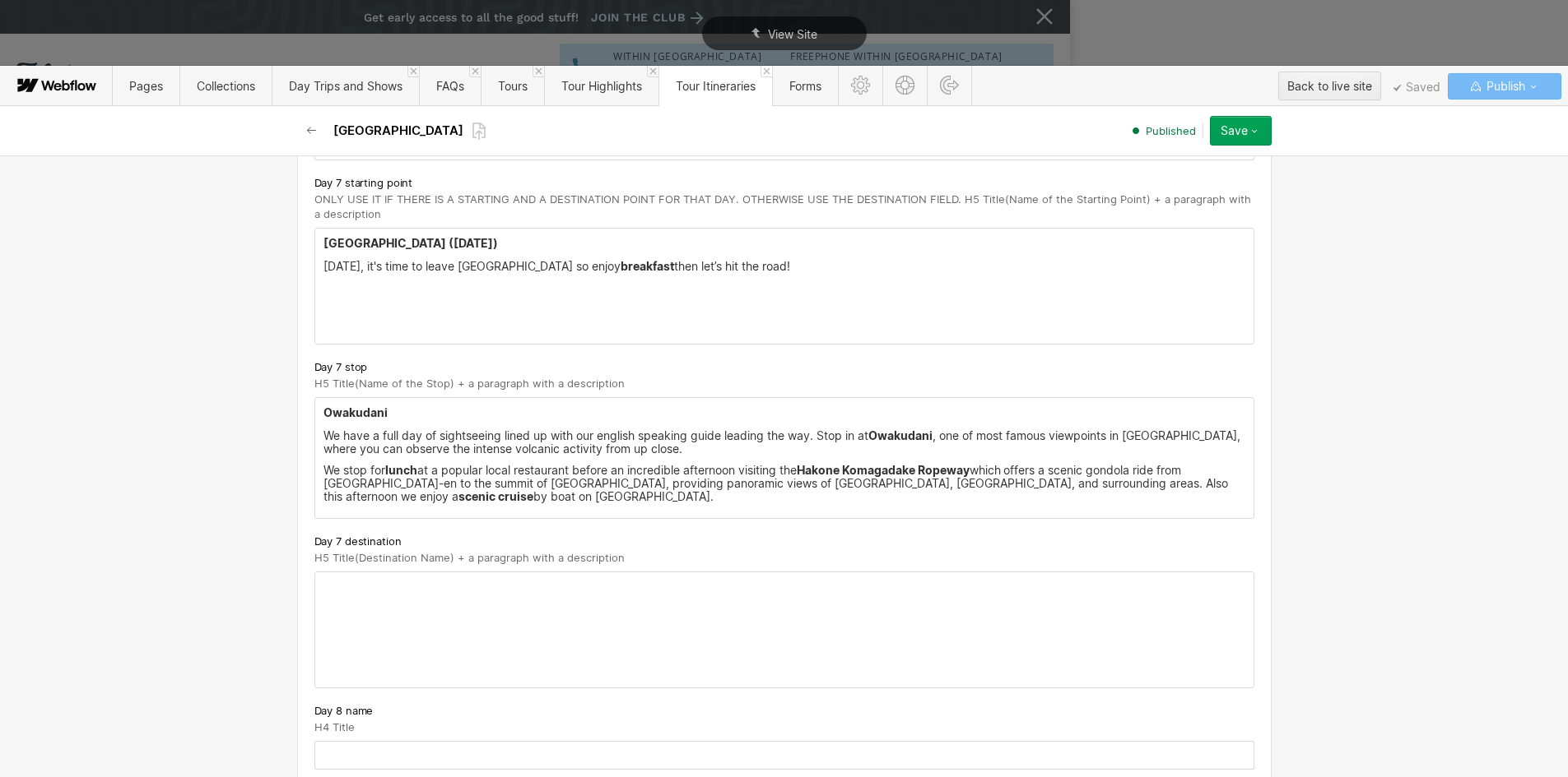
click at [427, 586] on div at bounding box center [785, 630] width 938 height 115
click at [331, 592] on strong "Hakone" at bounding box center [344, 585] width 43 height 14
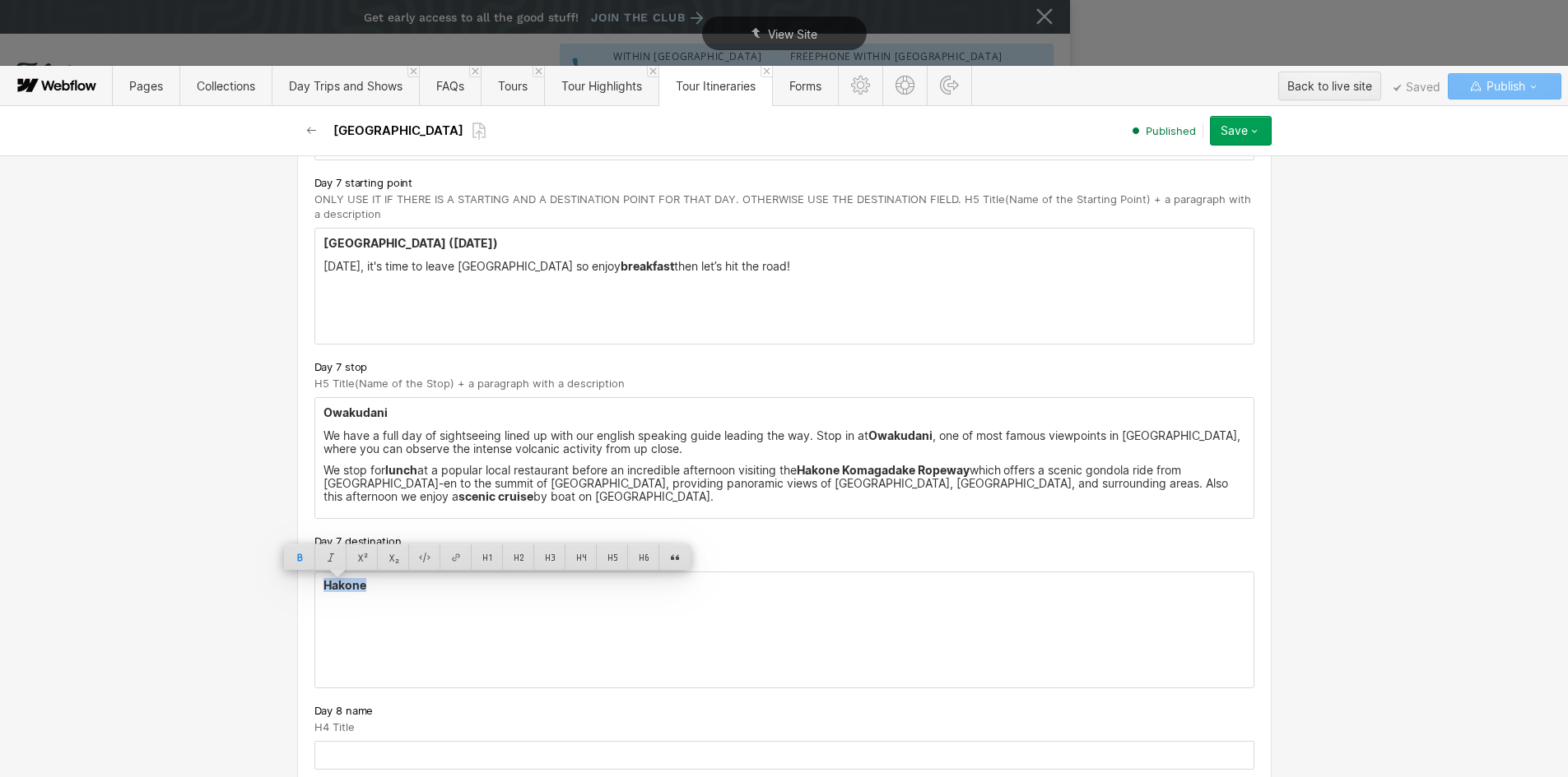
click at [331, 592] on strong "Hakone" at bounding box center [344, 585] width 43 height 14
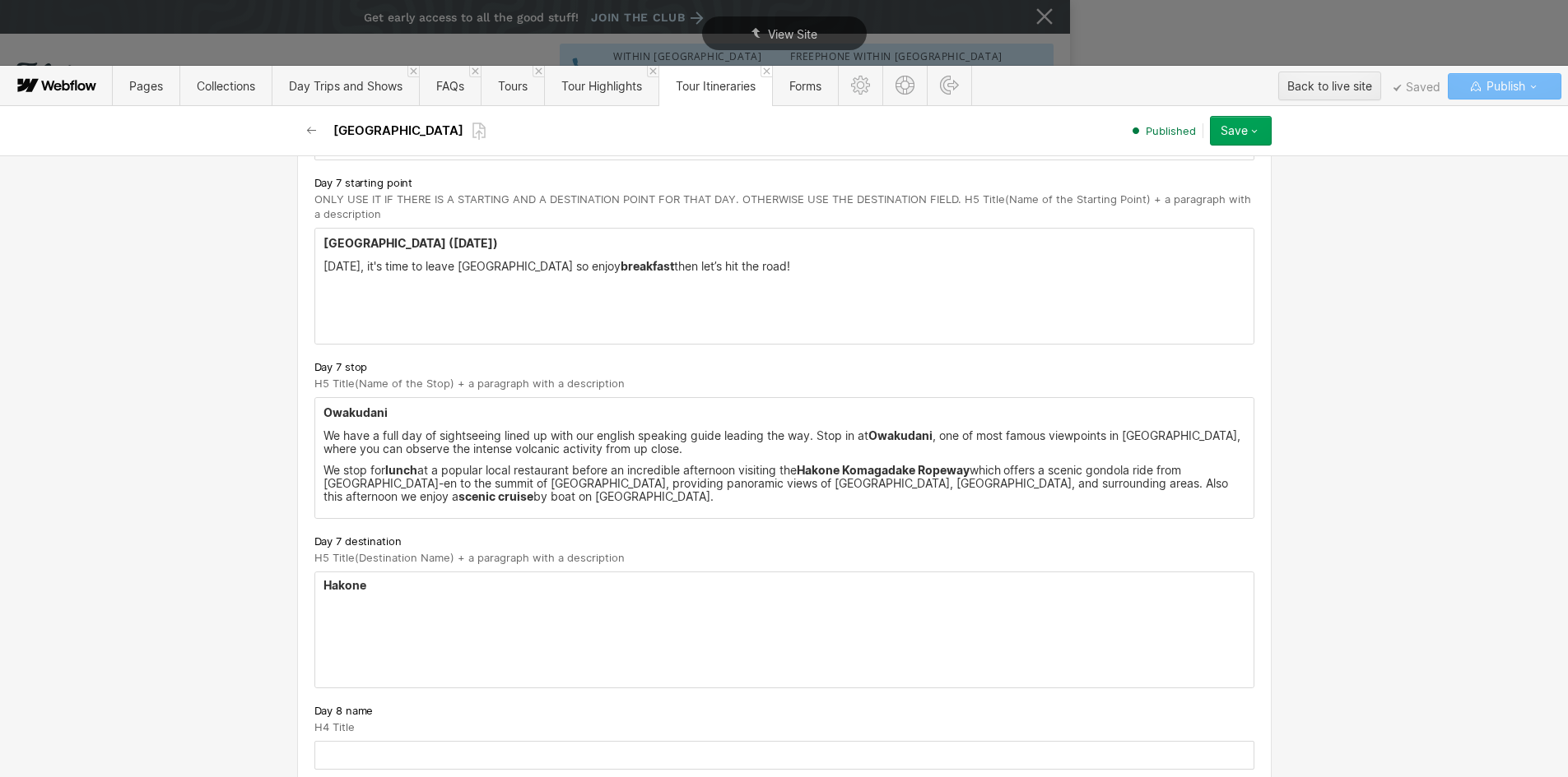
click at [341, 578] on strong "Hakone" at bounding box center [344, 585] width 43 height 14
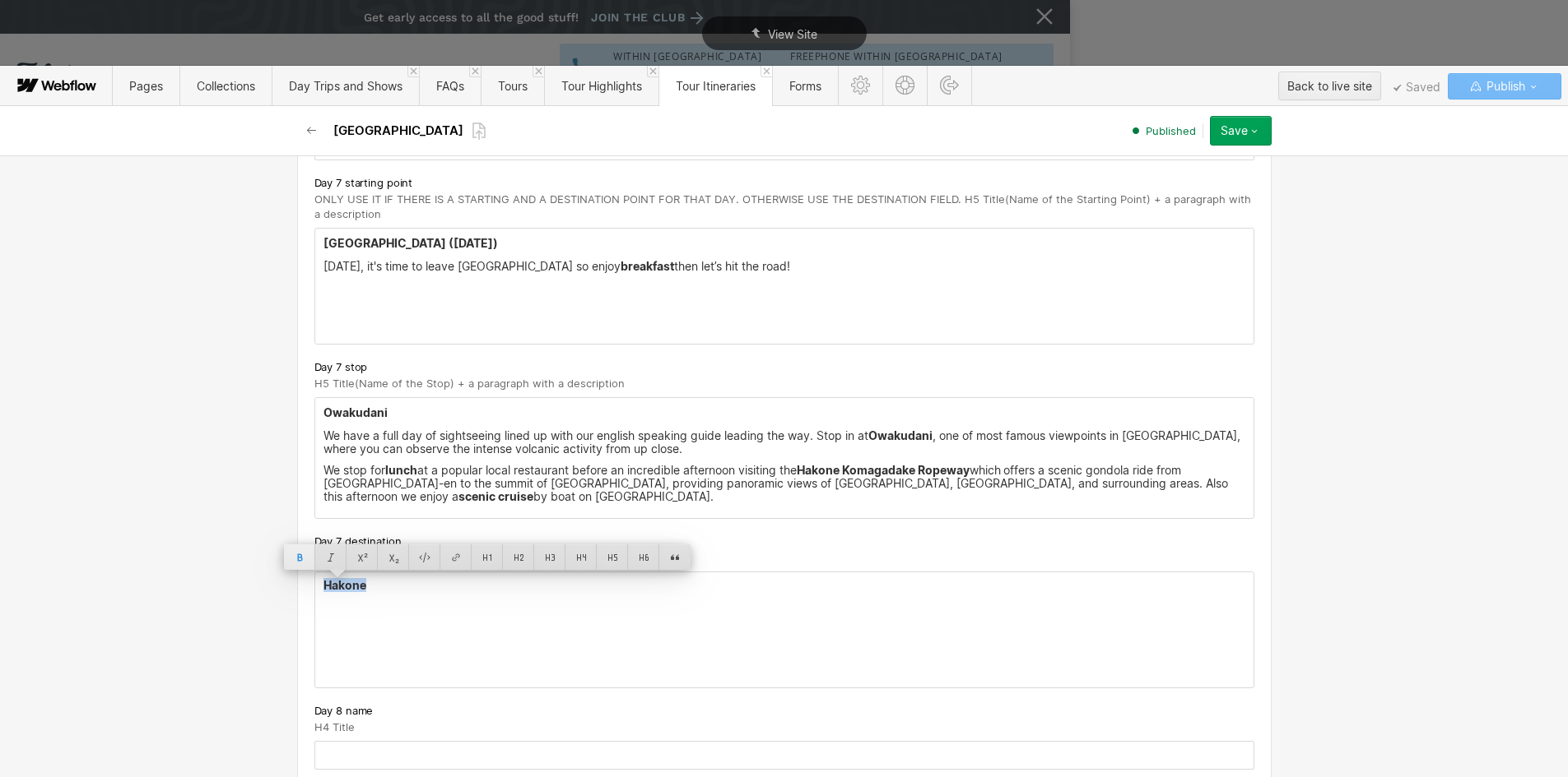
click at [293, 548] on div at bounding box center [299, 558] width 31 height 26
click at [603, 559] on div at bounding box center [612, 558] width 31 height 26
click at [452, 615] on div "Hakone" at bounding box center [785, 630] width 938 height 115
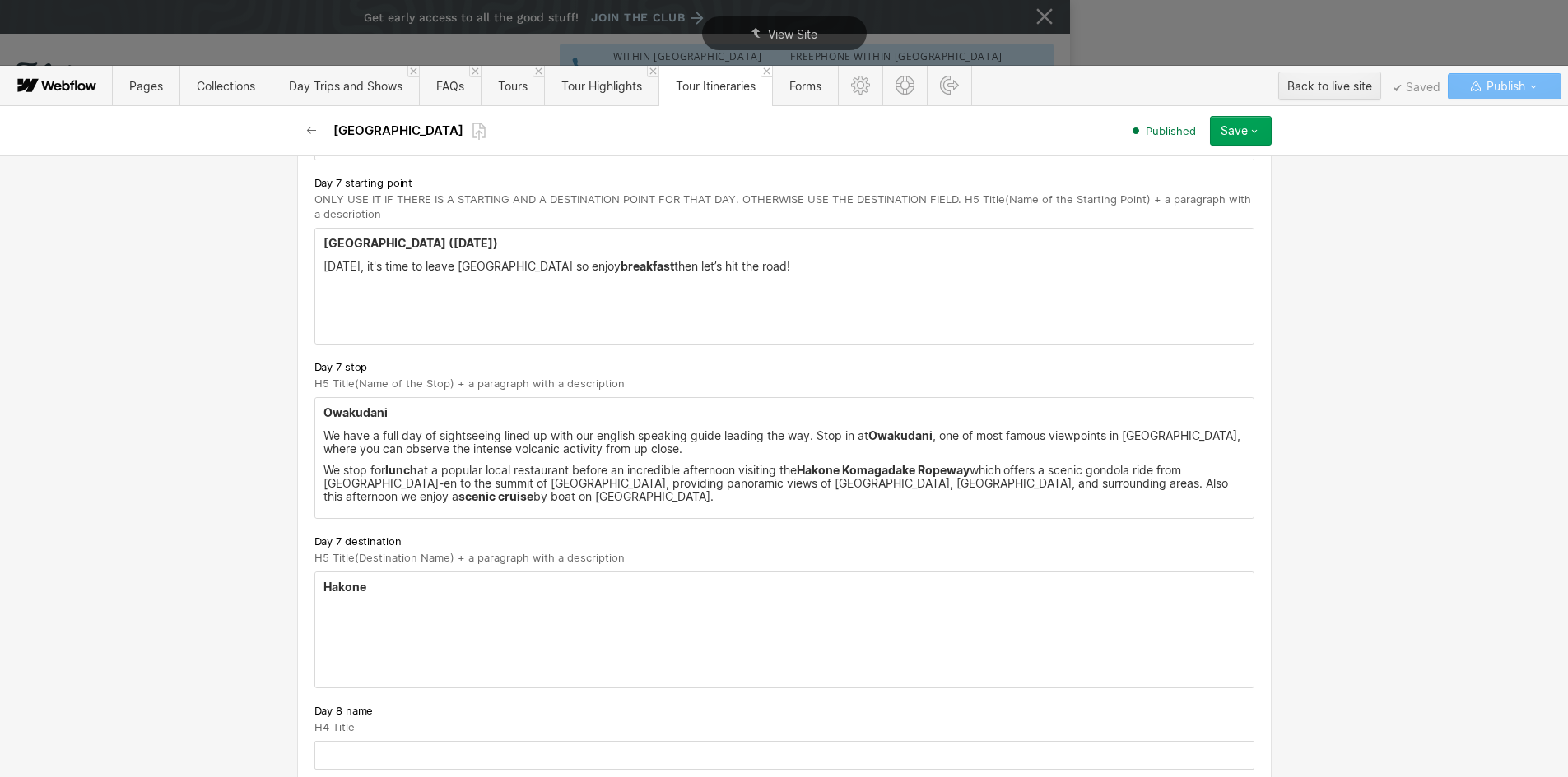
click at [458, 595] on h5 "Hakone" at bounding box center [784, 588] width 922 height 17
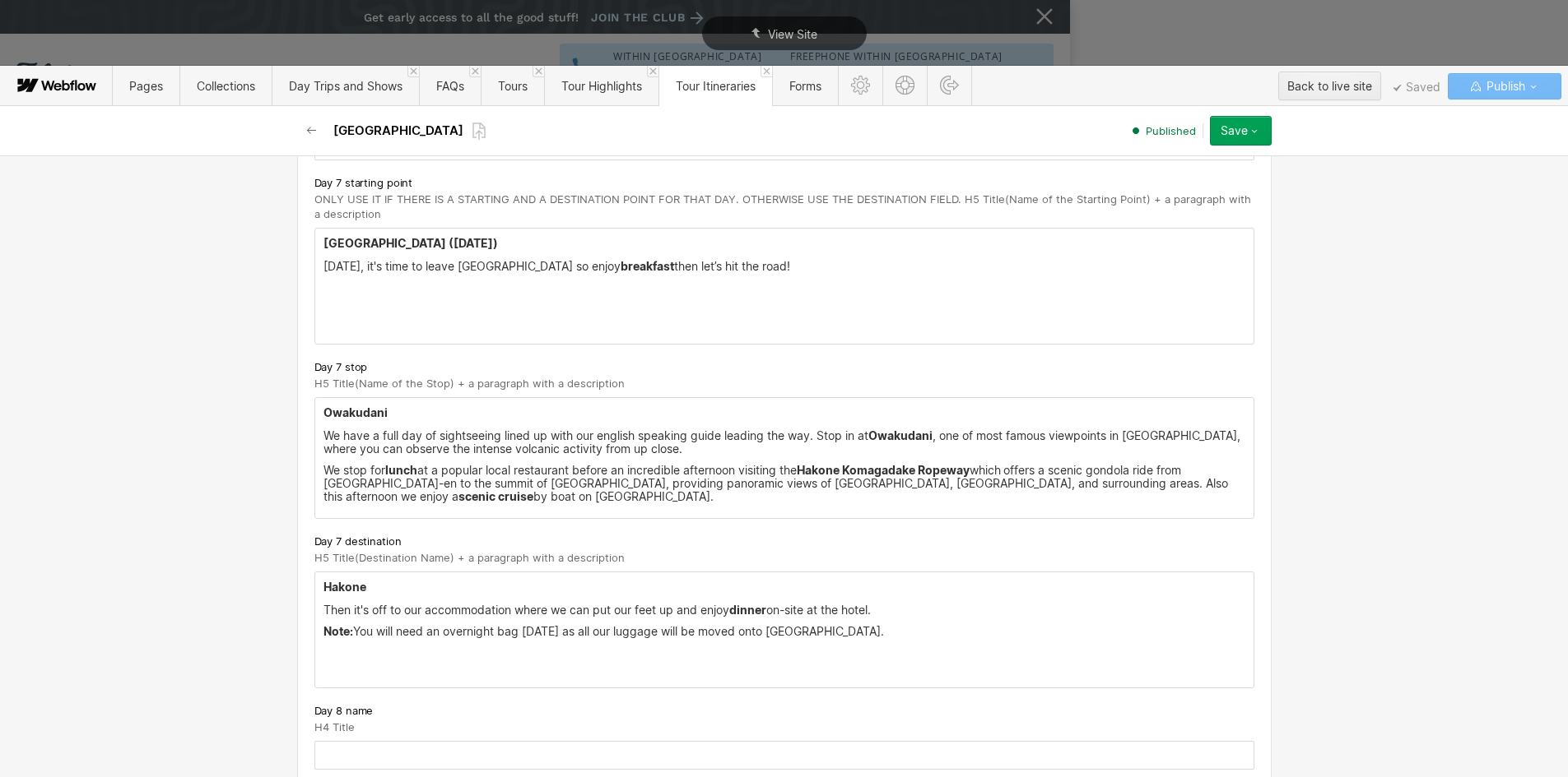
click at [368, 661] on div "Hakone Then it's off to our accommodation where we can put our feet up and enjo…" at bounding box center [785, 630] width 938 height 115
click at [360, 664] on div "Hakone Then it's off to our accommodation where we can put our feet up and enjo…" at bounding box center [785, 630] width 938 height 115
click at [848, 630] on p "Note: You will need an overnight bag [DATE] as all our luggage will be moved on…" at bounding box center [784, 632] width 922 height 13
click at [327, 658] on div "Hakone Then it's off to our accommodation where we can put our feet up and enjo…" at bounding box center [785, 634] width 938 height 124
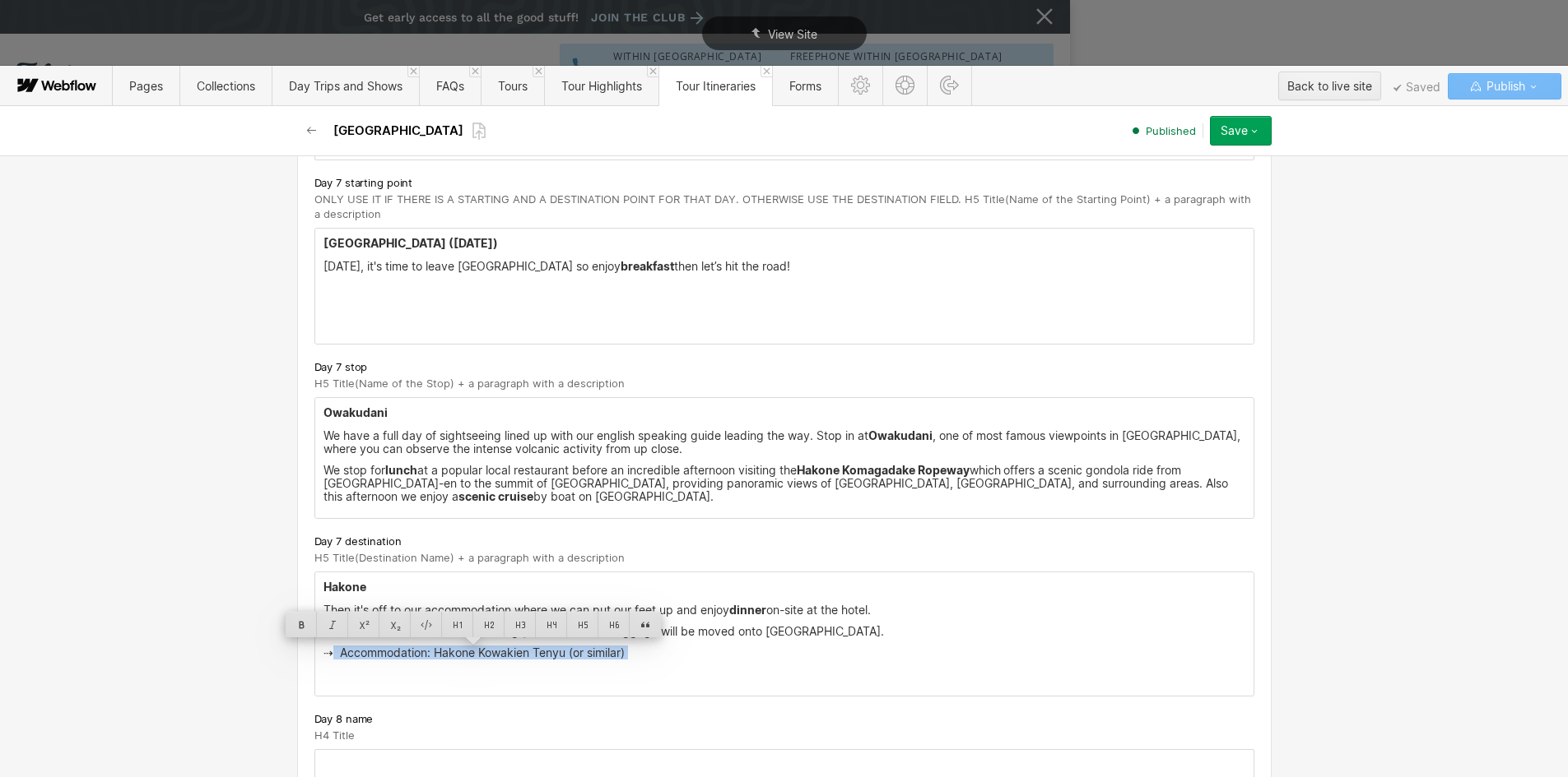
click at [332, 653] on p "⇢ Accommodation: Hakone Kowakien Tenyu (or similar)" at bounding box center [784, 653] width 922 height 13
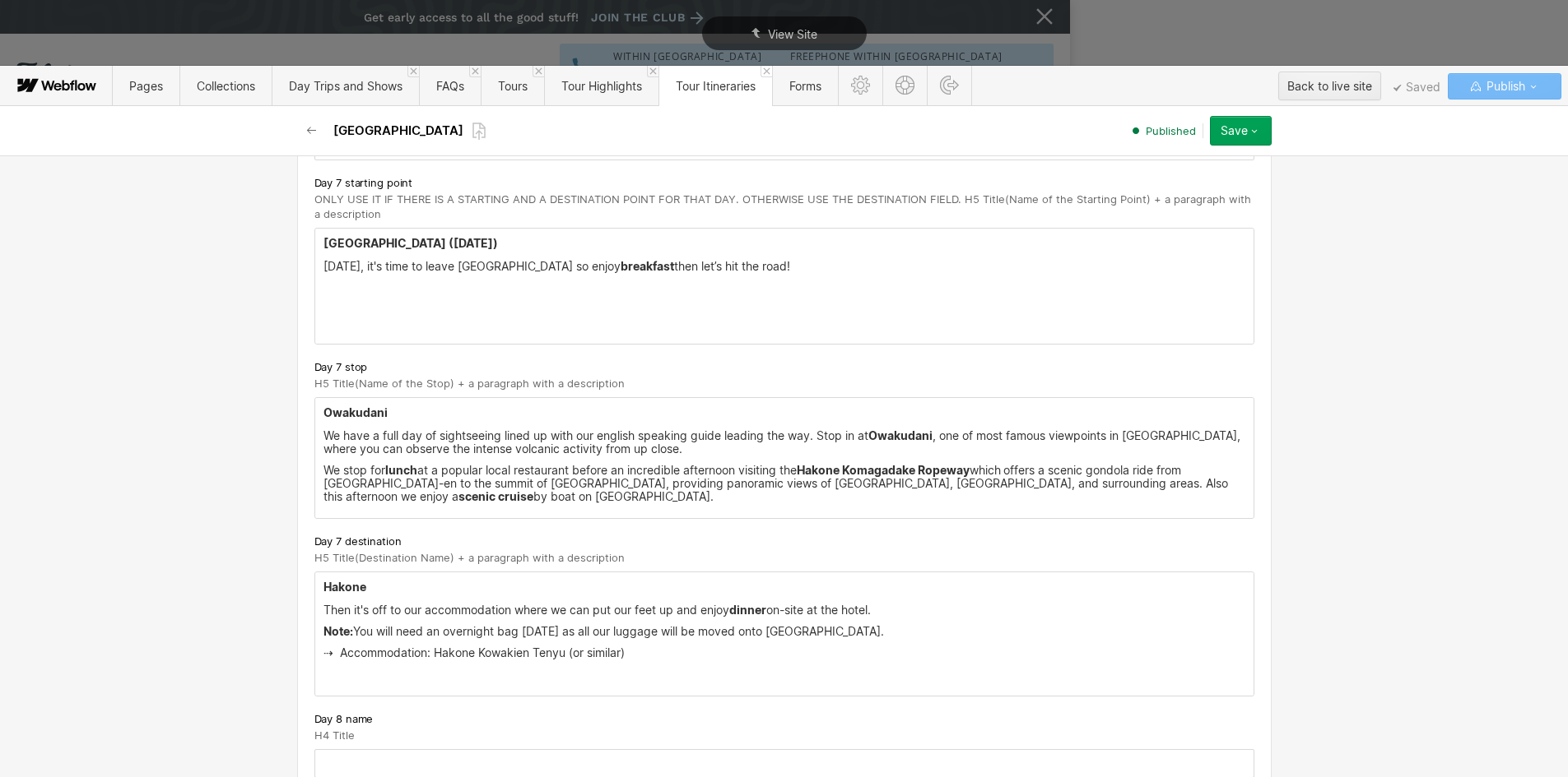
drag, startPoint x: 561, startPoint y: 653, endPoint x: 437, endPoint y: 654, distance: 124.0
click at [437, 654] on p "⇢ Accommodation: Hakone Kowakien Tenyu (or similar)" at bounding box center [784, 653] width 922 height 13
drag, startPoint x: 430, startPoint y: 654, endPoint x: 560, endPoint y: 653, distance: 130.0
click at [560, 653] on p "⇢ Accommodation: Hakone Kowakien Tenyu (or similar)" at bounding box center [784, 653] width 922 height 13
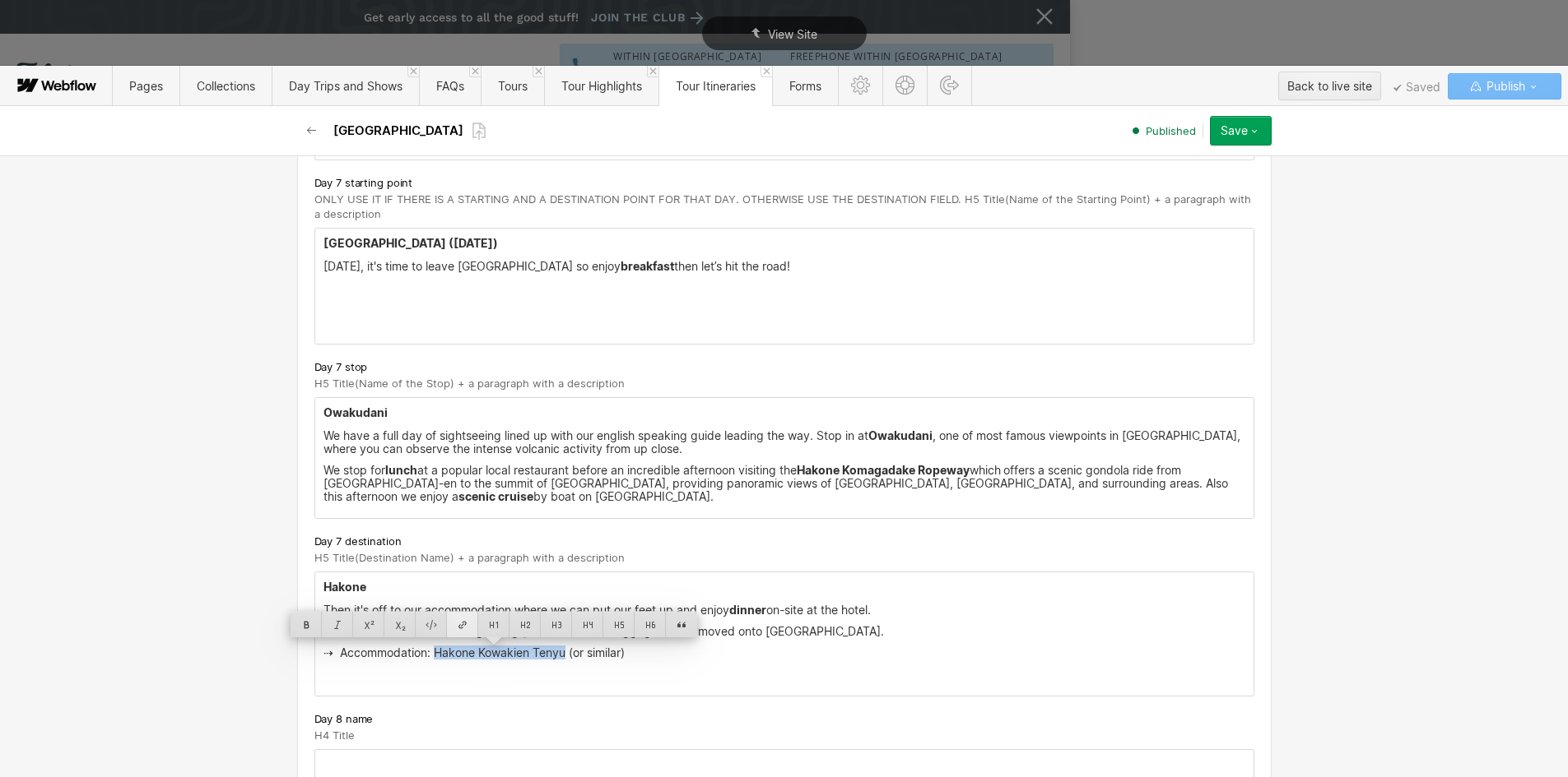
click at [461, 630] on div at bounding box center [462, 624] width 31 height 26
type input "[URL][DOMAIN_NAME]"
click at [582, 627] on div at bounding box center [595, 624] width 28 height 26
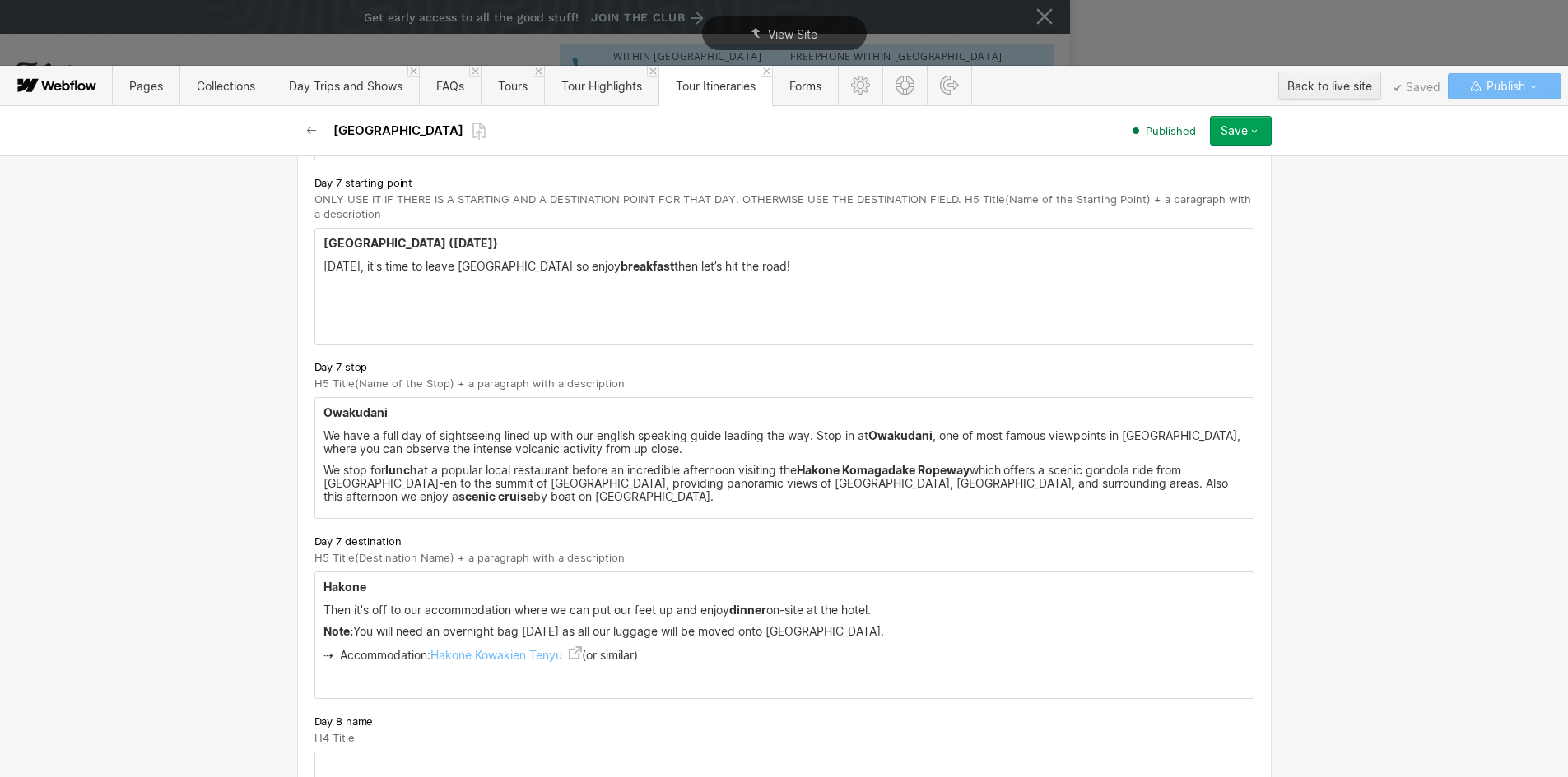
click at [674, 656] on p "⇢ Accommodation: Hakone Kowakien Tenyu (or similar)" at bounding box center [784, 654] width 922 height 16
drag, startPoint x: 674, startPoint y: 656, endPoint x: 584, endPoint y: 654, distance: 90.0
click at [584, 654] on p "⇢ Accommodation: Hakone Kowakien Tenyu (or similar)" at bounding box center [784, 654] width 922 height 16
drag, startPoint x: 425, startPoint y: 657, endPoint x: 334, endPoint y: 654, distance: 91.0
click at [334, 654] on p "⇢ Accommodation: Hakone Kowakien Tenyu" at bounding box center [784, 654] width 922 height 16
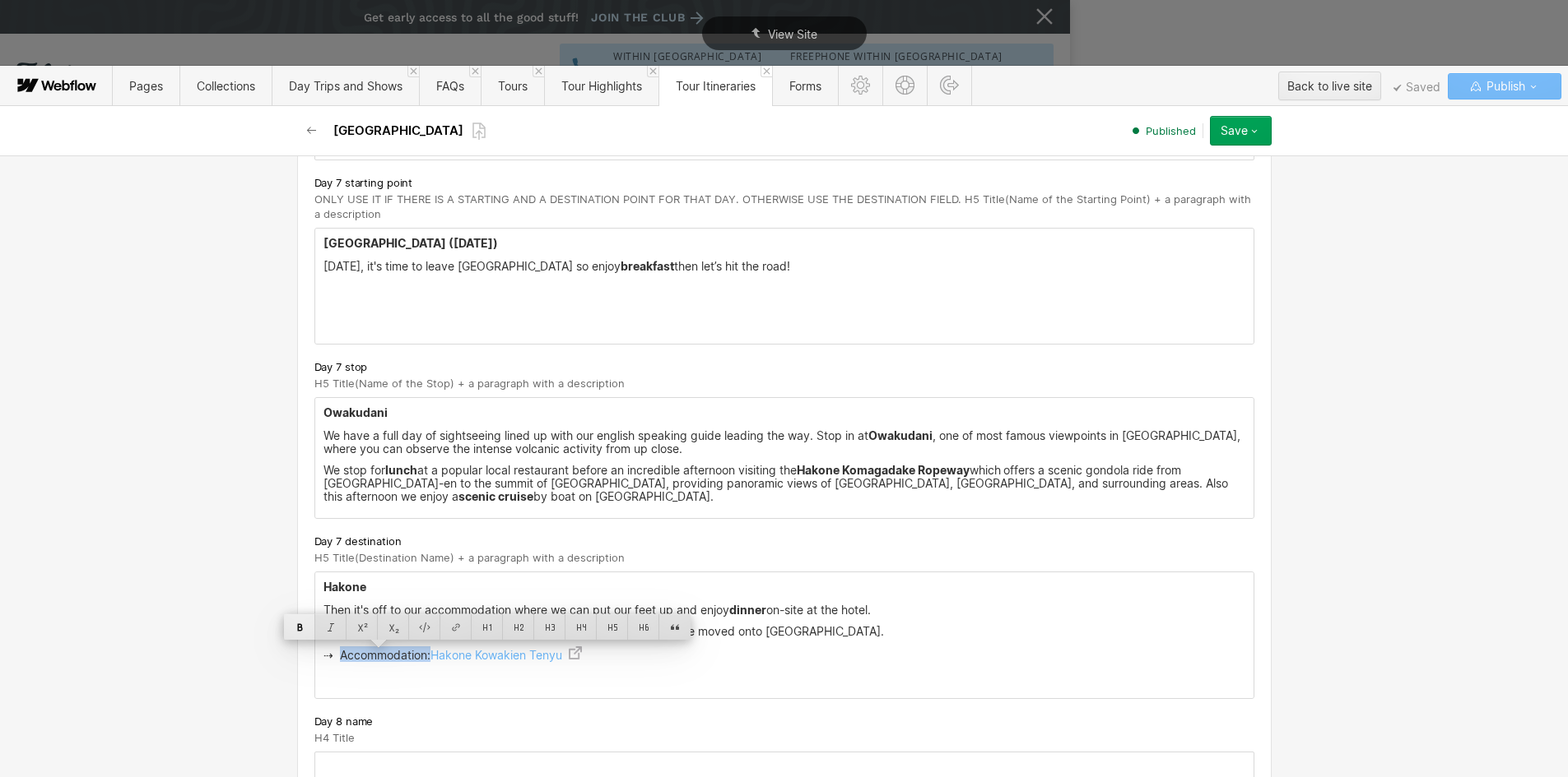
click at [301, 630] on div at bounding box center [299, 627] width 31 height 26
click at [335, 658] on strong "Accommodation:" at bounding box center [382, 655] width 97 height 14
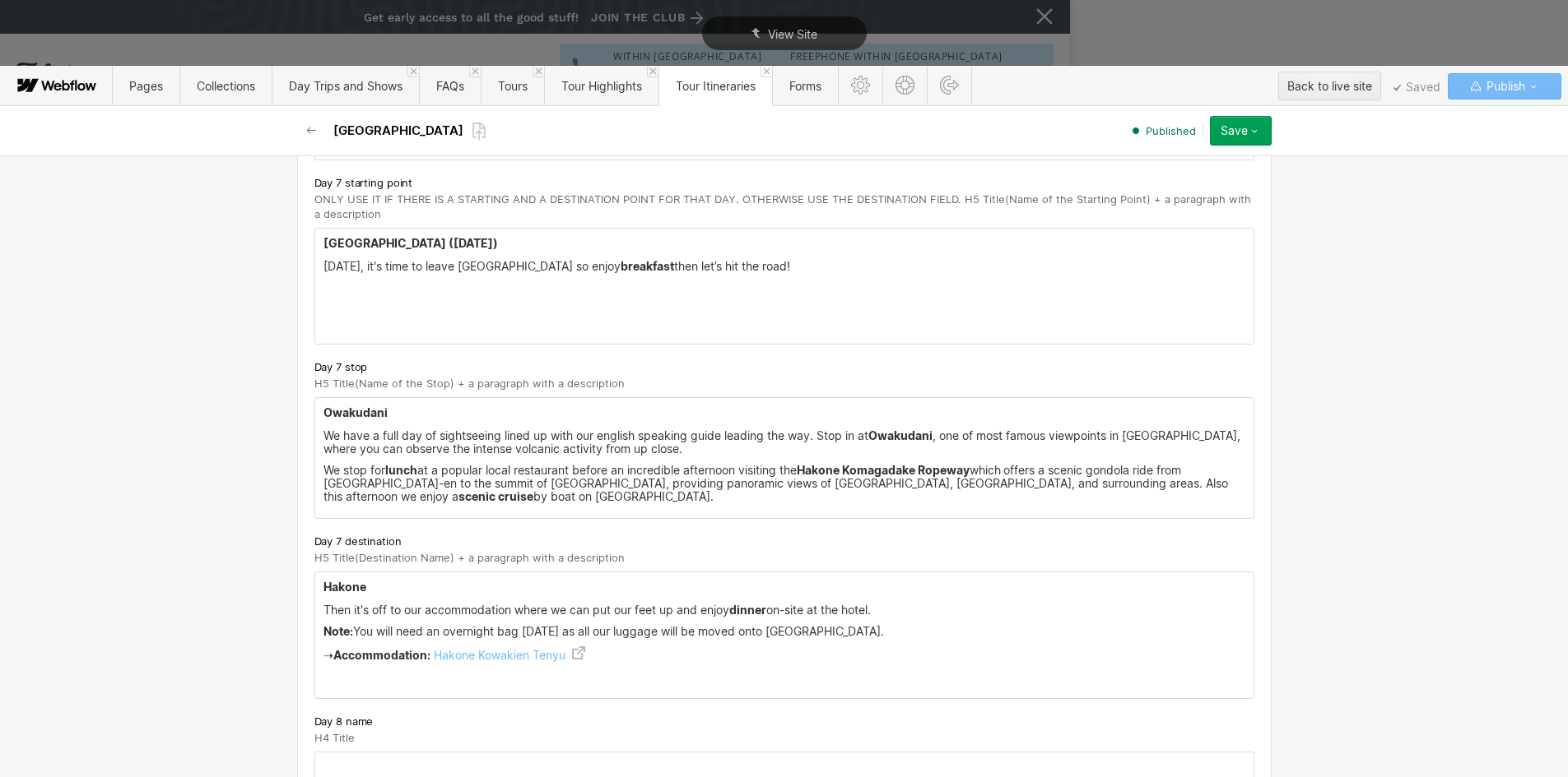
drag, startPoint x: 333, startPoint y: 654, endPoint x: 294, endPoint y: 654, distance: 39.0
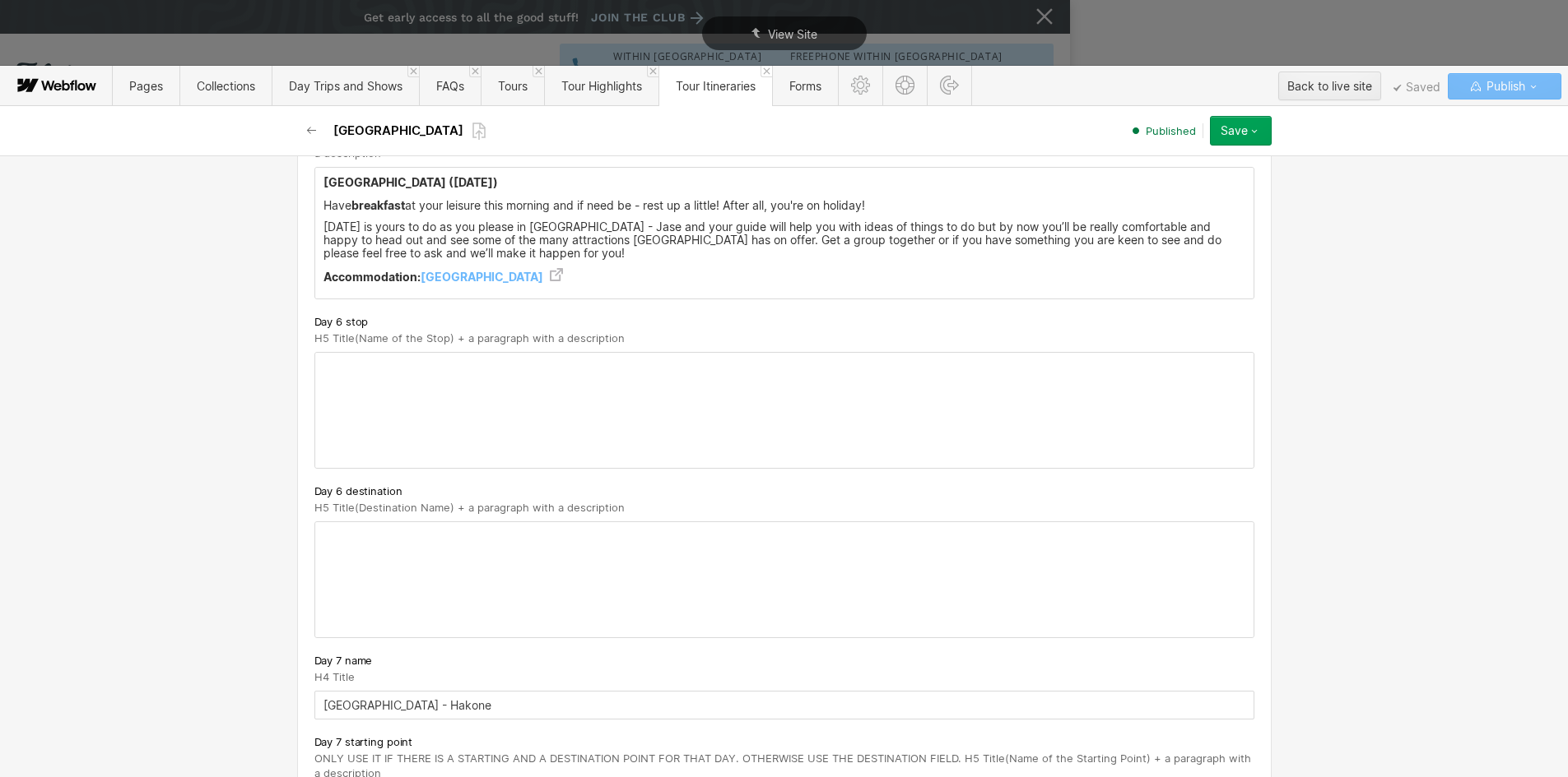
scroll to position [3622, 0]
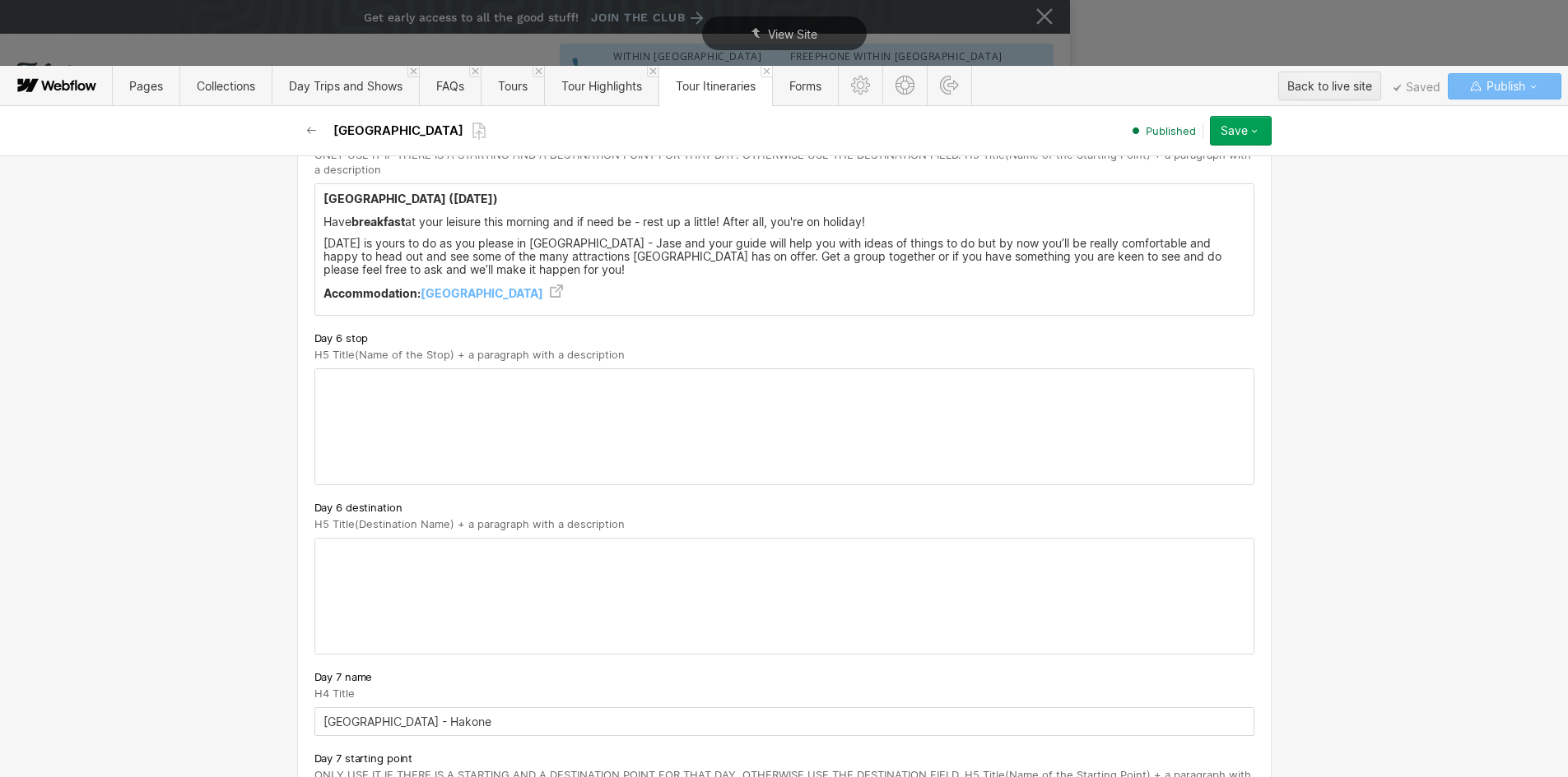
click at [361, 301] on div "[GEOGRAPHIC_DATA] ([DATE]) Have breakfast at your leisure this morning and if n…" at bounding box center [785, 250] width 938 height 131
click at [358, 293] on strong "Accommodation:" at bounding box center [372, 293] width 97 height 14
click at [616, 450] on div at bounding box center [785, 427] width 938 height 115
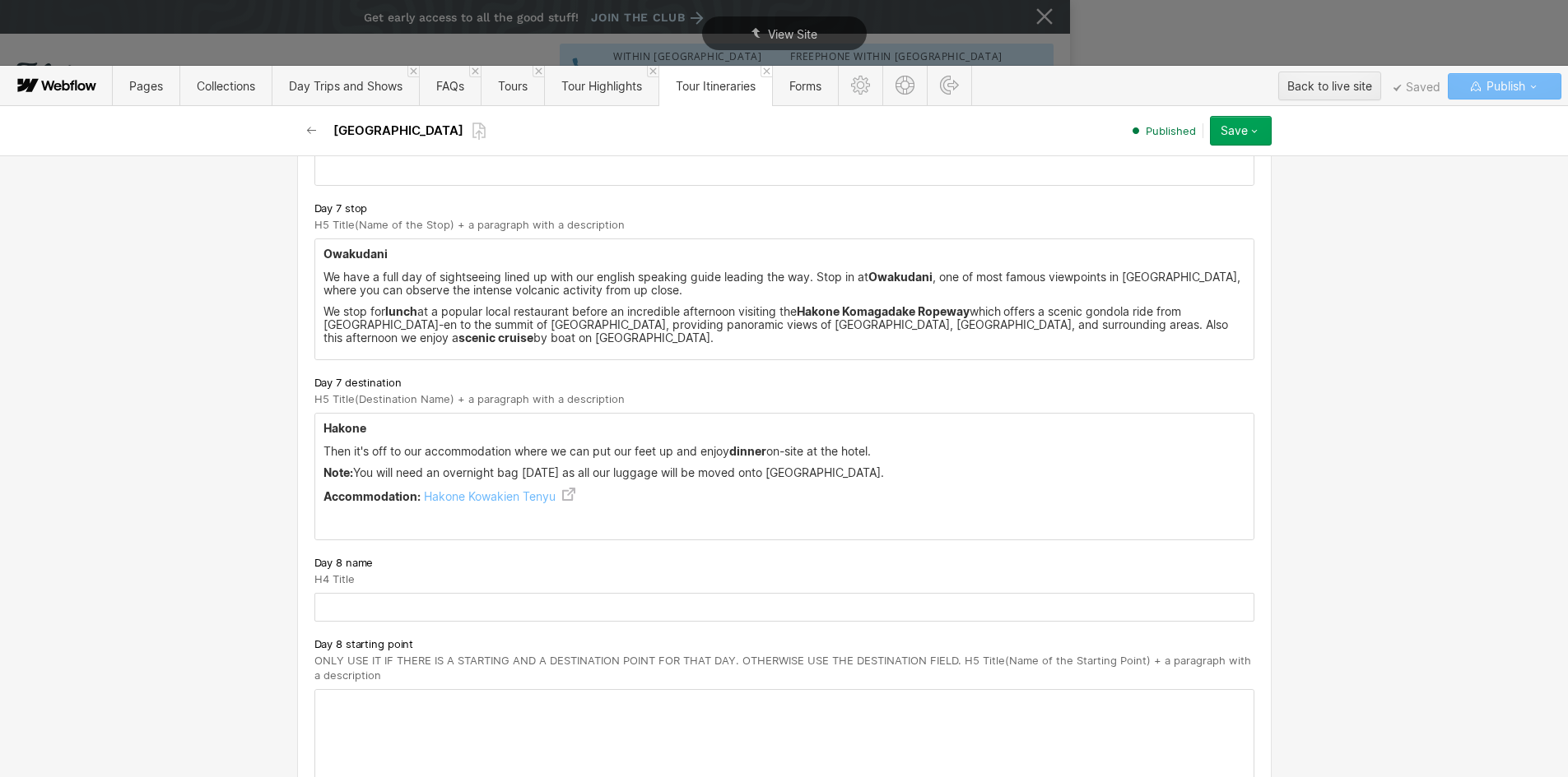
scroll to position [4362, 0]
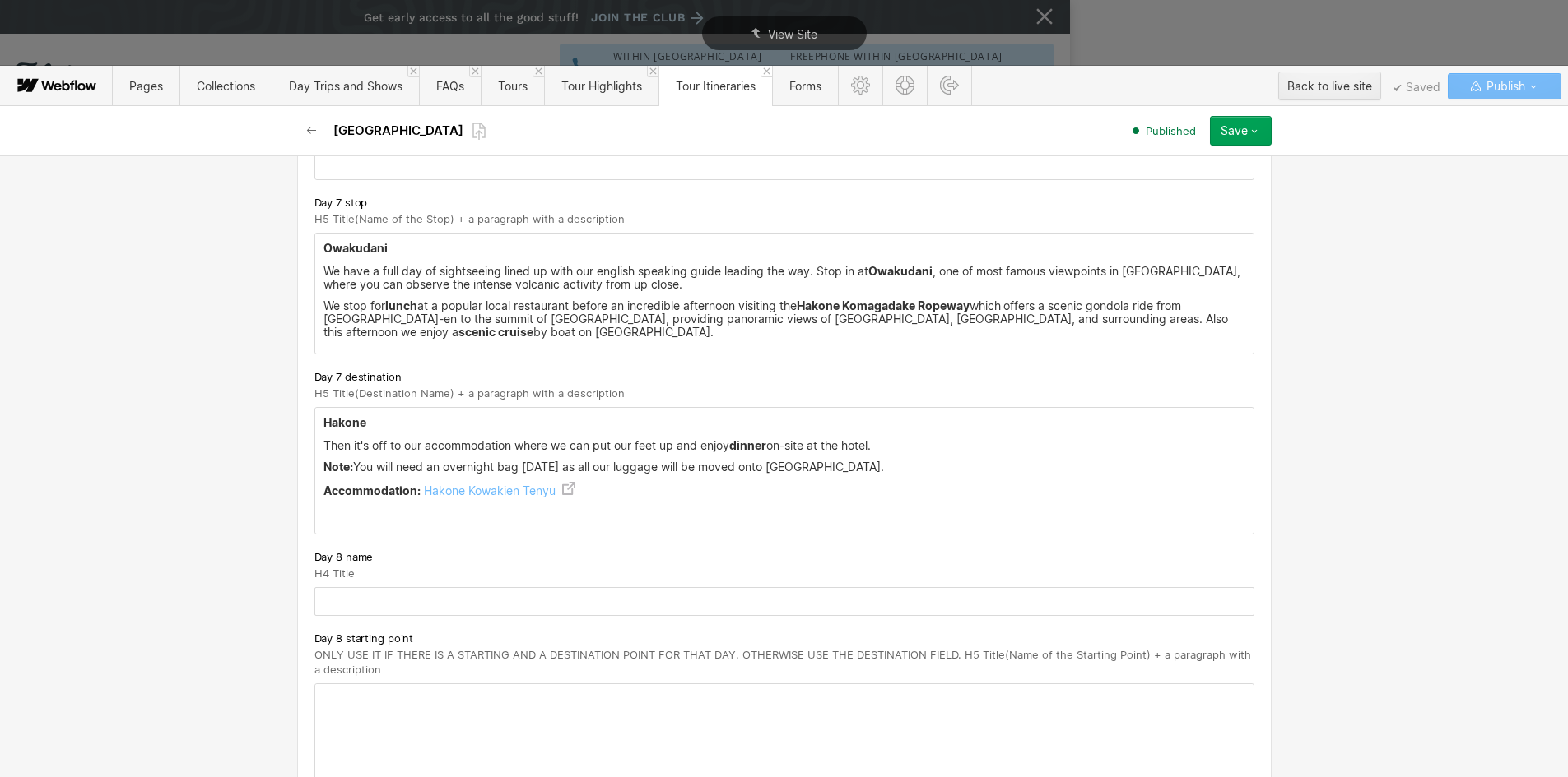
click at [462, 519] on p "‍" at bounding box center [784, 512] width 922 height 13
click at [359, 600] on input "text" at bounding box center [785, 602] width 940 height 28
click at [1264, 135] on button "Save" at bounding box center [1241, 130] width 62 height 29
click at [1175, 189] on div "Republish" at bounding box center [1189, 186] width 163 height 23
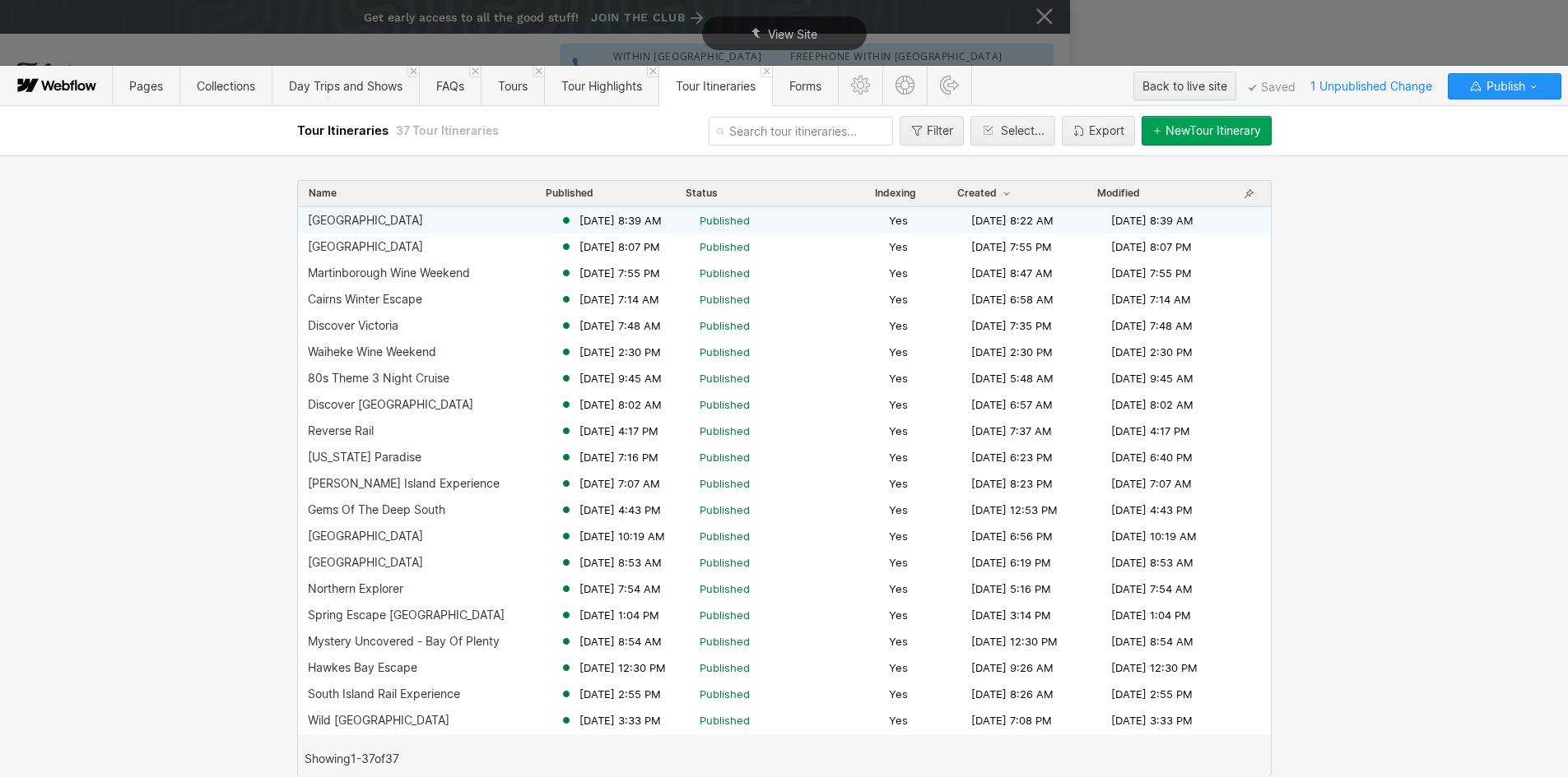
click at [361, 222] on div "[GEOGRAPHIC_DATA]" at bounding box center [434, 220] width 252 height 13
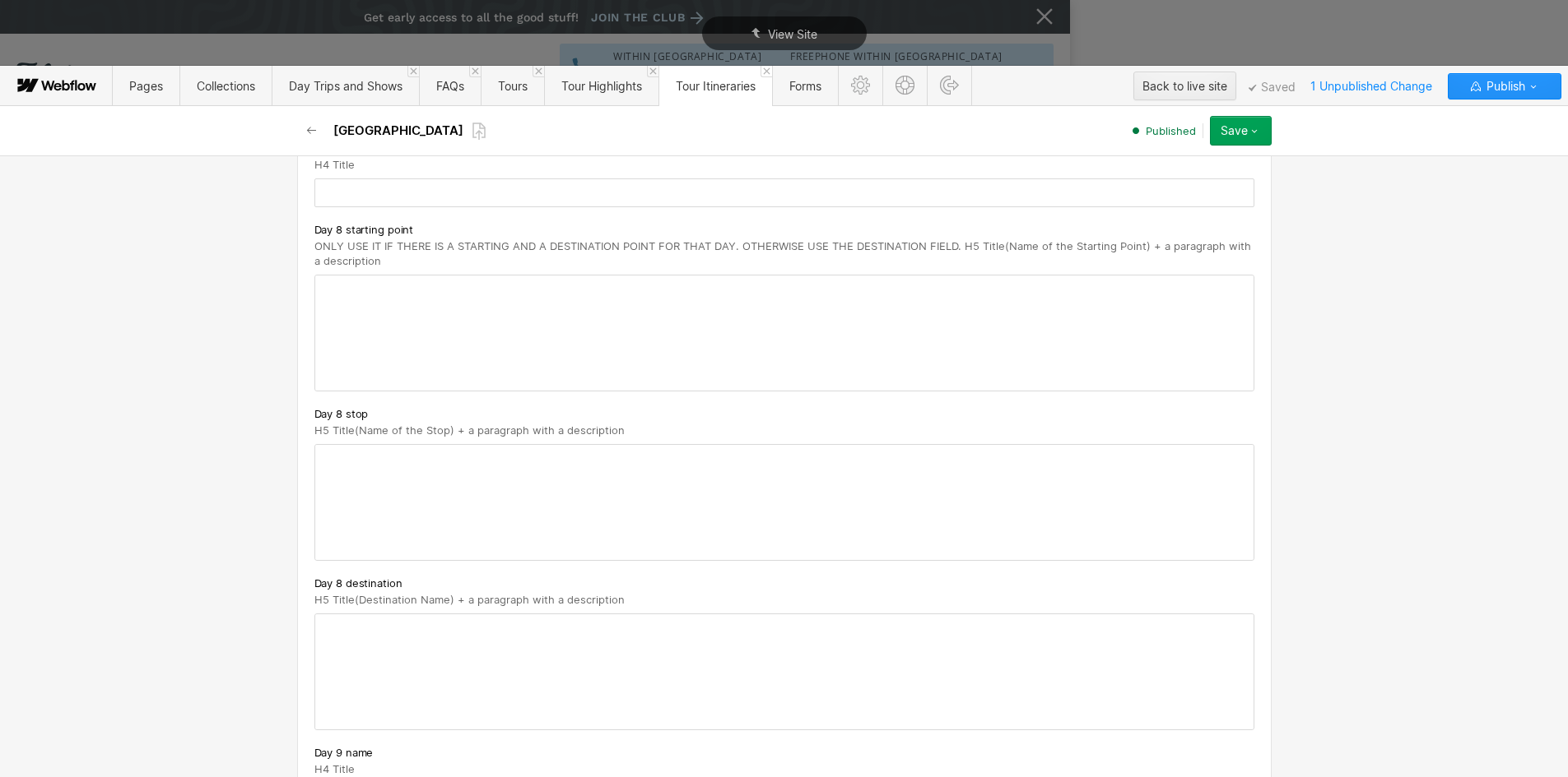
scroll to position [4689, 0]
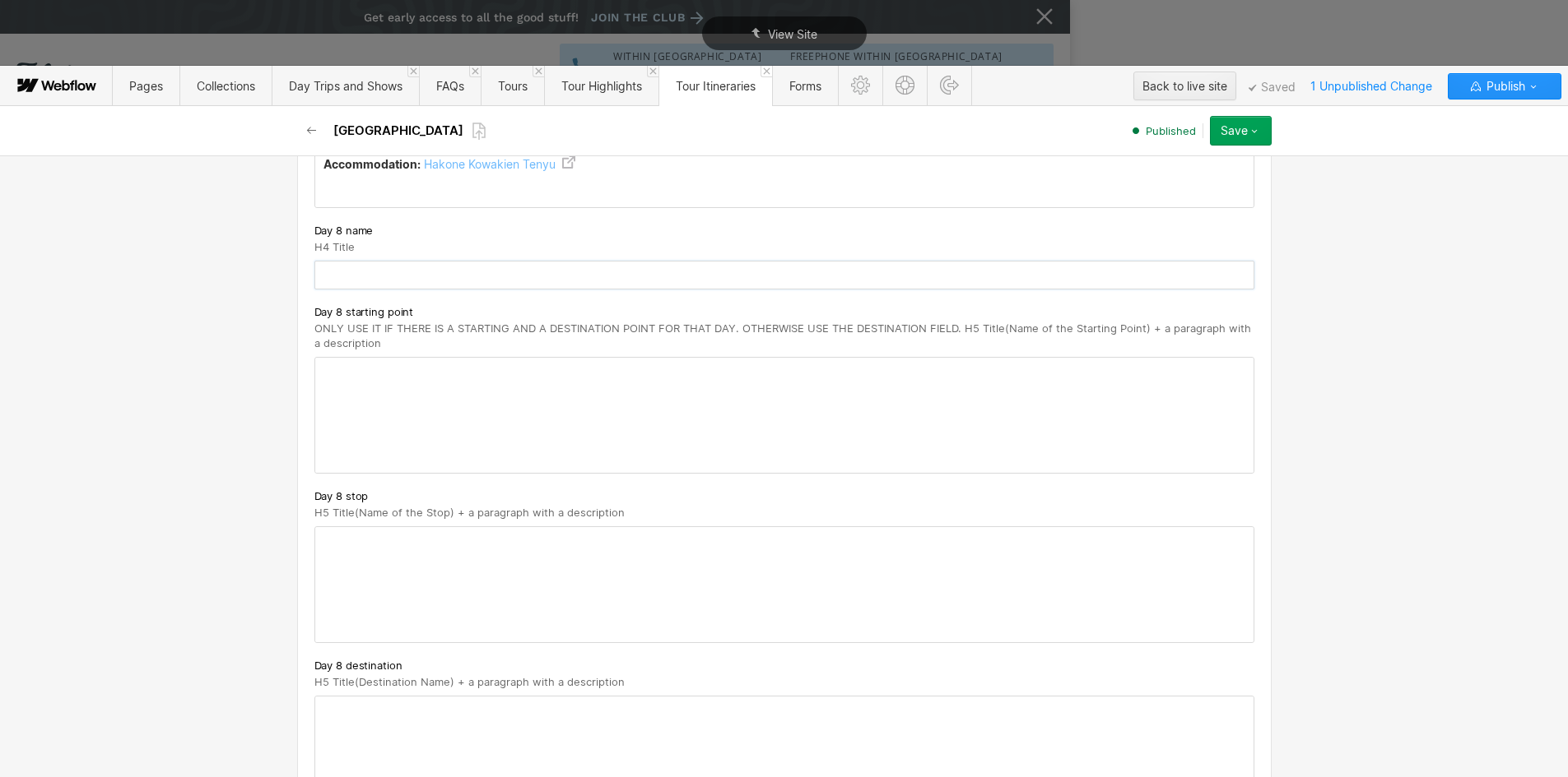
click at [343, 271] on input "text" at bounding box center [785, 275] width 940 height 28
paste input "Hakone - Takayama"
type input "Hakone - Takayama"
click at [345, 377] on div at bounding box center [785, 416] width 938 height 115
click at [345, 377] on p "‍" at bounding box center [784, 371] width 922 height 13
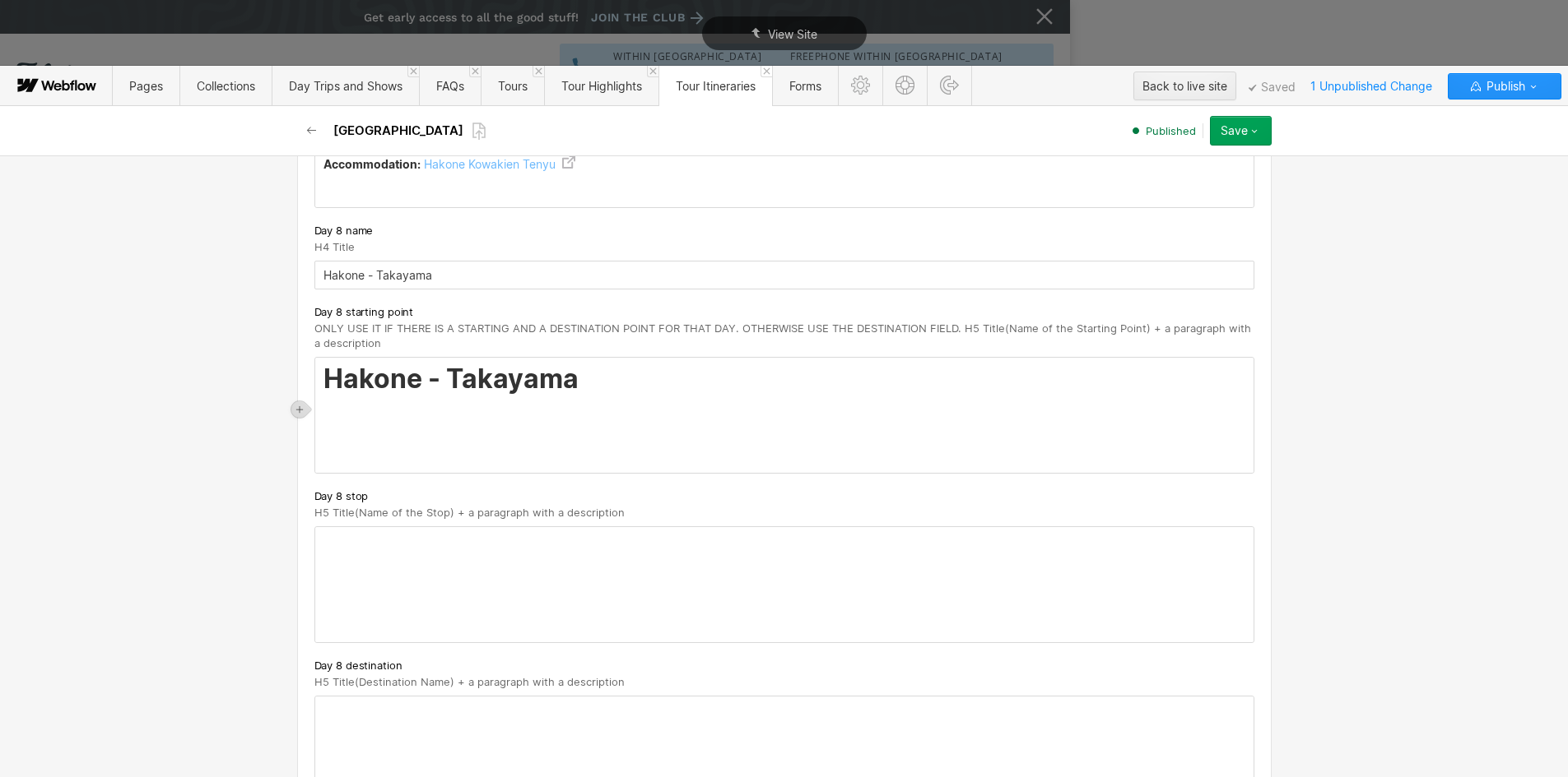
click at [367, 381] on strong "Hakone - Takayama" at bounding box center [451, 379] width 255 height 32
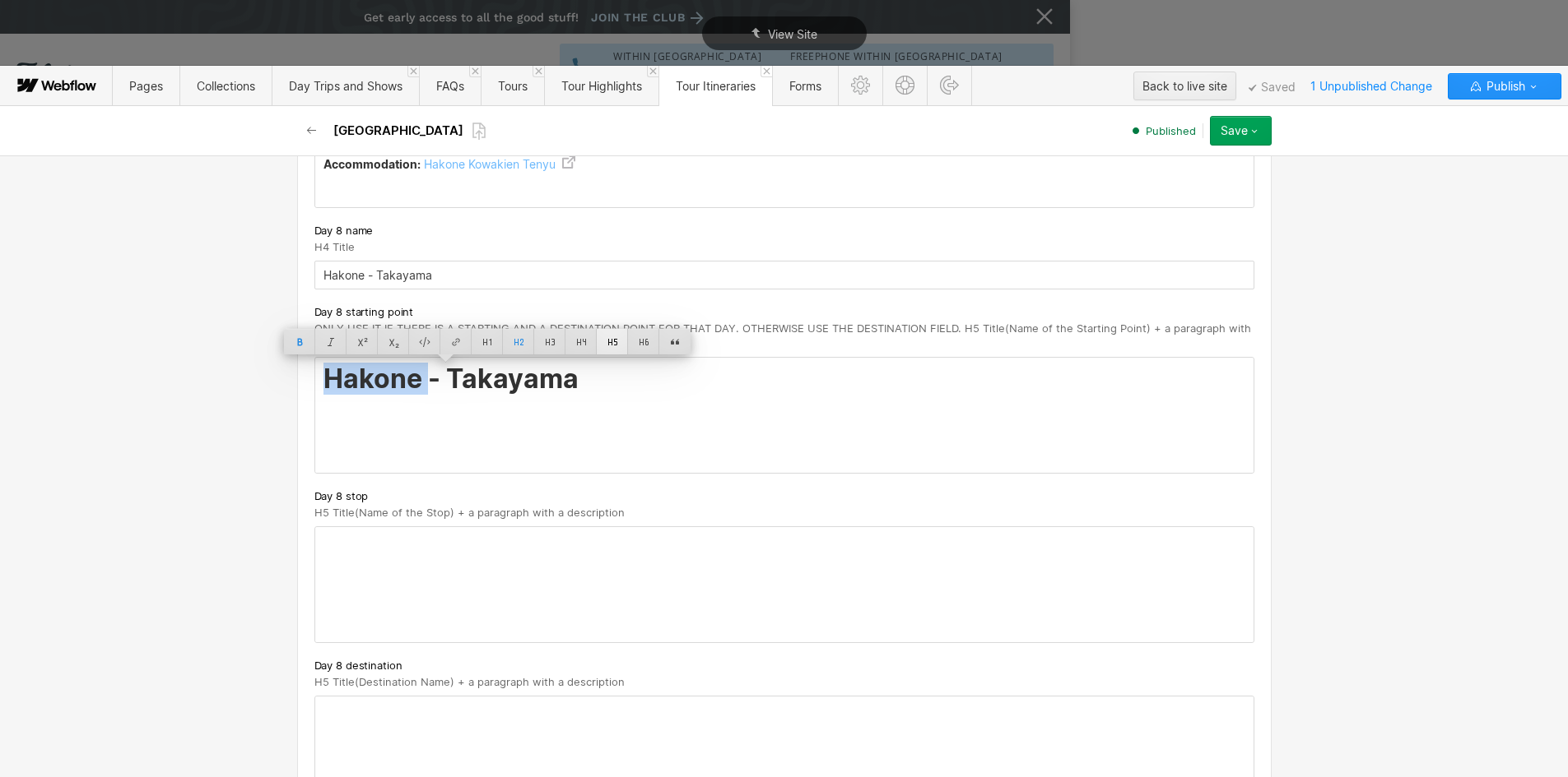
click at [609, 339] on div at bounding box center [612, 341] width 31 height 26
click at [392, 376] on strong "Hakone - Takayama" at bounding box center [378, 372] width 110 height 14
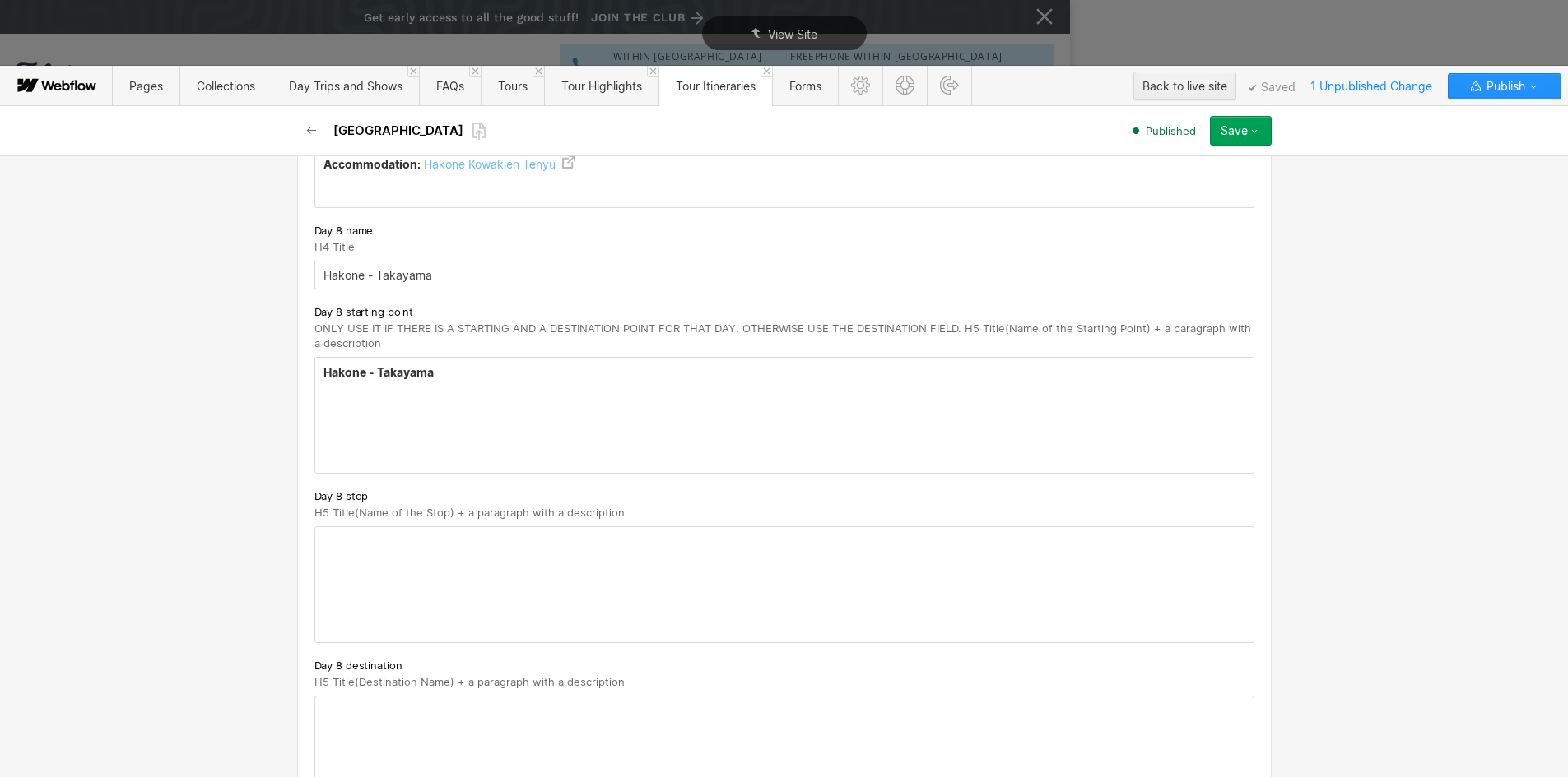
drag, startPoint x: 358, startPoint y: 369, endPoint x: 589, endPoint y: 371, distance: 231.0
click at [589, 371] on h5 "Hakone - Takayama" at bounding box center [784, 373] width 922 height 17
click at [337, 377] on strong "Hakone" at bounding box center [344, 372] width 43 height 14
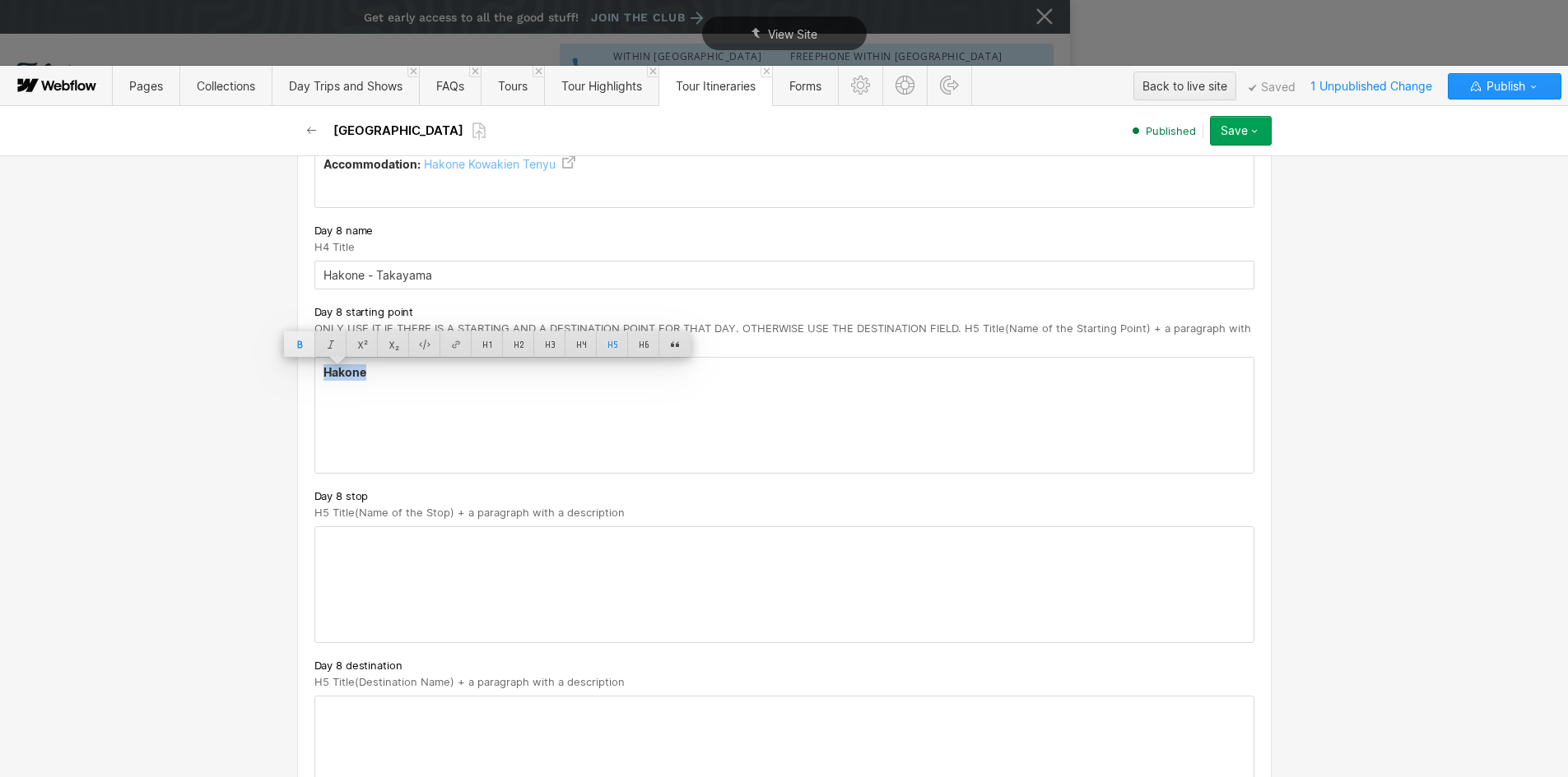
click at [301, 342] on div at bounding box center [299, 344] width 31 height 26
click at [374, 373] on h5 "Hakone" at bounding box center [784, 373] width 922 height 17
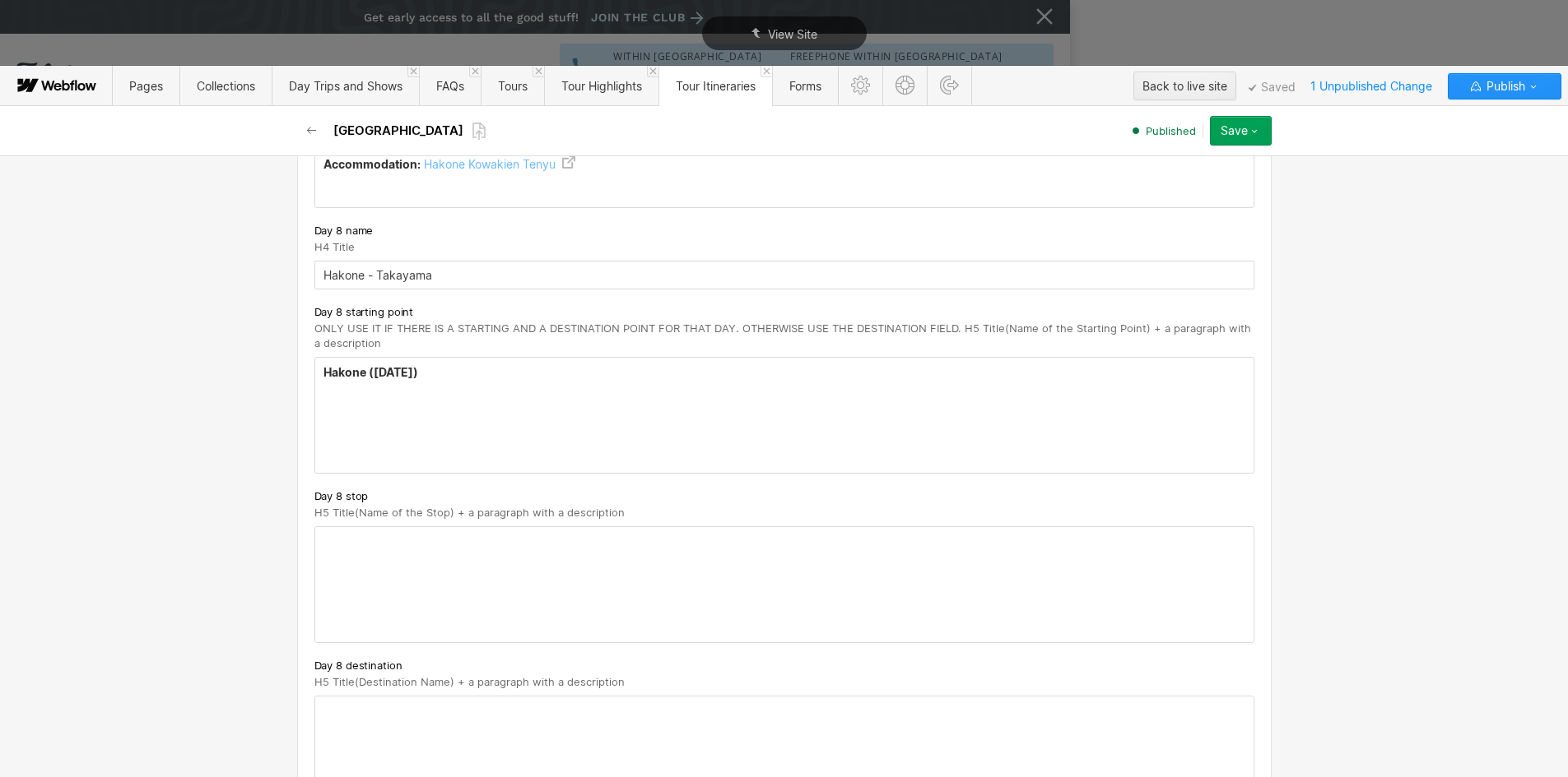
click at [531, 381] on h5 "Hakone ( [DATE])" at bounding box center [784, 373] width 922 height 17
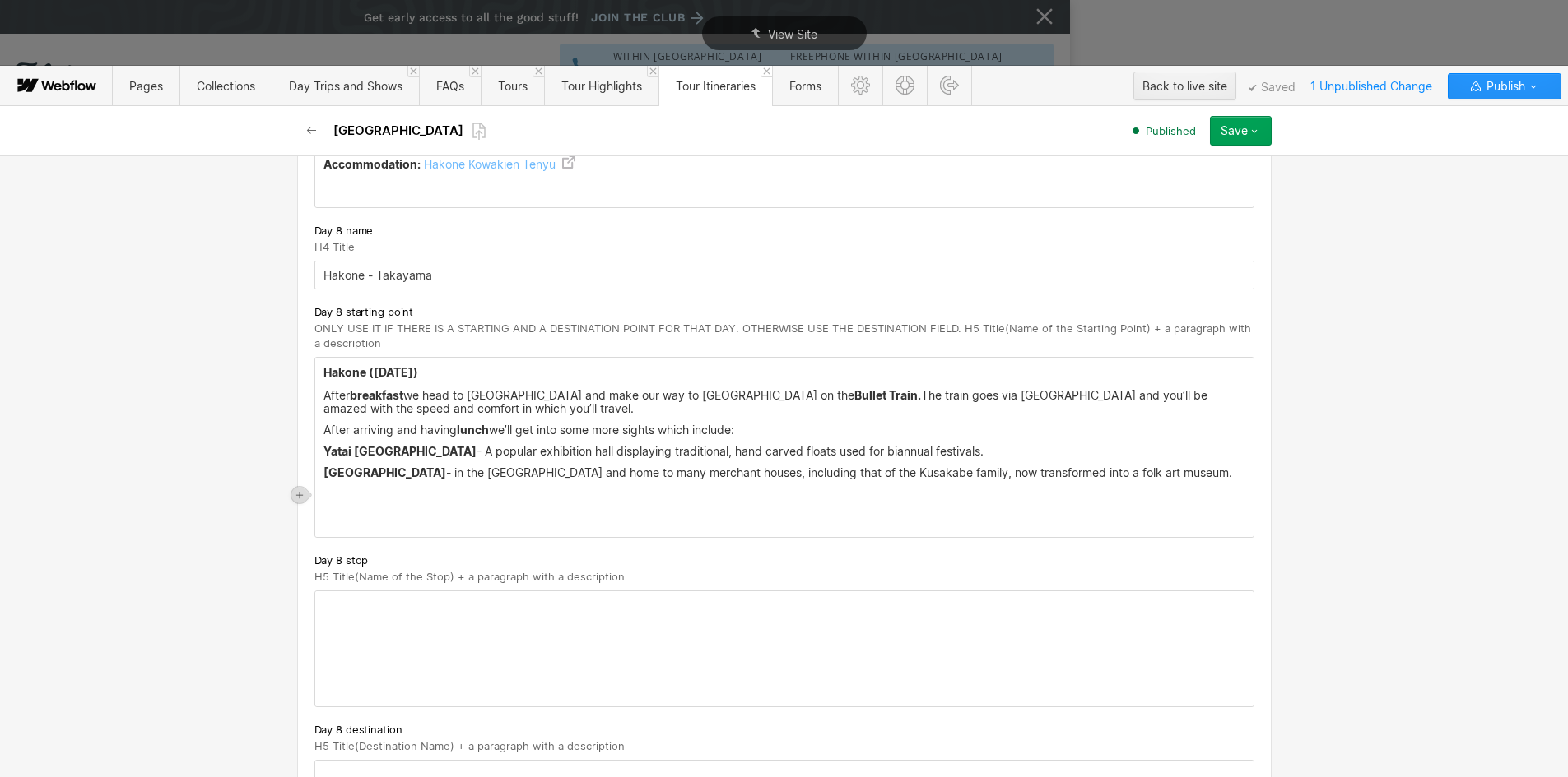
click at [382, 528] on div "Hakone ( [DATE]) After breakfast we head to [GEOGRAPHIC_DATA] and make our way …" at bounding box center [785, 447] width 938 height 179
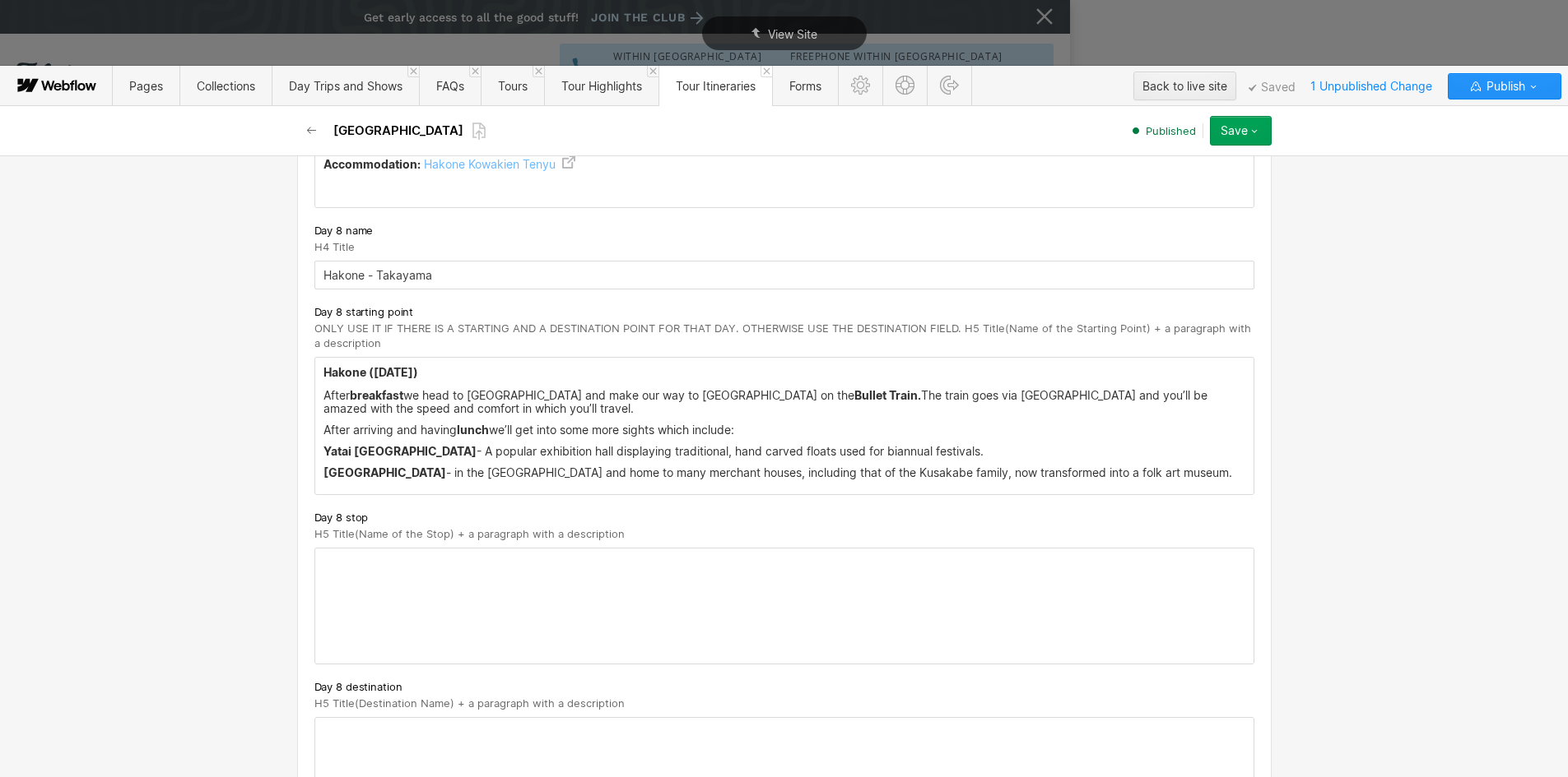
click at [346, 738] on div at bounding box center [785, 775] width 938 height 115
click at [399, 284] on input "Hakone - Takayama" at bounding box center [785, 275] width 940 height 28
click at [352, 571] on div at bounding box center [785, 606] width 938 height 115
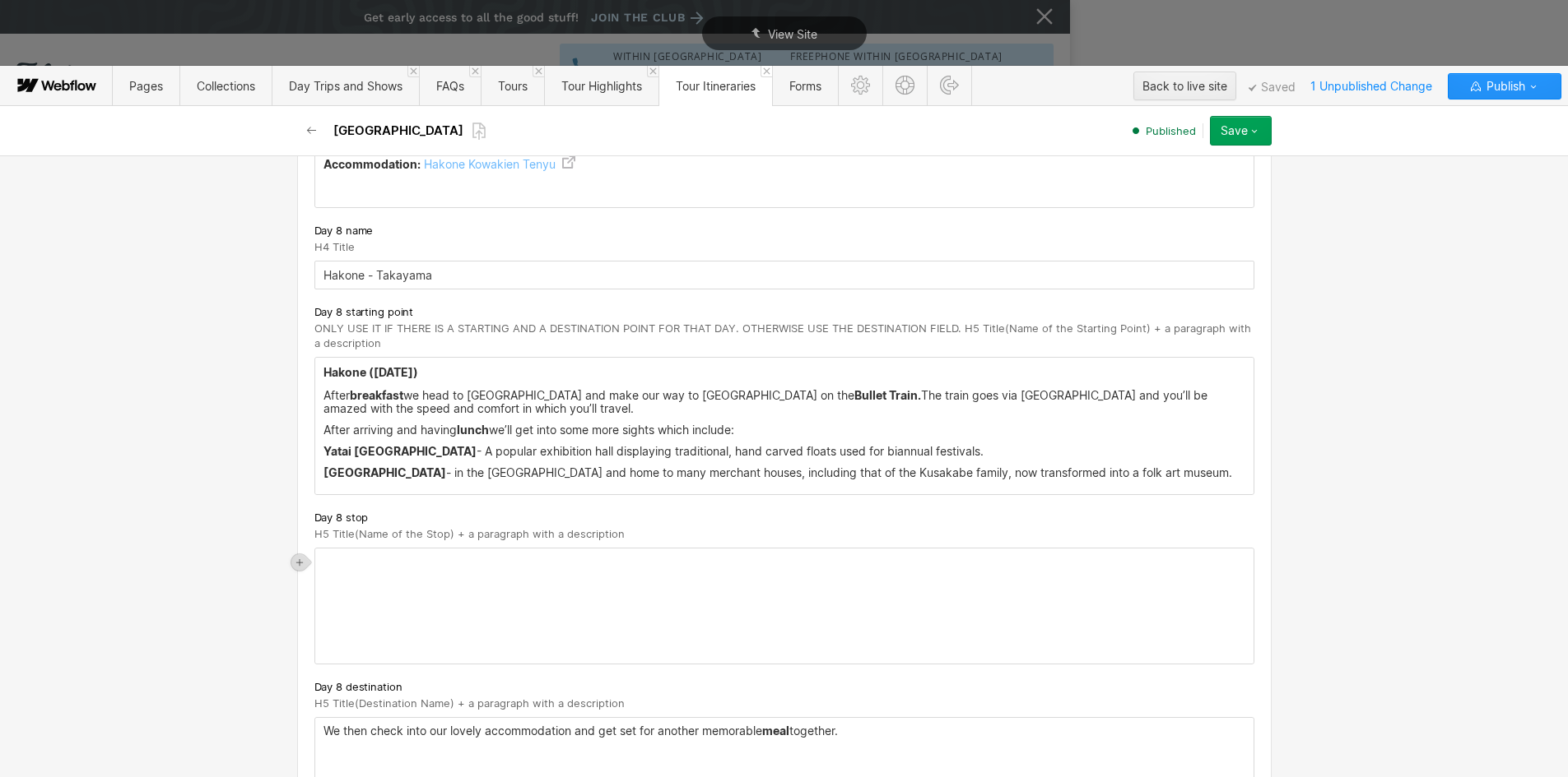
click at [323, 727] on p "We then check into our lovely accommodation and get set for another memorable m…" at bounding box center [784, 731] width 922 height 13
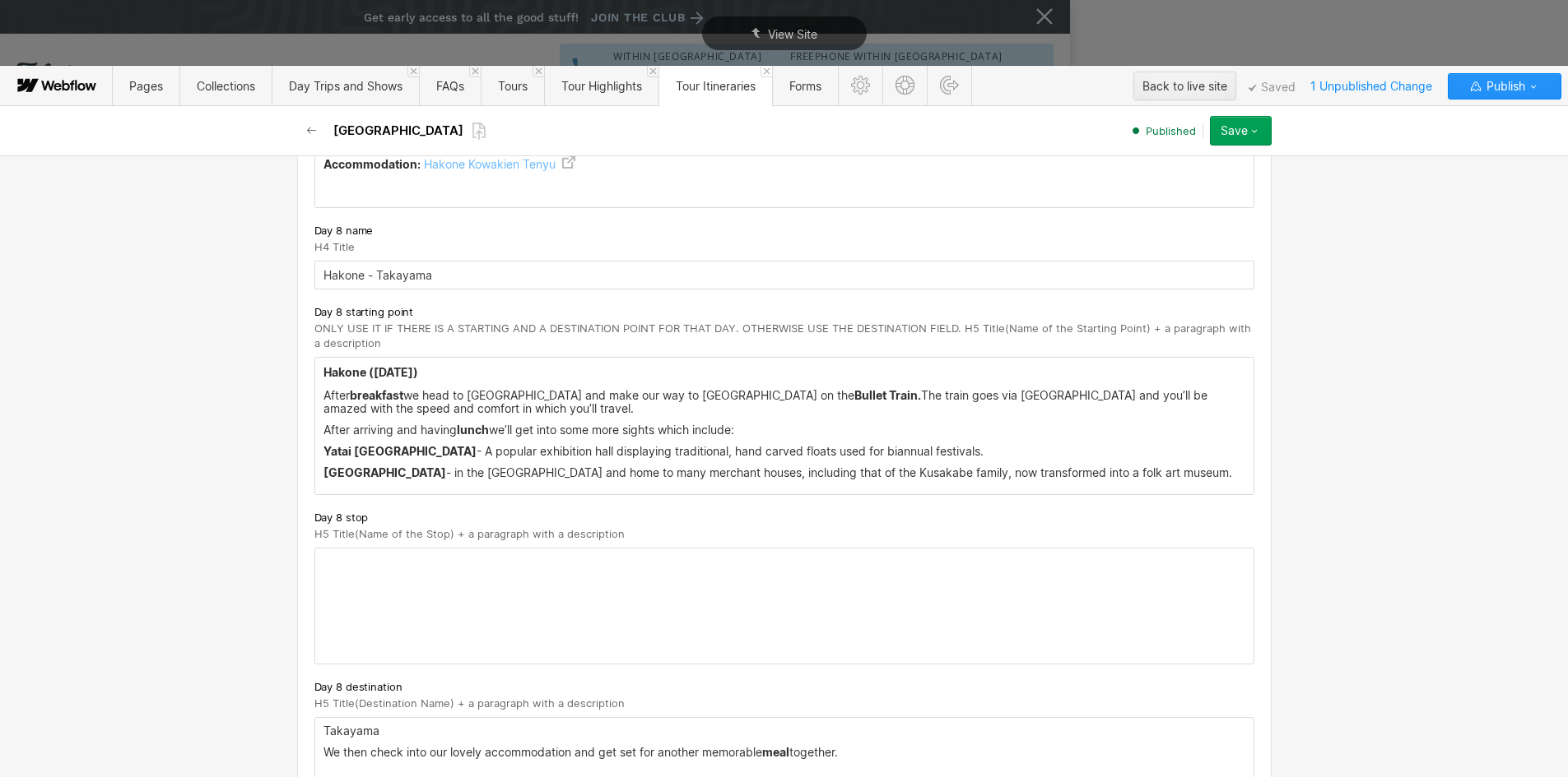
scroll to position [4710, 0]
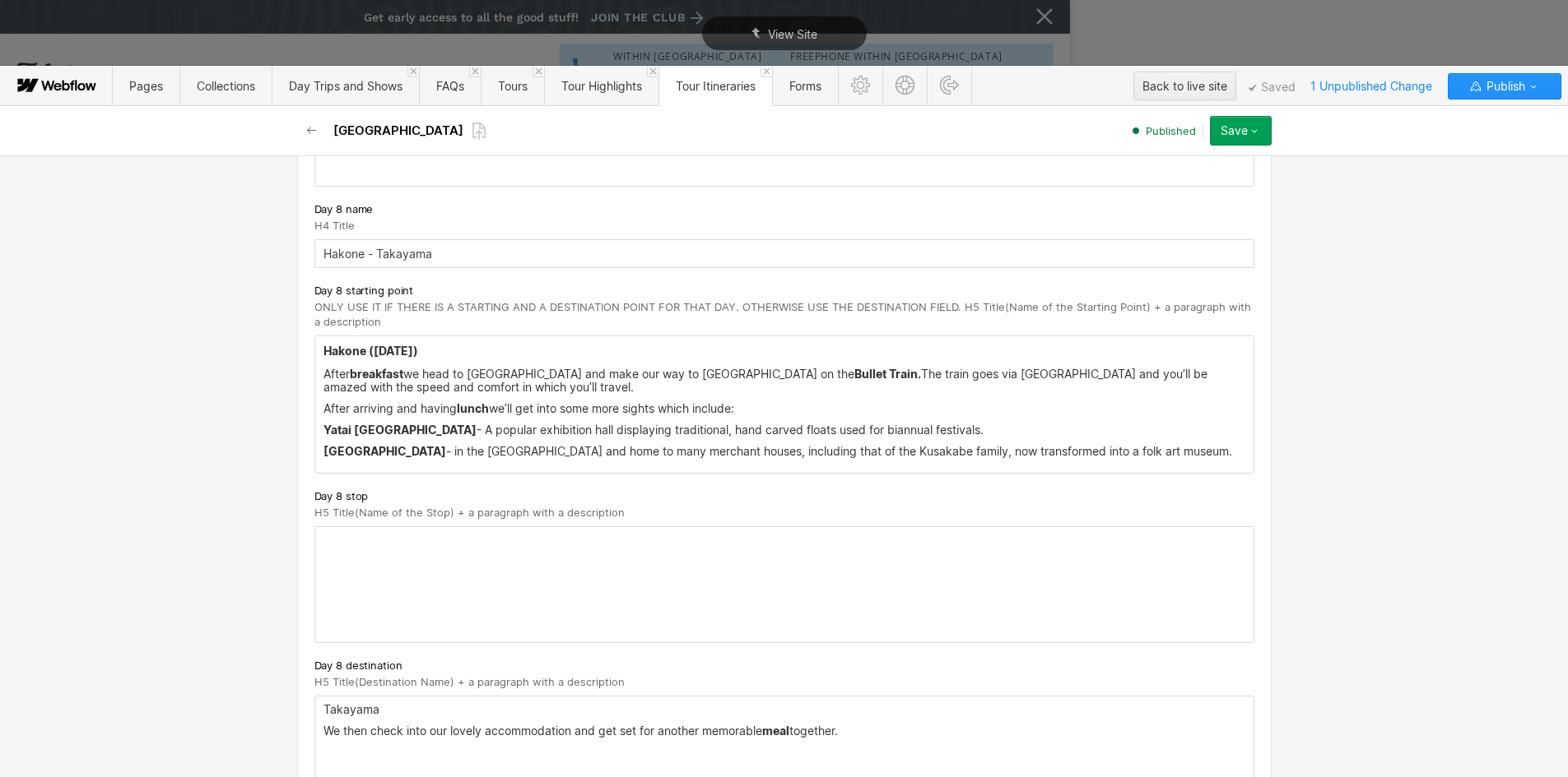
click at [331, 705] on p "Takayama" at bounding box center [784, 710] width 922 height 13
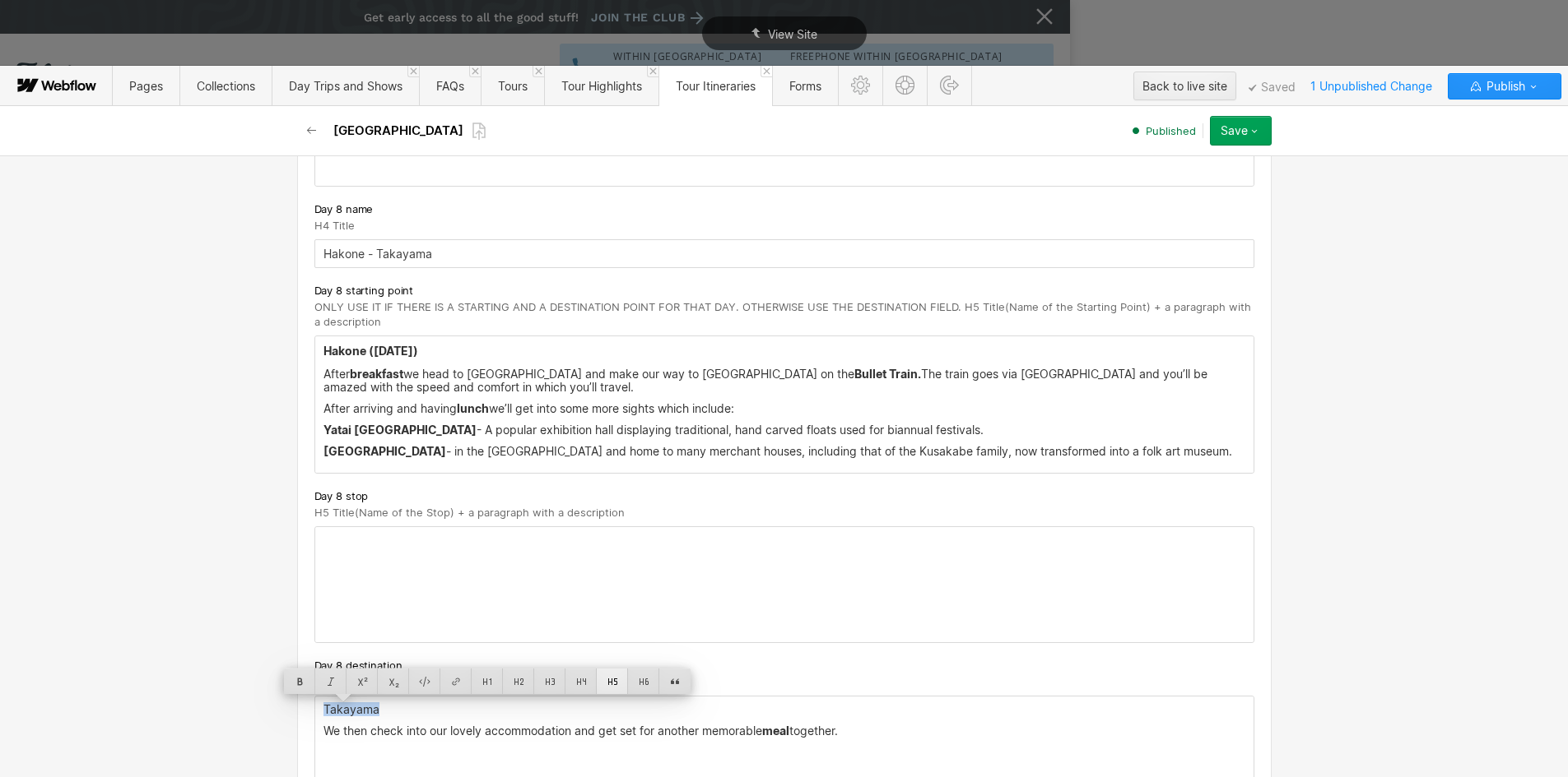
click at [604, 677] on div at bounding box center [612, 681] width 31 height 26
click at [362, 431] on strong "Yatai [GEOGRAPHIC_DATA]" at bounding box center [399, 430] width 153 height 14
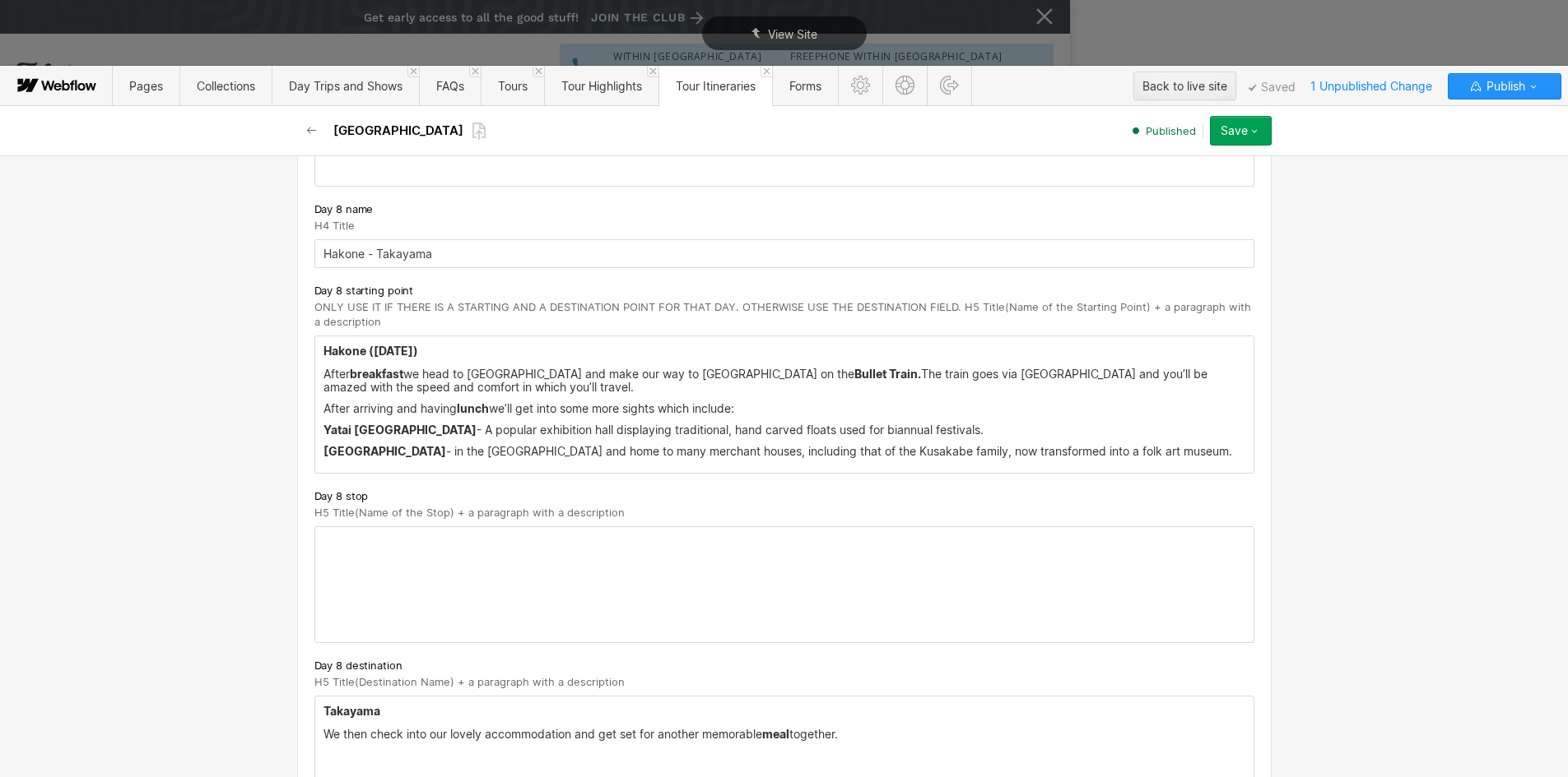
drag, startPoint x: 316, startPoint y: 406, endPoint x: 830, endPoint y: 416, distance: 514.1
click at [830, 416] on div "Hakone ( [DATE]) After breakfast we head to [GEOGRAPHIC_DATA] and make our way …" at bounding box center [785, 405] width 938 height 137
click at [831, 416] on p "After arriving and having lunch we’ll get into some more sights which include:" at bounding box center [784, 409] width 922 height 13
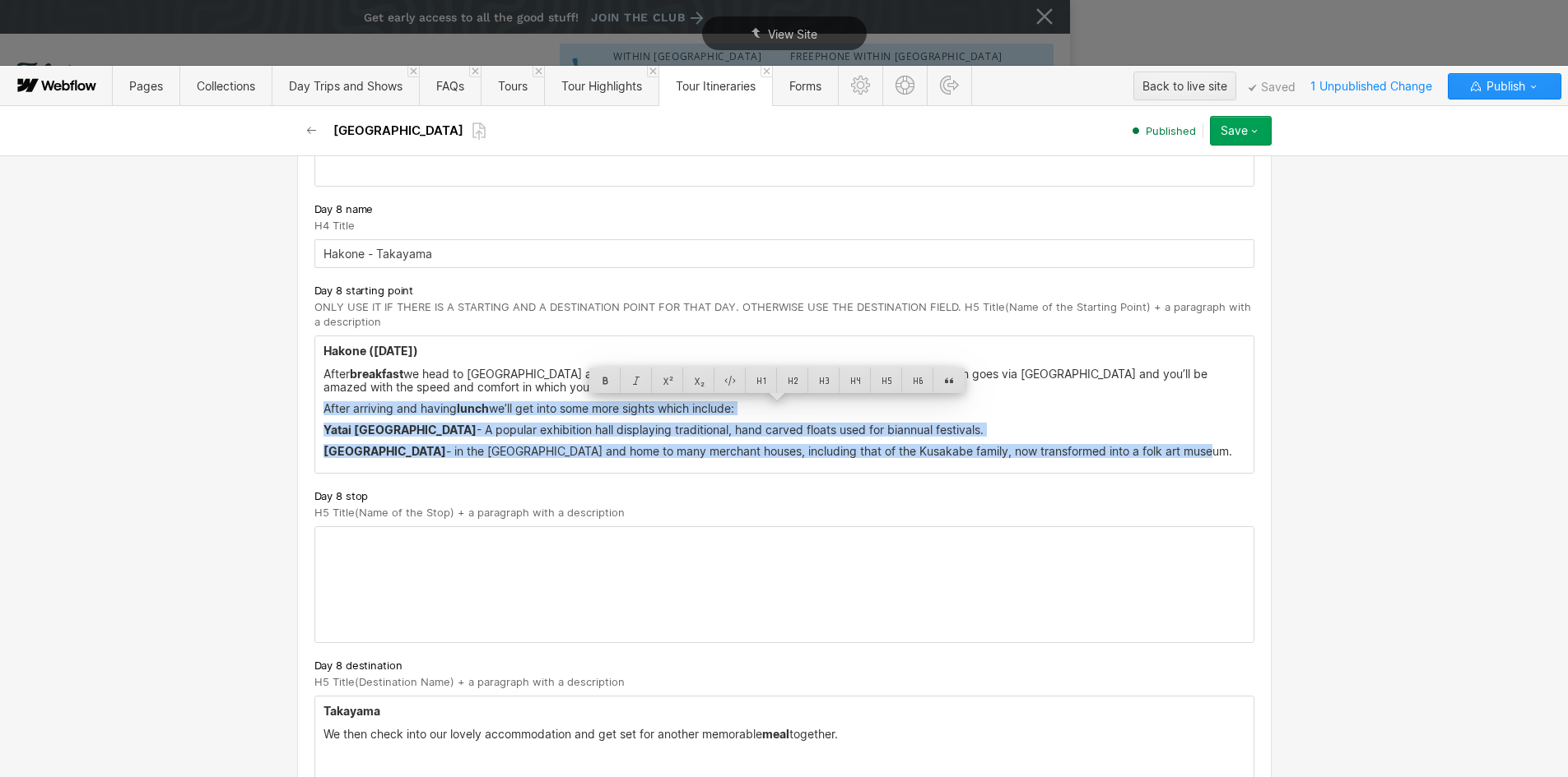
drag, startPoint x: 1221, startPoint y: 453, endPoint x: 316, endPoint y: 405, distance: 906.3
click at [316, 405] on div "Hakone ( [DATE]) After breakfast we head to [GEOGRAPHIC_DATA] and make our way …" at bounding box center [785, 405] width 938 height 137
click at [475, 712] on h5 "Takayama" at bounding box center [784, 712] width 922 height 17
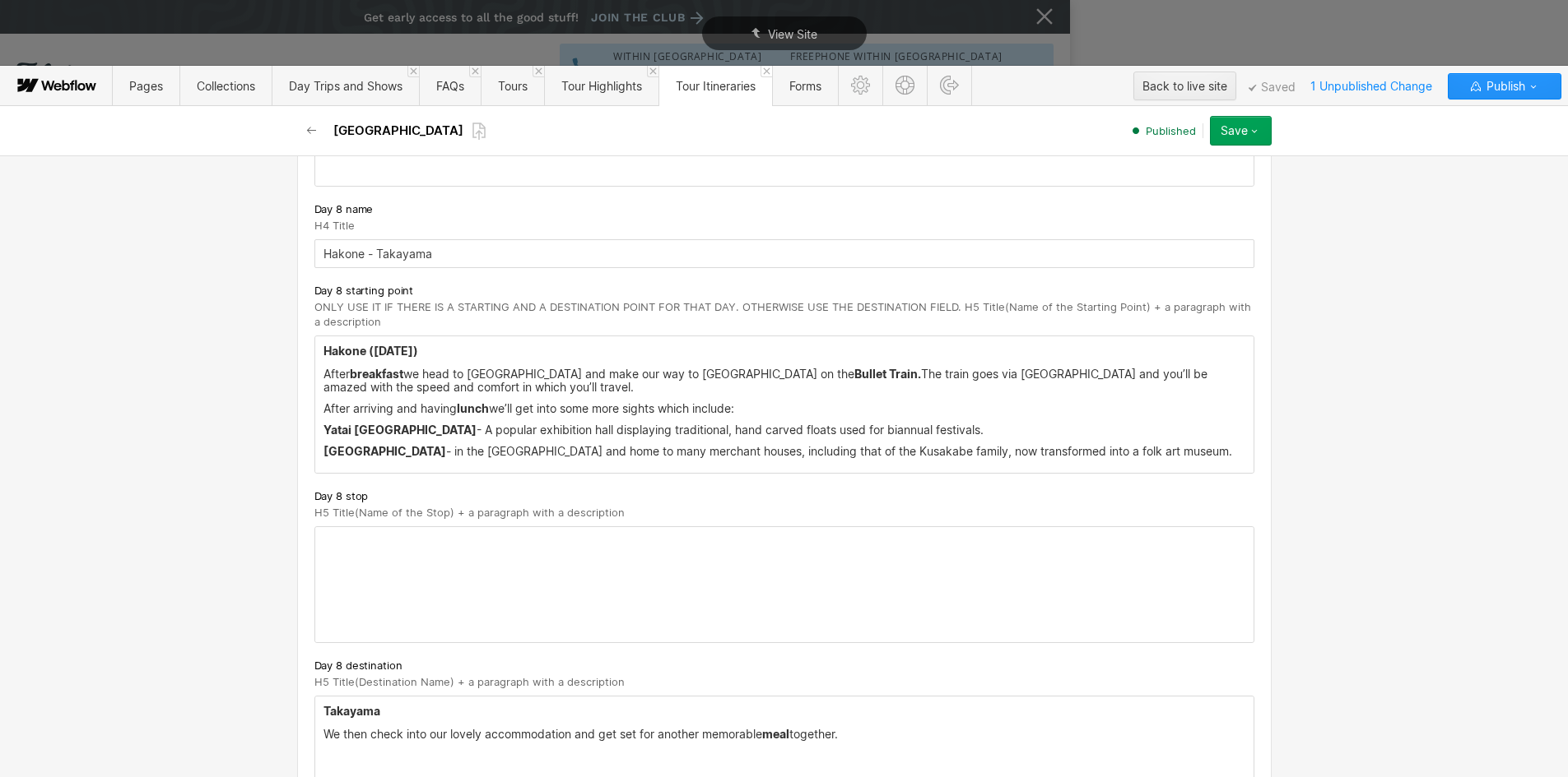
click at [475, 712] on h5 "Takayama" at bounding box center [784, 712] width 922 height 17
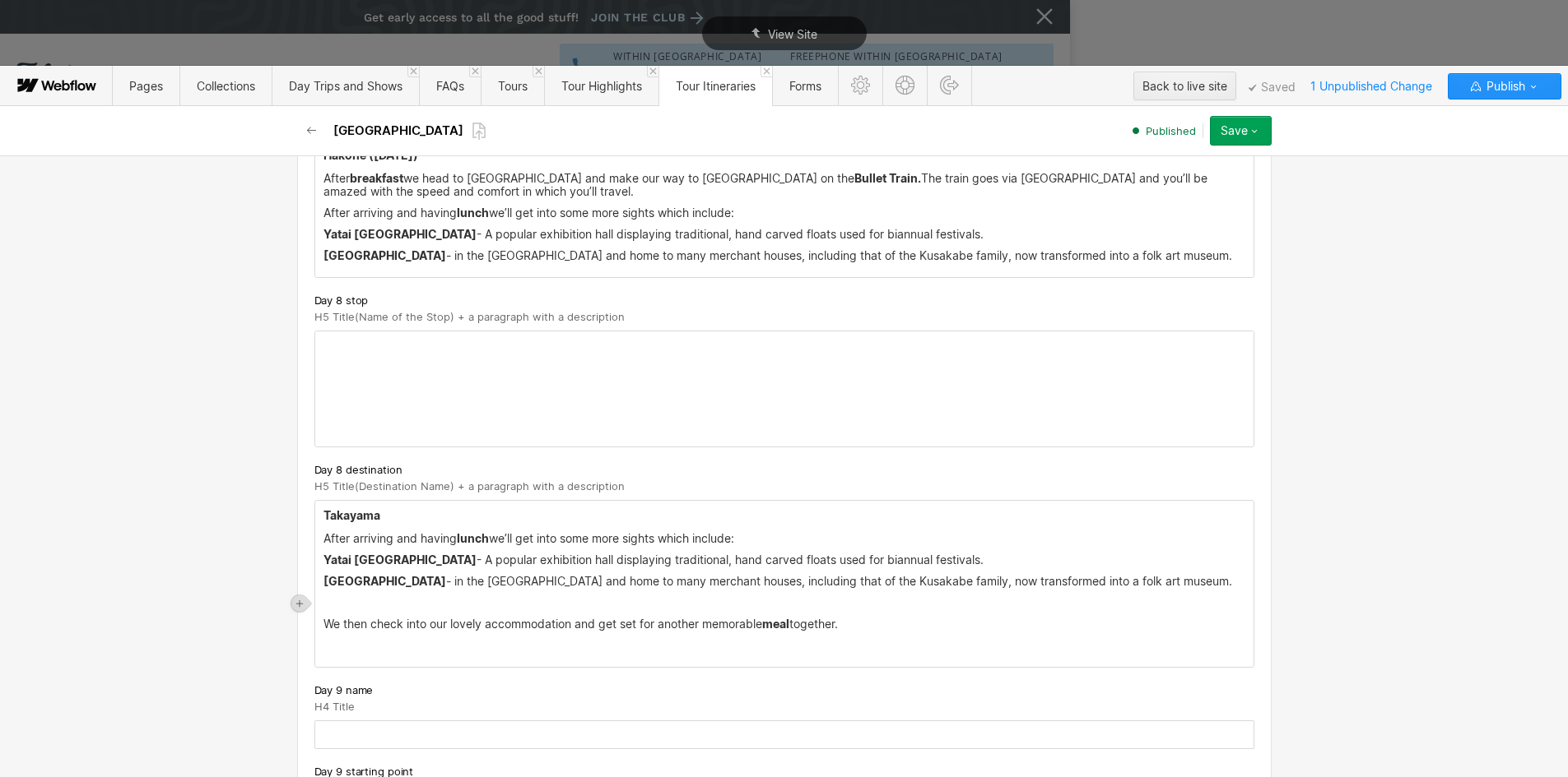
scroll to position [4957, 0]
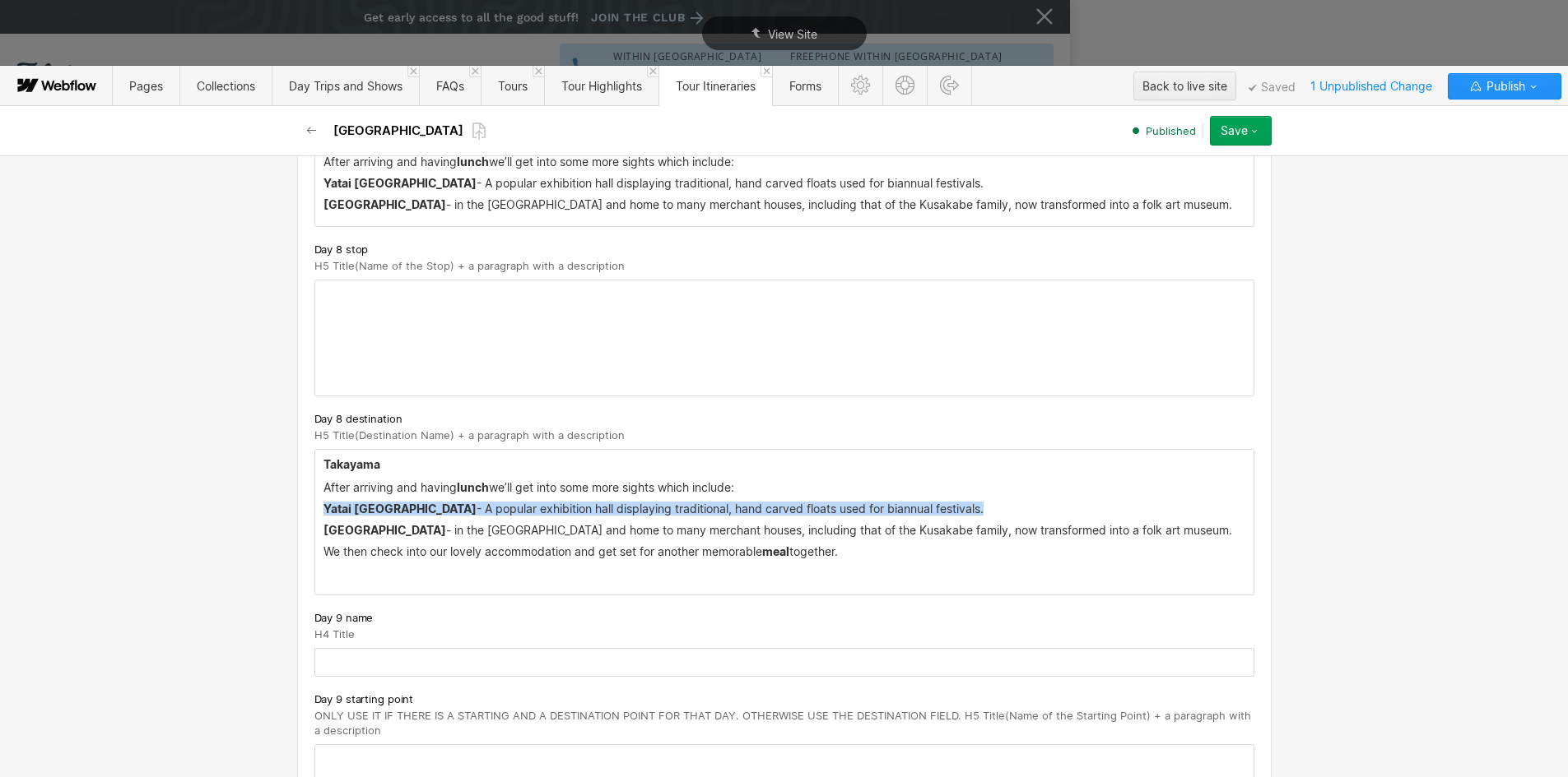
drag, startPoint x: 312, startPoint y: 506, endPoint x: 1228, endPoint y: 542, distance: 916.7
click at [1228, 542] on div "[PERSON_NAME] After arriving and having lunch we’ll get into some more sights w…" at bounding box center [785, 522] width 938 height 144
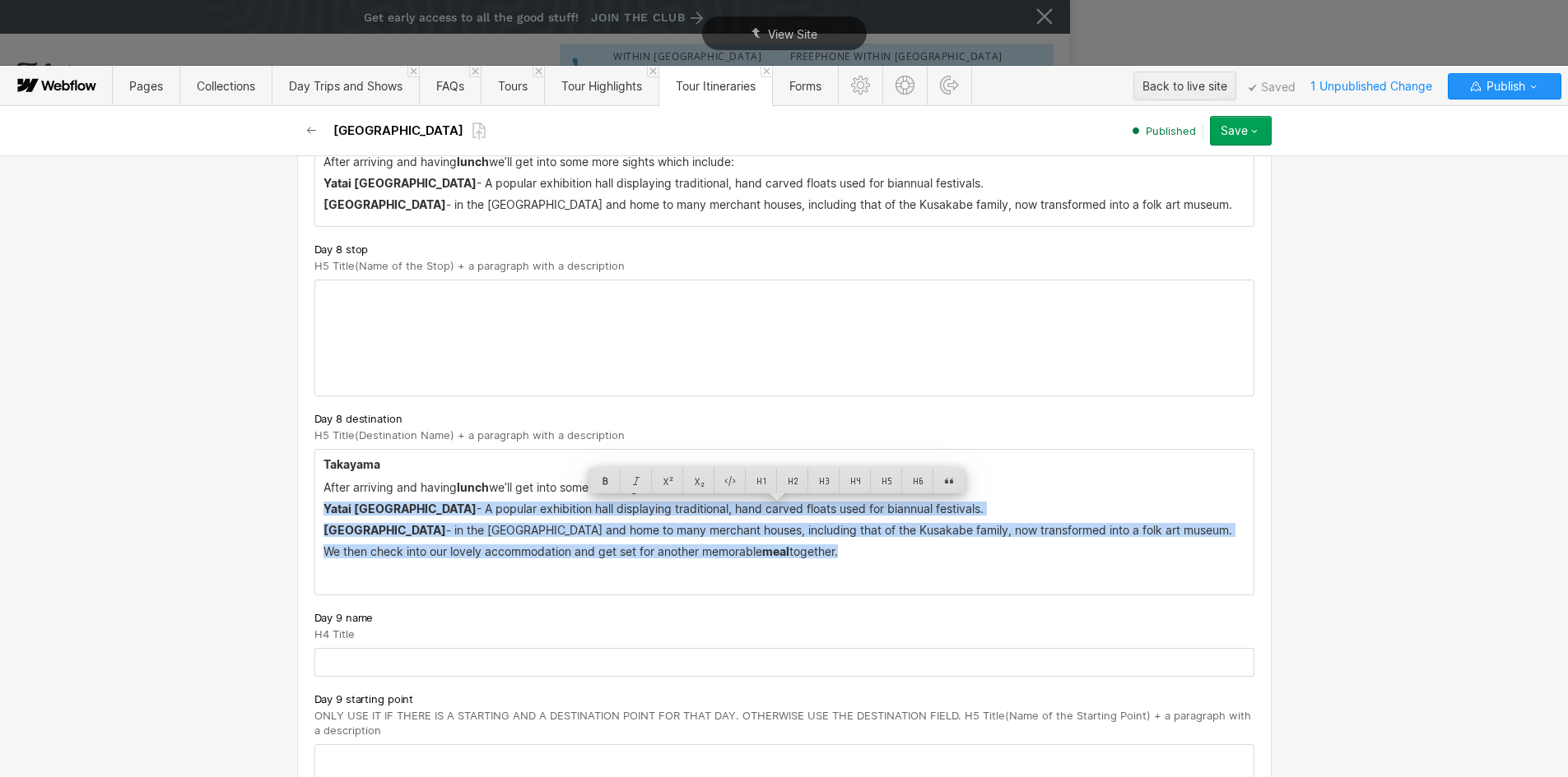
click at [798, 558] on p "We then check into our lovely accommodation and get set for another memorable m…" at bounding box center [784, 552] width 922 height 13
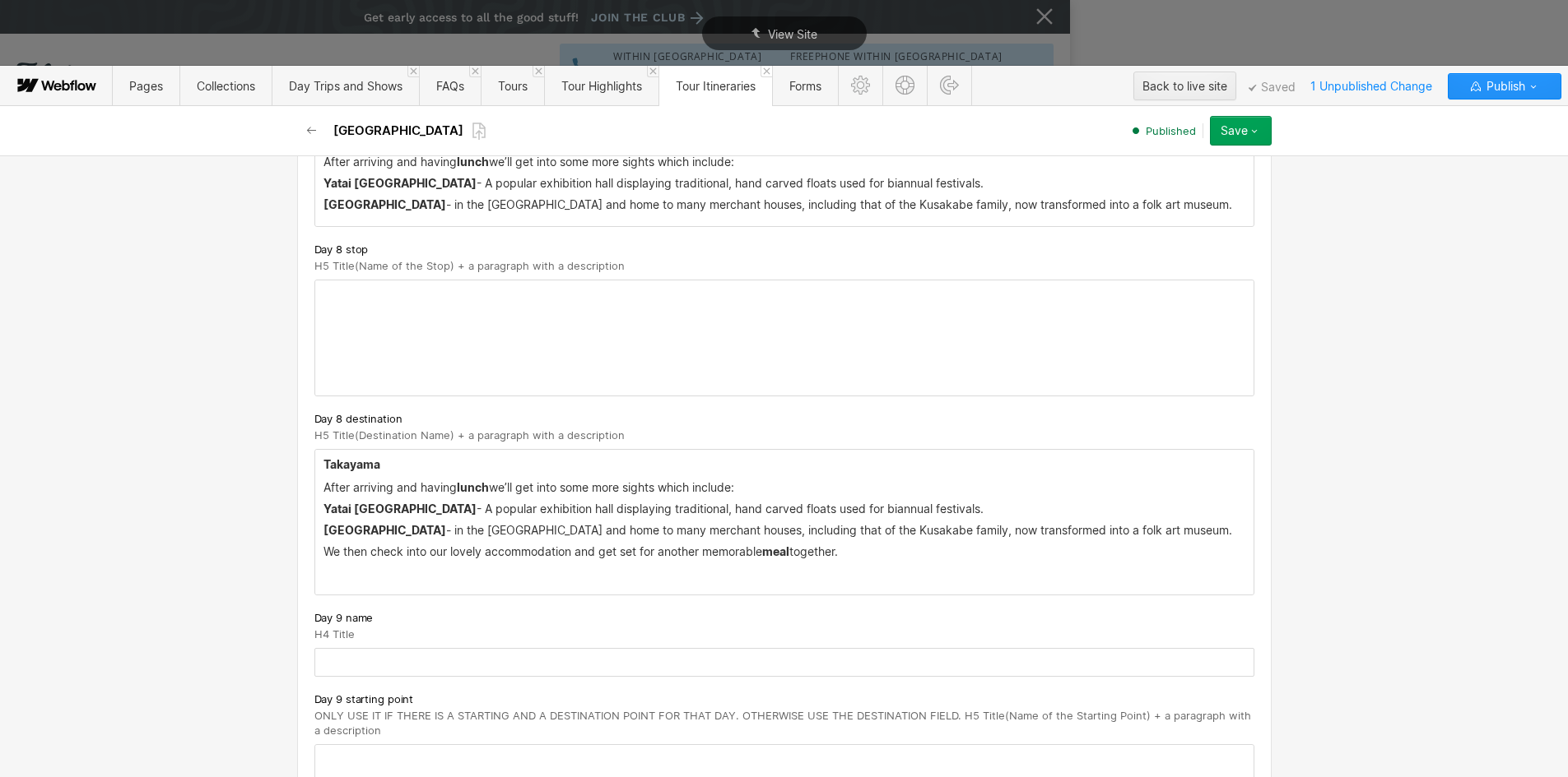
click at [868, 548] on p "We then check into our lovely accommodation and get set for another memorable m…" at bounding box center [784, 552] width 922 height 13
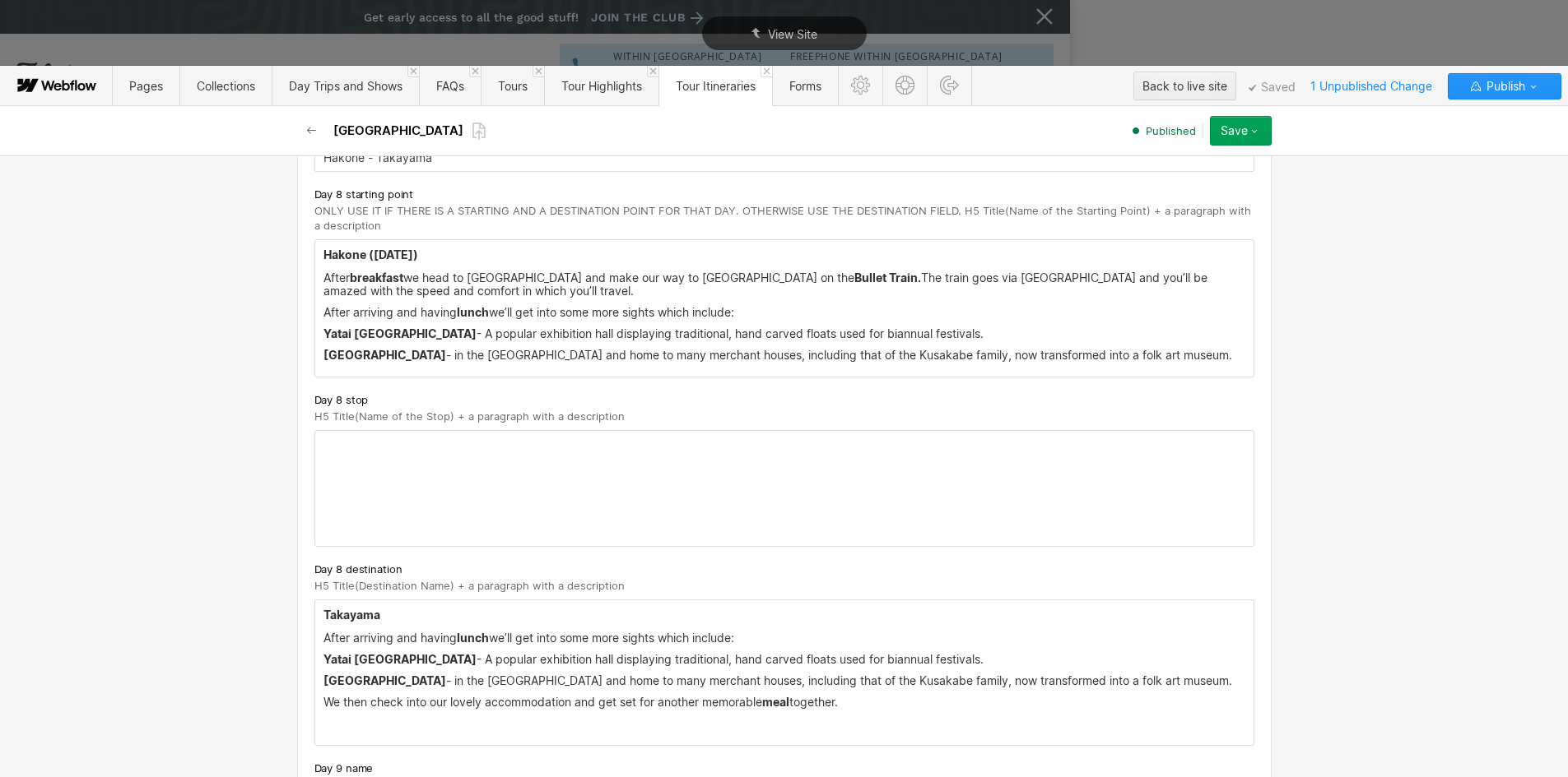
scroll to position [4793, 0]
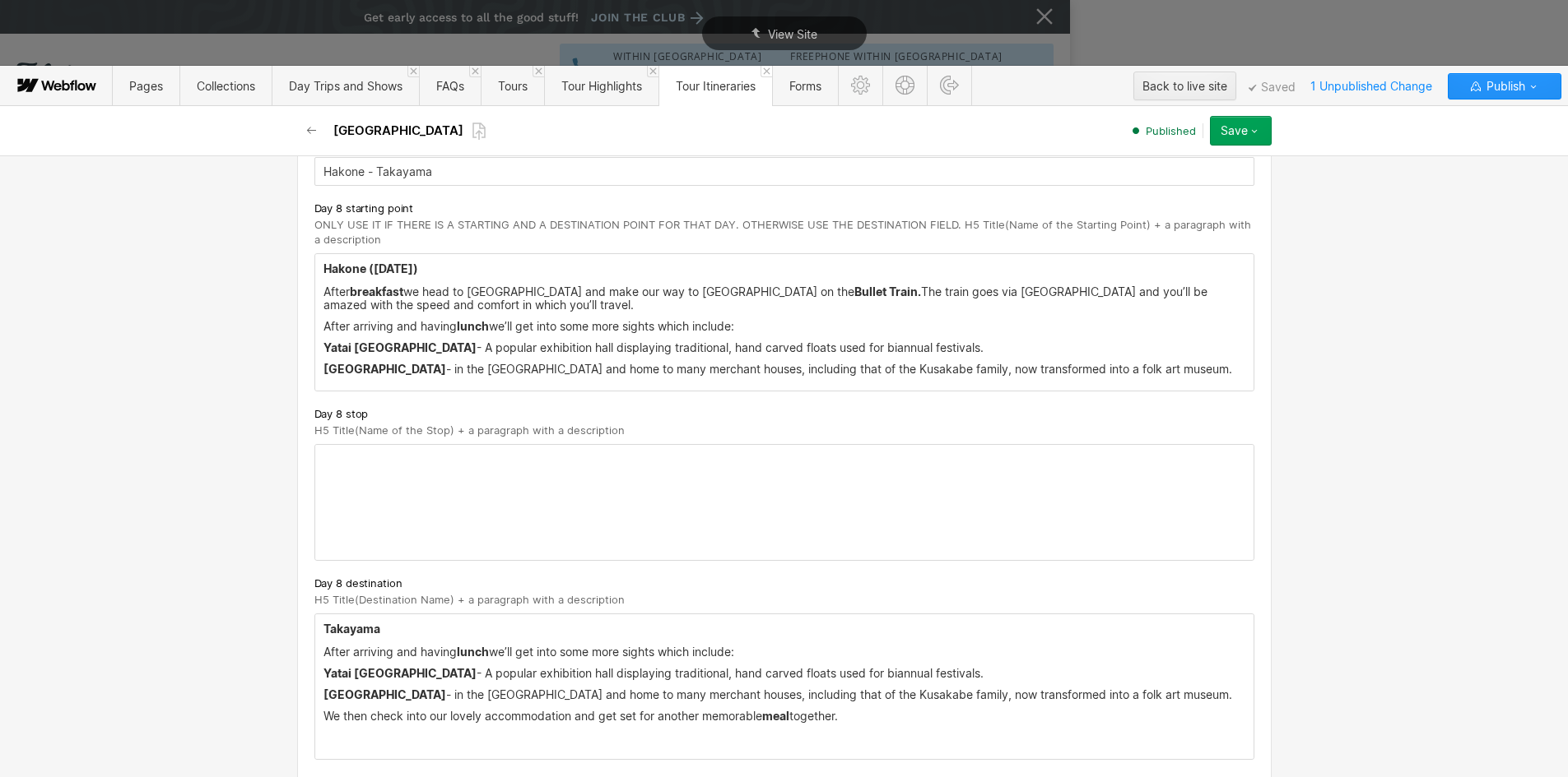
click at [352, 347] on strong "Yatai [GEOGRAPHIC_DATA]" at bounding box center [399, 347] width 153 height 14
drag, startPoint x: 319, startPoint y: 325, endPoint x: 1227, endPoint y: 367, distance: 909.0
click at [1151, 367] on div "Hakone ( [DATE]) After breakfast we head to [GEOGRAPHIC_DATA] and make our way …" at bounding box center [785, 323] width 938 height 137
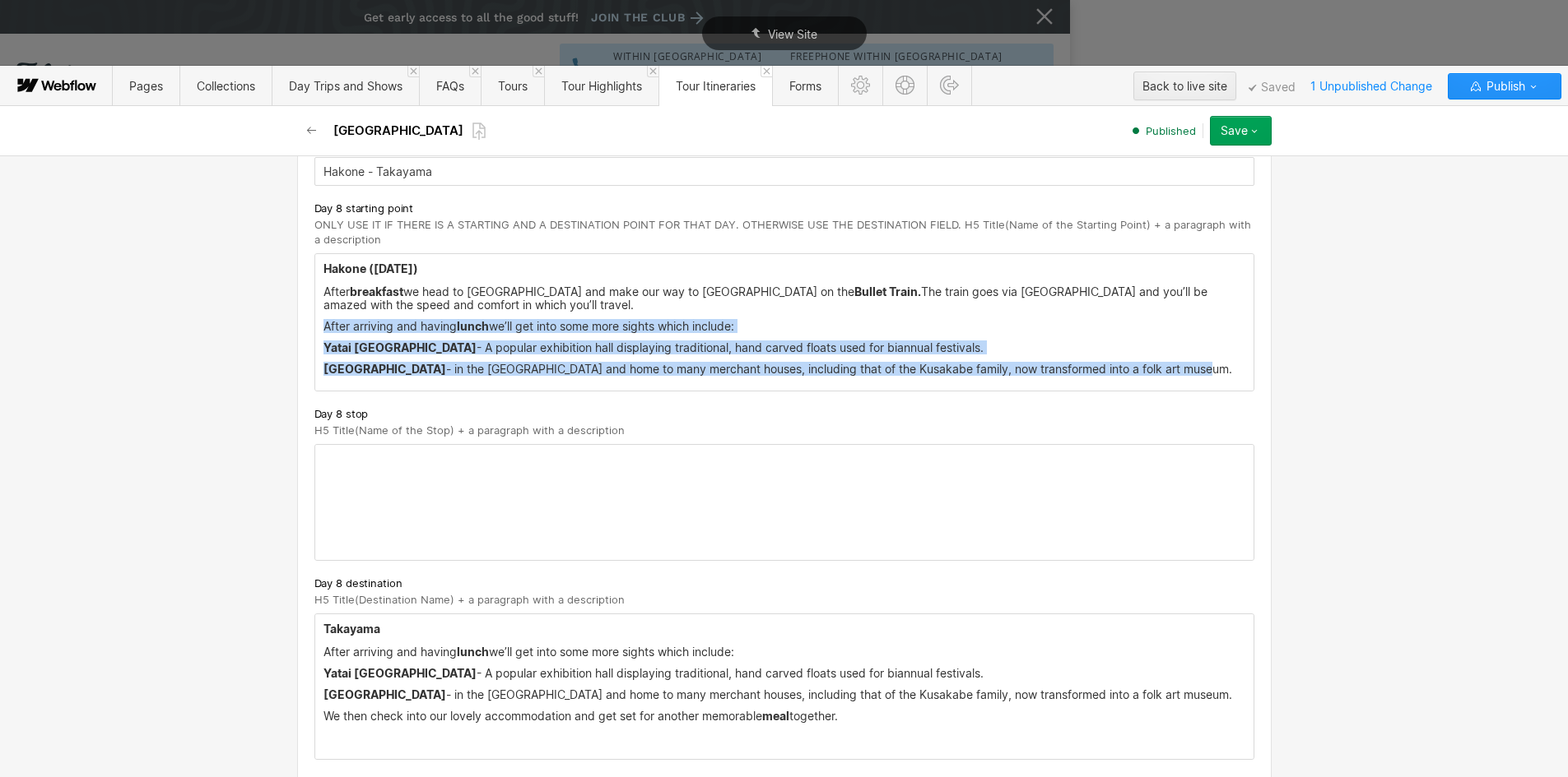
drag, startPoint x: 1234, startPoint y: 367, endPoint x: 313, endPoint y: 322, distance: 922.1
click at [316, 322] on div "Hakone ( [DATE]) After breakfast we head to [GEOGRAPHIC_DATA] and make our way …" at bounding box center [785, 323] width 938 height 137
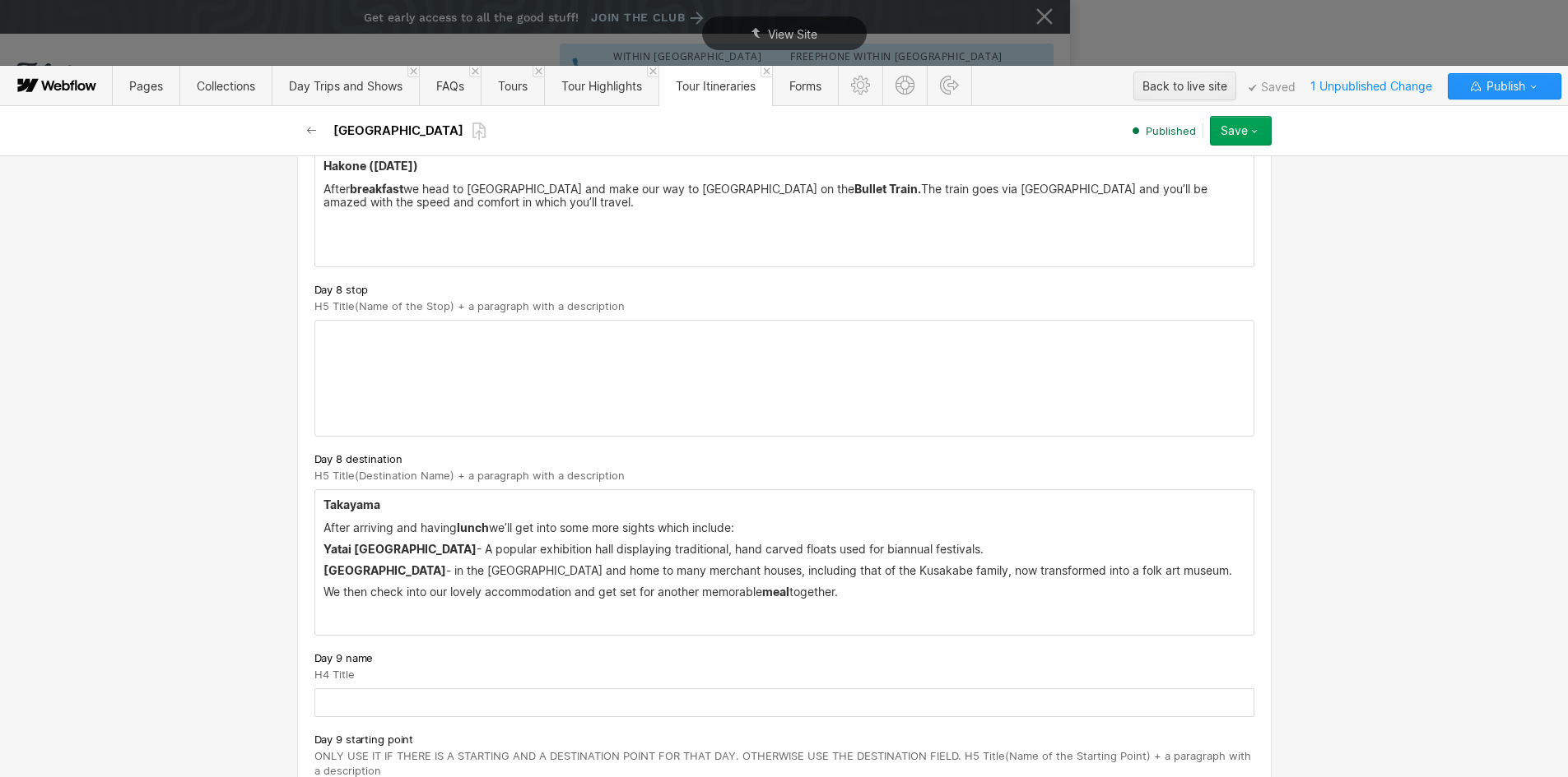
scroll to position [5122, 0]
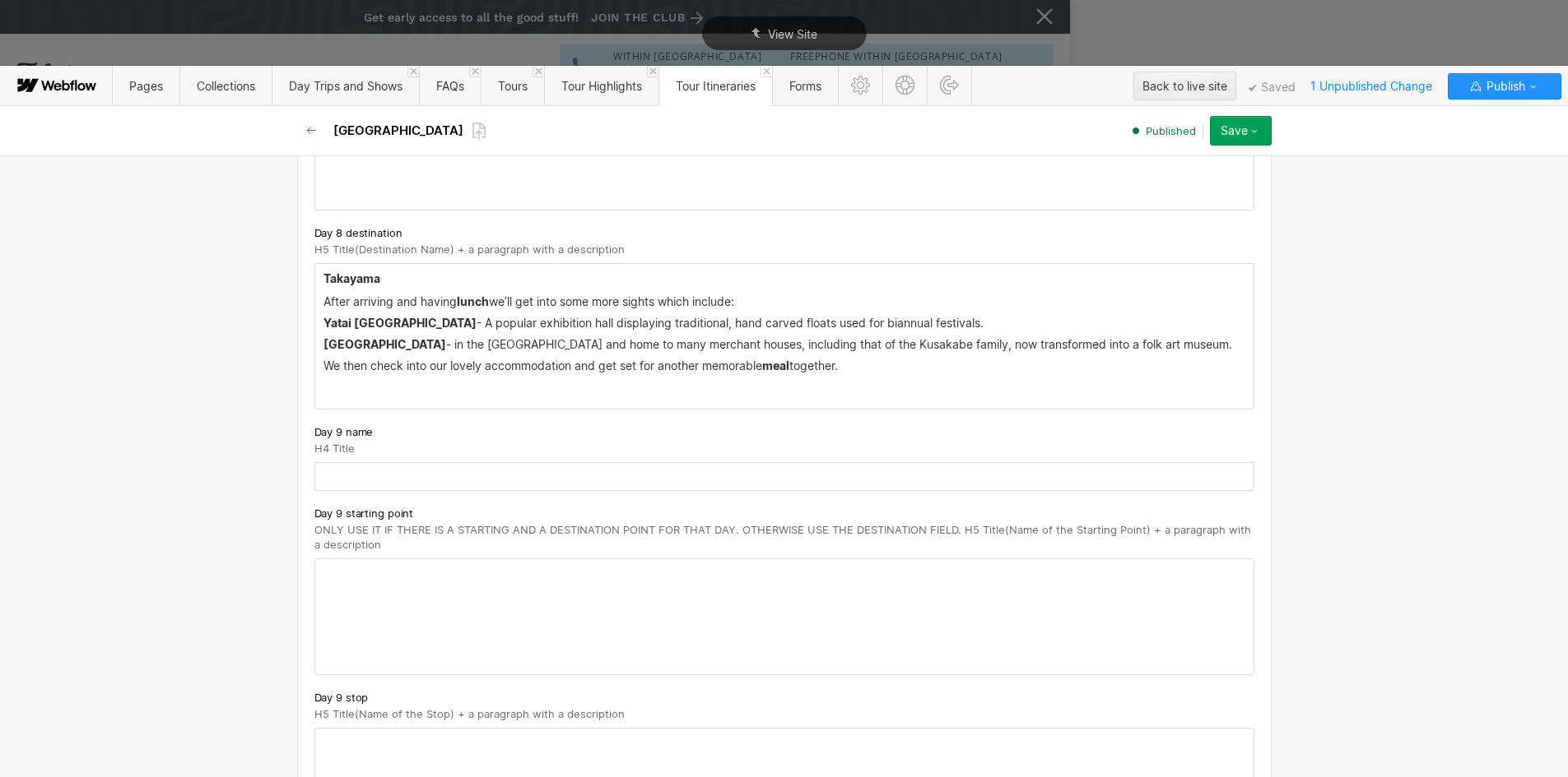
click at [371, 589] on div at bounding box center [785, 617] width 938 height 115
click at [336, 387] on p "‍" at bounding box center [784, 387] width 922 height 13
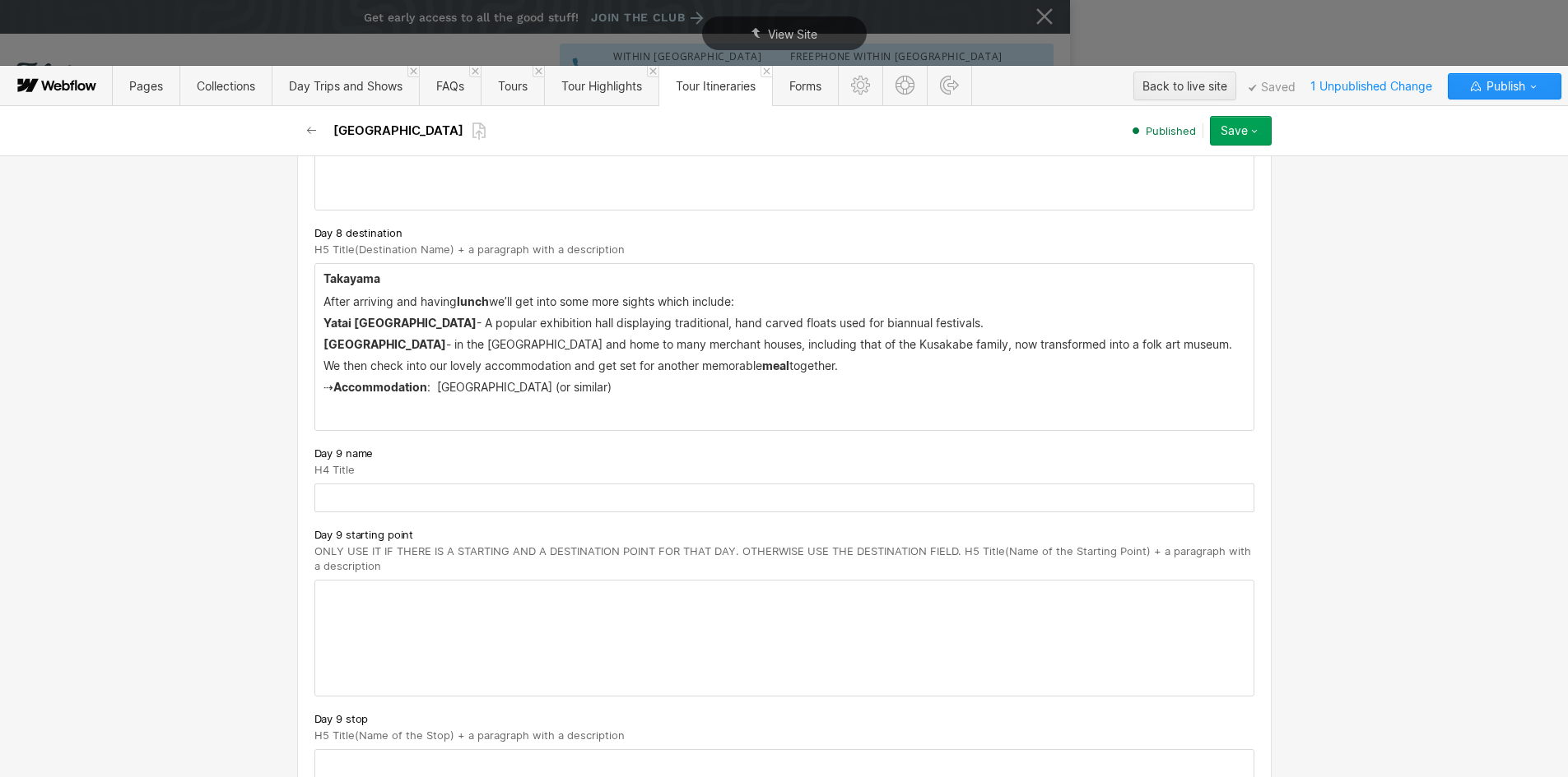
drag, startPoint x: 336, startPoint y: 387, endPoint x: 301, endPoint y: 386, distance: 35.0
click at [341, 379] on div "[PERSON_NAME] After arriving and having lunch we’ll get into some more sights w…" at bounding box center [785, 346] width 938 height 166
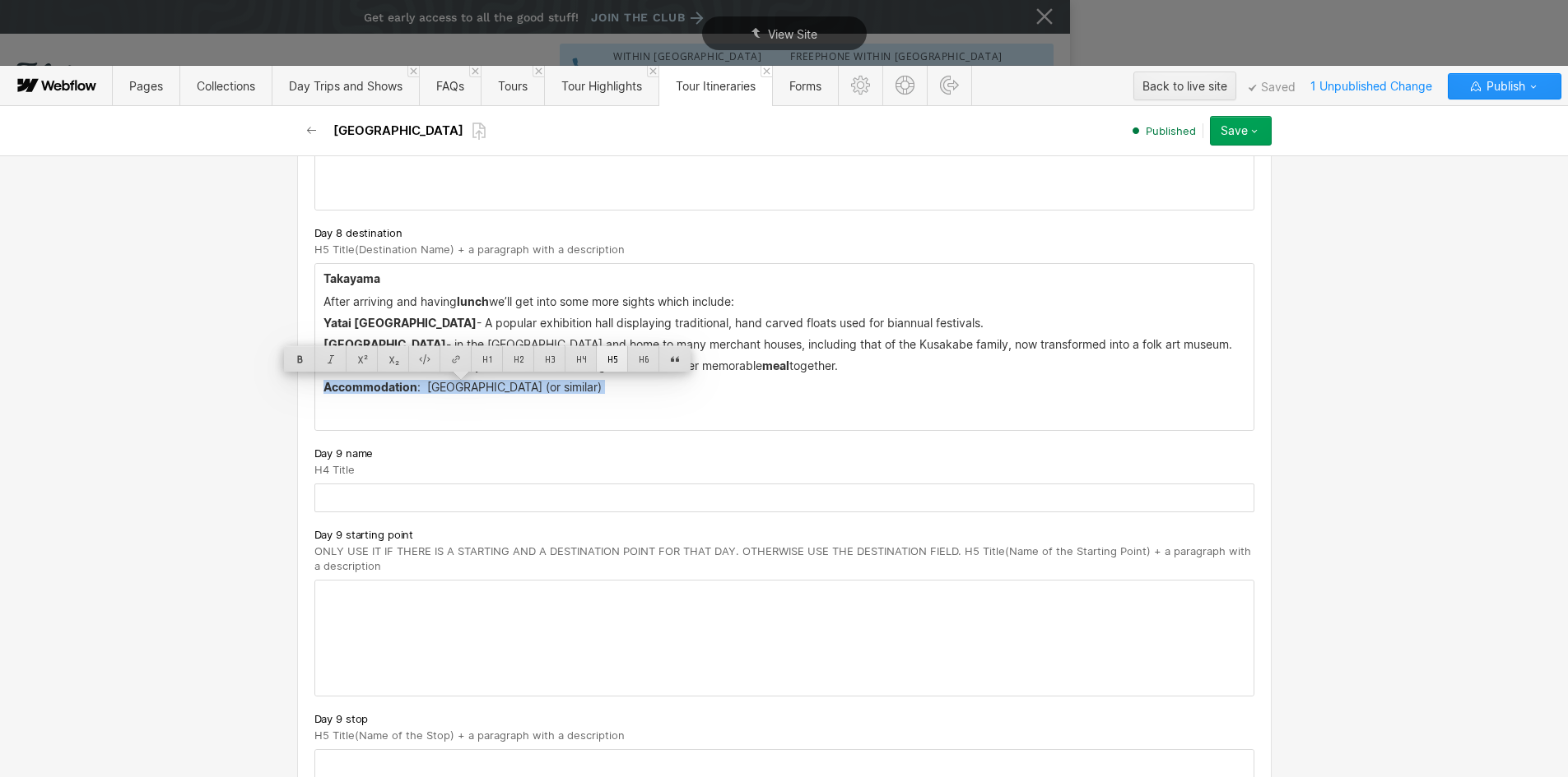
click at [612, 360] on div at bounding box center [612, 359] width 31 height 26
click at [500, 386] on h5 "Accommodation : [GEOGRAPHIC_DATA] (or similar)" at bounding box center [784, 389] width 922 height 17
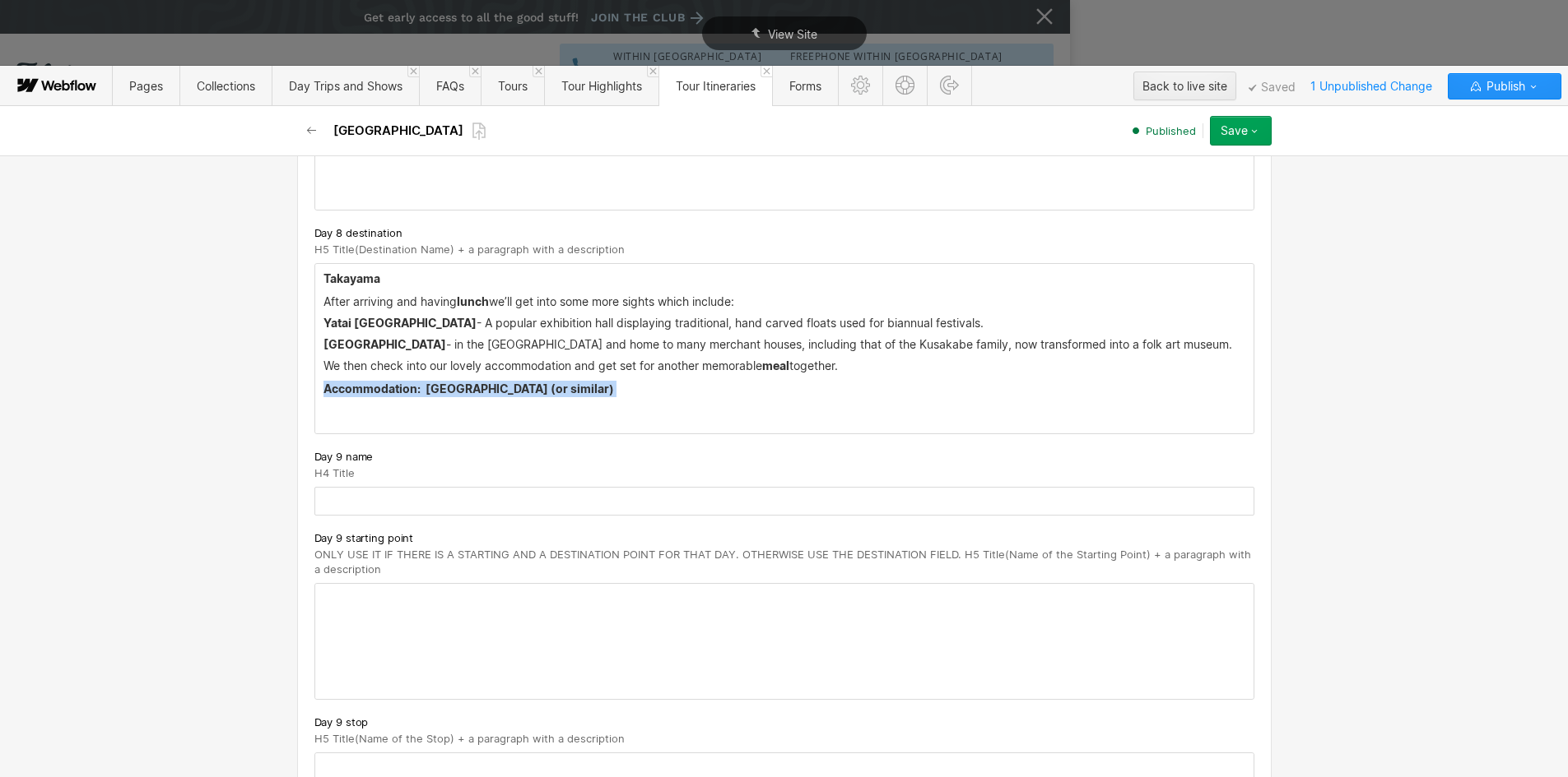
drag, startPoint x: 418, startPoint y: 389, endPoint x: 660, endPoint y: 395, distance: 242.1
click at [660, 395] on h5 "Accommodation : [GEOGRAPHIC_DATA] (or similar)" at bounding box center [784, 389] width 922 height 17
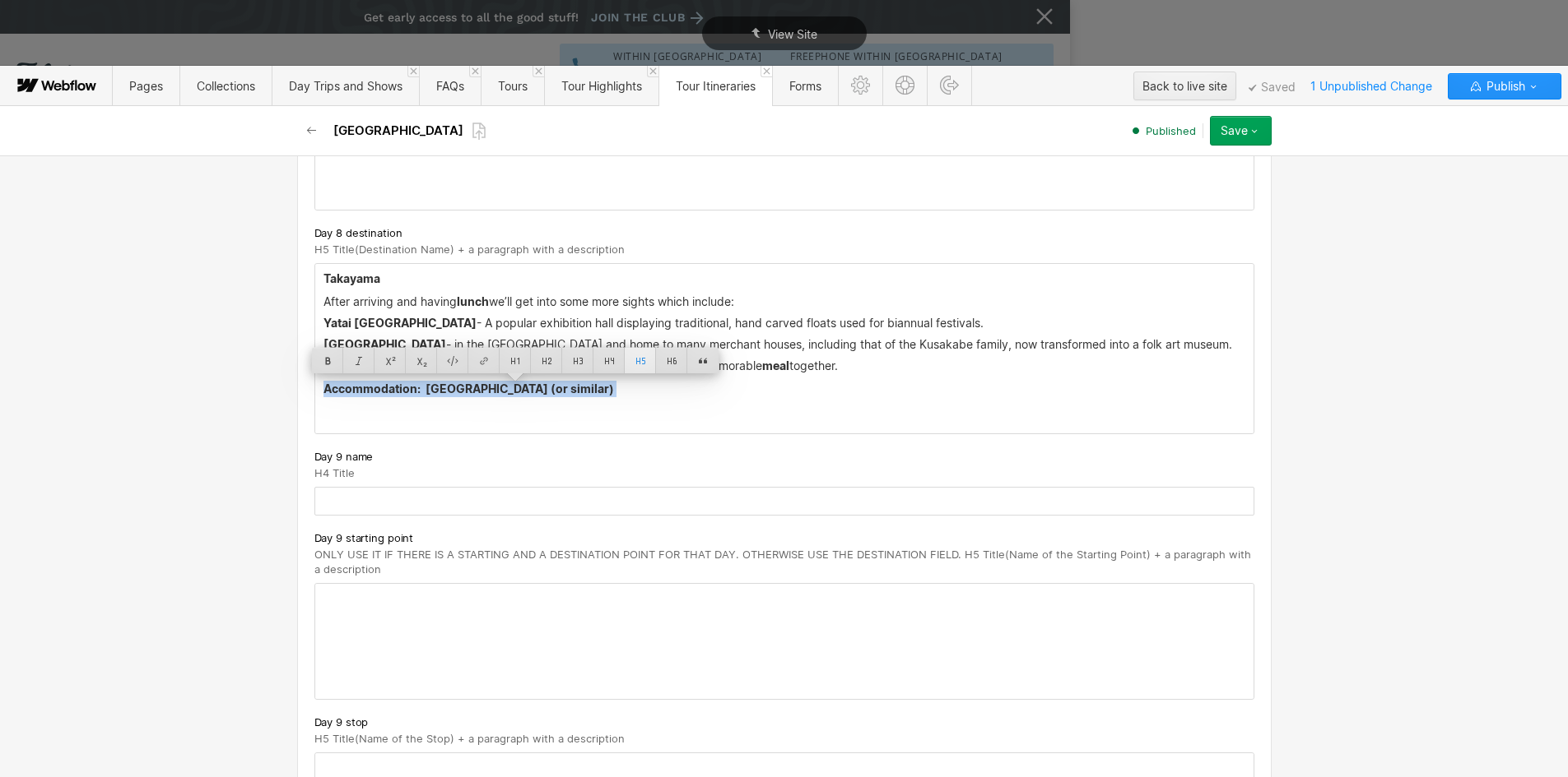
click at [638, 361] on div at bounding box center [640, 361] width 31 height 26
click at [531, 416] on p "‍" at bounding box center [784, 409] width 922 height 13
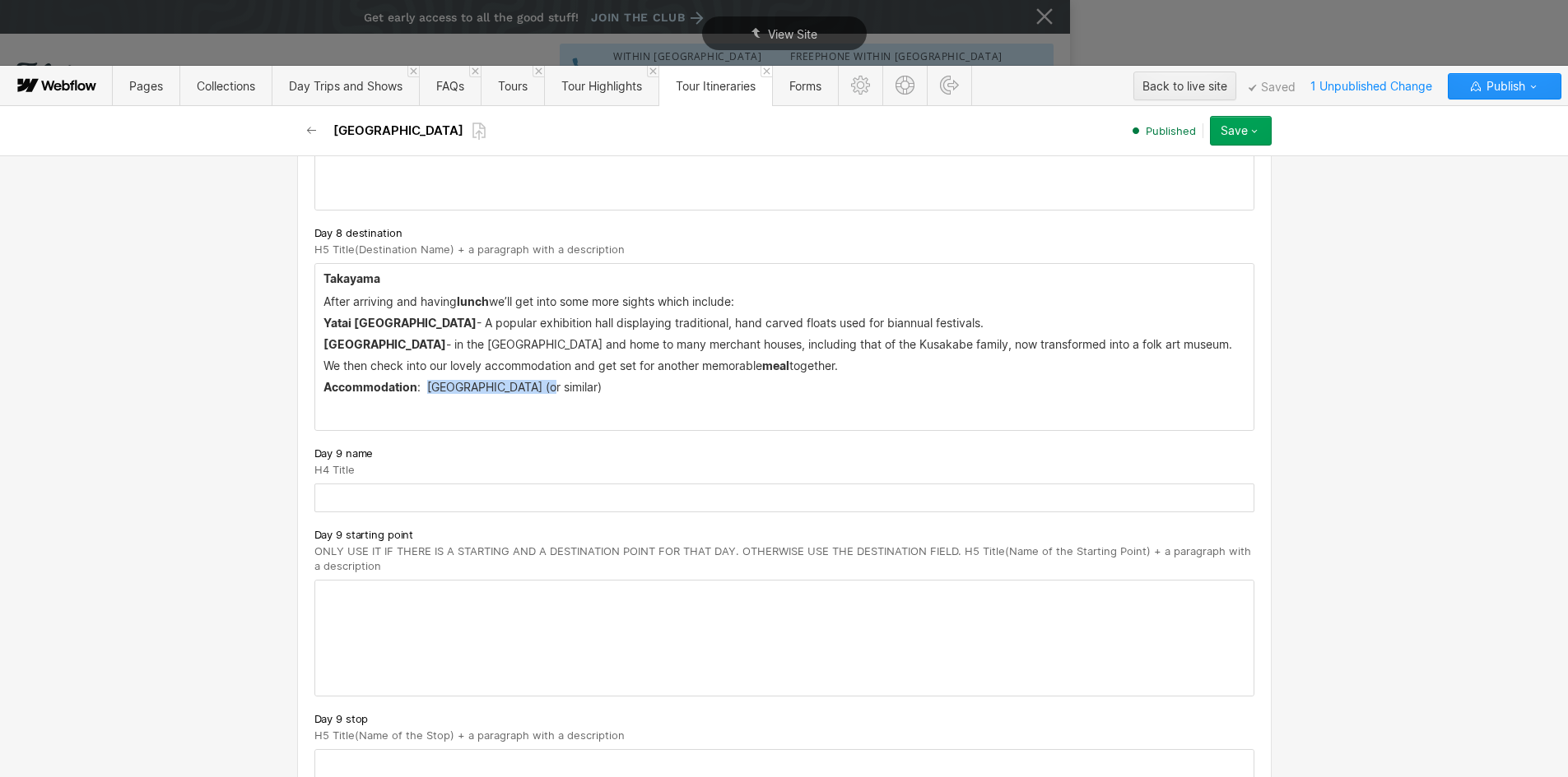
drag, startPoint x: 422, startPoint y: 389, endPoint x: 547, endPoint y: 392, distance: 125.0
click at [544, 392] on p "Accommodation : [GEOGRAPHIC_DATA] (or similar)" at bounding box center [784, 387] width 922 height 13
drag, startPoint x: 547, startPoint y: 392, endPoint x: 677, endPoint y: 387, distance: 130.1
click at [677, 387] on p "Accommodation : [GEOGRAPHIC_DATA] (or similar)" at bounding box center [784, 387] width 922 height 13
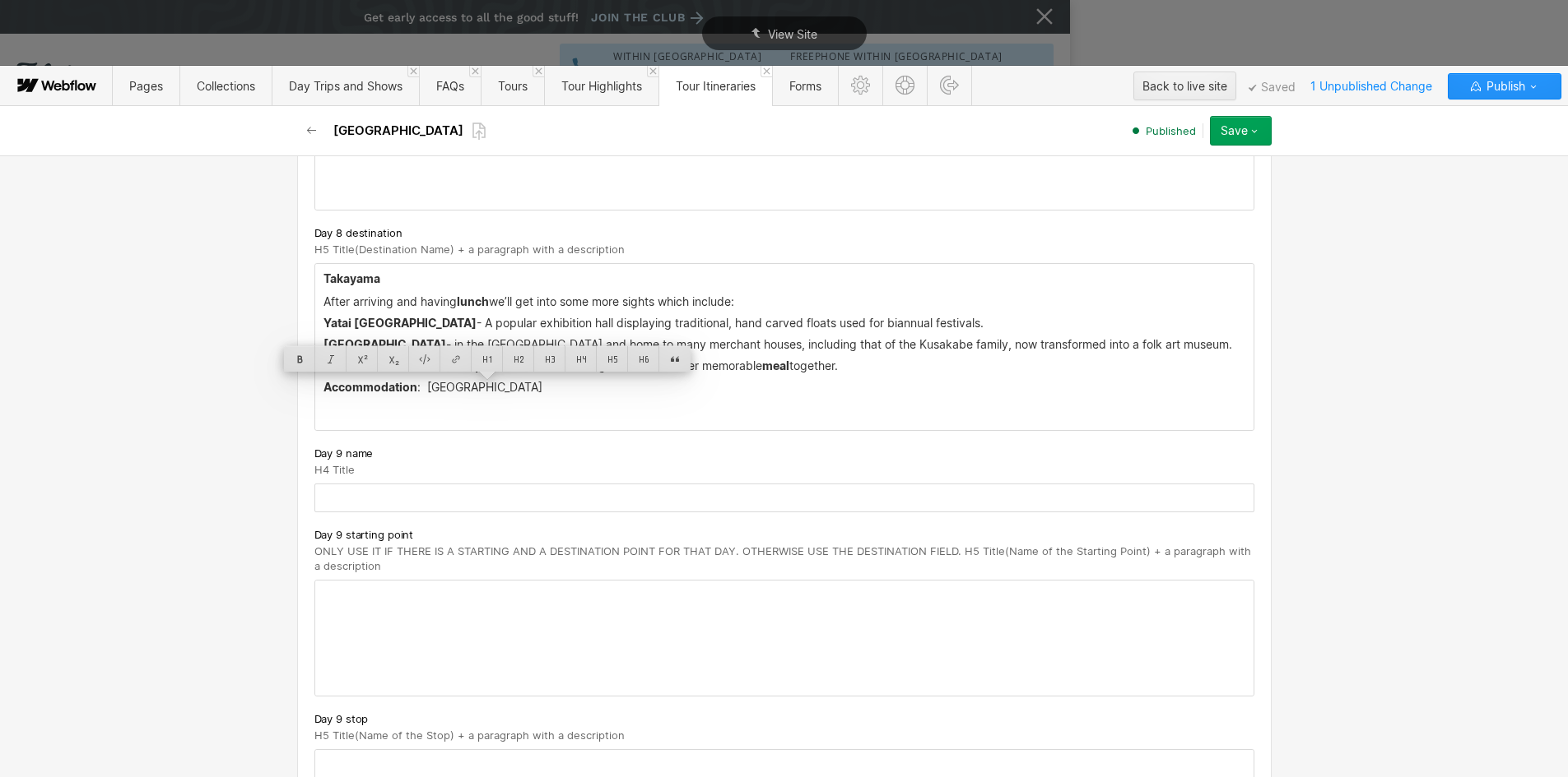
drag, startPoint x: 565, startPoint y: 385, endPoint x: 421, endPoint y: 382, distance: 144.0
click at [421, 382] on p "Accommodation : [GEOGRAPHIC_DATA]" at bounding box center [784, 387] width 922 height 13
click at [453, 352] on div at bounding box center [455, 359] width 31 height 26
type input "[URL][DOMAIN_NAME]"
click at [571, 362] on div at bounding box center [584, 359] width 28 height 26
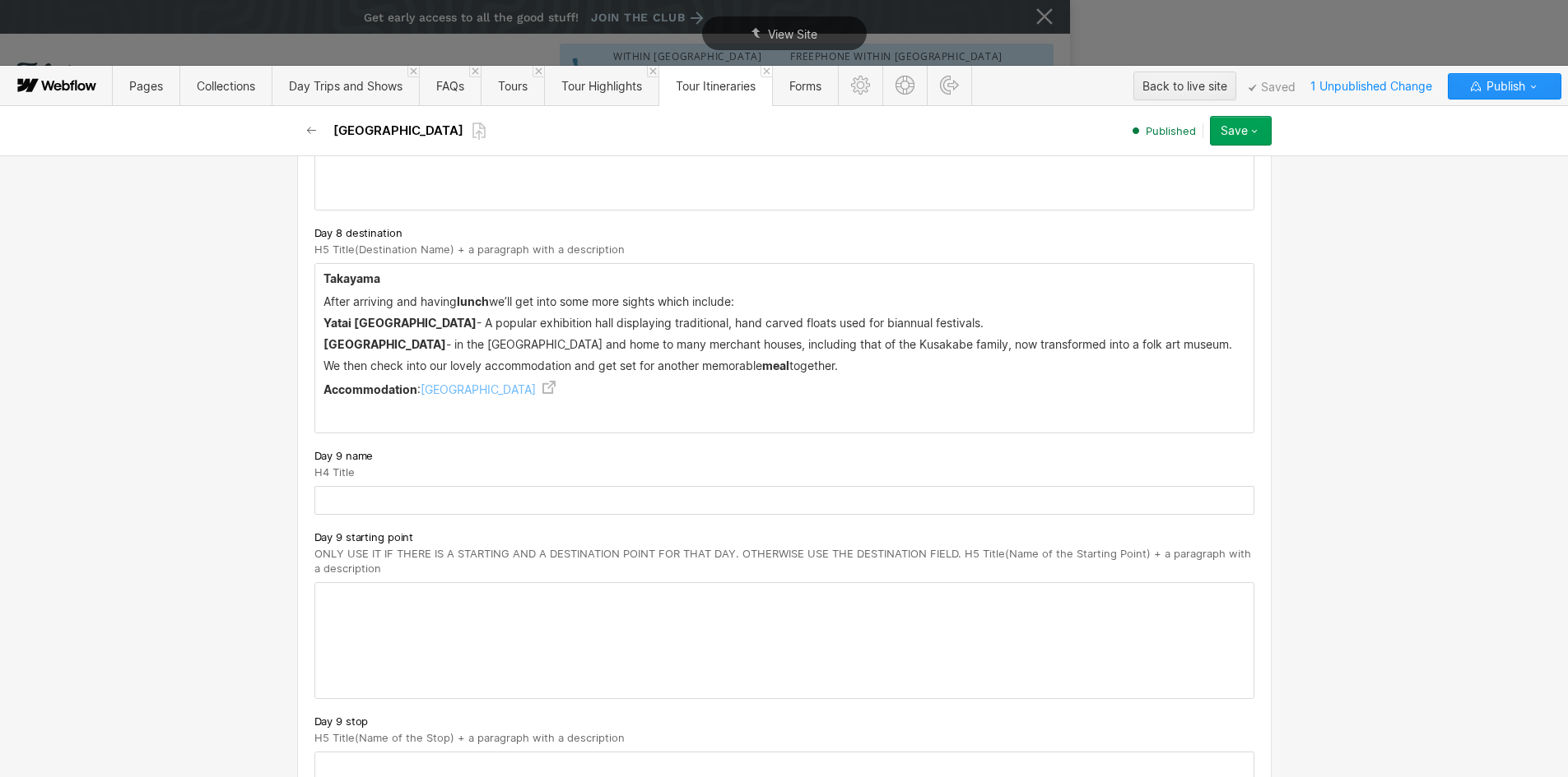
click at [660, 429] on div "[PERSON_NAME] After arriving and having lunch we’ll get into some more sights w…" at bounding box center [785, 348] width 938 height 169
click at [394, 491] on input "text" at bounding box center [785, 501] width 940 height 28
click at [339, 499] on input "text" at bounding box center [785, 501] width 940 height 28
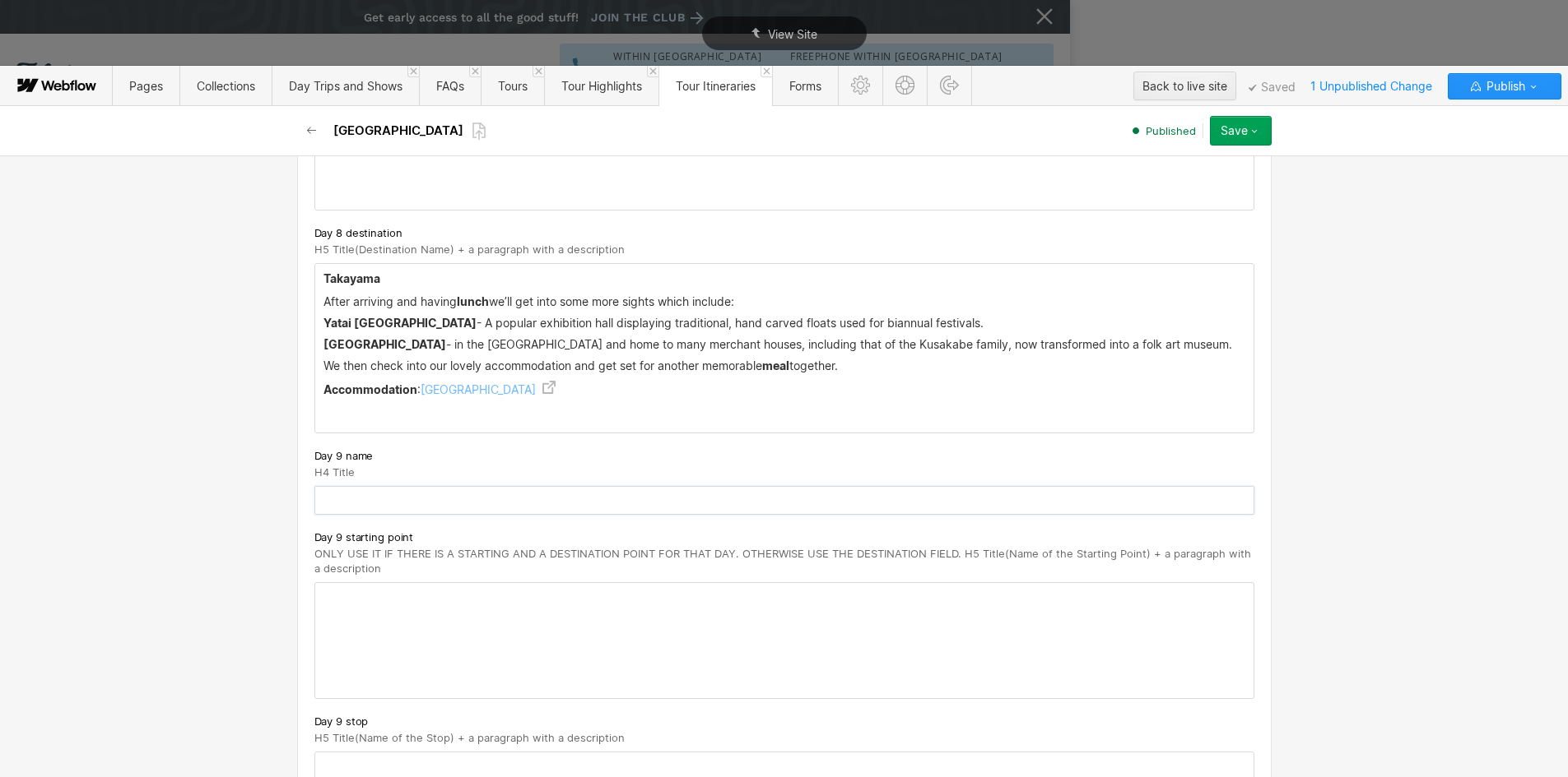
paste input "Takayama - [GEOGRAPHIC_DATA]"
click at [338, 507] on input "Takayama - [GEOGRAPHIC_DATA]" at bounding box center [785, 501] width 940 height 28
type input "Takayama - [GEOGRAPHIC_DATA]"
click at [343, 599] on div at bounding box center [785, 641] width 938 height 115
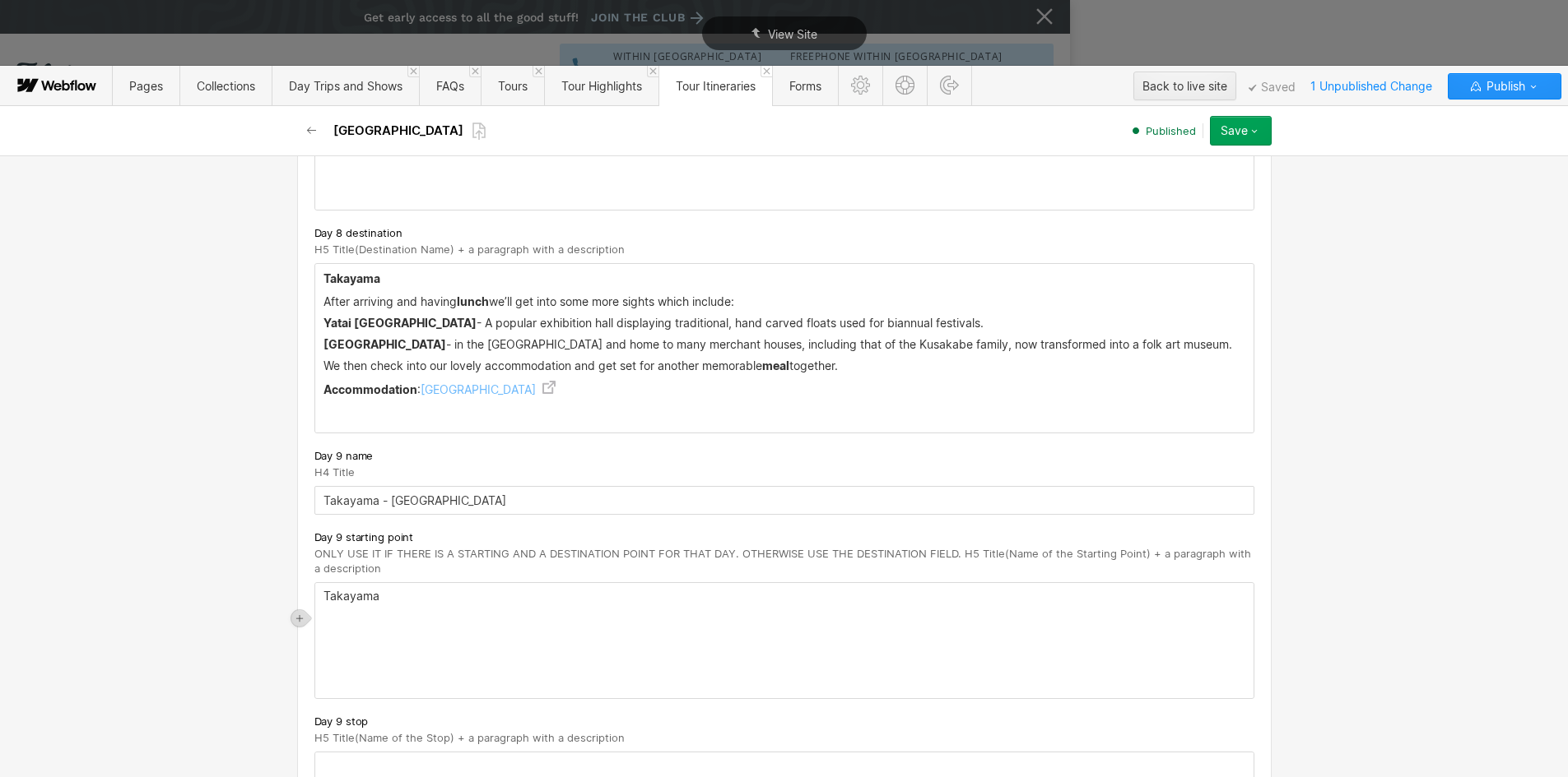
click at [343, 599] on p "Takayama" at bounding box center [784, 597] width 922 height 13
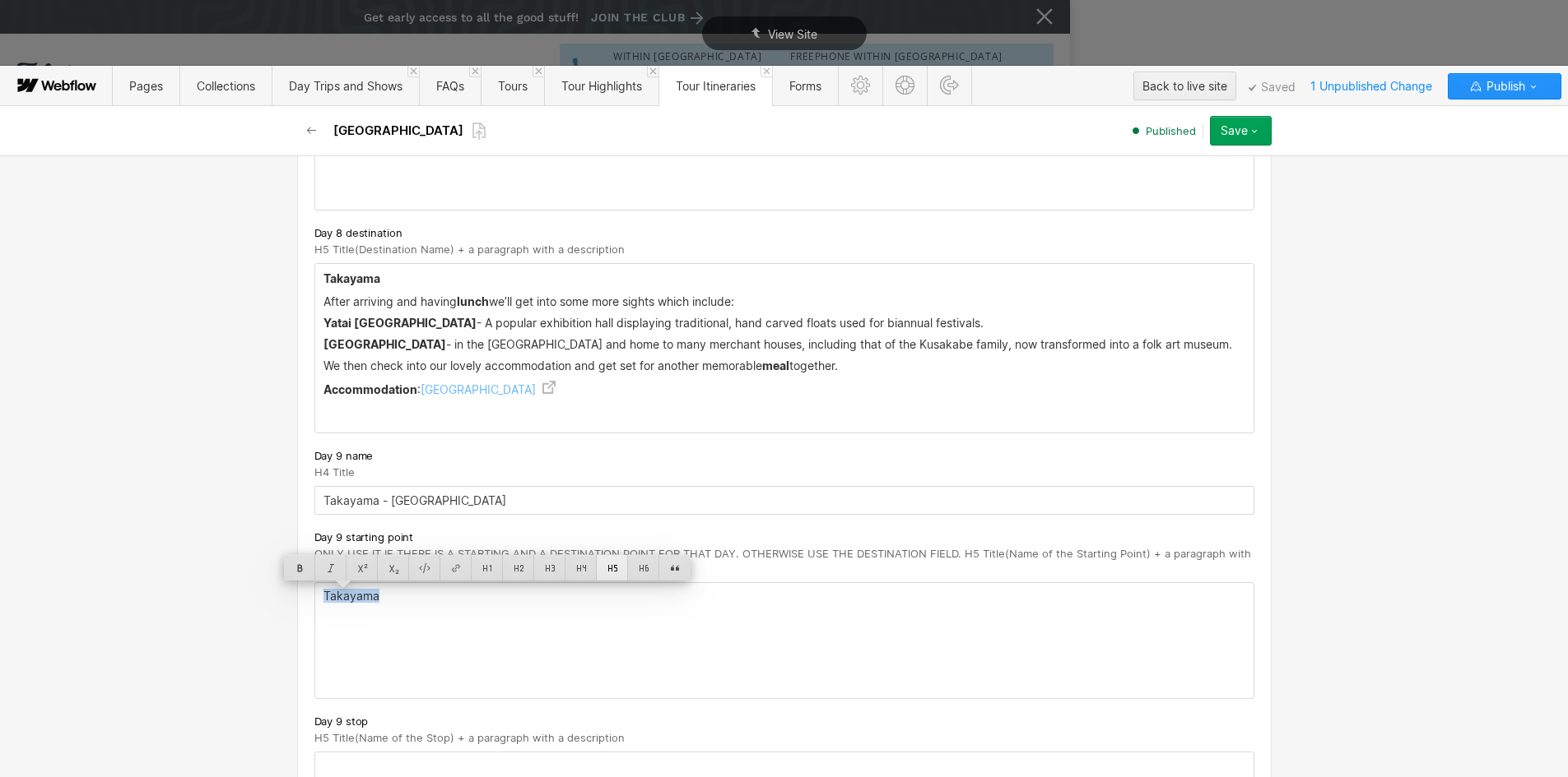
click at [609, 563] on div at bounding box center [612, 568] width 31 height 26
click at [437, 606] on h5 "Takayama" at bounding box center [784, 598] width 922 height 17
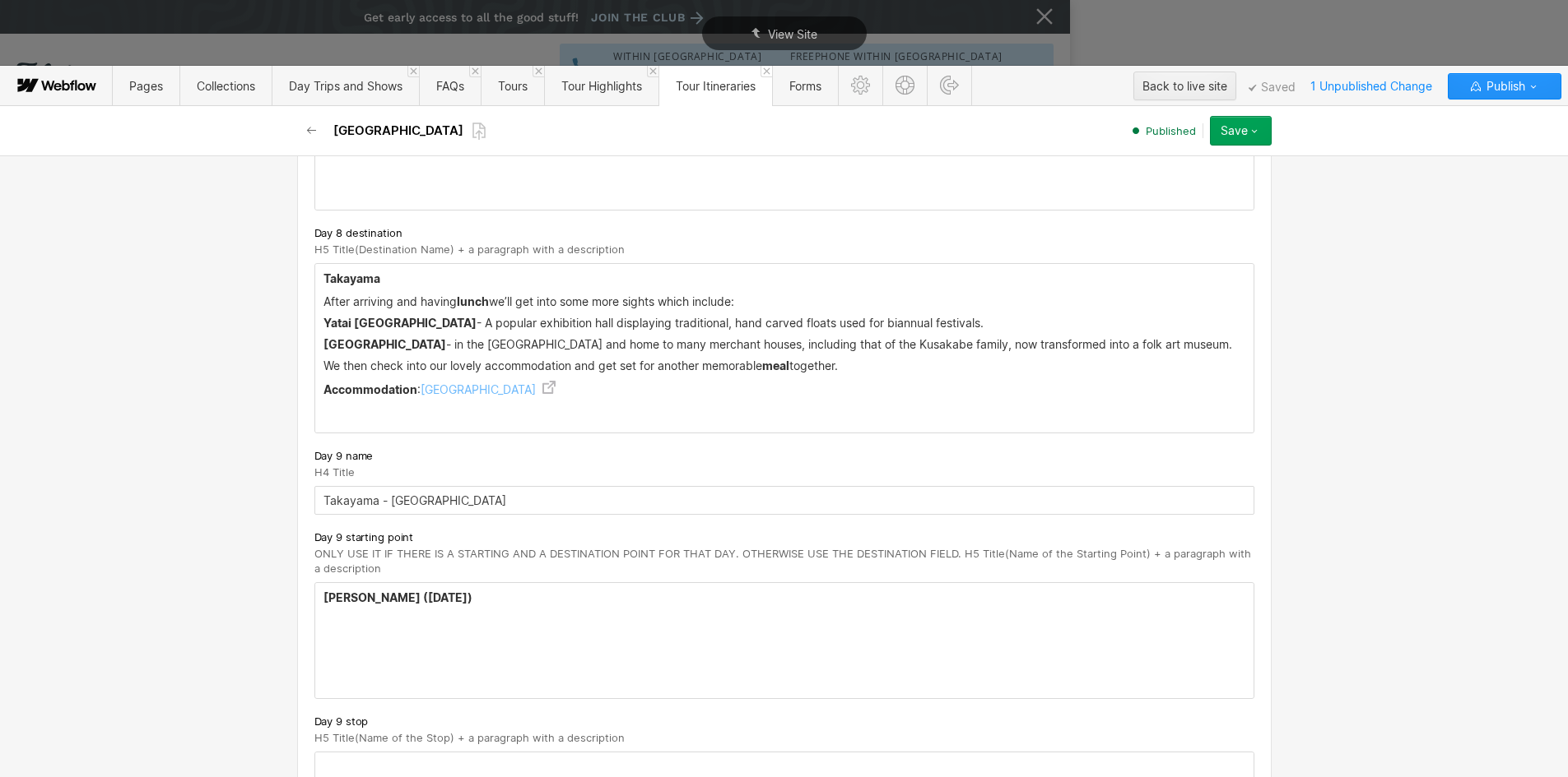
click at [542, 597] on h5 "Takayama ( [DATE])" at bounding box center [784, 598] width 922 height 17
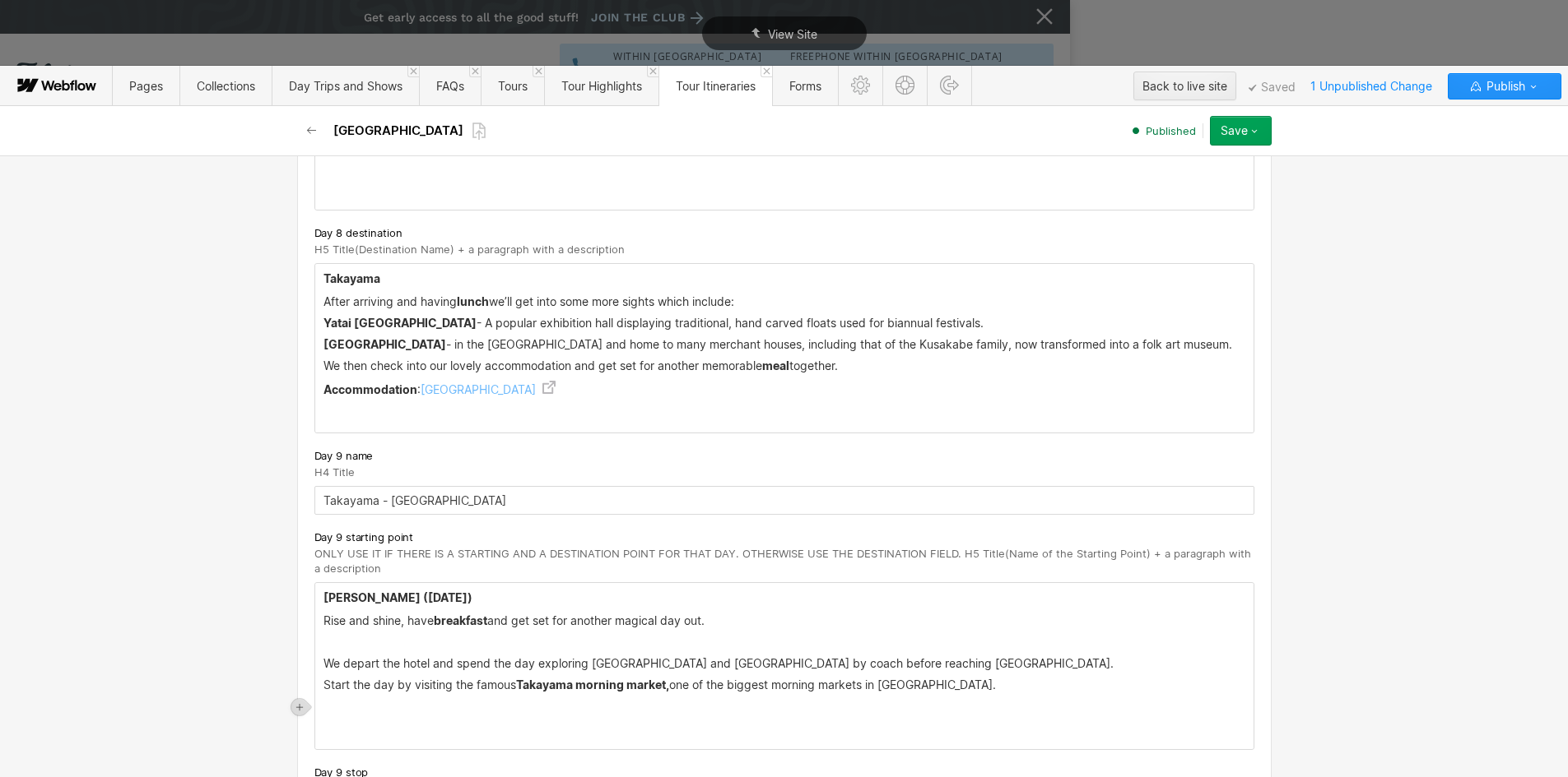
click at [397, 645] on p "‍" at bounding box center [784, 643] width 922 height 13
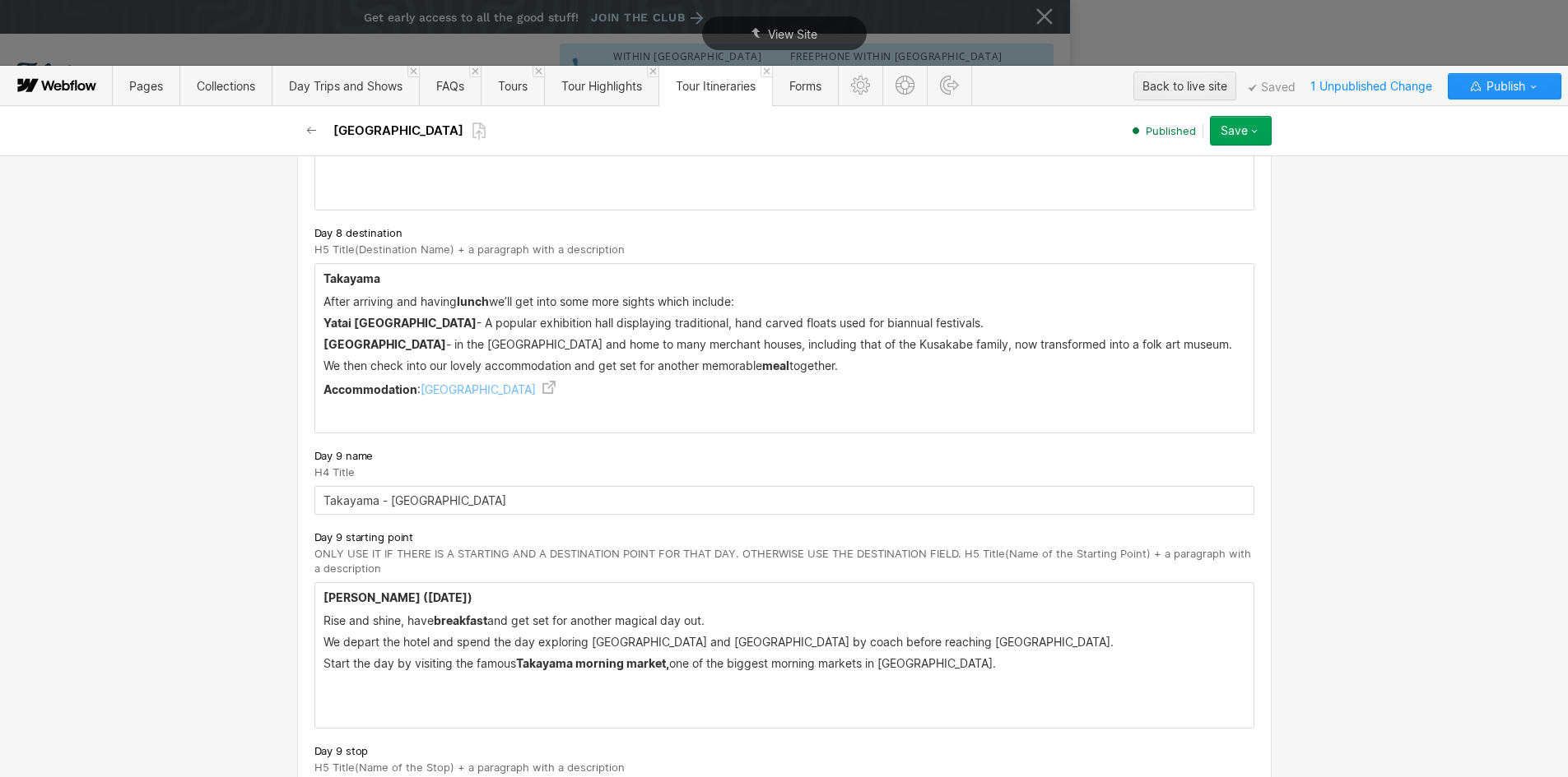
click at [413, 685] on p "‍" at bounding box center [784, 685] width 922 height 13
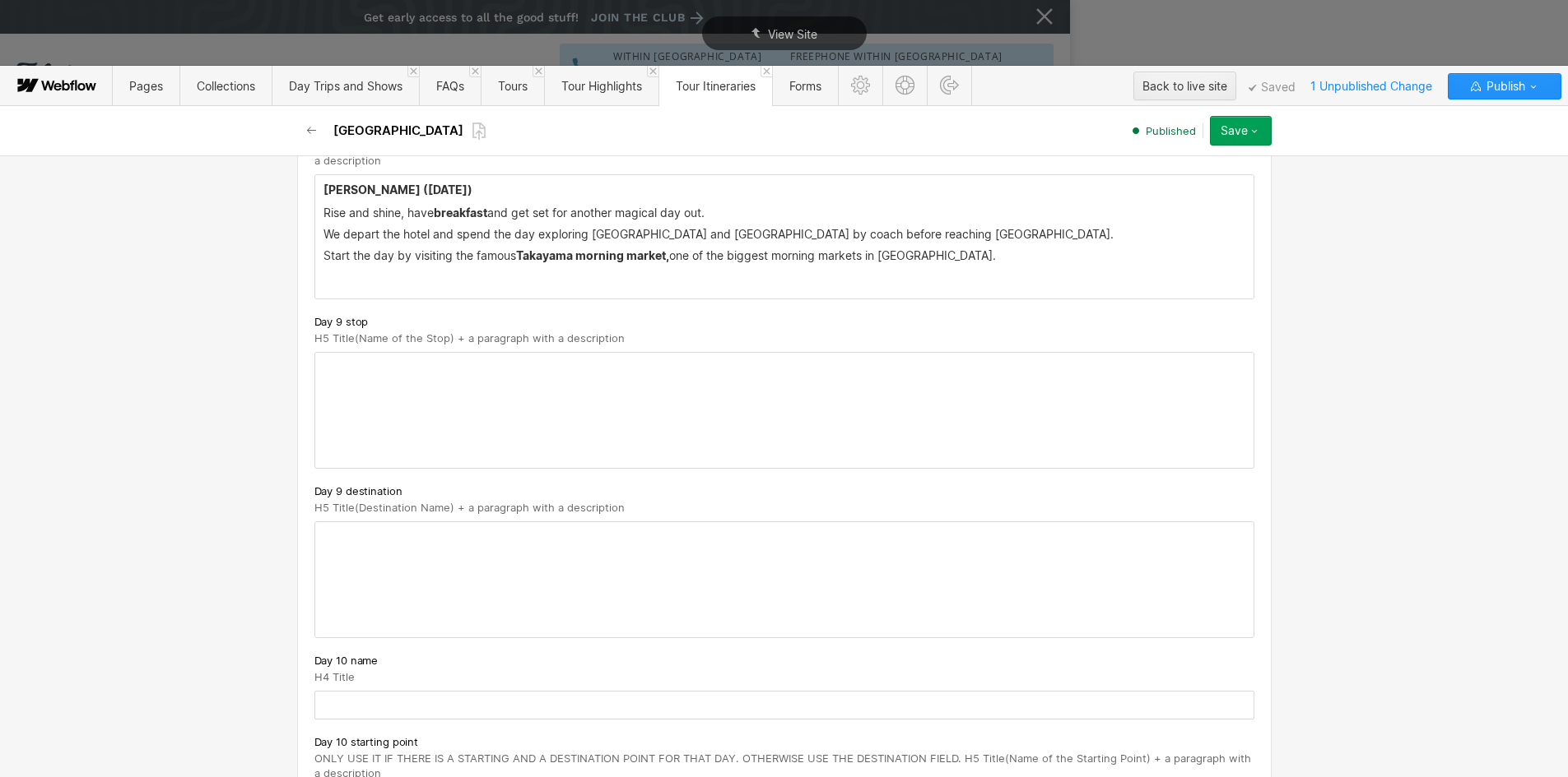
scroll to position [5533, 0]
click at [387, 369] on div at bounding box center [785, 407] width 938 height 115
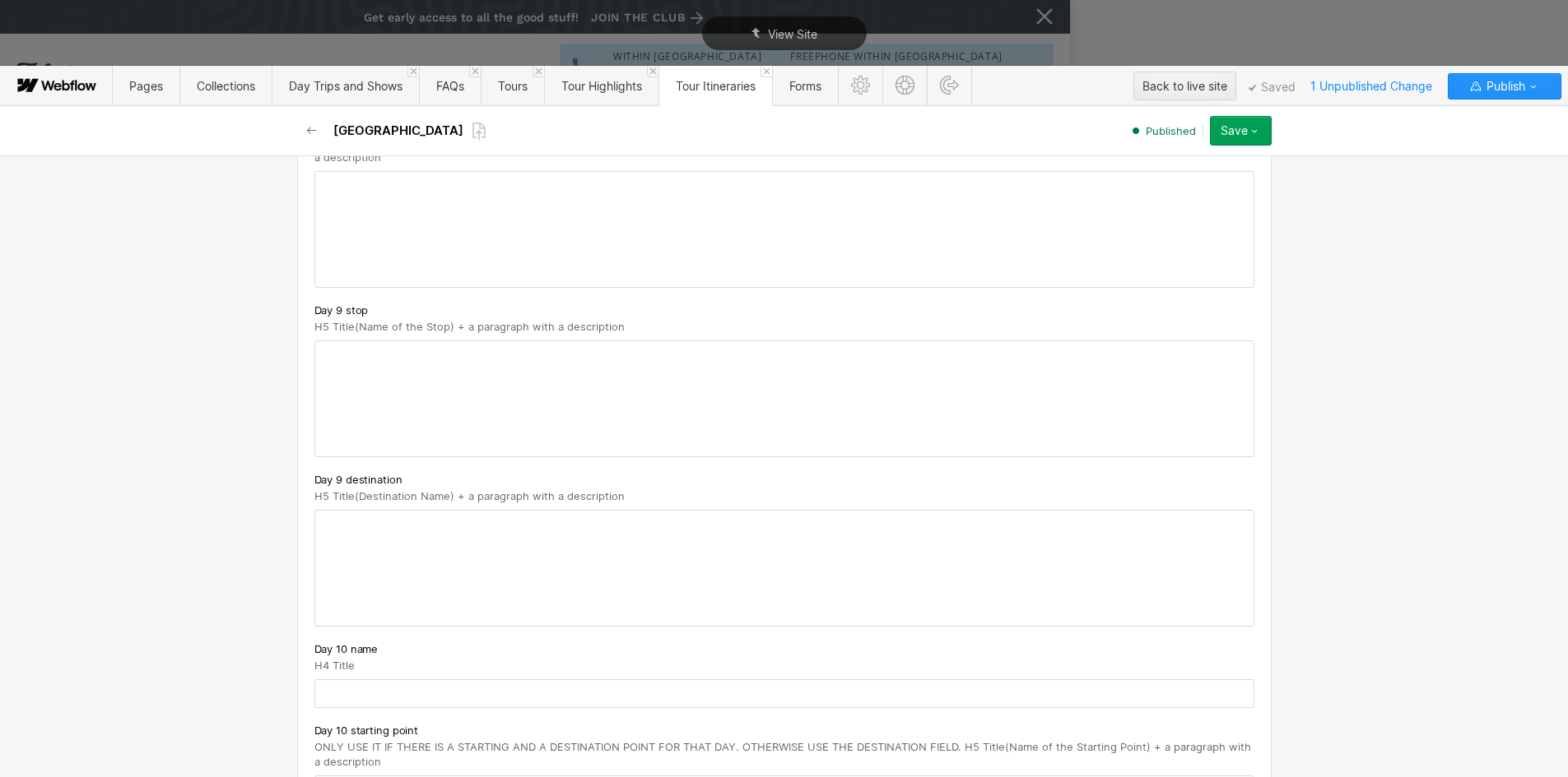
click at [387, 369] on div at bounding box center [785, 399] width 938 height 115
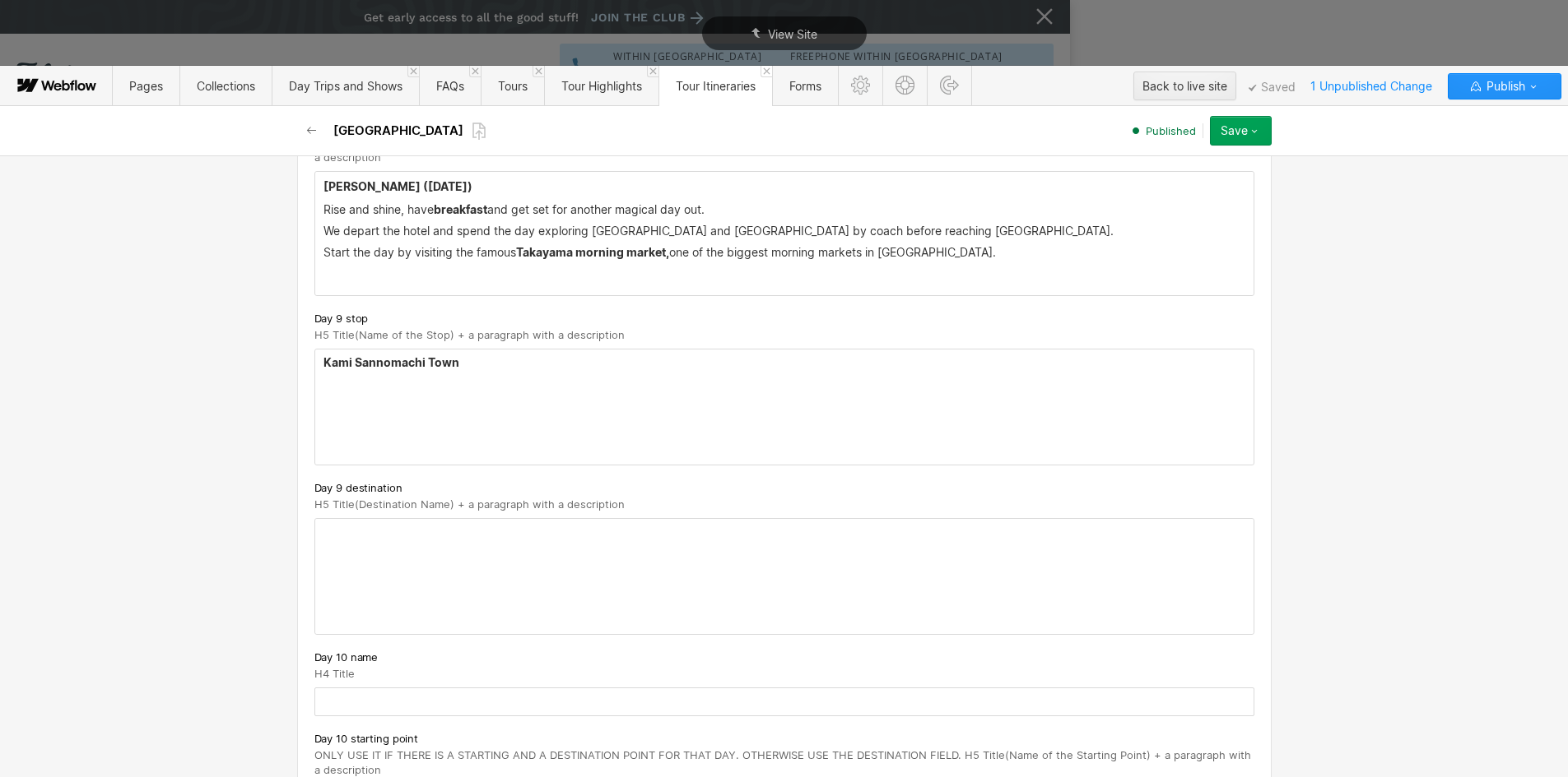
click at [394, 358] on strong "Kami Sannomachi Town" at bounding box center [391, 362] width 136 height 14
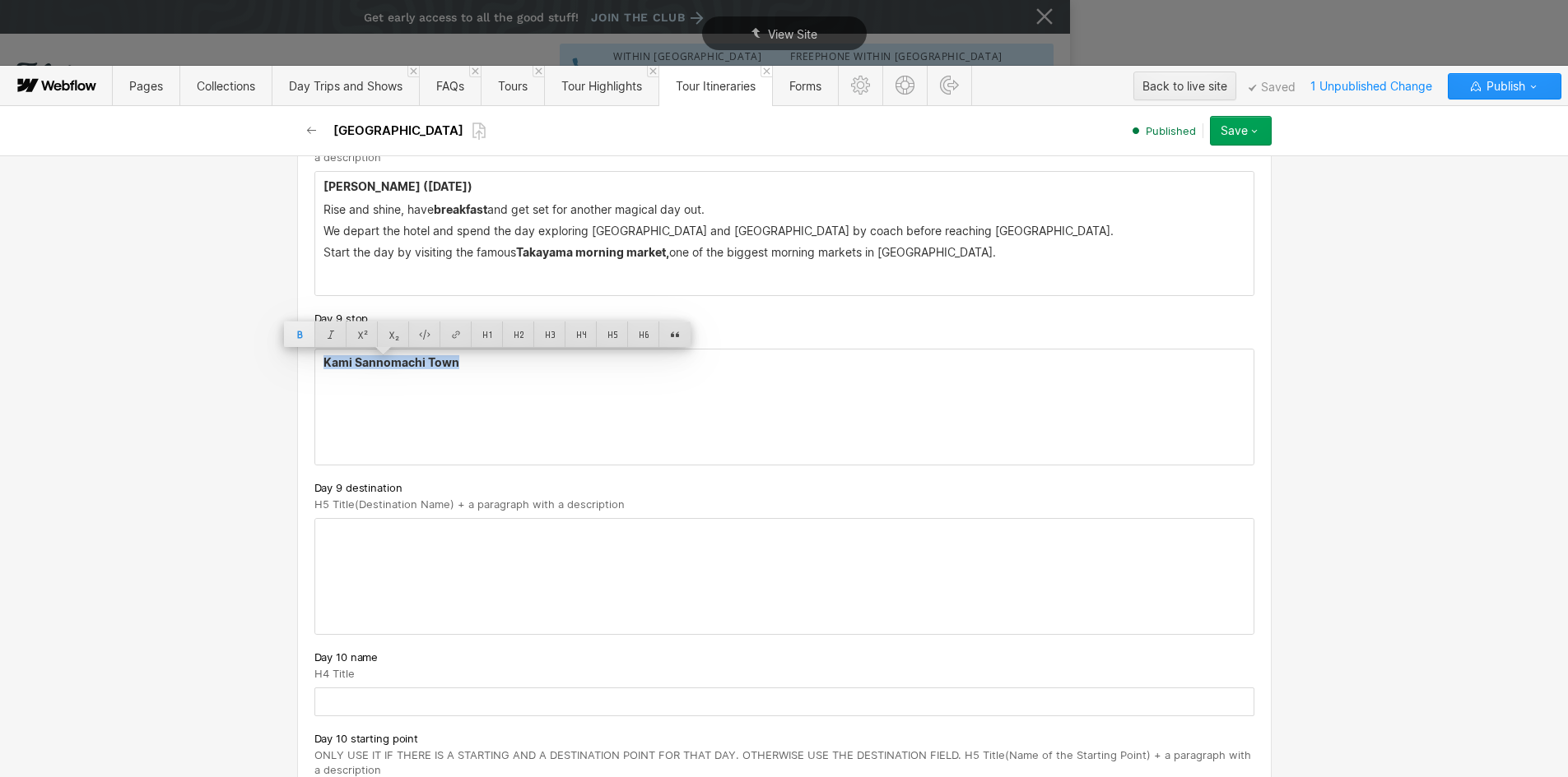
click at [291, 333] on div at bounding box center [299, 334] width 31 height 26
click at [608, 334] on div at bounding box center [612, 334] width 31 height 26
click at [503, 365] on h5 "Kami Sannomachi Town" at bounding box center [784, 365] width 922 height 17
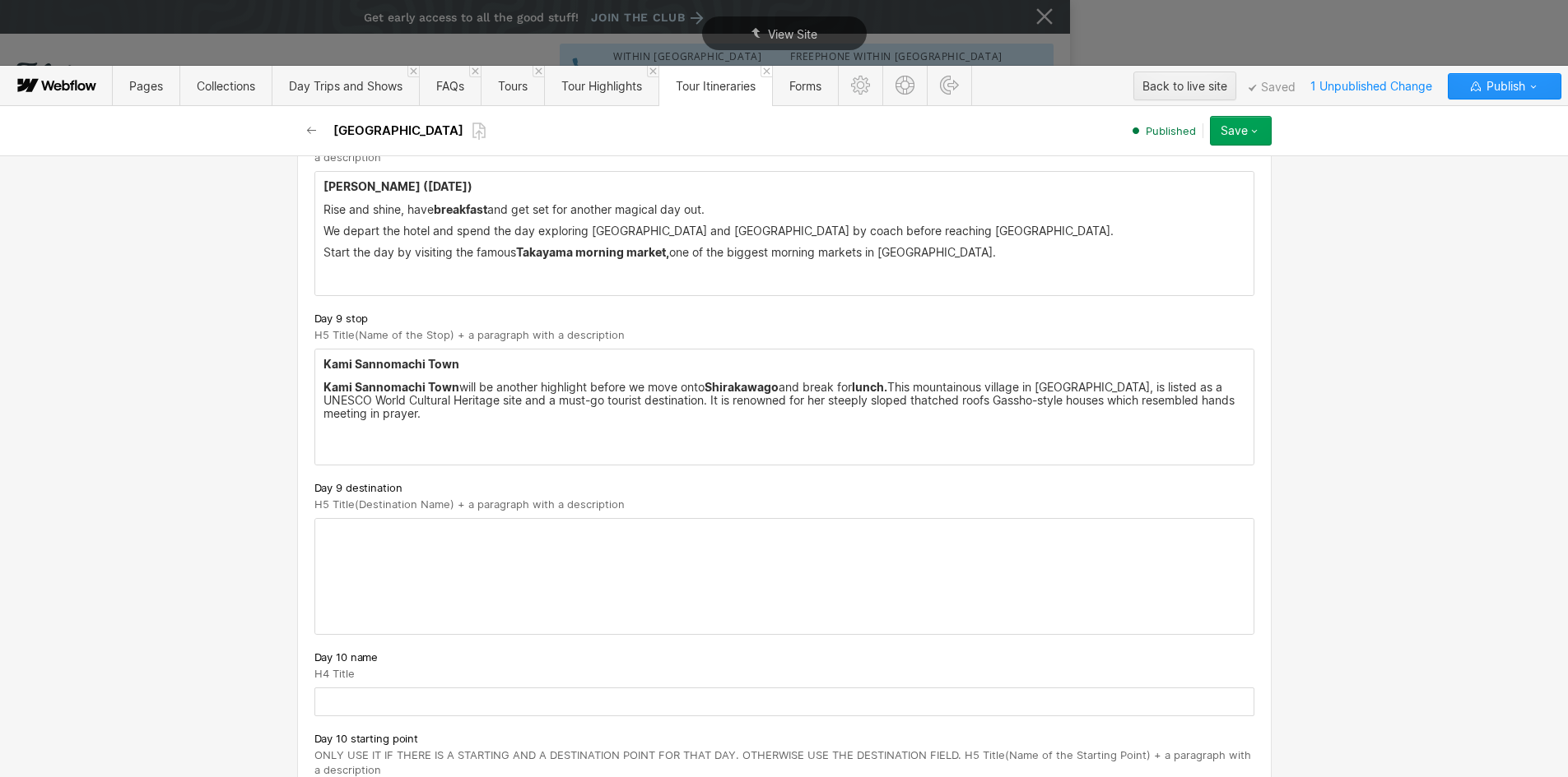
click at [448, 588] on div at bounding box center [785, 577] width 938 height 115
click at [442, 581] on div at bounding box center [785, 577] width 938 height 115
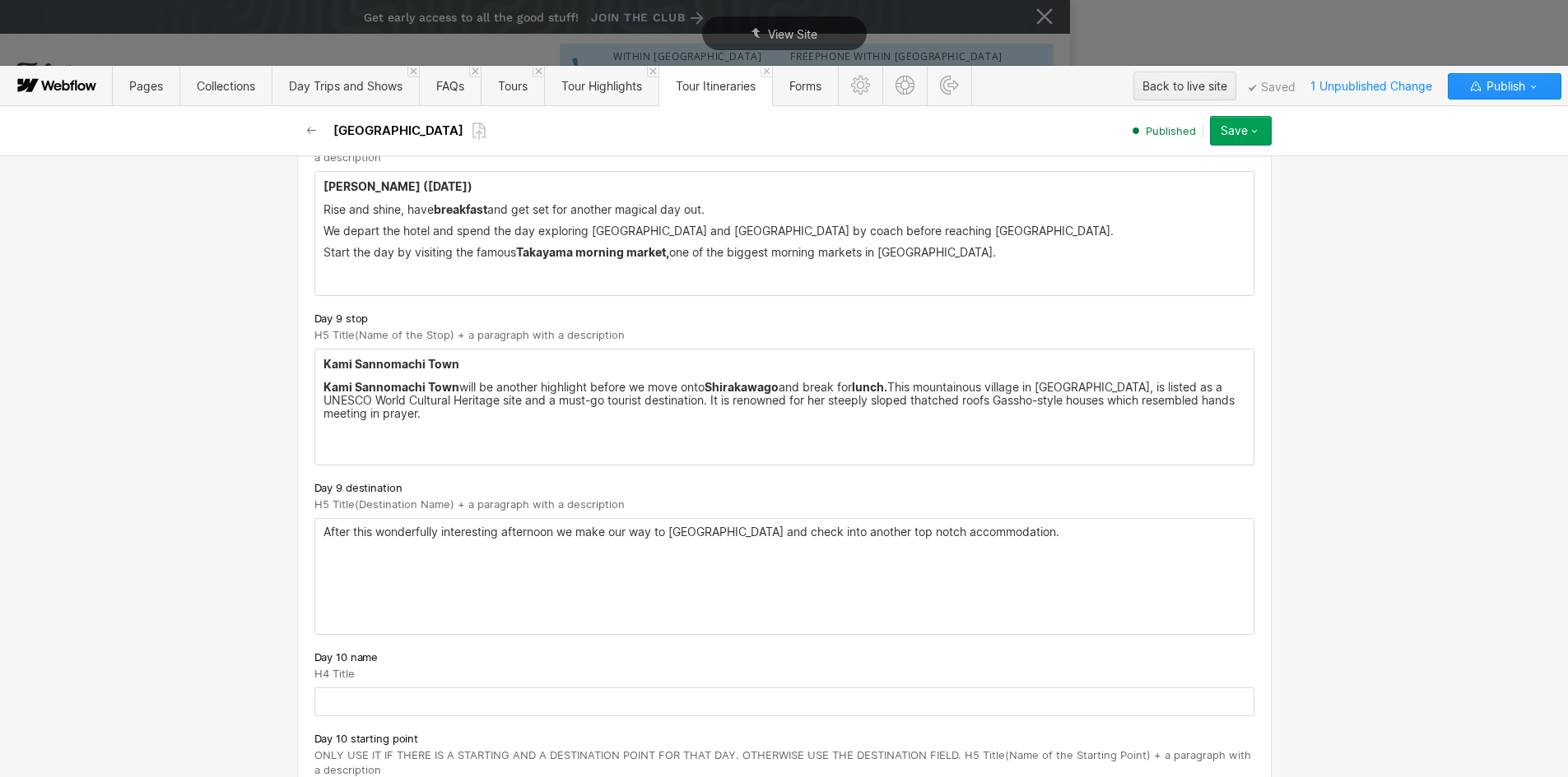
click at [316, 529] on div "After this wonderfully interesting afternoon we make our way to [GEOGRAPHIC_DAT…" at bounding box center [785, 577] width 938 height 115
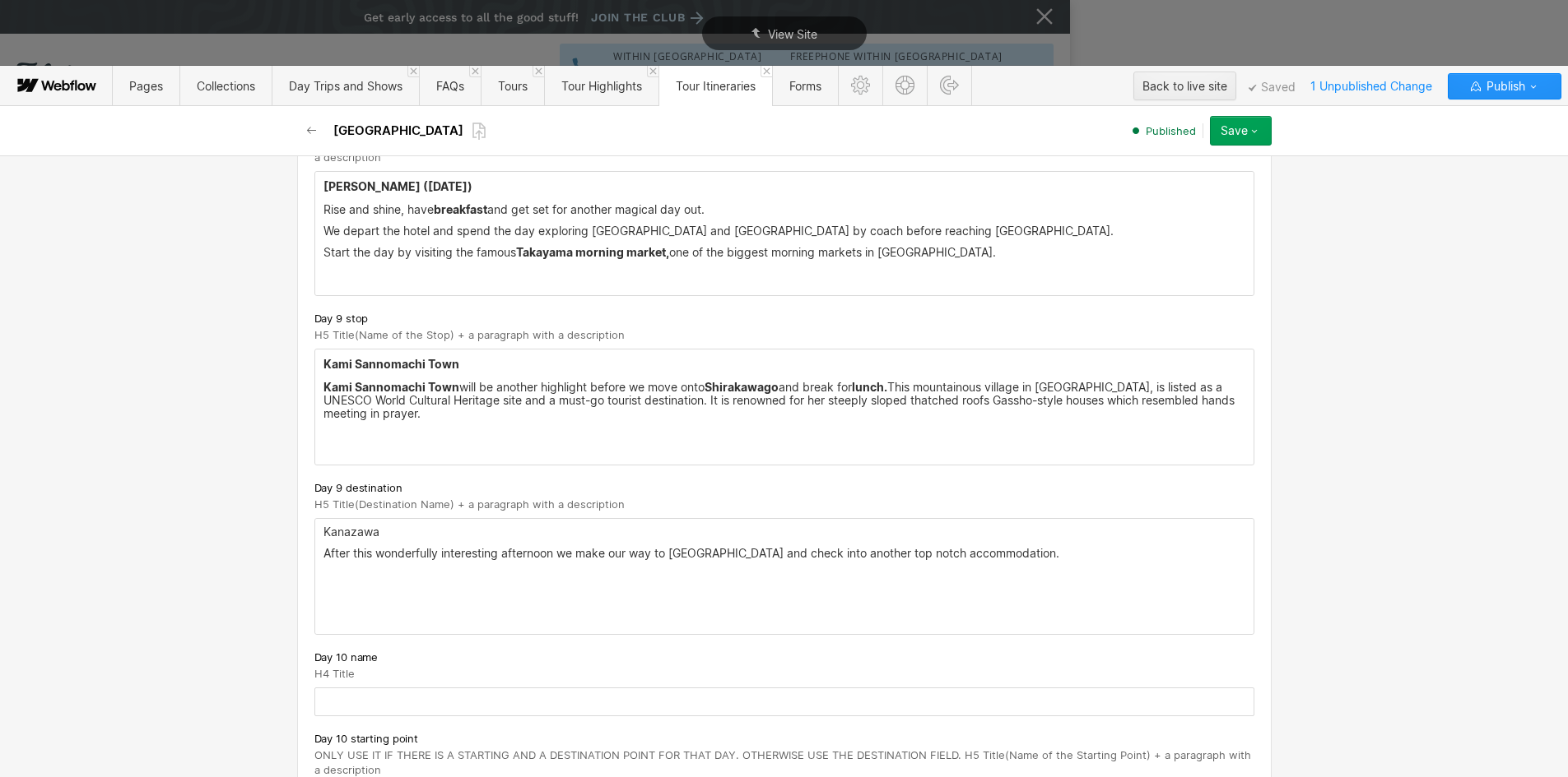
click at [323, 534] on p "Kanazawa" at bounding box center [784, 532] width 922 height 13
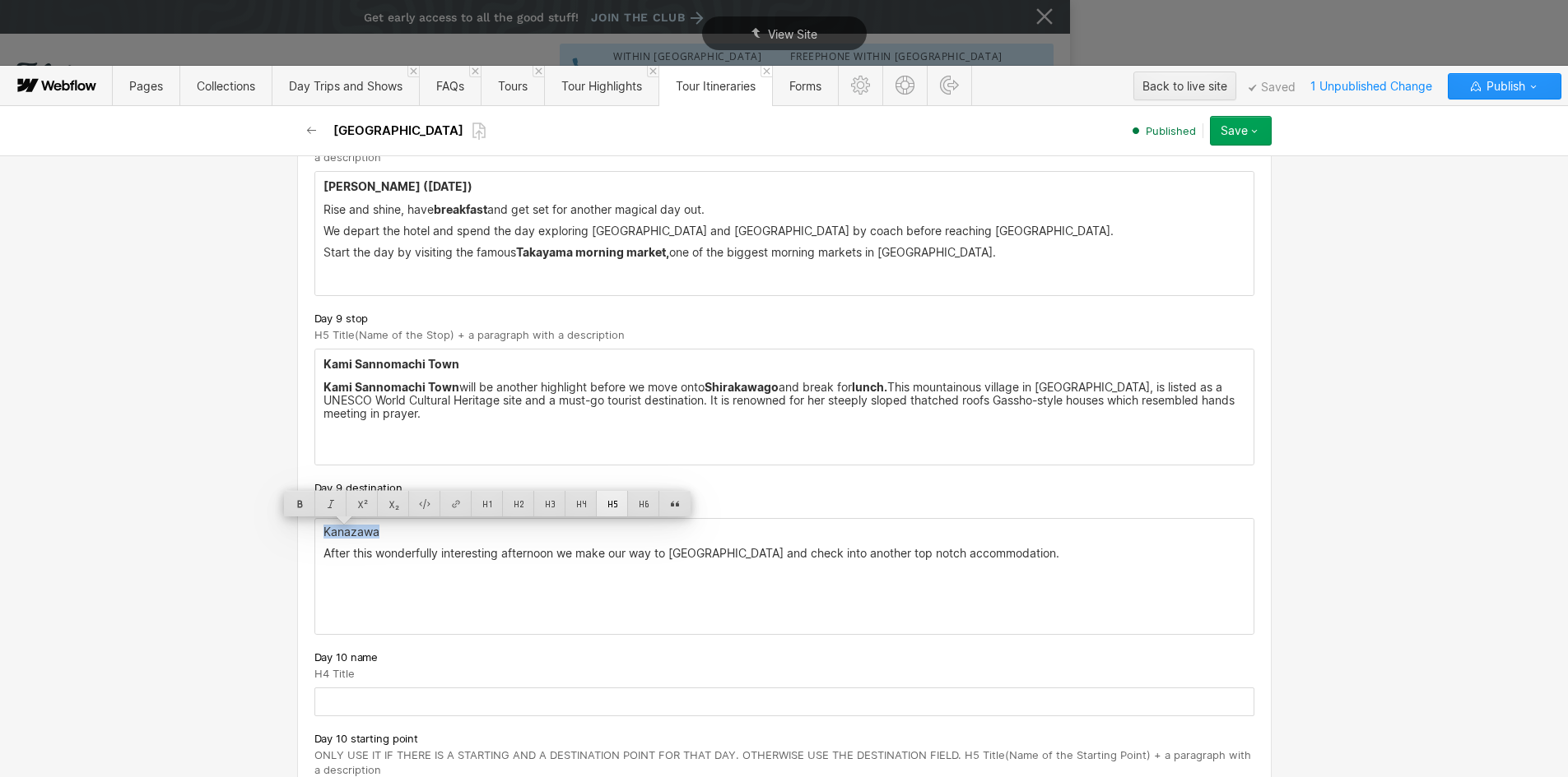
click at [618, 504] on div at bounding box center [612, 503] width 31 height 26
click at [1042, 558] on p "After this wonderfully interesting afternoon we make our way to [GEOGRAPHIC_DAT…" at bounding box center [784, 557] width 922 height 13
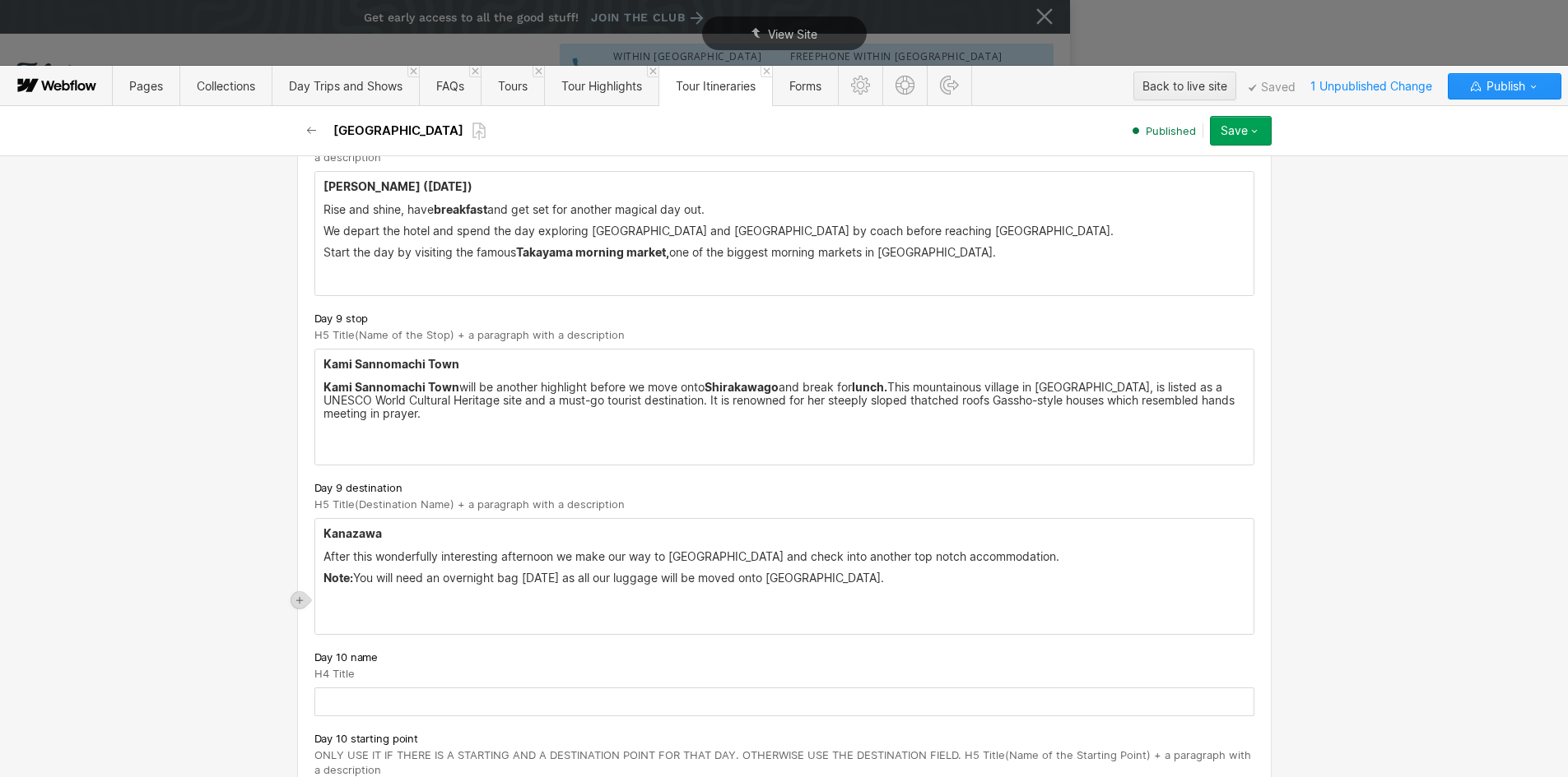
click at [384, 599] on p "‍" at bounding box center [784, 600] width 922 height 13
drag, startPoint x: 407, startPoint y: 598, endPoint x: 217, endPoint y: 608, distance: 190.3
click at [217, 608] on div "Basic info Name [GEOGRAPHIC_DATA] Slug japan [DOMAIN_NAME][URL] [GEOGRAPHIC_DAT…" at bounding box center [784, 466] width 1568 height 622
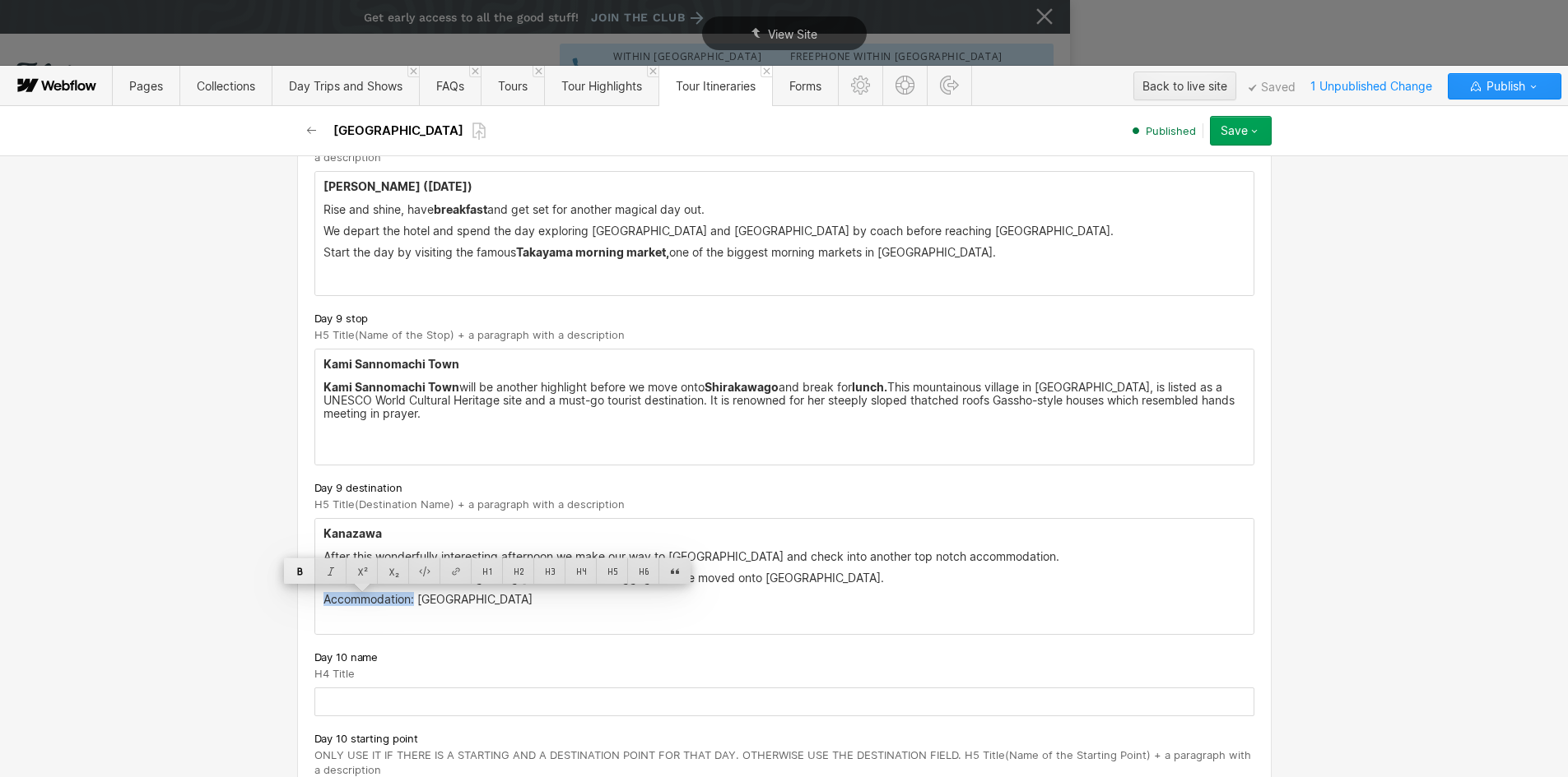
click at [289, 573] on div at bounding box center [299, 571] width 31 height 26
drag, startPoint x: 503, startPoint y: 607, endPoint x: 416, endPoint y: 600, distance: 87.3
click at [416, 600] on div "Kanazawa After this wonderfully interesting afternoon we make our way to [GEOGR…" at bounding box center [785, 577] width 938 height 115
click at [459, 577] on div at bounding box center [455, 571] width 31 height 26
type input "[URL][DOMAIN_NAME]"
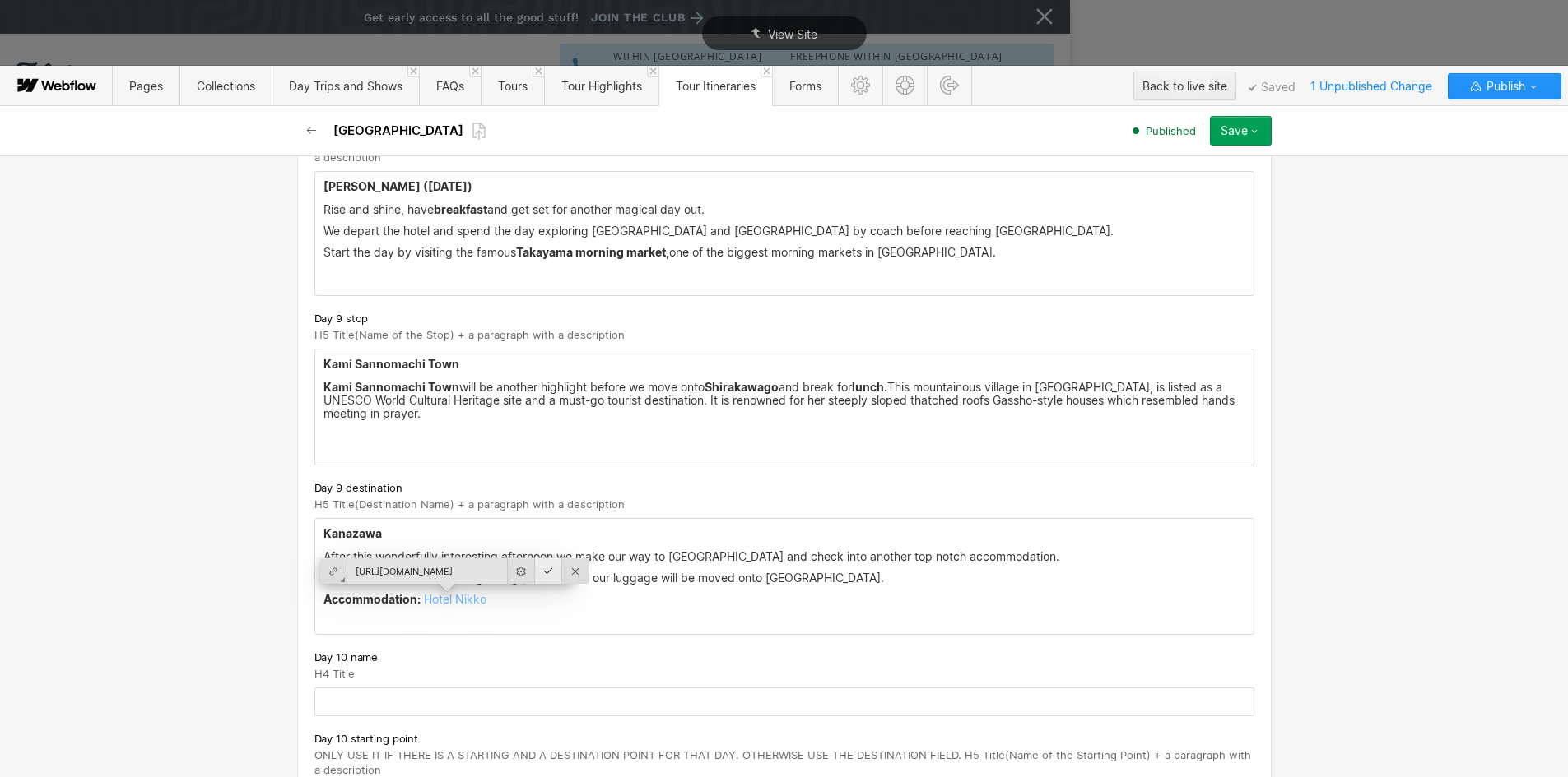
click at [539, 571] on div at bounding box center [549, 571] width 28 height 26
drag, startPoint x: 826, startPoint y: 519, endPoint x: 660, endPoint y: 422, distance: 192.3
click at [826, 518] on div "Kanazawa After this wonderfully interesting afternoon we make our way to [GEOGR…" at bounding box center [785, 577] width 940 height 117
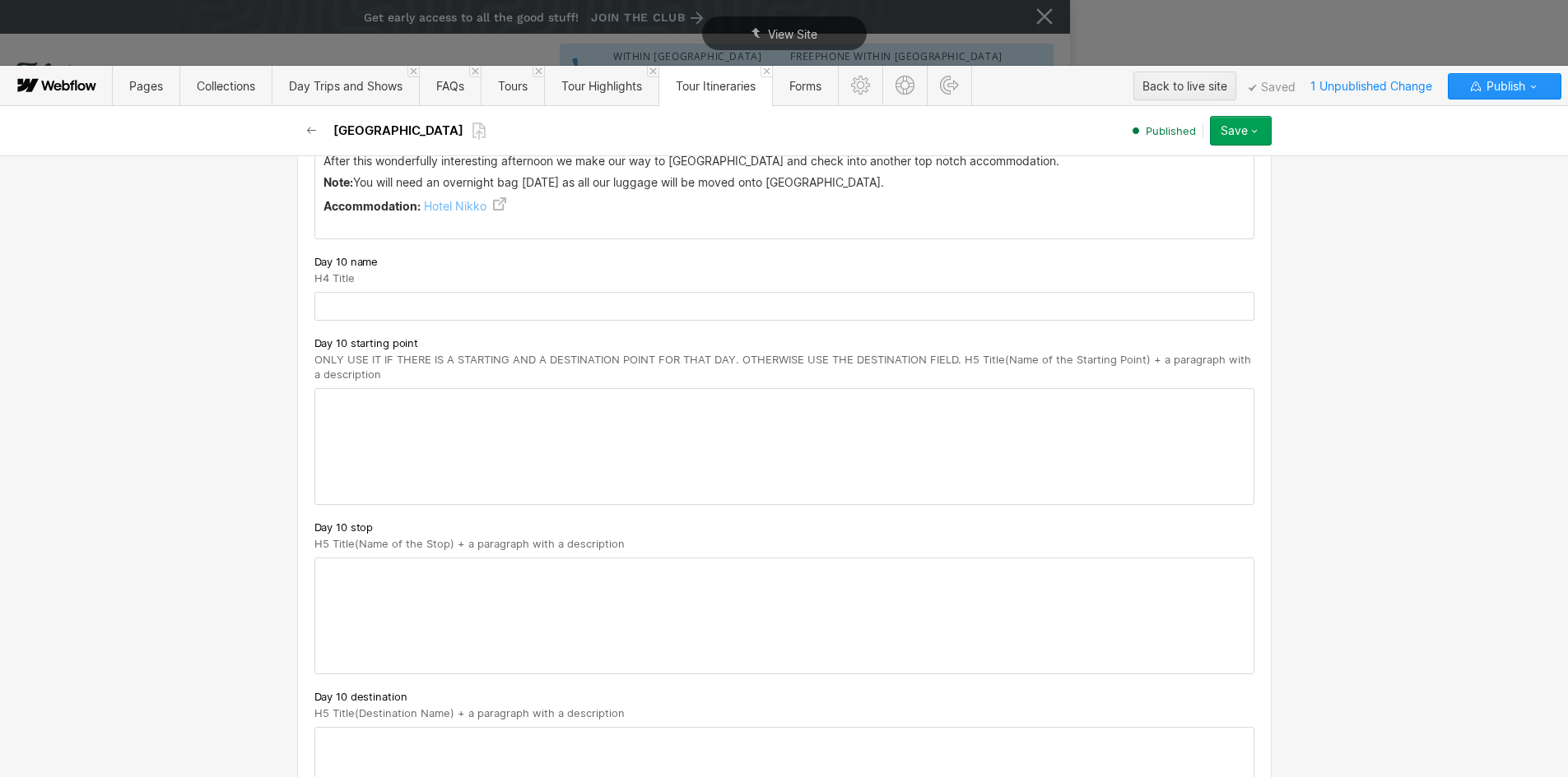
scroll to position [5944, 0]
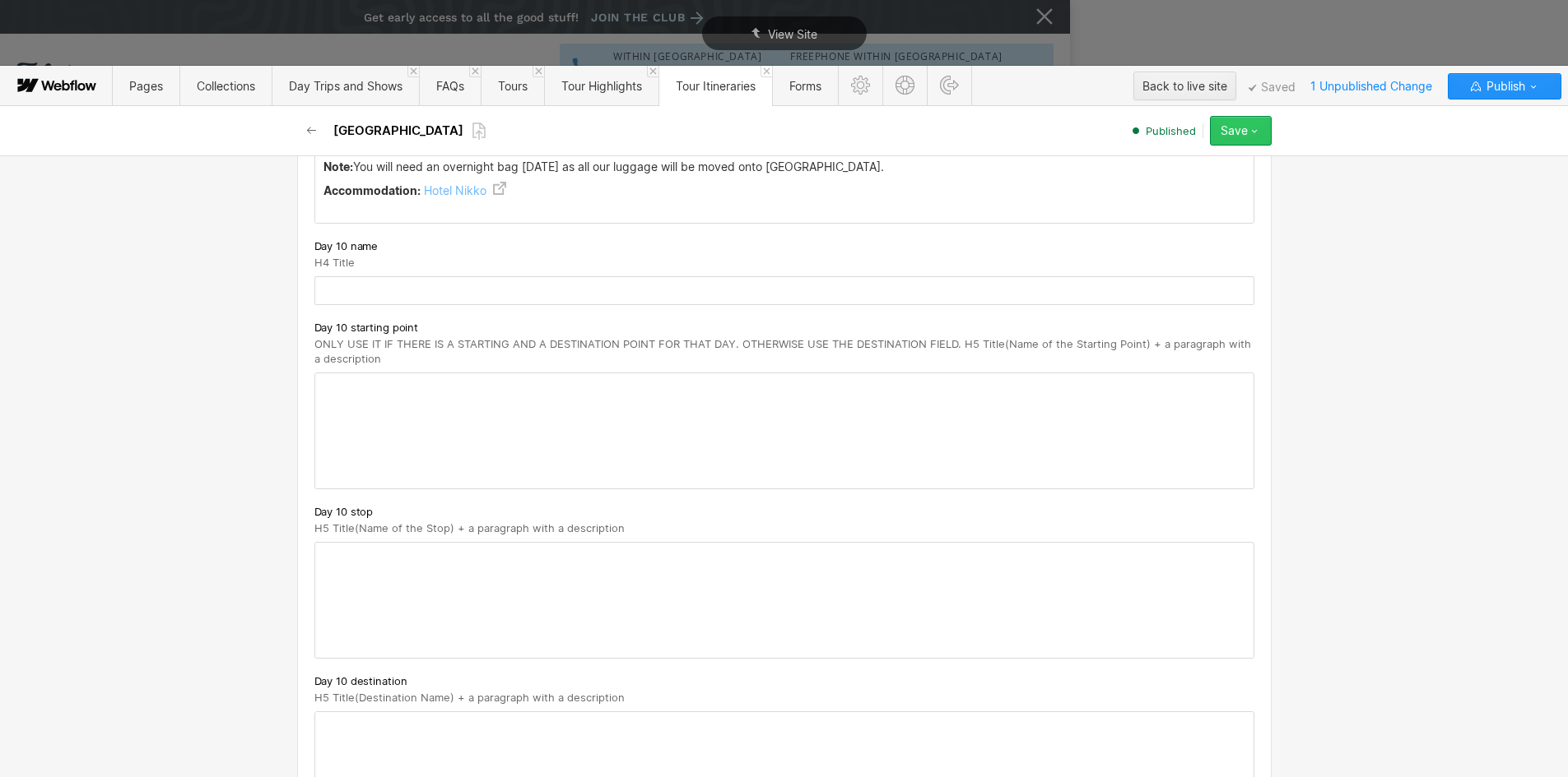
click at [1264, 132] on button "Save" at bounding box center [1241, 130] width 62 height 29
click at [1171, 193] on div "Republish" at bounding box center [1189, 186] width 163 height 23
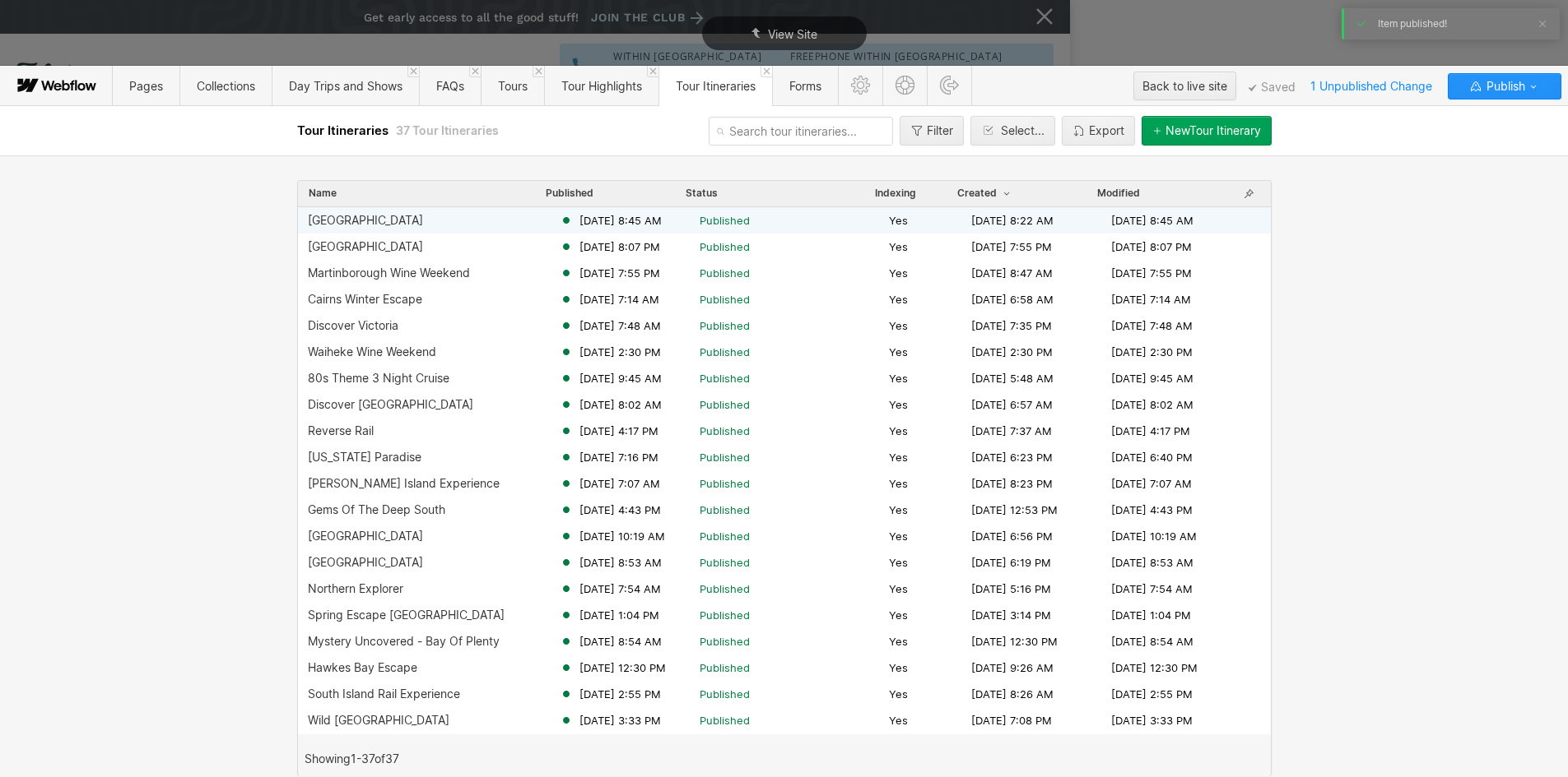
click at [438, 226] on div "[GEOGRAPHIC_DATA]" at bounding box center [434, 220] width 252 height 13
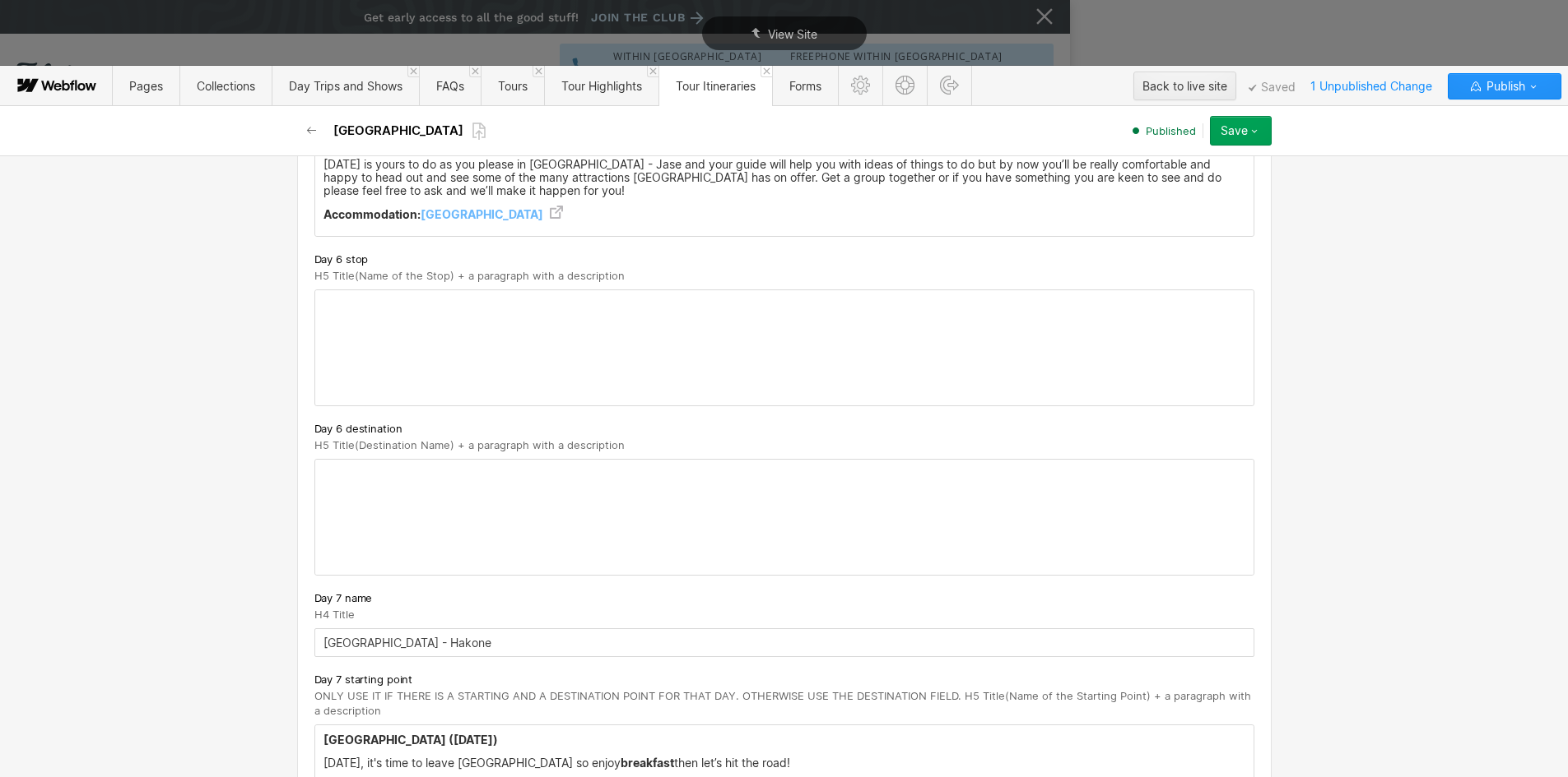
scroll to position [3702, 0]
click at [1490, 92] on span "Publish" at bounding box center [1504, 87] width 42 height 25
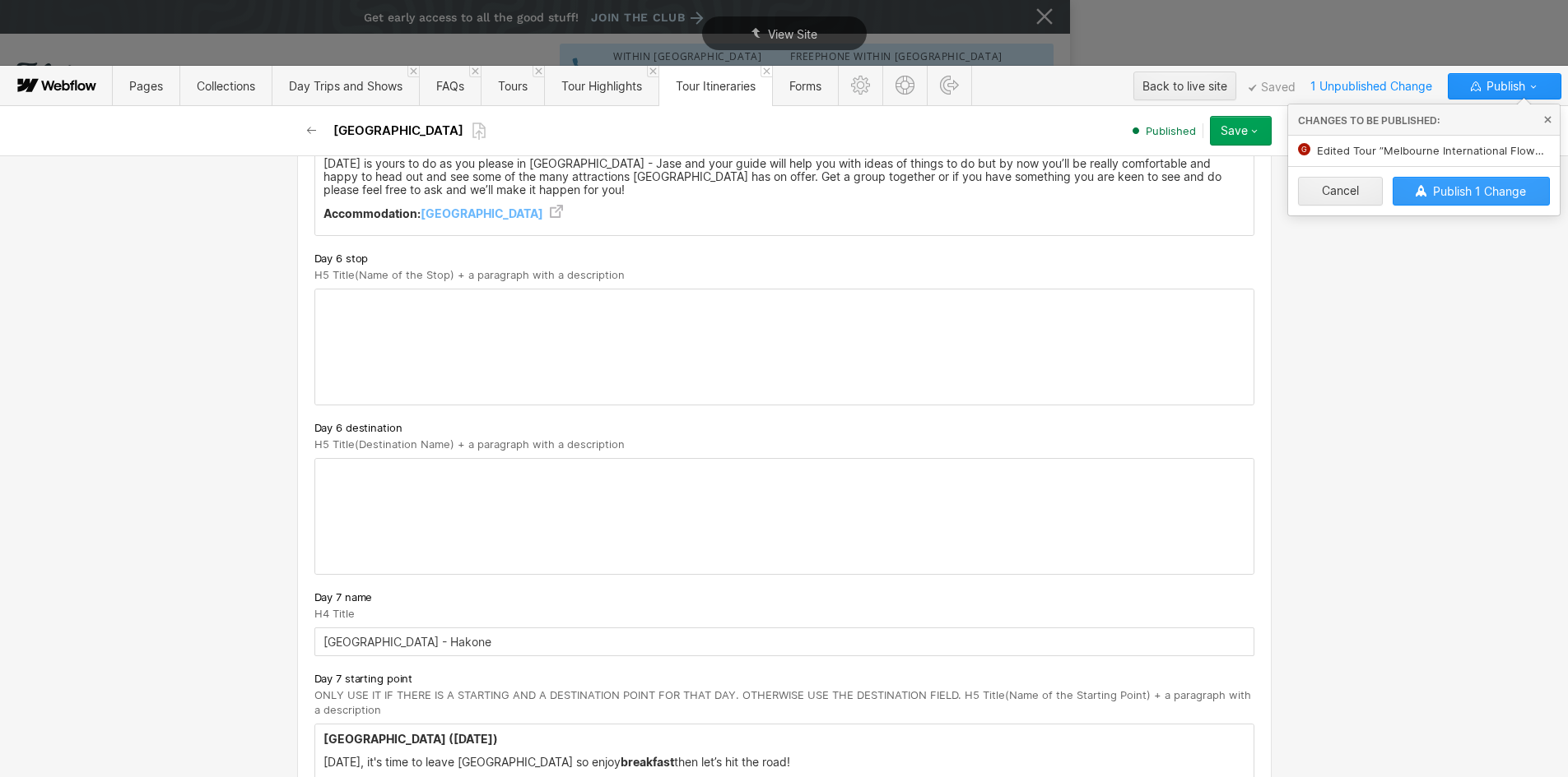
click at [1439, 189] on span "Publish 1 Change" at bounding box center [1479, 191] width 93 height 14
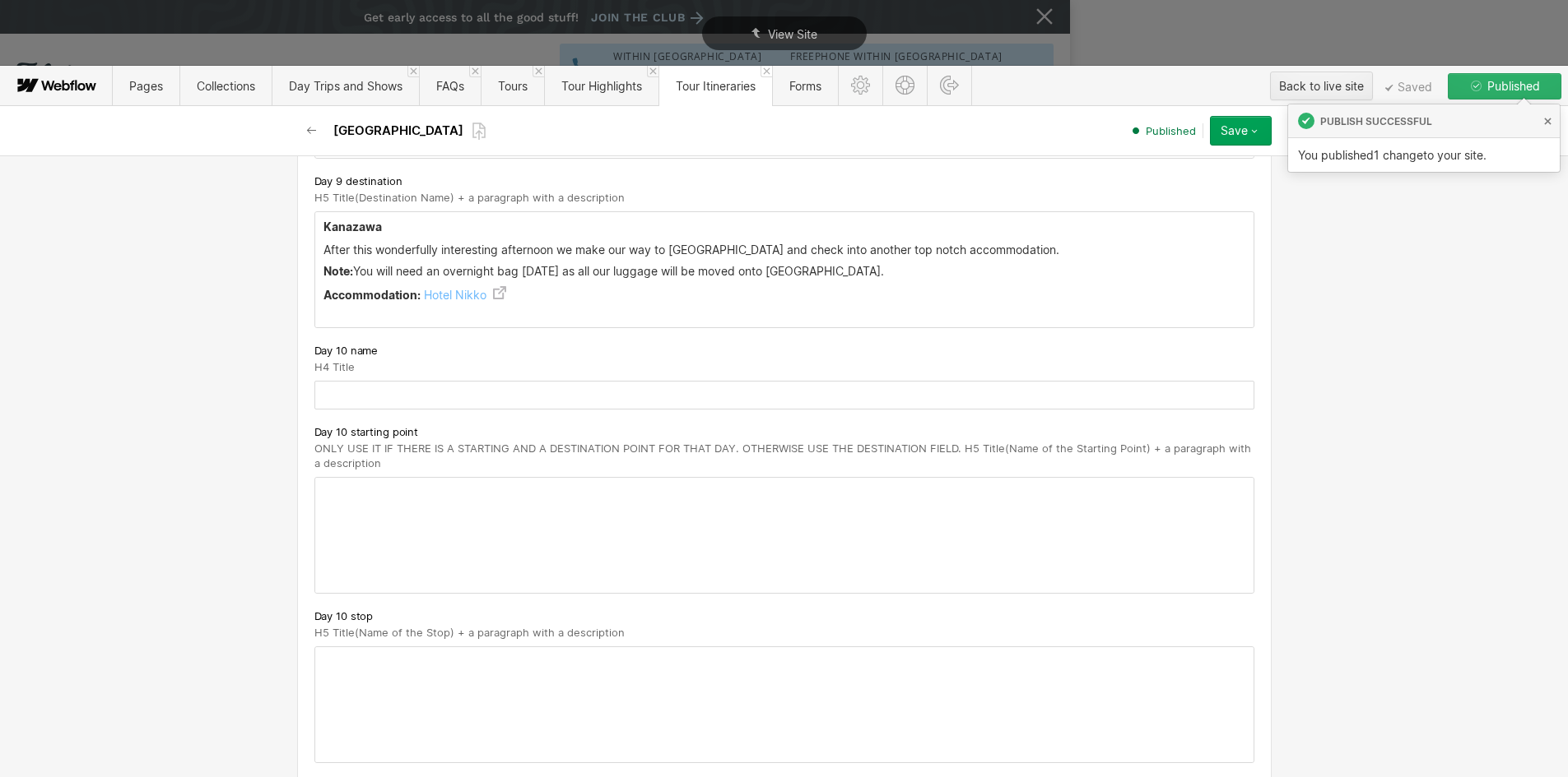
scroll to position [5840, 0]
click at [368, 391] on input "text" at bounding box center [785, 394] width 940 height 28
paste input "Kanazawa - Kyoto"
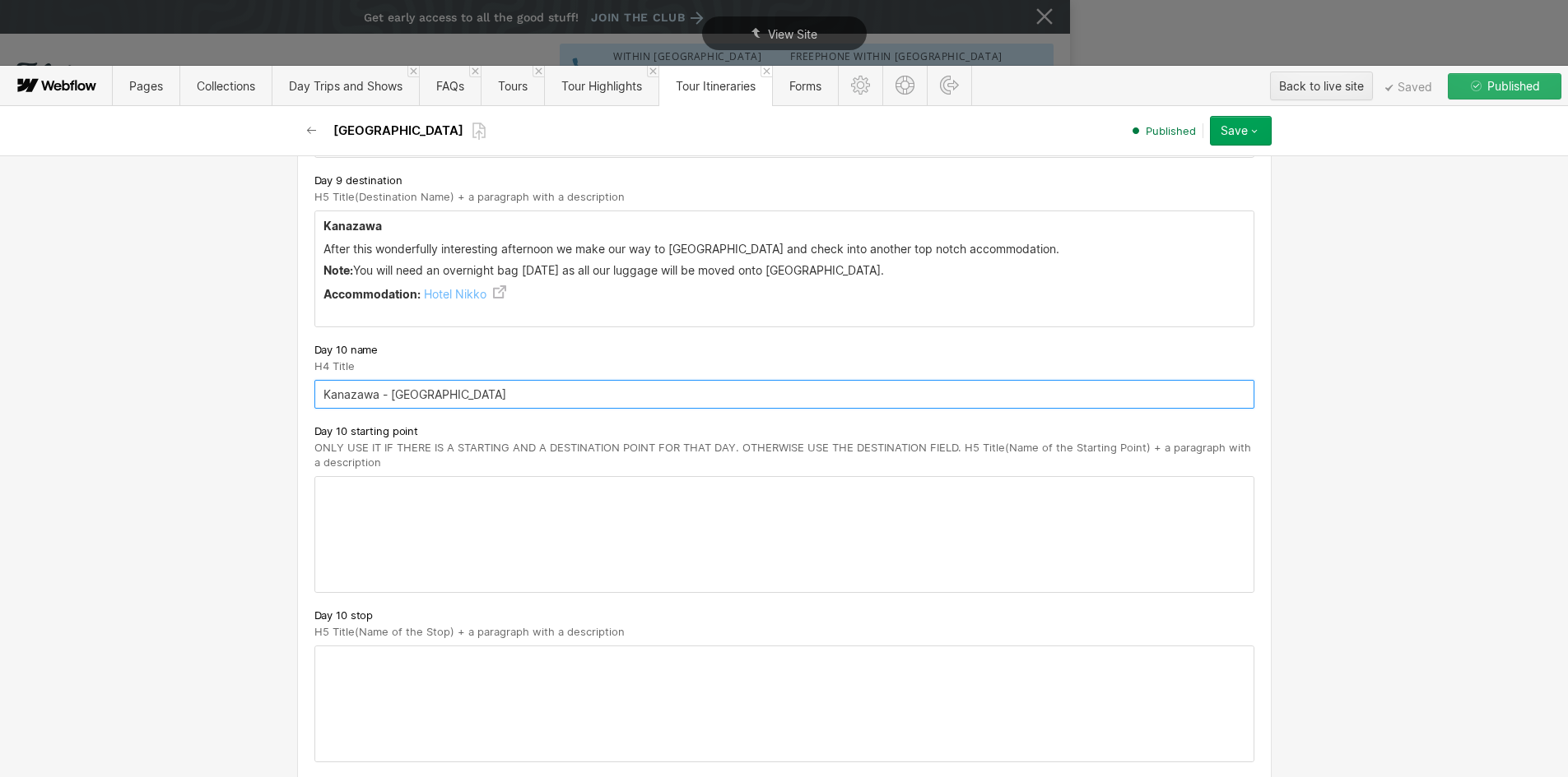
type input "Kanazawa - Kyoto"
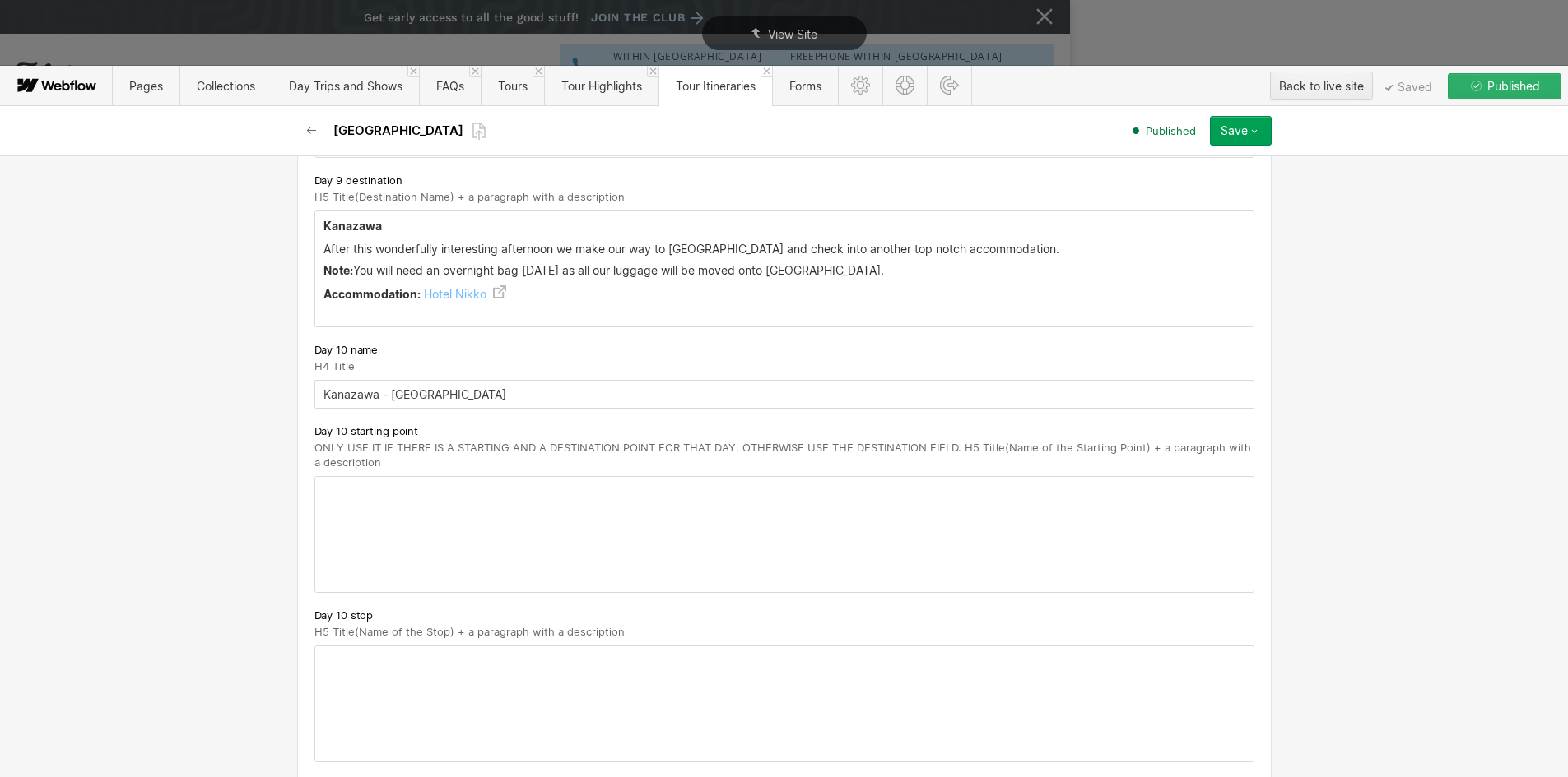
click at [360, 489] on div at bounding box center [785, 535] width 938 height 115
click at [360, 489] on p "‍" at bounding box center [784, 491] width 922 height 13
click at [360, 489] on strong "Kanazawa" at bounding box center [352, 490] width 58 height 14
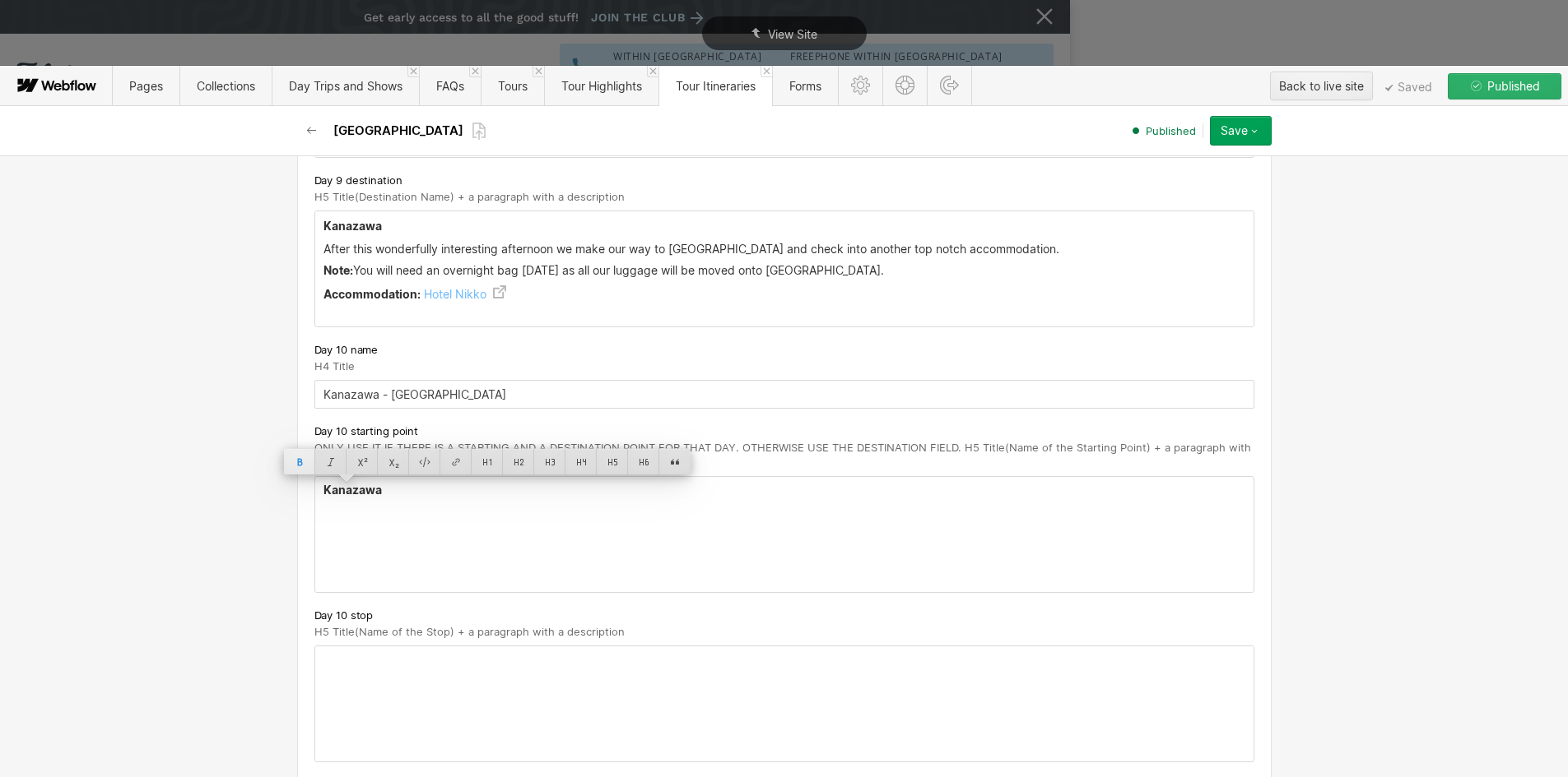
click at [304, 453] on div at bounding box center [299, 462] width 31 height 26
click at [614, 453] on div at bounding box center [612, 462] width 31 height 26
click at [413, 499] on h5 "Kanazawa" at bounding box center [784, 492] width 922 height 17
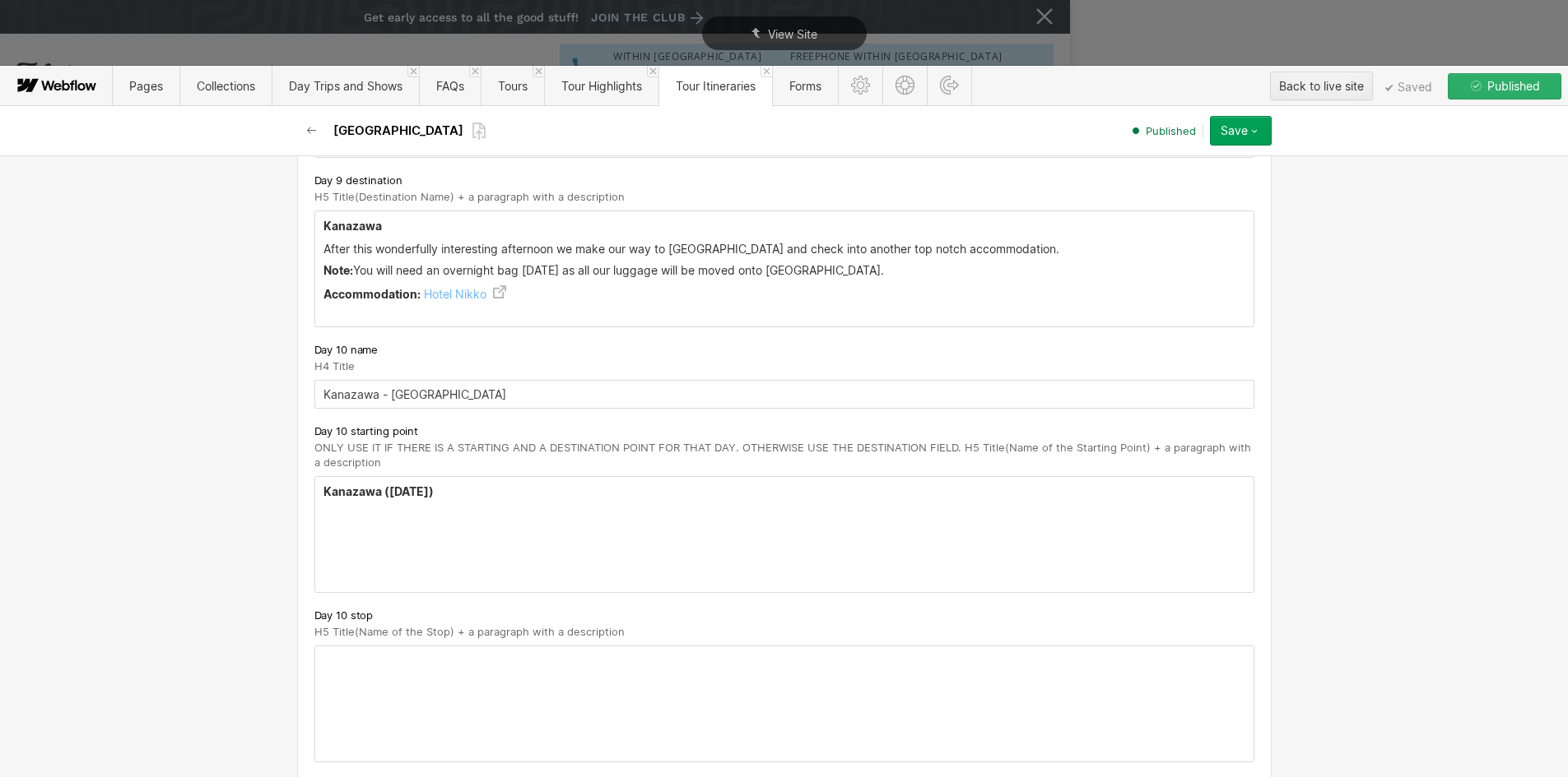
click at [607, 505] on div "Kanazawa ( Thursday April 16th)" at bounding box center [785, 535] width 938 height 115
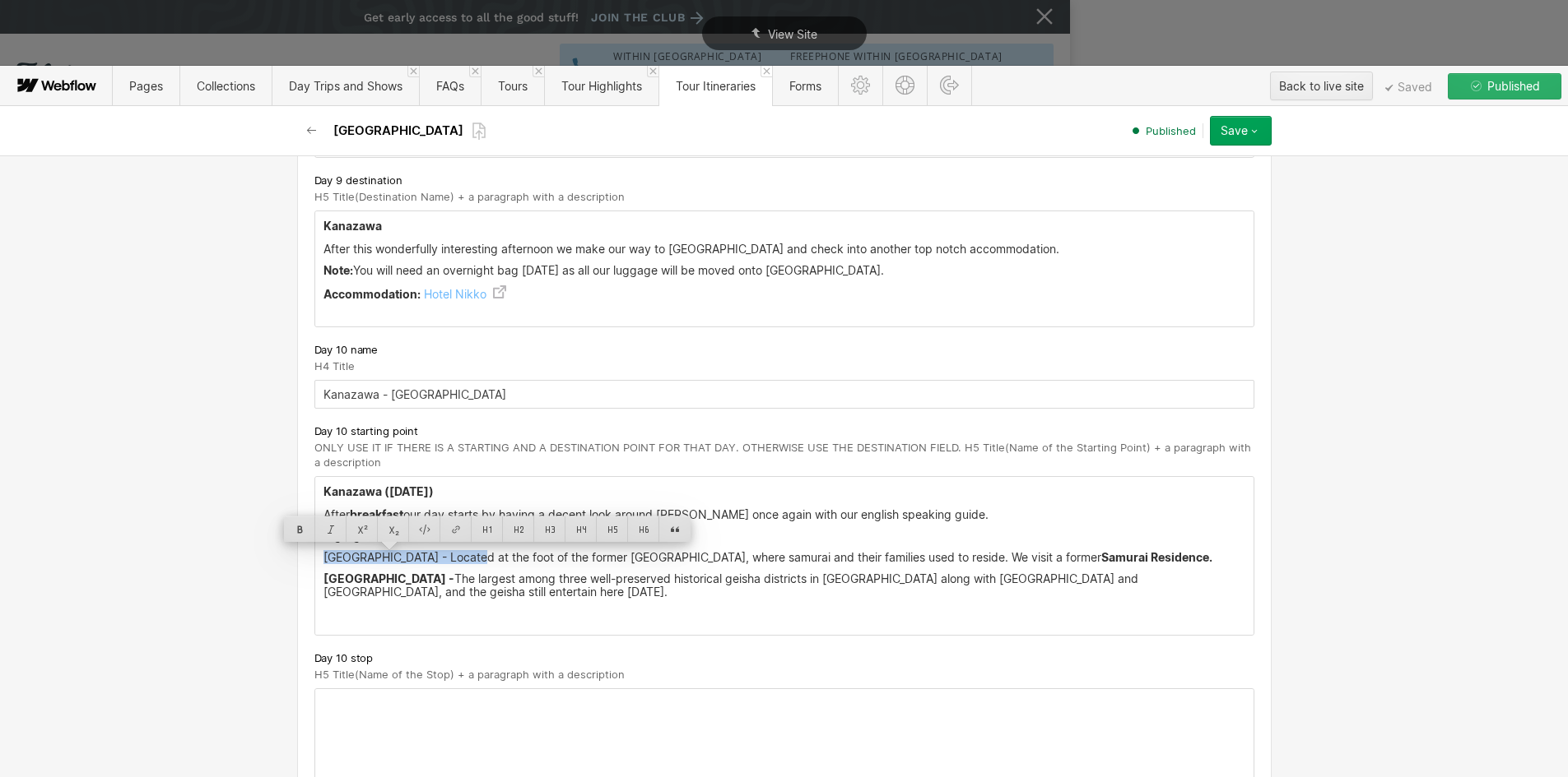
drag, startPoint x: 319, startPoint y: 563, endPoint x: 467, endPoint y: 558, distance: 148.1
click at [467, 558] on p "Nagamachi Samurai District - Located at the foot of the former Kanazawa Castle,…" at bounding box center [784, 558] width 922 height 13
click at [299, 527] on div at bounding box center [299, 529] width 31 height 26
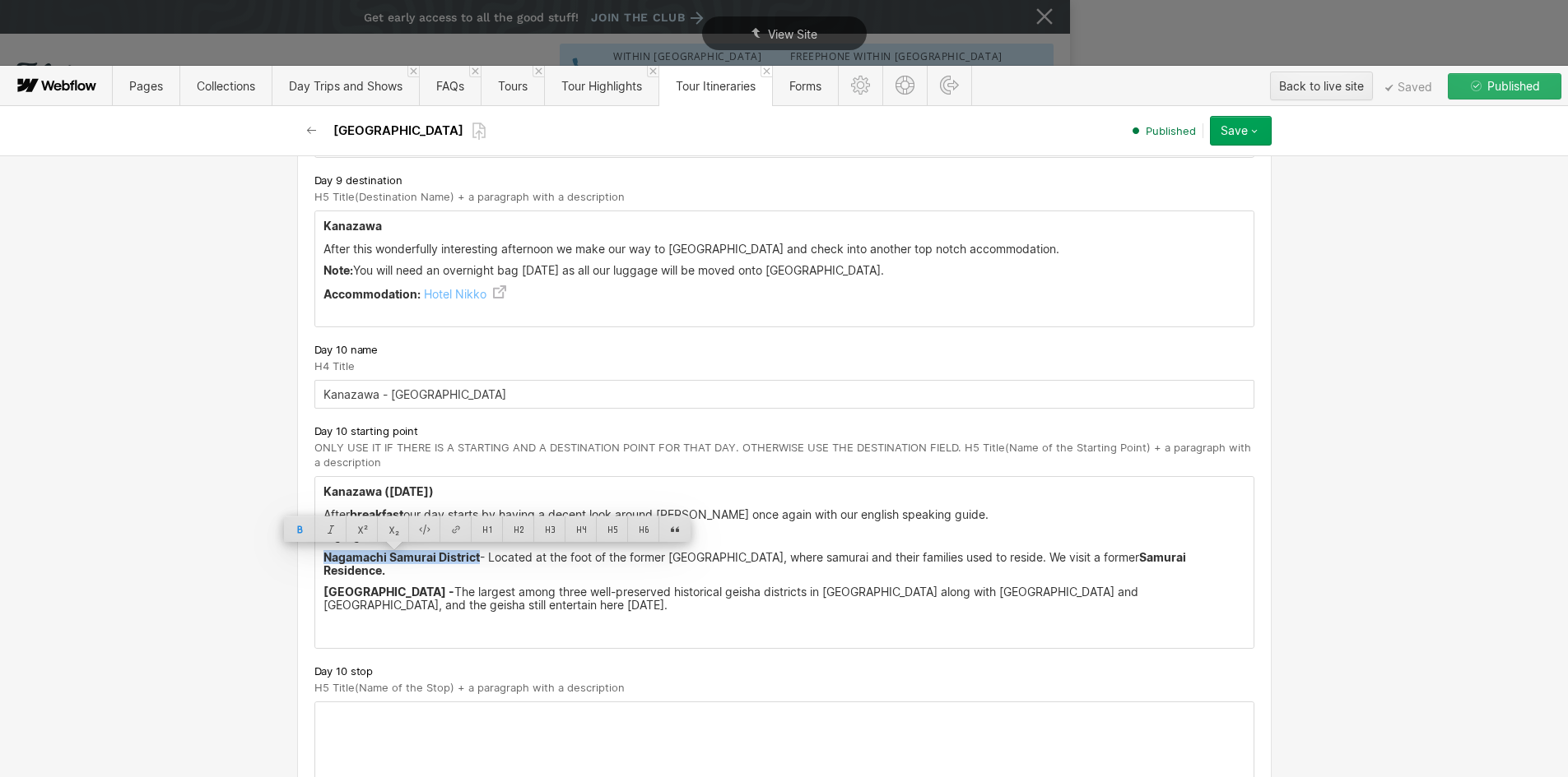
click at [595, 593] on p "Higashi - Chaya District - The largest among three well-preserved historical ge…" at bounding box center [784, 599] width 922 height 27
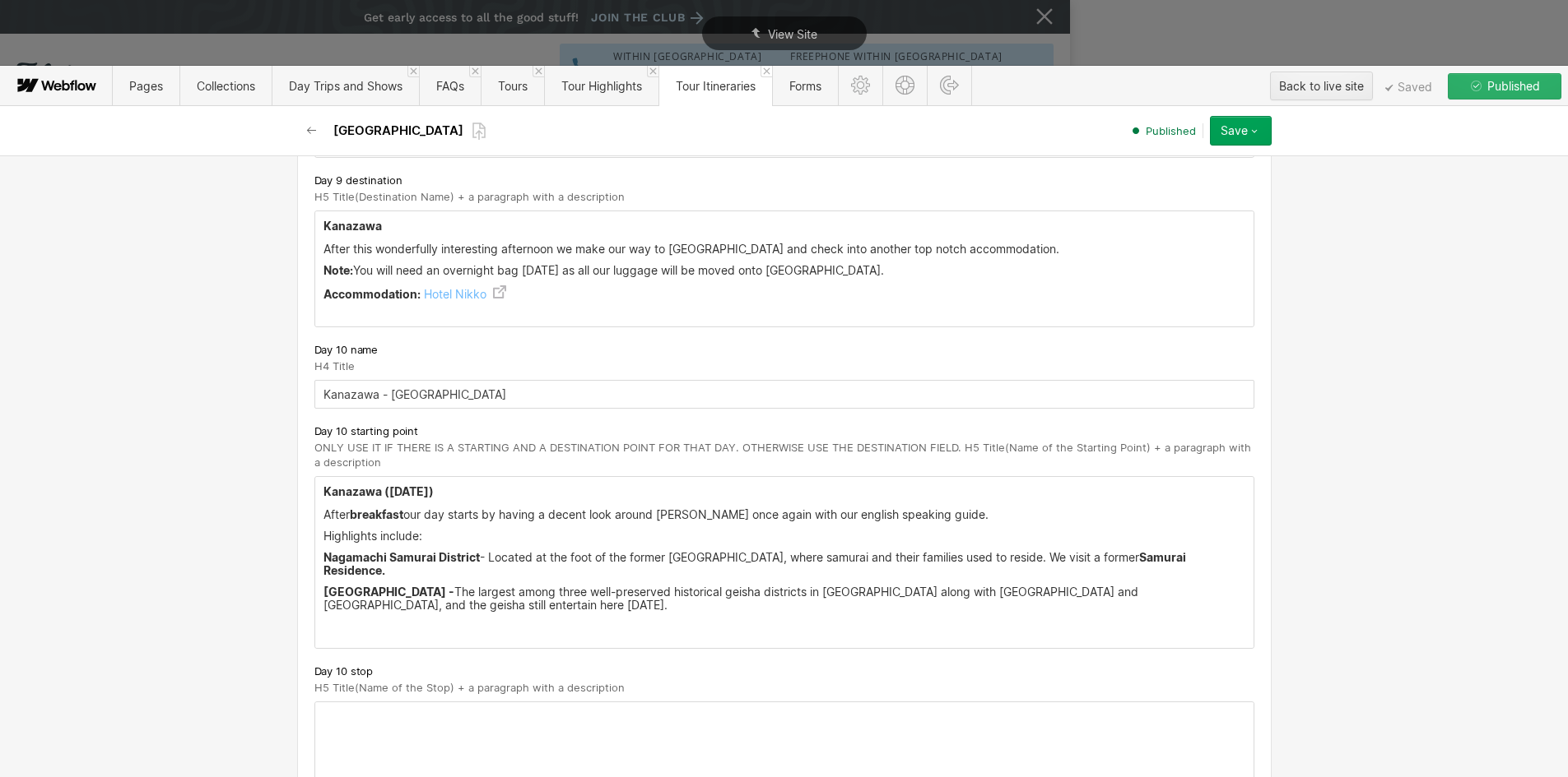
click at [463, 598] on p "Higashi - Chaya District - The largest among three well-preserved historical ge…" at bounding box center [784, 599] width 922 height 27
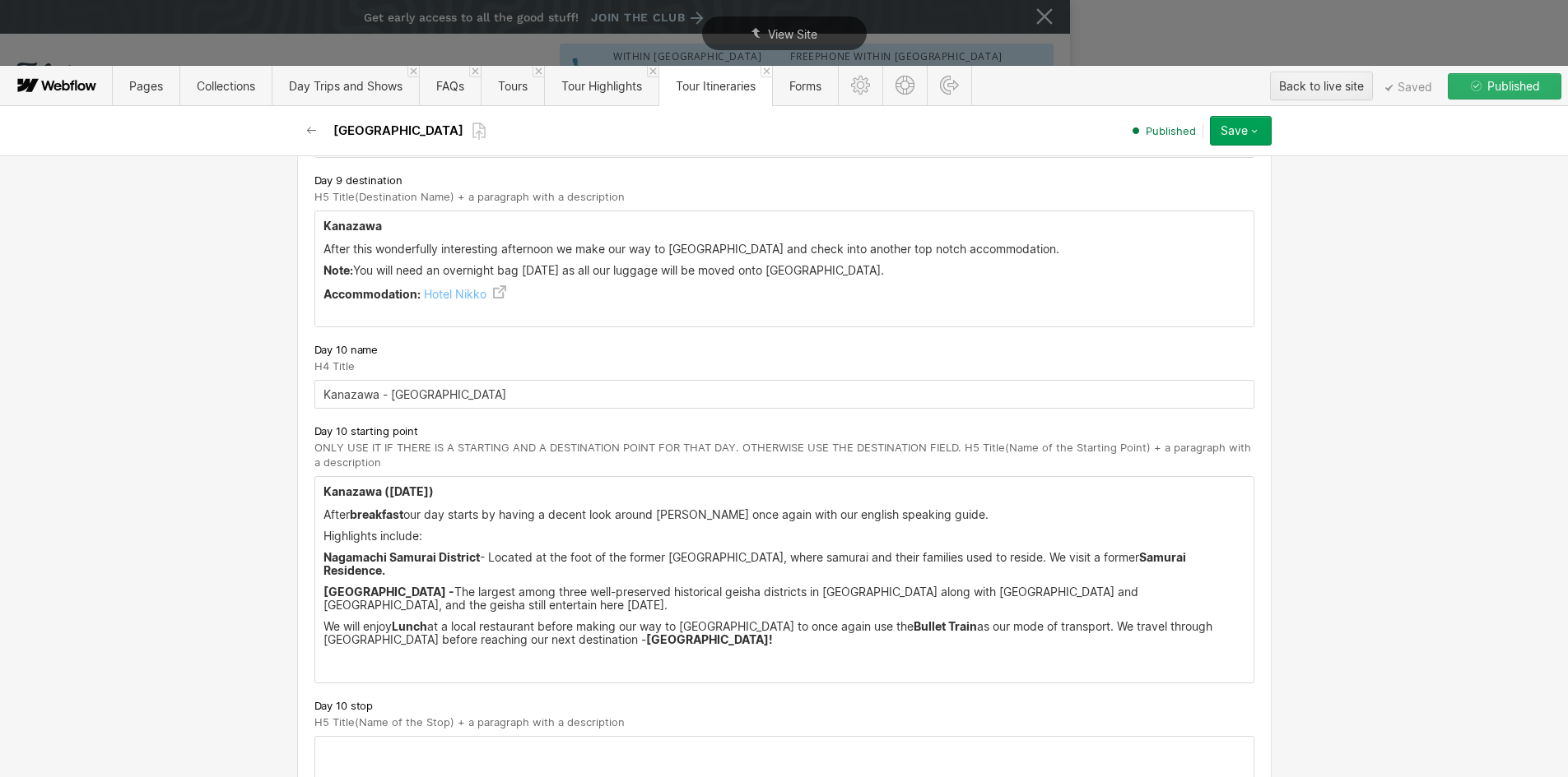
click at [336, 655] on p "‍" at bounding box center [784, 662] width 922 height 13
click at [402, 393] on input "Kanazawa - Kyoto" at bounding box center [785, 394] width 940 height 28
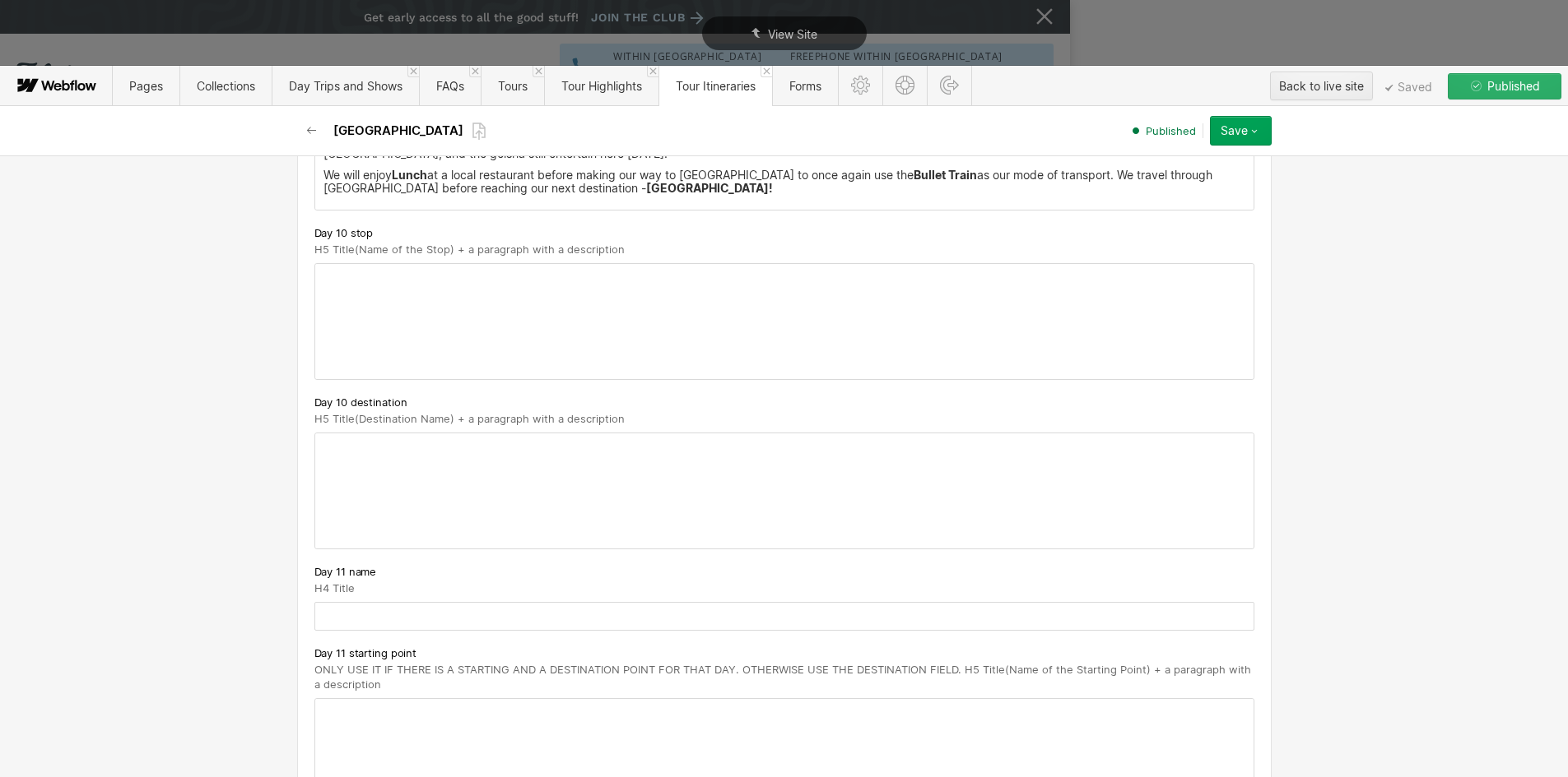
scroll to position [6335, 0]
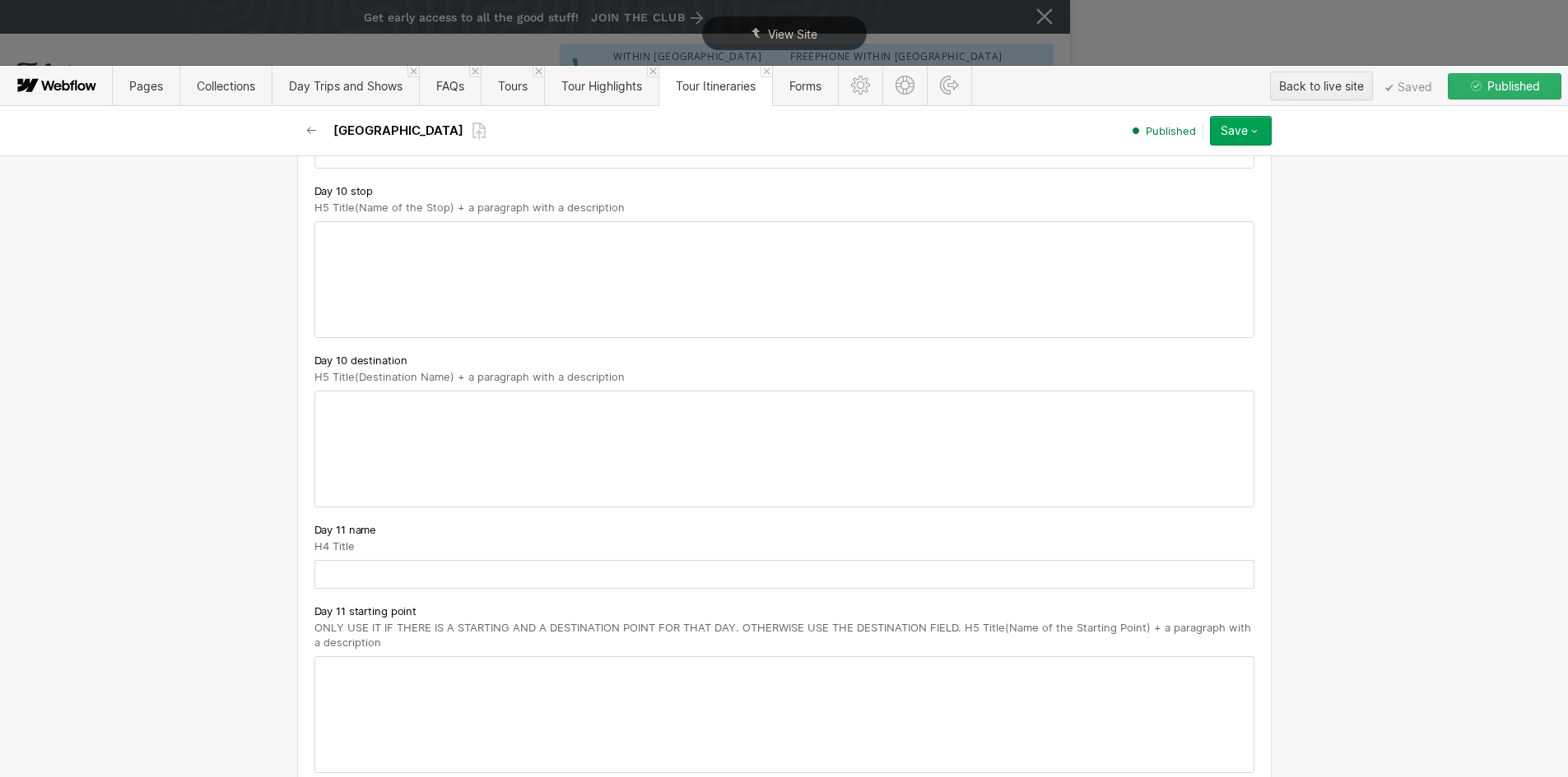
click at [360, 395] on div at bounding box center [785, 449] width 938 height 115
click at [329, 398] on p "‍" at bounding box center [784, 405] width 922 height 13
click at [336, 398] on p "Kyoto" at bounding box center [784, 405] width 922 height 13
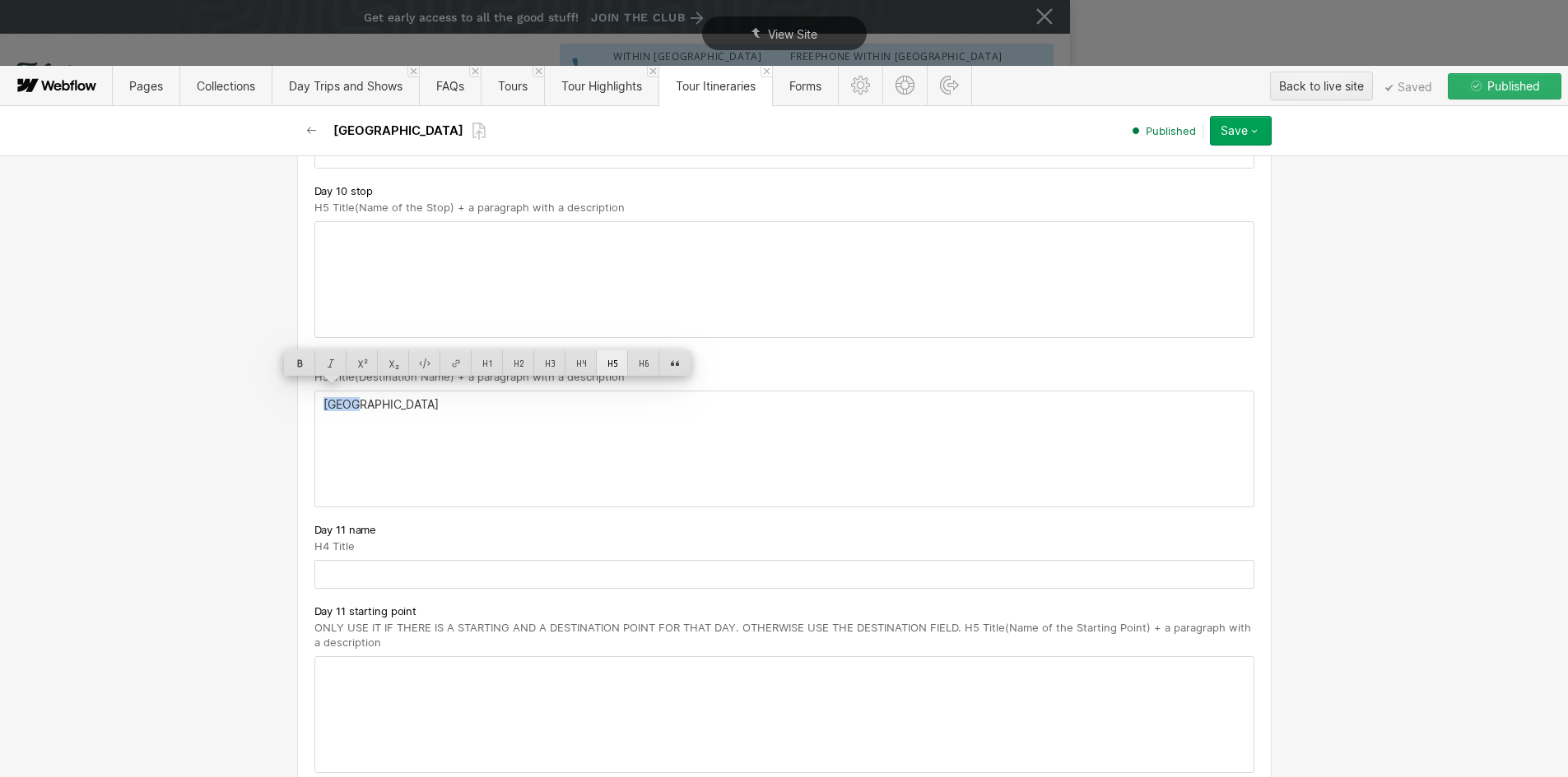
click at [610, 358] on div at bounding box center [612, 363] width 31 height 26
click at [397, 398] on h5 "Kyoto" at bounding box center [784, 406] width 922 height 17
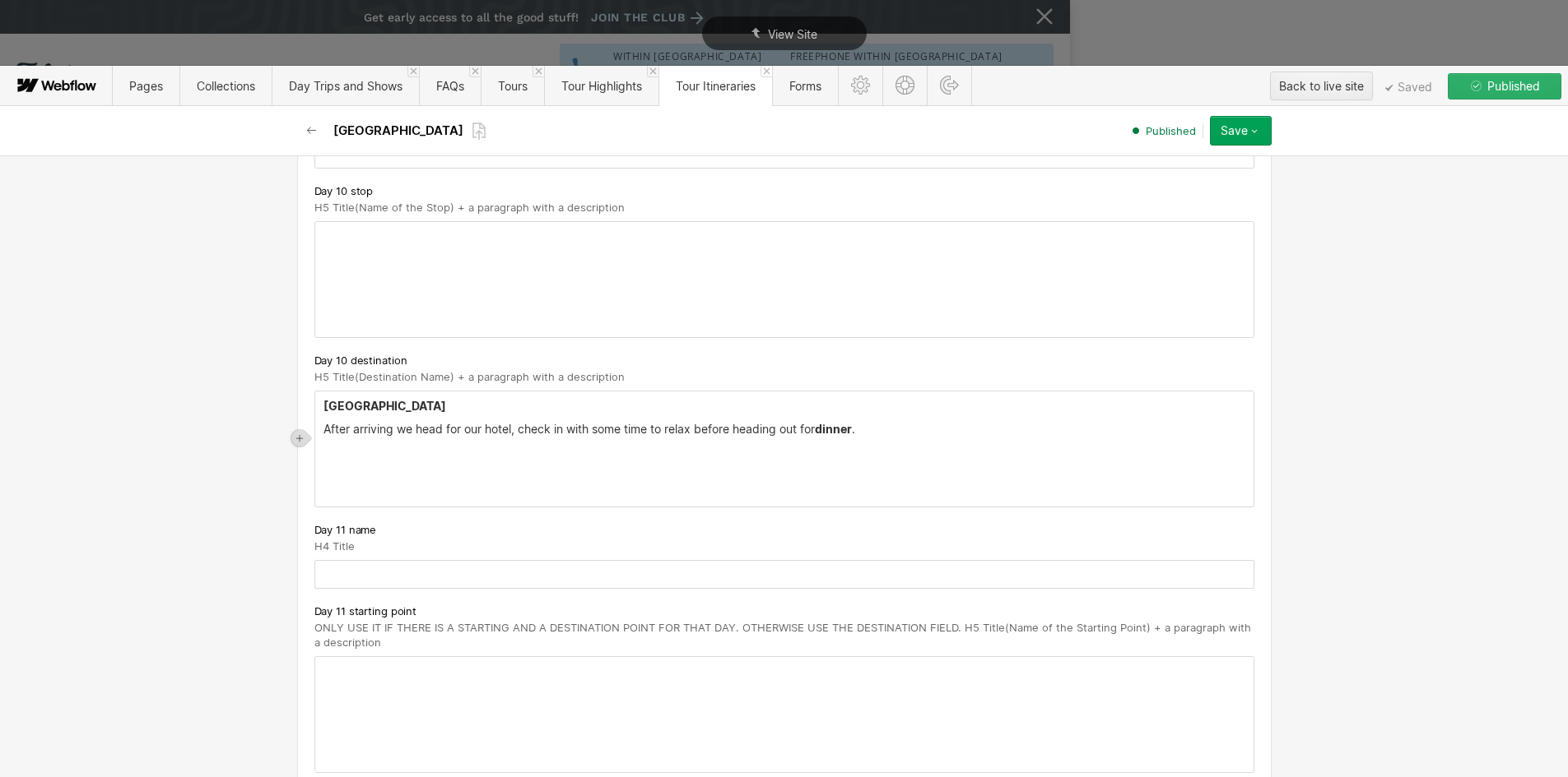
click at [341, 444] on p "‍" at bounding box center [784, 451] width 922 height 13
drag, startPoint x: 536, startPoint y: 438, endPoint x: 420, endPoint y: 436, distance: 116.0
click at [420, 444] on p "Accommodation: Hotel Granvia Kyoto" at bounding box center [784, 451] width 922 height 13
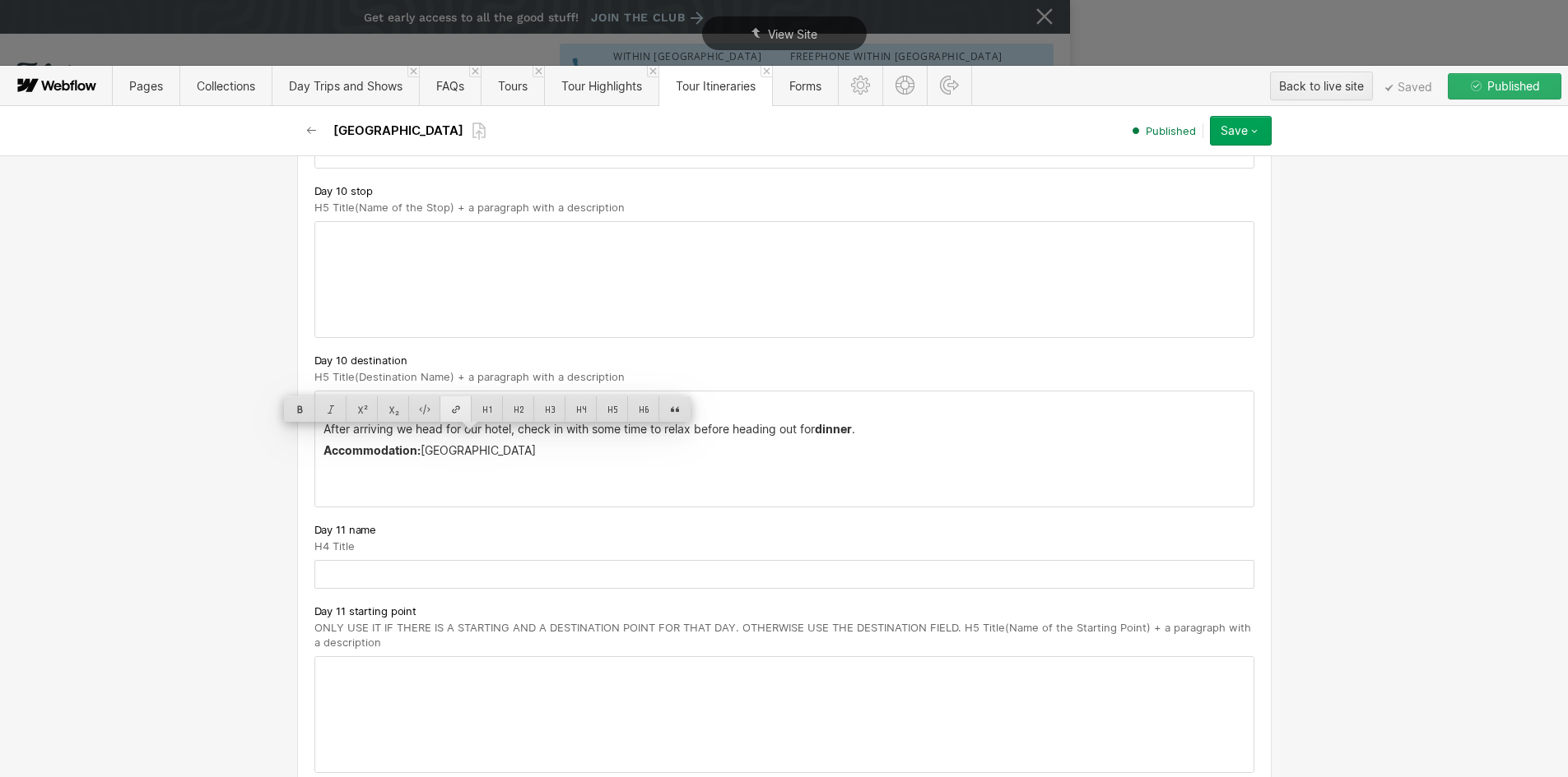
click at [460, 410] on div at bounding box center [455, 409] width 31 height 26
type input "https://www.granvia-kyoto.co.jp/"
click at [558, 411] on div at bounding box center [571, 409] width 28 height 26
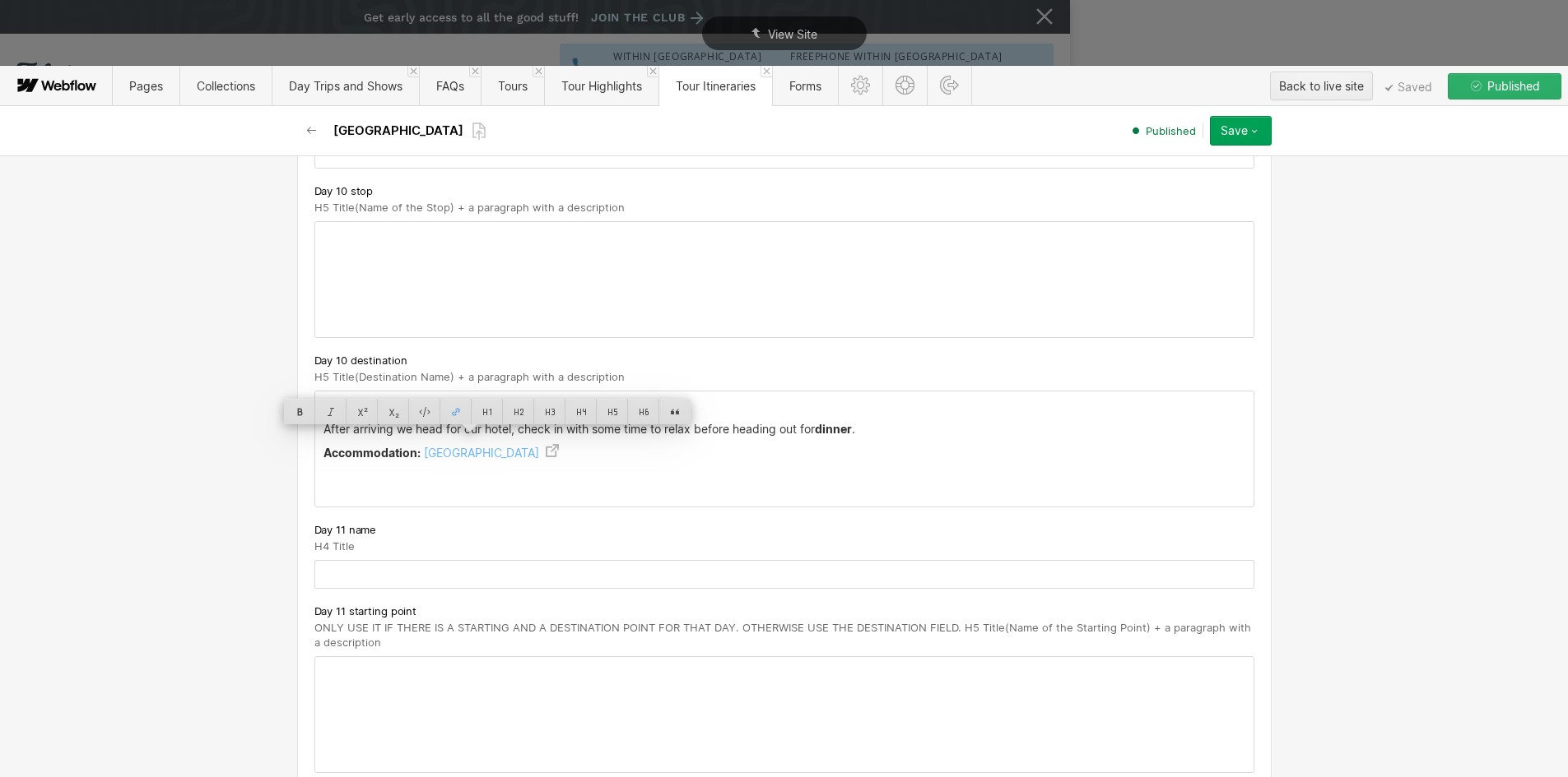
click at [572, 468] on p "‍" at bounding box center [784, 475] width 922 height 13
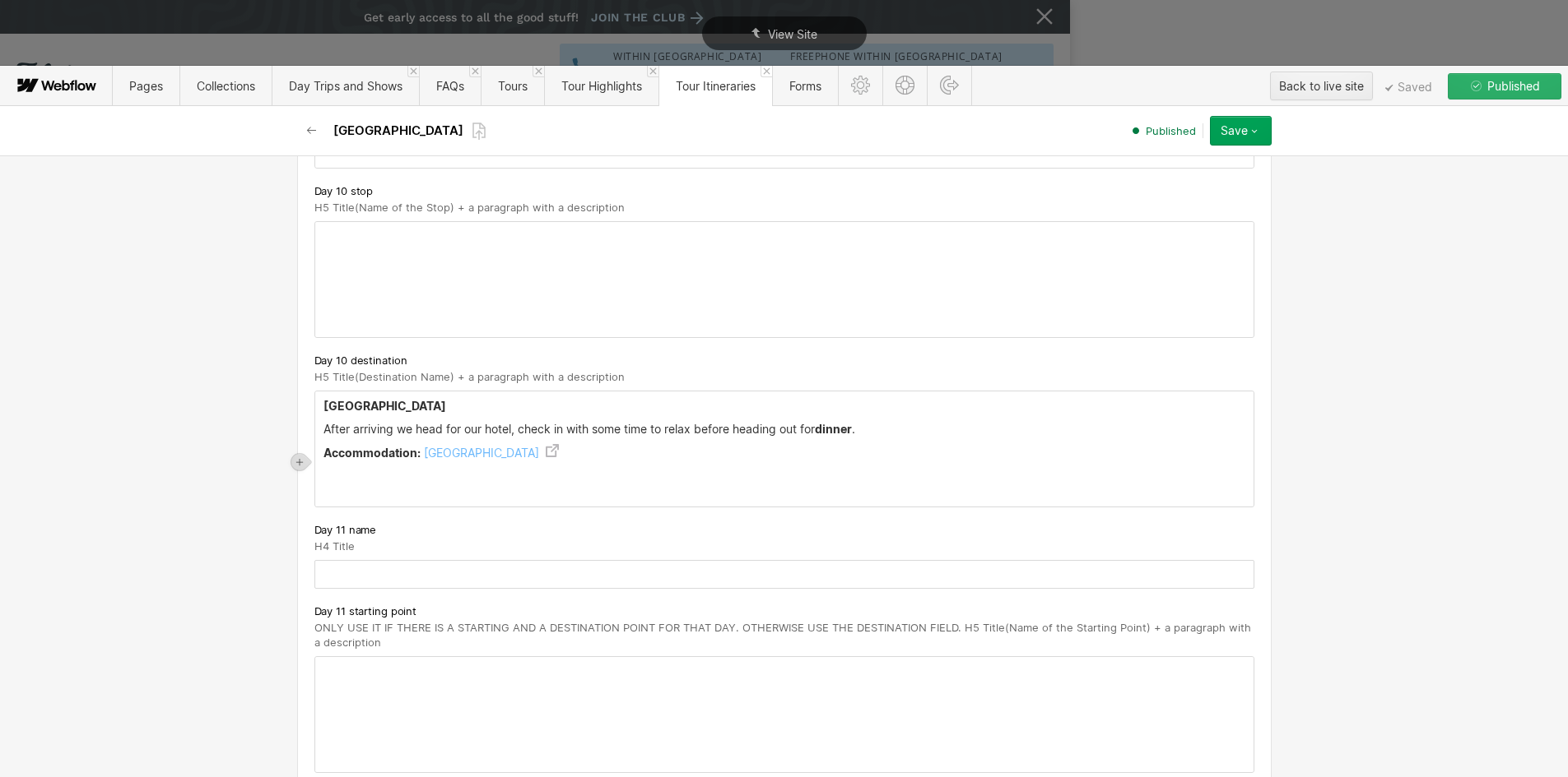
click at [343, 572] on input "text" at bounding box center [785, 574] width 940 height 28
click at [343, 571] on input "text" at bounding box center [785, 574] width 940 height 28
paste input "Kyoto"
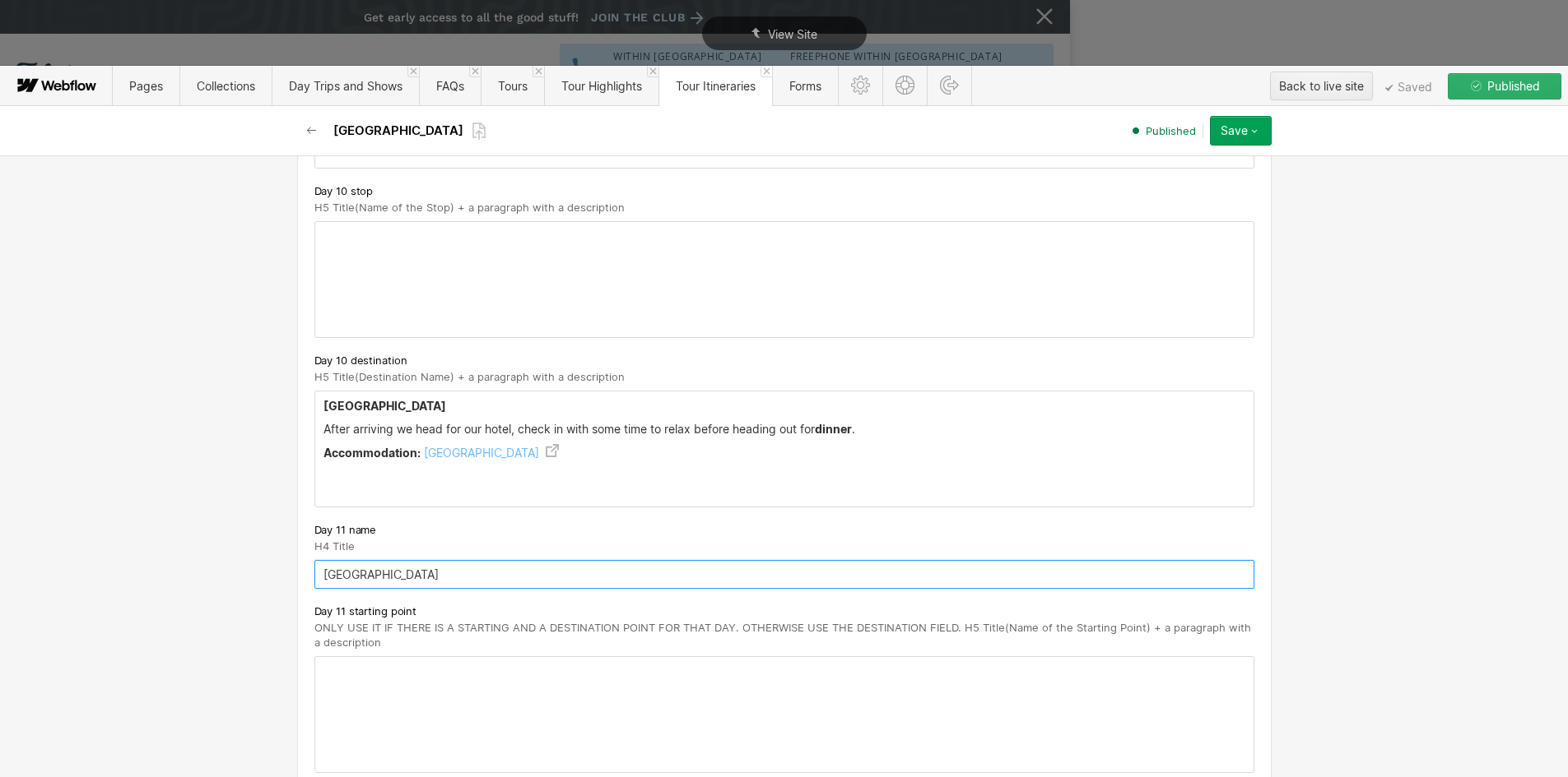
type input "Kyoto"
click at [340, 678] on div at bounding box center [785, 715] width 938 height 115
click at [340, 678] on div "‍" at bounding box center [785, 715] width 938 height 115
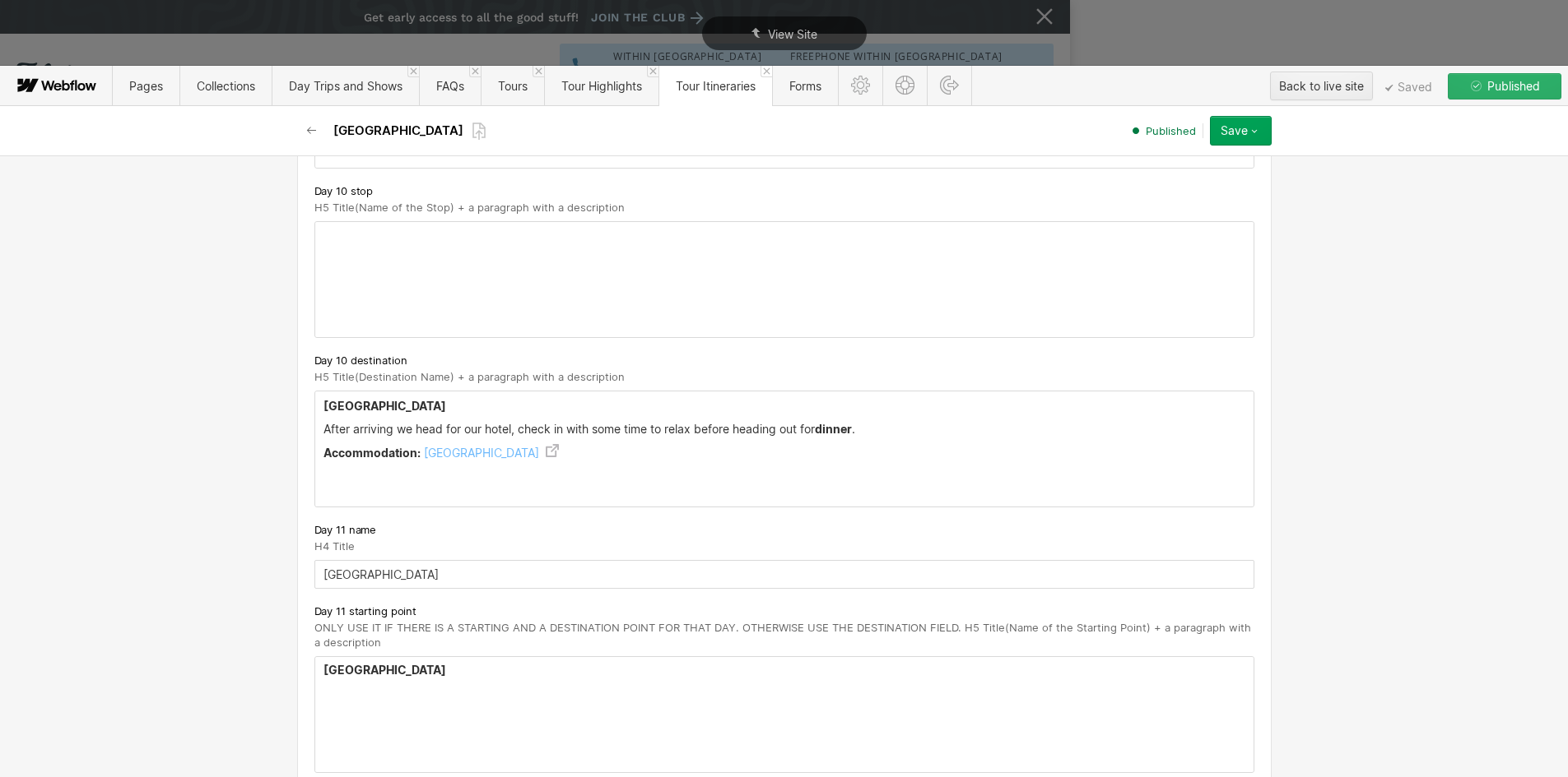
click at [331, 663] on strong "Kyoto" at bounding box center [384, 669] width 123 height 14
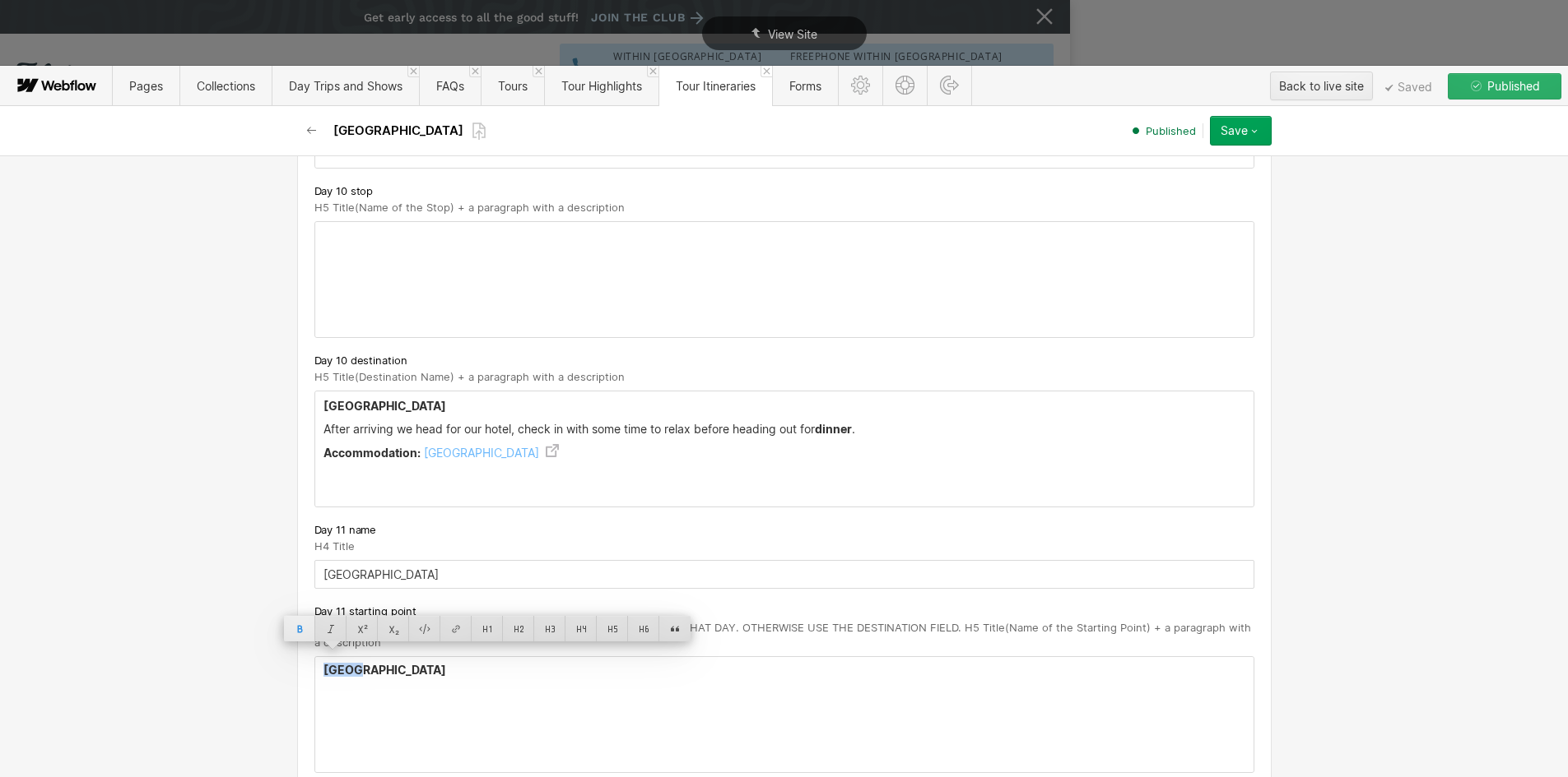
click at [298, 628] on div at bounding box center [299, 628] width 31 height 26
click at [612, 633] on div at bounding box center [612, 628] width 31 height 26
click at [377, 664] on h5 "Kyoto" at bounding box center [784, 672] width 922 height 17
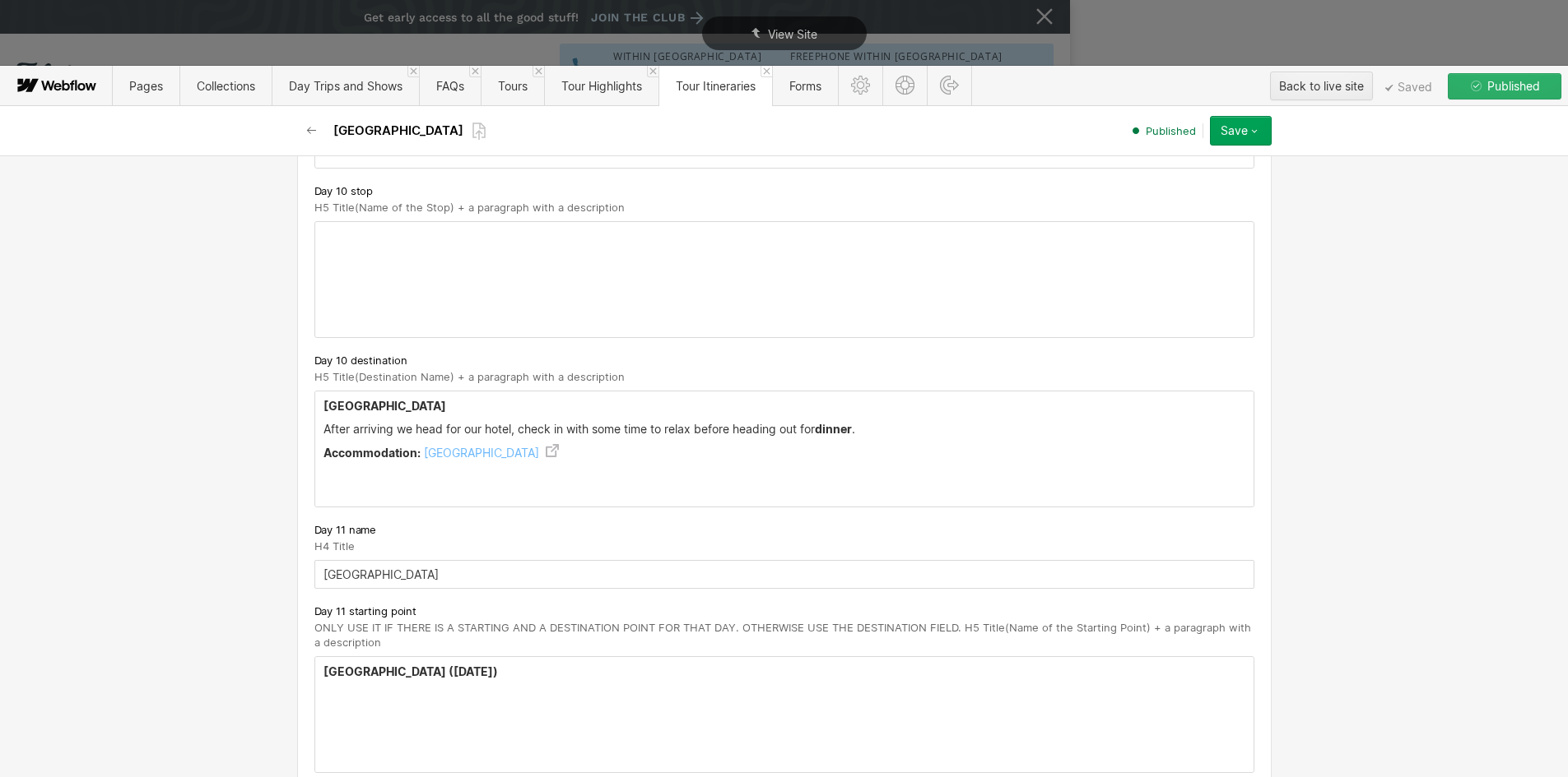
scroll to position [6416, 0]
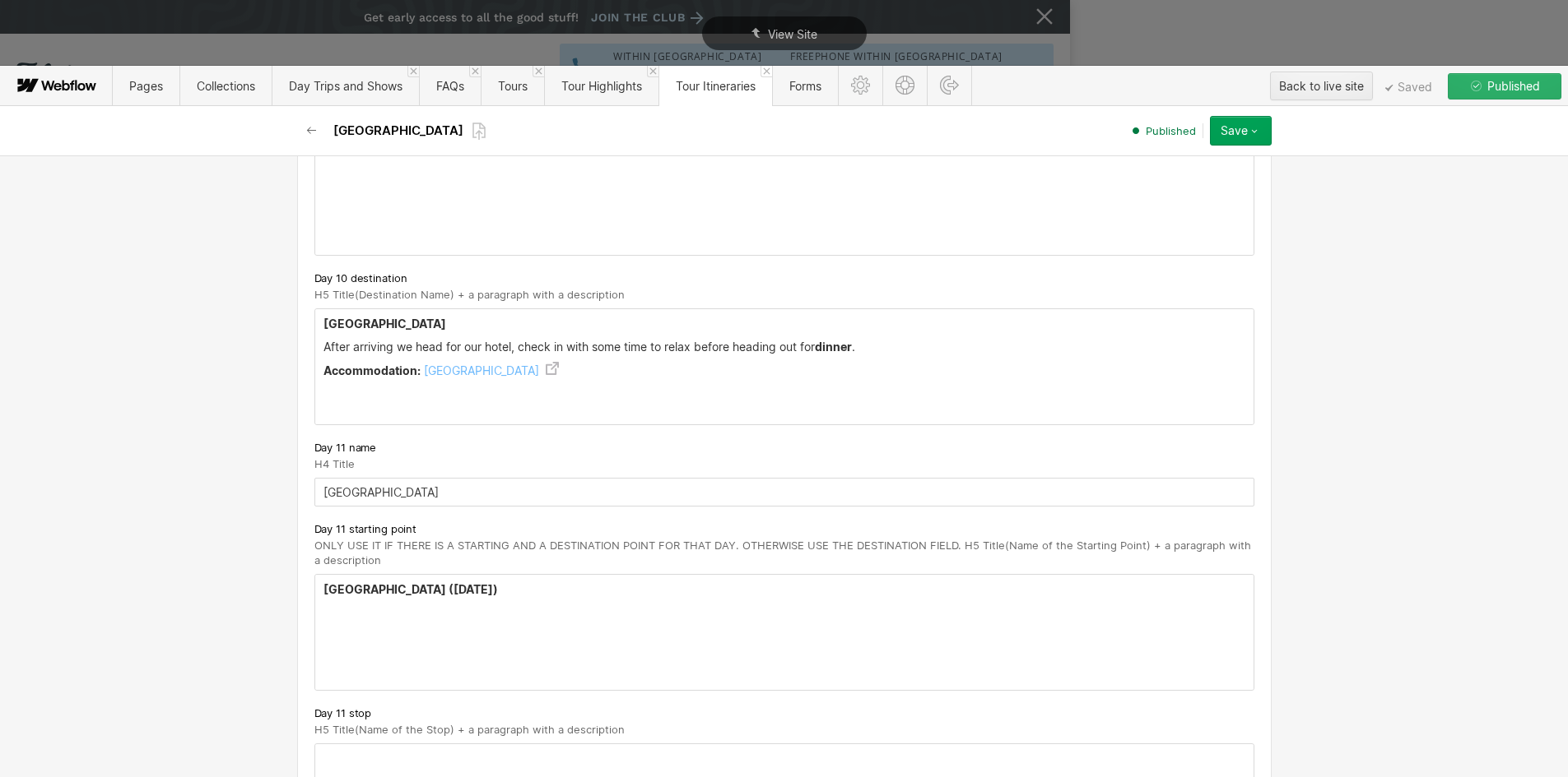
click at [375, 616] on div "Kyoto ( Friday April 17th)" at bounding box center [785, 633] width 938 height 115
click at [498, 582] on h5 "Kyoto ( Friday April 17th)" at bounding box center [784, 590] width 922 height 17
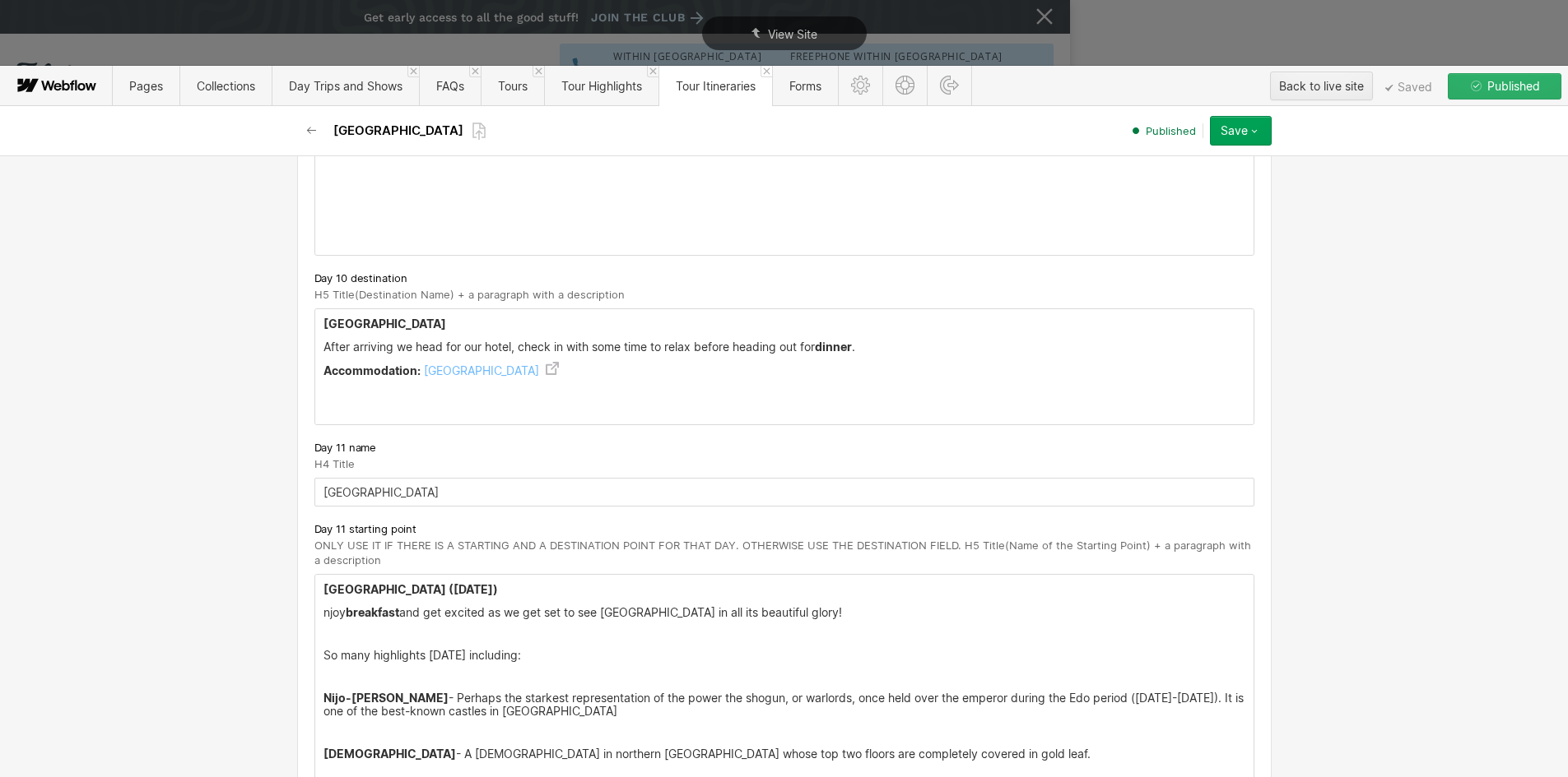
click at [323, 606] on p "njoy breakfast and get excited as we get set to see Kyoto in all its beautiful …" at bounding box center [784, 613] width 922 height 13
click at [316, 636] on div "Kyoto ( Friday April 17th) Enjoy breakfast and get excited as we get set to see…" at bounding box center [785, 707] width 938 height 265
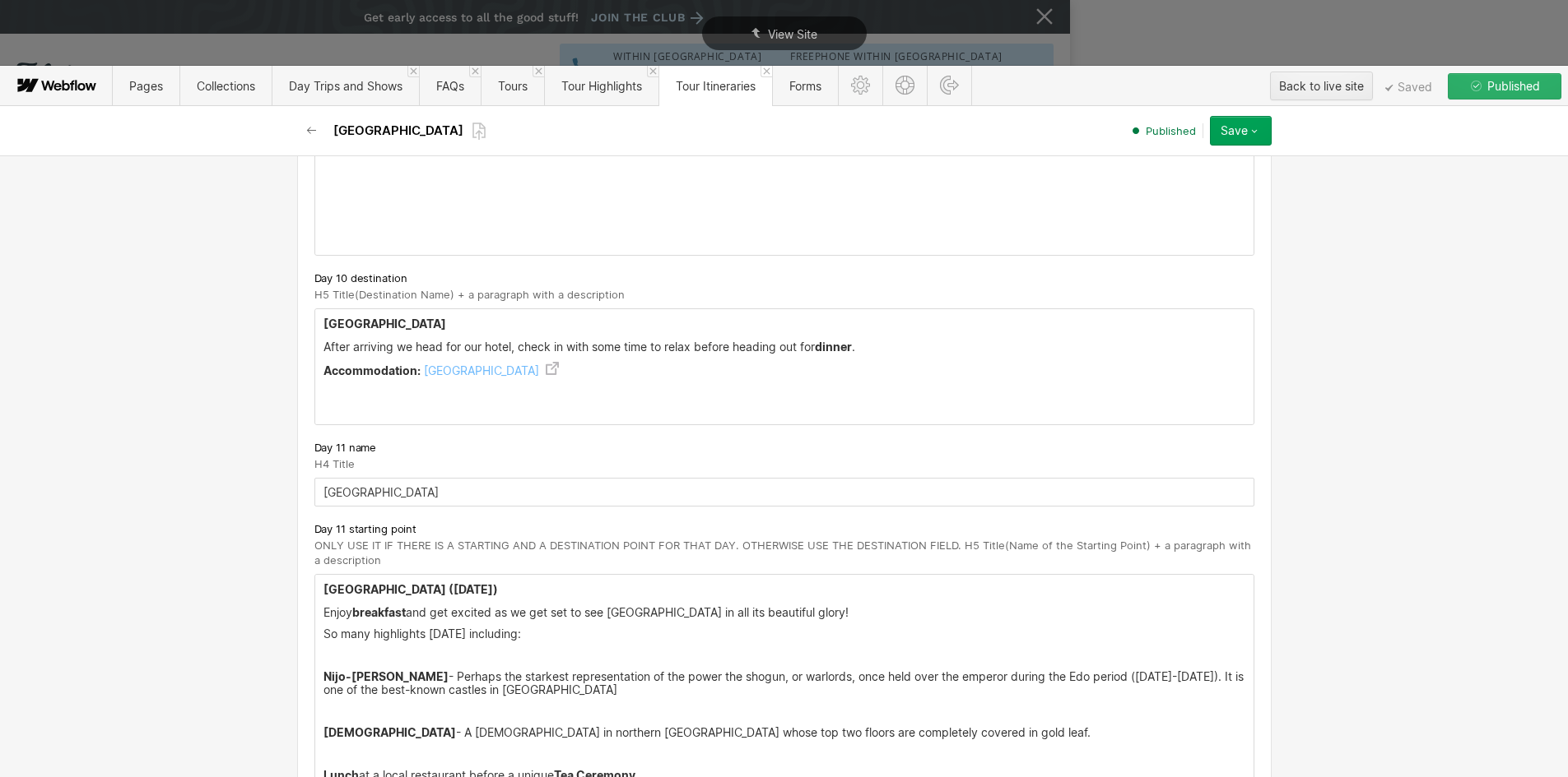
click at [324, 649] on p "‍" at bounding box center [784, 656] width 922 height 13
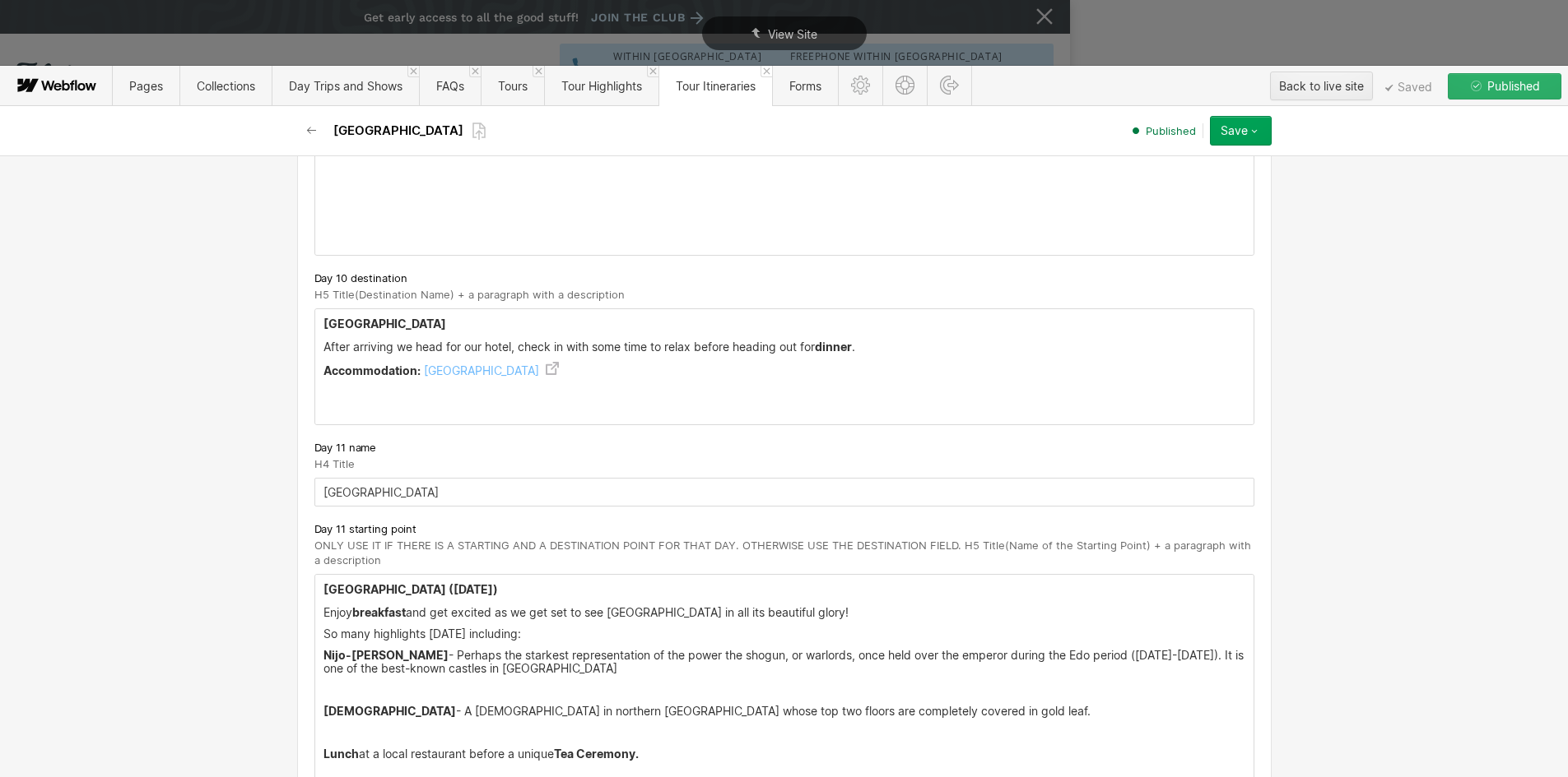
click at [323, 684] on p "‍" at bounding box center [784, 690] width 922 height 13
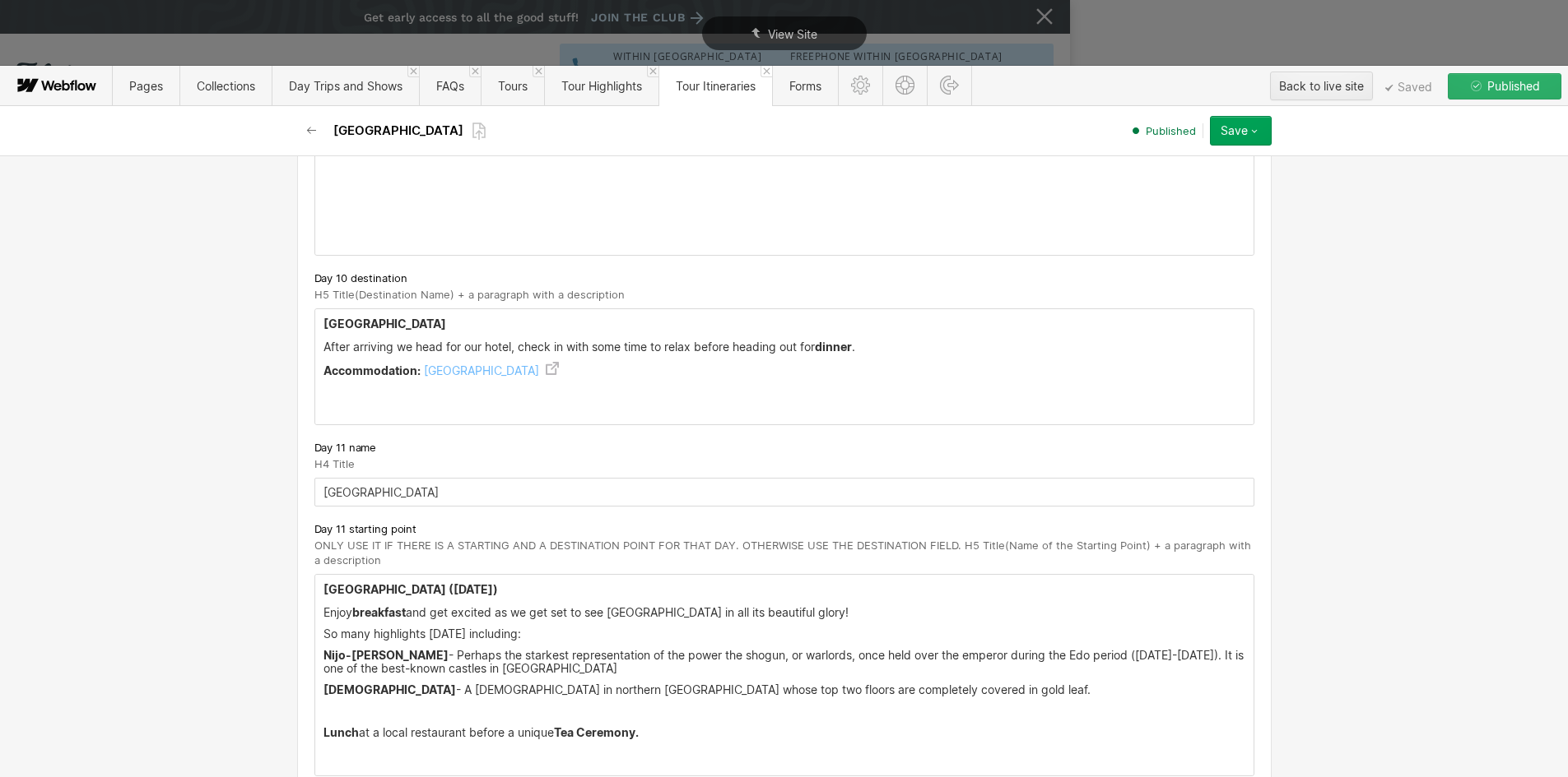
click at [326, 705] on p "‍" at bounding box center [784, 712] width 922 height 13
click at [316, 701] on div "Kyoto ( Friday April 17th) Enjoy breakfast and get excited as we get set to see…" at bounding box center [785, 664] width 938 height 179
click at [675, 706] on div "Kyoto ( Friday April 17th) Enjoy breakfast and get excited as we get set to see…" at bounding box center [785, 664] width 938 height 179
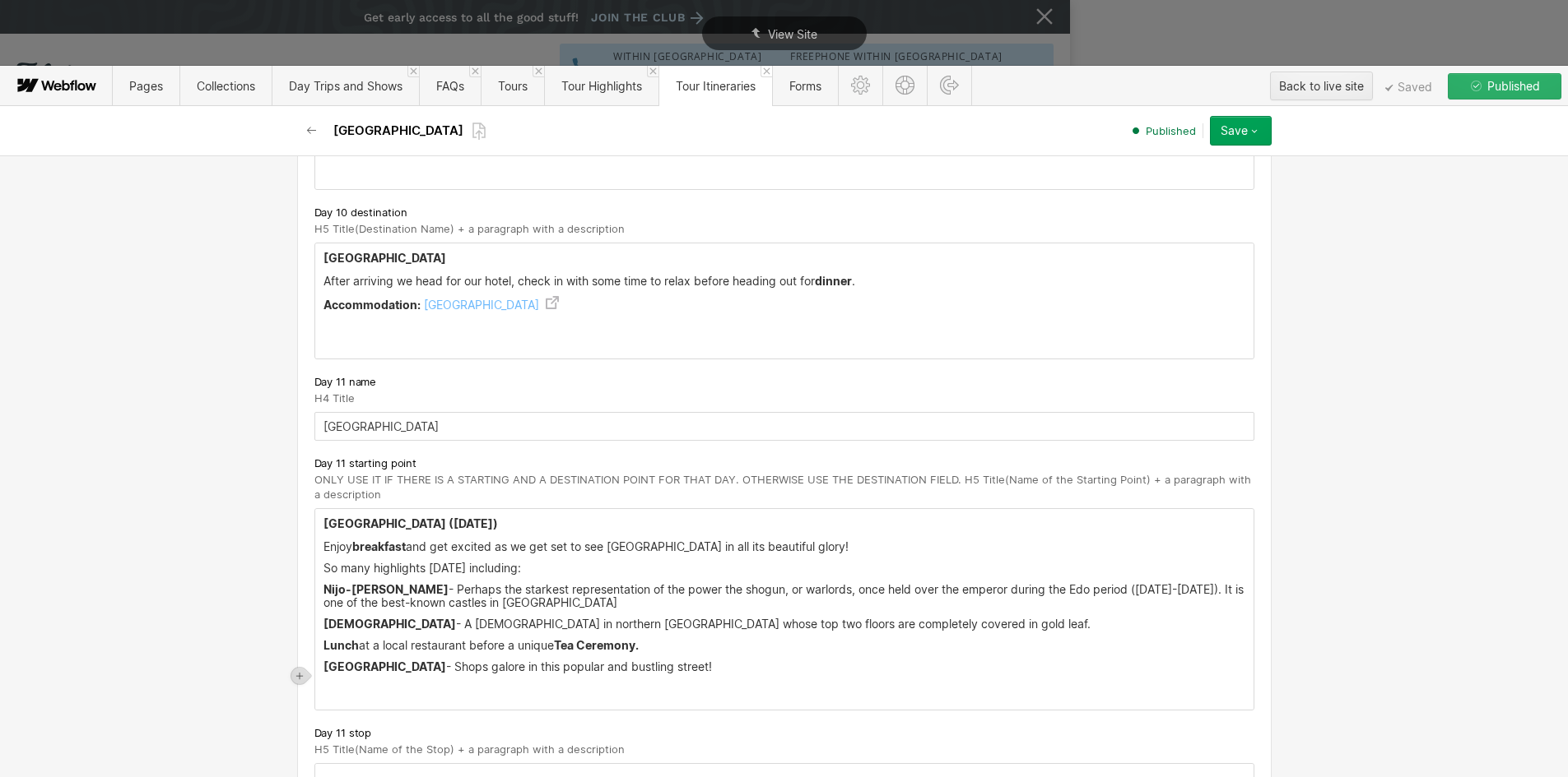
scroll to position [6663, 0]
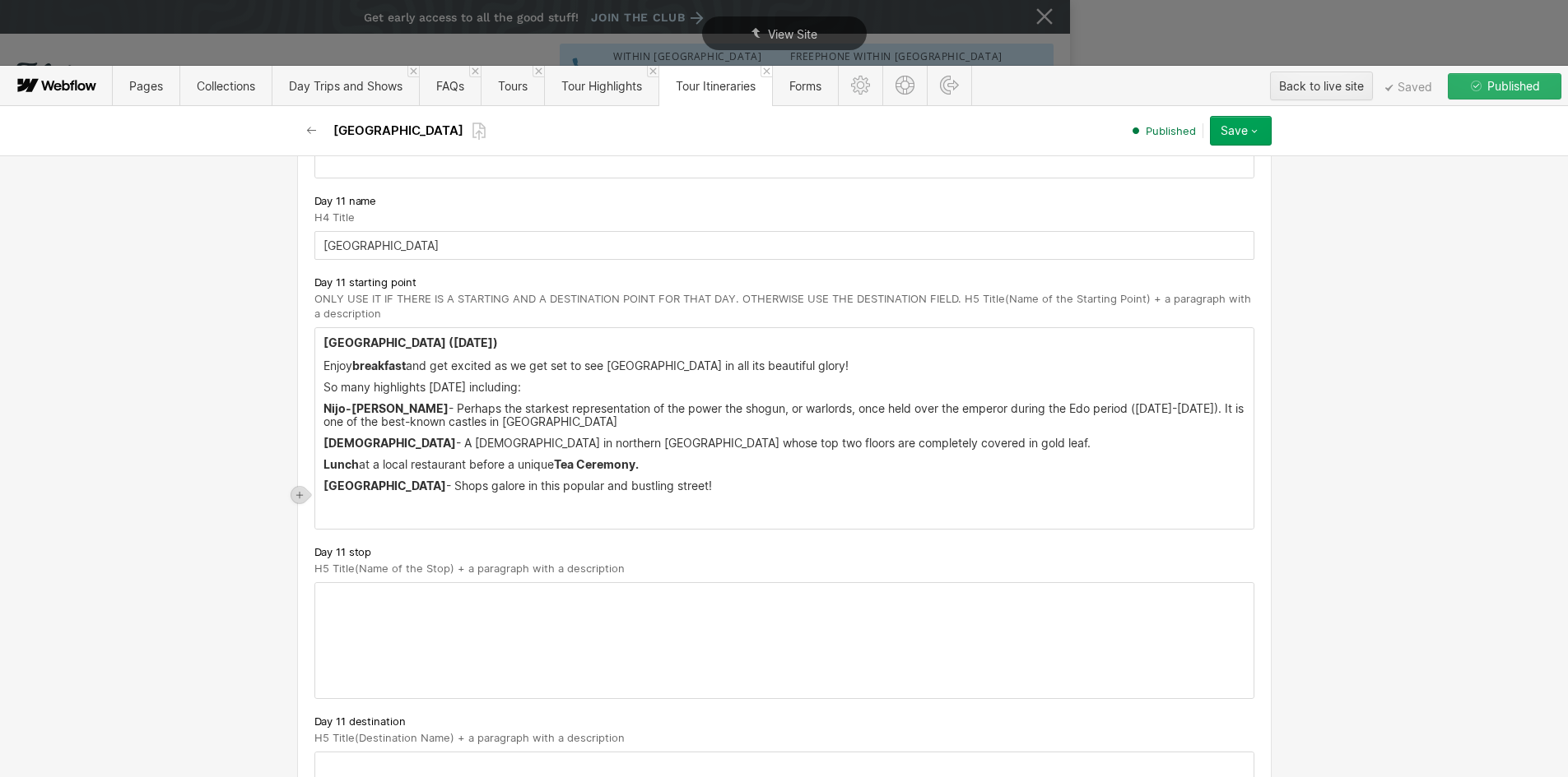
click at [775, 481] on div "Kyoto ( Friday April 17th) Enjoy breakfast and get excited as we get set to see…" at bounding box center [785, 428] width 938 height 201
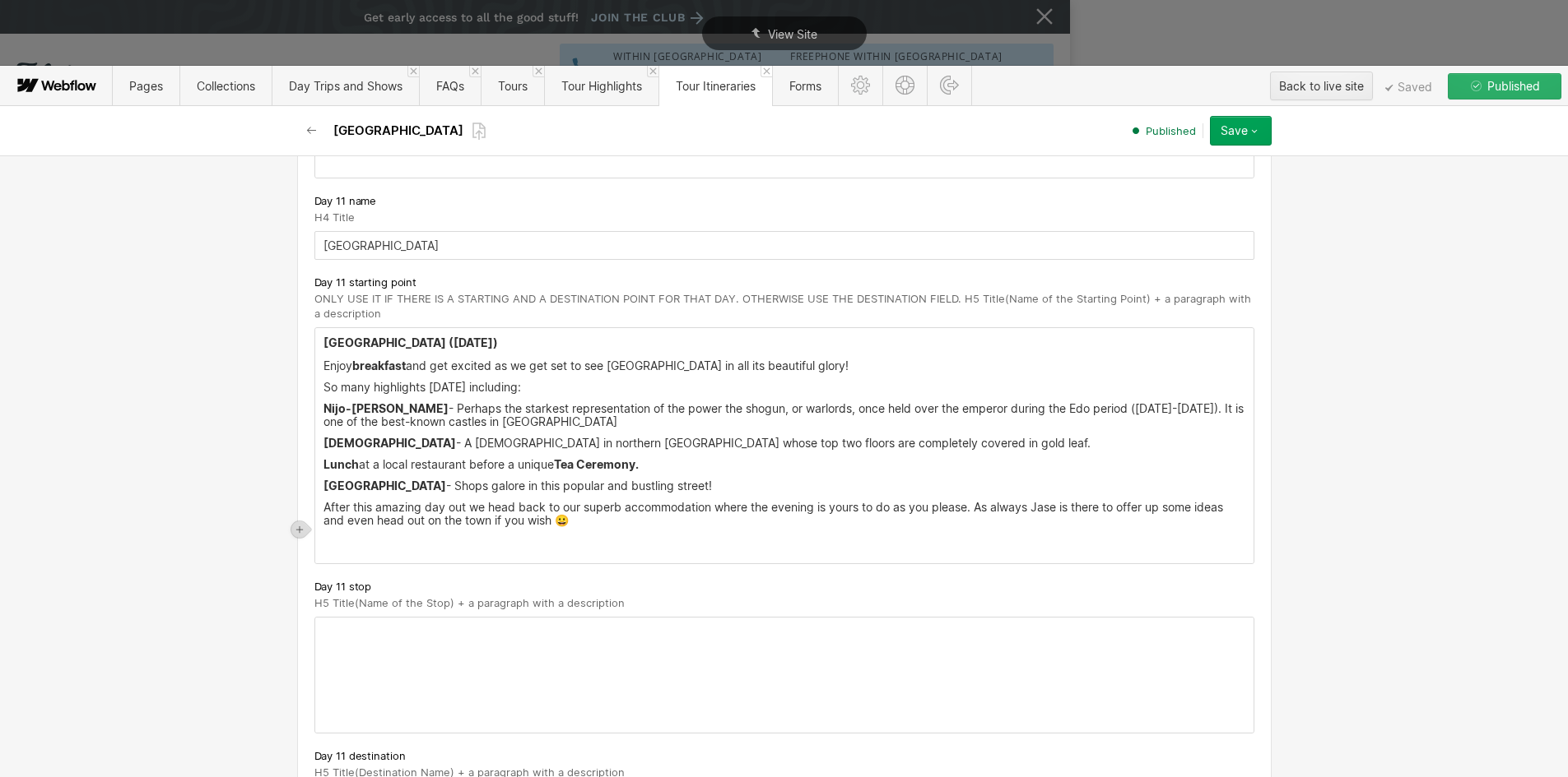
click at [448, 543] on div "Kyoto ( Friday April 17th) Enjoy breakfast and get excited as we get set to see…" at bounding box center [785, 446] width 938 height 235
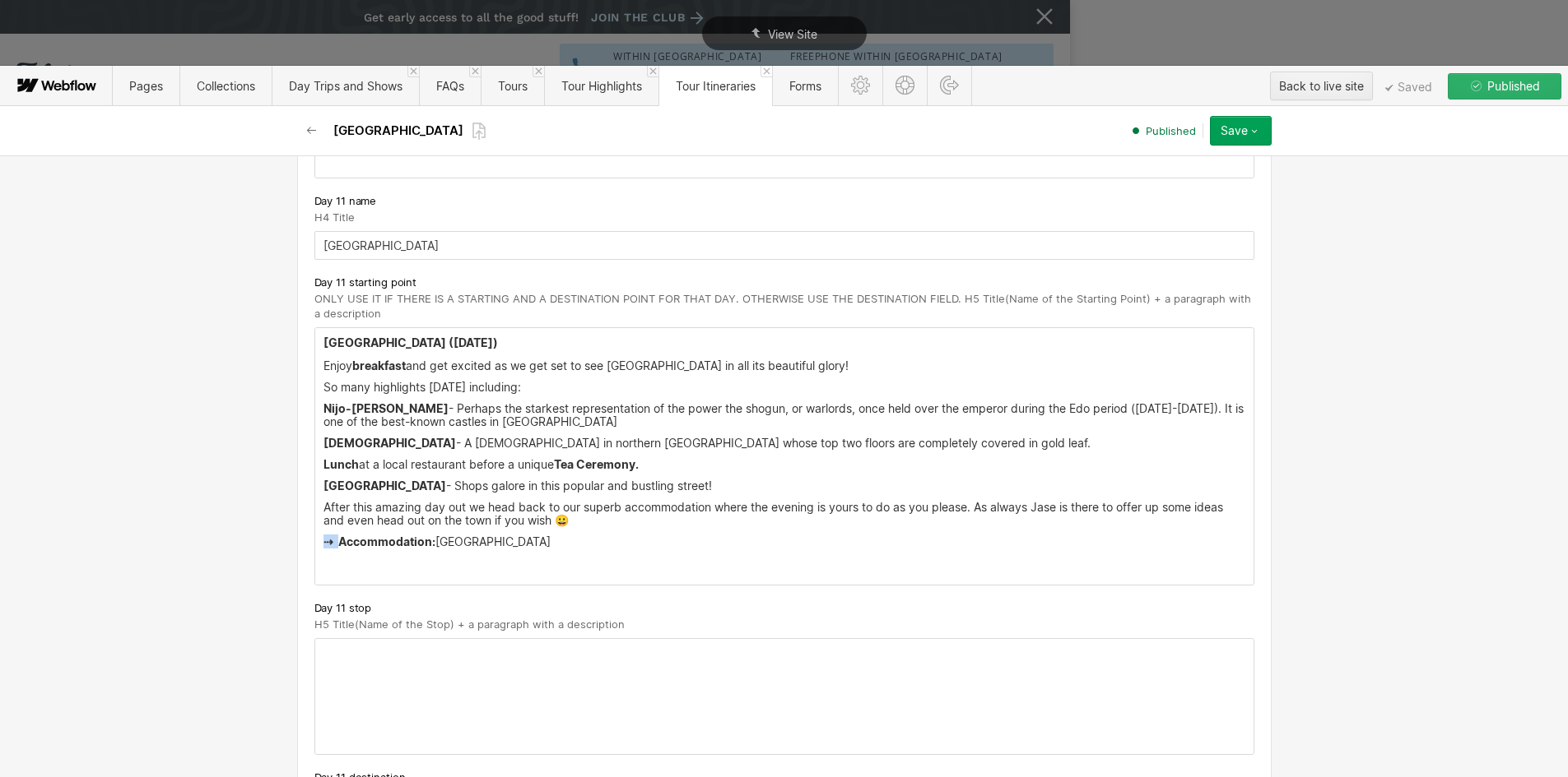
drag, startPoint x: 336, startPoint y: 527, endPoint x: 271, endPoint y: 527, distance: 65.0
click at [271, 527] on div "Basic info Name [GEOGRAPHIC_DATA] Slug japan [DOMAIN_NAME][URL] [GEOGRAPHIC_DAT…" at bounding box center [784, 466] width 1568 height 622
click at [344, 557] on p "‍" at bounding box center [784, 563] width 922 height 13
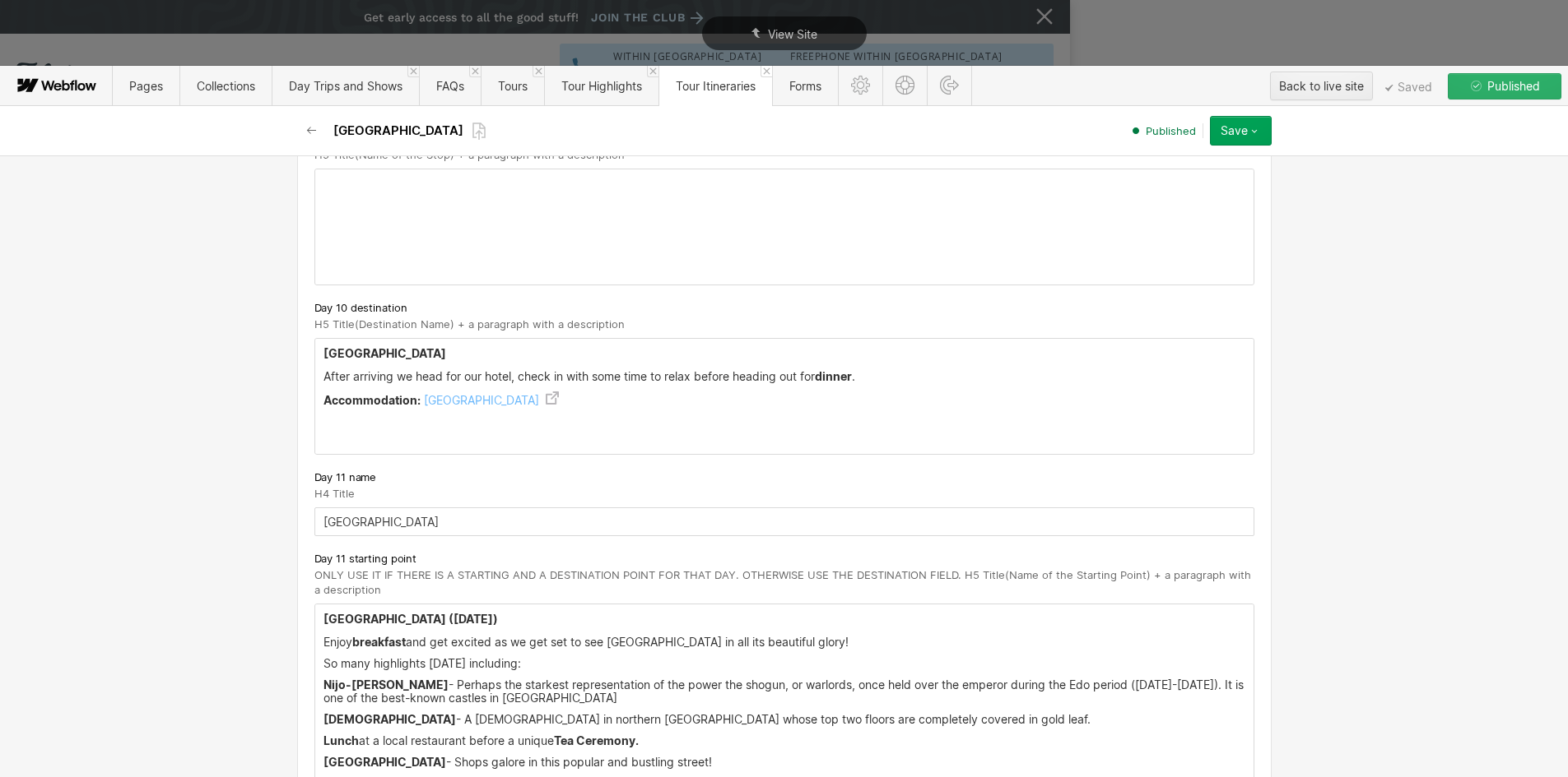
scroll to position [6335, 0]
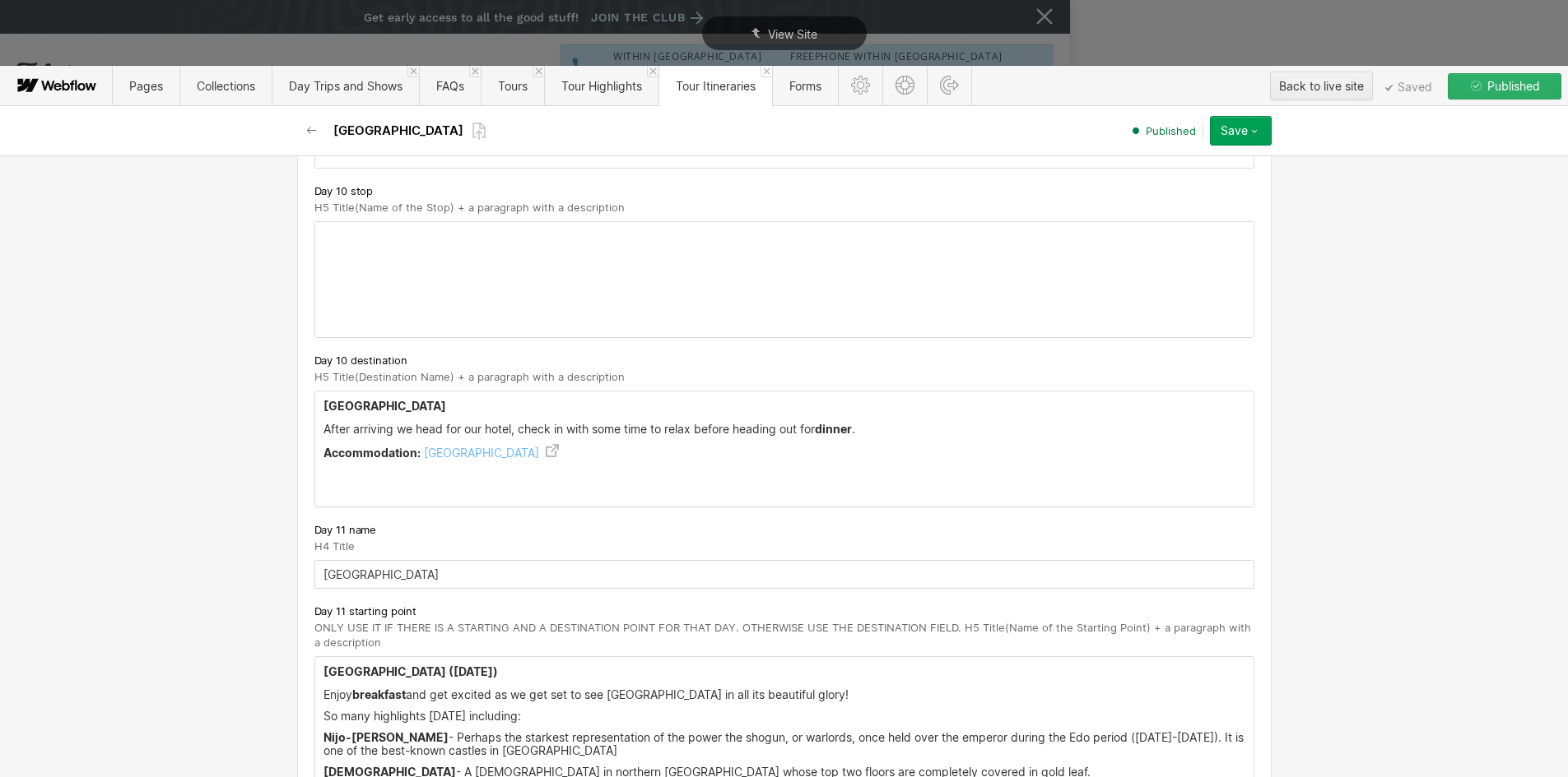
click at [348, 446] on strong "Accommodation:" at bounding box center [372, 452] width 97 height 14
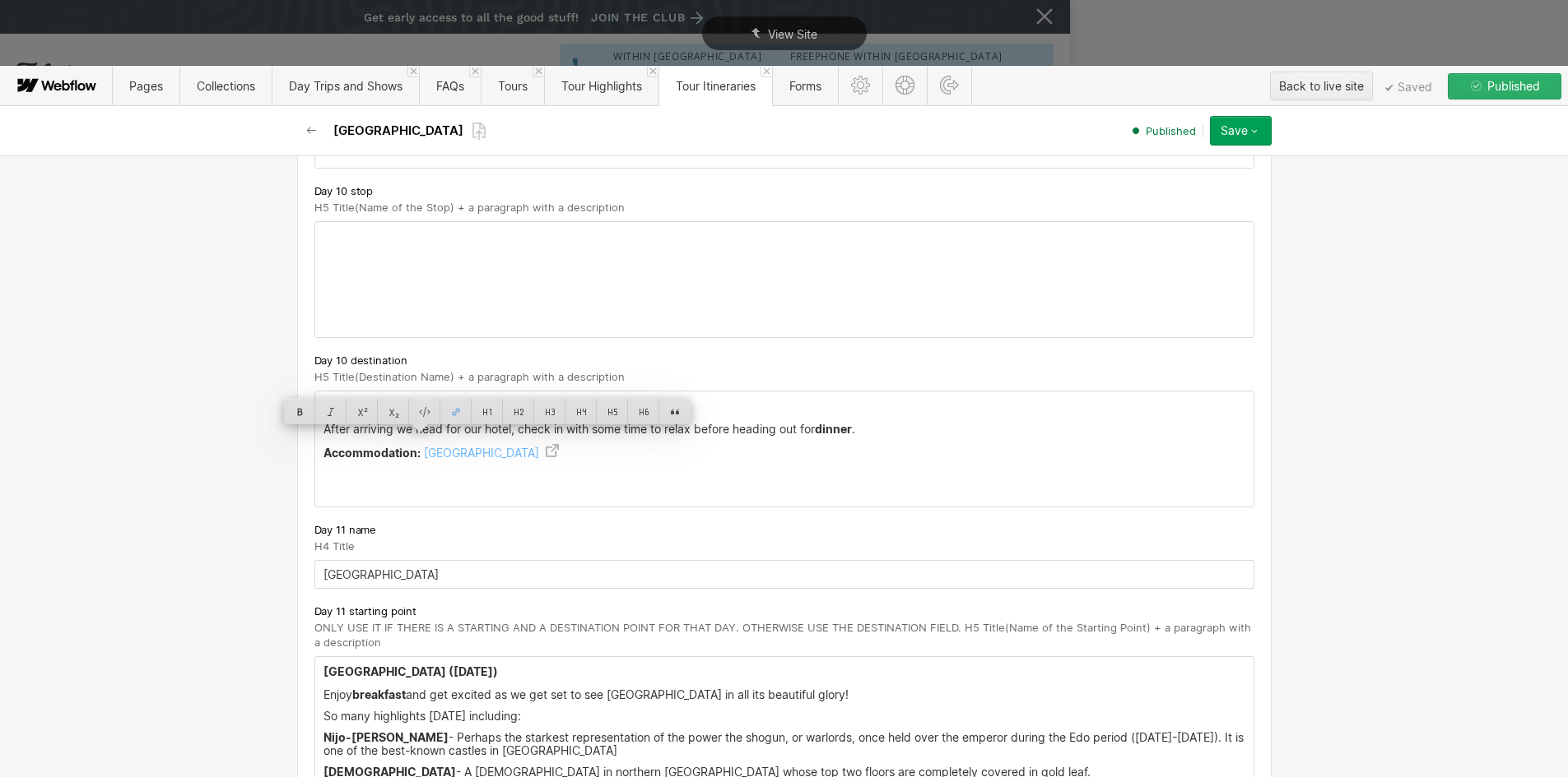
scroll to position [6828, 0]
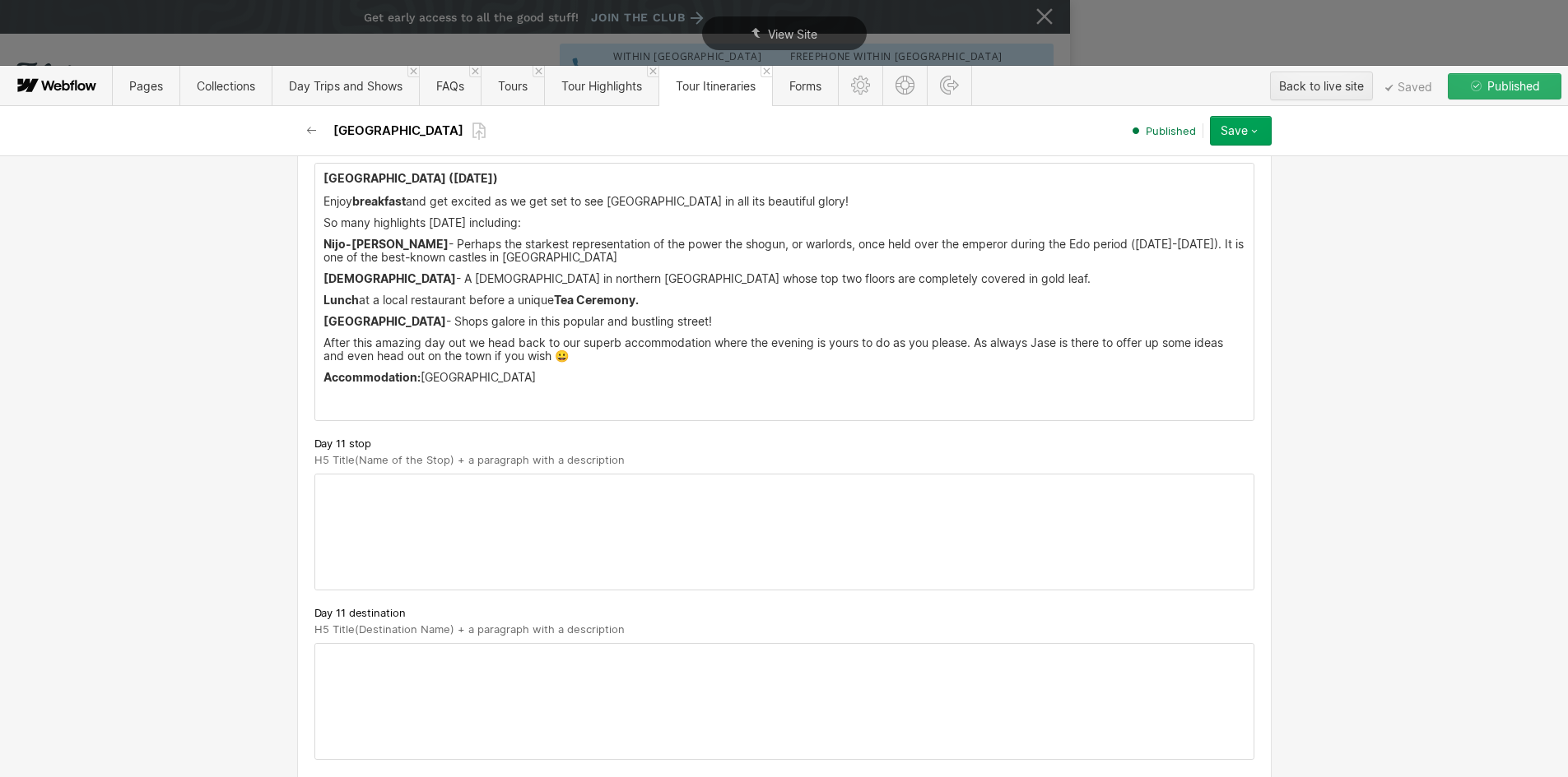
click at [349, 356] on div "Kyoto ( Friday April 17th) Enjoy breakfast and get excited as we get set to see…" at bounding box center [785, 292] width 938 height 257
click at [349, 395] on p "‍" at bounding box center [784, 401] width 922 height 13
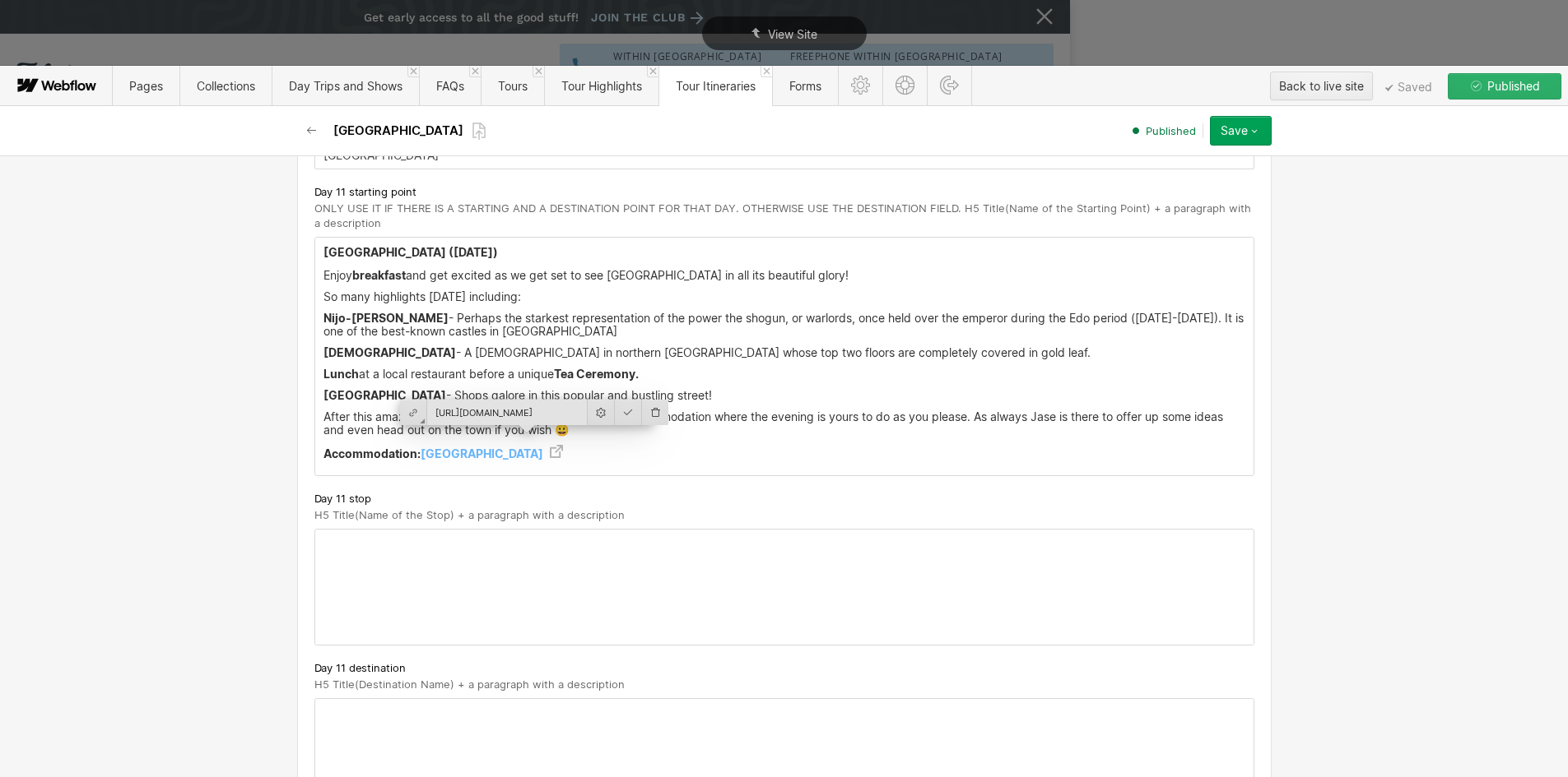
scroll to position [7075, 0]
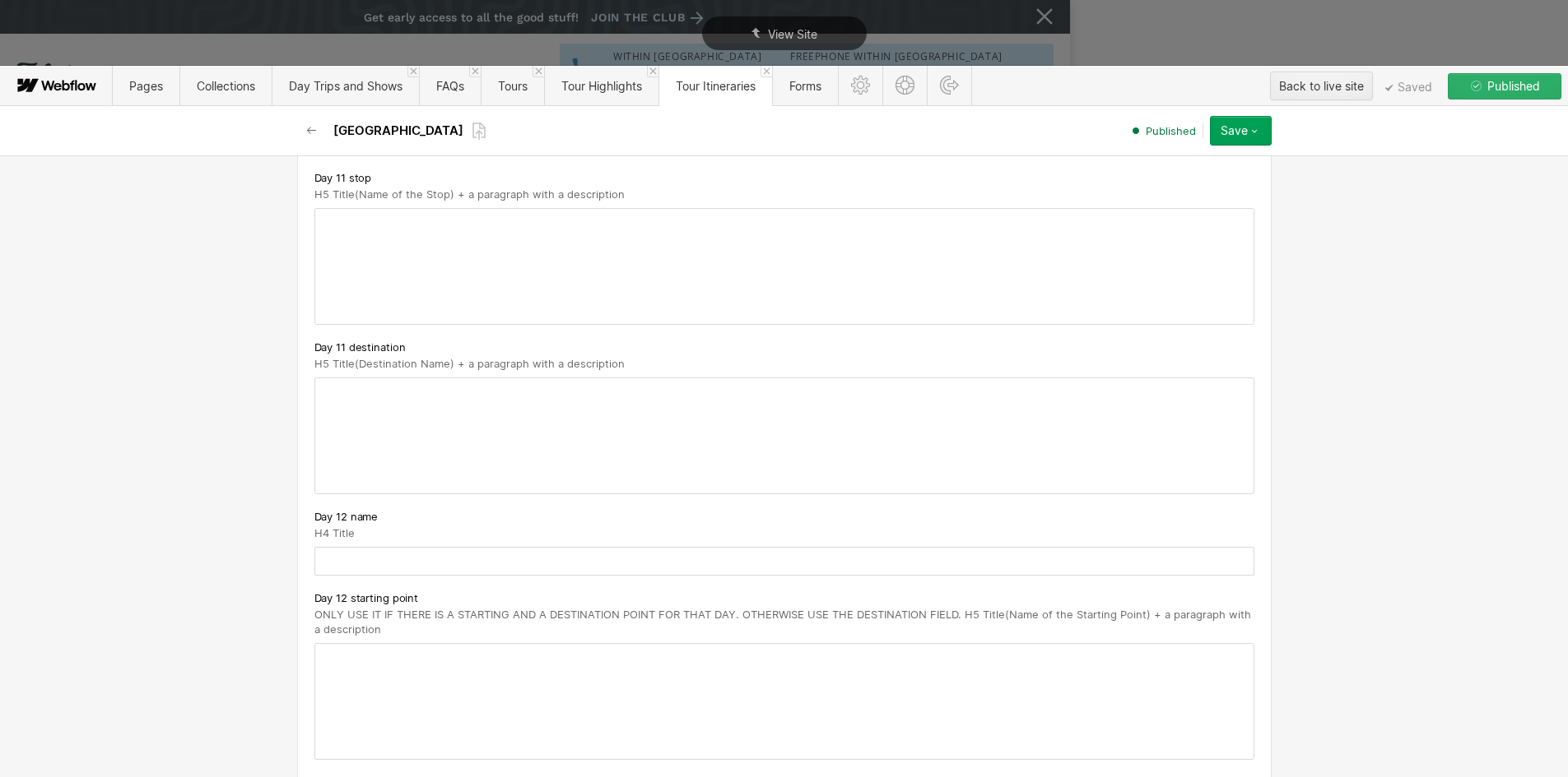
click at [364, 547] on input "text" at bounding box center [785, 561] width 940 height 28
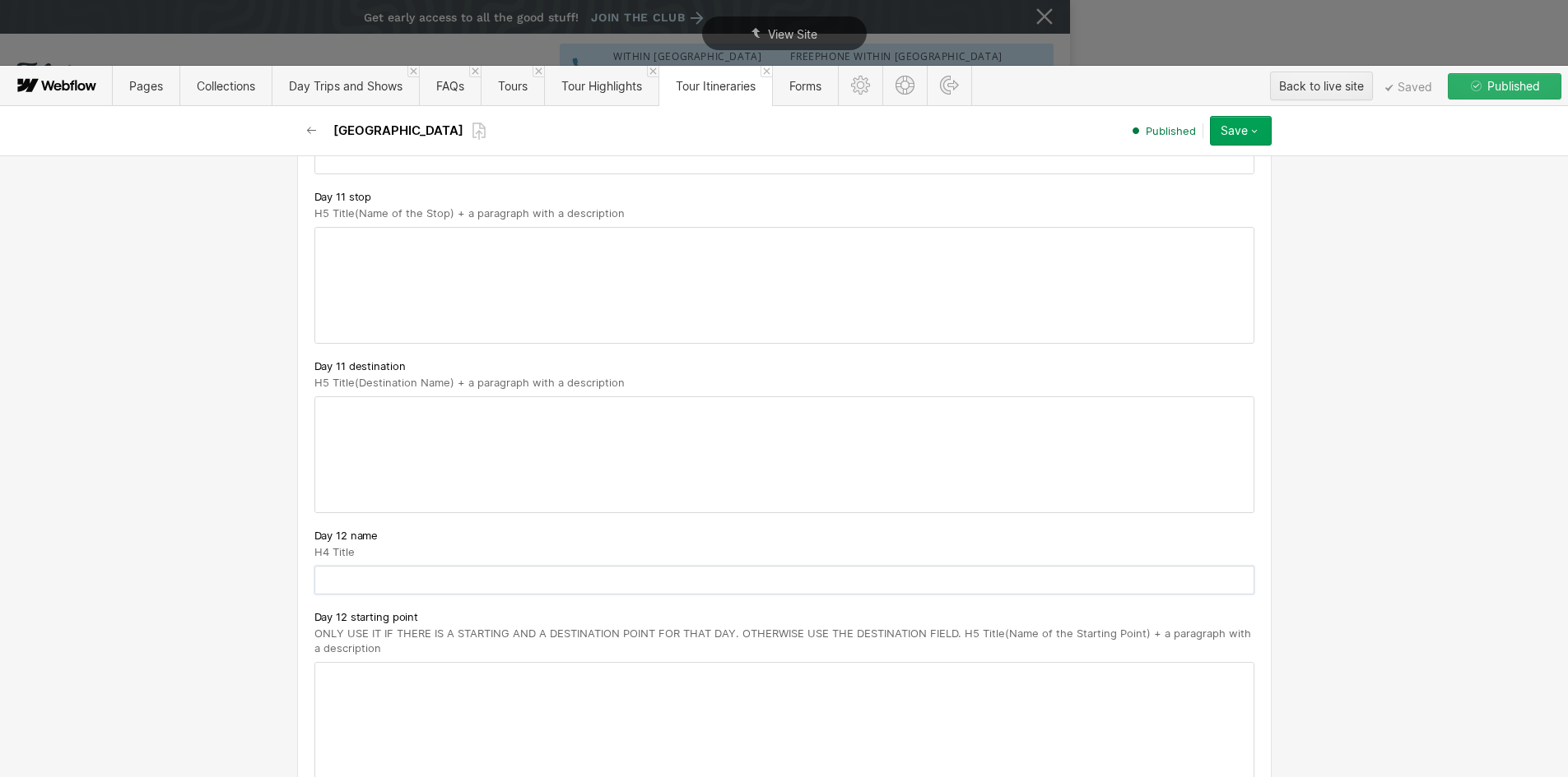
click at [364, 566] on input "text" at bounding box center [785, 580] width 940 height 28
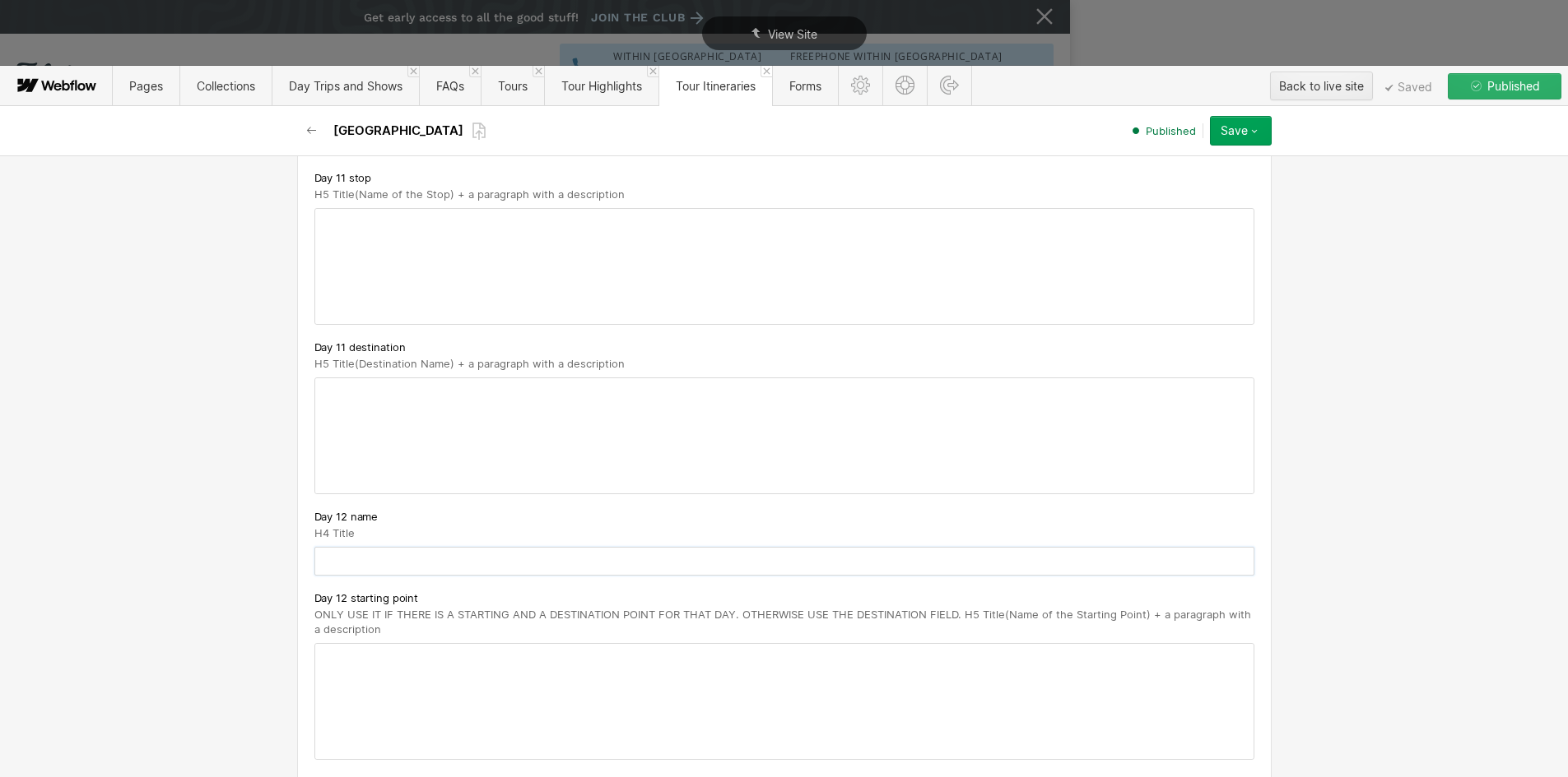
click at [364, 547] on input "text" at bounding box center [785, 561] width 940 height 28
paste input "Kyoto - Nara - Kyoto"
type input "Kyoto - Nara - Kyoto"
click at [352, 644] on div at bounding box center [785, 702] width 938 height 115
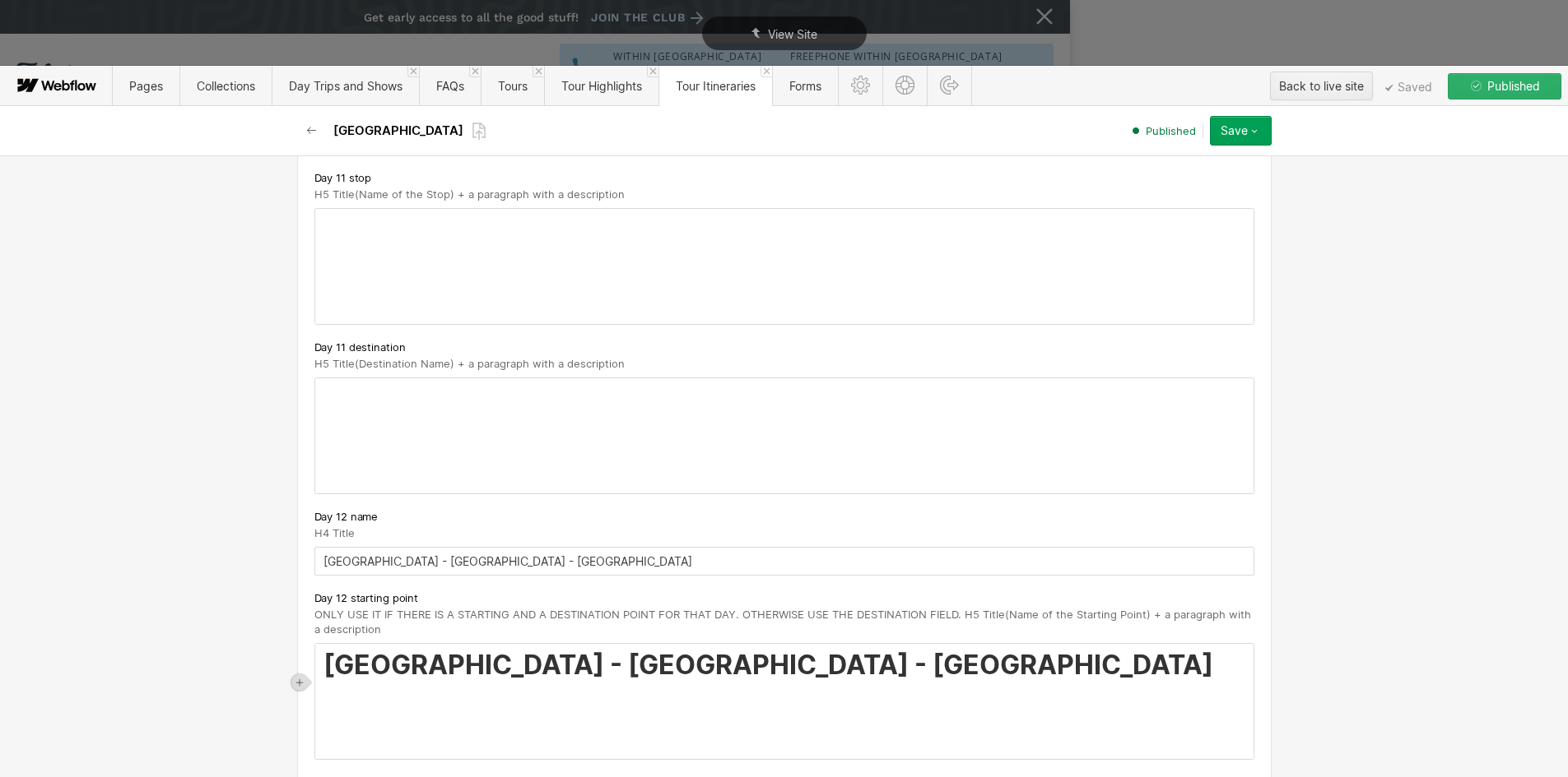
click at [346, 652] on strong "Kyoto - Nara - Kyoto" at bounding box center [768, 665] width 890 height 32
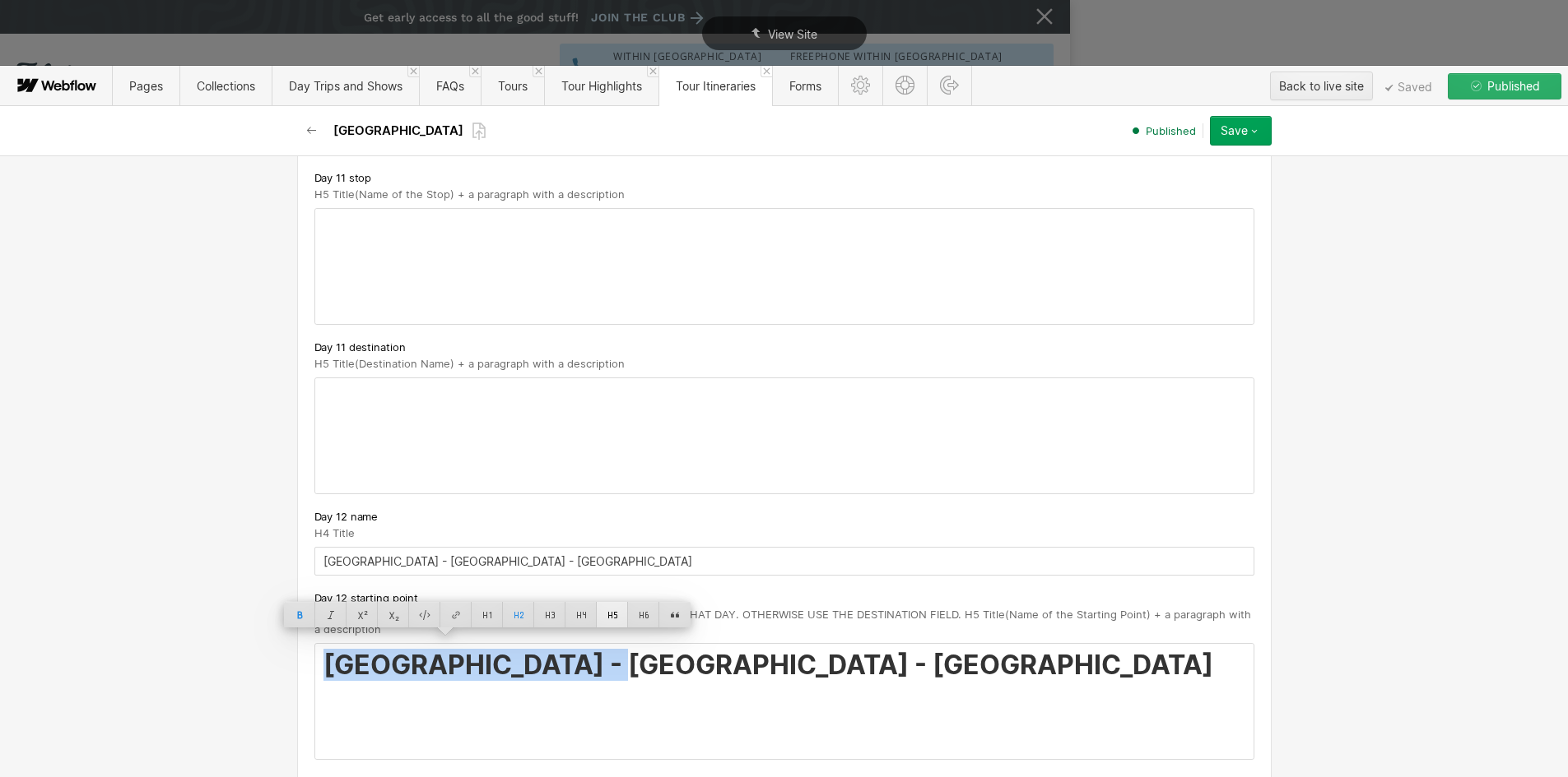
drag, startPoint x: 612, startPoint y: 614, endPoint x: 329, endPoint y: 624, distance: 283.2
click at [612, 615] on div at bounding box center [612, 615] width 31 height 26
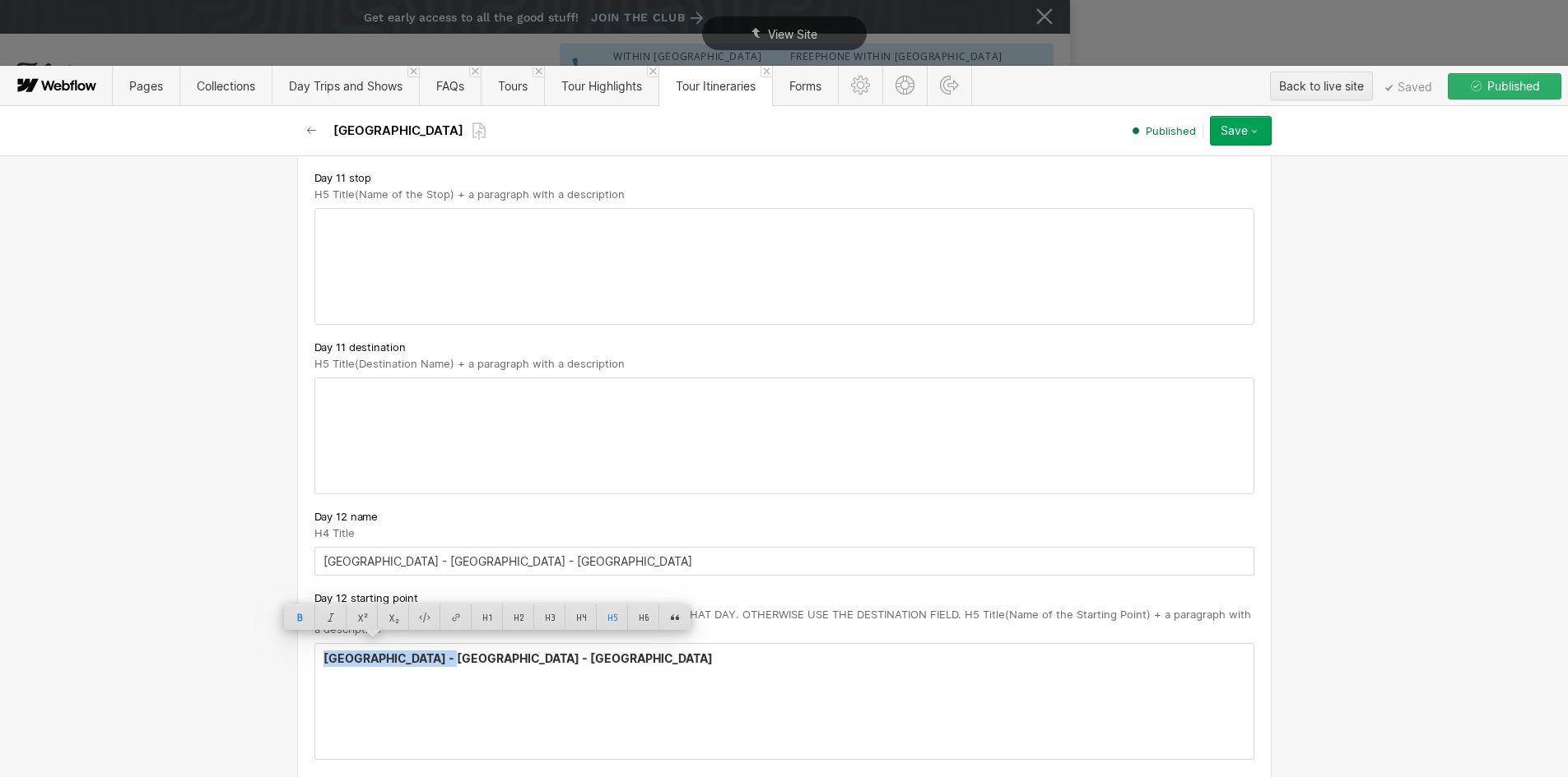
click at [382, 652] on strong "Kyoto - Nara - Kyoto" at bounding box center [518, 658] width 389 height 14
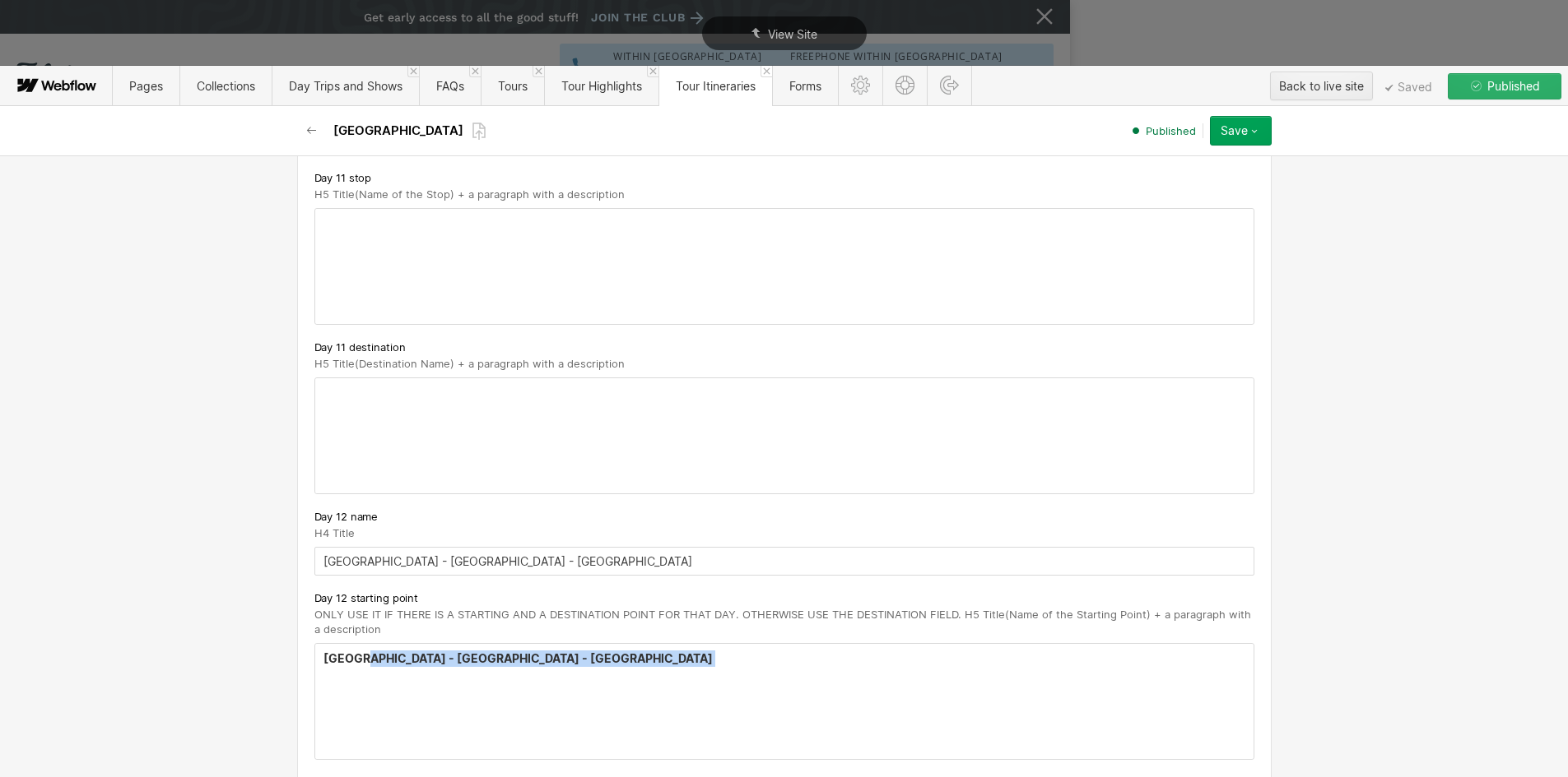
drag, startPoint x: 355, startPoint y: 645, endPoint x: 549, endPoint y: 666, distance: 195.1
click at [549, 666] on div "Kyoto - Nara - Kyoto ‍" at bounding box center [785, 702] width 938 height 115
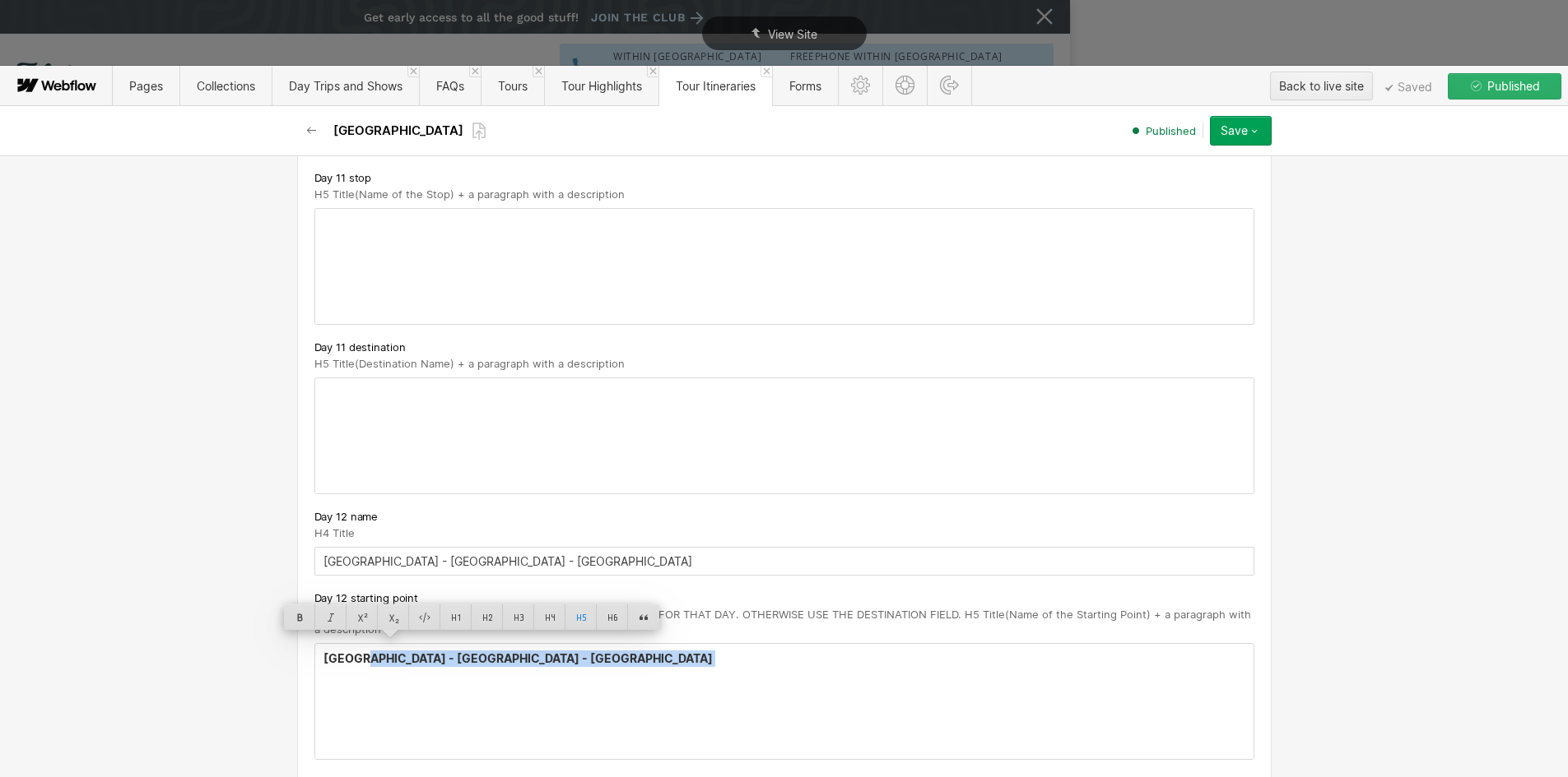
copy div "- Nara - Kyoto ‍"
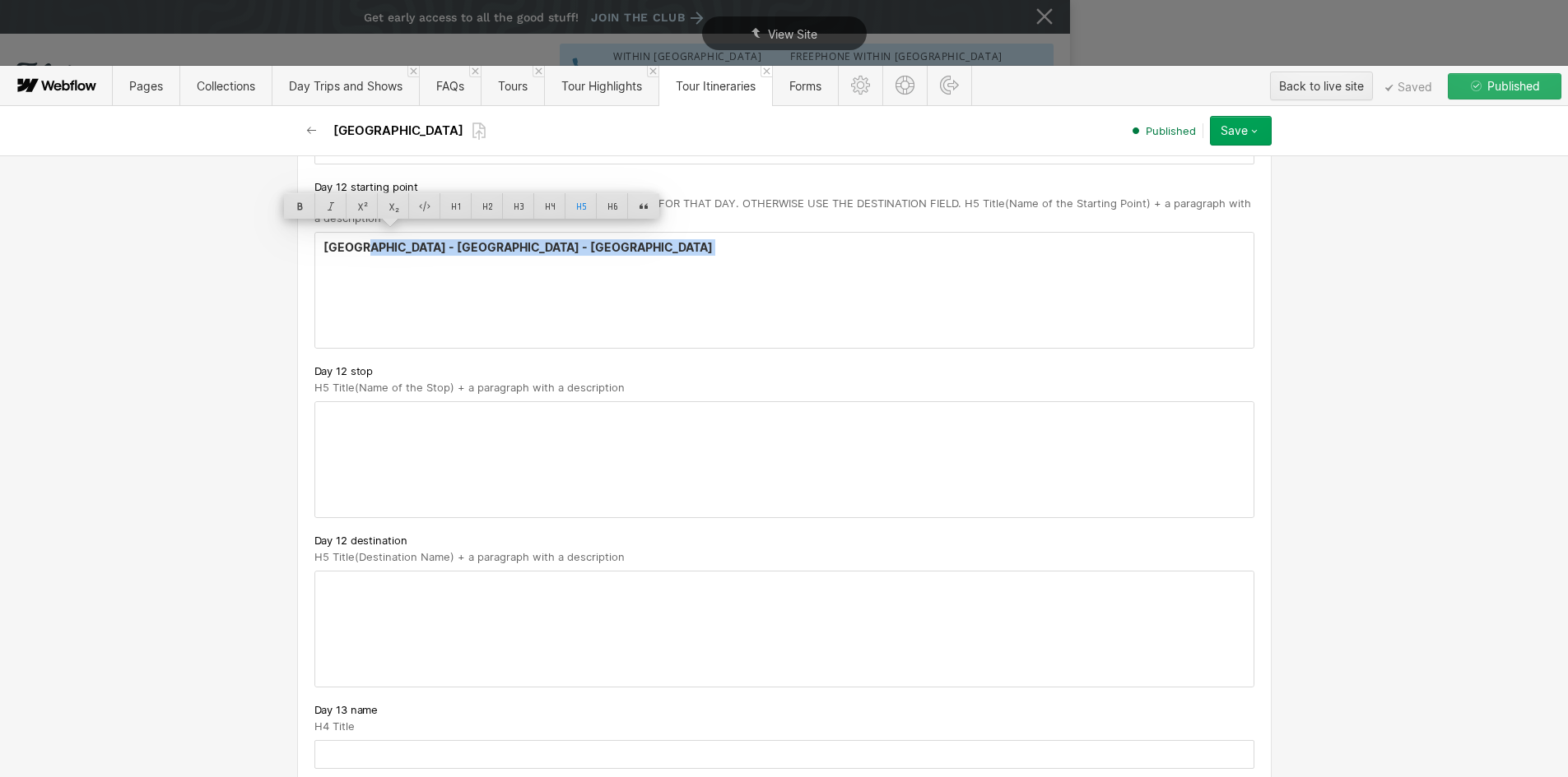
click at [370, 431] on div at bounding box center [785, 460] width 938 height 115
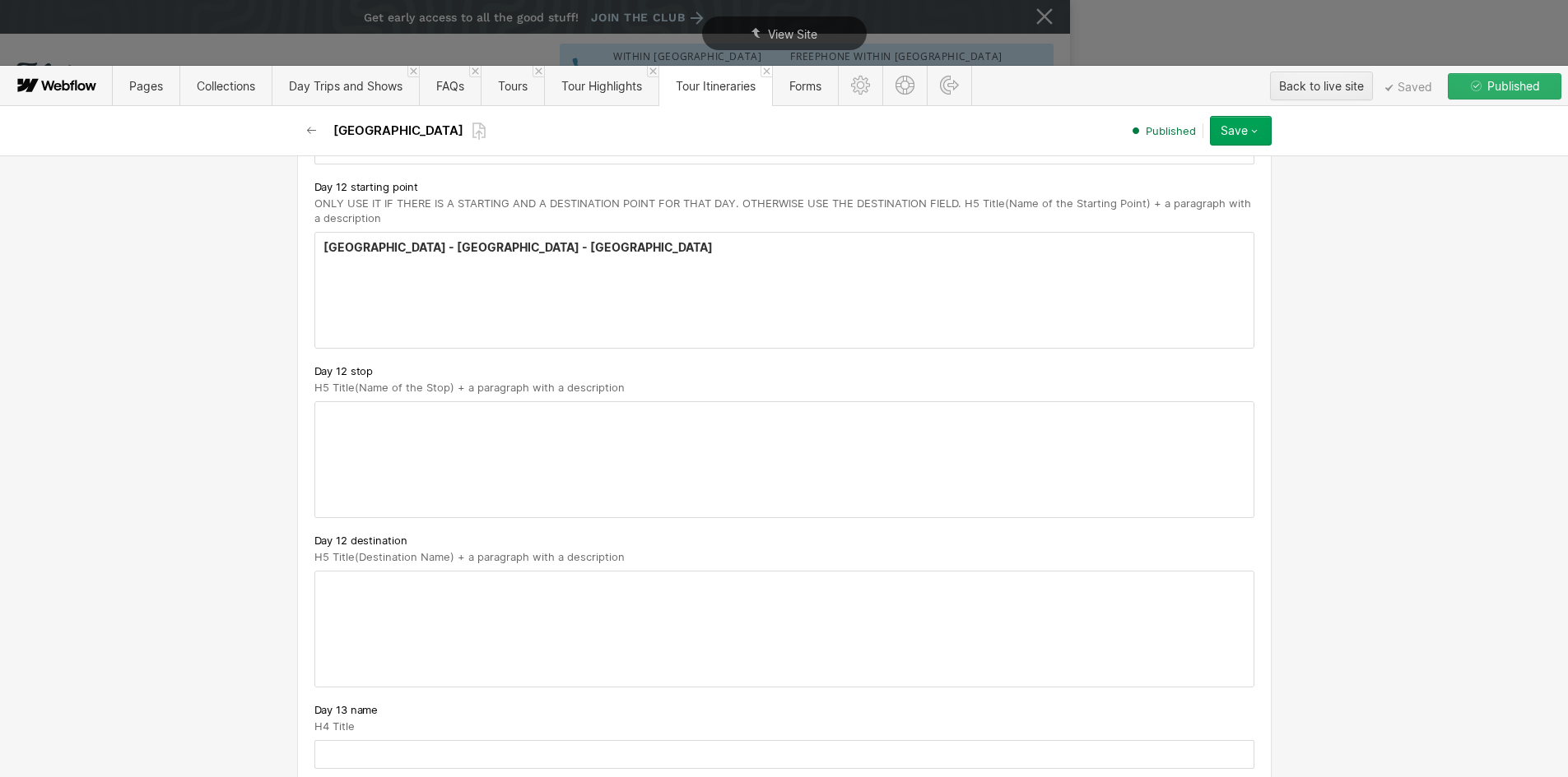
click at [363, 406] on div at bounding box center [785, 460] width 938 height 115
click at [354, 593] on div at bounding box center [785, 629] width 938 height 115
click at [344, 574] on div at bounding box center [785, 629] width 938 height 115
drag, startPoint x: 362, startPoint y: 570, endPoint x: 271, endPoint y: 565, distance: 91.1
click at [271, 565] on div "Basic info Name [GEOGRAPHIC_DATA] Slug japan [DOMAIN_NAME][URL] [GEOGRAPHIC_DAT…" at bounding box center [784, 466] width 1568 height 622
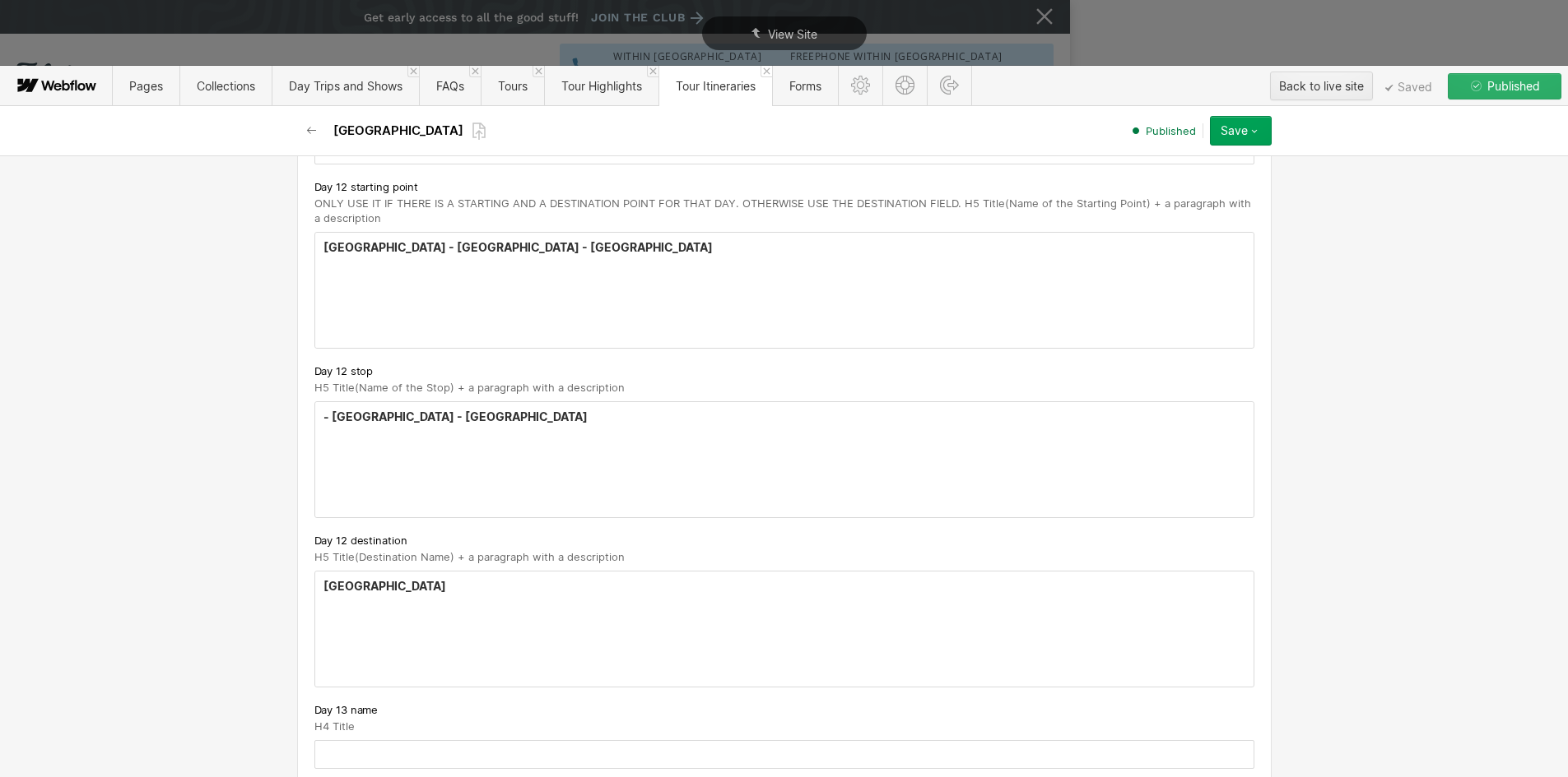
drag, startPoint x: 360, startPoint y: 403, endPoint x: 285, endPoint y: 403, distance: 75.0
click at [356, 410] on strong "- Nara - Kyoto" at bounding box center [455, 416] width 264 height 14
drag, startPoint x: 363, startPoint y: 399, endPoint x: 310, endPoint y: 407, distance: 53.6
click at [316, 407] on div "- Nara - Kyoto ‍ ‍" at bounding box center [785, 460] width 938 height 115
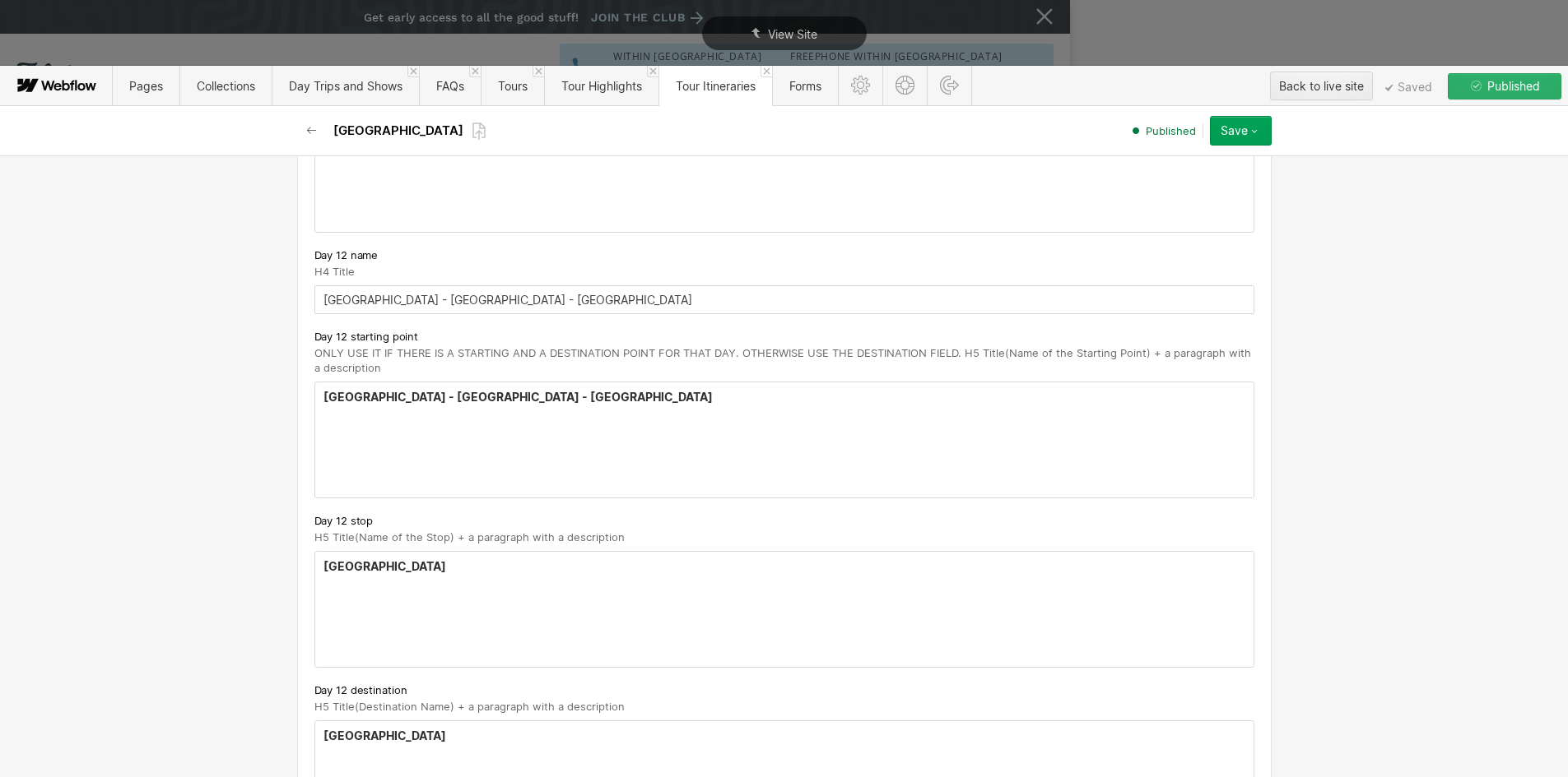
scroll to position [7239, 0]
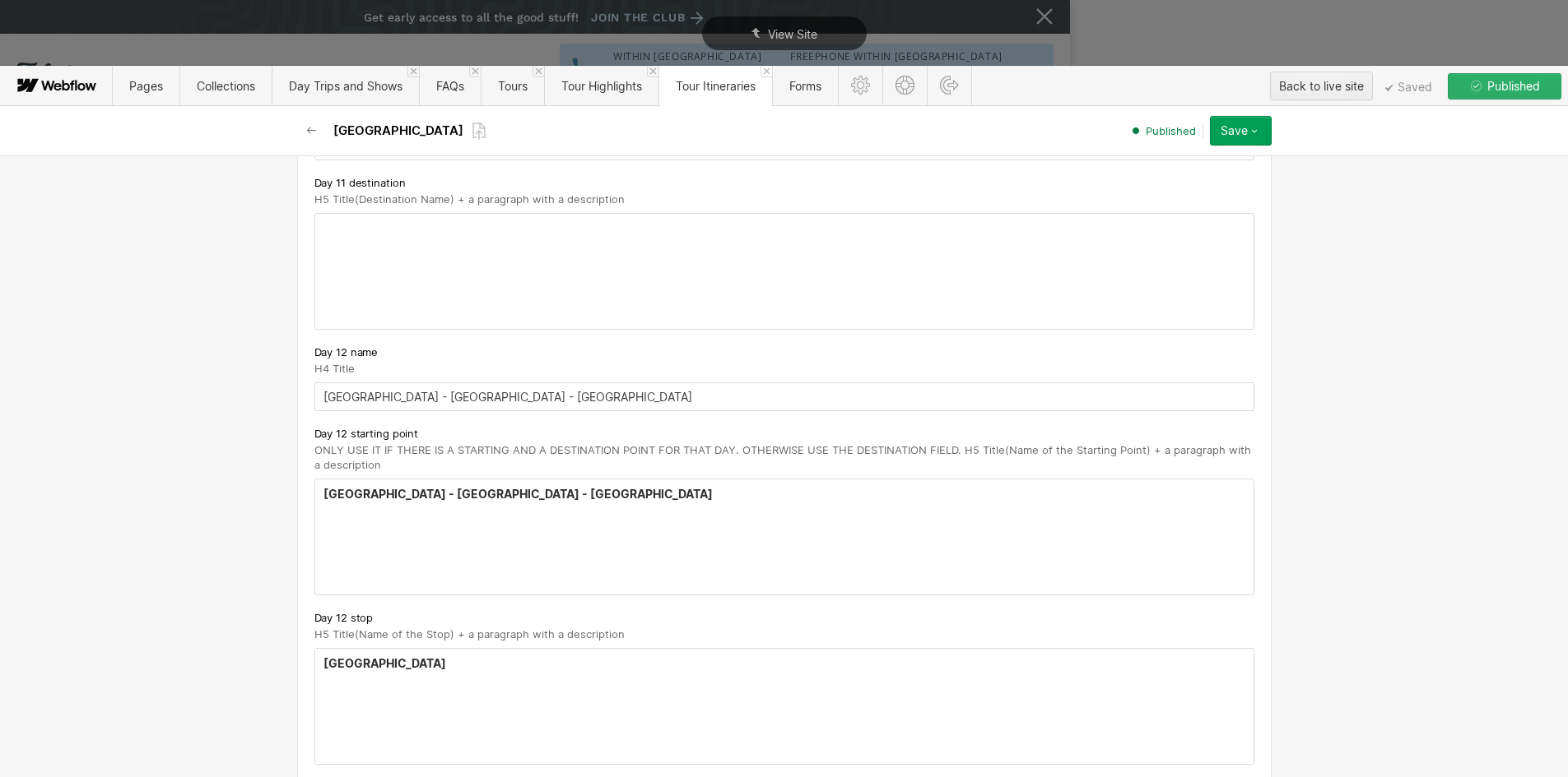
click at [352, 487] on strong "Kyoto - Nara - Kyoto" at bounding box center [518, 494] width 389 height 14
drag, startPoint x: 352, startPoint y: 482, endPoint x: 556, endPoint y: 482, distance: 204.0
click at [556, 487] on h5 "Kyoto - Nara - Kyoto" at bounding box center [784, 495] width 922 height 17
drag, startPoint x: 482, startPoint y: 477, endPoint x: 352, endPoint y: 482, distance: 130.1
click at [352, 487] on h5 "Kyoto - Nara - Kyoto" at bounding box center [784, 495] width 922 height 17
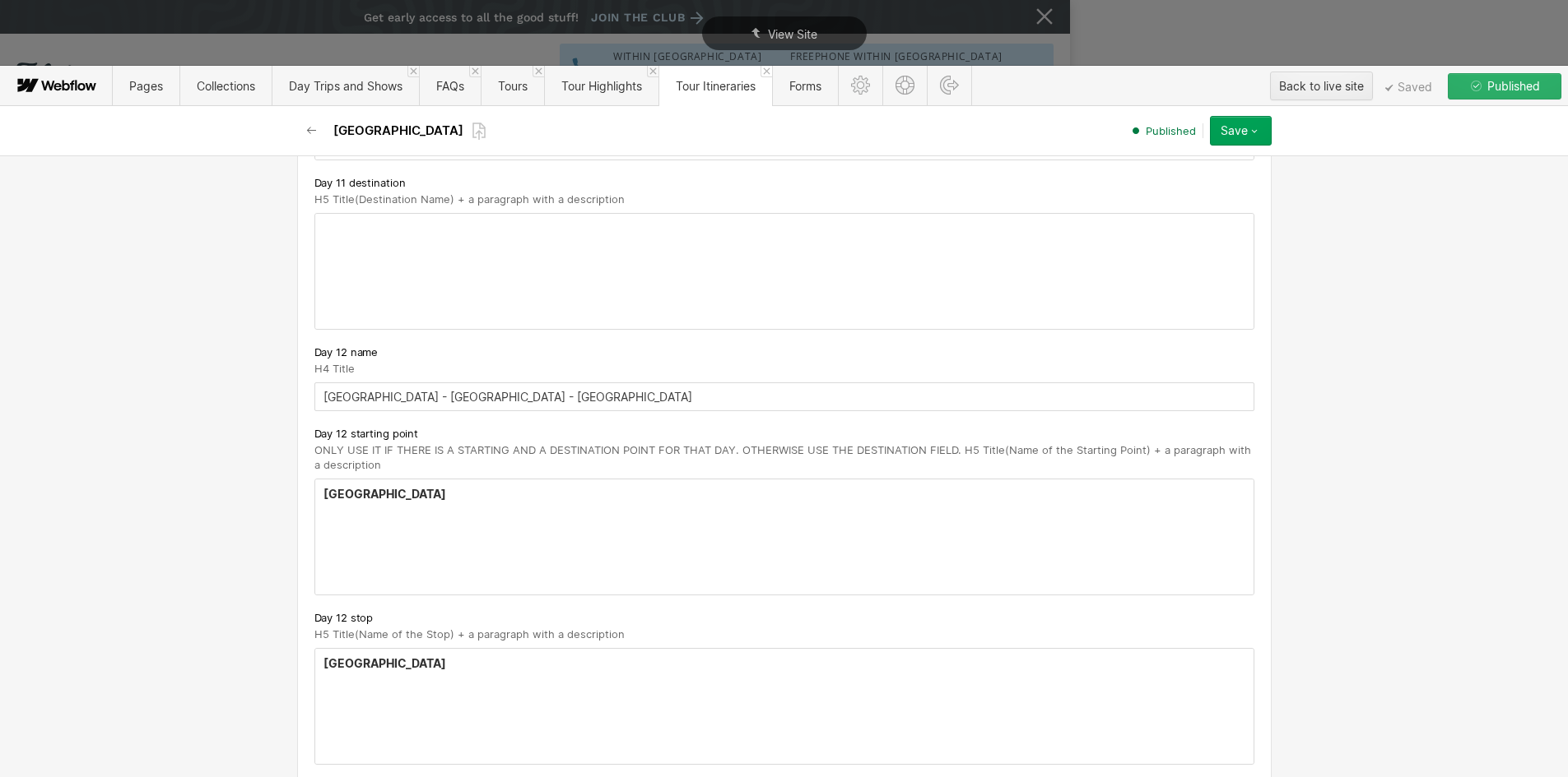
drag, startPoint x: 385, startPoint y: 470, endPoint x: 363, endPoint y: 482, distance: 25.1
click at [385, 480] on div "Kyoto ‍" at bounding box center [785, 537] width 938 height 115
click at [402, 487] on h5 "Kyoto (" at bounding box center [784, 495] width 922 height 17
click at [414, 494] on div "Kyoto (Saturday 18th April) ‍" at bounding box center [785, 537] width 938 height 115
click at [341, 716] on div "Kyoto ‍ ‍" at bounding box center [785, 707] width 938 height 115
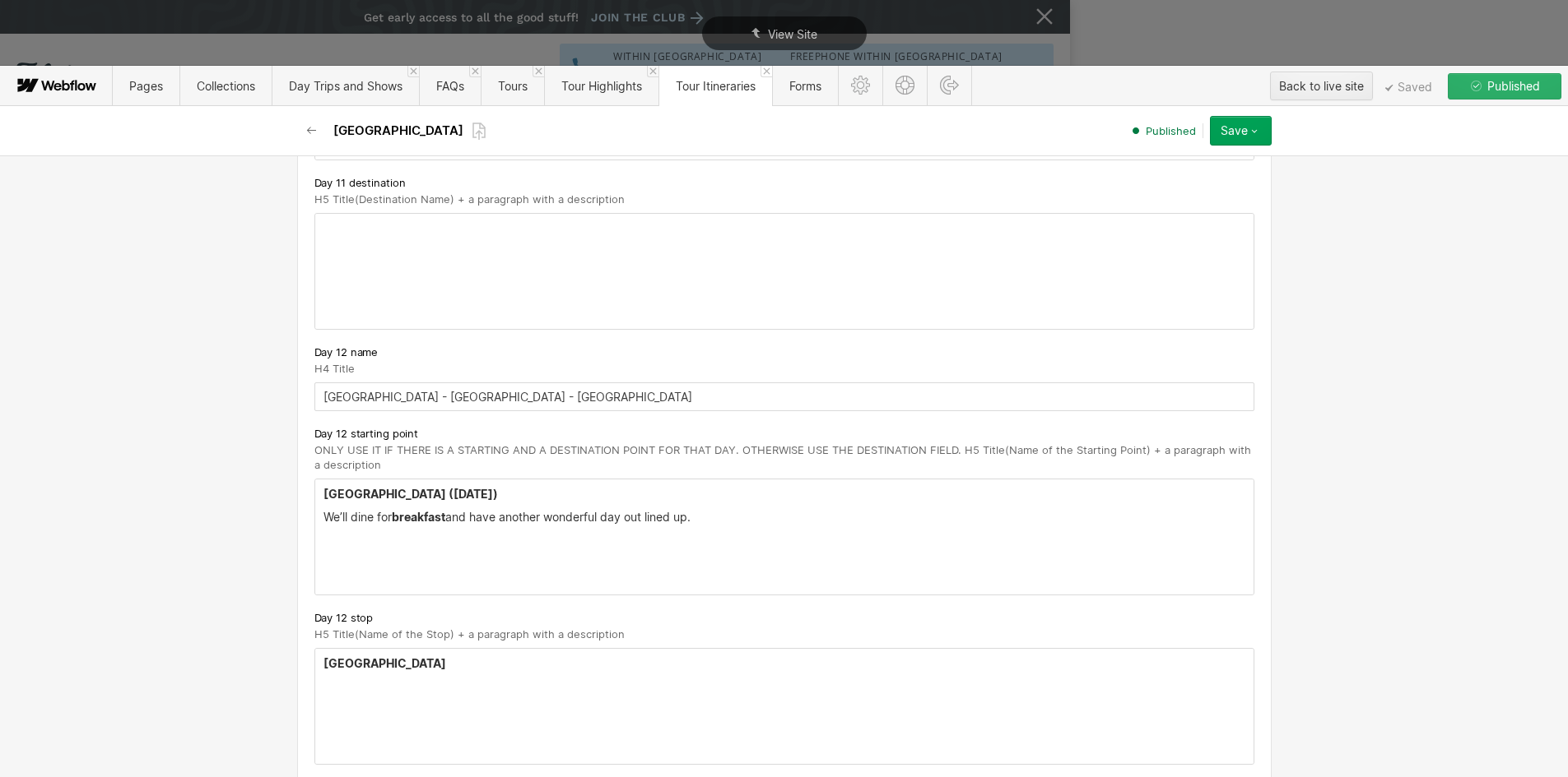
click at [348, 685] on div "Kyoto ‍ ‍" at bounding box center [785, 707] width 938 height 115
click at [336, 680] on p "‍" at bounding box center [784, 687] width 922 height 13
paste div
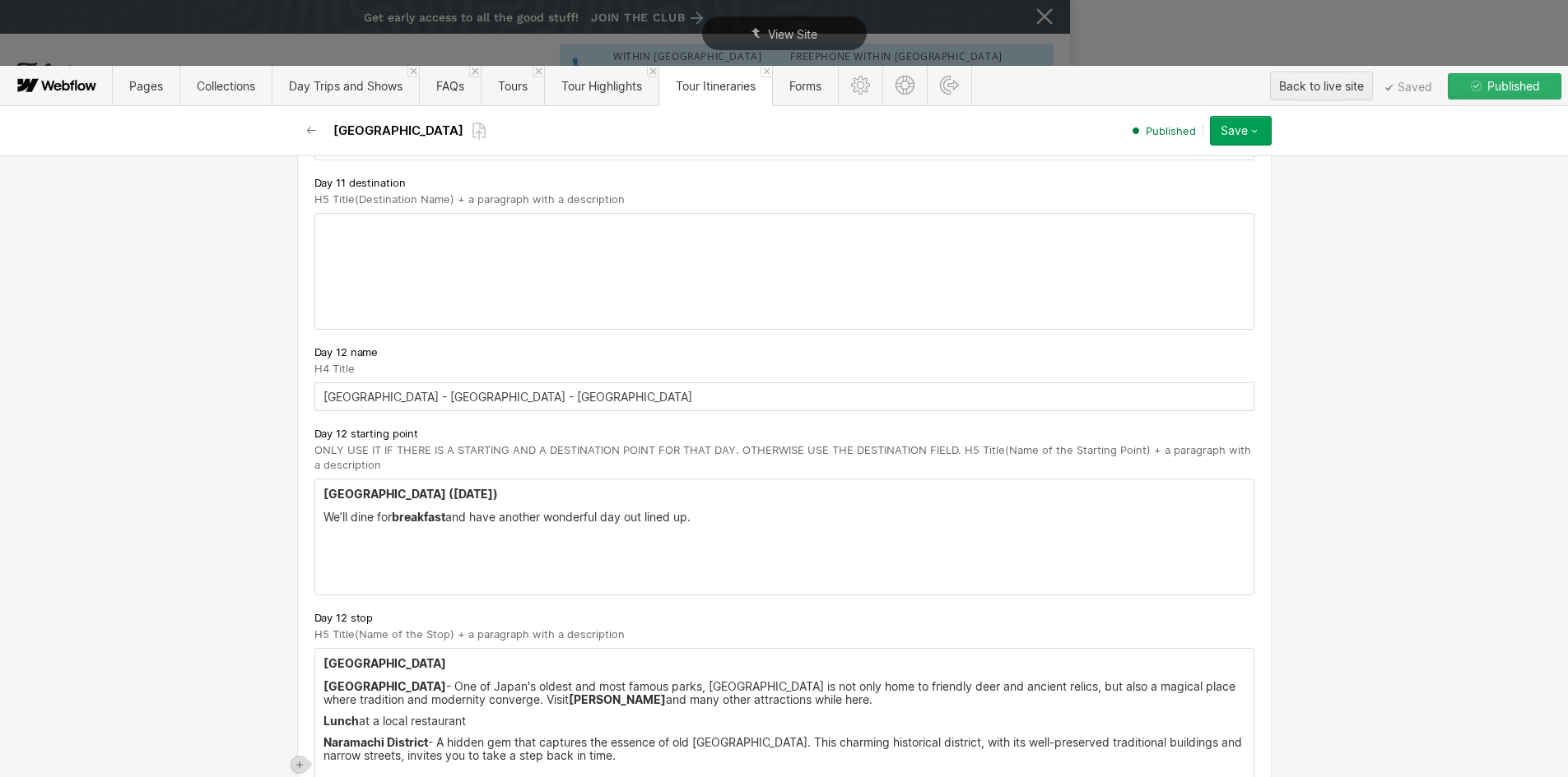
click at [331, 657] on strong "Kyoto" at bounding box center [384, 663] width 123 height 14
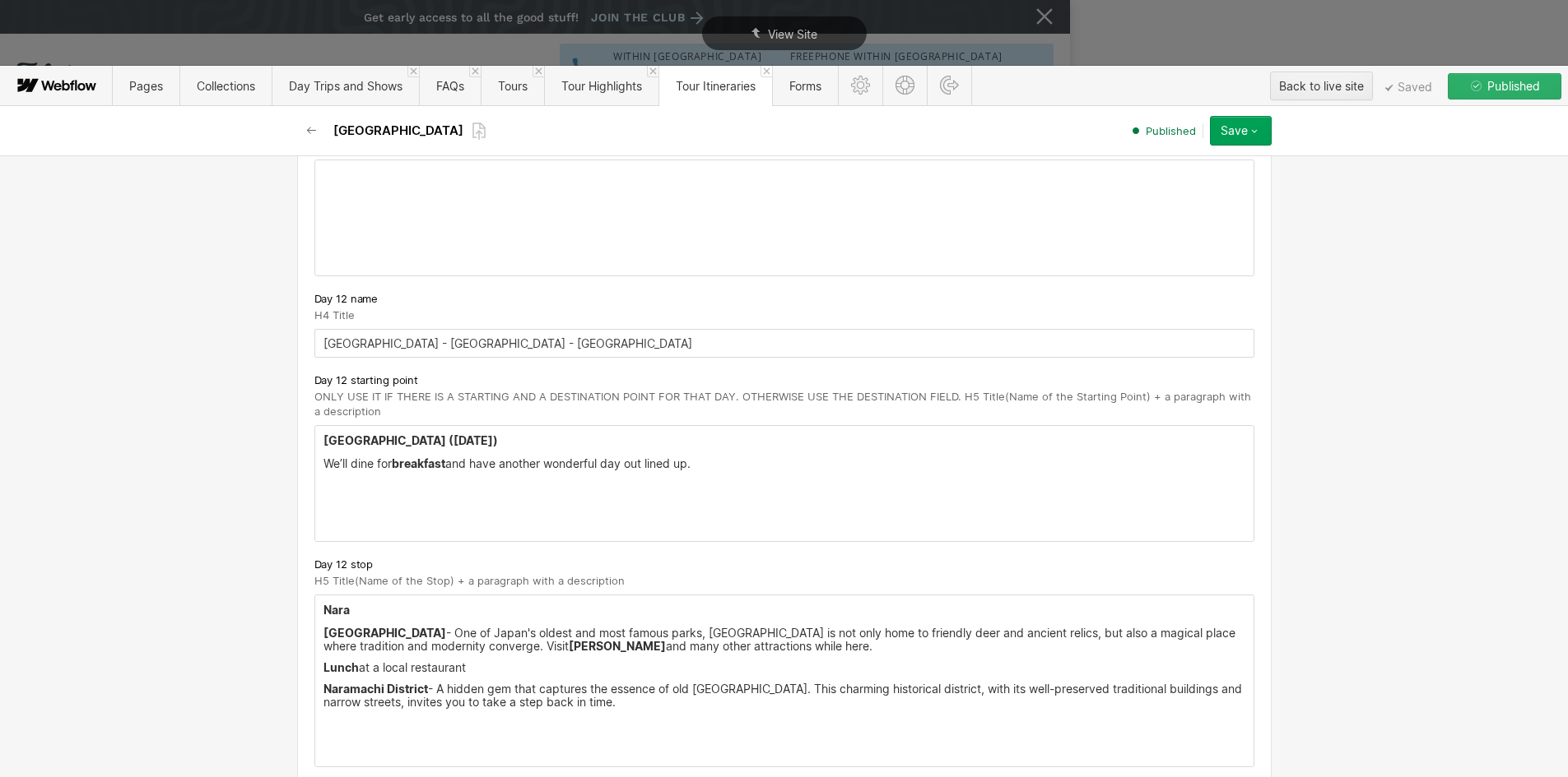
scroll to position [7321, 0]
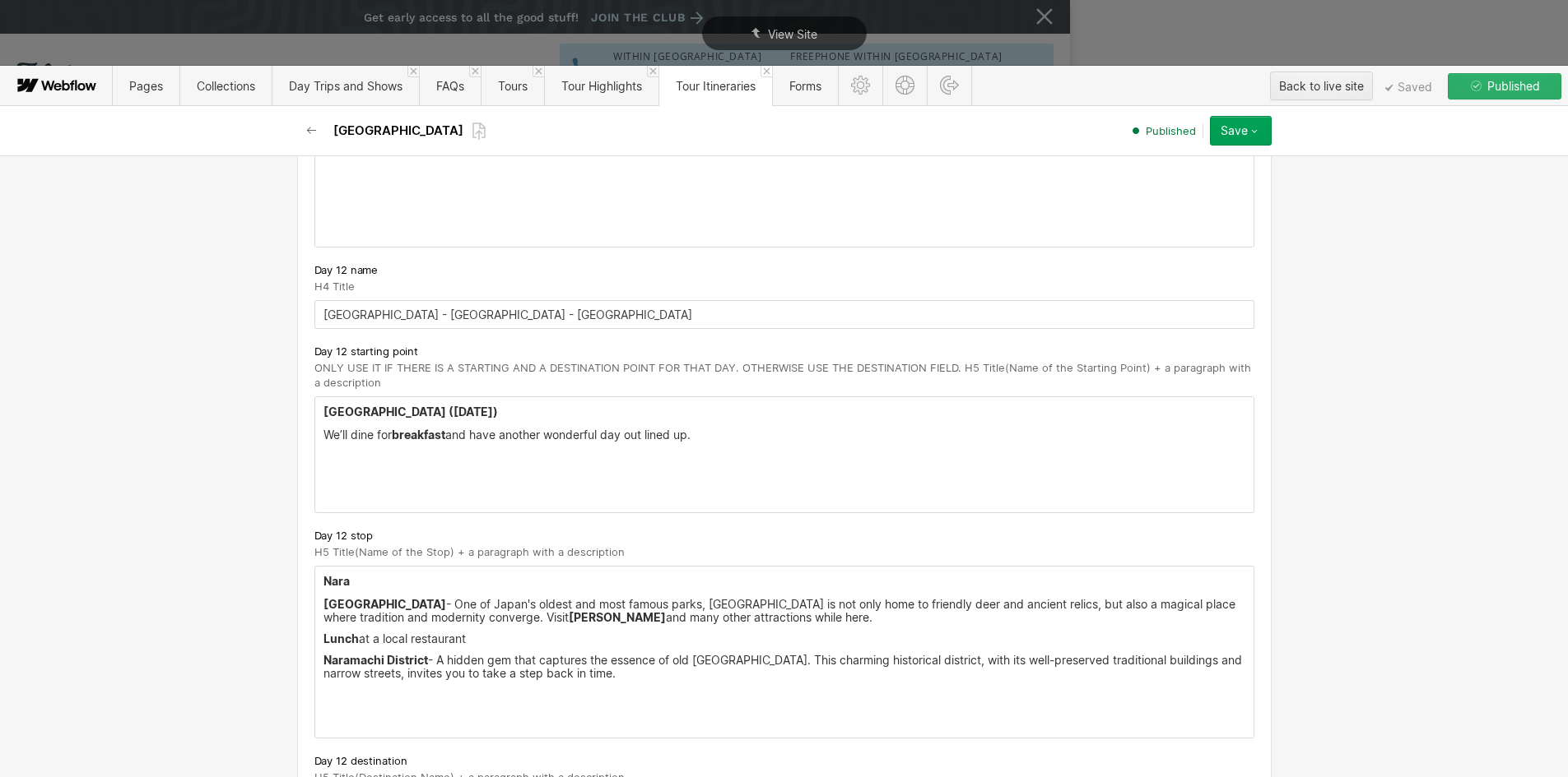
click at [323, 632] on strong "Lunch" at bounding box center [341, 638] width 35 height 14
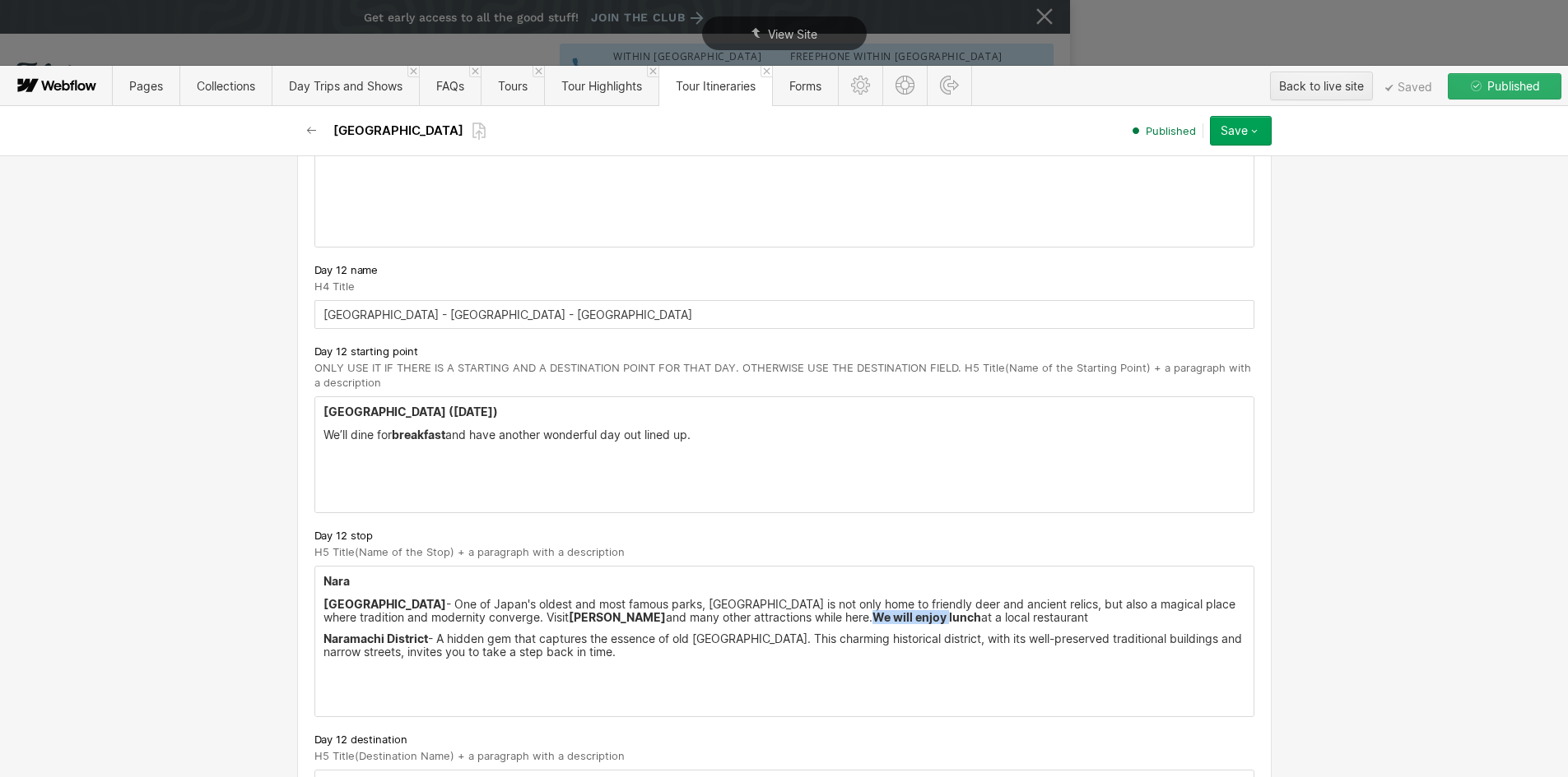
drag, startPoint x: 752, startPoint y: 603, endPoint x: 827, endPoint y: 604, distance: 75.0
click at [827, 604] on p "Nara Park - One of Japan's oldest and most famous parks, Nara Park is not only …" at bounding box center [784, 612] width 922 height 27
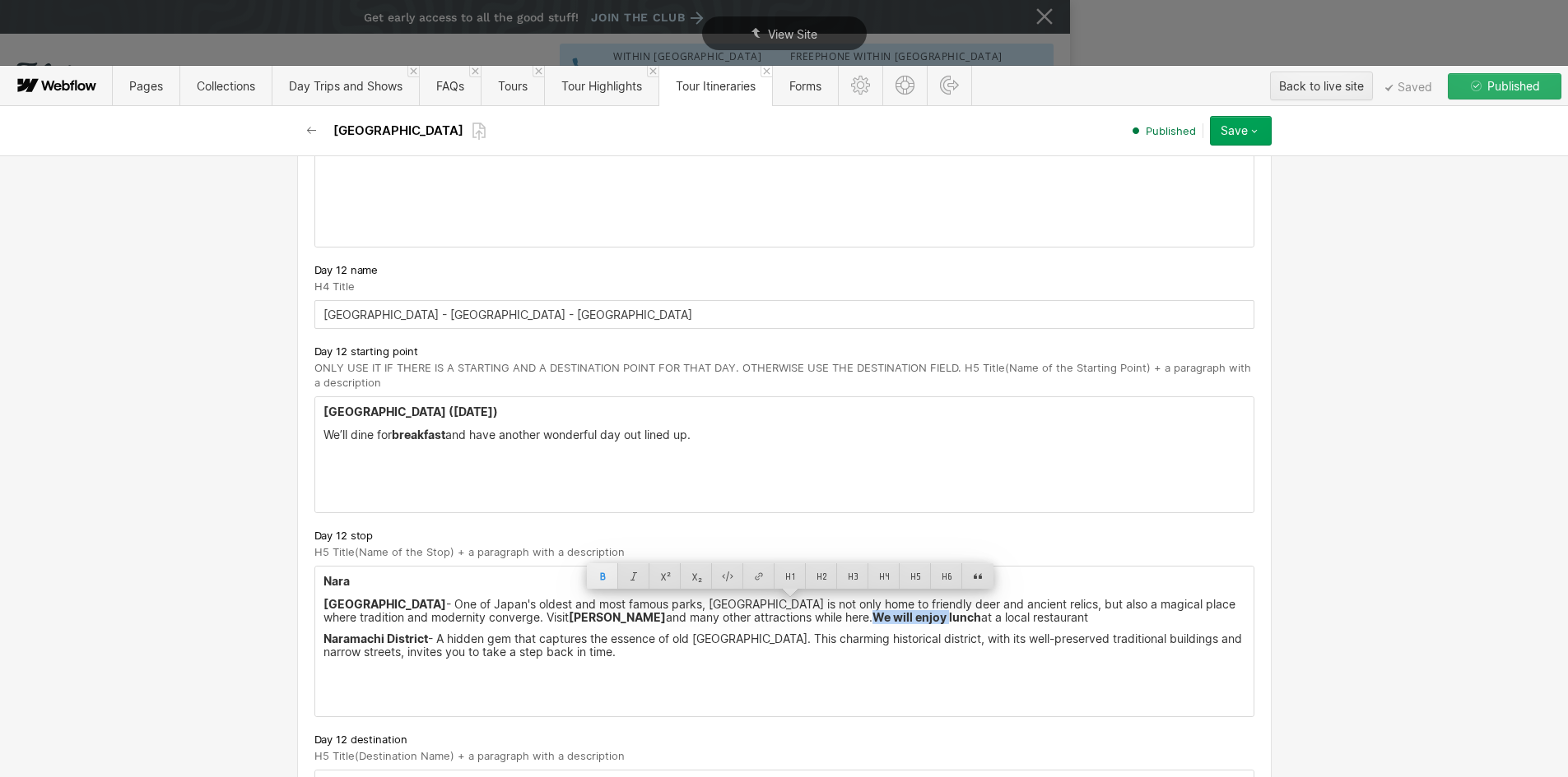
click at [601, 581] on div at bounding box center [602, 576] width 31 height 26
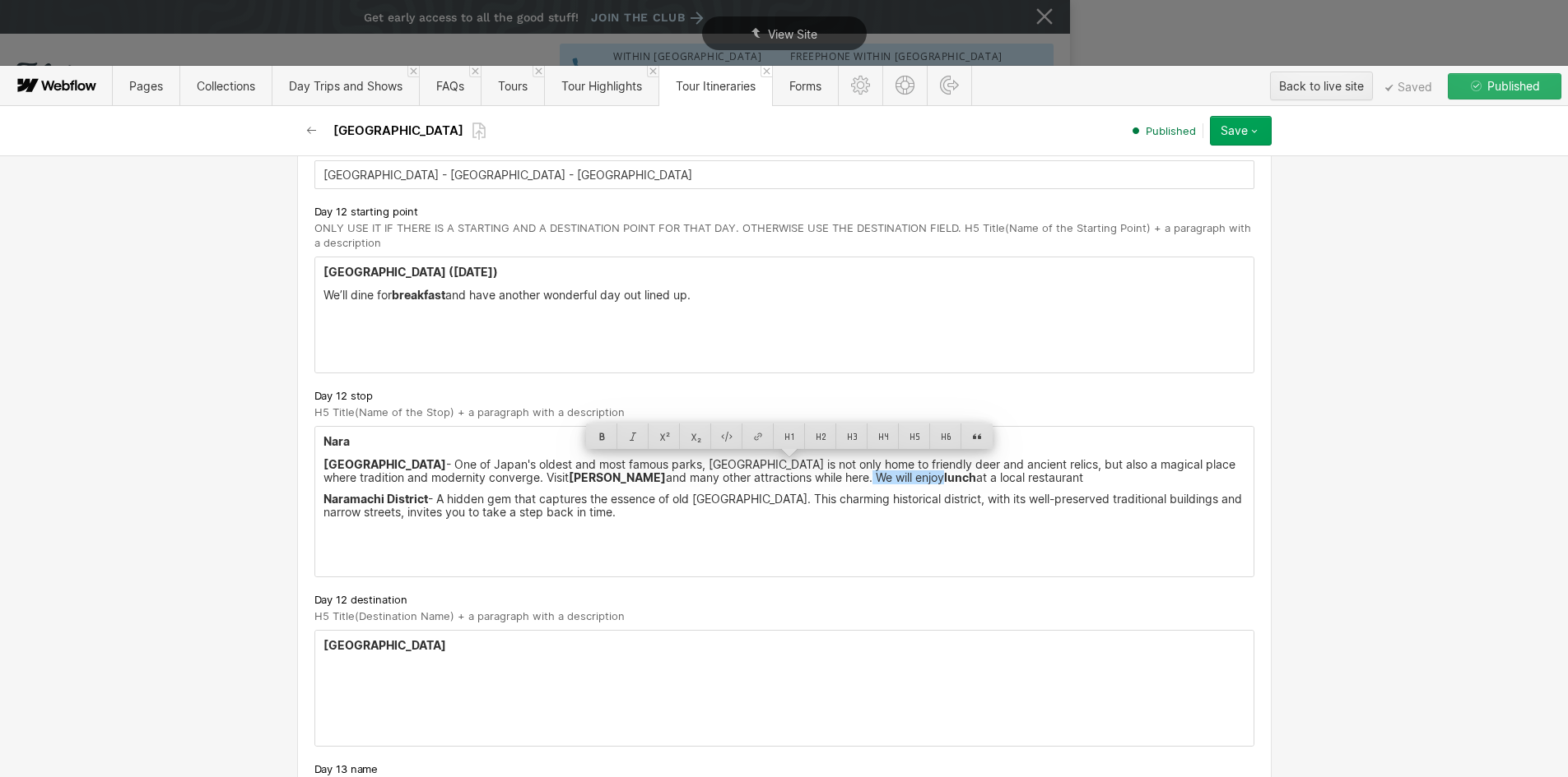
scroll to position [7651, 0]
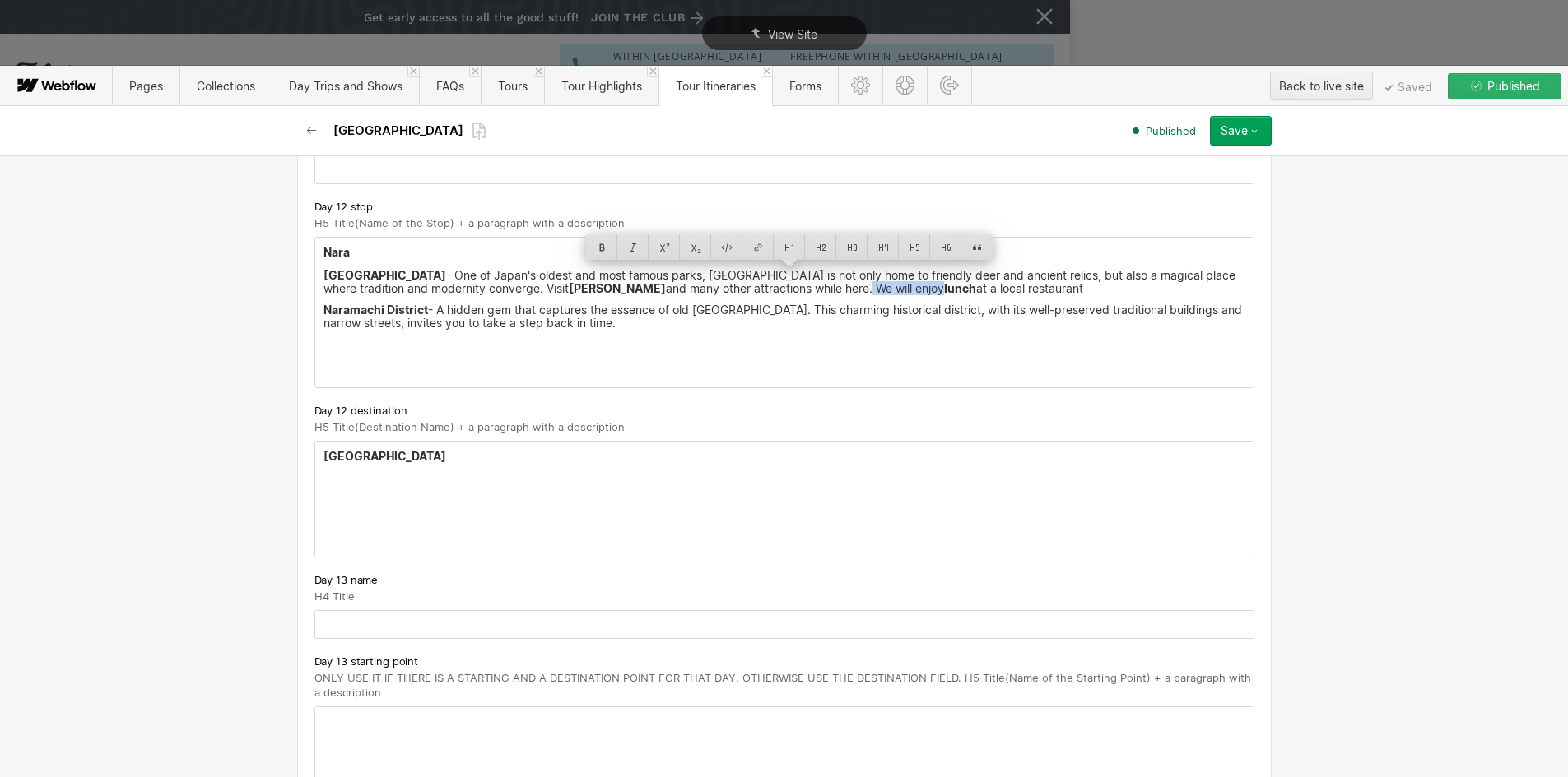
click at [338, 482] on div "Kyoto ‍ ‍" at bounding box center [785, 499] width 938 height 115
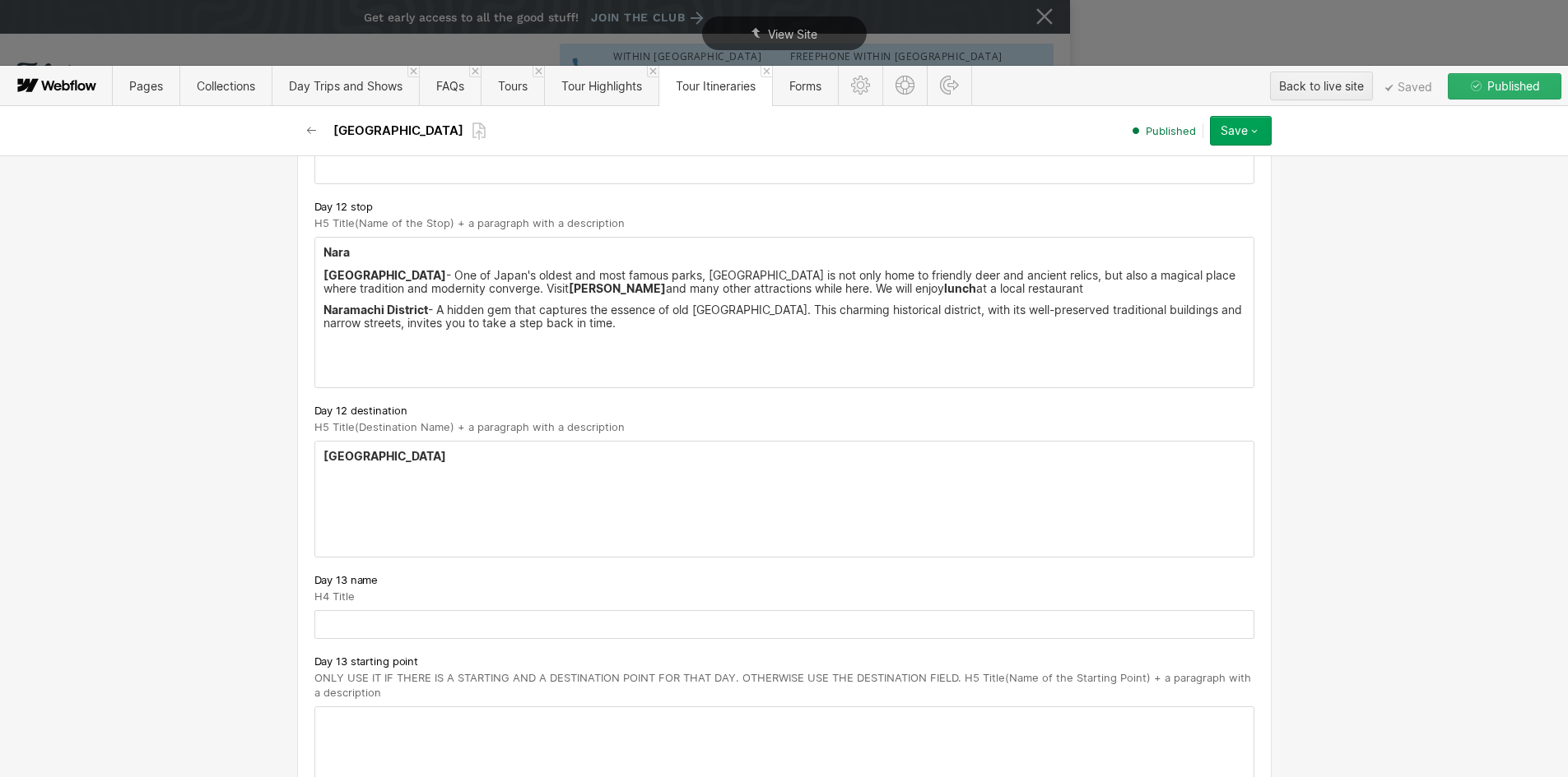
click at [338, 473] on p "‍" at bounding box center [784, 480] width 922 height 13
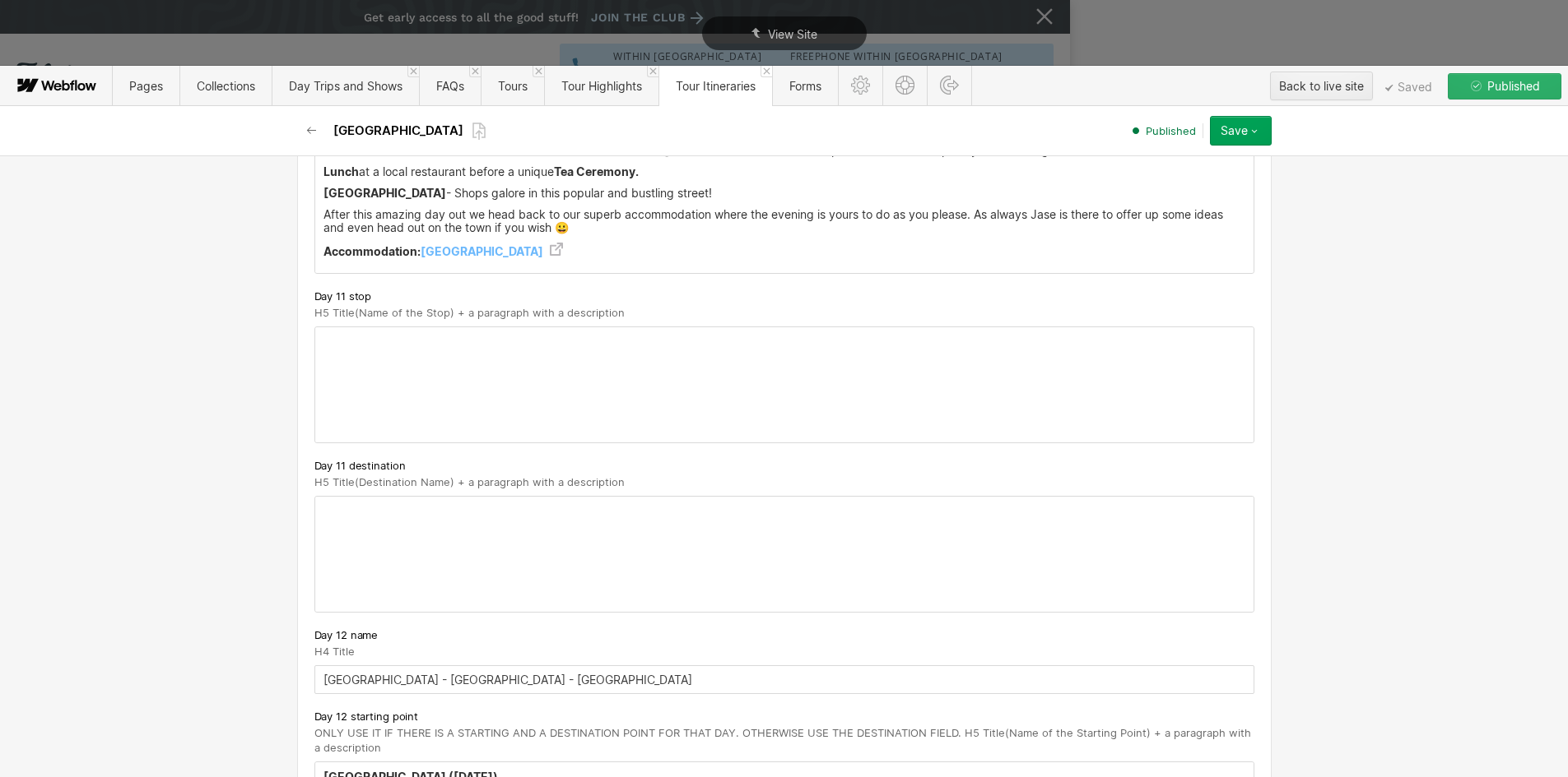
scroll to position [6910, 0]
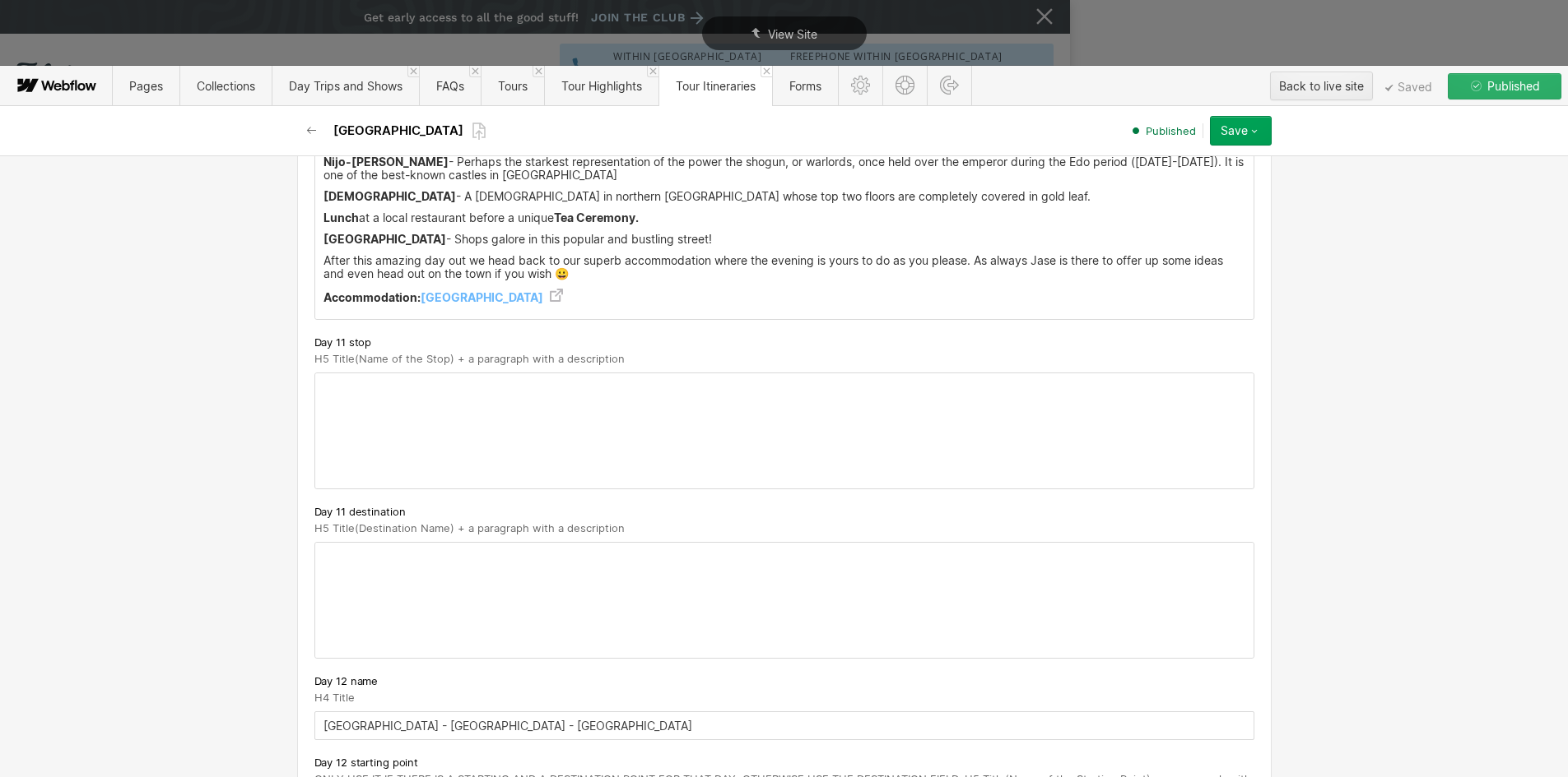
click at [365, 290] on strong "Accommodation:" at bounding box center [372, 297] width 97 height 14
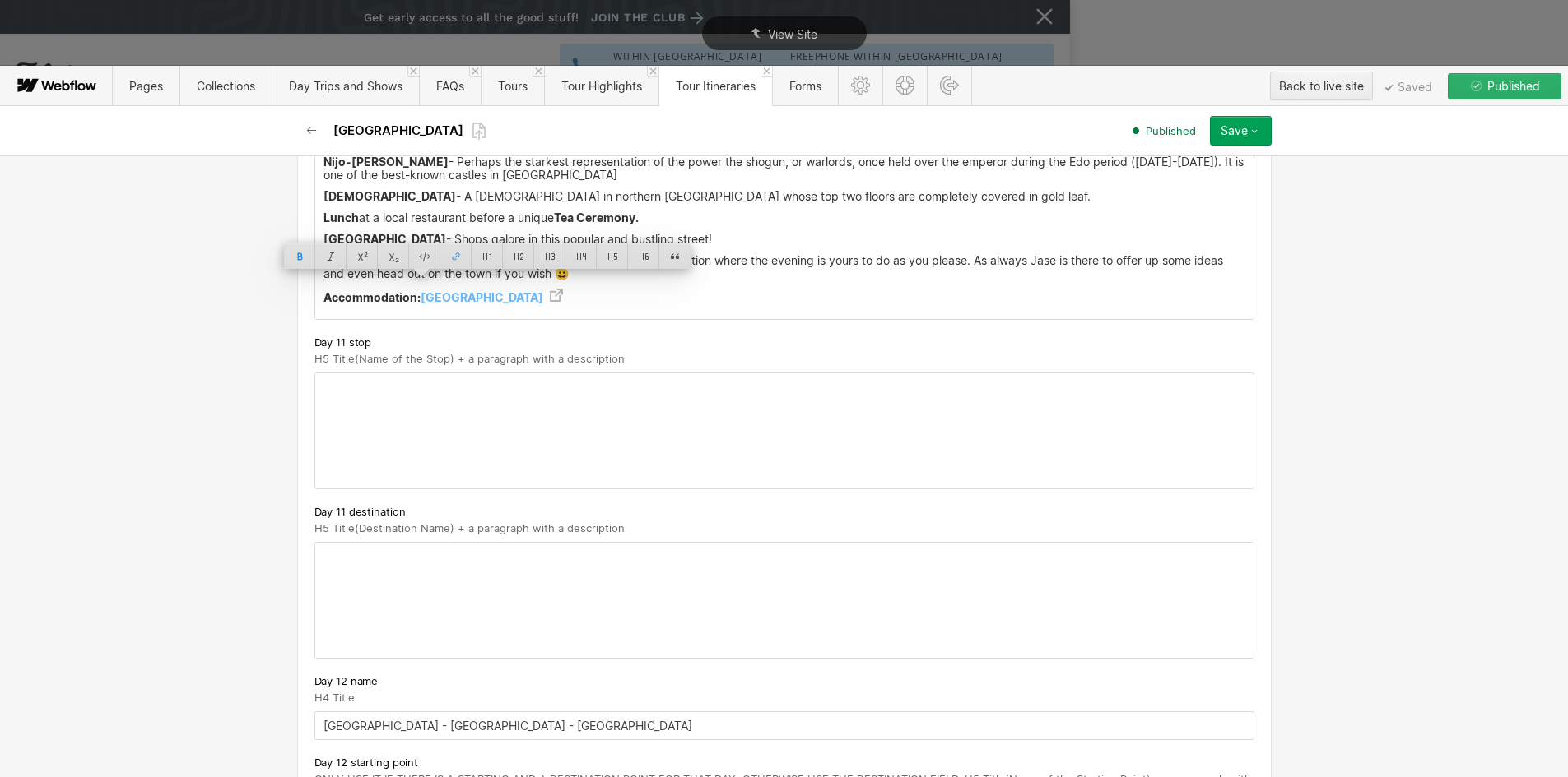
scroll to position [7486, 0]
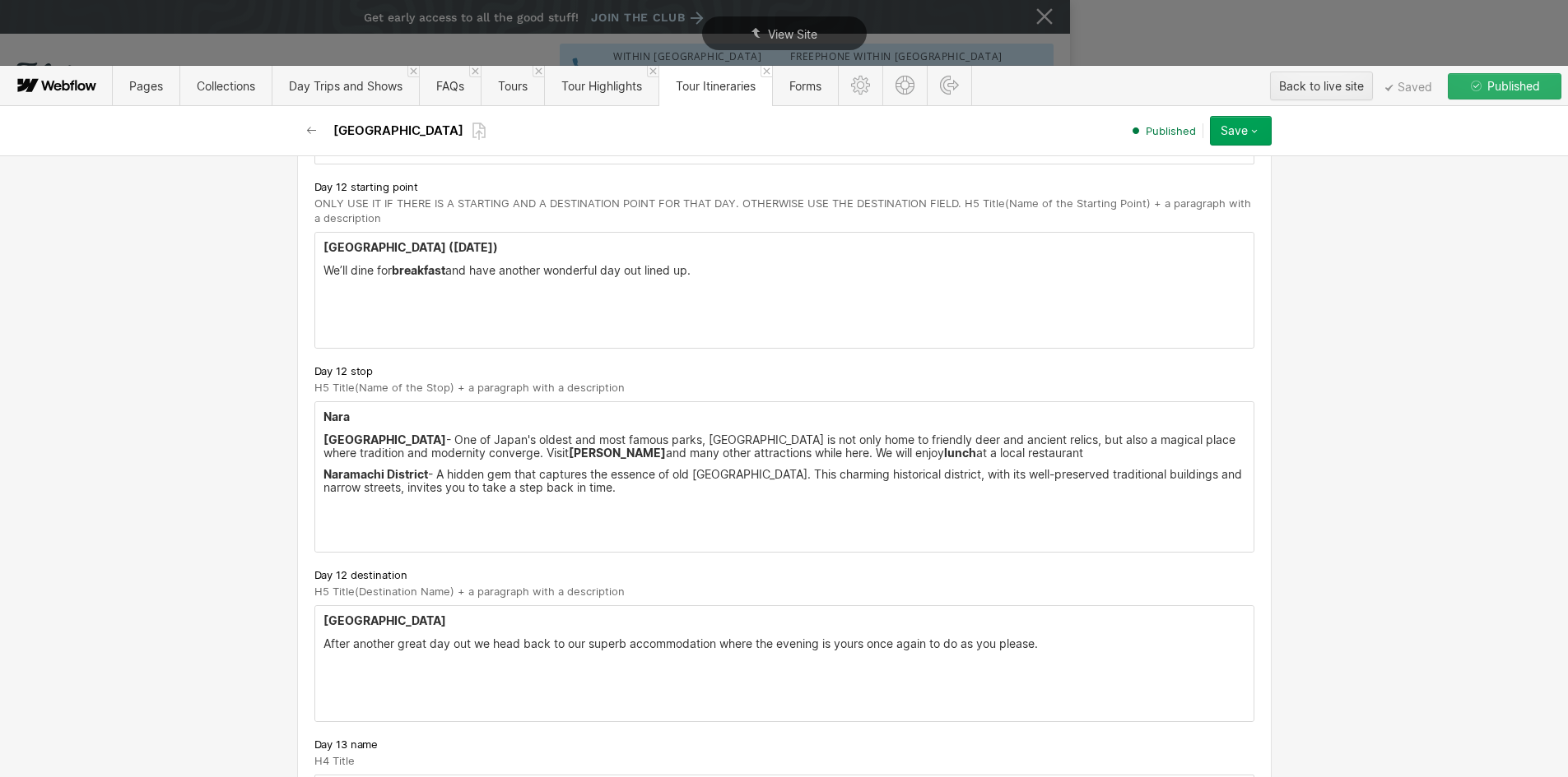
click at [324, 659] on p "‍" at bounding box center [784, 666] width 922 height 13
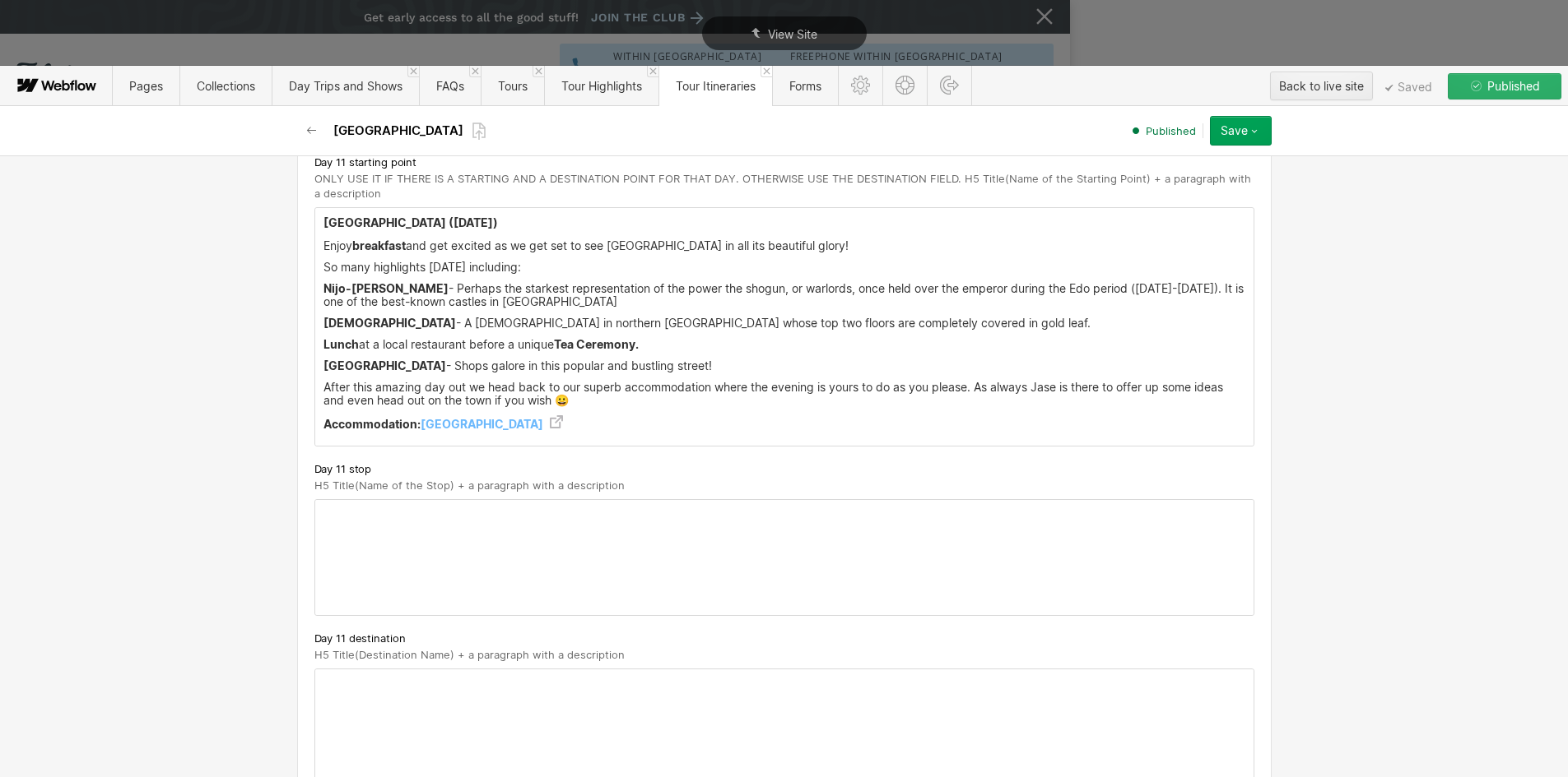
scroll to position [6746, 0]
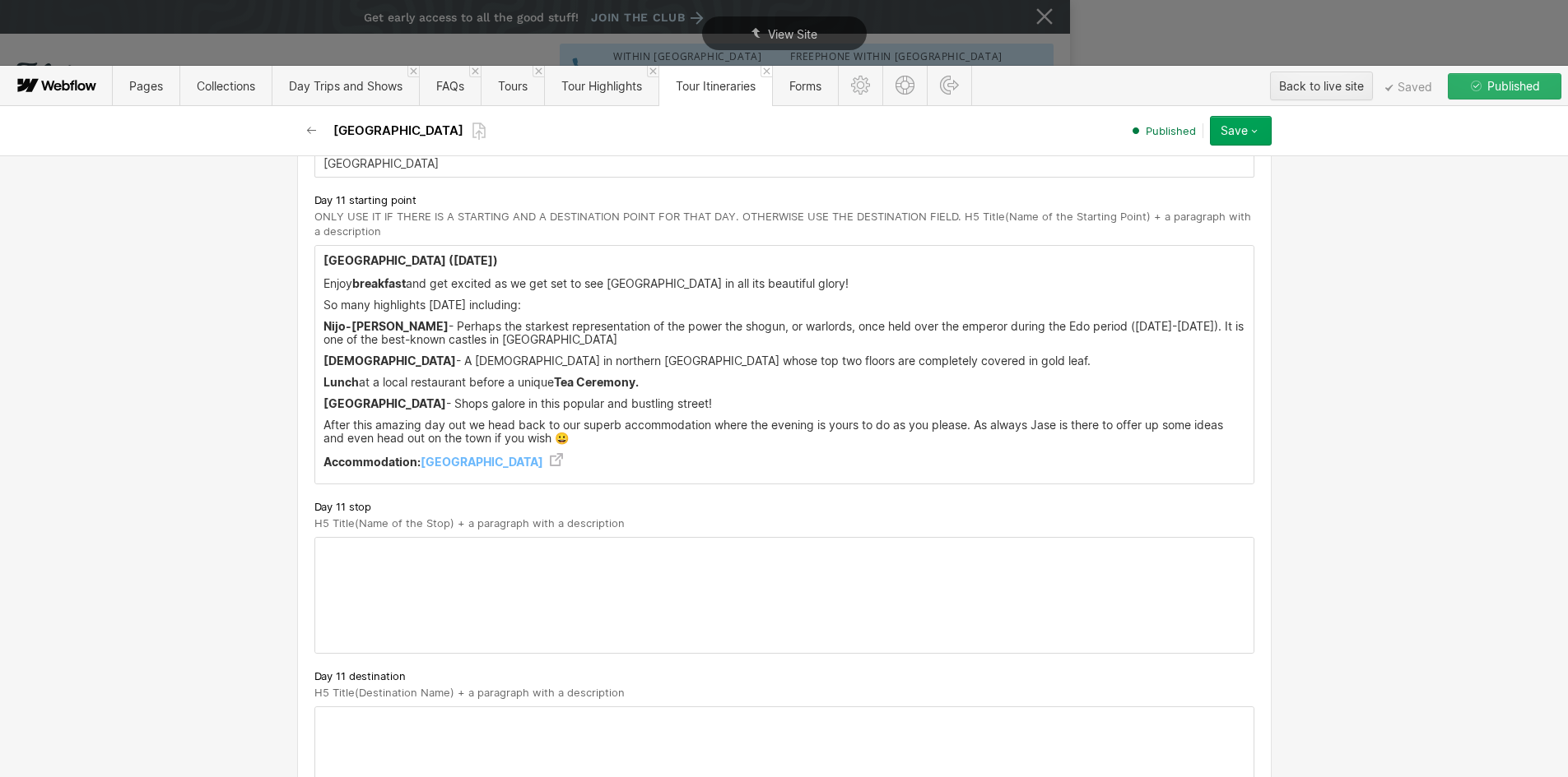
click at [599, 422] on p "After this amazing day out we head back to our superb accommodation where the e…" at bounding box center [784, 432] width 922 height 27
click at [584, 431] on p "After this amazing day out we head back to our superb accommodation where the e…" at bounding box center [784, 432] width 922 height 27
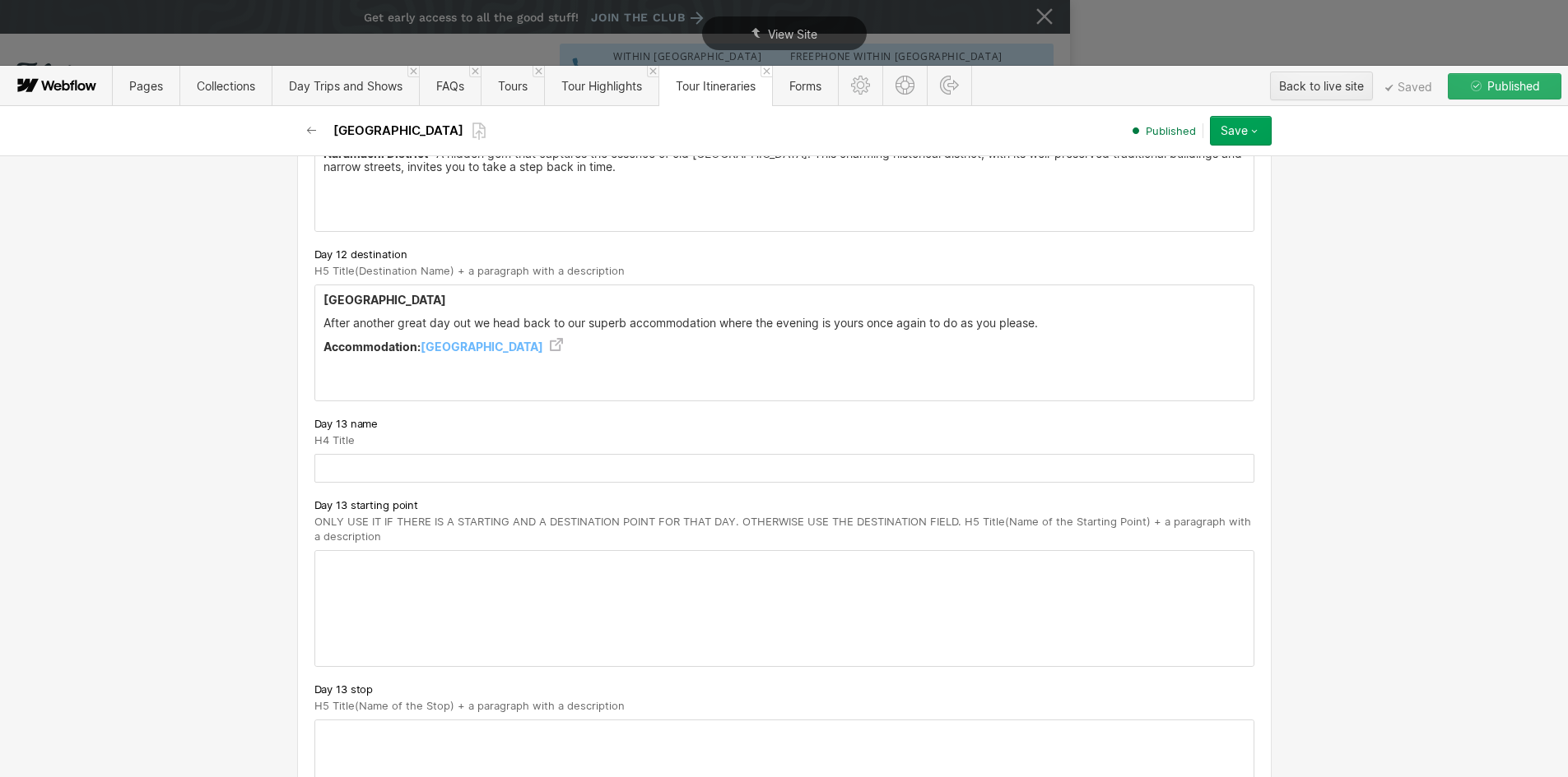
scroll to position [7979, 0]
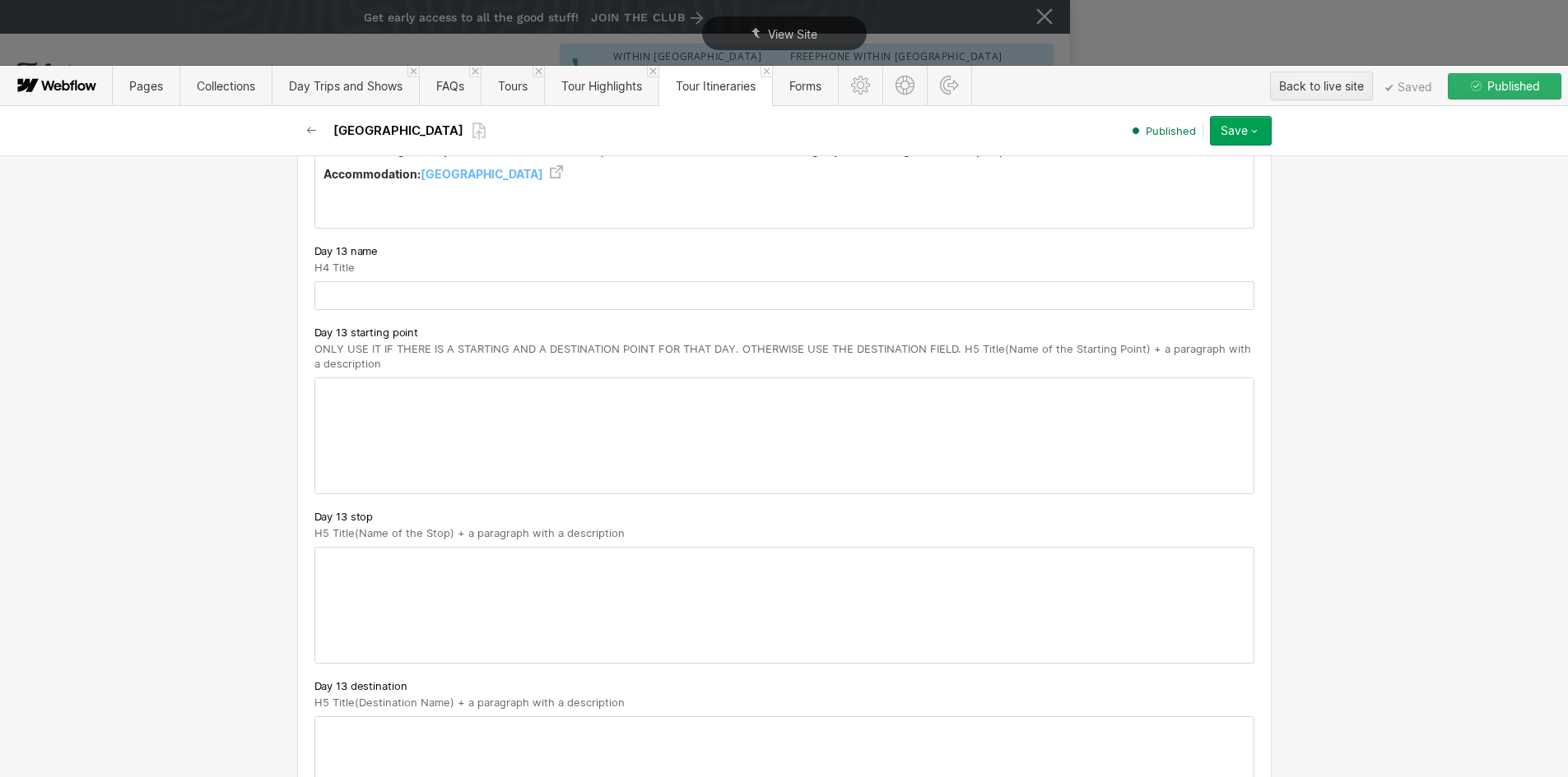
click at [332, 290] on input "text" at bounding box center [785, 295] width 940 height 28
paste input "Kyoto"
type input "Kyoto"
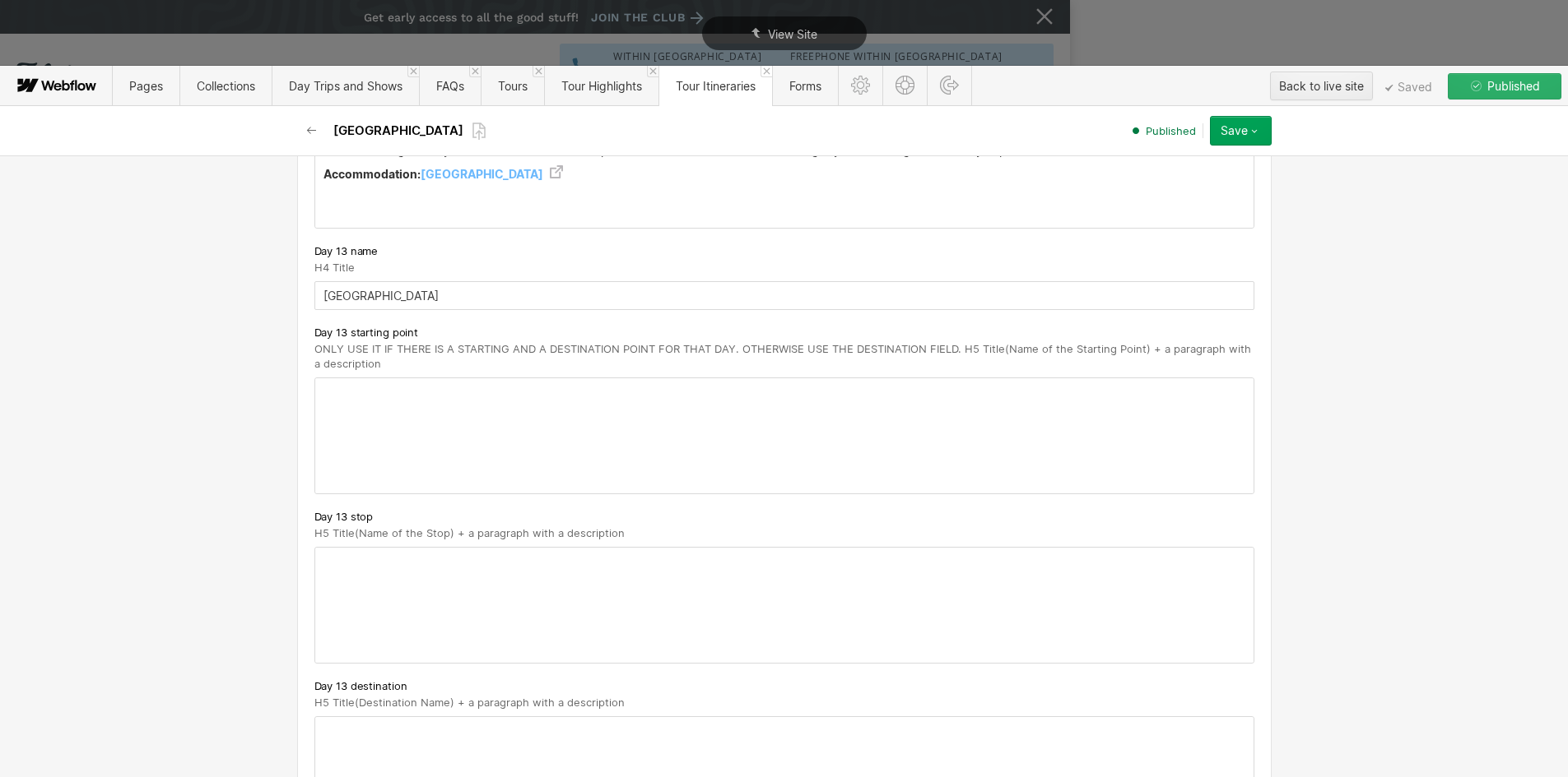
click at [347, 378] on div at bounding box center [785, 436] width 938 height 115
click at [334, 384] on strong "Kyoto" at bounding box center [384, 391] width 123 height 14
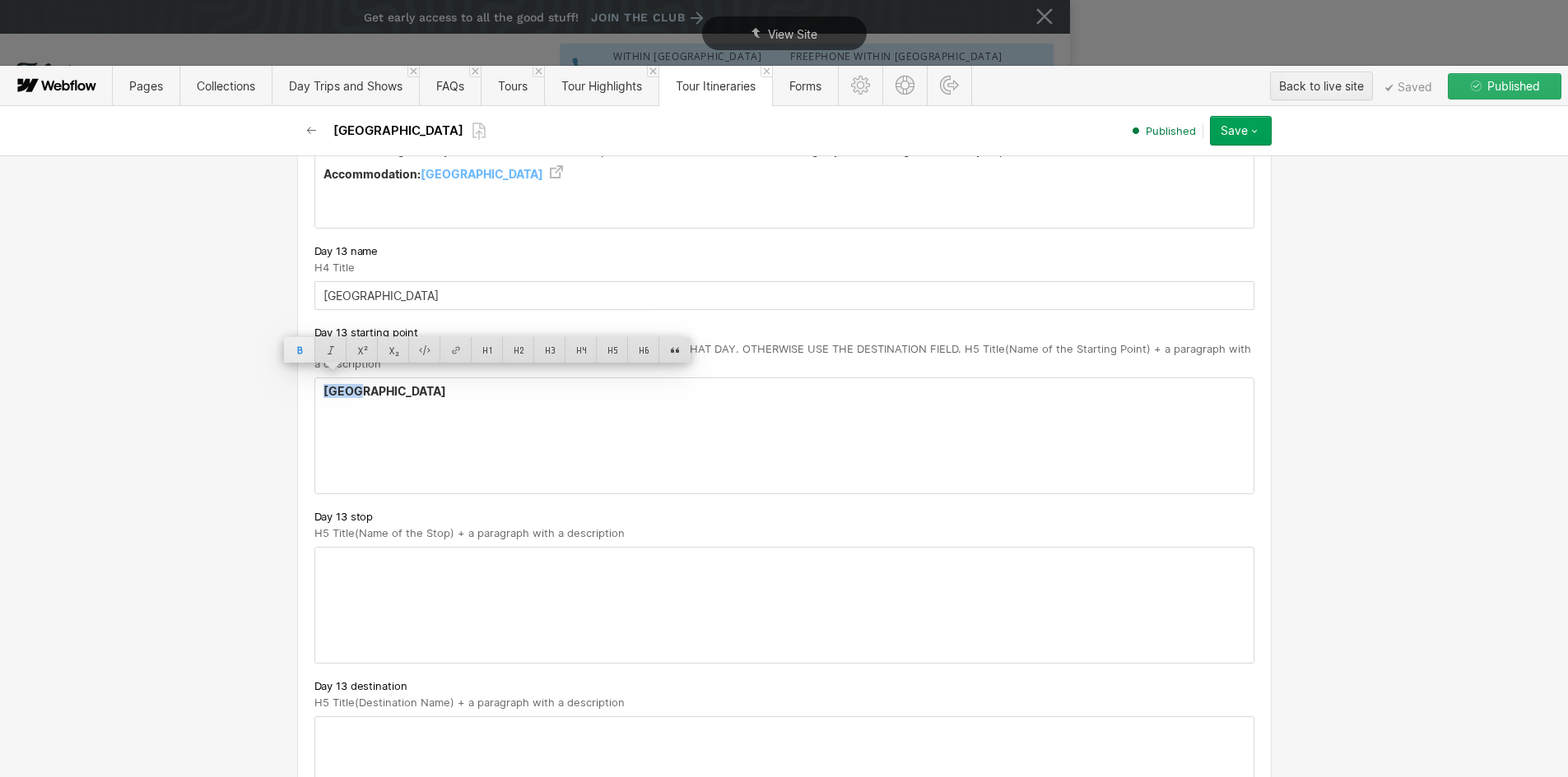
click at [300, 350] on div at bounding box center [299, 350] width 31 height 26
click at [604, 350] on div at bounding box center [612, 350] width 31 height 26
click at [377, 387] on h5 "Kyoto" at bounding box center [784, 393] width 922 height 17
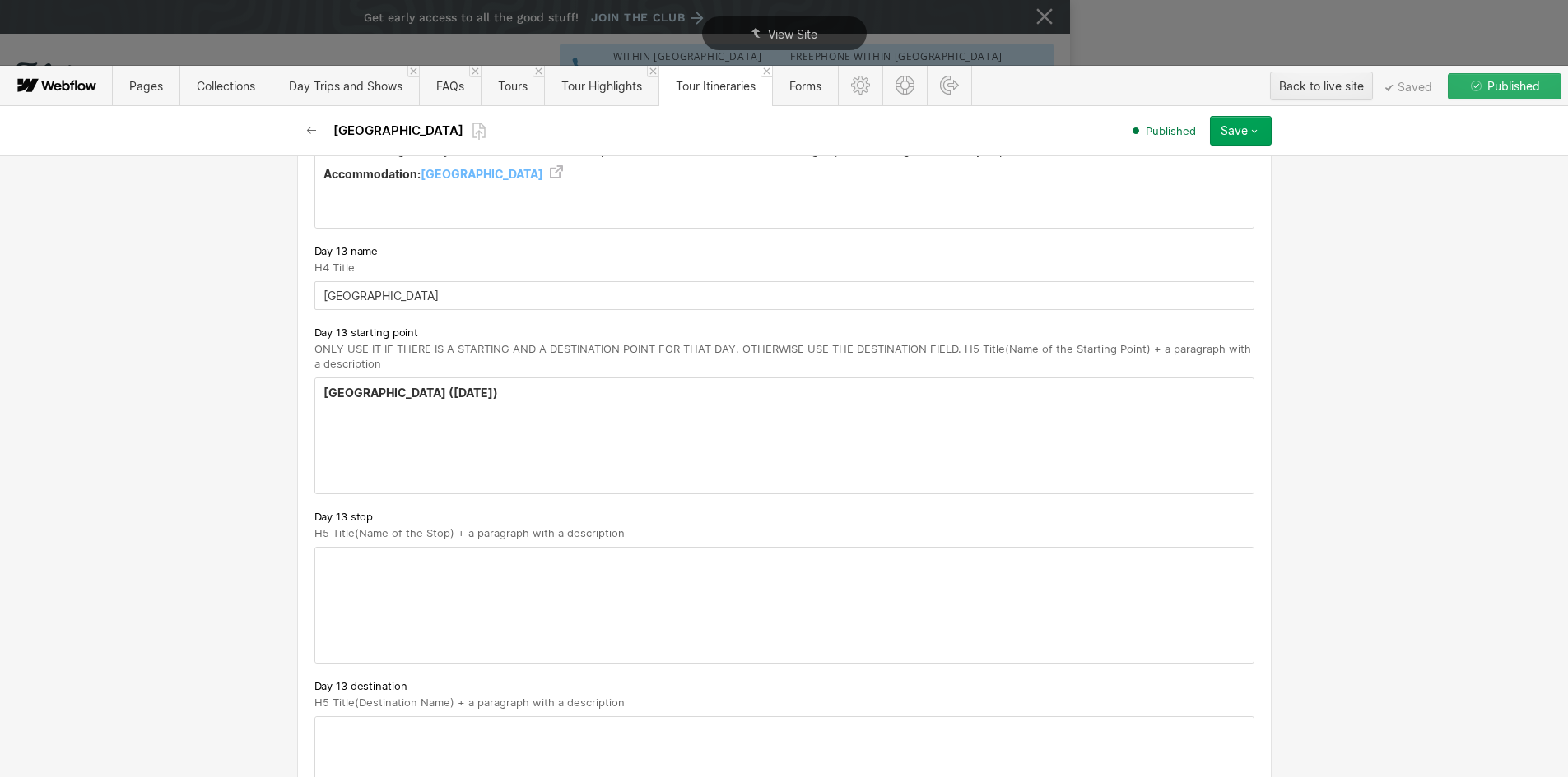
click at [505, 389] on div "Kyoto ( Sunday 19th April)" at bounding box center [785, 436] width 938 height 115
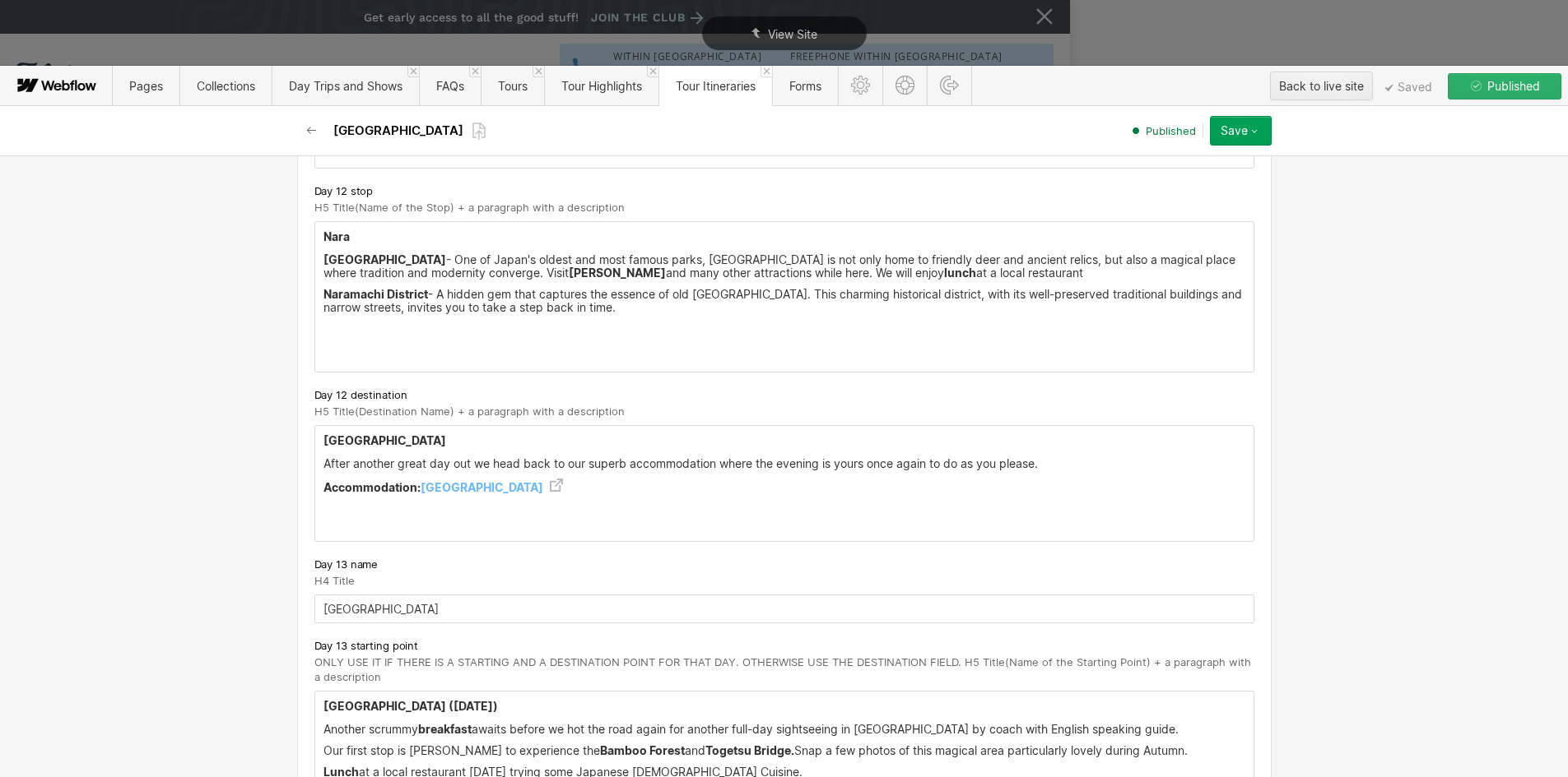
scroll to position [7651, 0]
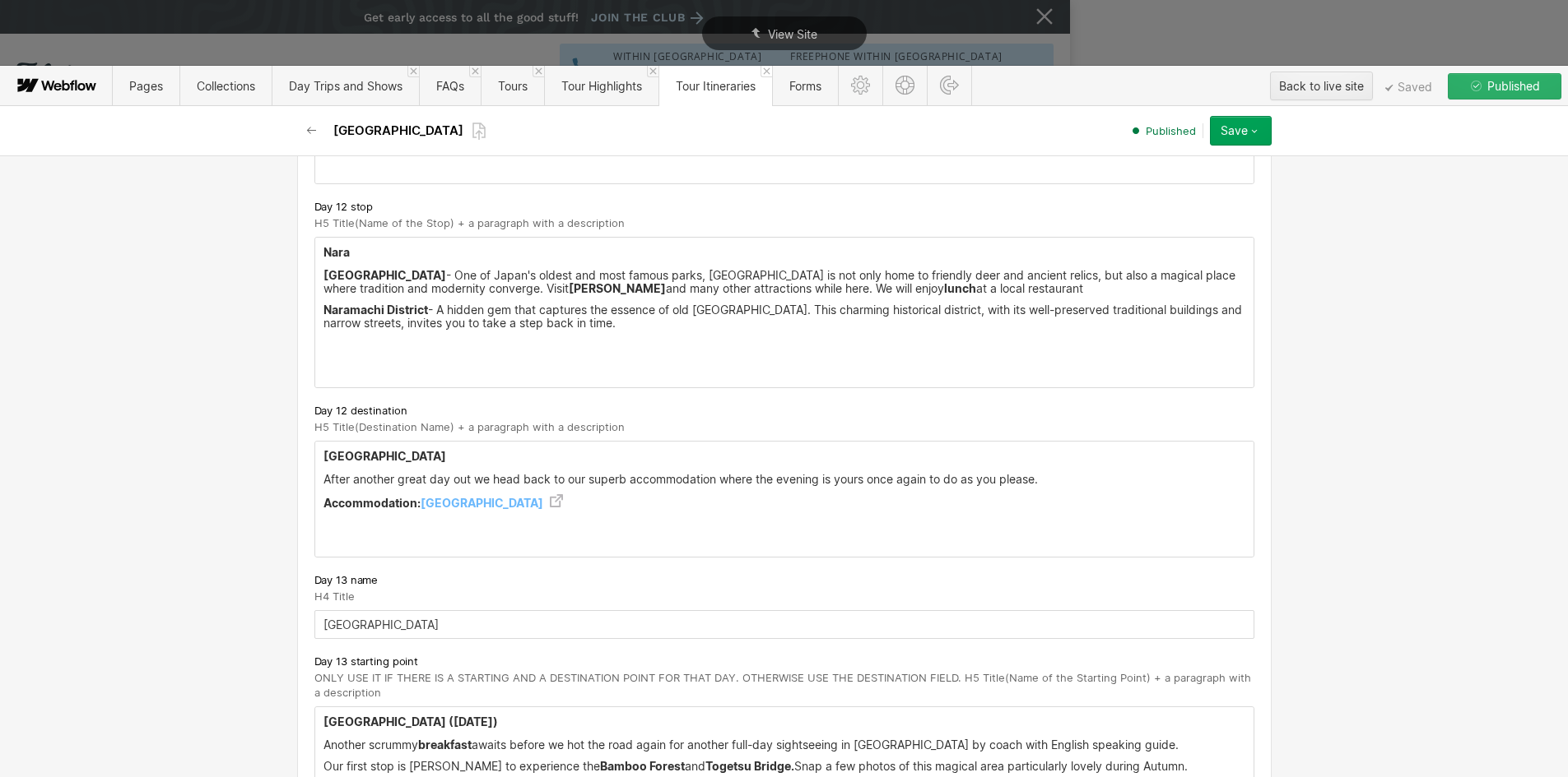
click at [378, 496] on strong "Accommodation:" at bounding box center [372, 502] width 97 height 14
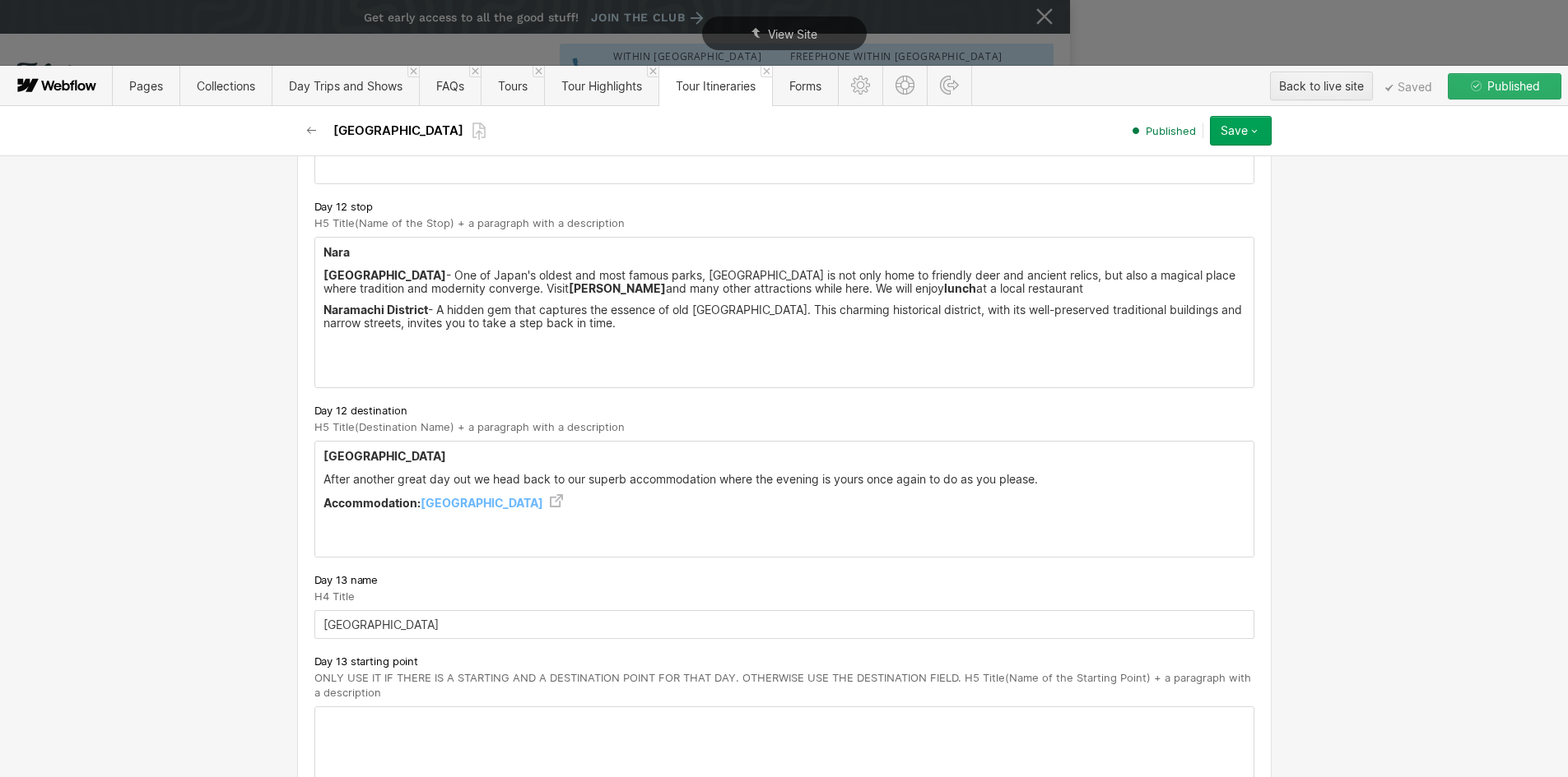
click at [378, 496] on strong "Accommodation:" at bounding box center [372, 502] width 97 height 14
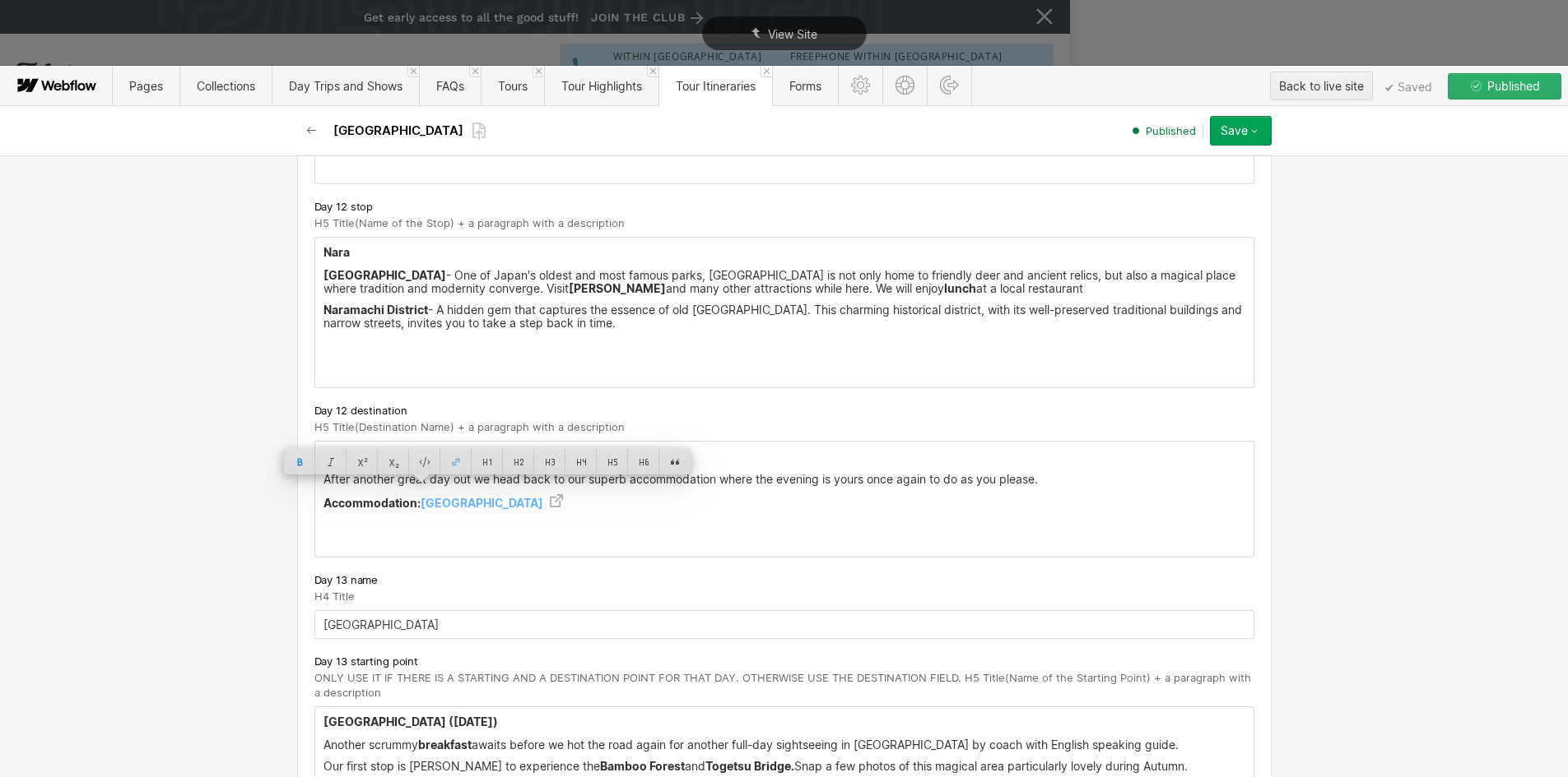
scroll to position [8062, 0]
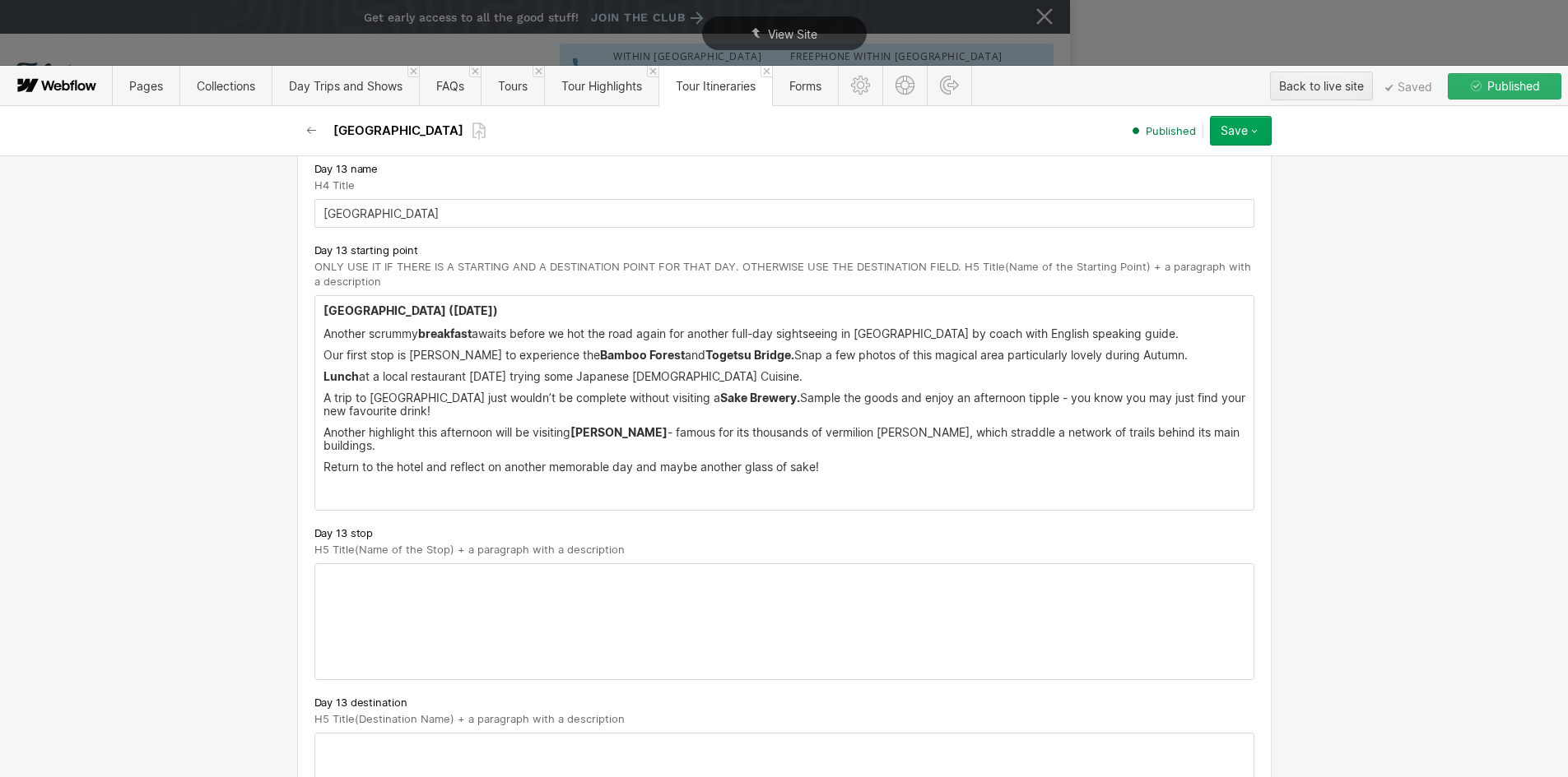
click at [357, 482] on p "‍" at bounding box center [784, 489] width 922 height 13
click at [353, 482] on p "‍" at bounding box center [784, 489] width 922 height 13
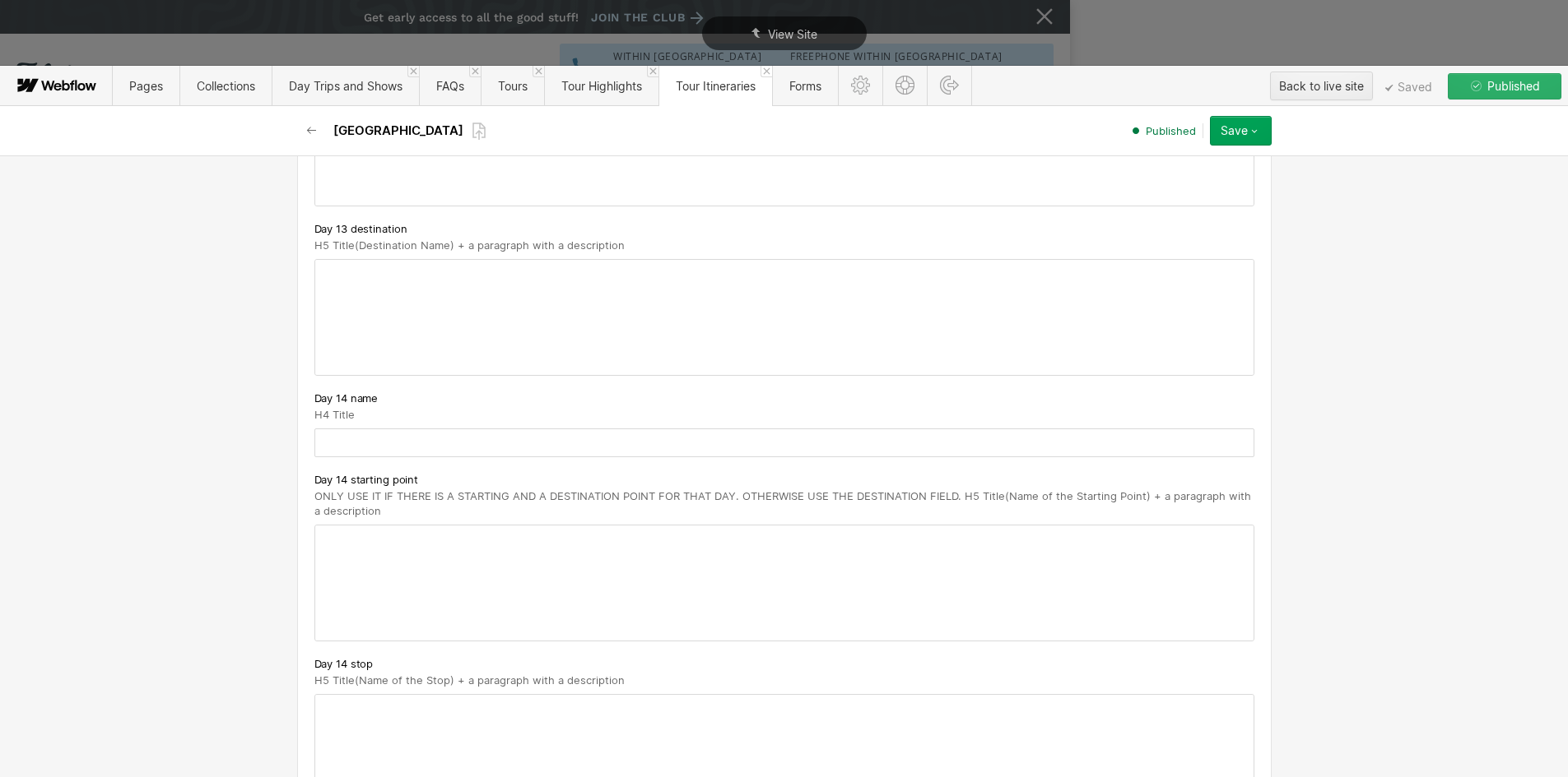
scroll to position [8555, 0]
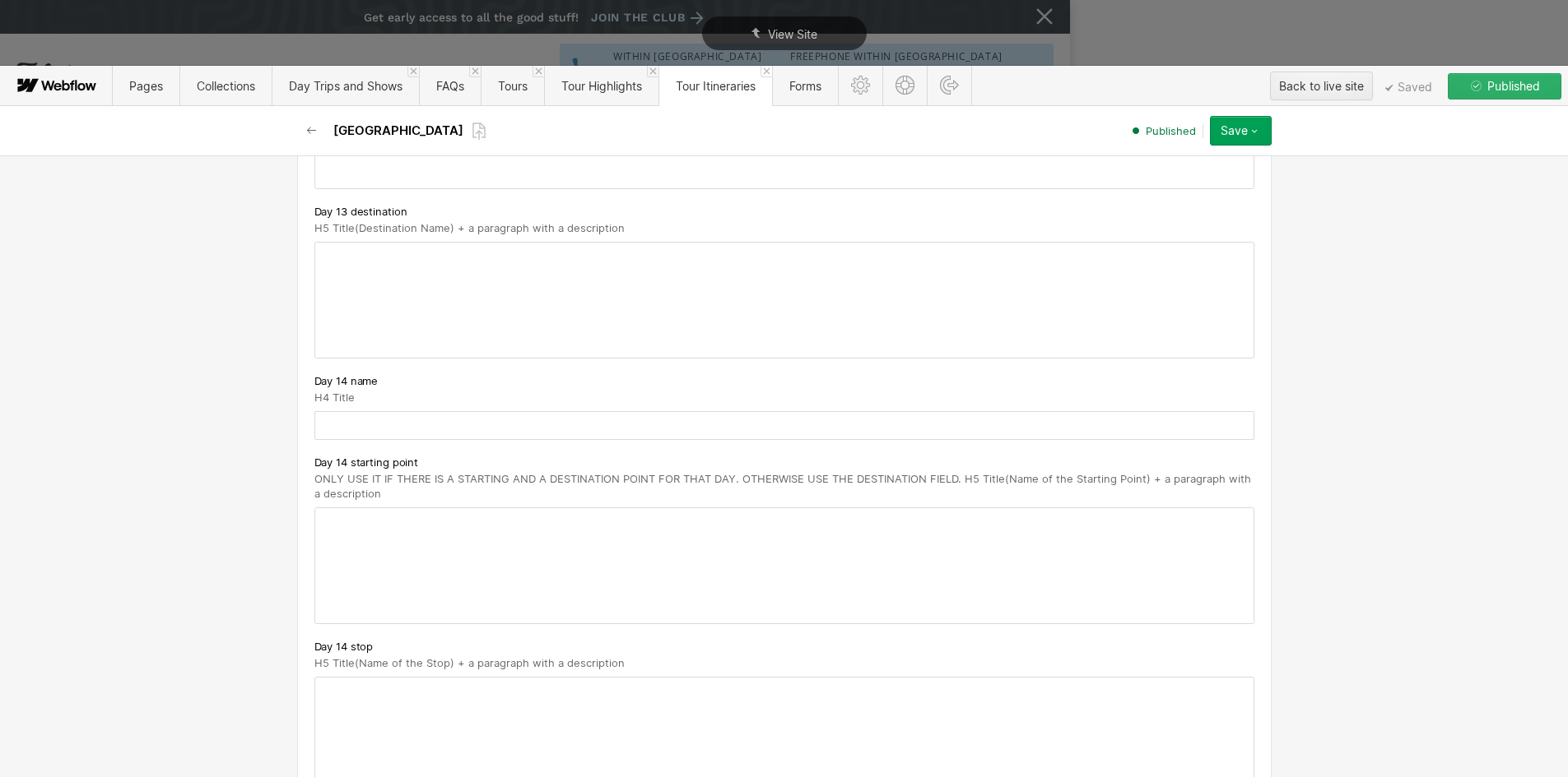
click at [406, 413] on input "text" at bounding box center [785, 426] width 940 height 28
paste input "Kyoto - Osaka or Hiroshima - Kyoto"
click at [319, 413] on input "Kyoto - Osaka or Hiroshima - Kyoto" at bounding box center [785, 426] width 940 height 28
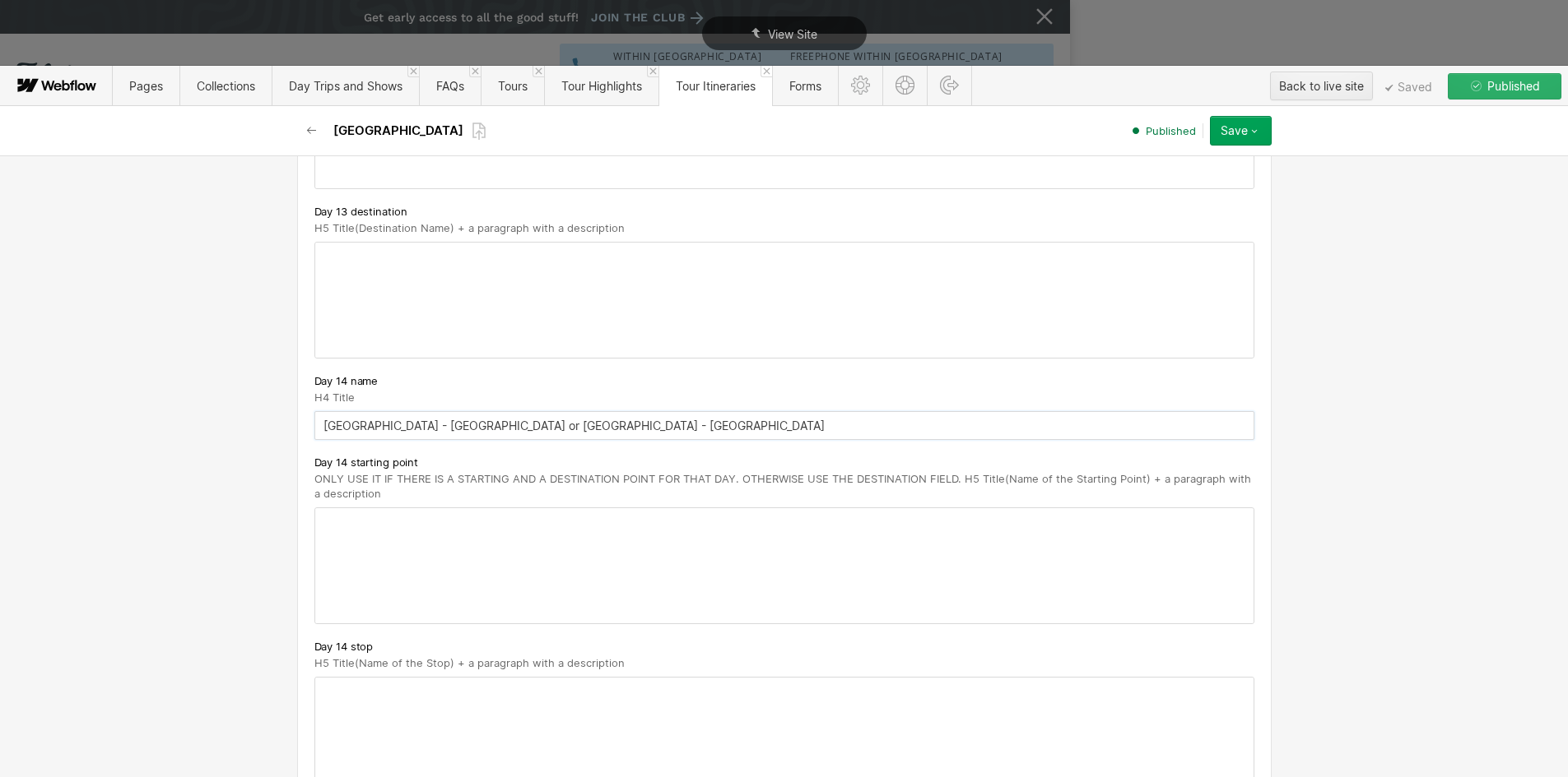
click at [319, 413] on input "Kyoto - Osaka or Hiroshima - Kyoto" at bounding box center [785, 426] width 940 height 28
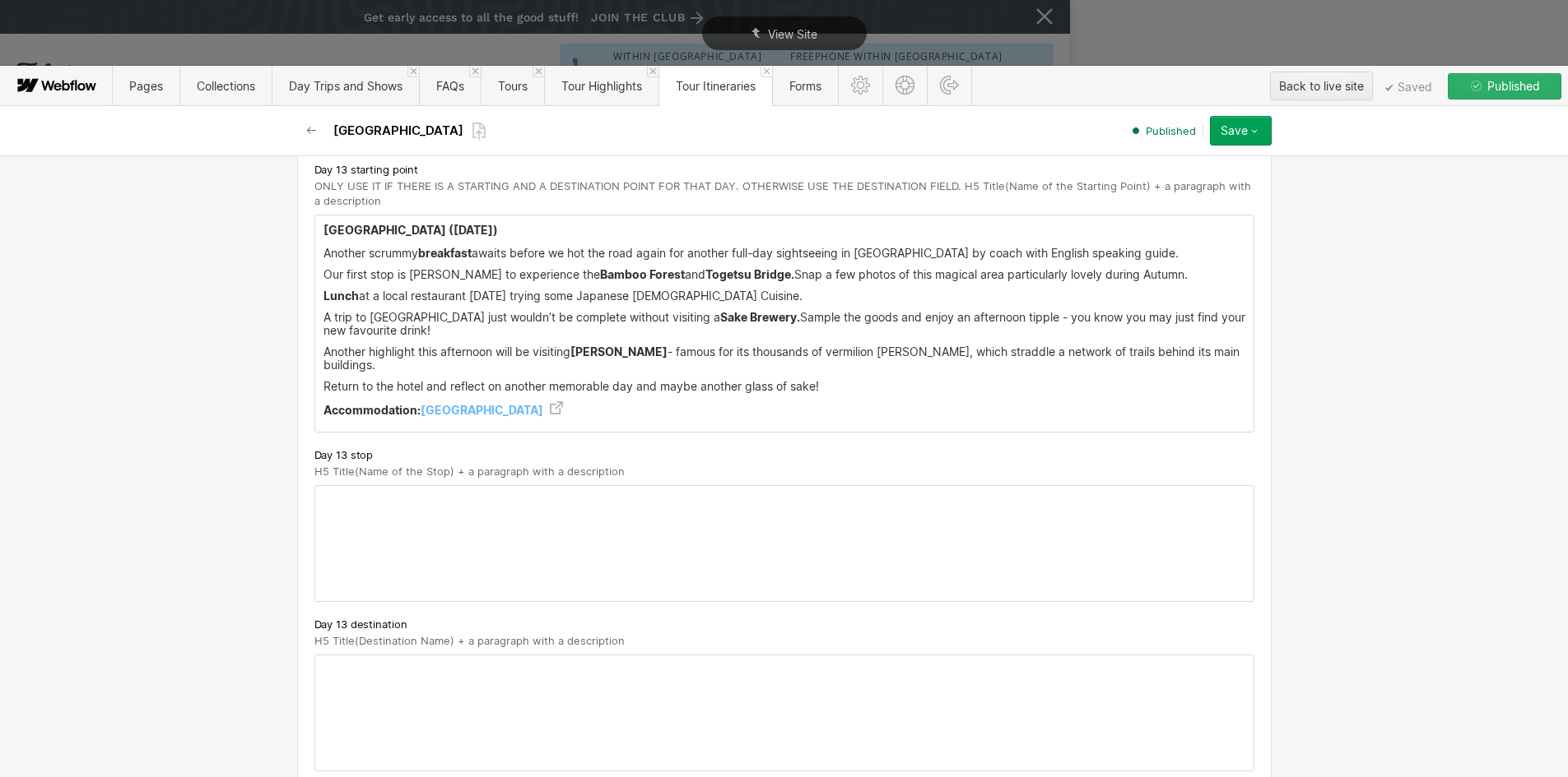
scroll to position [8062, 0]
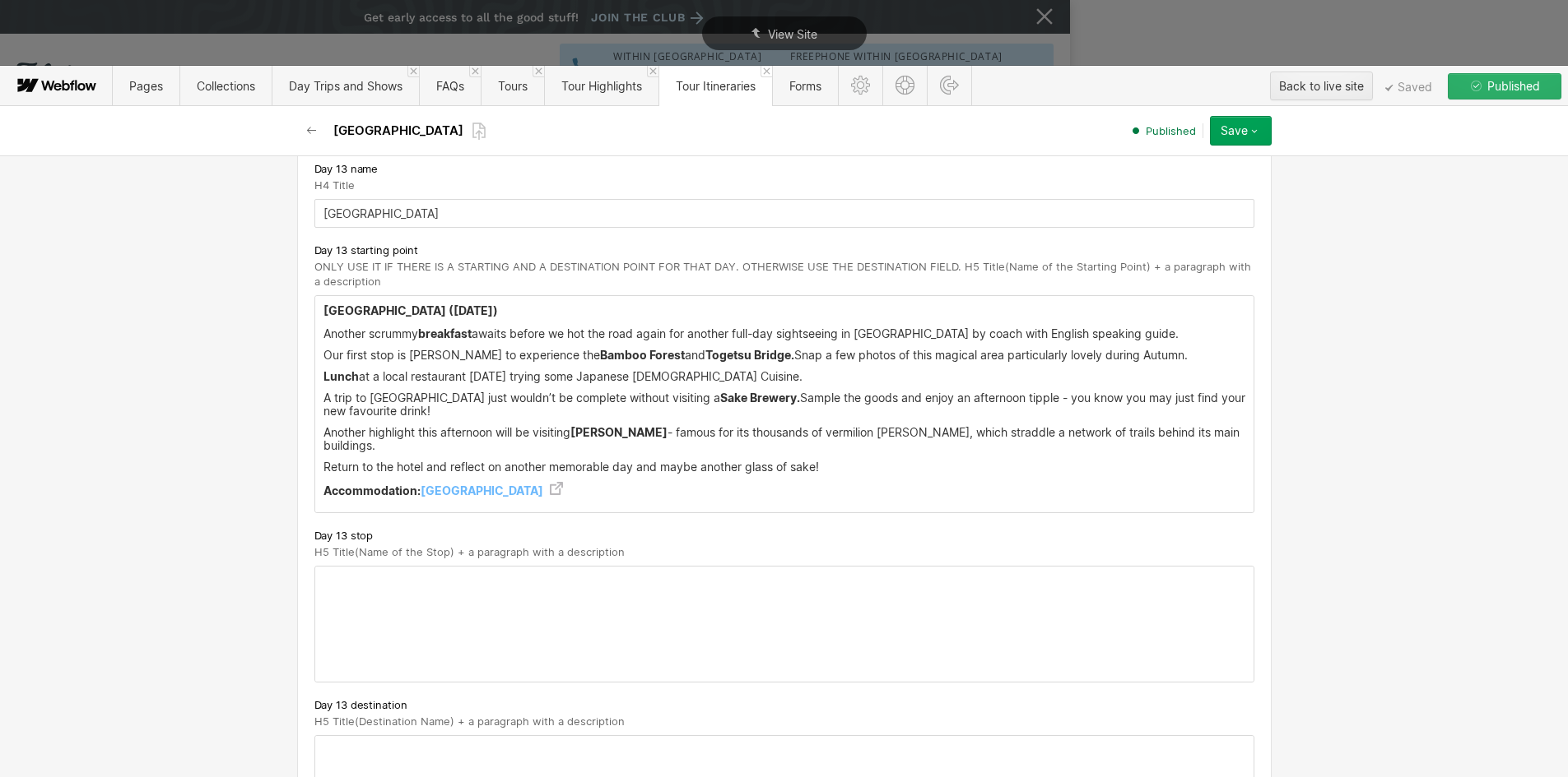
type input "Kyoto - Osaka or Hiroshima - Kyoto"
click at [343, 303] on h5 "Kyoto ( Sunday 19th April)" at bounding box center [784, 311] width 922 height 17
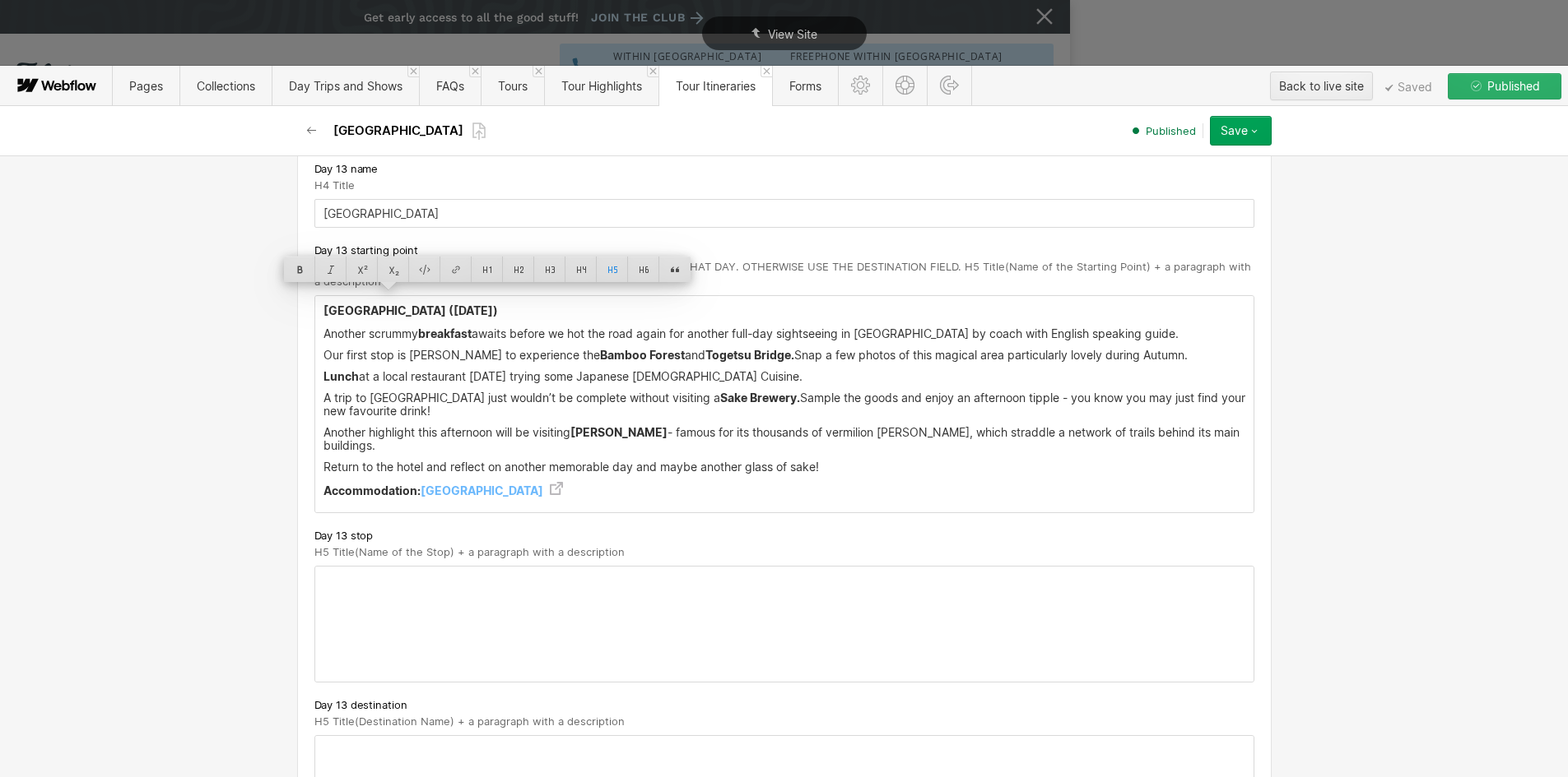
scroll to position [8391, 0]
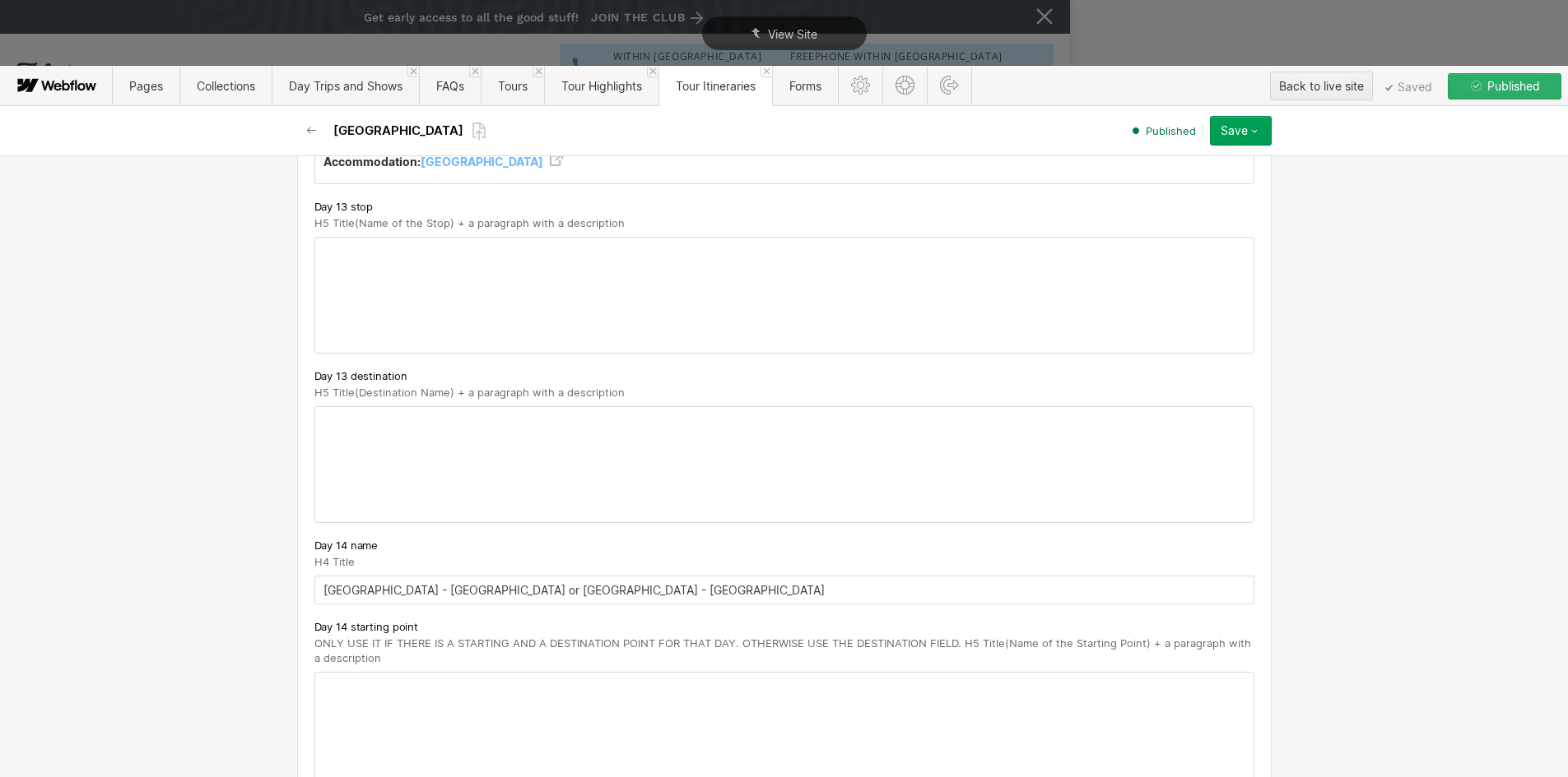
click at [326, 673] on div at bounding box center [785, 730] width 938 height 115
paste div
click at [453, 680] on strong "Sunday 19th April)" at bounding box center [475, 687] width 44 height 14
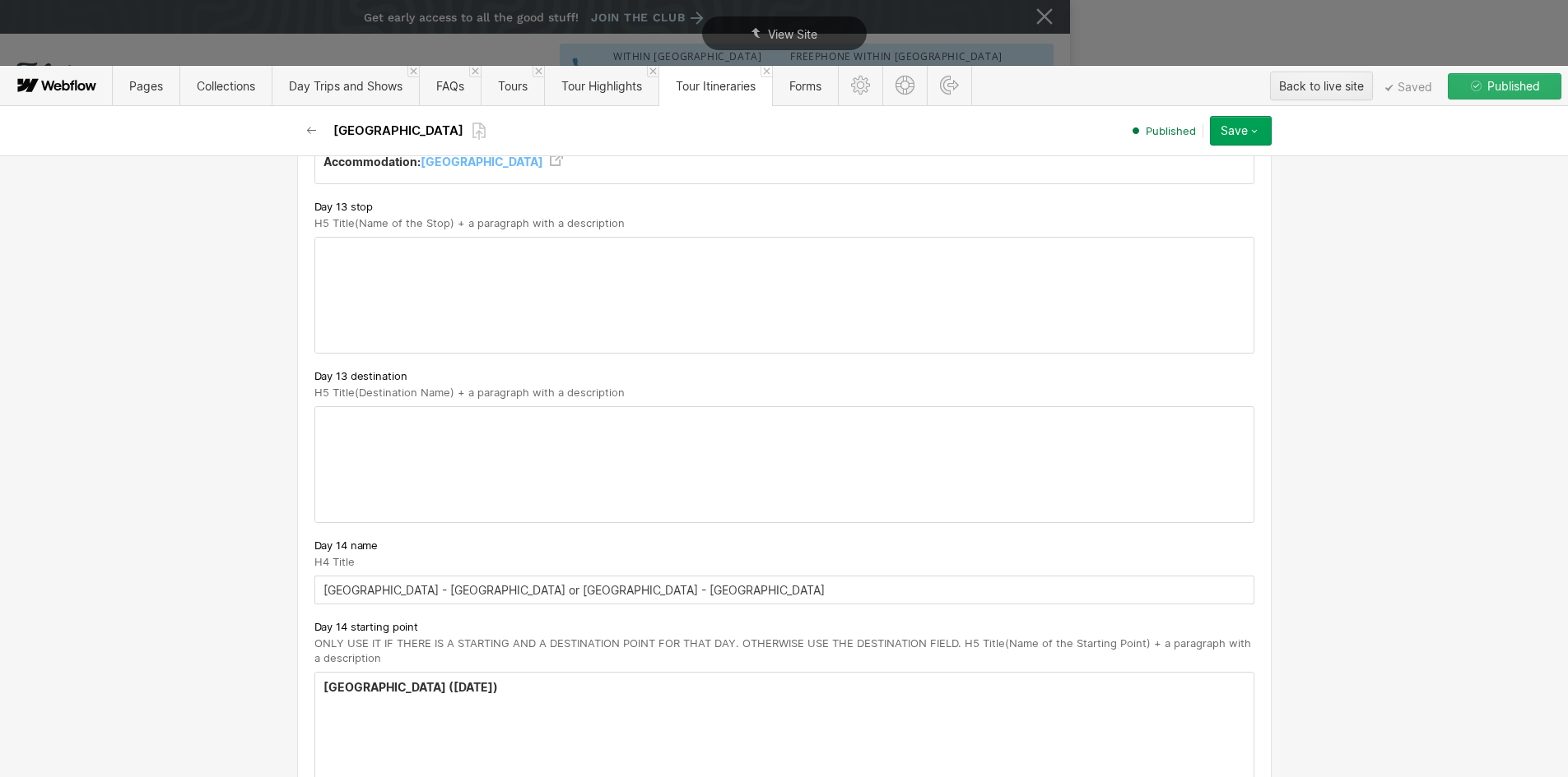
click at [377, 704] on p "‍" at bounding box center [784, 711] width 922 height 13
click at [357, 576] on input "Kyoto - Osaka or Hiroshima - Kyoto" at bounding box center [785, 590] width 940 height 28
drag, startPoint x: 360, startPoint y: 576, endPoint x: 527, endPoint y: 573, distance: 167.0
click at [527, 576] on input "Kyoto - Osaka or Hiroshima - Kyoto" at bounding box center [785, 590] width 940 height 28
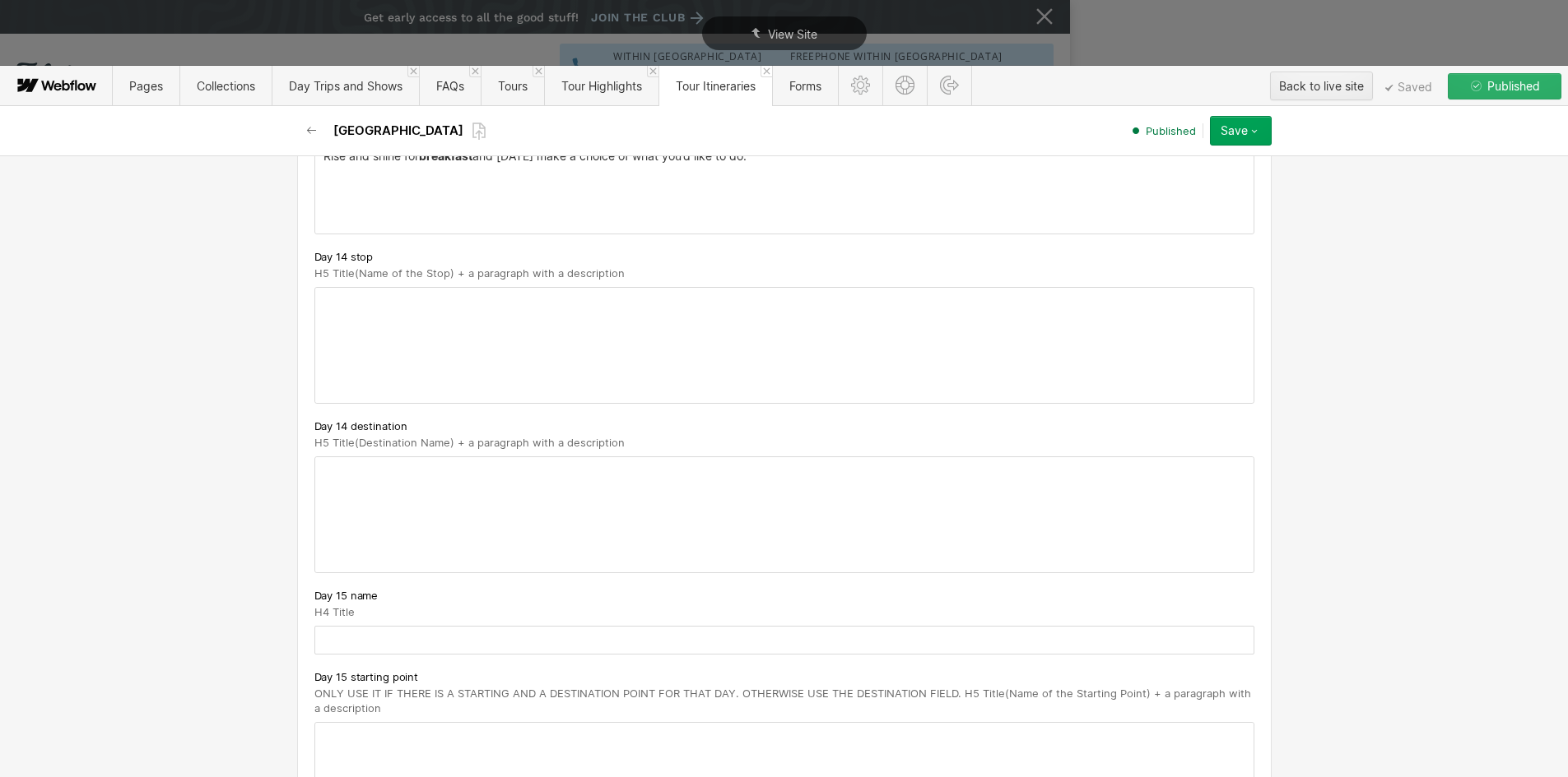
scroll to position [8967, 0]
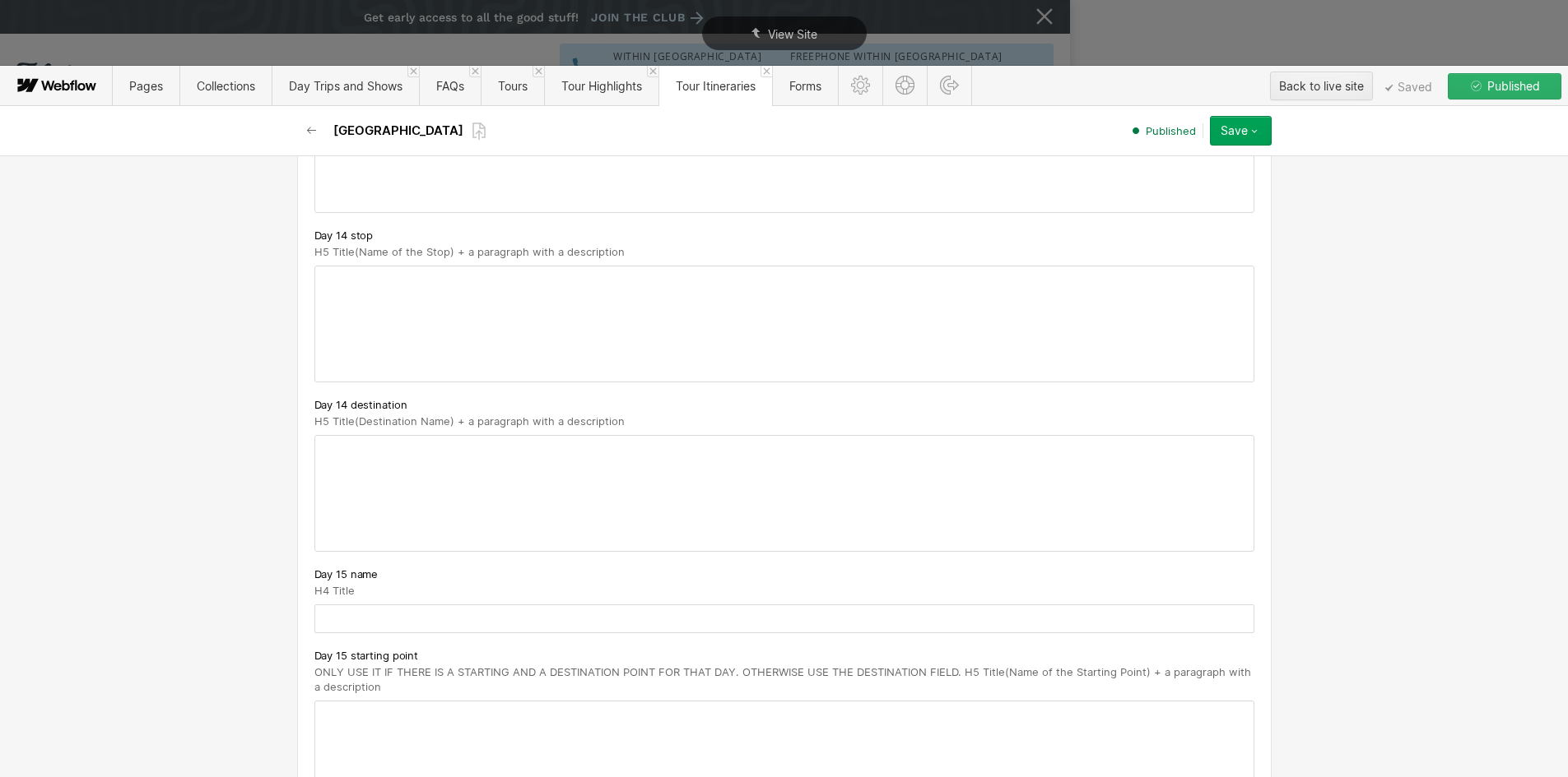
click at [339, 277] on div at bounding box center [785, 324] width 938 height 115
click at [339, 277] on div "‍" at bounding box center [785, 324] width 938 height 115
click at [332, 437] on div at bounding box center [785, 493] width 938 height 115
drag, startPoint x: 431, startPoint y: 434, endPoint x: 285, endPoint y: 437, distance: 146.0
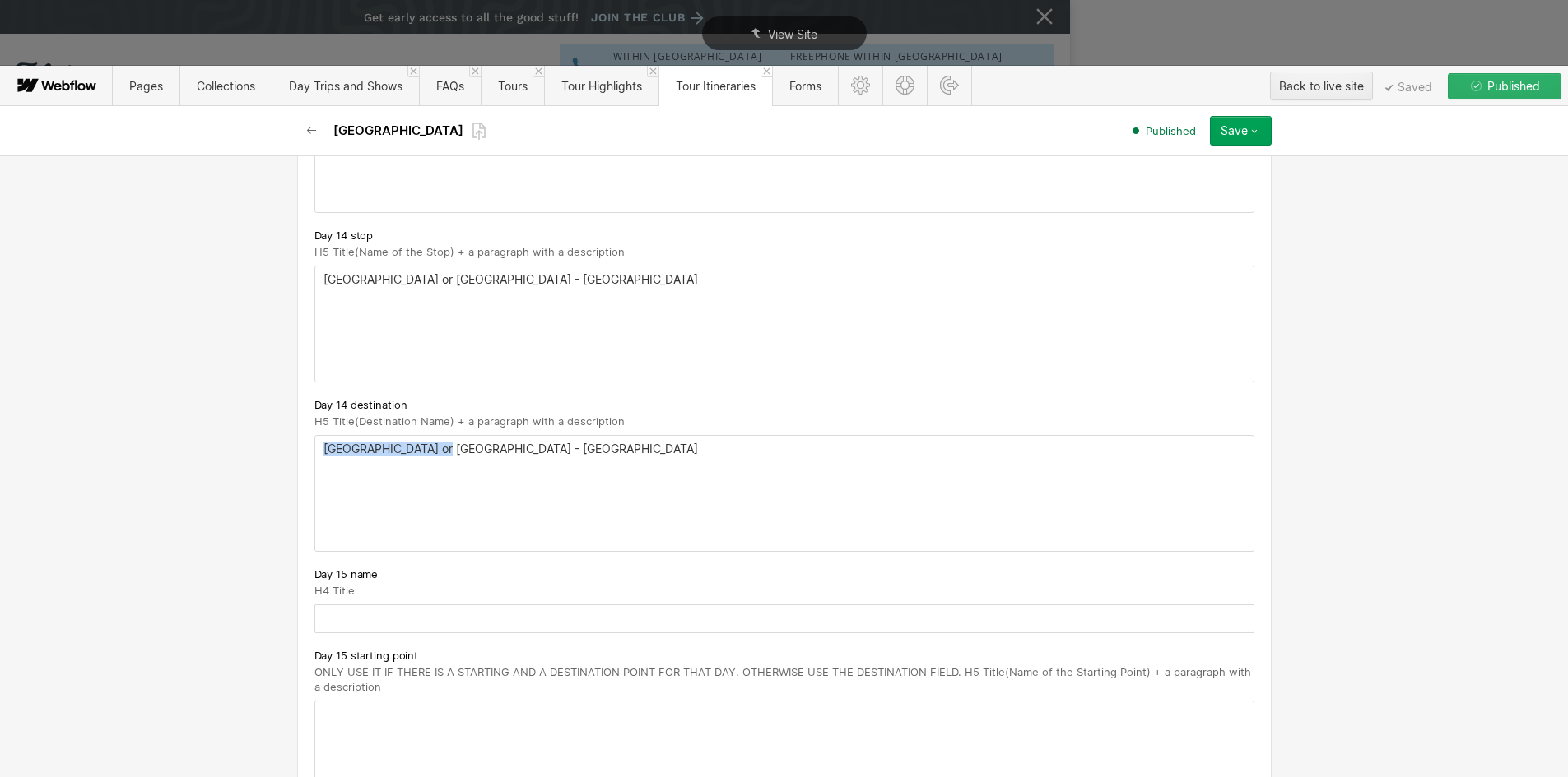
click at [323, 442] on p "Kyoto" at bounding box center [784, 449] width 922 height 13
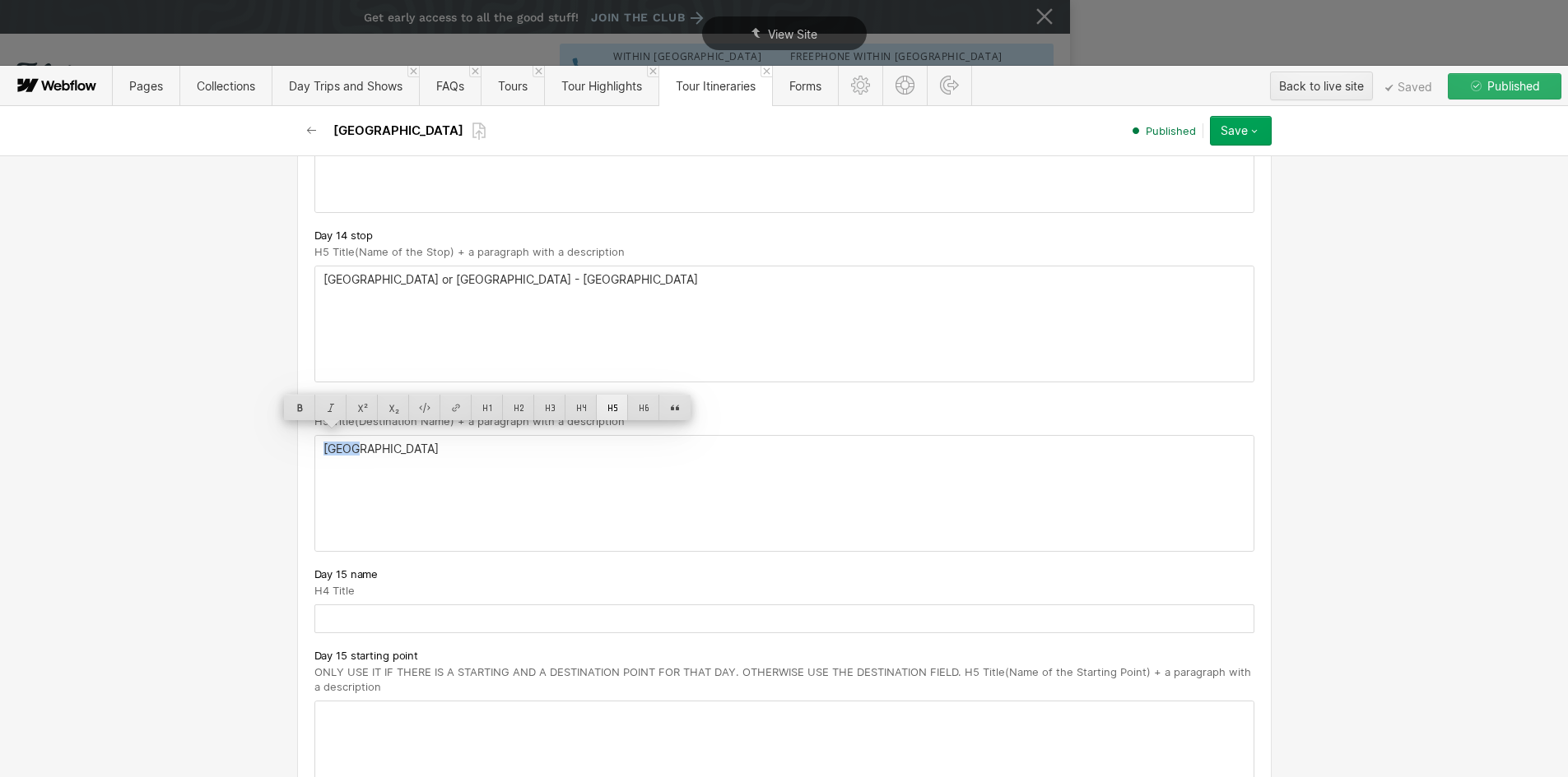
click at [608, 406] on div at bounding box center [612, 407] width 31 height 26
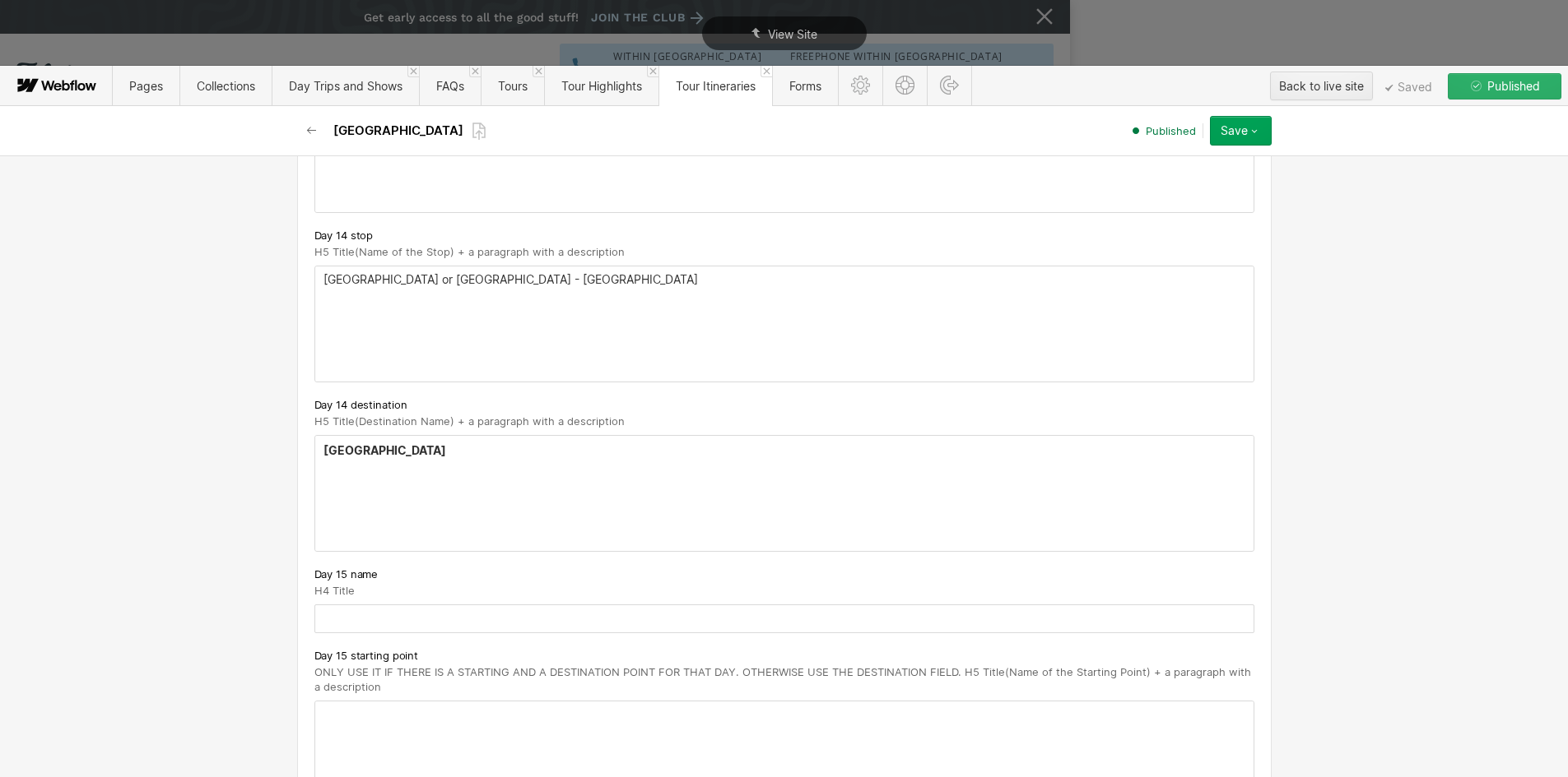
drag, startPoint x: 493, startPoint y: 266, endPoint x: 508, endPoint y: 268, distance: 15.1
click at [508, 273] on p "Osaka or Hiroshima - Kyoto" at bounding box center [784, 280] width 922 height 13
drag, startPoint x: 508, startPoint y: 268, endPoint x: 292, endPoint y: 263, distance: 216.1
click at [216, 254] on div "Basic info Name [GEOGRAPHIC_DATA] Slug japan [DOMAIN_NAME][URL] [GEOGRAPHIC_DAT…" at bounding box center [784, 466] width 1568 height 622
click at [332, 273] on p "Osaka or Hiroshima - Kyoto" at bounding box center [784, 280] width 922 height 13
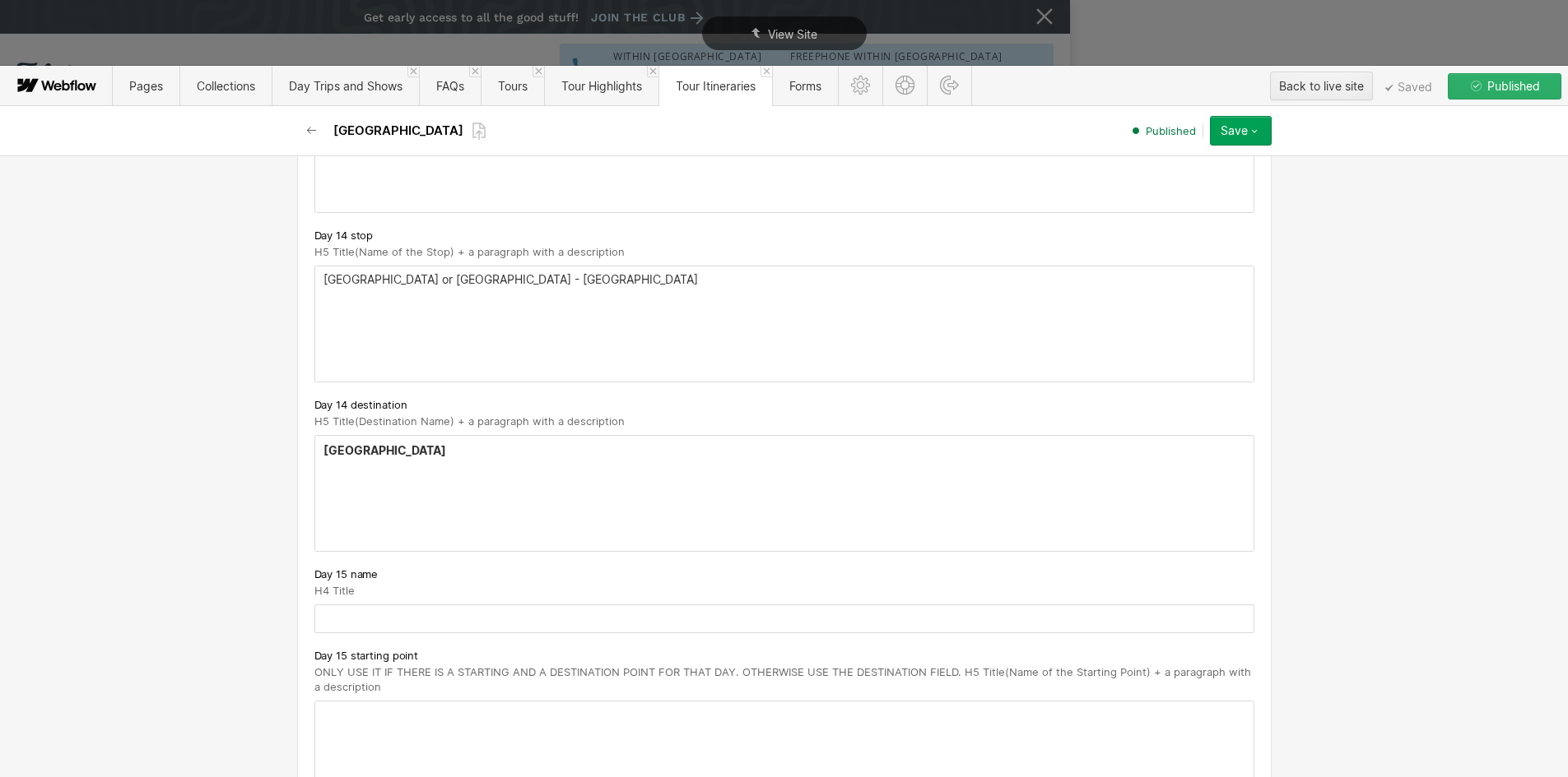
click at [332, 273] on p "Osaka or Hiroshima - Kyoto" at bounding box center [784, 280] width 922 height 13
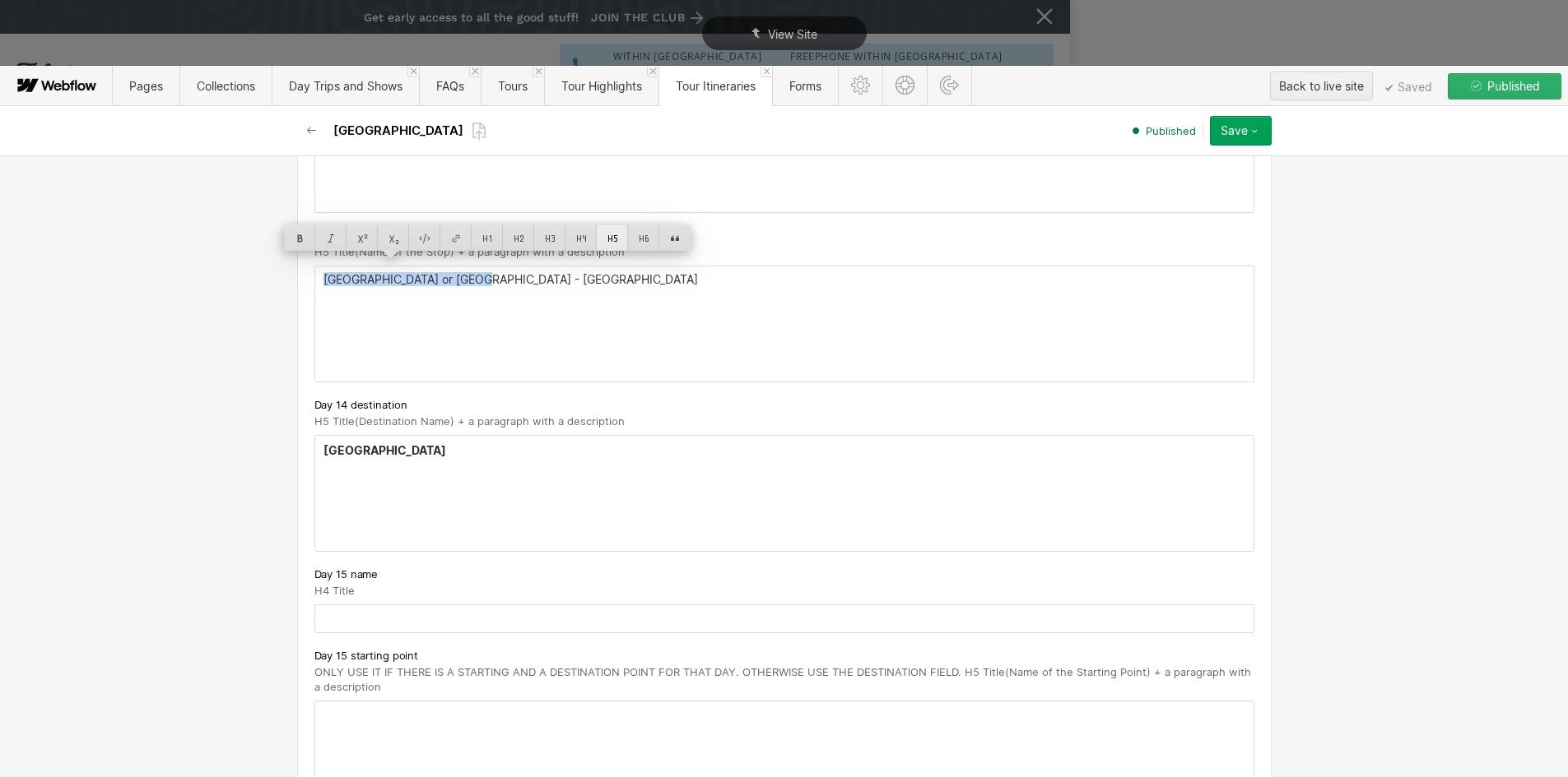
click at [604, 235] on div at bounding box center [612, 238] width 31 height 26
click at [419, 298] on p "‍" at bounding box center [784, 305] width 922 height 13
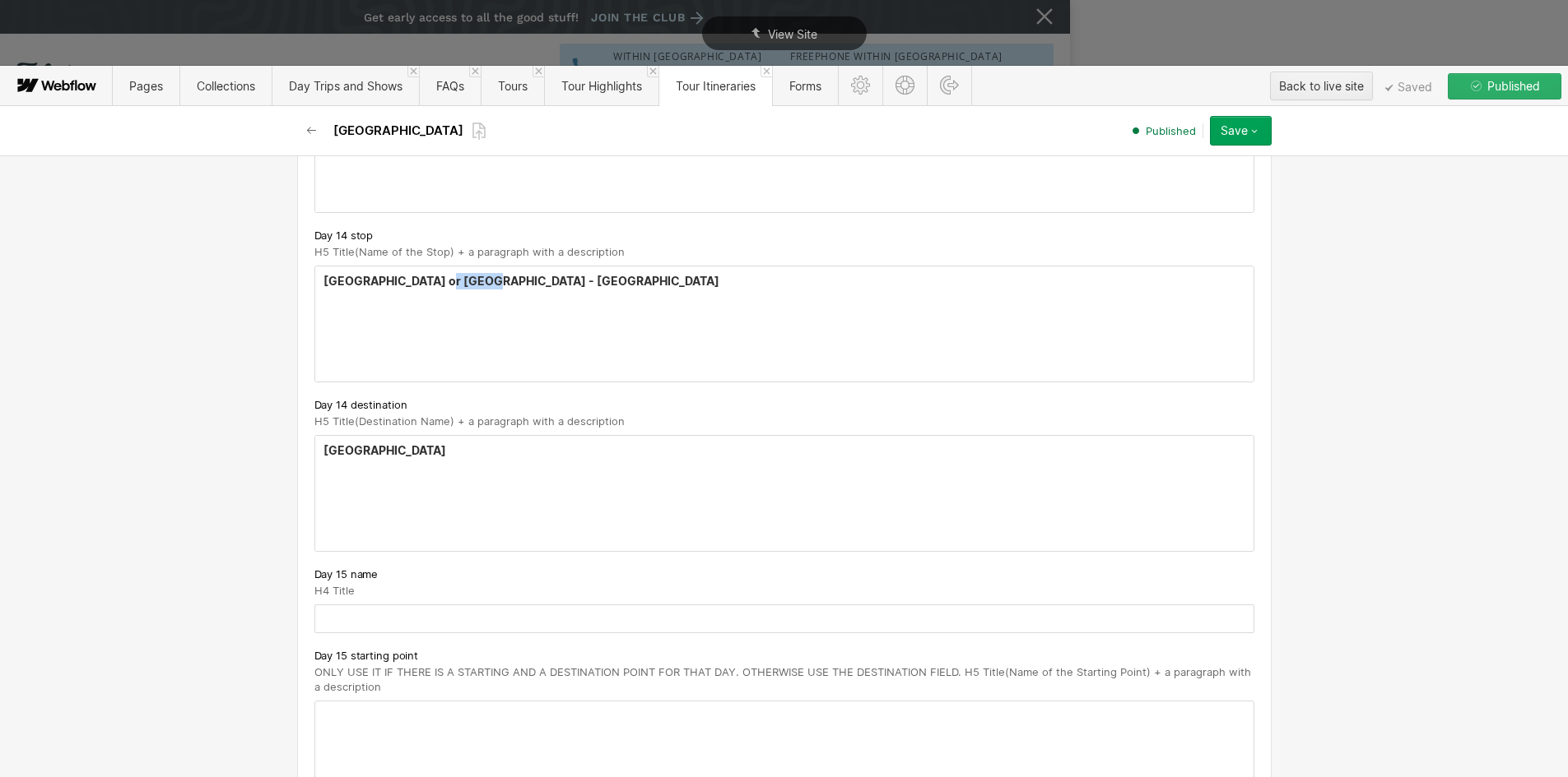
drag, startPoint x: 431, startPoint y: 270, endPoint x: 499, endPoint y: 269, distance: 68.0
click at [499, 273] on h5 "Osaka or Hiroshima - Kyoto" at bounding box center [784, 281] width 922 height 17
click at [346, 448] on div "Kyoto ‍" at bounding box center [785, 493] width 938 height 115
click at [362, 298] on p "‍" at bounding box center [784, 305] width 922 height 13
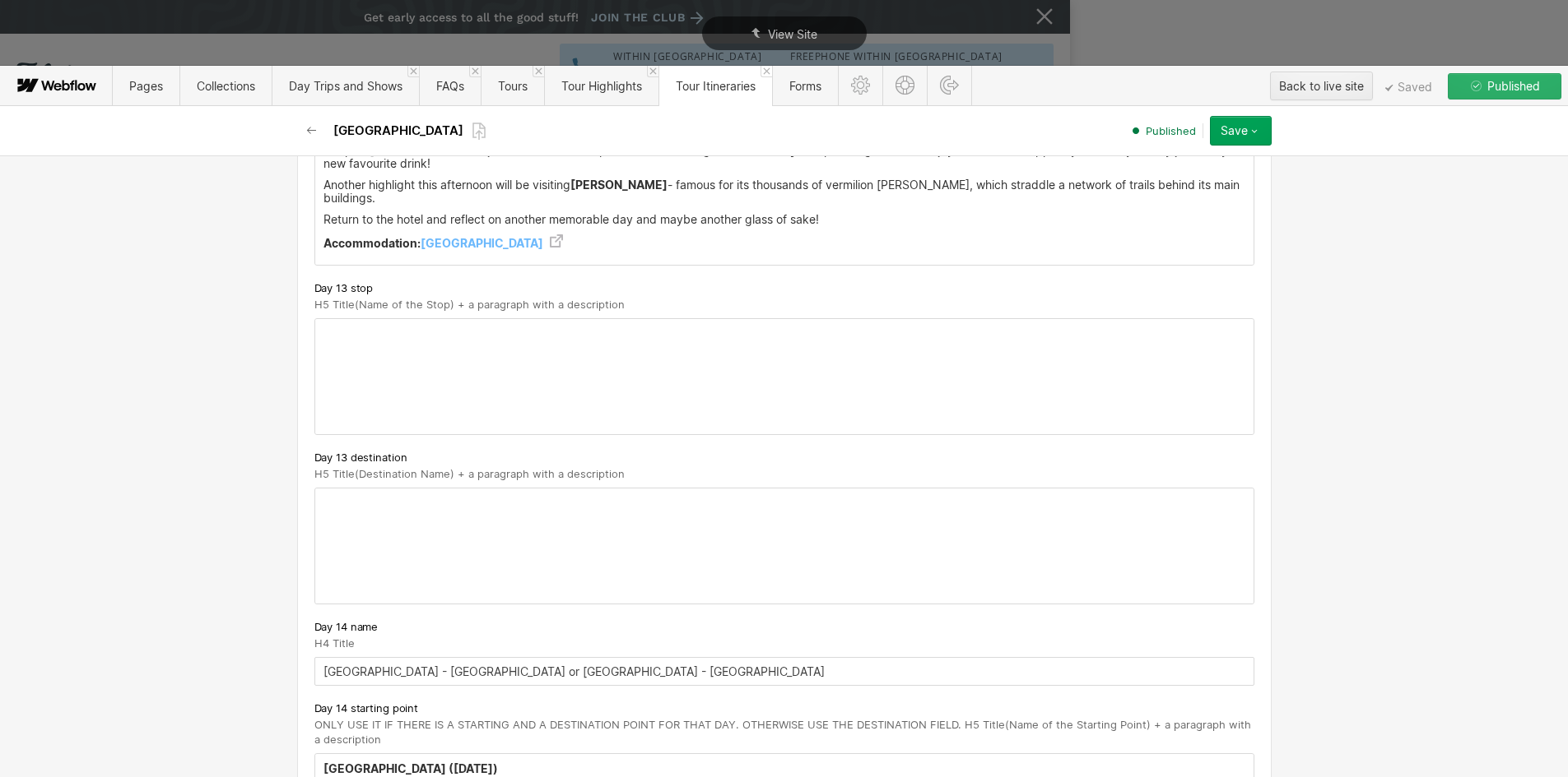
scroll to position [8308, 0]
click at [339, 214] on p "Return to the hotel and reflect on another memorable day and maybe another glas…" at bounding box center [784, 220] width 922 height 13
click at [323, 214] on p "Return to the hotel and reflect on another memorable day and maybe another glas…" at bounding box center [784, 220] width 922 height 13
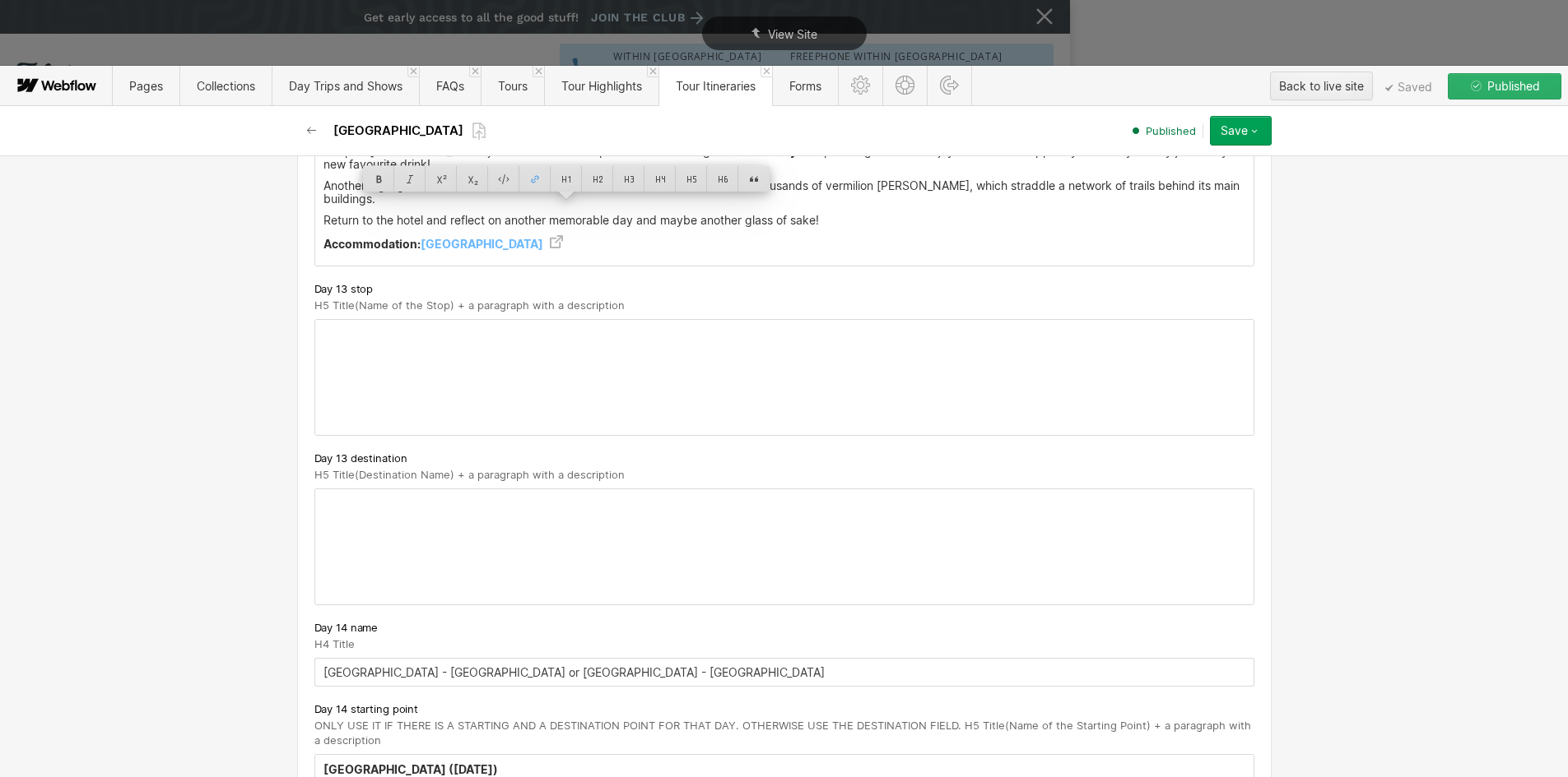
copy div "Return to the hotel and reflect on another memorable day and maybe another glas…"
drag, startPoint x: 316, startPoint y: 208, endPoint x: 592, endPoint y: 231, distance: 277.0
click at [592, 231] on div "Kyoto ( Sunday 19th April) Another scrummy breakfast awaits before we hot the r…" at bounding box center [785, 157] width 938 height 216
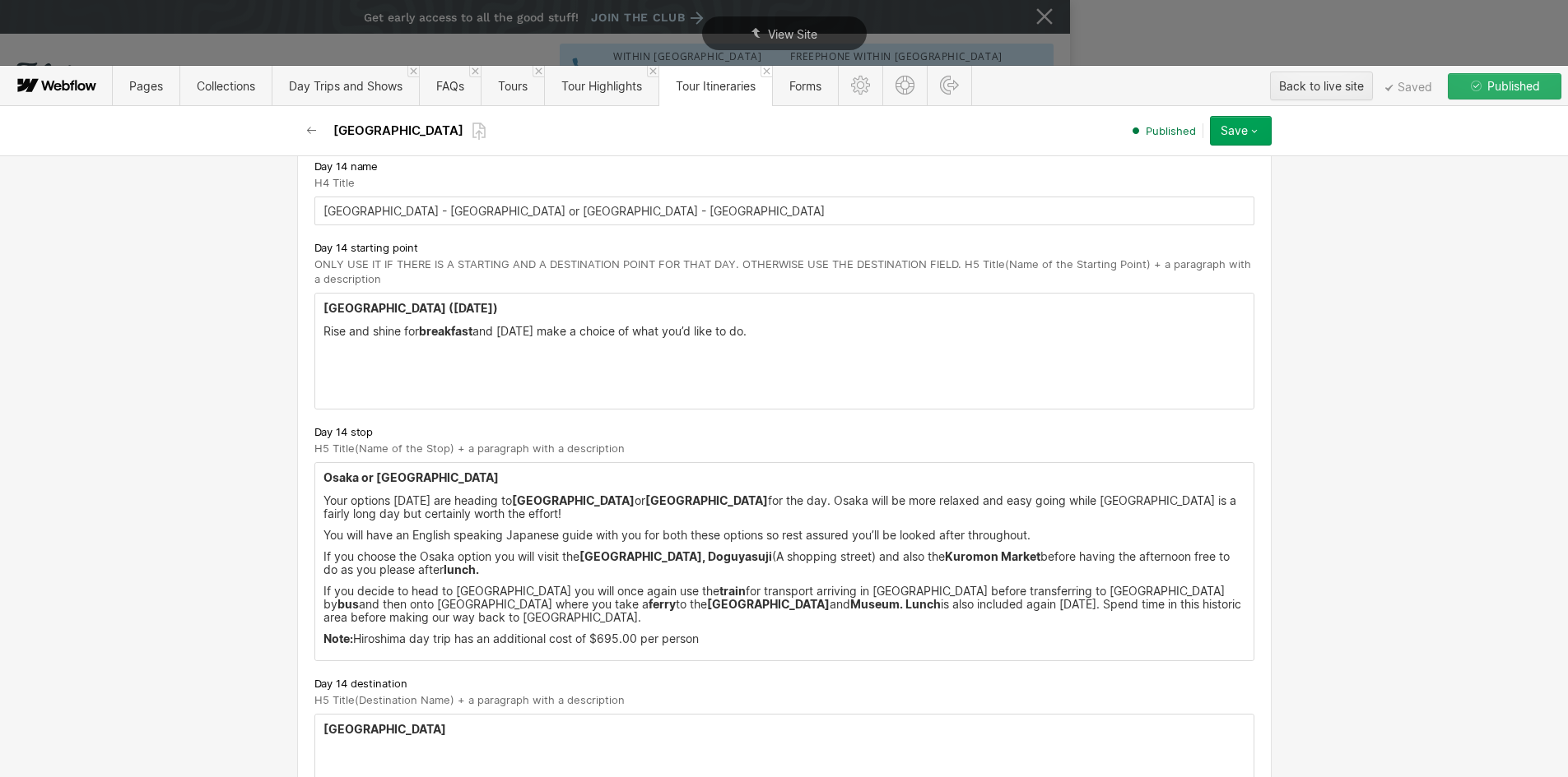
scroll to position [8802, 0]
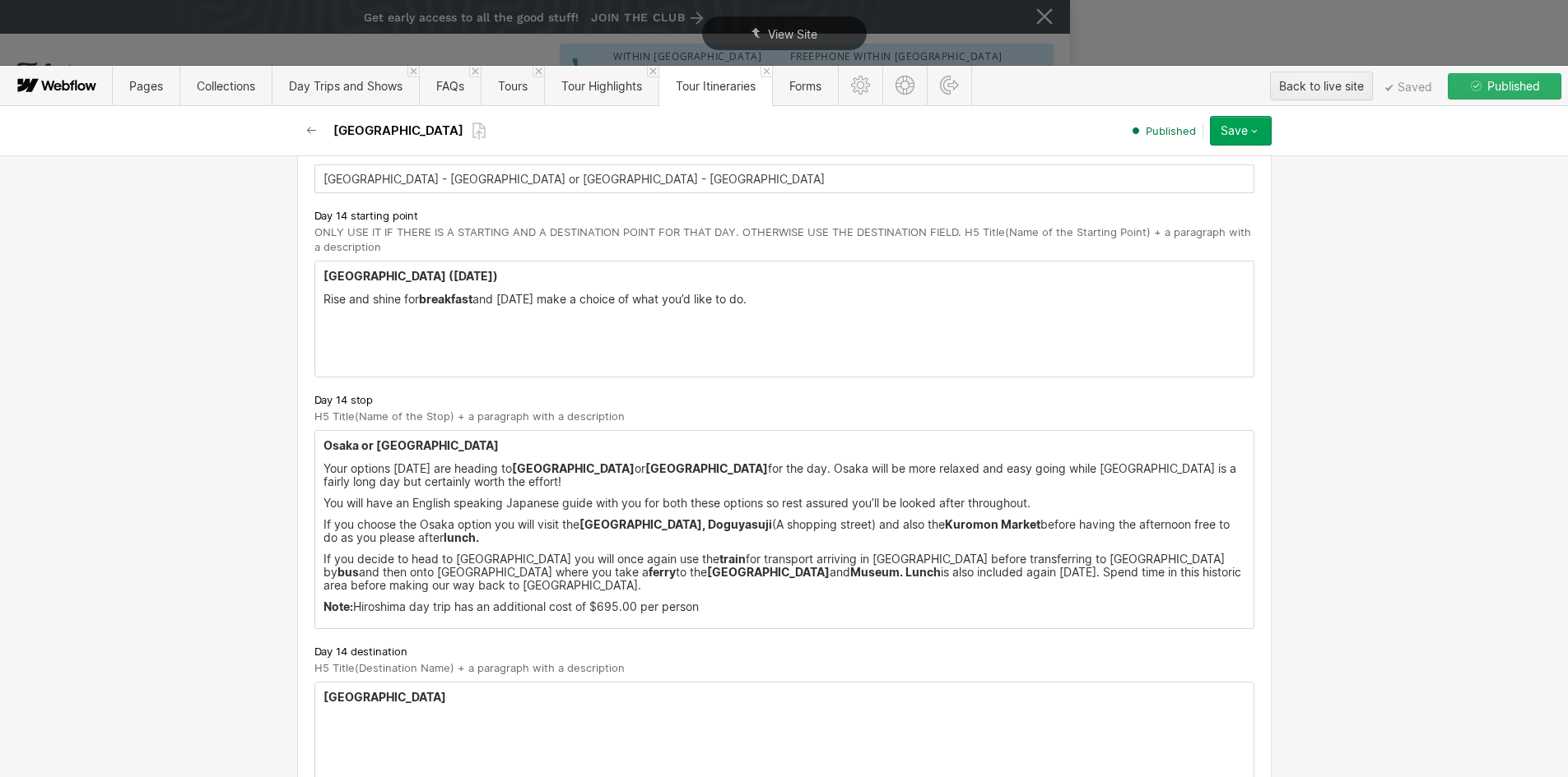
click at [357, 714] on p "‍" at bounding box center [784, 721] width 922 height 13
click at [345, 714] on p "‍" at bounding box center [784, 721] width 922 height 13
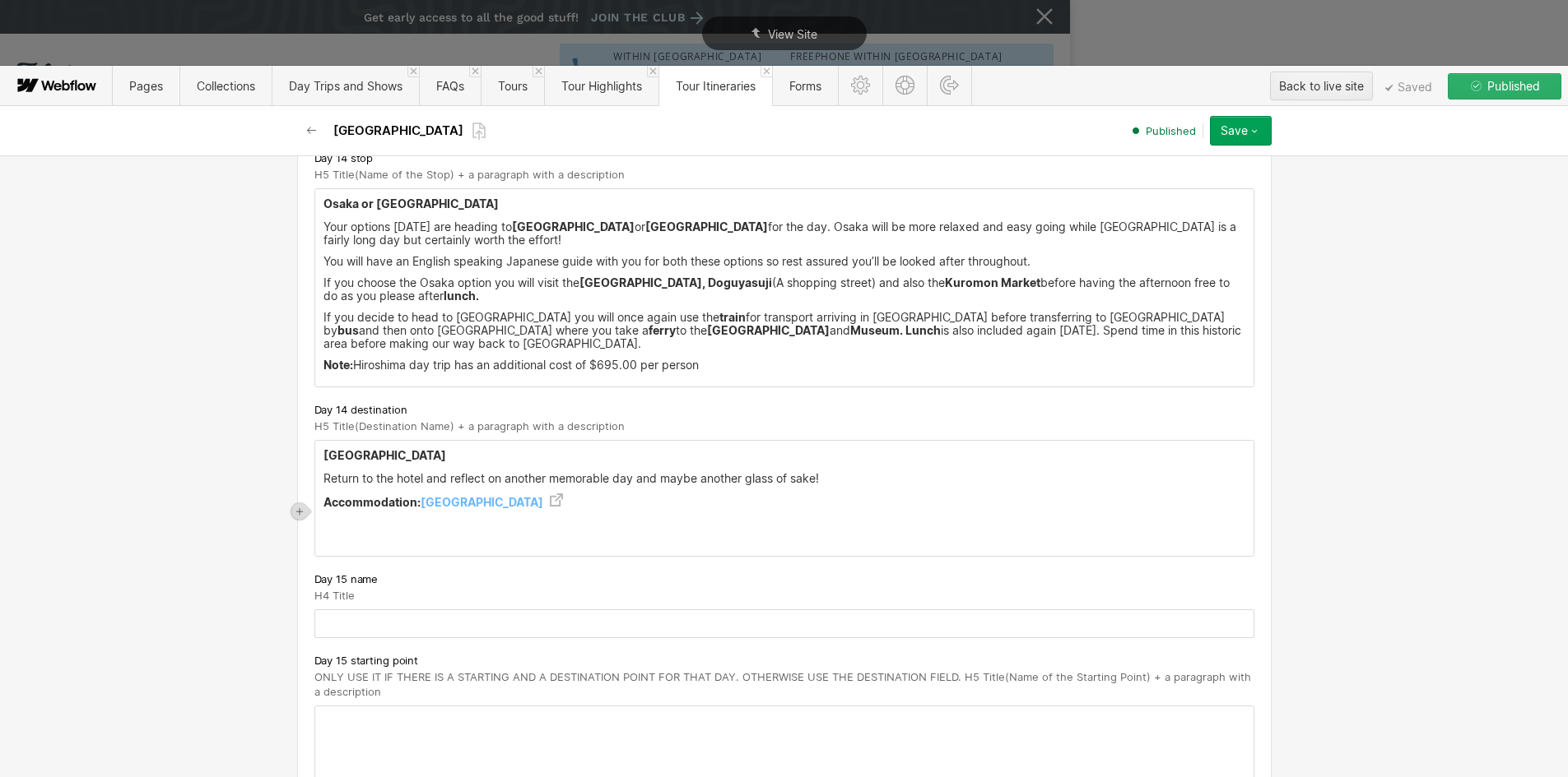
scroll to position [9049, 0]
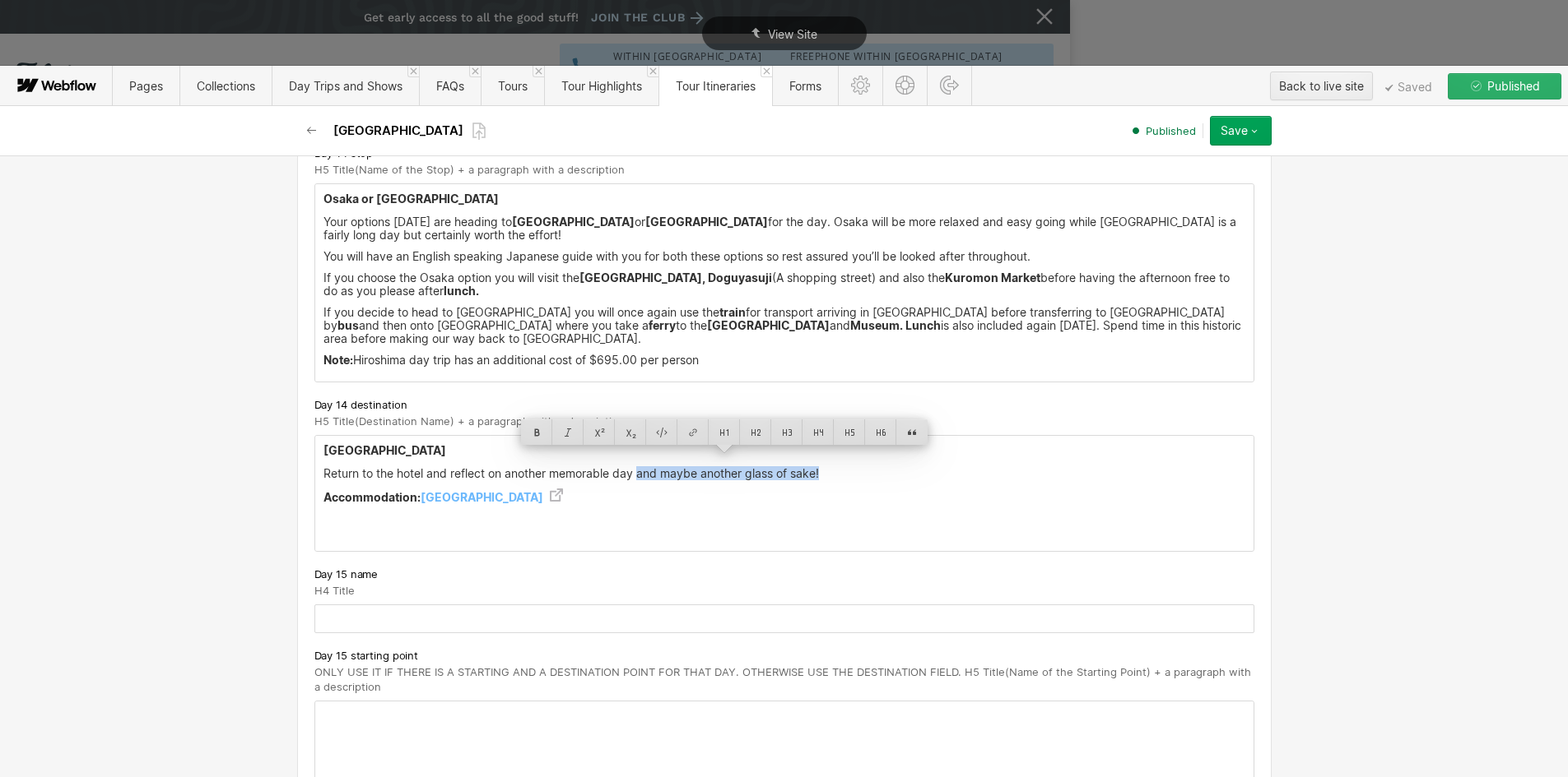
drag, startPoint x: 636, startPoint y: 461, endPoint x: 818, endPoint y: 460, distance: 182.0
click at [818, 467] on p "Return to the hotel and reflect on another memorable day and maybe another glas…" at bounding box center [784, 474] width 922 height 13
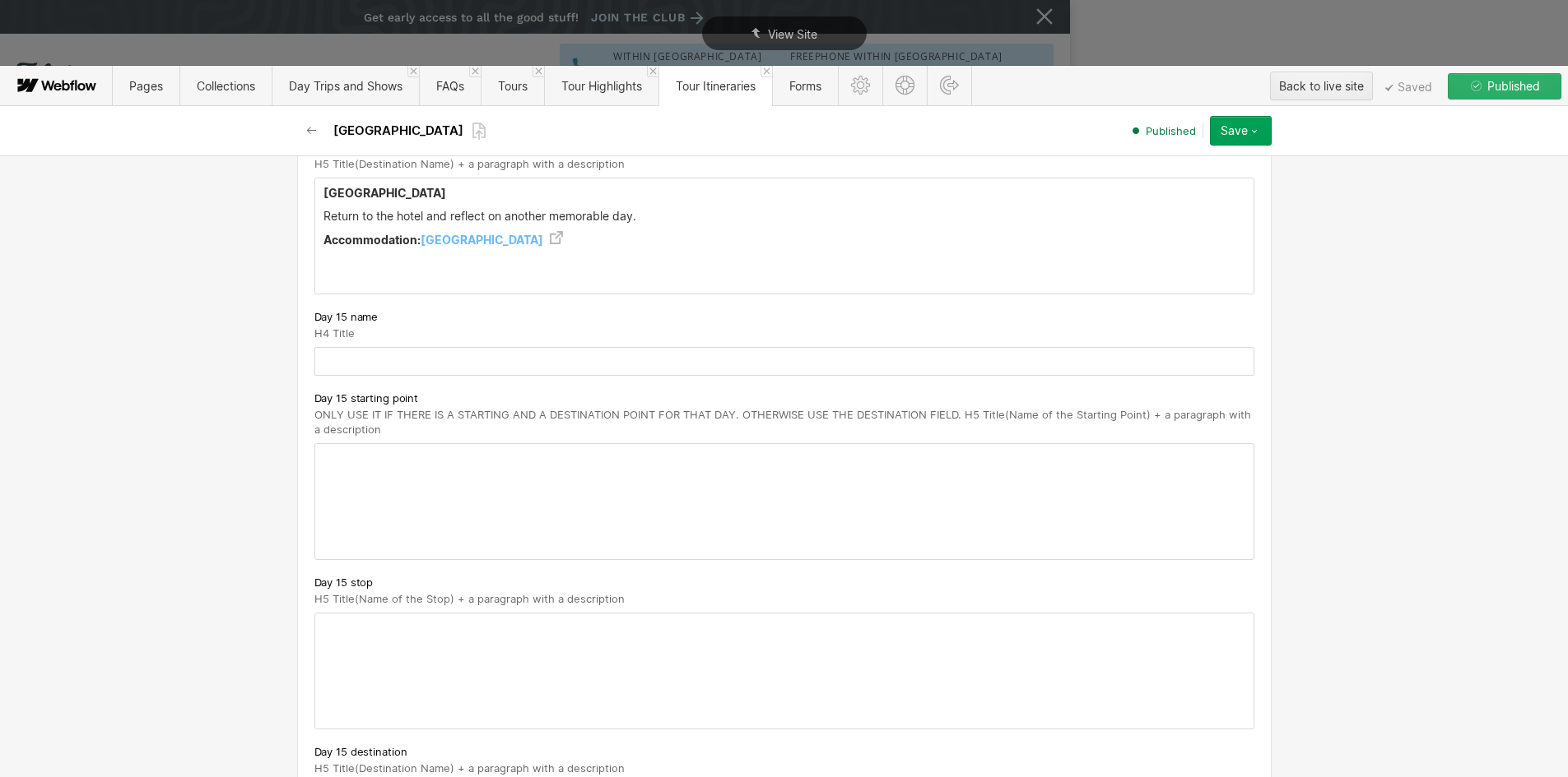
scroll to position [9378, 0]
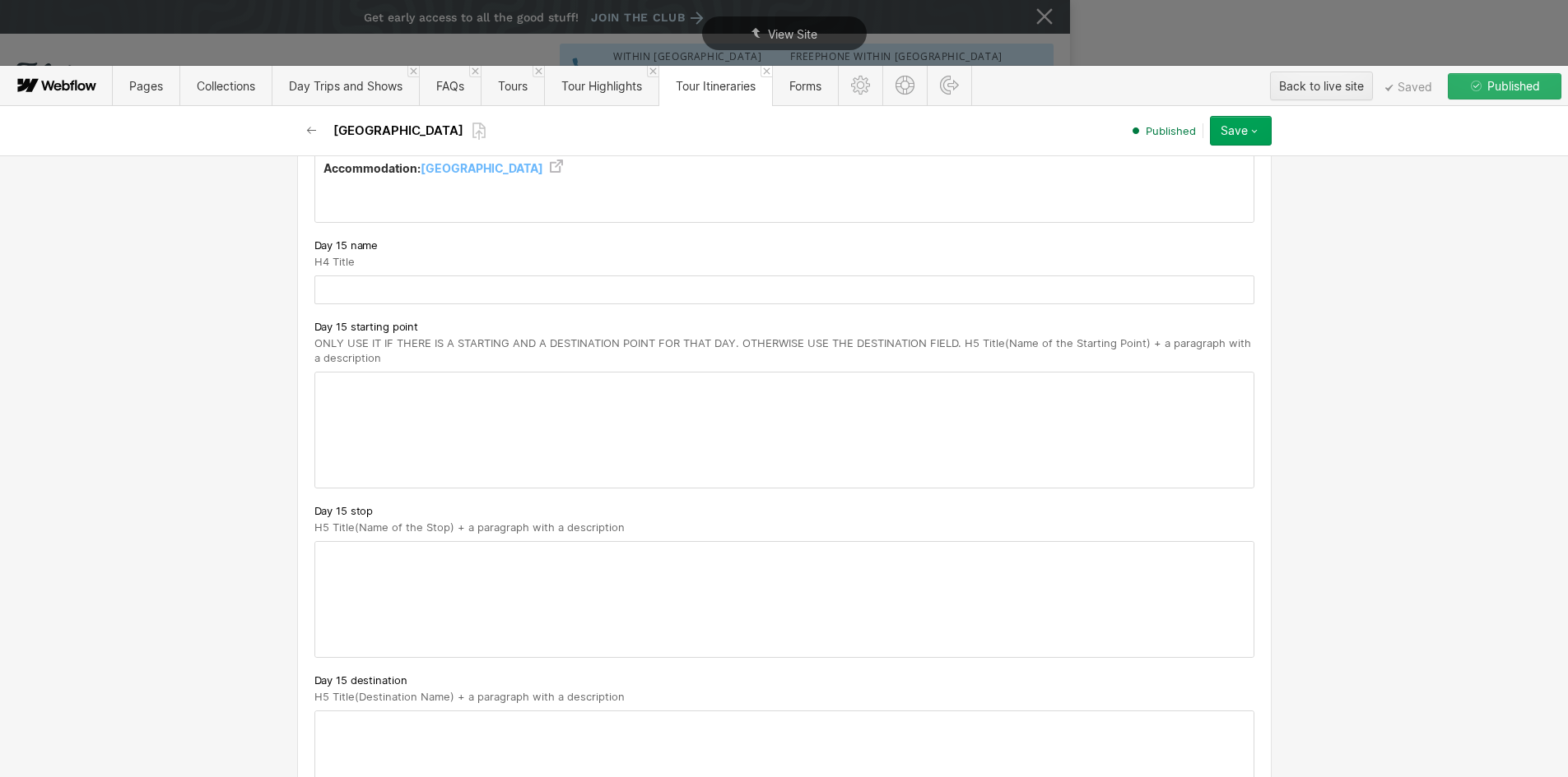
click at [387, 285] on input "text" at bounding box center [785, 290] width 940 height 28
paste input "Kyoto"
type input "Kyoto"
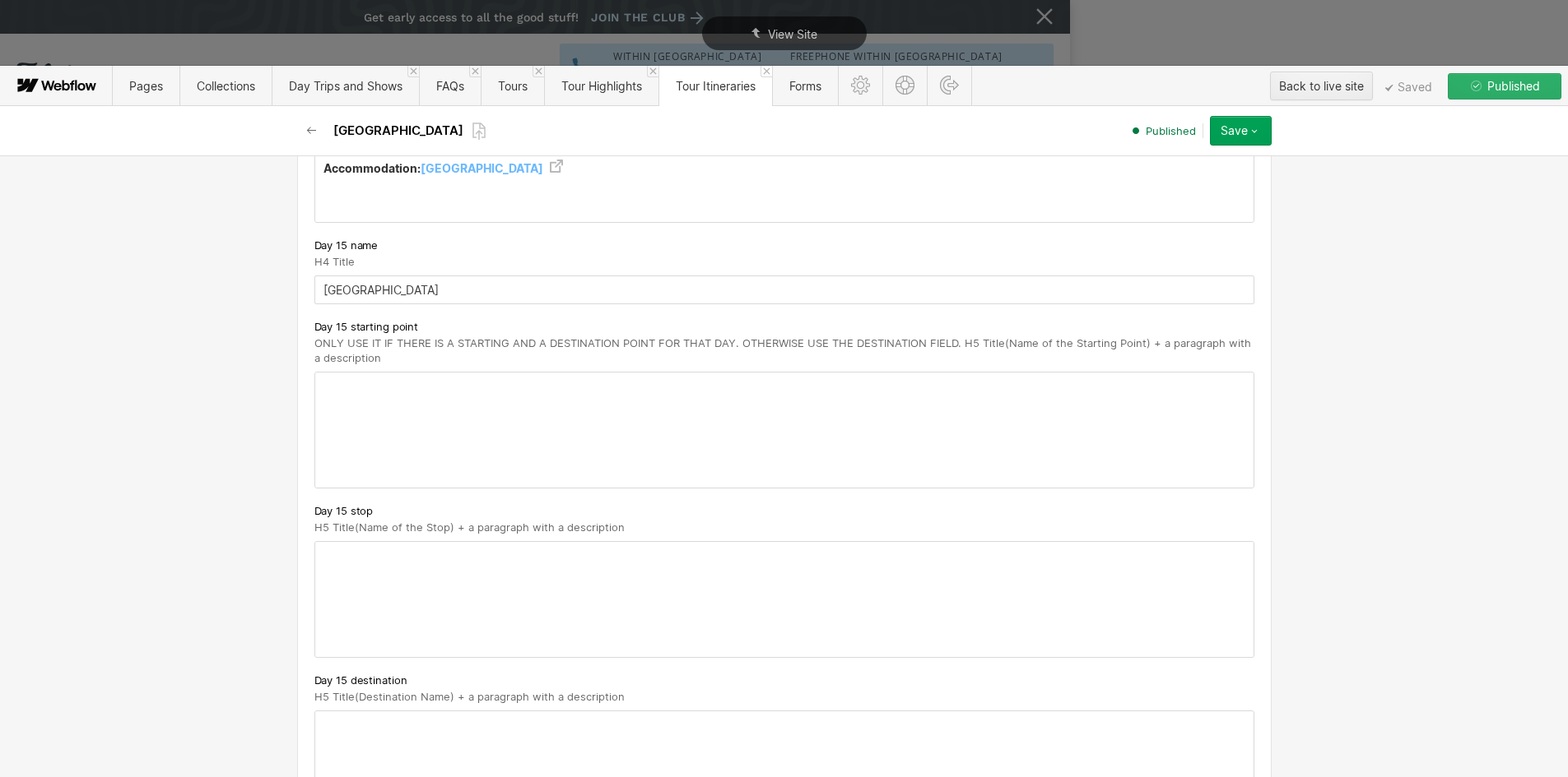
click at [355, 394] on div at bounding box center [785, 431] width 938 height 115
click at [337, 378] on strong "Kyoto" at bounding box center [463, 393] width 281 height 32
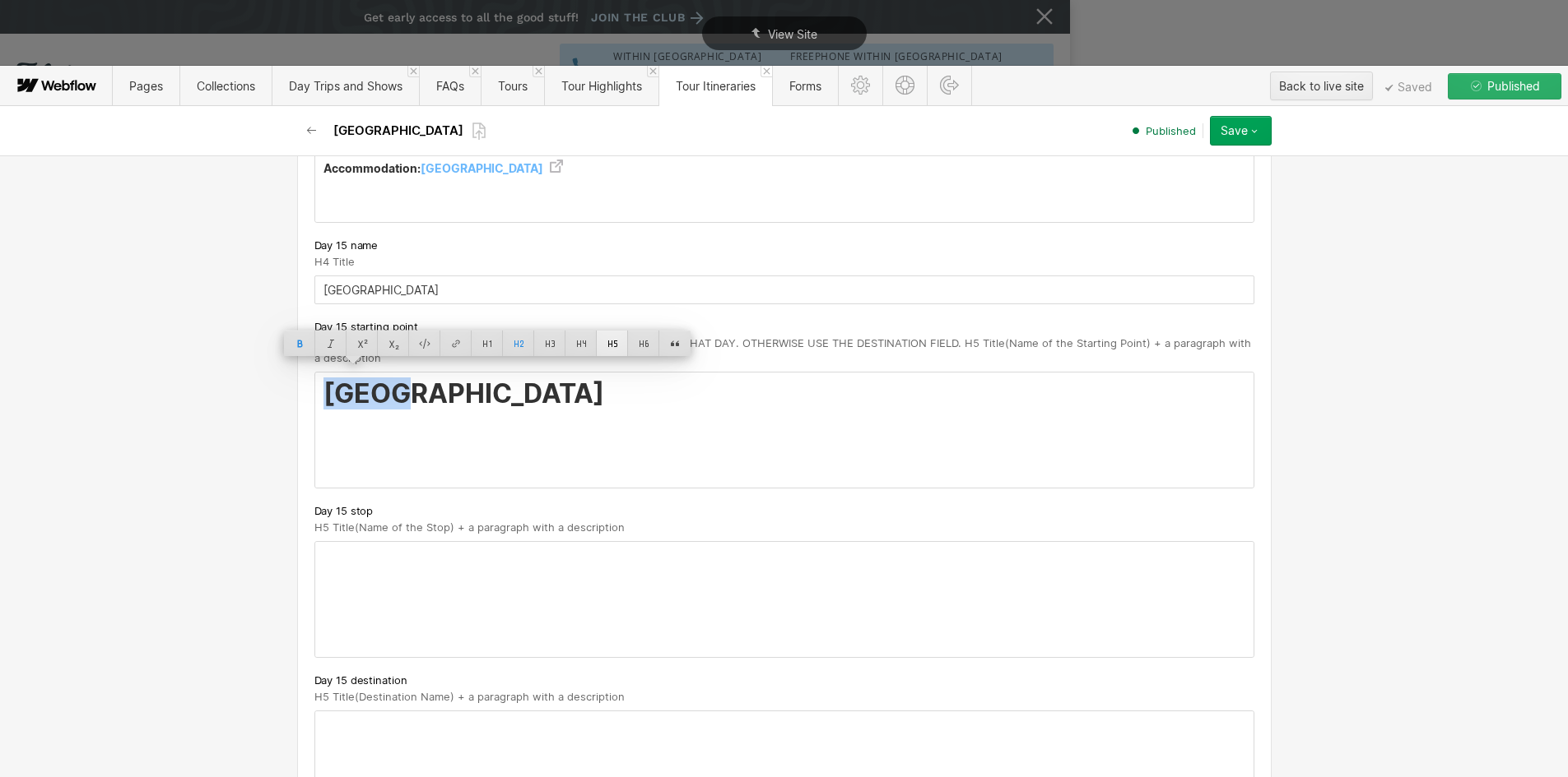
click at [615, 348] on div at bounding box center [612, 343] width 31 height 26
click at [297, 345] on div at bounding box center [299, 346] width 31 height 26
click at [300, 342] on div at bounding box center [299, 346] width 31 height 26
click at [367, 404] on p "‍" at bounding box center [784, 411] width 922 height 13
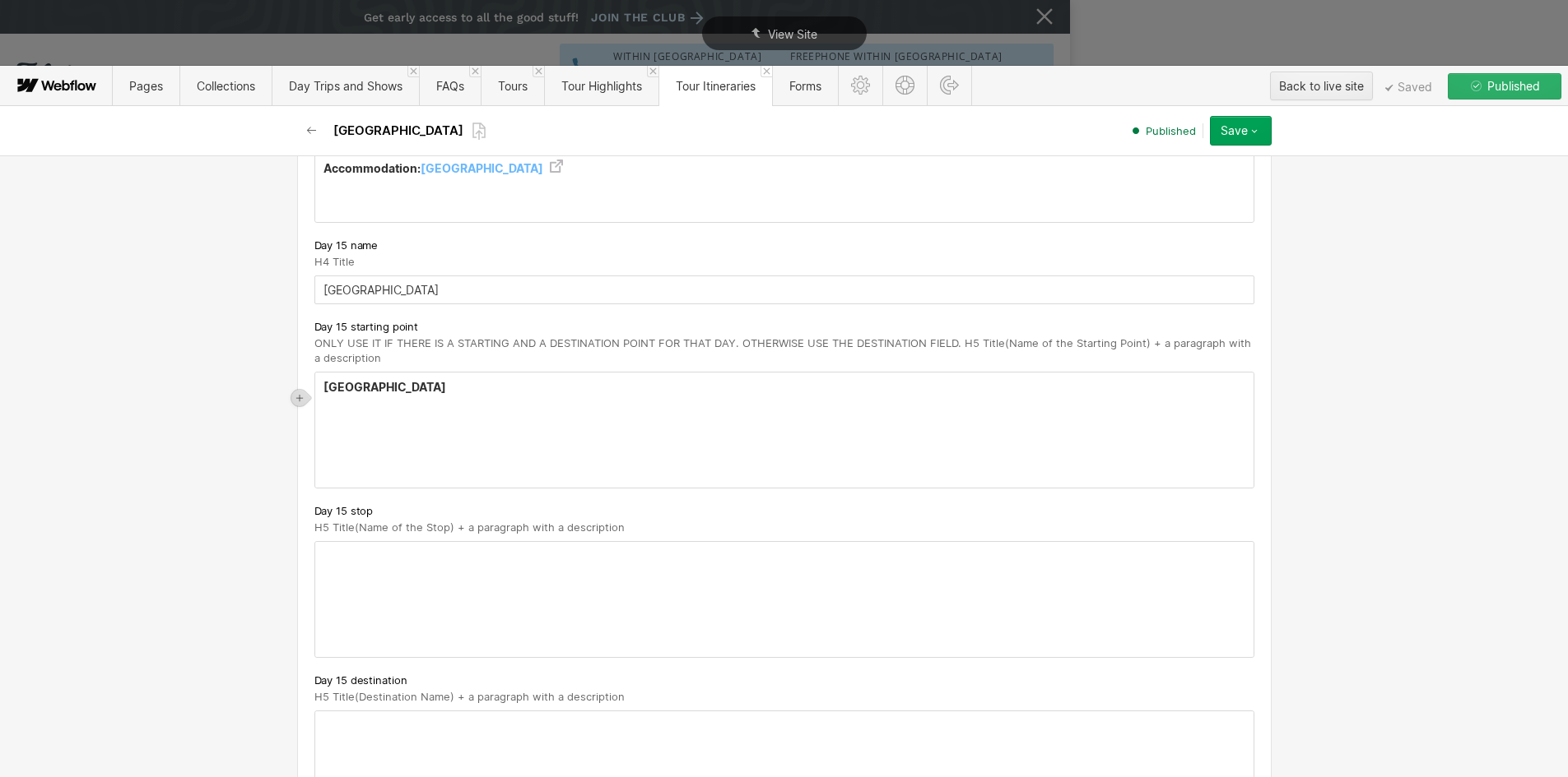
click at [373, 379] on h5 "Kyoto" at bounding box center [784, 387] width 922 height 17
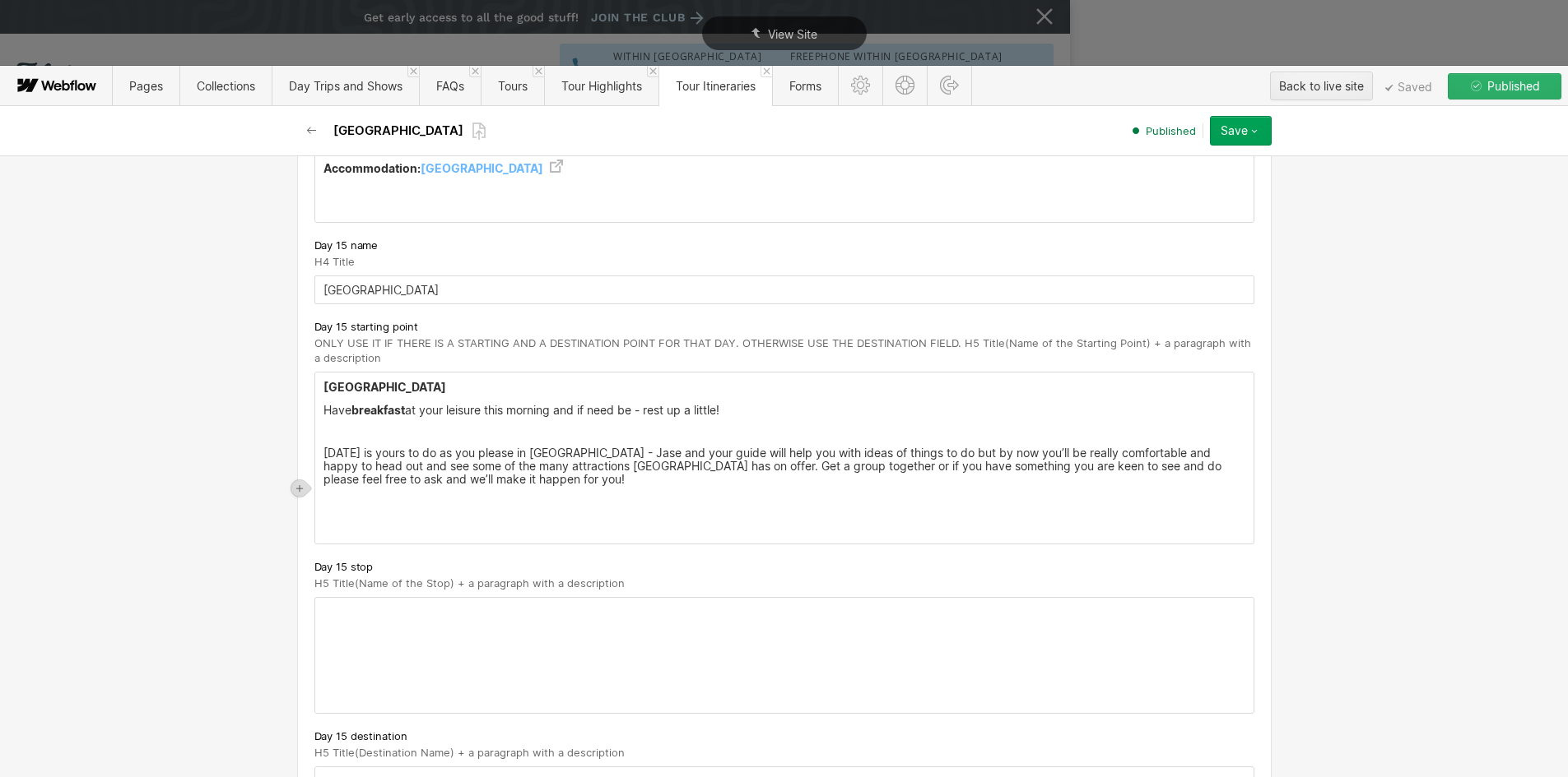
click at [362, 411] on div "Kyoto Have breakfast at your leisure this morning and if need be - rest up a li…" at bounding box center [785, 458] width 938 height 171
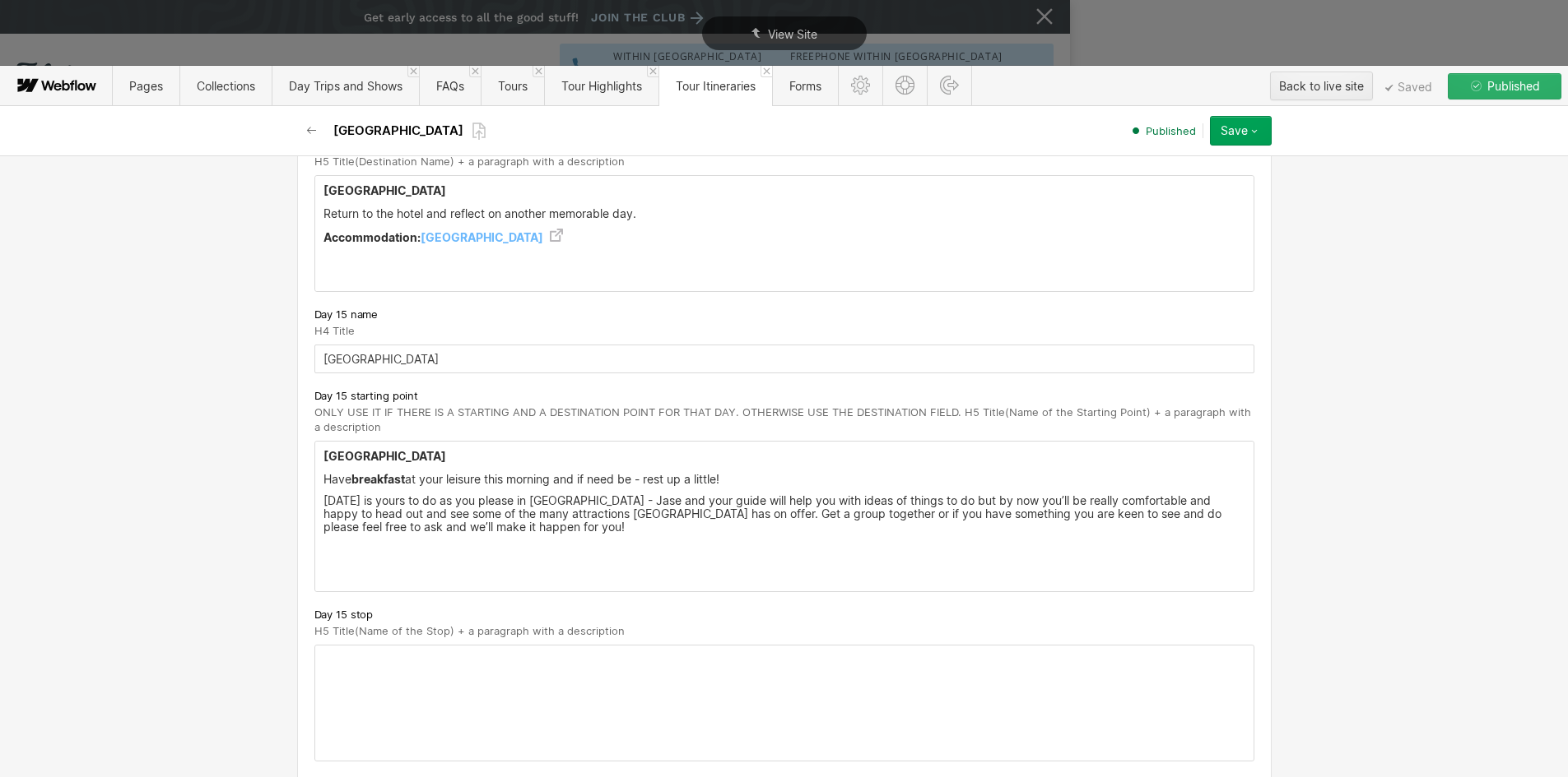
scroll to position [9214, 0]
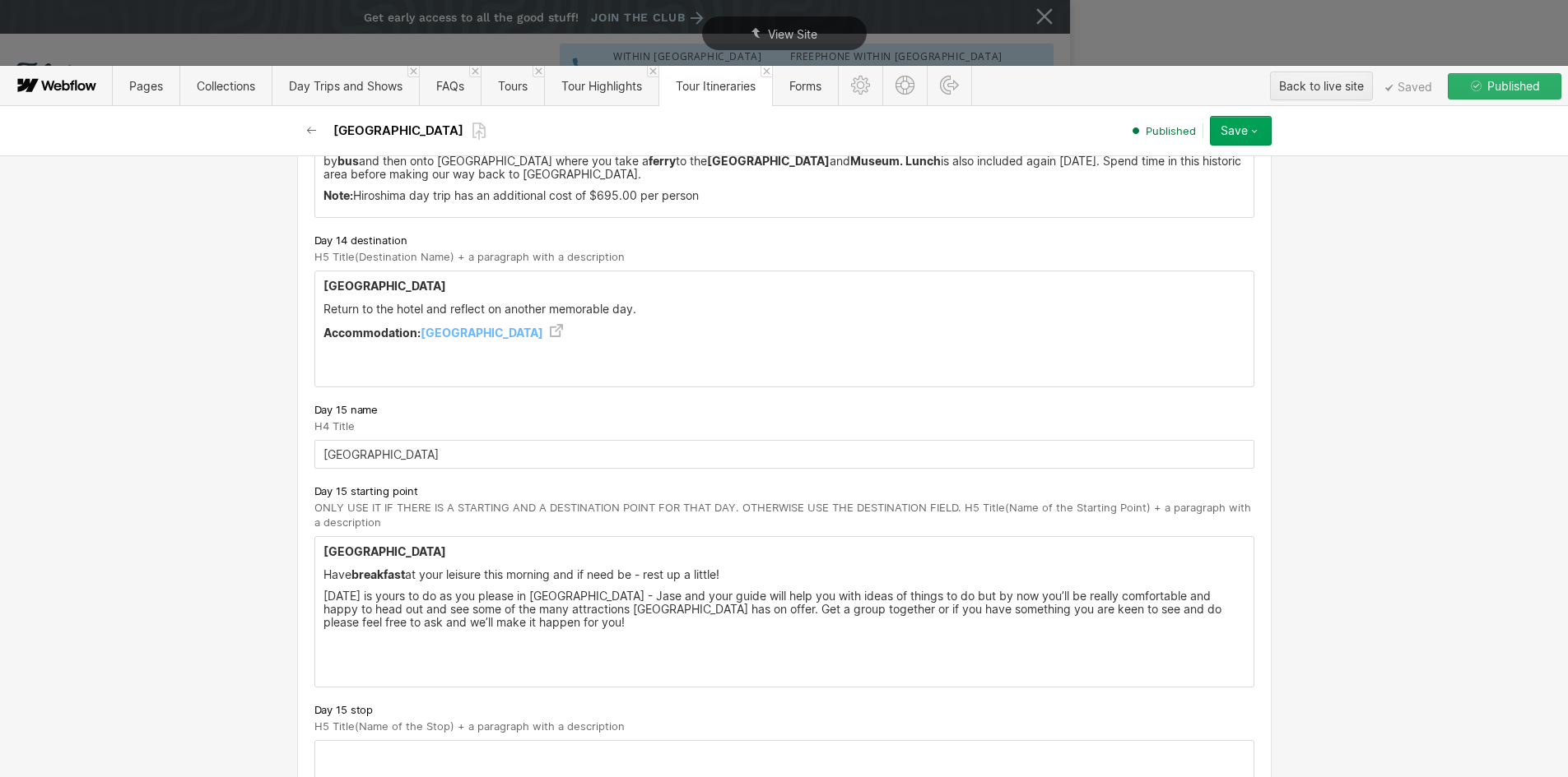
click at [380, 325] on strong "Accommodation:" at bounding box center [372, 332] width 97 height 14
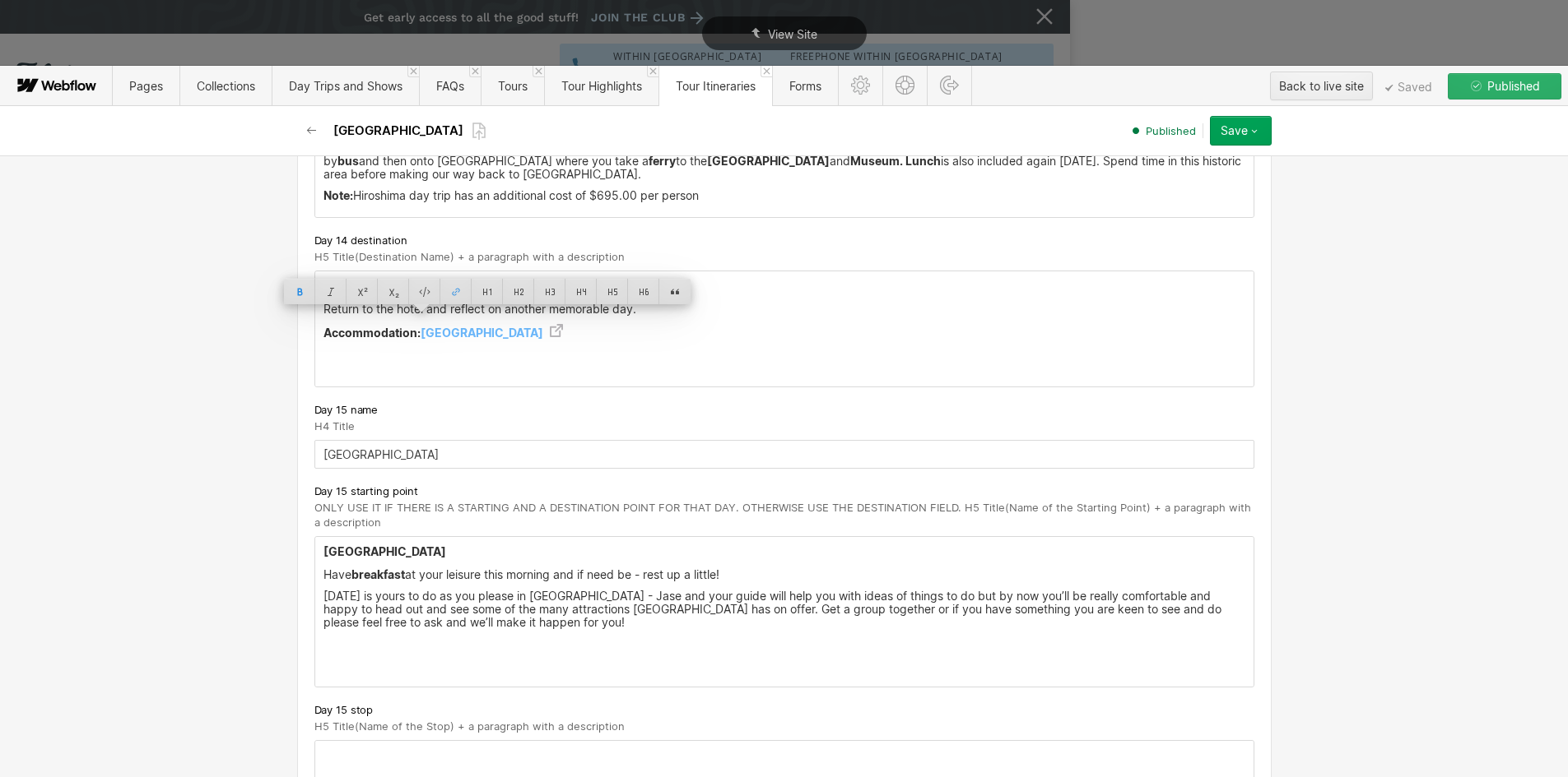
copy p "Accommodation: Hotel Granvia Kyoto"
click at [341, 638] on p "‍" at bounding box center [784, 644] width 922 height 13
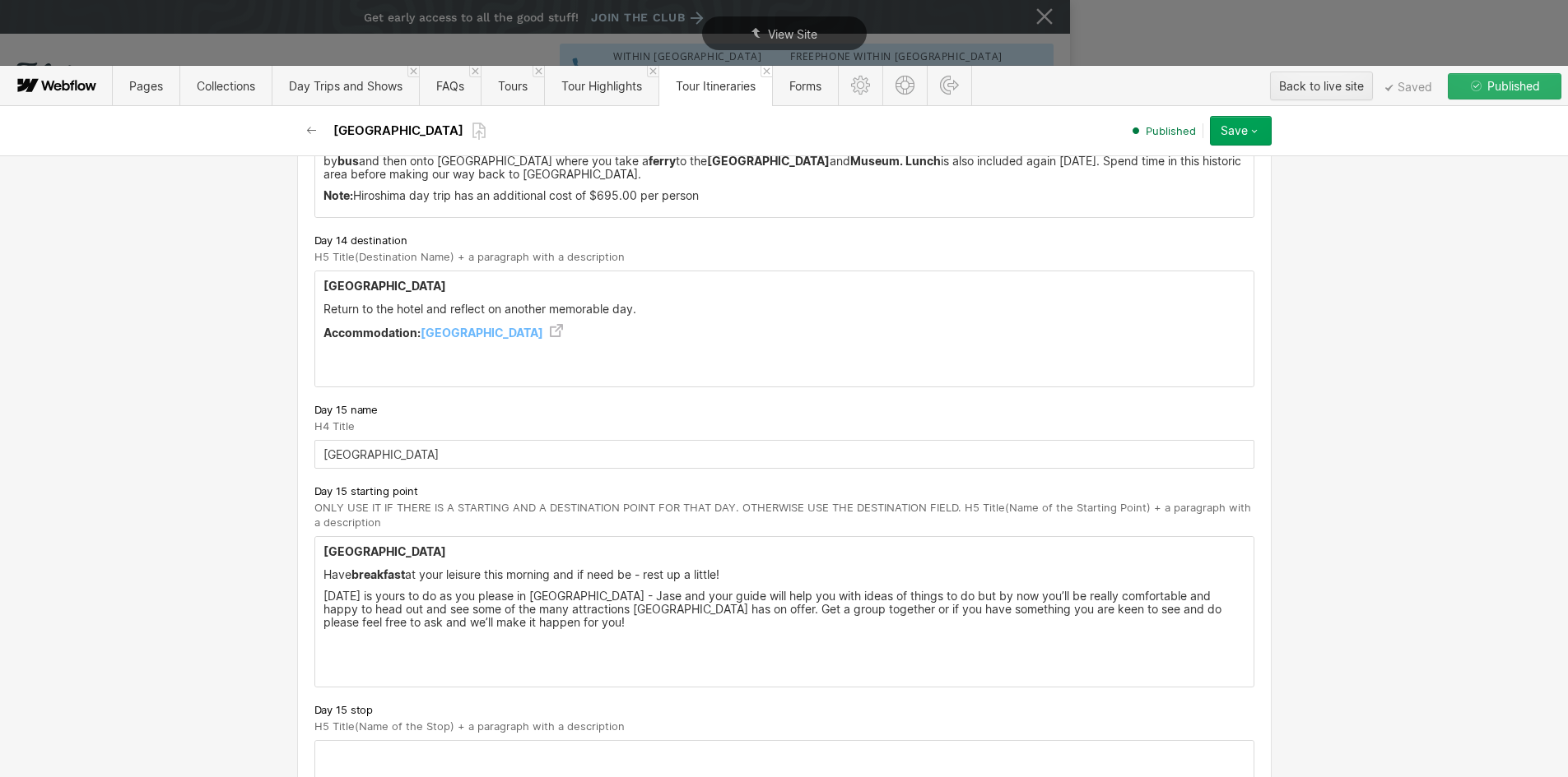
click at [334, 638] on p "‍" at bounding box center [784, 644] width 922 height 13
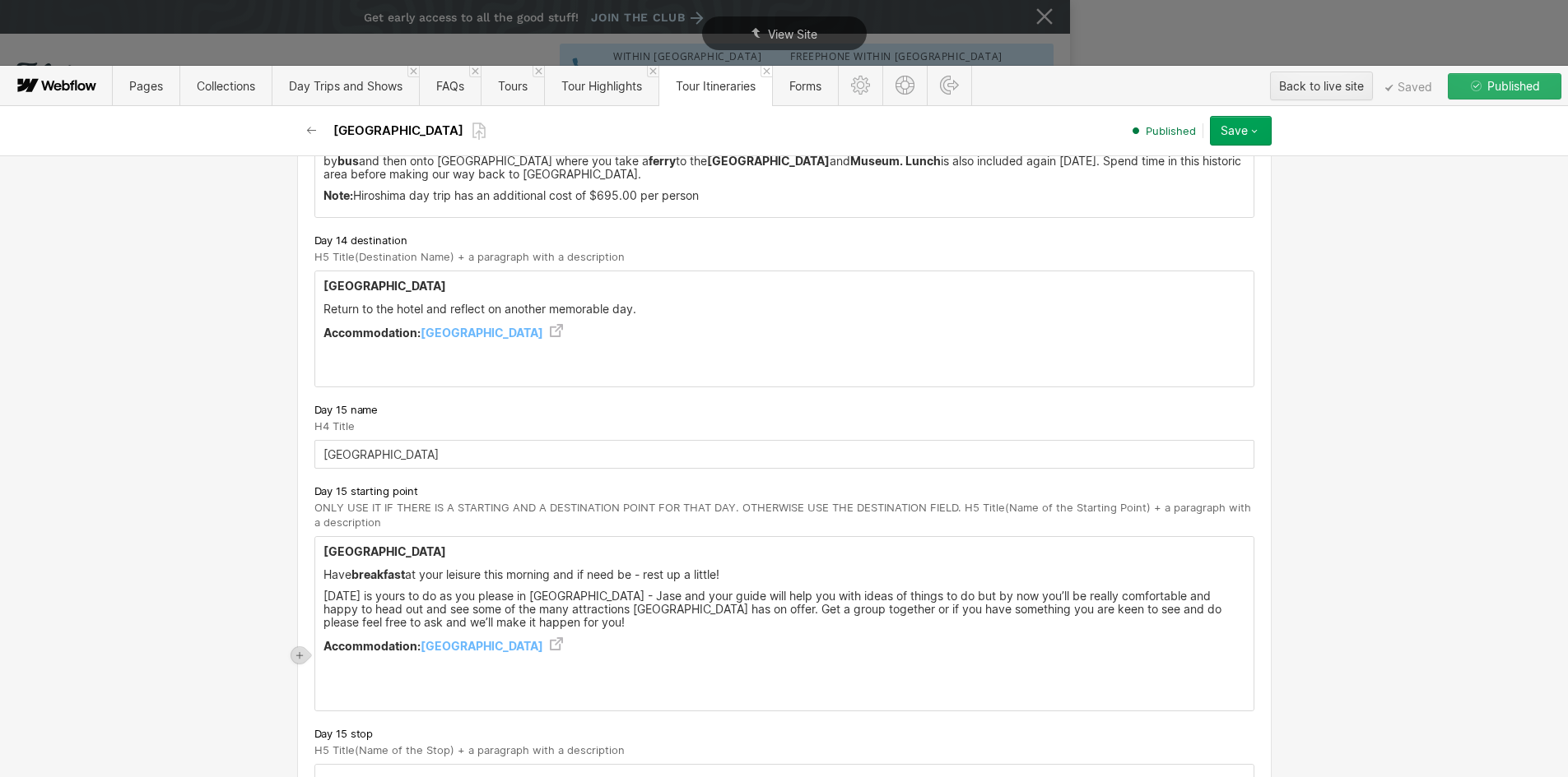
click at [339, 689] on div "Kyoto Have breakfast at your leisure this morning and if need be - rest up a li…" at bounding box center [785, 624] width 938 height 174
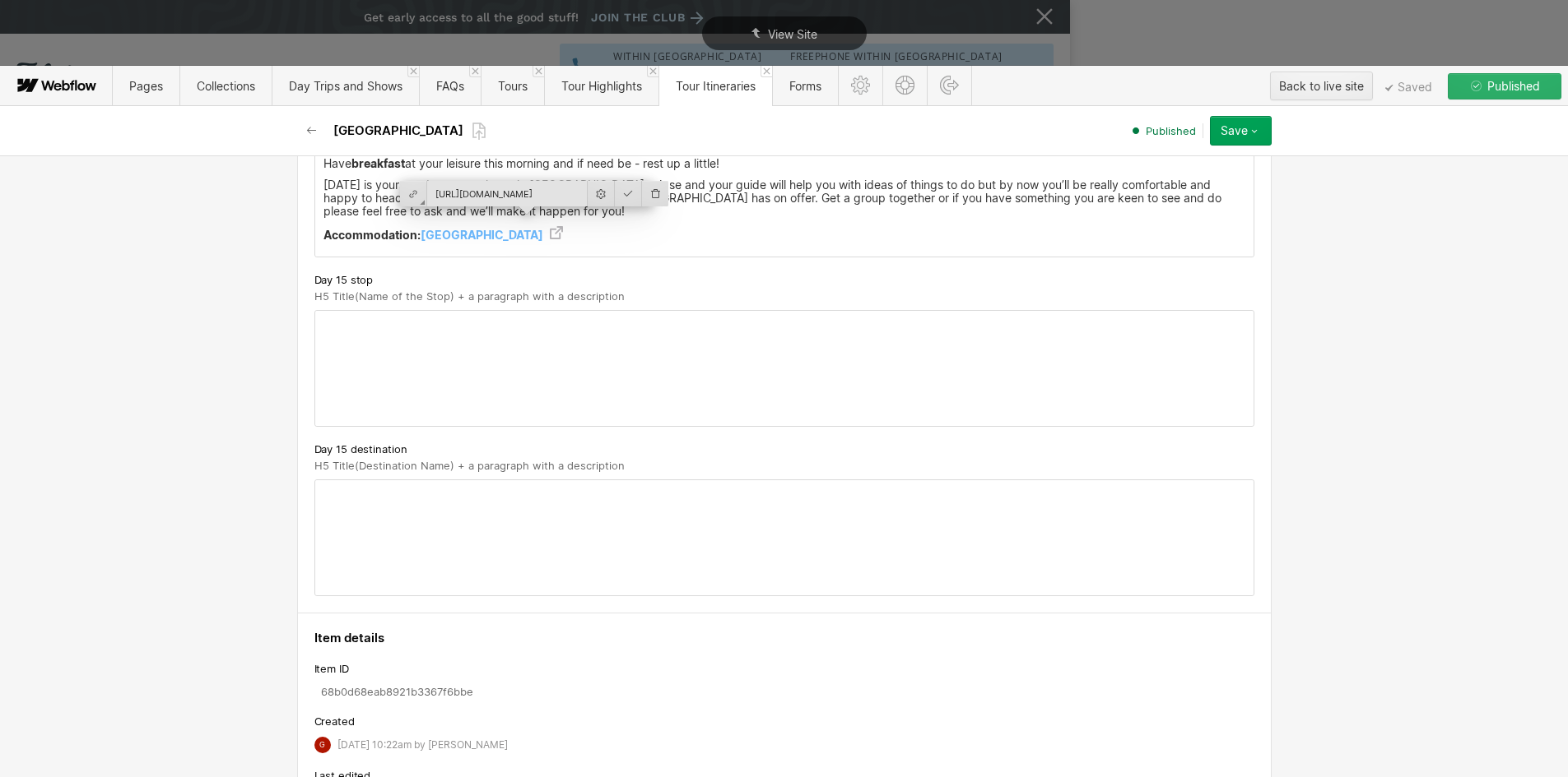
scroll to position [9707, 0]
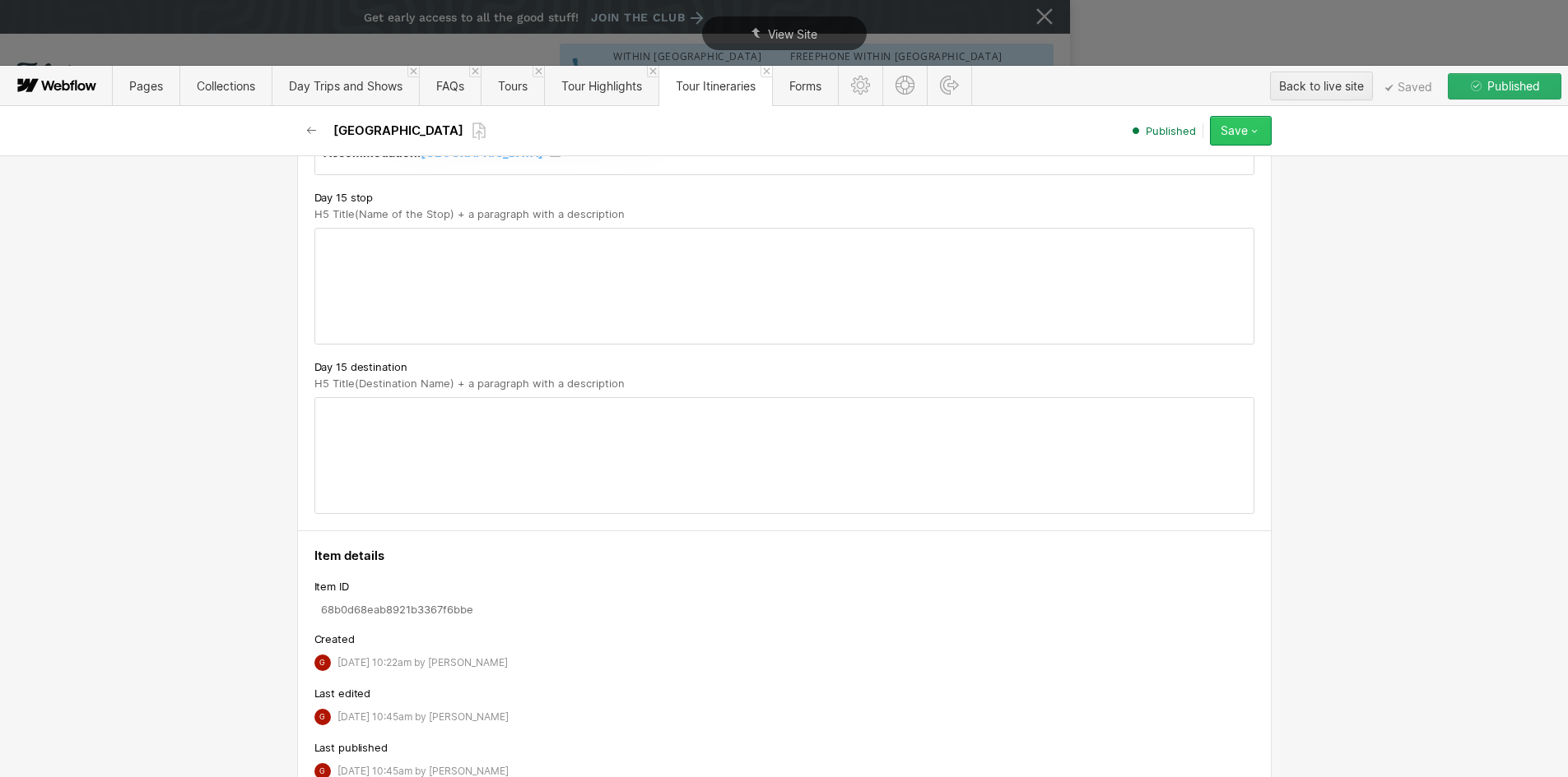
click at [1261, 134] on button "Save" at bounding box center [1241, 130] width 62 height 29
click at [1143, 184] on span "Republish" at bounding box center [1143, 186] width 45 height 16
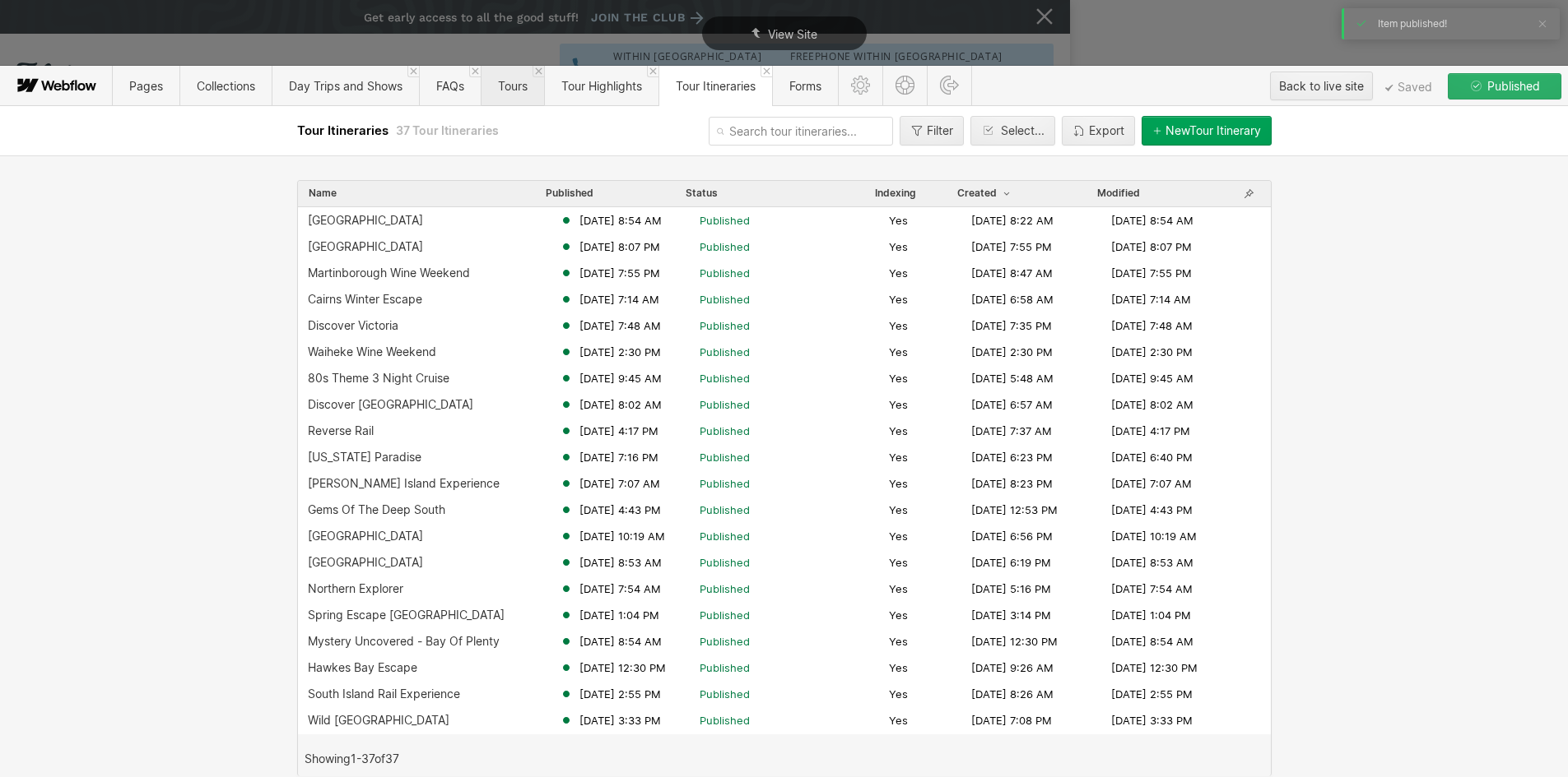
click at [527, 73] on span "Tours" at bounding box center [513, 86] width 63 height 40
